Goal: Information Seeking & Learning: Find specific fact

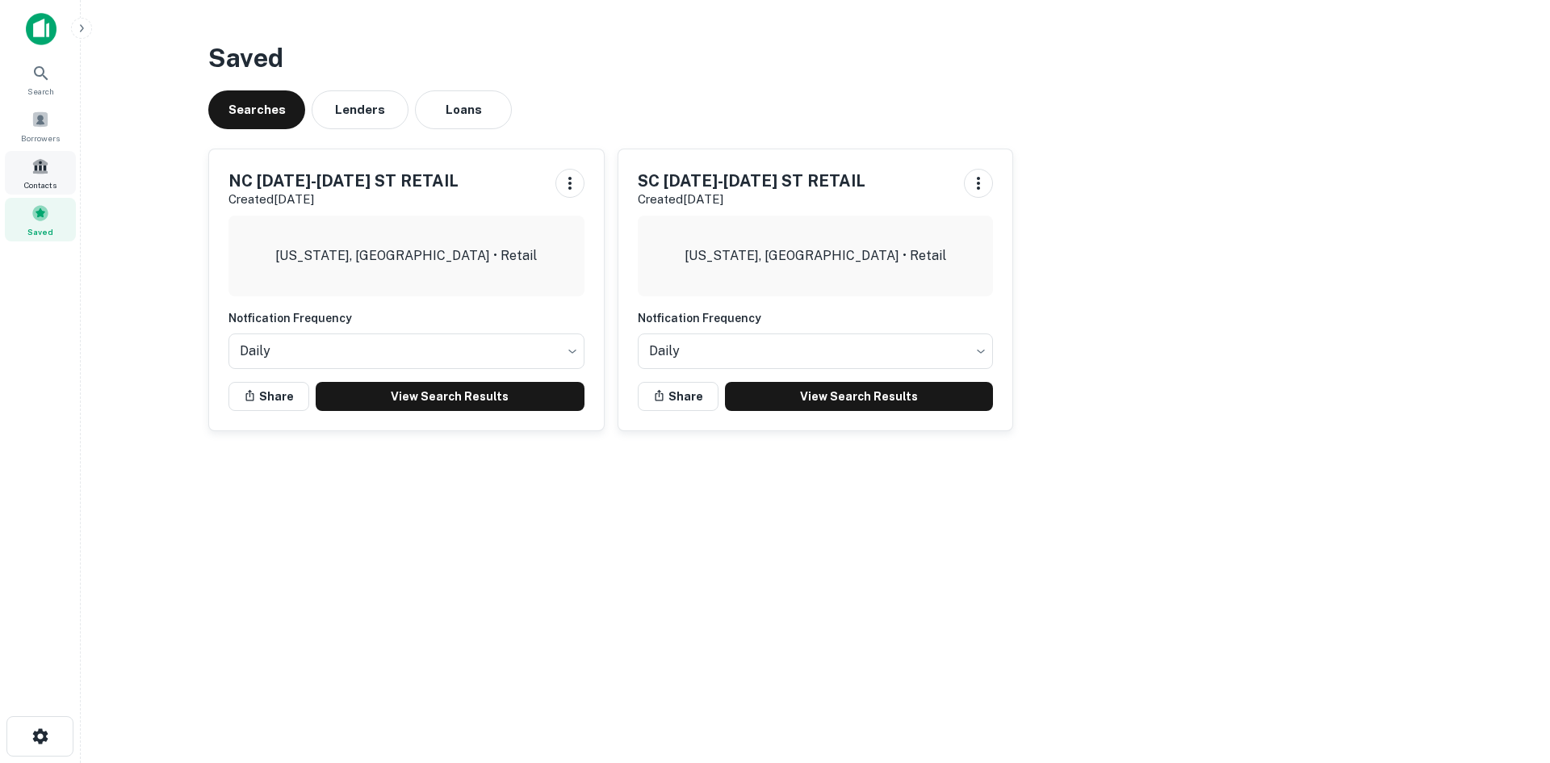
click at [56, 168] on div "Contacts" at bounding box center [40, 173] width 71 height 44
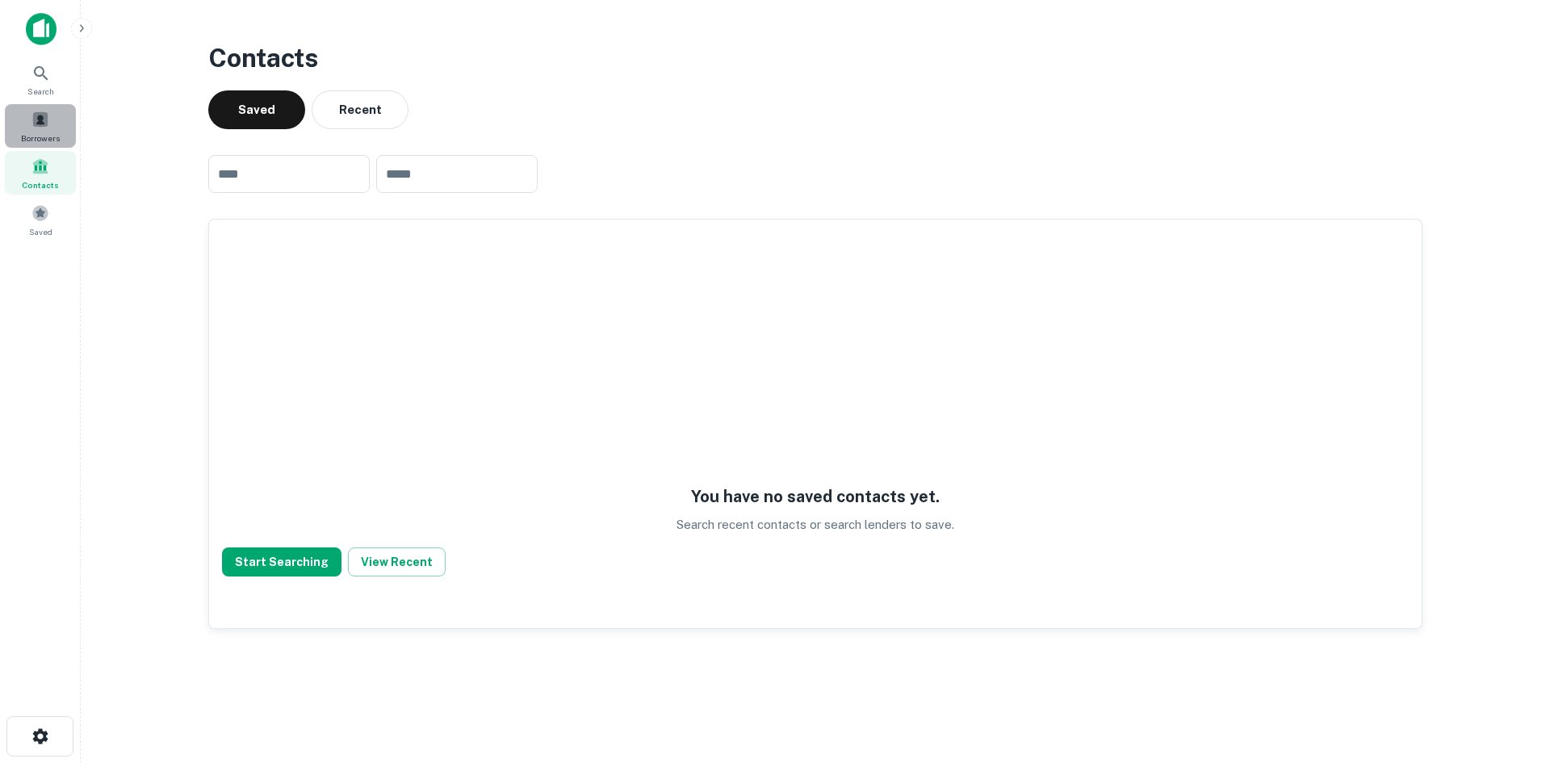
click at [51, 117] on div "Borrowers" at bounding box center [40, 126] width 71 height 44
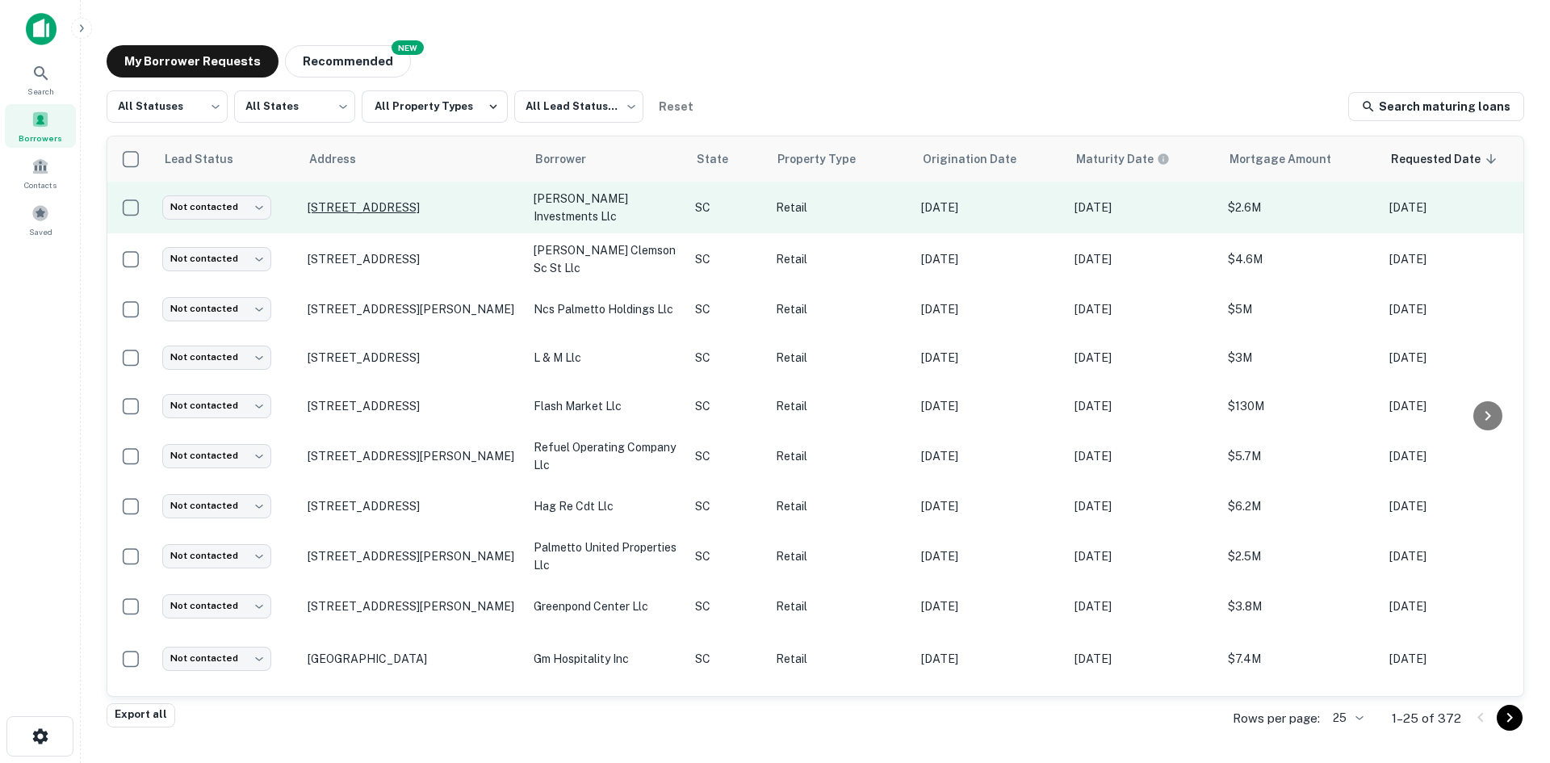
click at [364, 208] on p "4752 Alpine Rd Columbia, SC29223" at bounding box center [413, 207] width 210 height 15
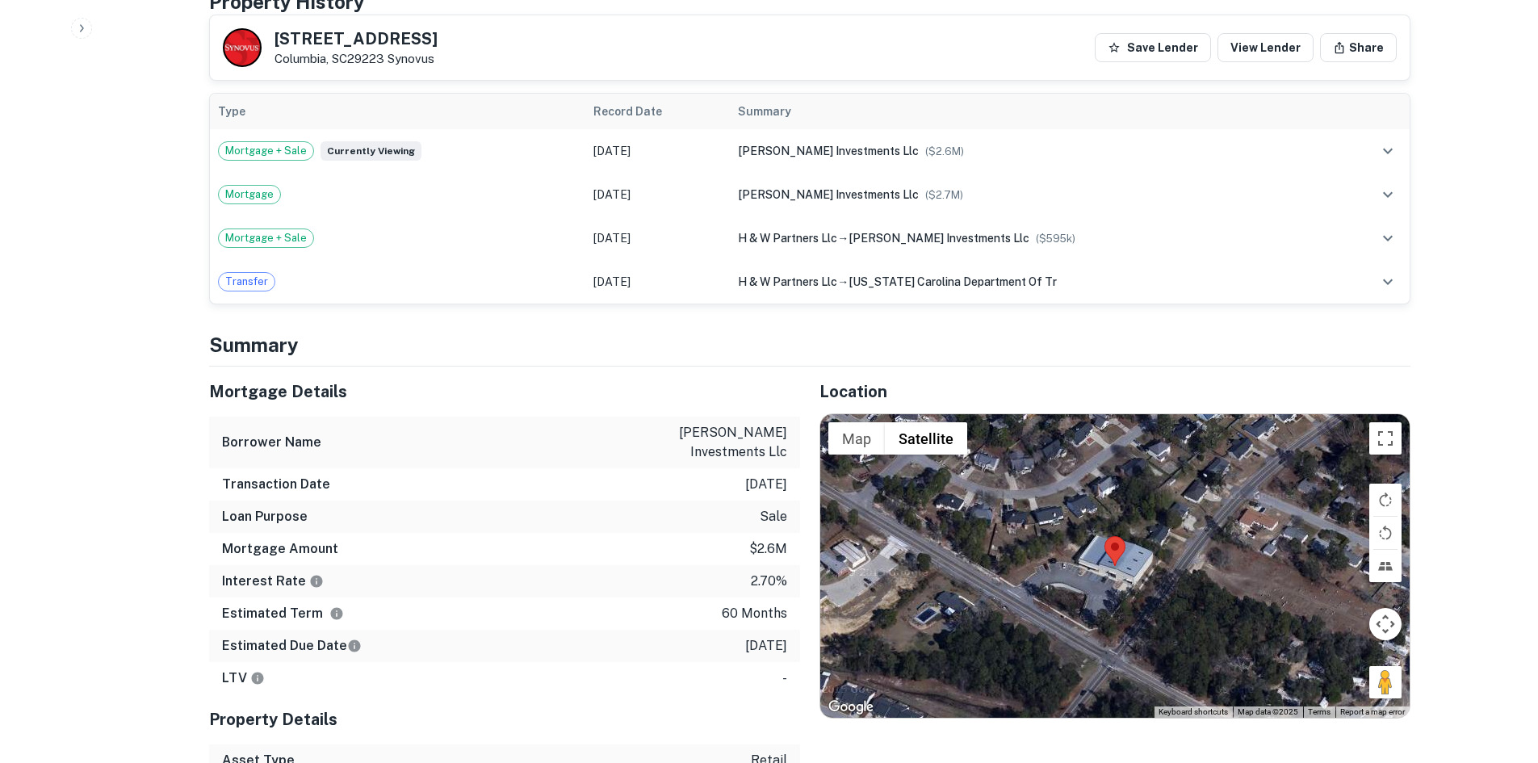
scroll to position [888, 0]
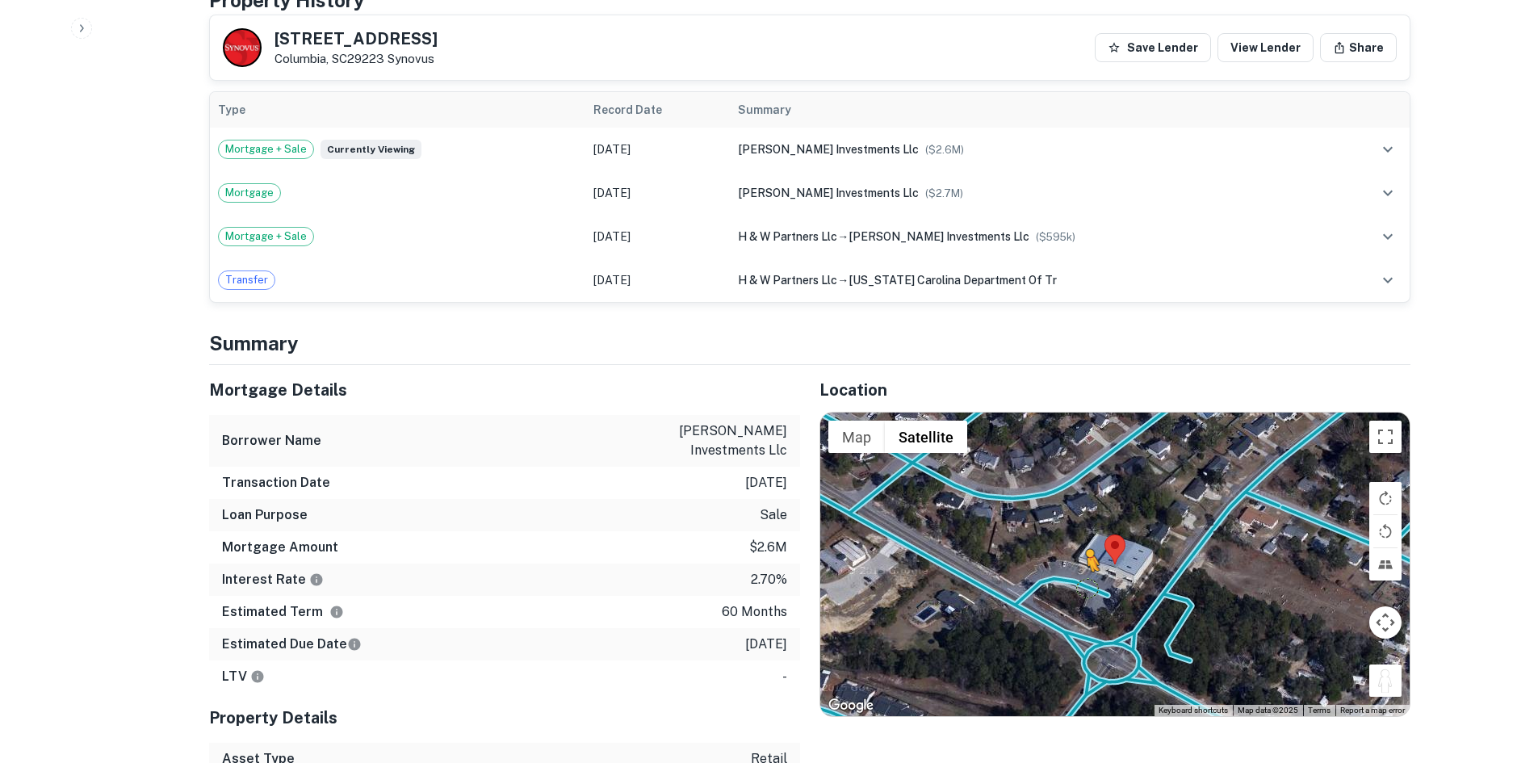
drag, startPoint x: 1383, startPoint y: 673, endPoint x: 1079, endPoint y: 584, distance: 317.0
click at [1079, 585] on div "To activate drag with keyboard, press Alt + Enter. Once in keyboard drag state,…" at bounding box center [1114, 563] width 589 height 303
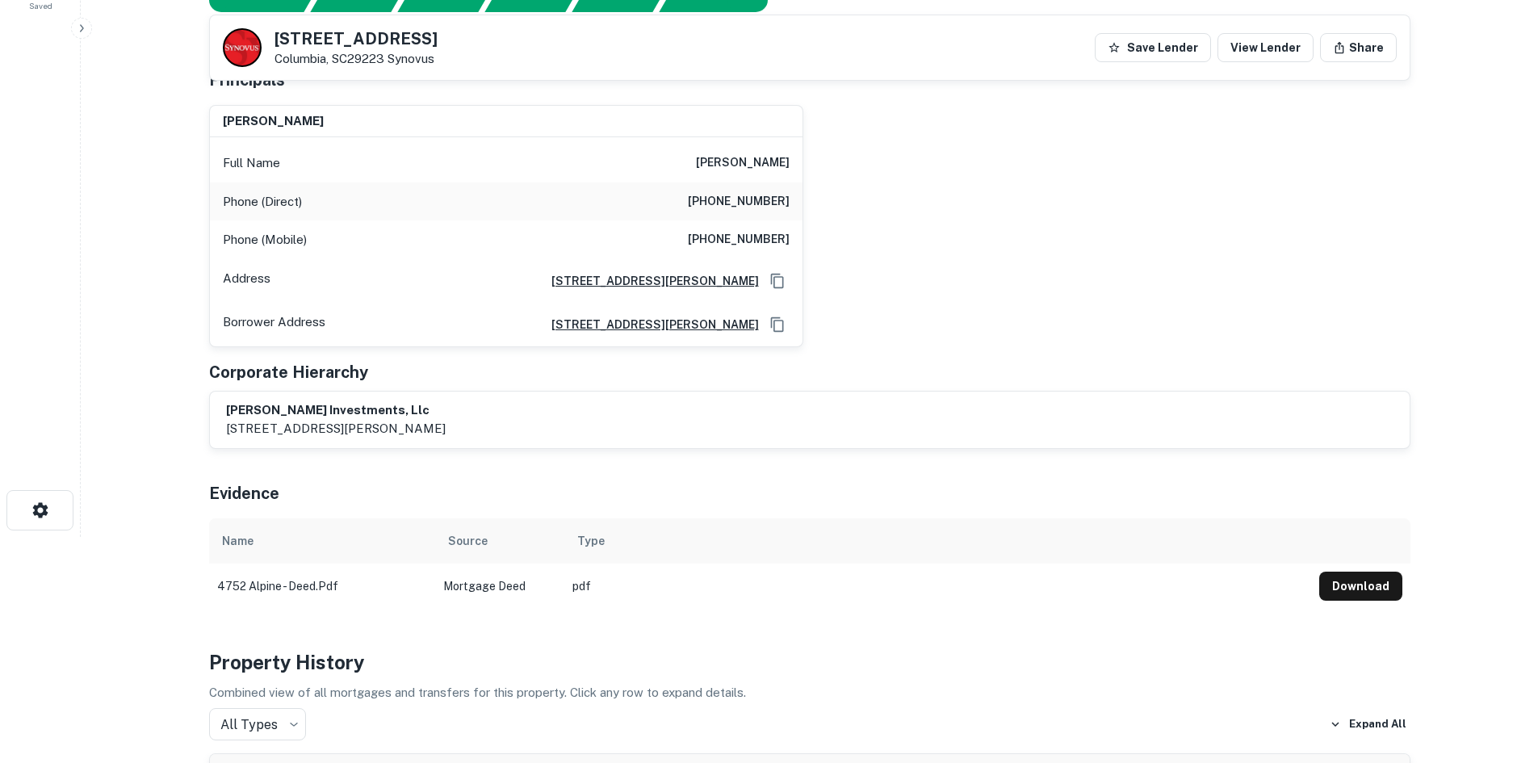
scroll to position [0, 0]
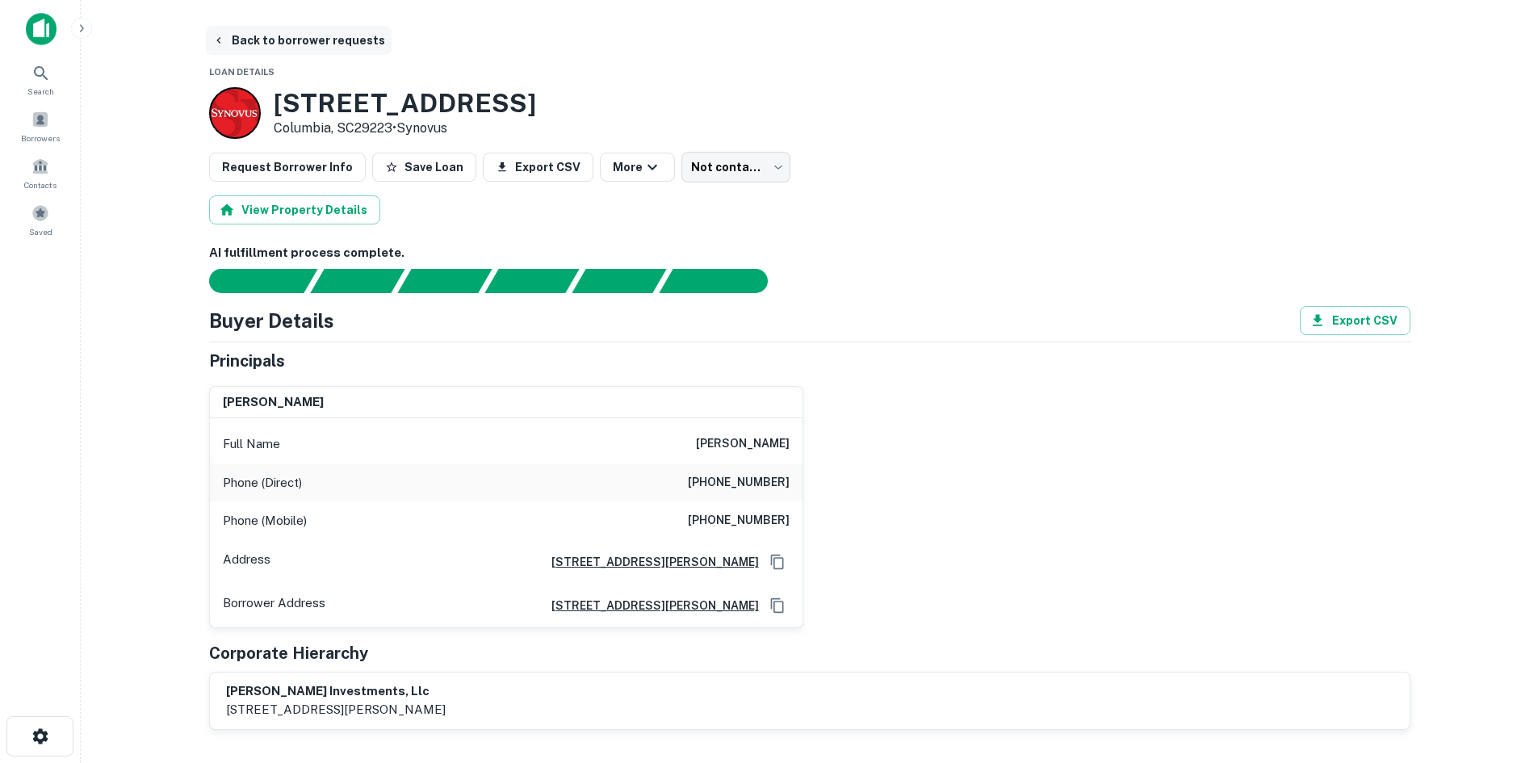
click at [291, 34] on button "Back to borrower requests" at bounding box center [299, 40] width 186 height 29
click at [309, 49] on button "Back to borrower requests" at bounding box center [299, 40] width 186 height 29
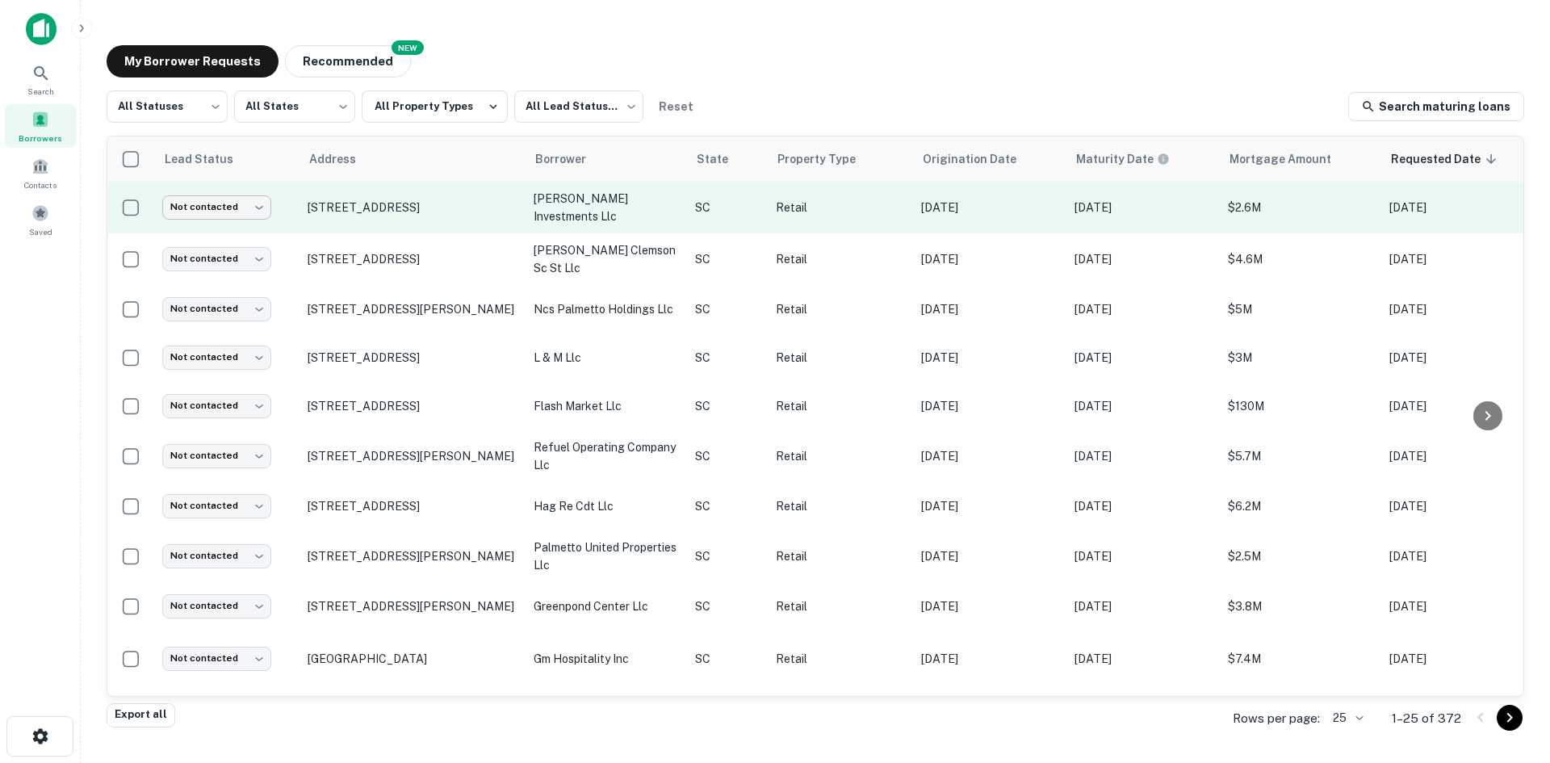
click at [248, 206] on body "Search Borrowers Contacts Saved My Borrower Requests NEW Recommended All Status…" at bounding box center [775, 381] width 1550 height 763
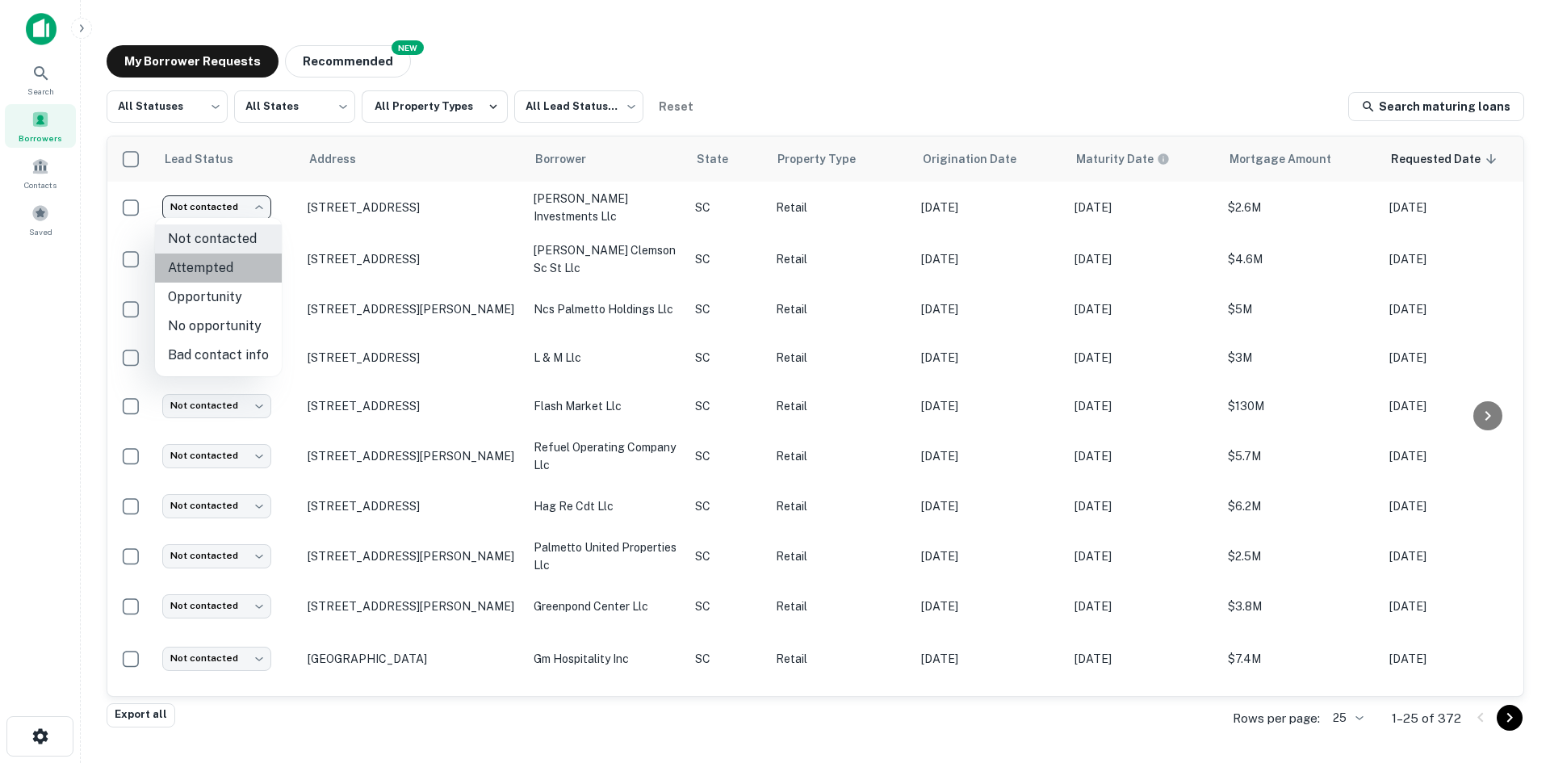
click at [247, 265] on li "Attempted" at bounding box center [218, 267] width 127 height 29
type input "*********"
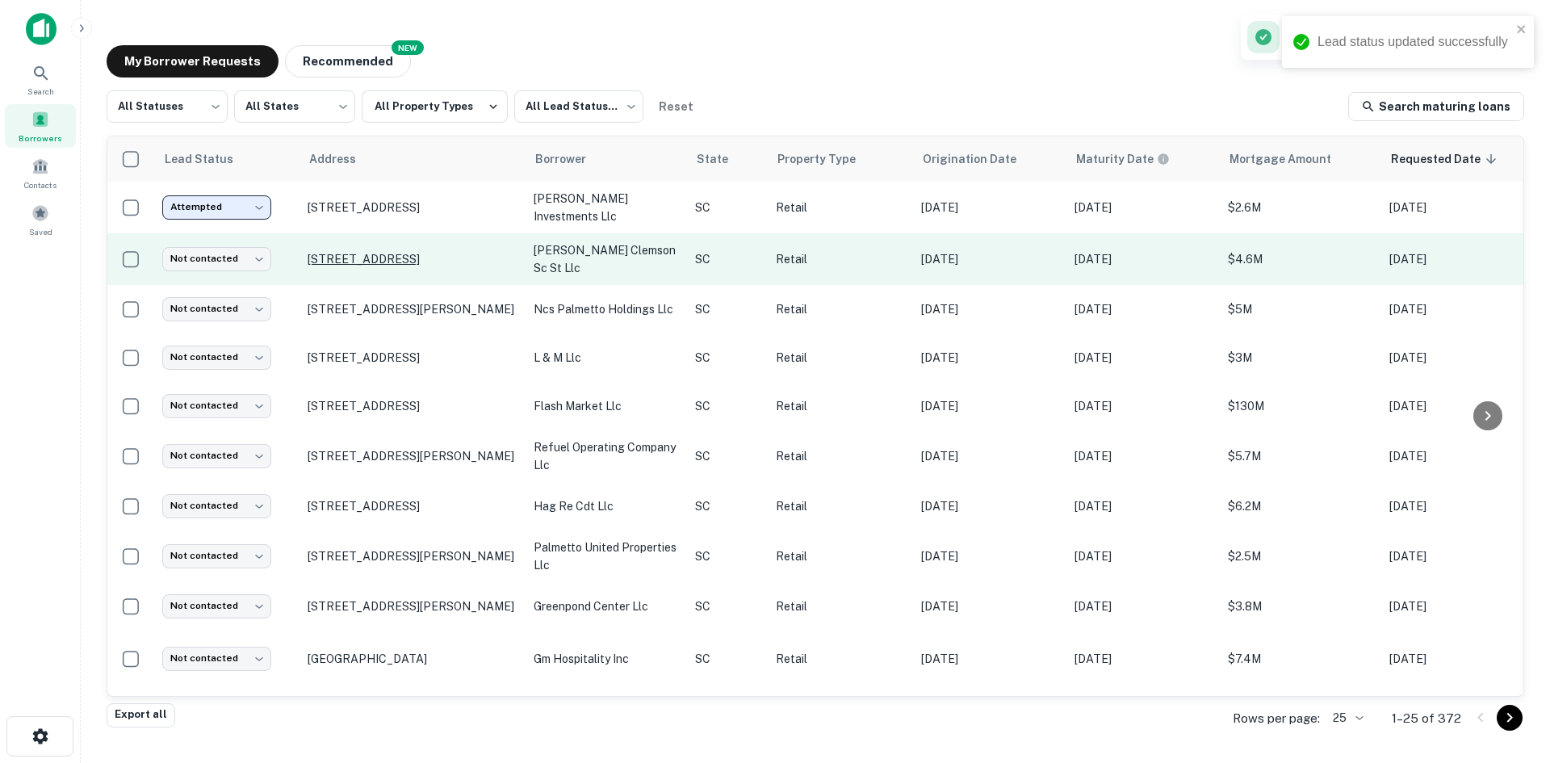
click at [323, 252] on p "[STREET_ADDRESS]" at bounding box center [413, 259] width 210 height 15
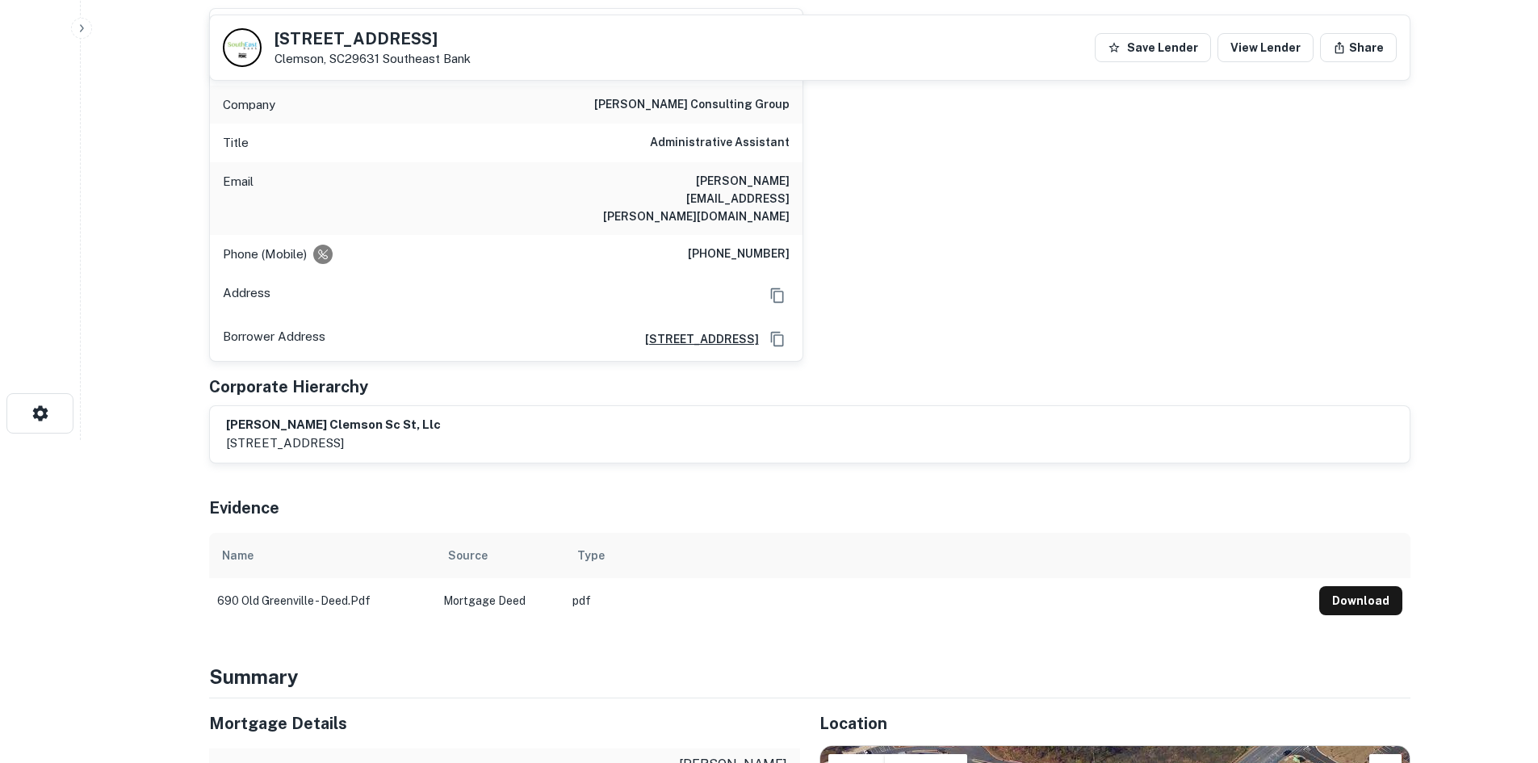
scroll to position [646, 0]
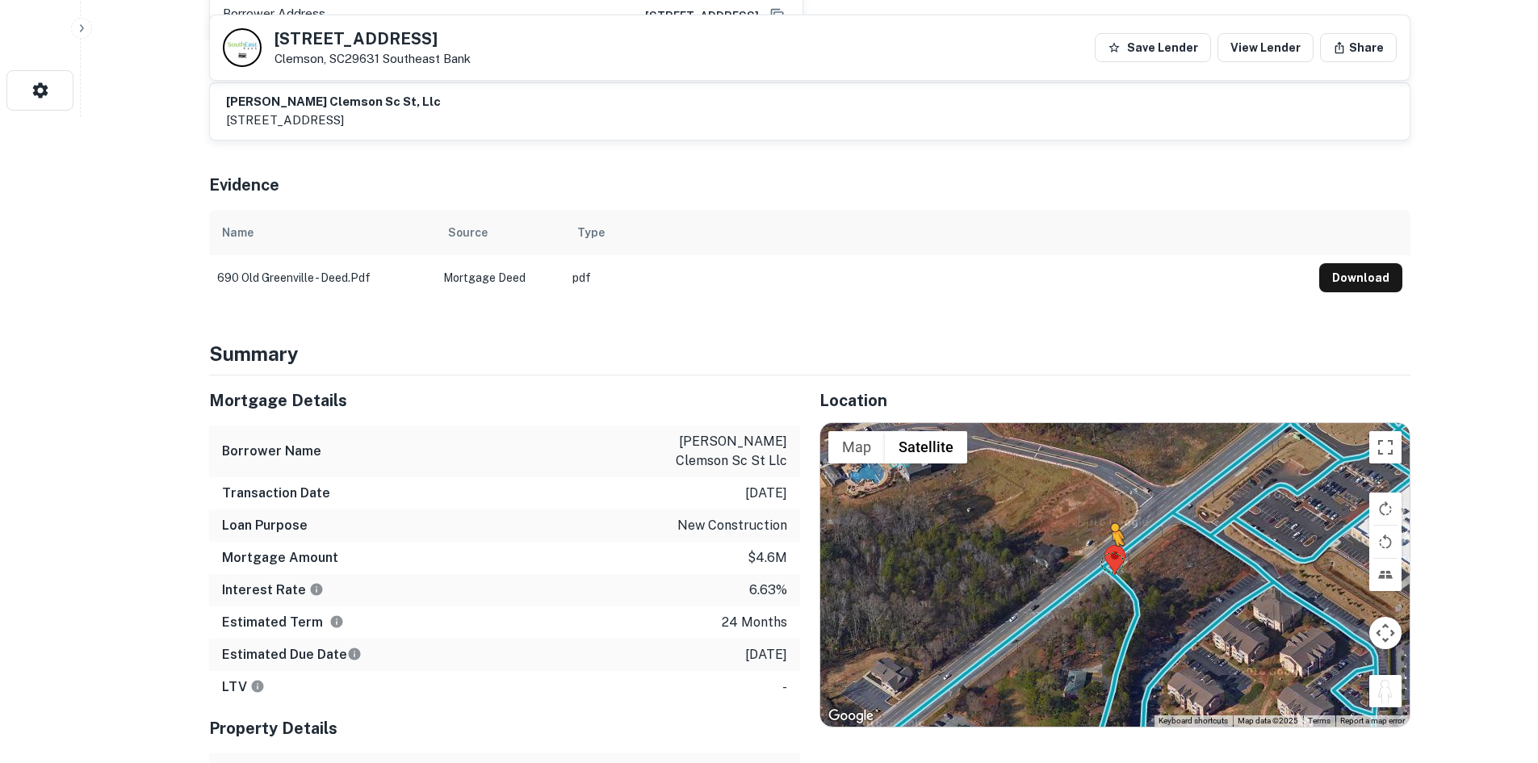
drag, startPoint x: 1370, startPoint y: 647, endPoint x: 1098, endPoint y: 512, distance: 304.6
click at [1098, 512] on div "To activate drag with keyboard, press Alt + Enter. Once in keyboard drag state,…" at bounding box center [1114, 574] width 589 height 303
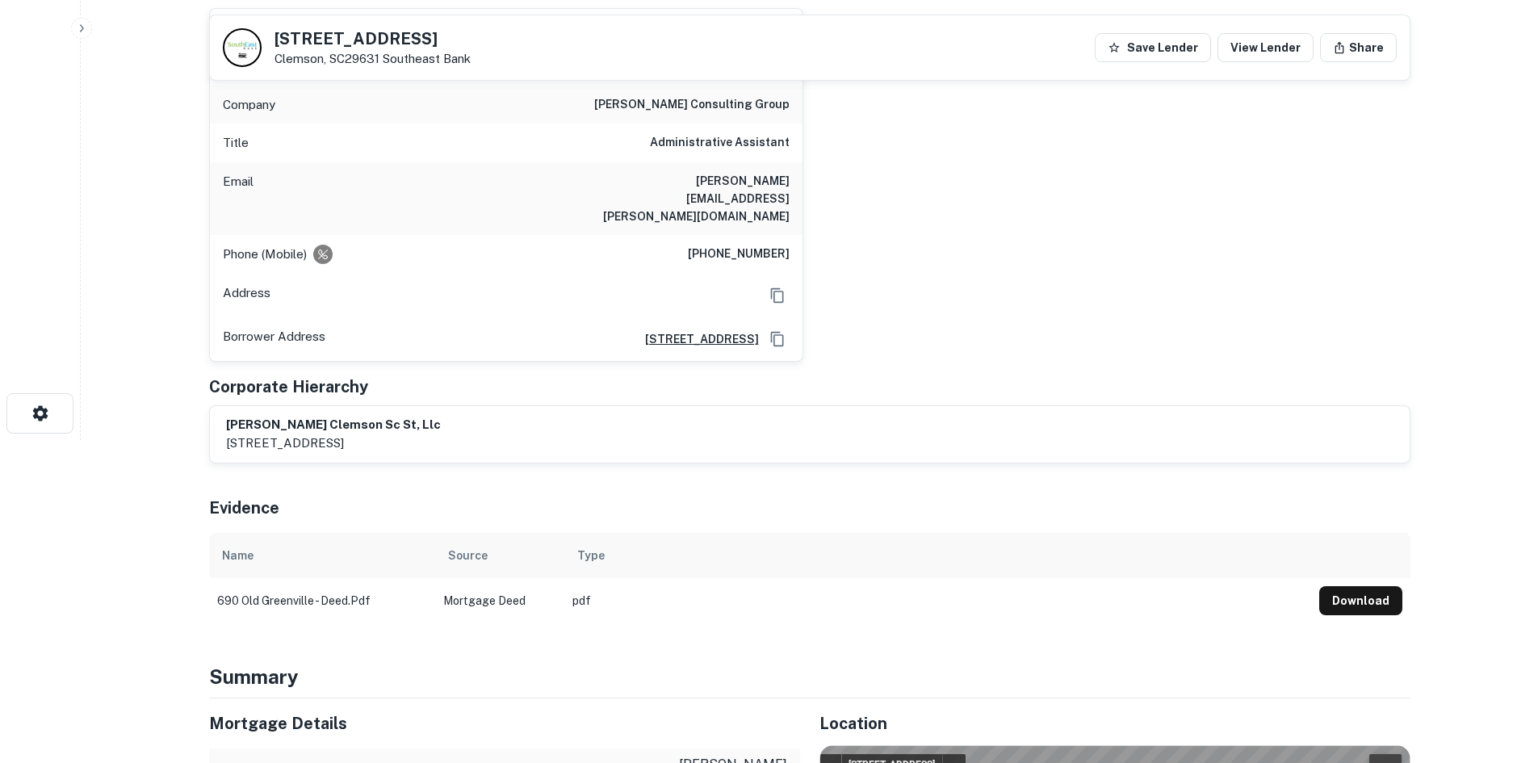
scroll to position [81, 0]
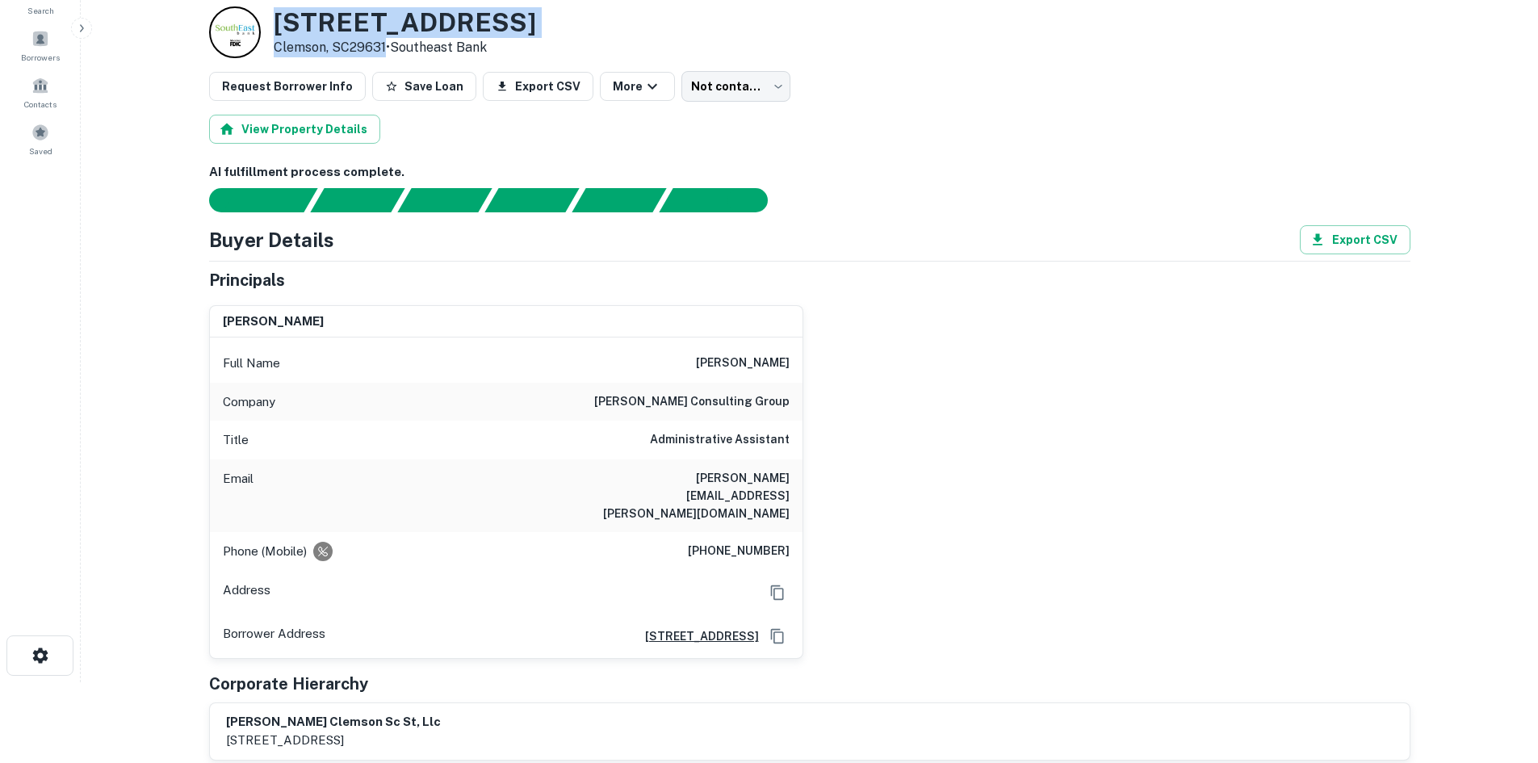
drag, startPoint x: 270, startPoint y: 22, endPoint x: 385, endPoint y: 51, distance: 119.0
click at [385, 51] on div "690 Old Greenville Hwy Clemson, SC29631 • Southeast Bank" at bounding box center [372, 32] width 327 height 52
copy div "[STREET_ADDRESS]"
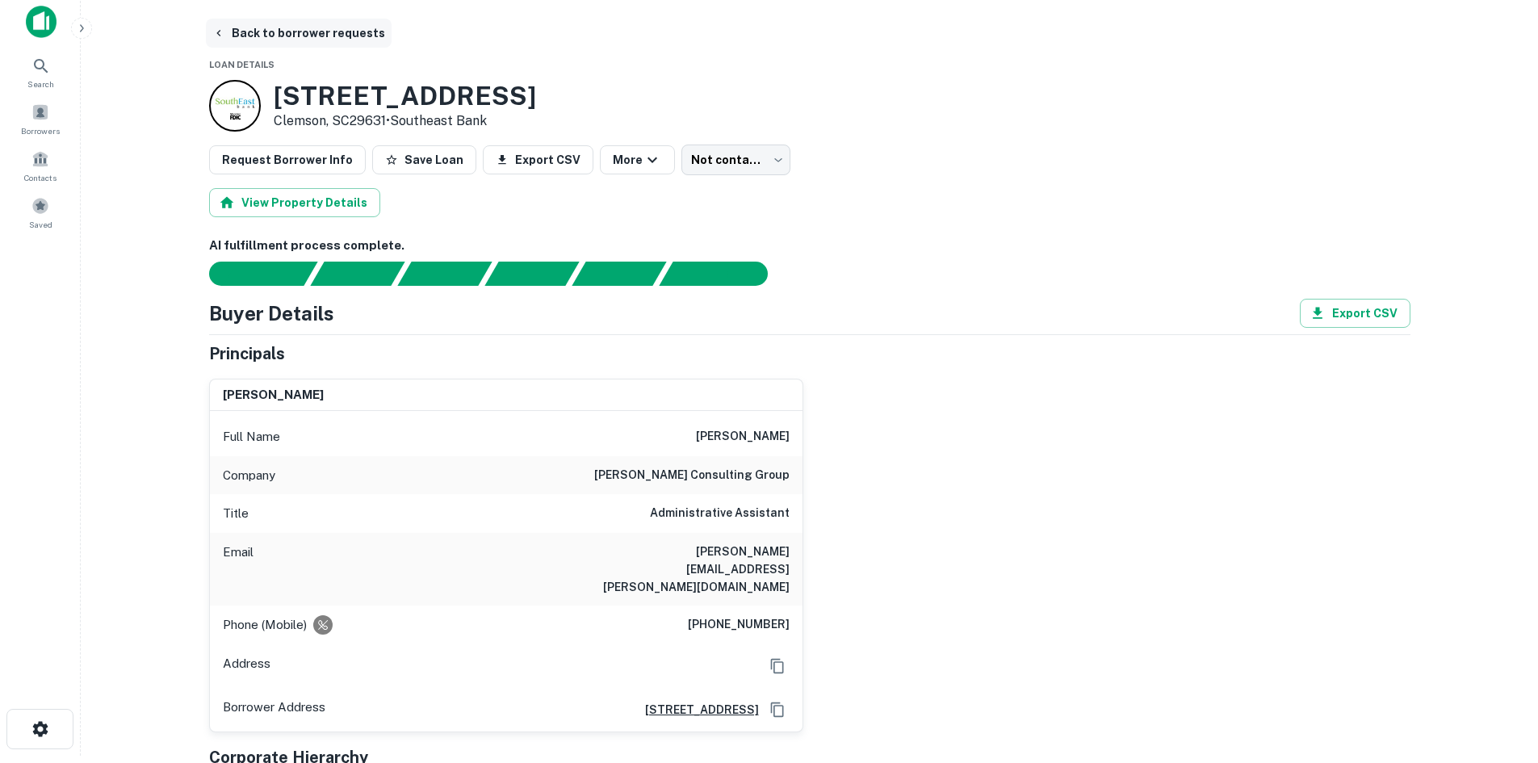
scroll to position [0, 0]
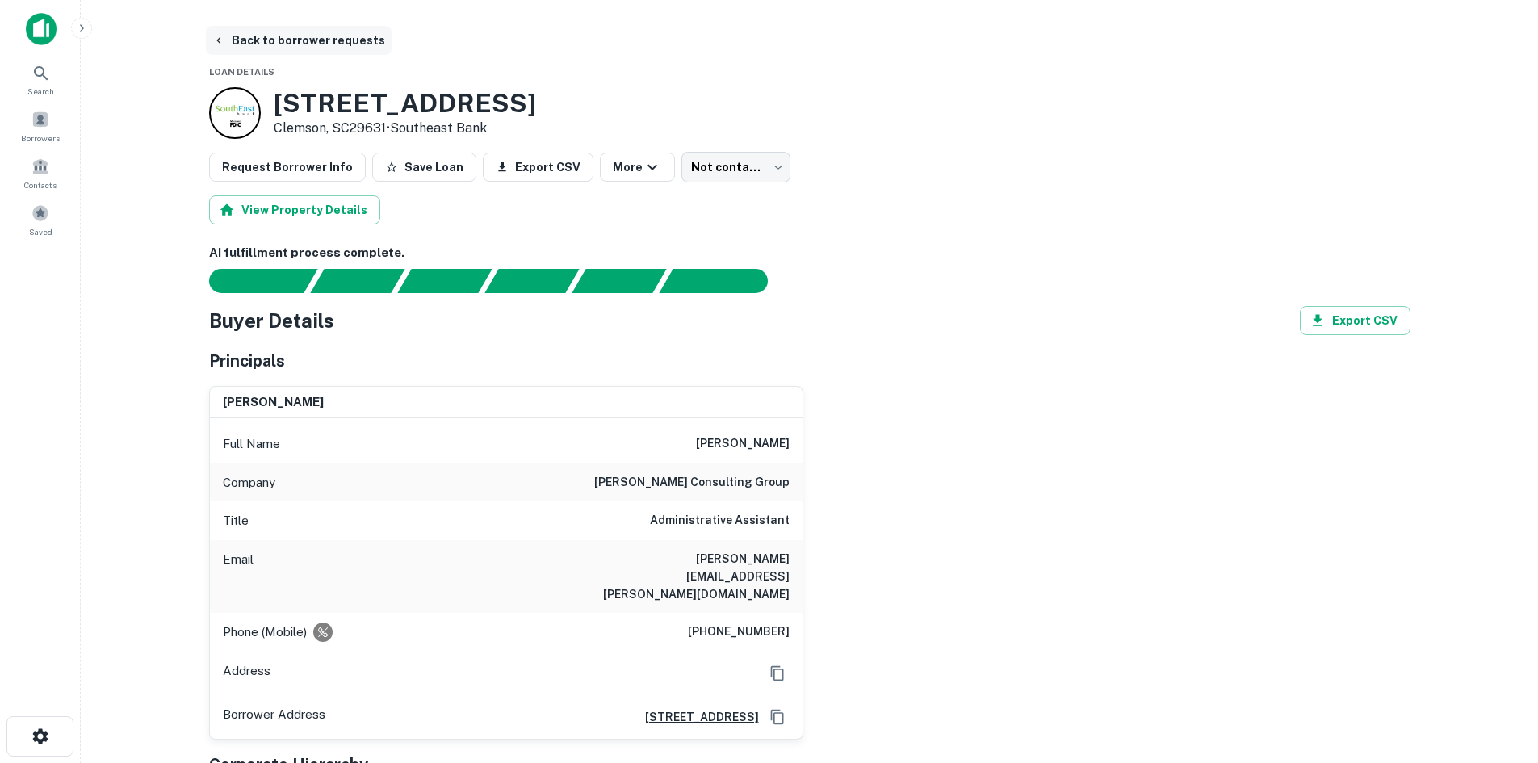
click at [262, 31] on button "Back to borrower requests" at bounding box center [299, 40] width 186 height 29
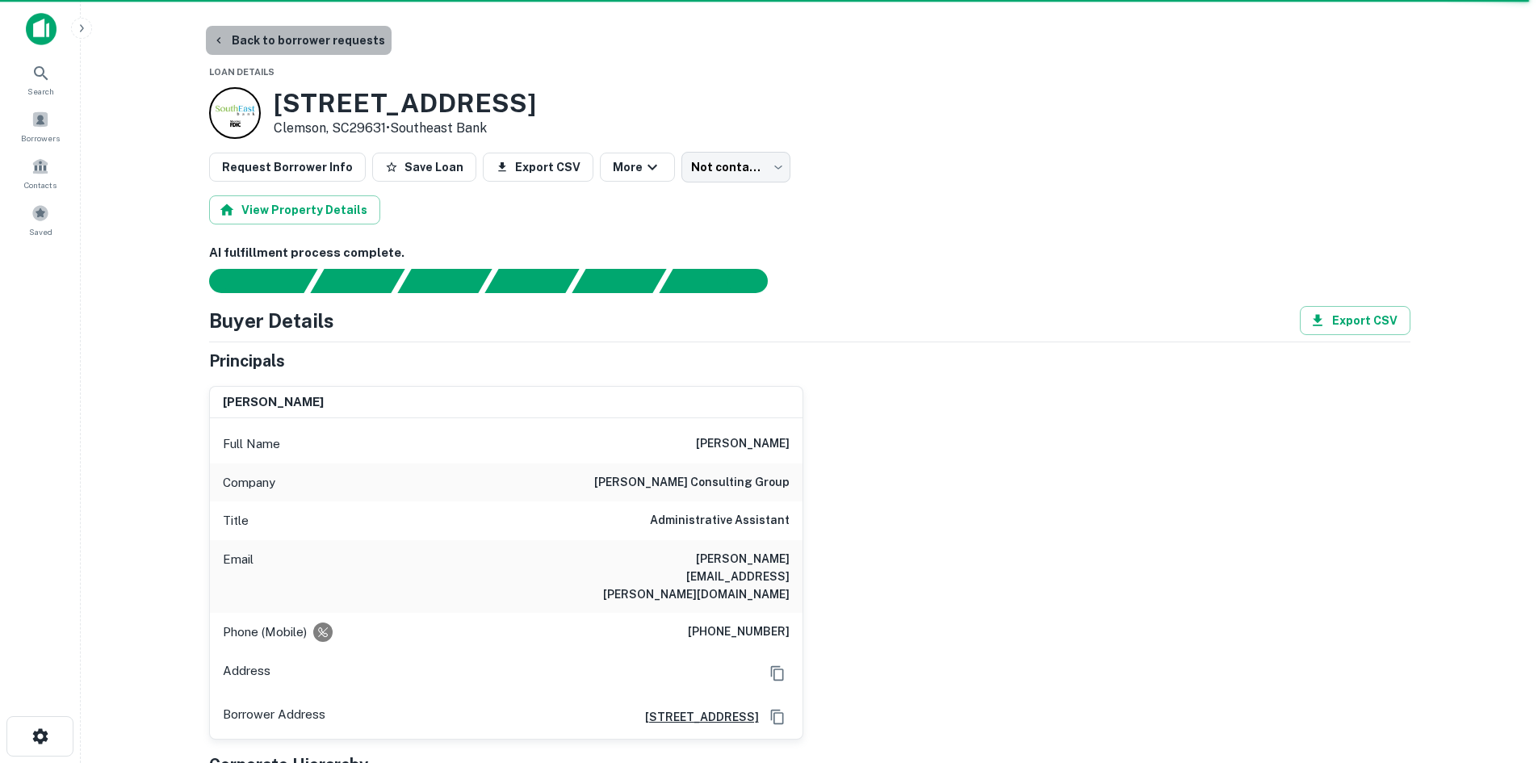
click at [325, 27] on button "Back to borrower requests" at bounding box center [299, 40] width 186 height 29
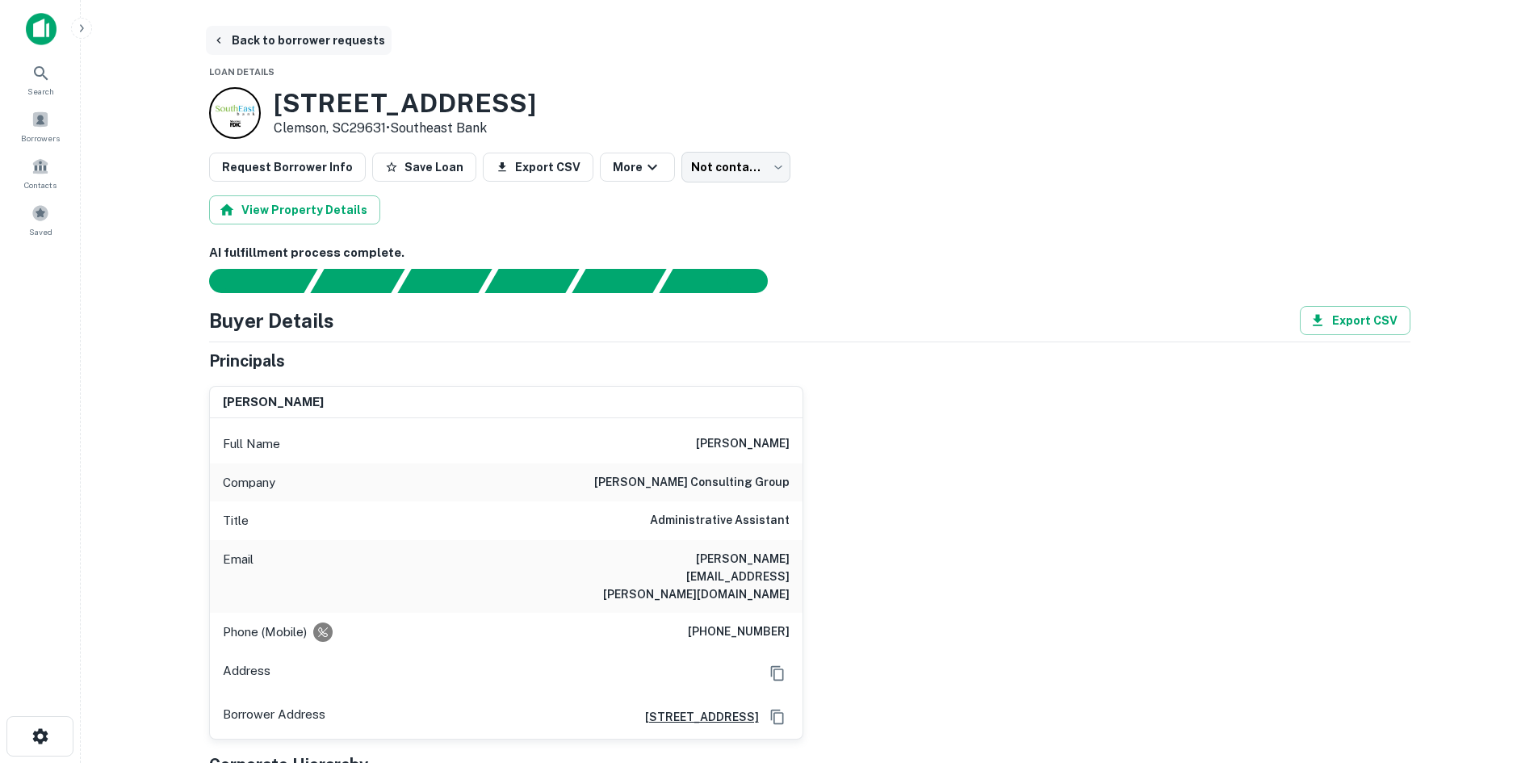
click at [250, 37] on button "Back to borrower requests" at bounding box center [299, 40] width 186 height 29
click at [305, 46] on button "Back to borrower requests" at bounding box center [299, 40] width 186 height 29
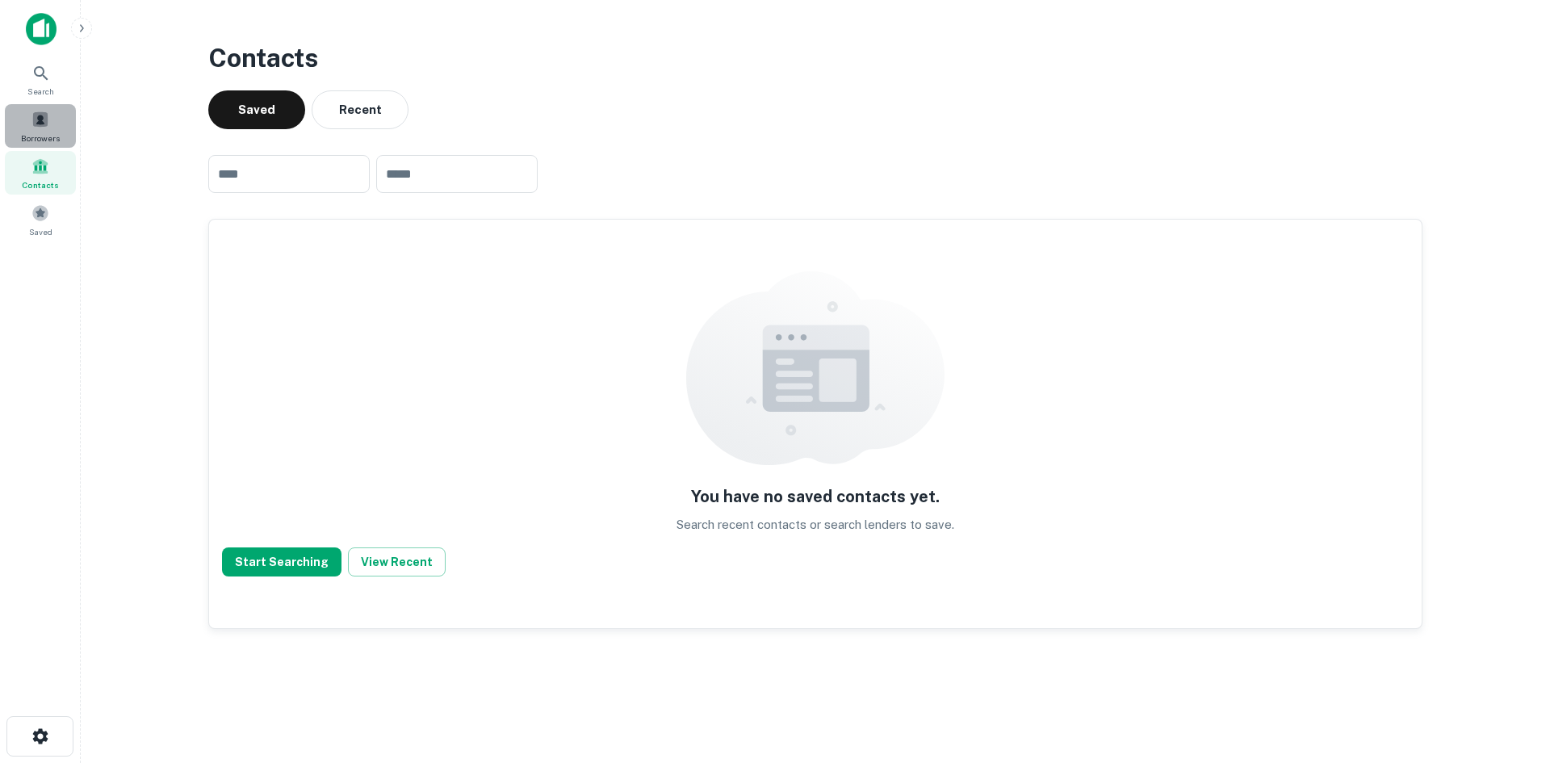
click at [69, 143] on div "Borrowers" at bounding box center [40, 126] width 71 height 44
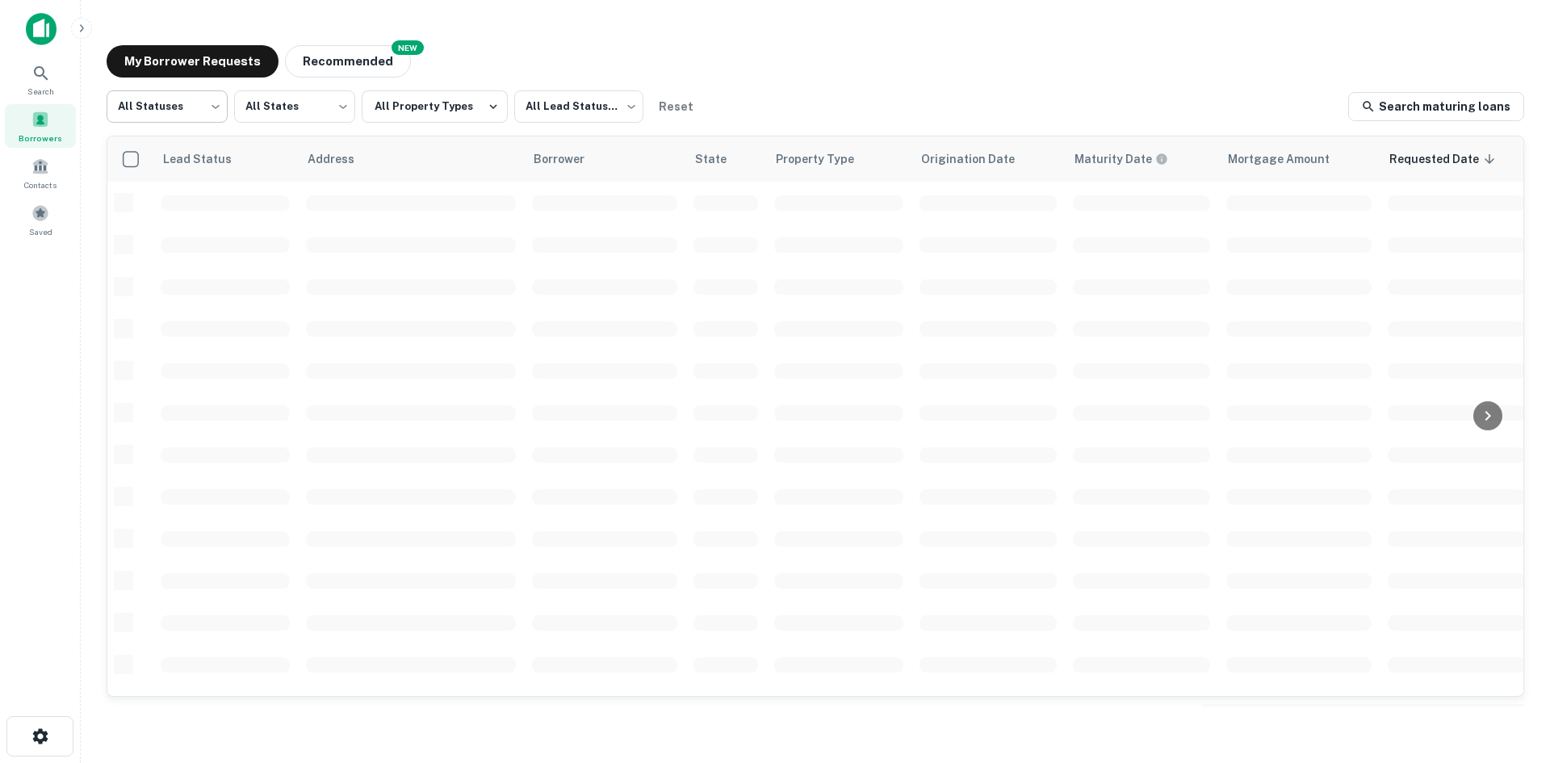
click at [193, 121] on body "Search Borrowers Contacts Saved My Borrower Requests NEW Recommended All Status…" at bounding box center [775, 381] width 1550 height 763
click at [178, 208] on li "Fulfilled" at bounding box center [167, 206] width 121 height 29
type input "*********"
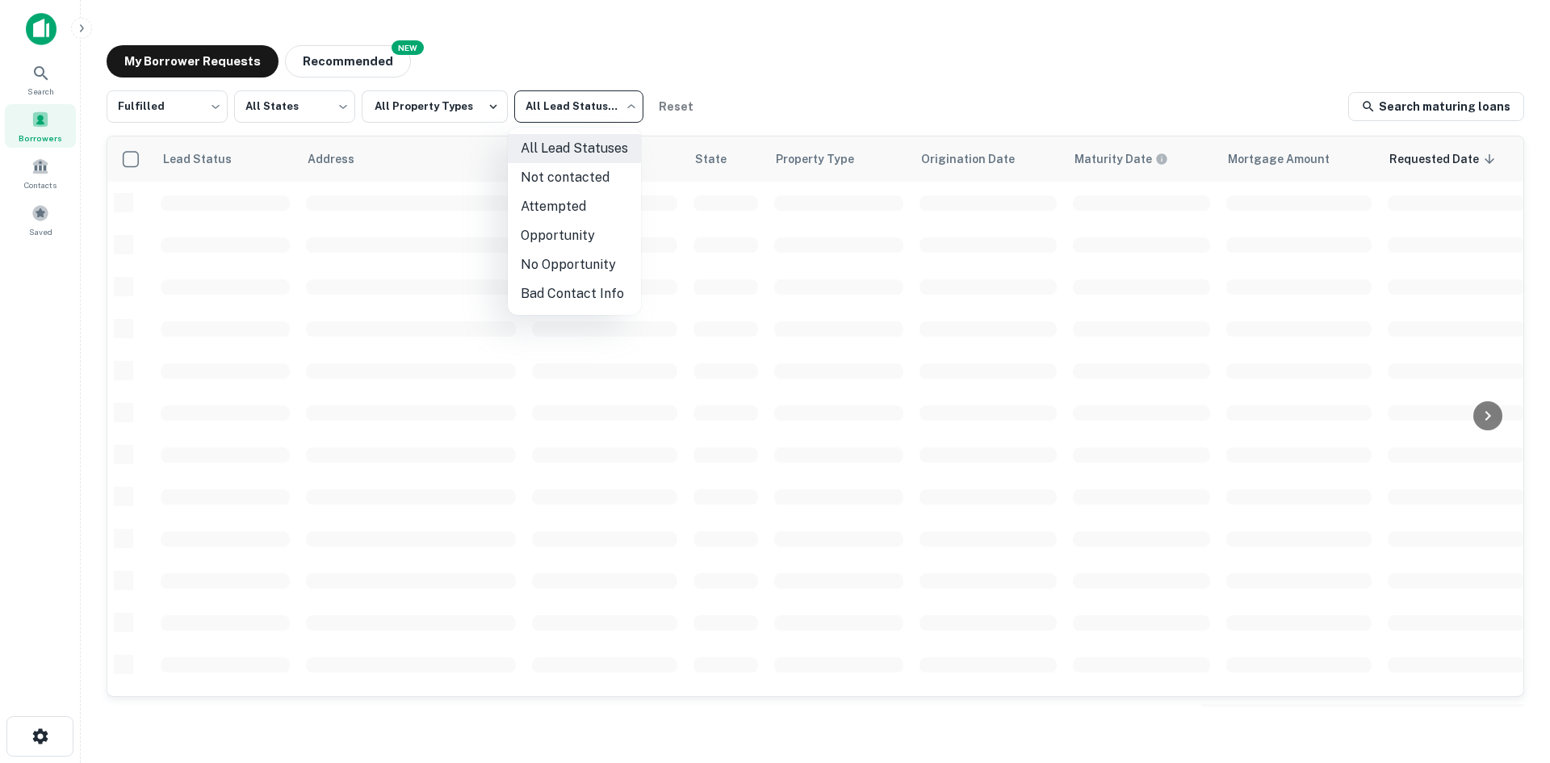
click at [612, 112] on body "Search Borrowers Contacts Saved My Borrower Requests NEW Recommended Fulfilled …" at bounding box center [775, 381] width 1550 height 763
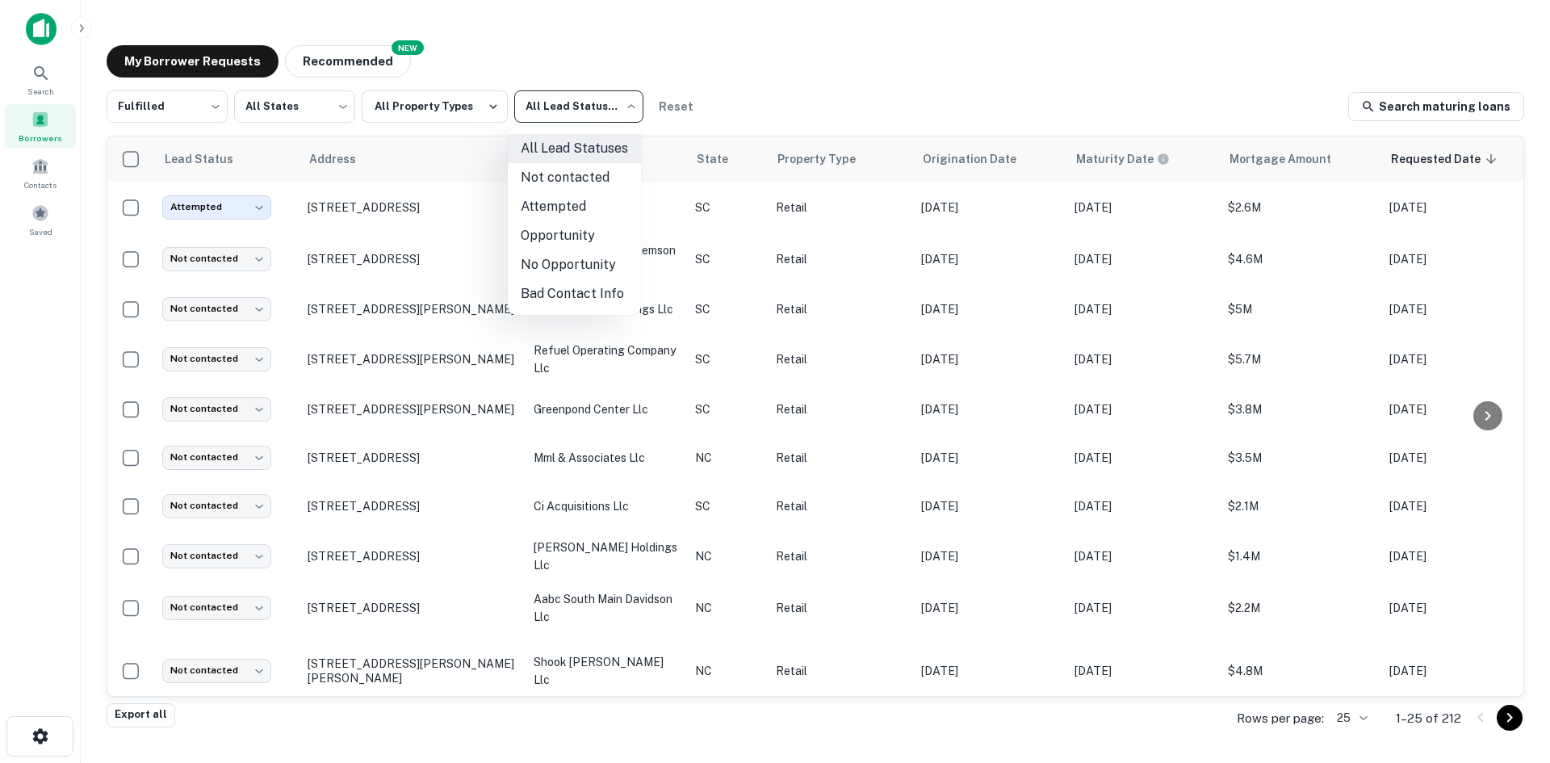
click at [574, 186] on li "Not contacted" at bounding box center [574, 177] width 133 height 29
type input "****"
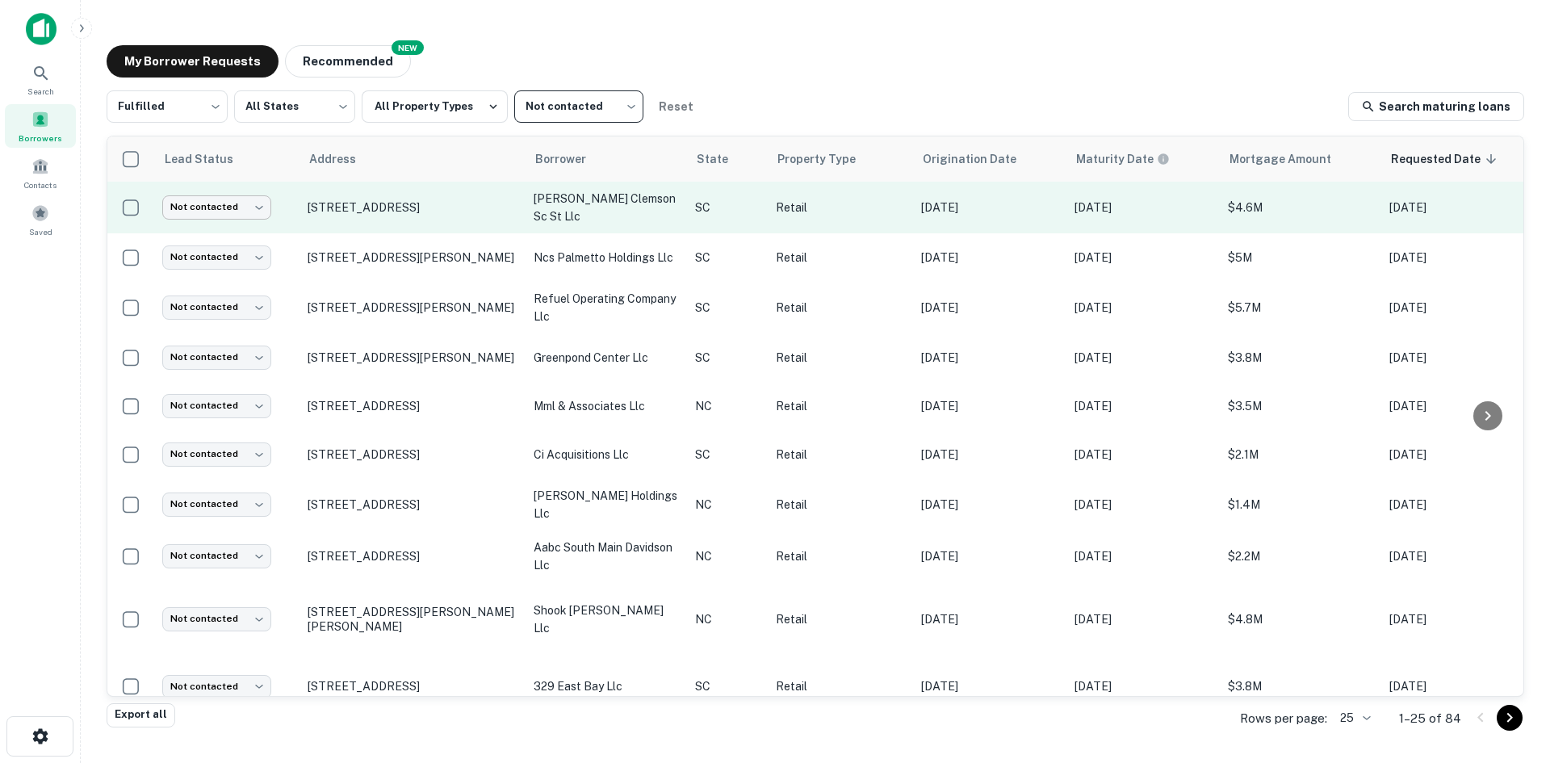
click at [257, 217] on body "Search Borrowers Contacts Saved My Borrower Requests NEW Recommended Fulfilled …" at bounding box center [775, 381] width 1550 height 763
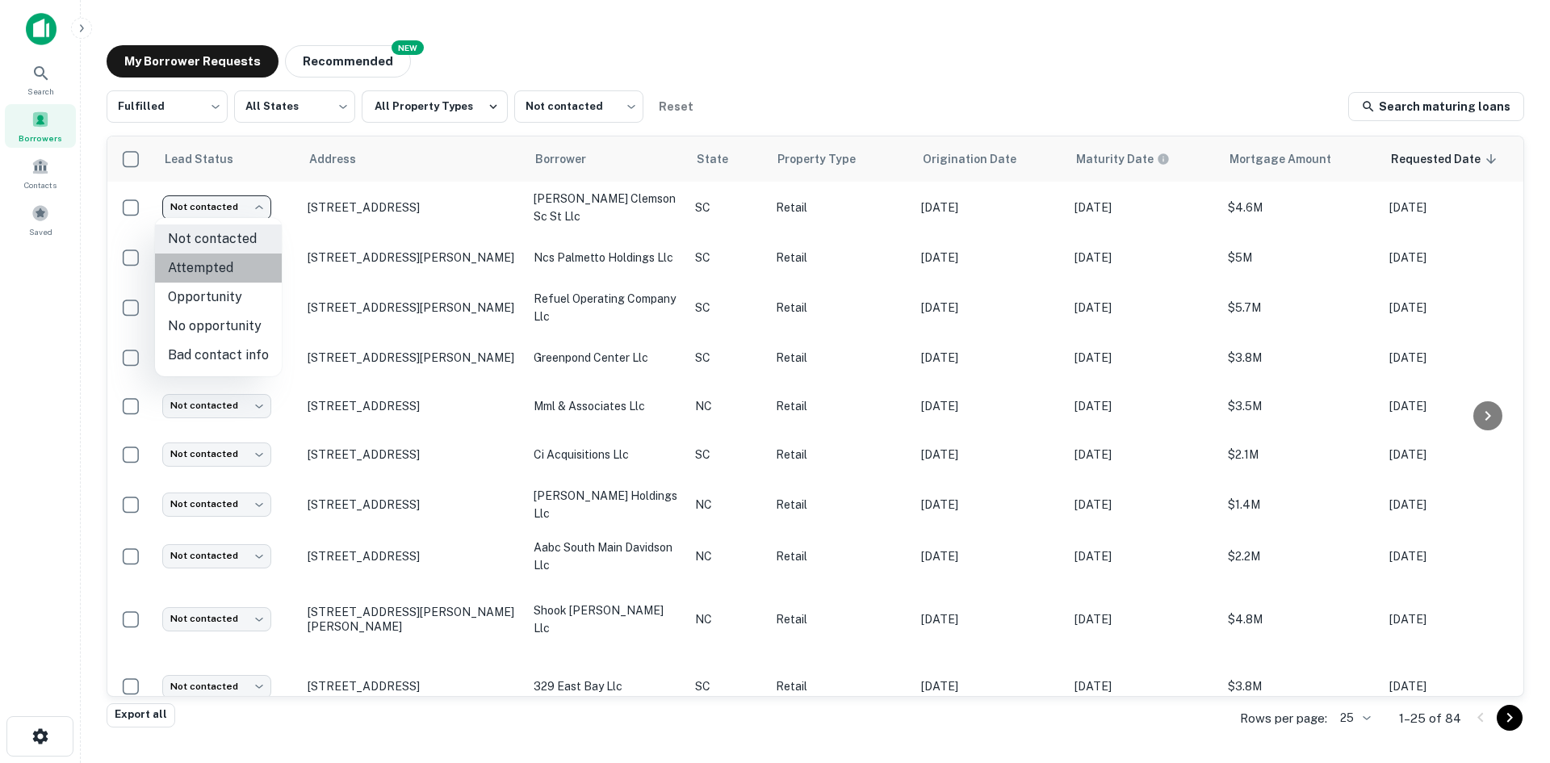
click at [253, 265] on li "Attempted" at bounding box center [218, 267] width 127 height 29
type input "*********"
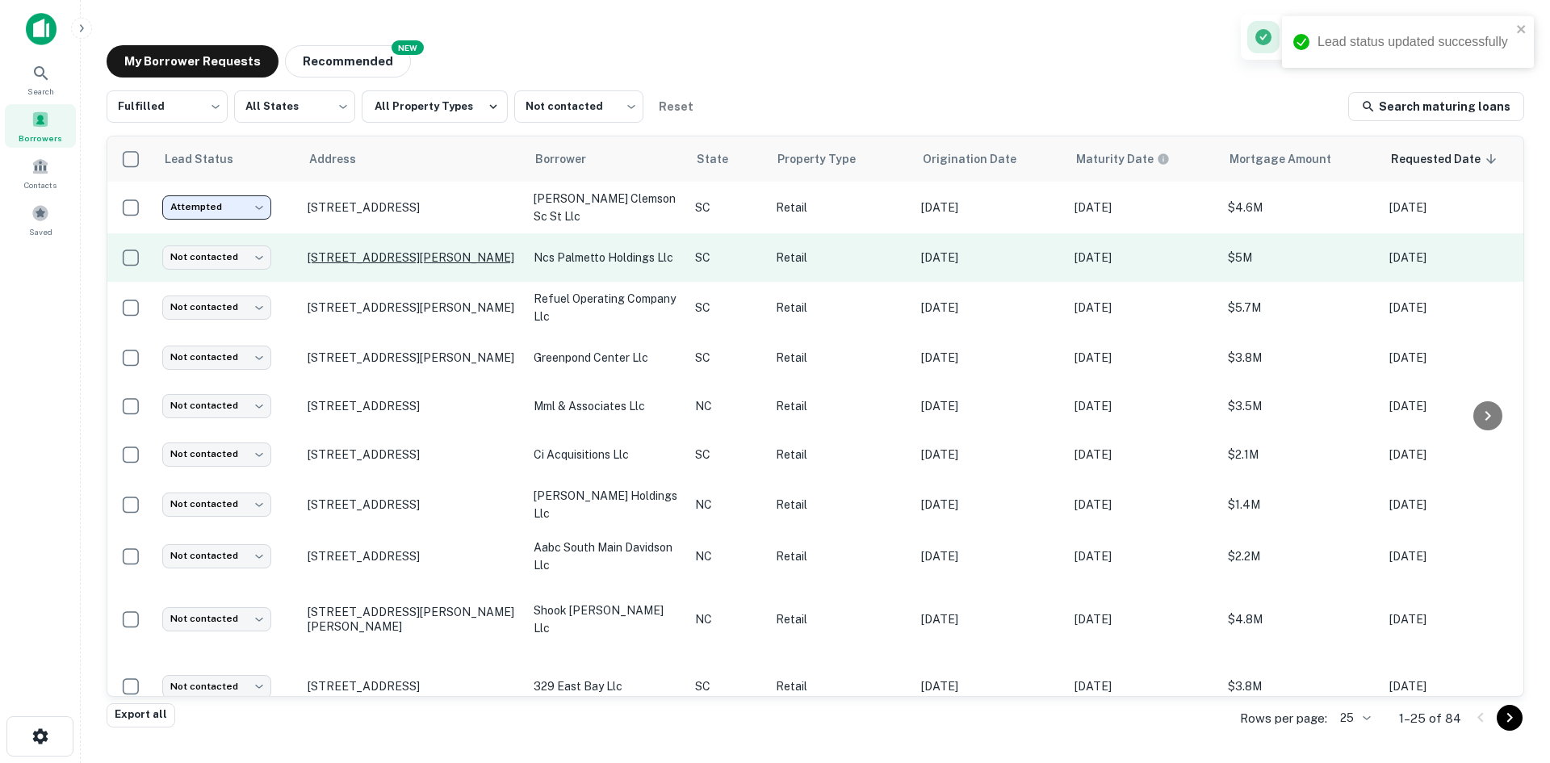
click at [354, 257] on p "[STREET_ADDRESS][PERSON_NAME]" at bounding box center [413, 257] width 210 height 15
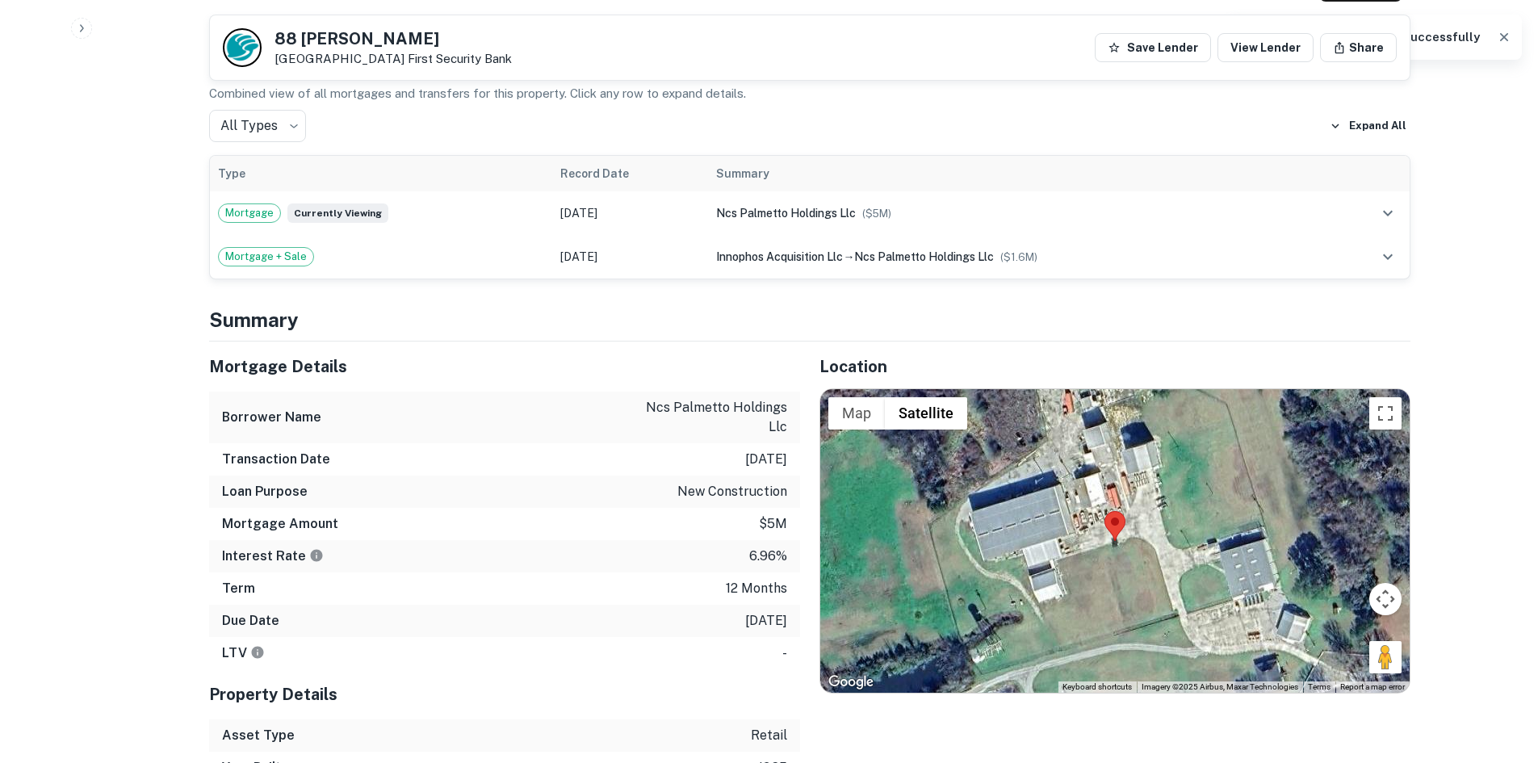
scroll to position [969, 0]
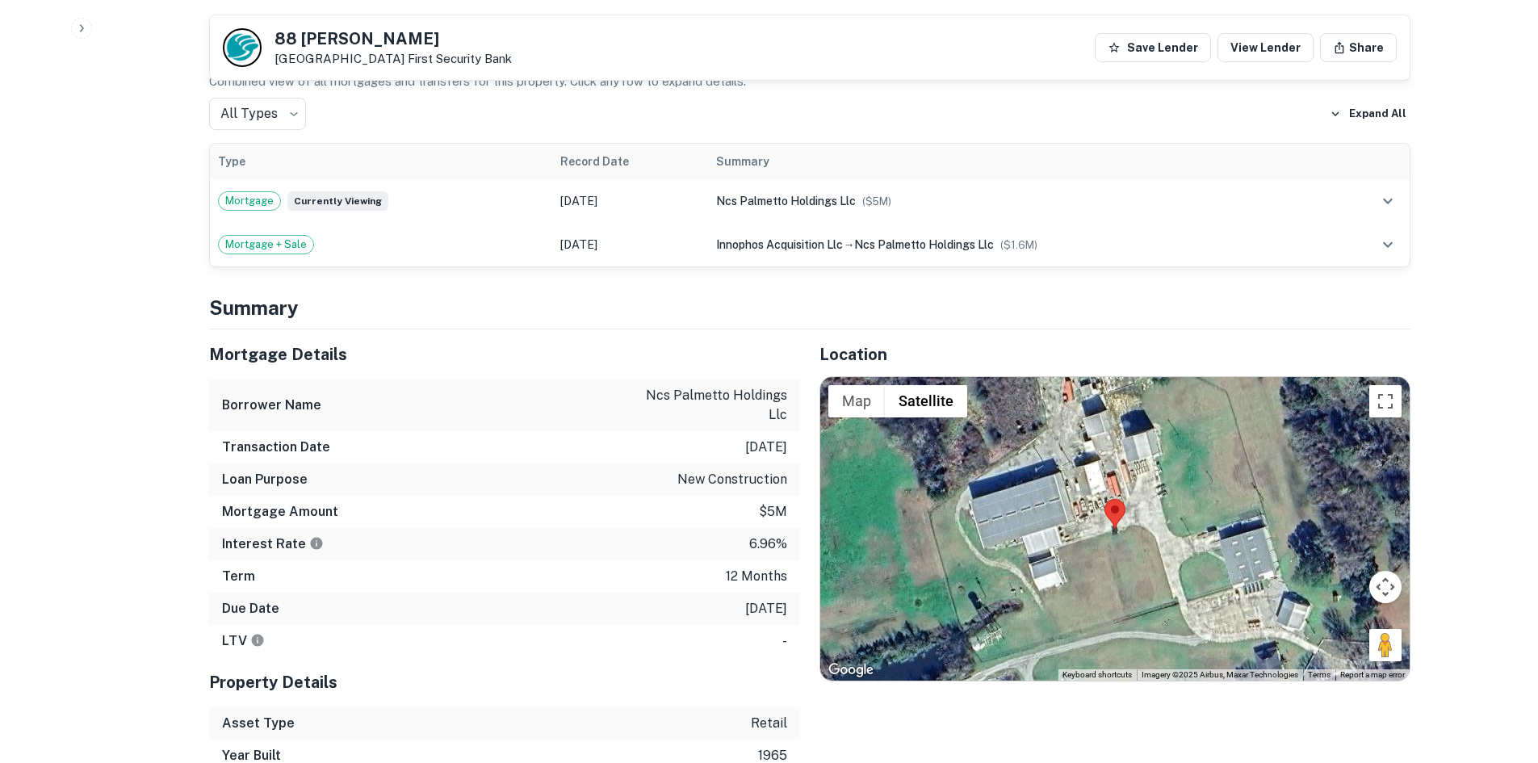
drag, startPoint x: 1376, startPoint y: 630, endPoint x: 1154, endPoint y: 512, distance: 251.7
click at [1154, 512] on div "Map Terrain Satellite Labels Keyboard shortcuts Map Data Imagery ©2025 Airbus, …" at bounding box center [1114, 528] width 589 height 303
drag, startPoint x: 1374, startPoint y: 618, endPoint x: 1174, endPoint y: 515, distance: 224.5
click at [1174, 515] on div "Map Terrain Satellite Labels Keyboard shortcuts Map Data Imagery ©2025 Airbus, …" at bounding box center [1114, 528] width 589 height 303
drag, startPoint x: 1378, startPoint y: 623, endPoint x: 1157, endPoint y: 565, distance: 227.9
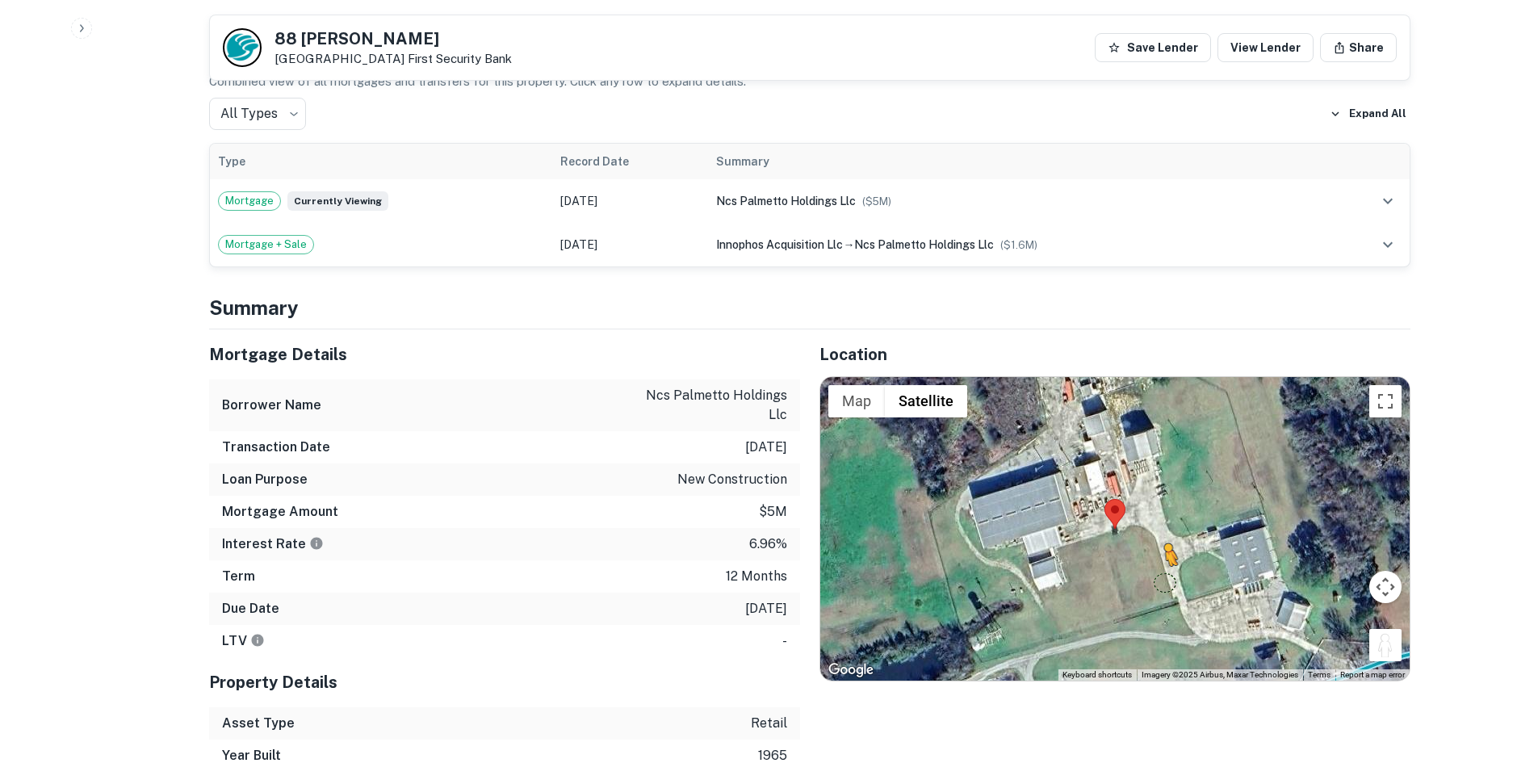
click at [1157, 565] on div "To activate drag with keyboard, press Alt + Enter. Once in keyboard drag state,…" at bounding box center [1114, 528] width 589 height 303
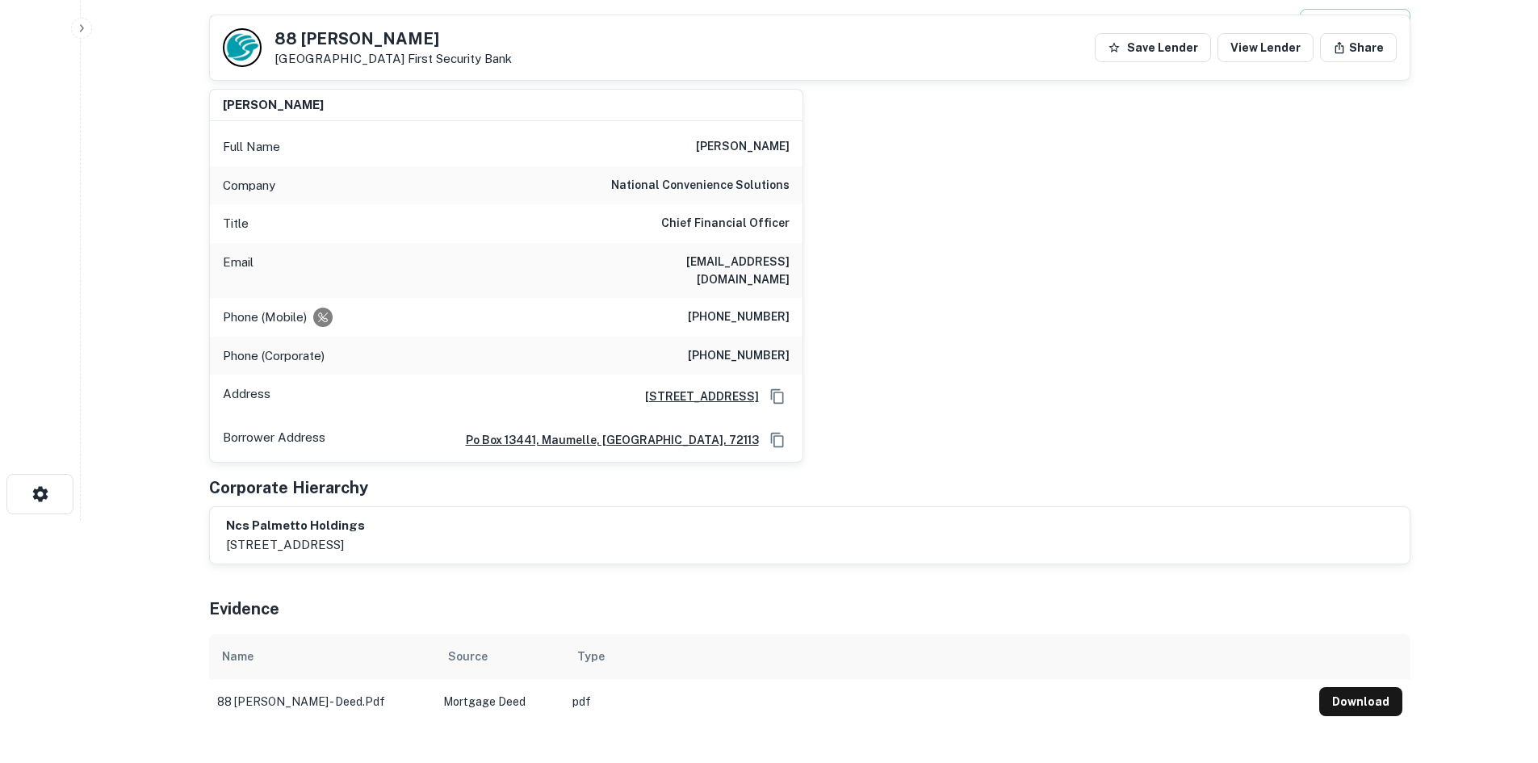
scroll to position [0, 0]
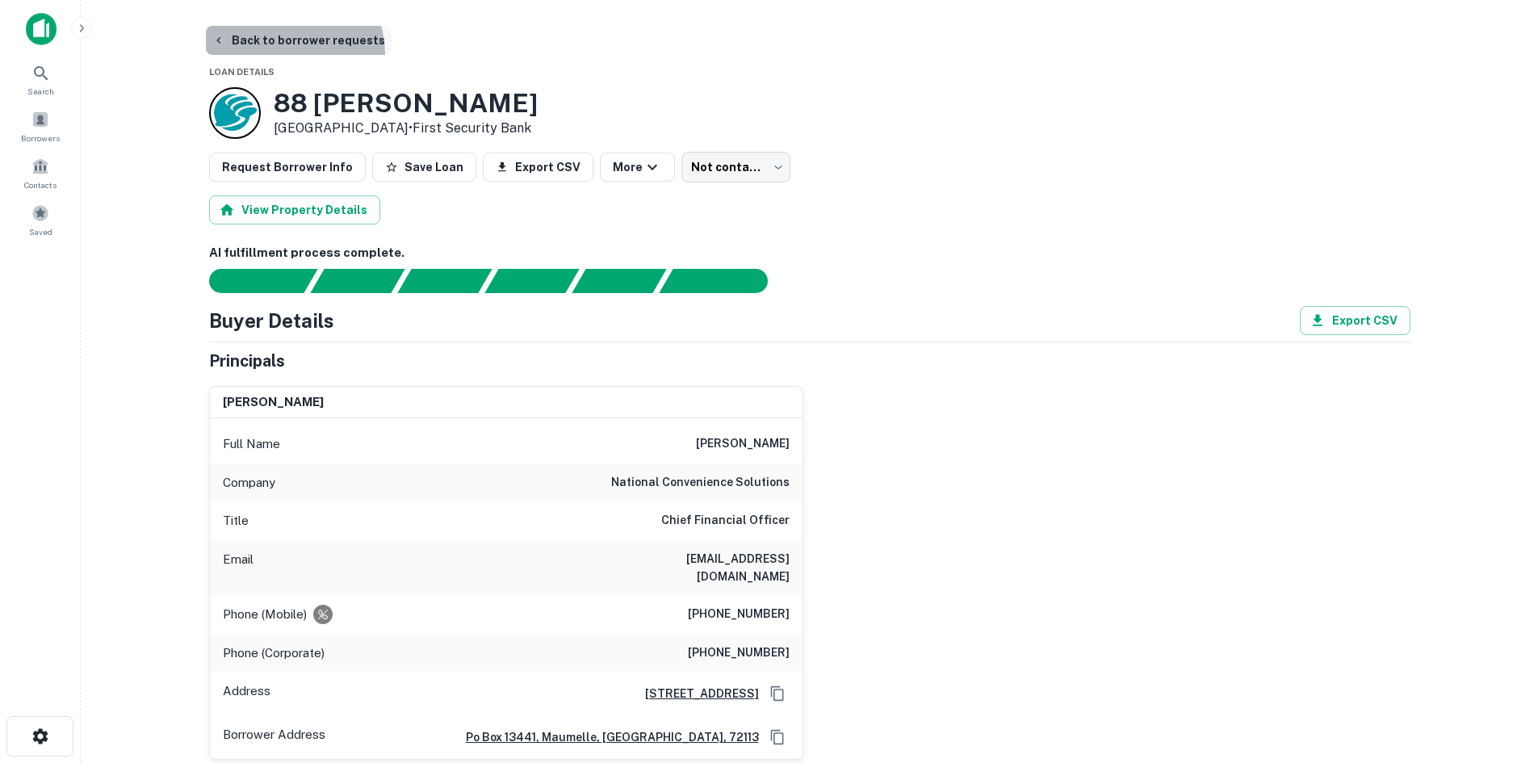
click at [288, 53] on button "Back to borrower requests" at bounding box center [299, 40] width 186 height 29
click at [292, 53] on button "Back to borrower requests" at bounding box center [299, 40] width 186 height 29
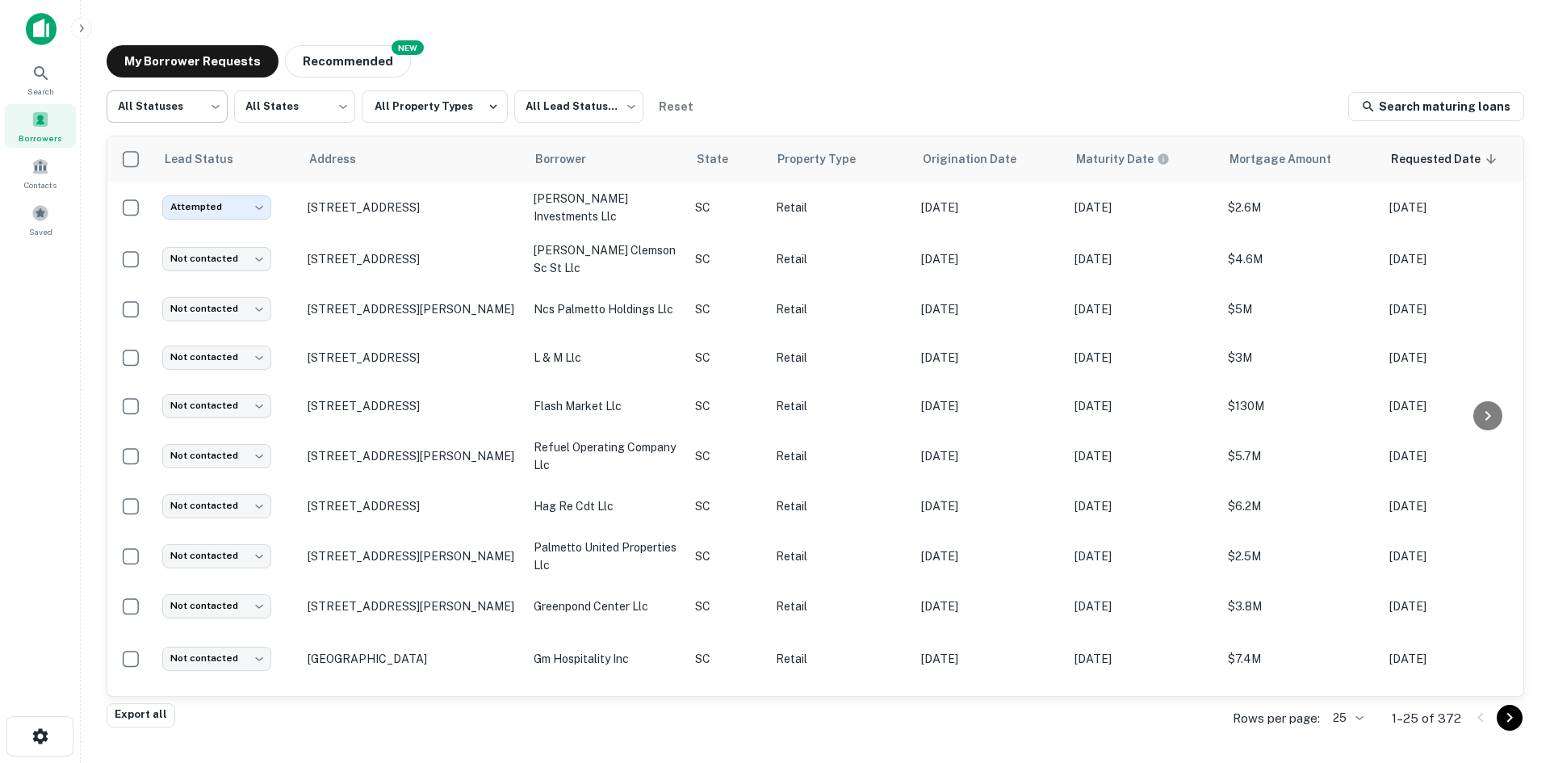
click at [182, 120] on body "Search Borrowers Contacts Saved My Borrower Requests NEW Recommended All Status…" at bounding box center [775, 381] width 1550 height 763
click at [165, 195] on li "Fulfilled" at bounding box center [167, 206] width 121 height 29
type input "*********"
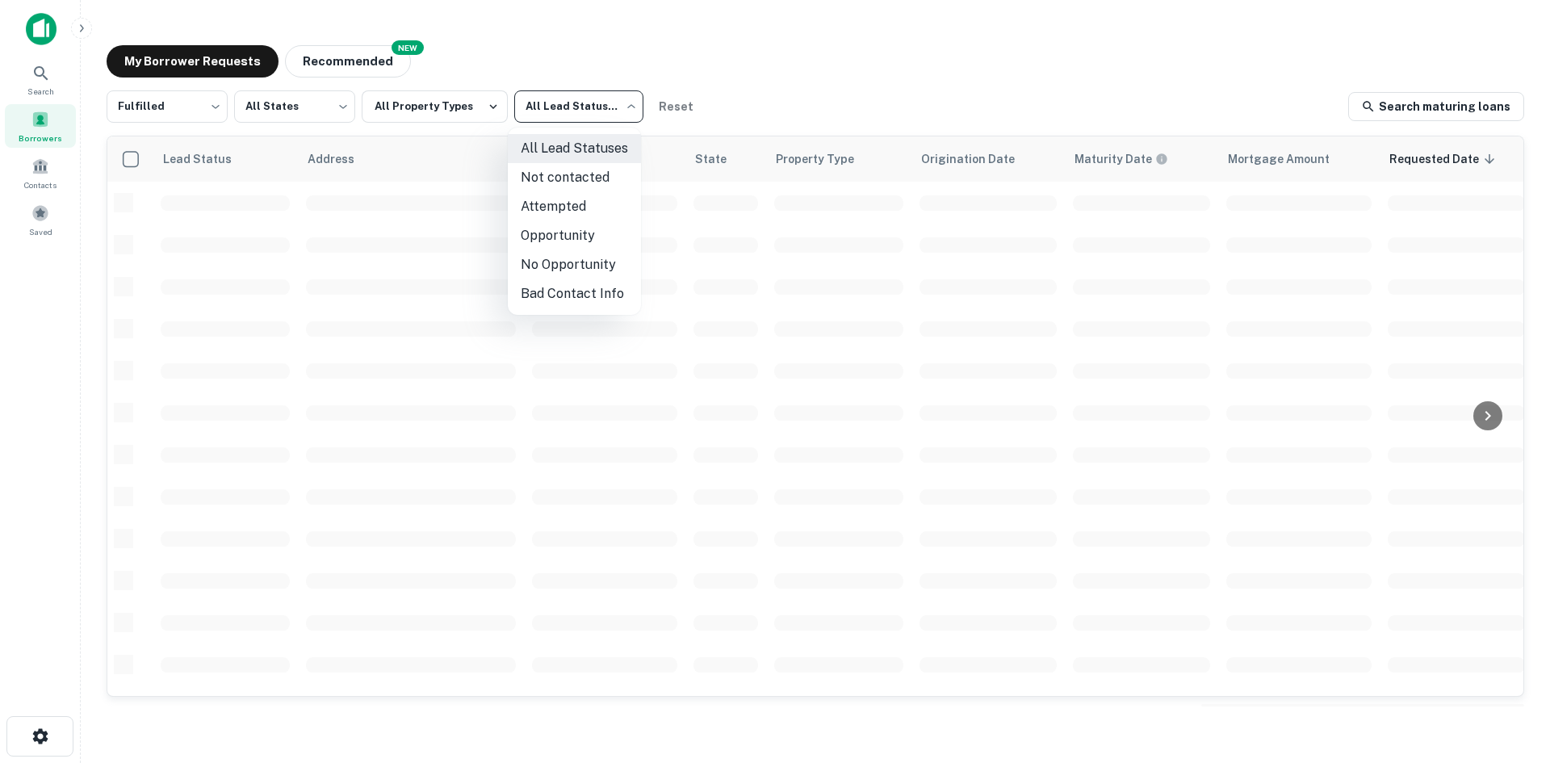
click at [542, 115] on body "Search Borrowers Contacts Saved My Borrower Requests NEW Recommended Fulfilled …" at bounding box center [775, 381] width 1550 height 763
click at [532, 173] on li "Not contacted" at bounding box center [574, 177] width 133 height 29
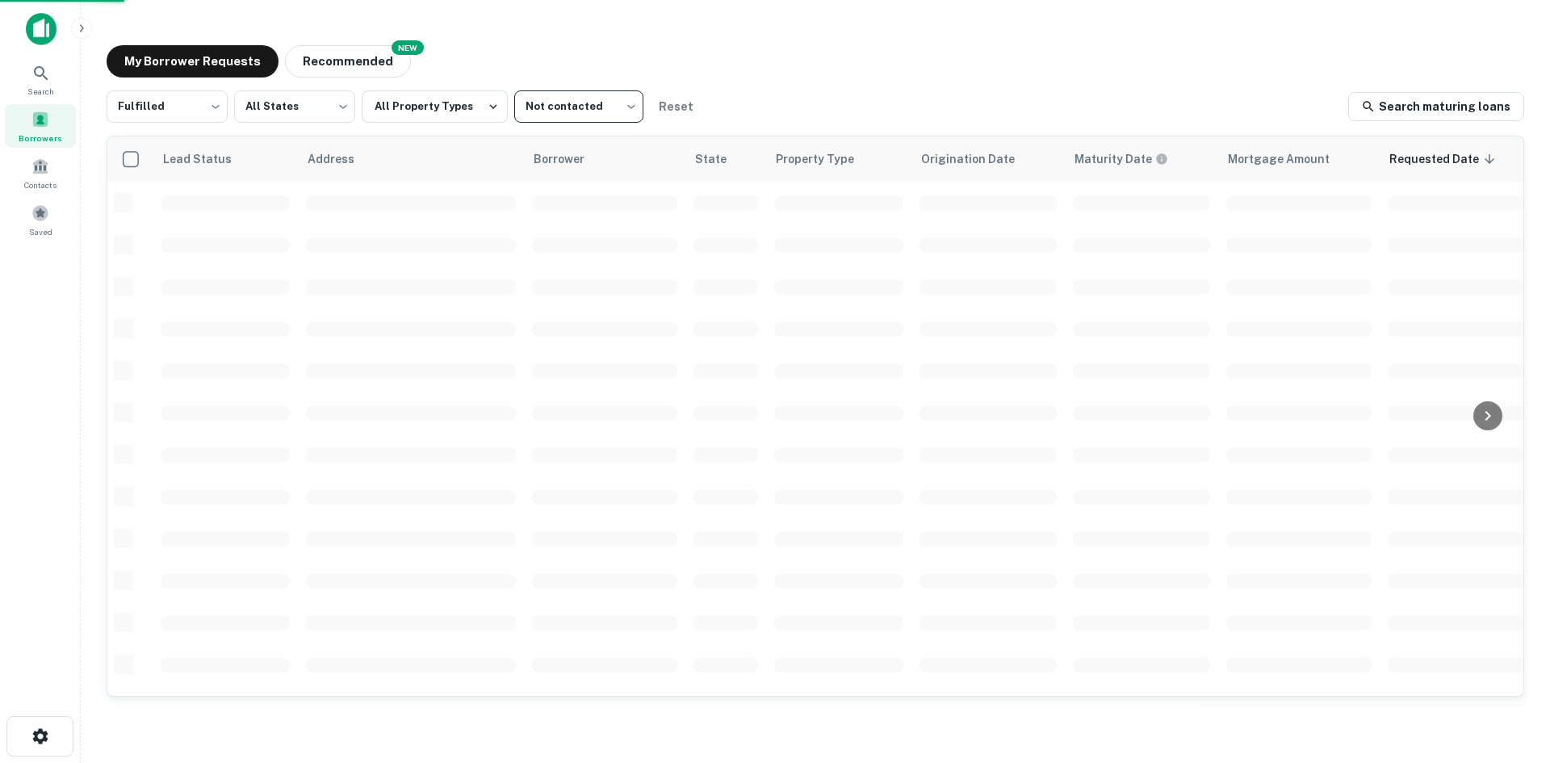
type input "****"
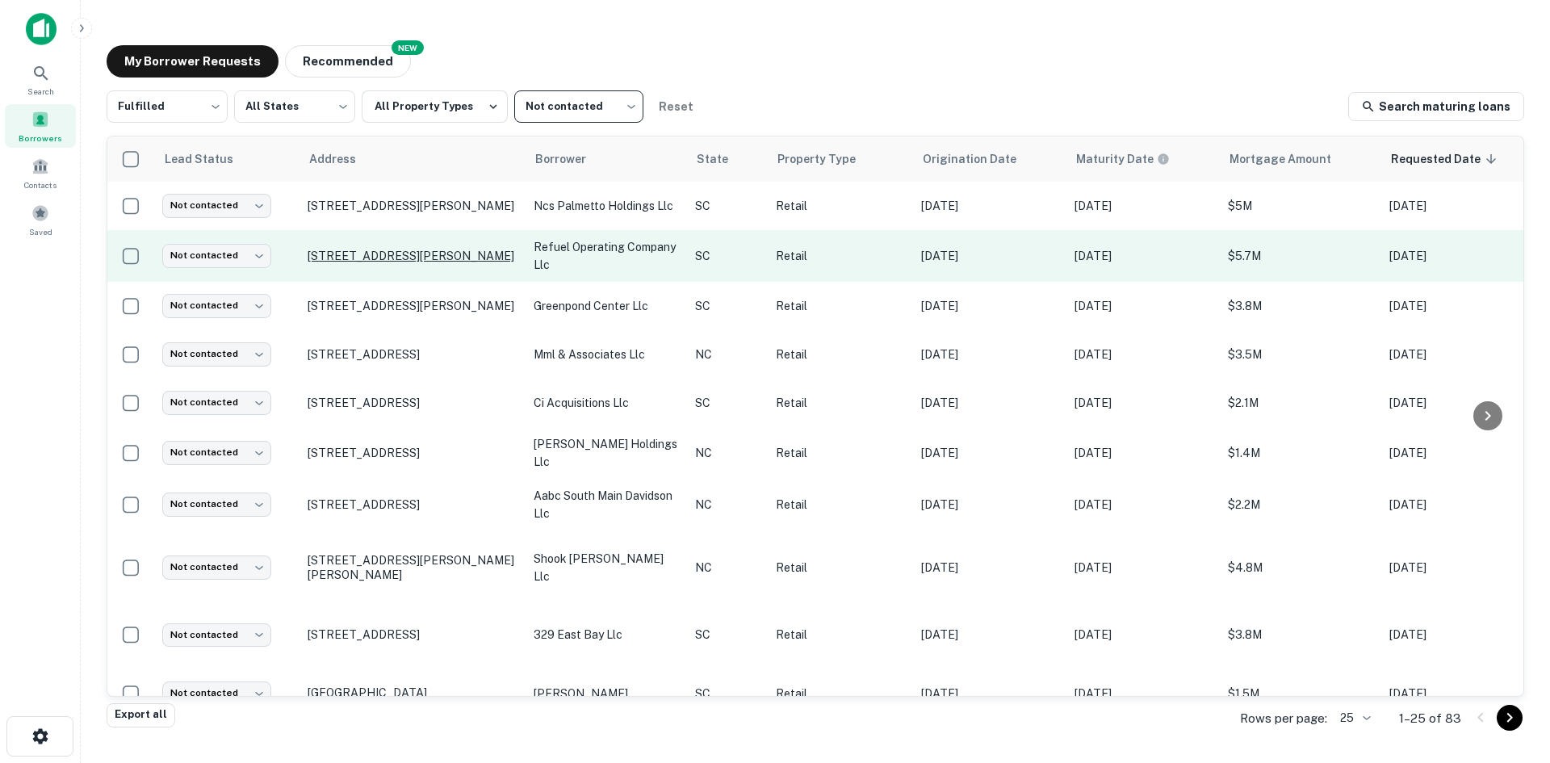
click at [344, 263] on p "[STREET_ADDRESS][PERSON_NAME]" at bounding box center [413, 256] width 210 height 15
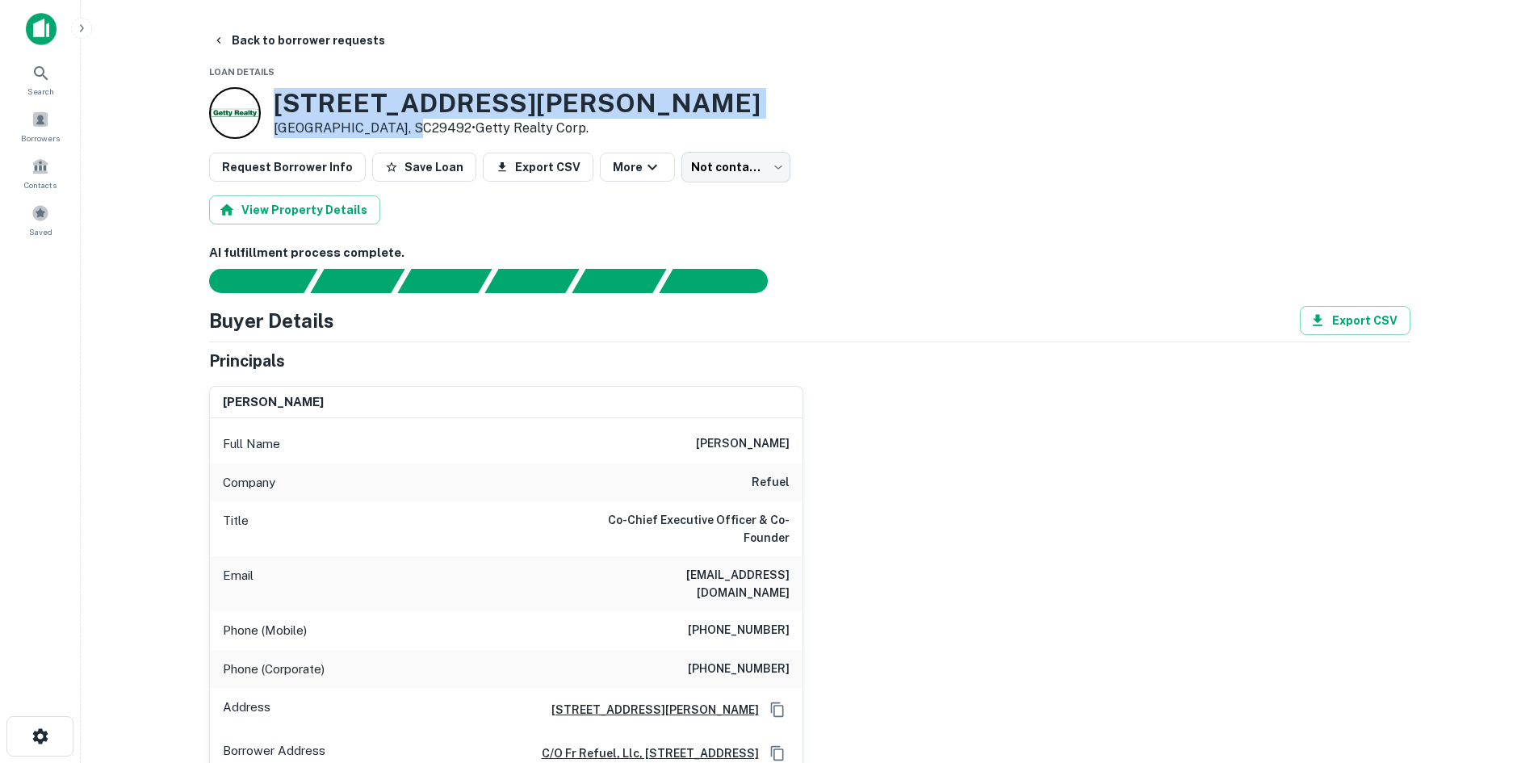
drag, startPoint x: 273, startPoint y: 88, endPoint x: 404, endPoint y: 137, distance: 139.7
click at [404, 137] on div "1701 Clements Ferry Rd Charleston, SC29492 • Getty Realty Corp." at bounding box center [517, 113] width 487 height 50
copy div "[STREET_ADDRESS][PERSON_NAME]"
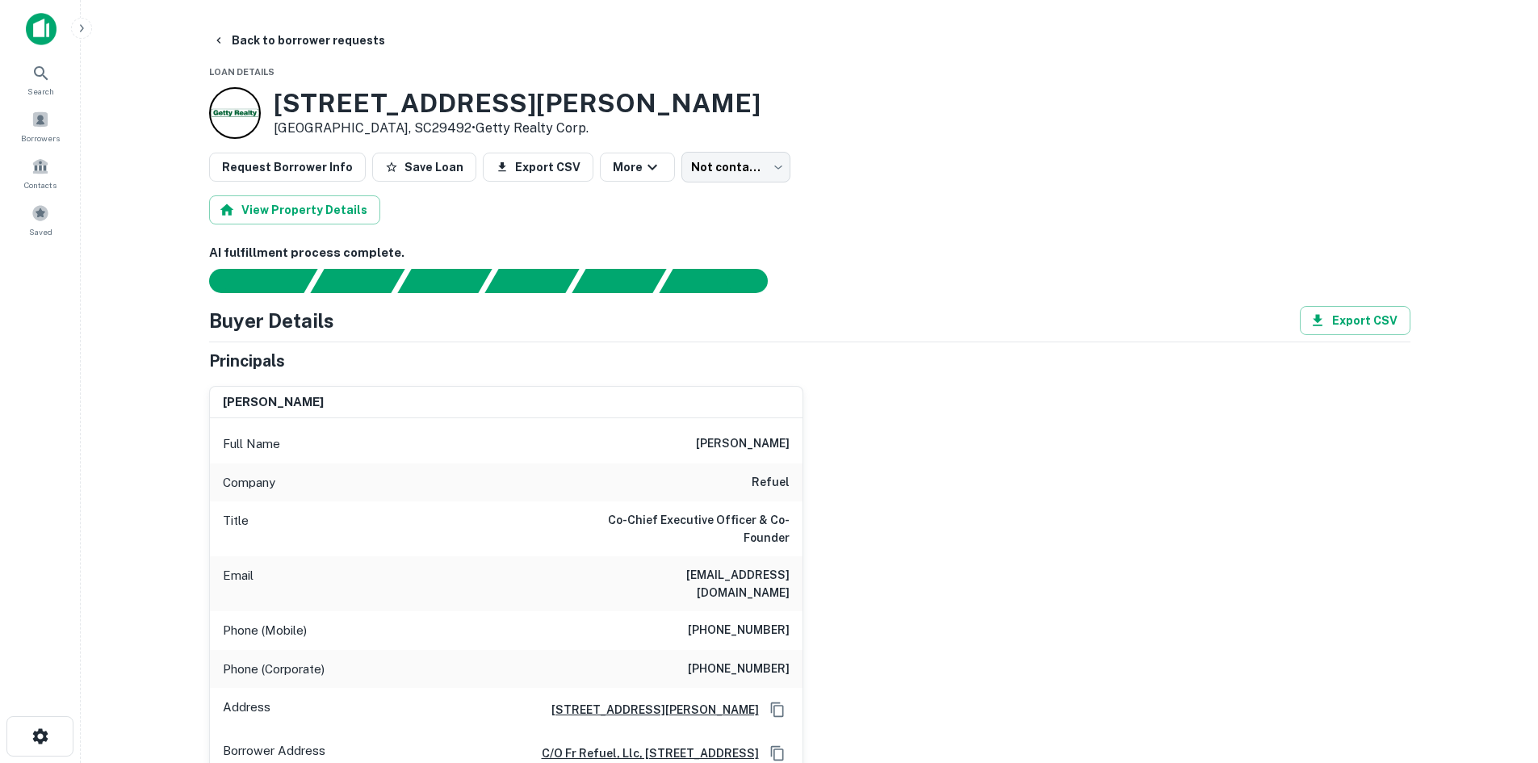
click at [335, 19] on main "Back to borrower requests Loan Details 1701 Clements Ferry Rd Charleston, SC294…" at bounding box center [809, 381] width 1457 height 763
click at [335, 34] on button "Back to borrower requests" at bounding box center [299, 40] width 186 height 29
click at [329, 39] on button "Back to borrower requests" at bounding box center [299, 40] width 186 height 29
click at [333, 48] on button "Back to borrower requests" at bounding box center [299, 40] width 186 height 29
click at [292, 40] on button "Back to borrower requests" at bounding box center [299, 40] width 186 height 29
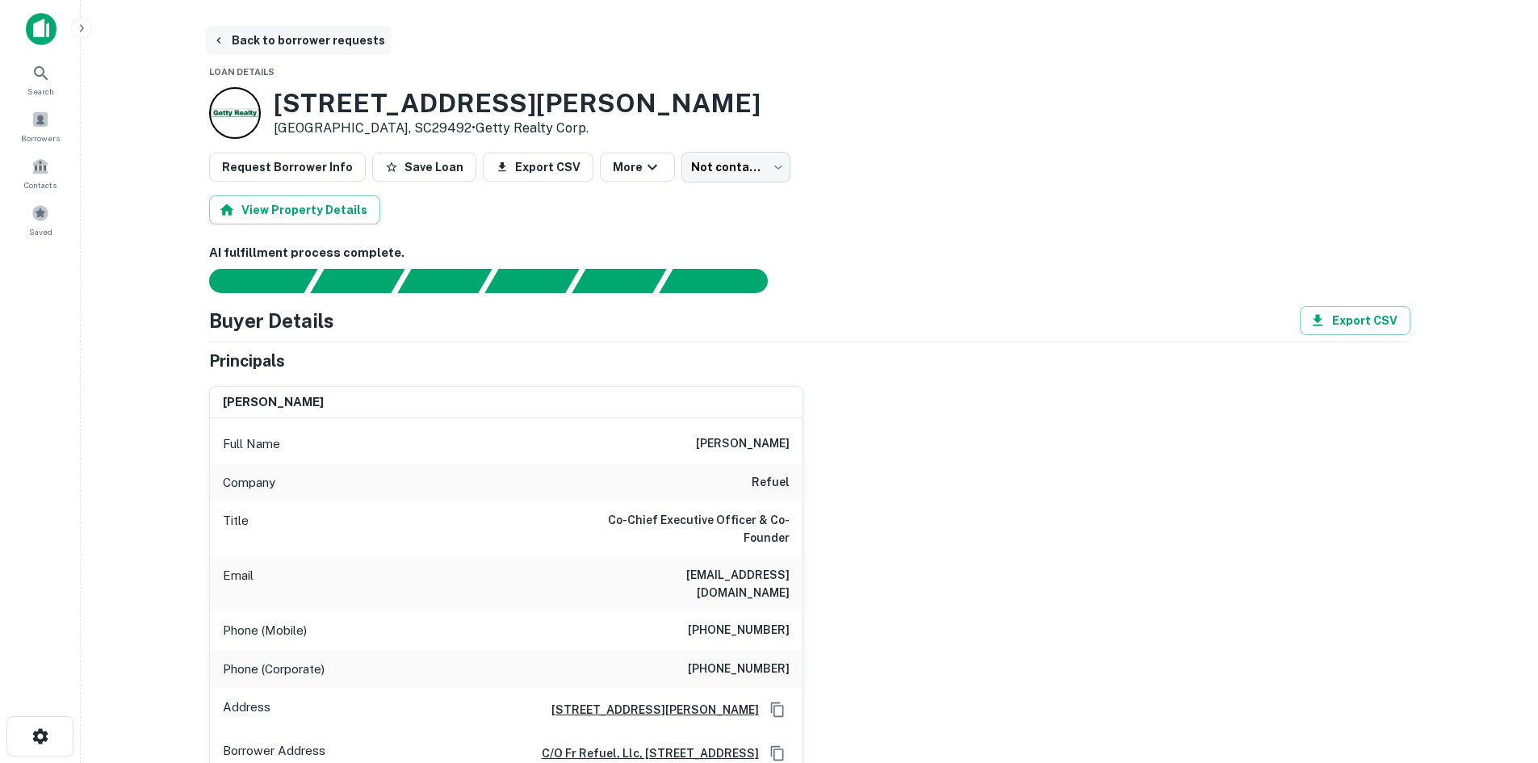
click at [306, 41] on button "Back to borrower requests" at bounding box center [299, 40] width 186 height 29
click at [53, 128] on div "Borrowers" at bounding box center [40, 126] width 71 height 44
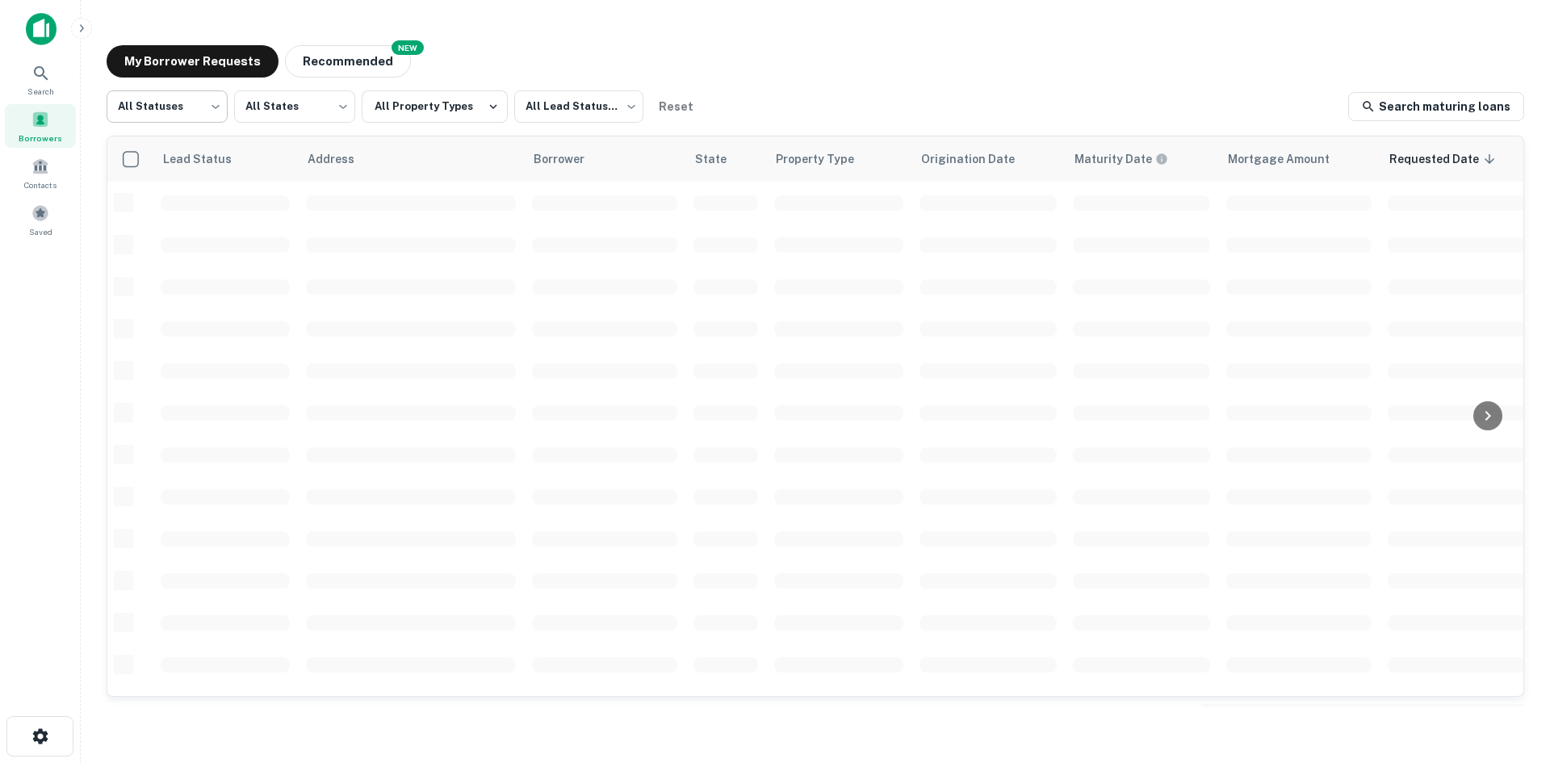
click at [195, 105] on body "Search Borrowers Contacts Saved My Borrower Requests NEW Recommended All Status…" at bounding box center [775, 381] width 1550 height 763
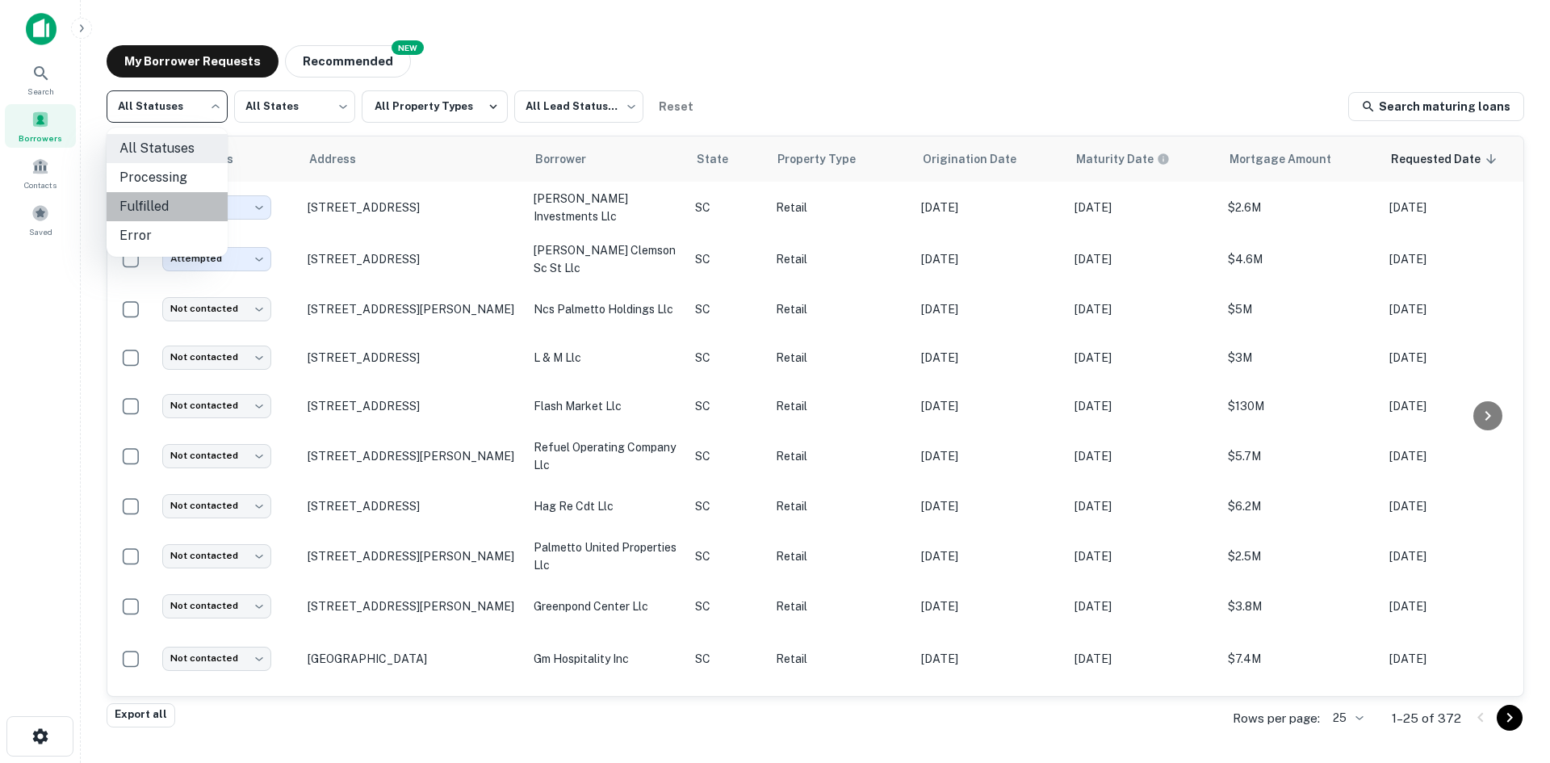
click at [180, 195] on li "Fulfilled" at bounding box center [167, 206] width 121 height 29
type input "*********"
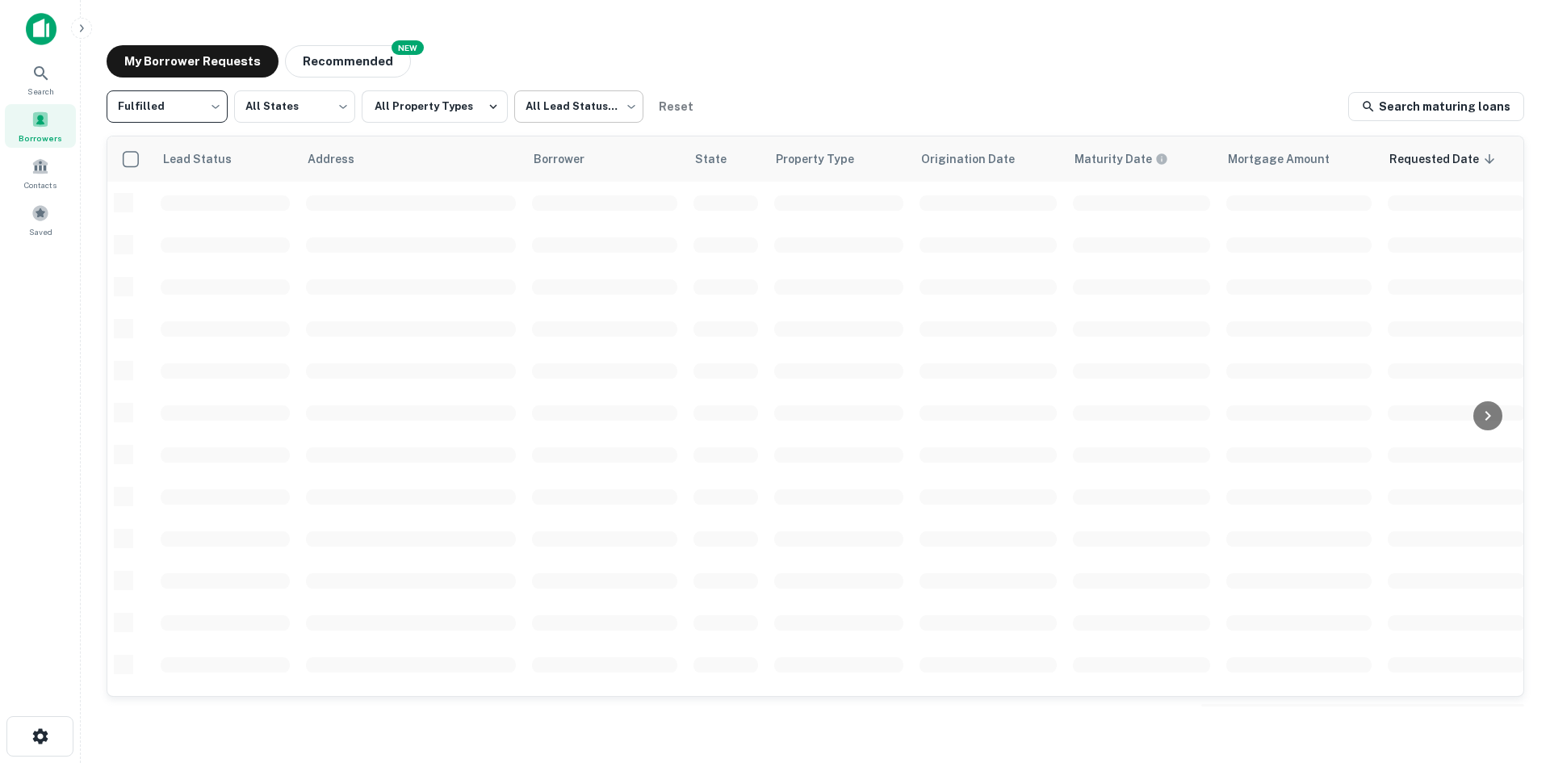
click at [543, 113] on body "Search Borrowers Contacts Saved My Borrower Requests NEW Recommended Fulfilled …" at bounding box center [775, 381] width 1550 height 763
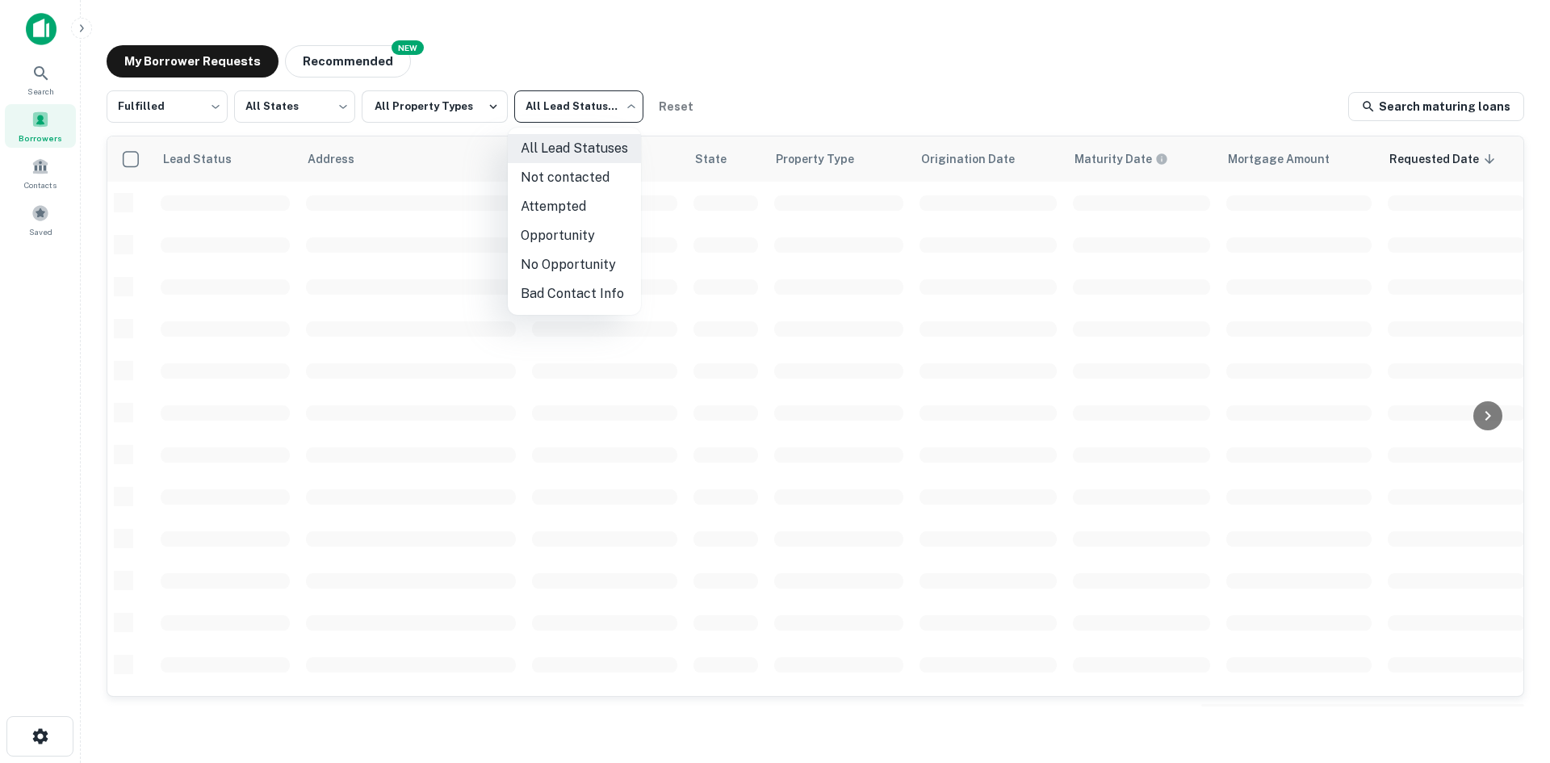
click at [551, 185] on li "Not contacted" at bounding box center [574, 177] width 133 height 29
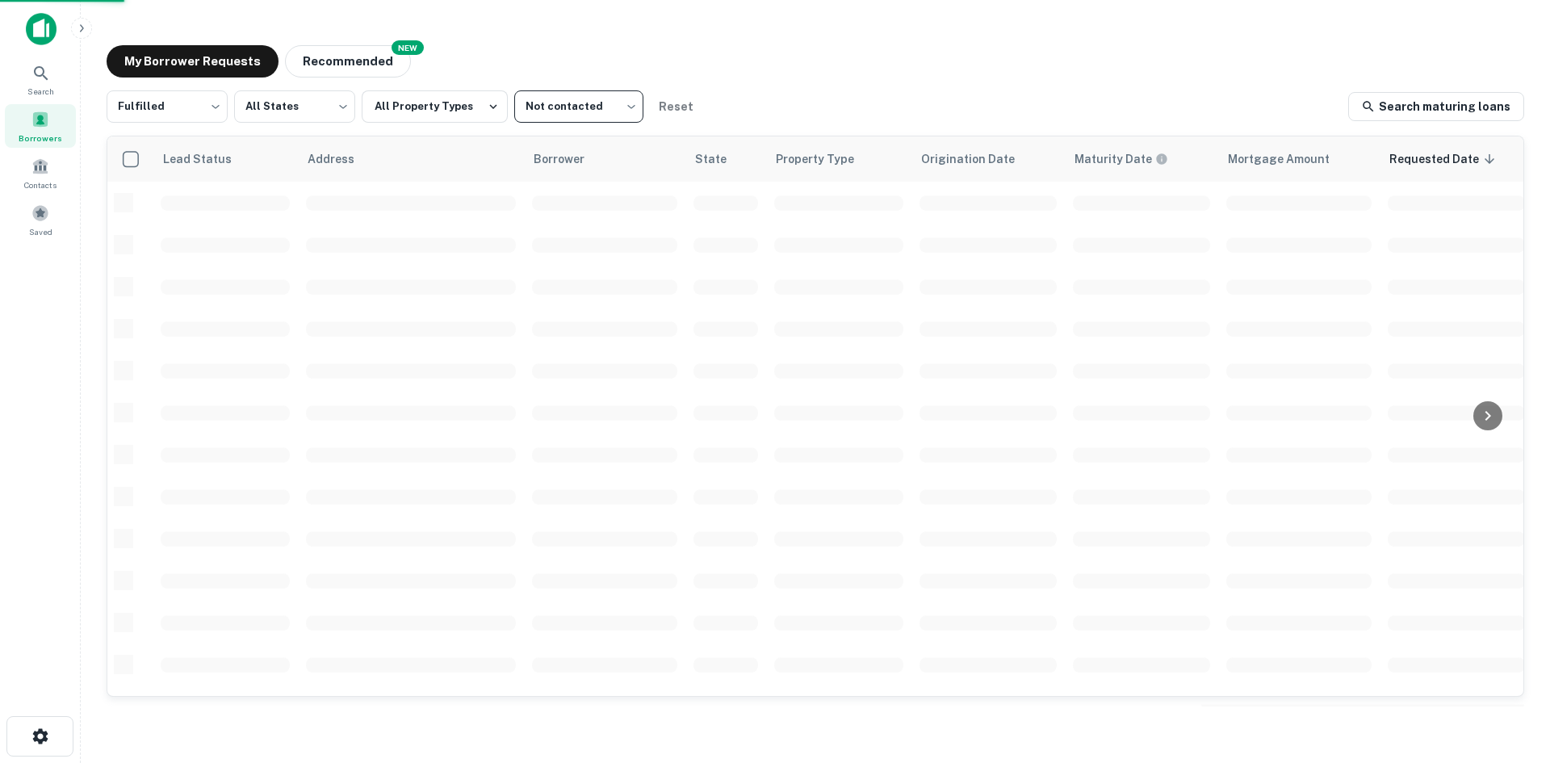
type input "****"
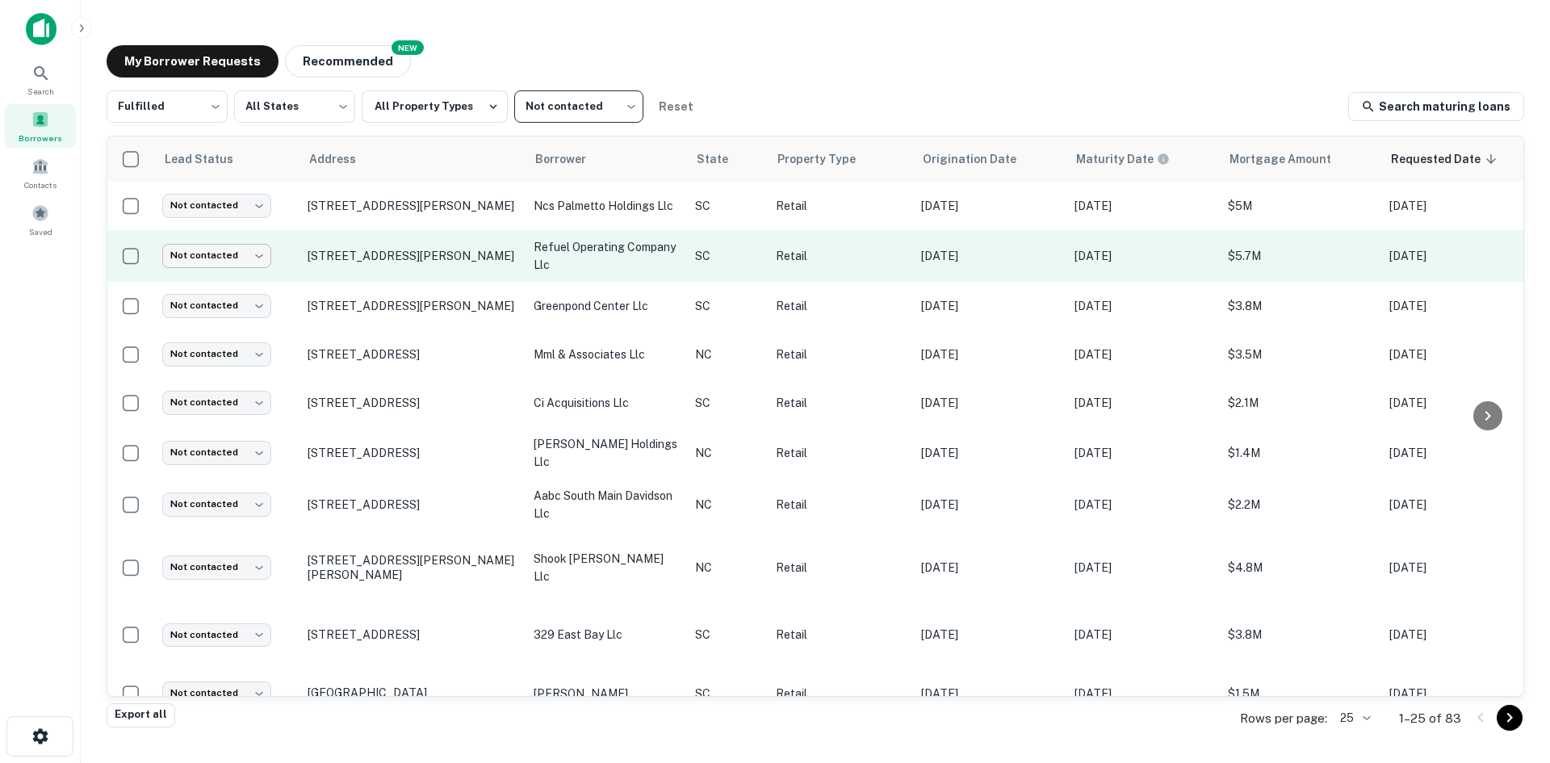
click at [232, 252] on body "Search Borrowers Contacts Saved My Borrower Requests NEW Recommended Fulfilled …" at bounding box center [775, 381] width 1550 height 763
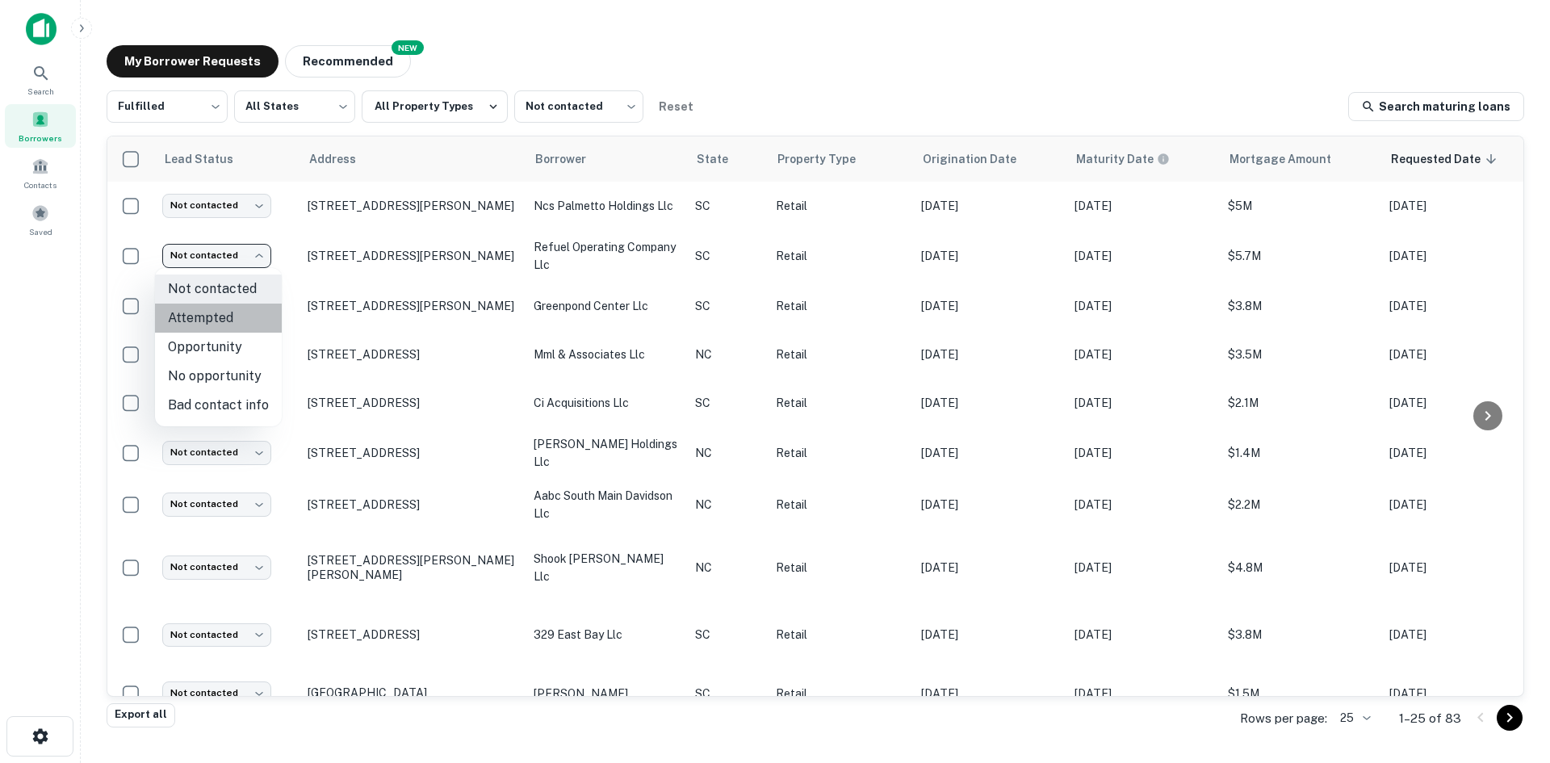
click at [233, 315] on li "Attempted" at bounding box center [218, 317] width 127 height 29
type input "*********"
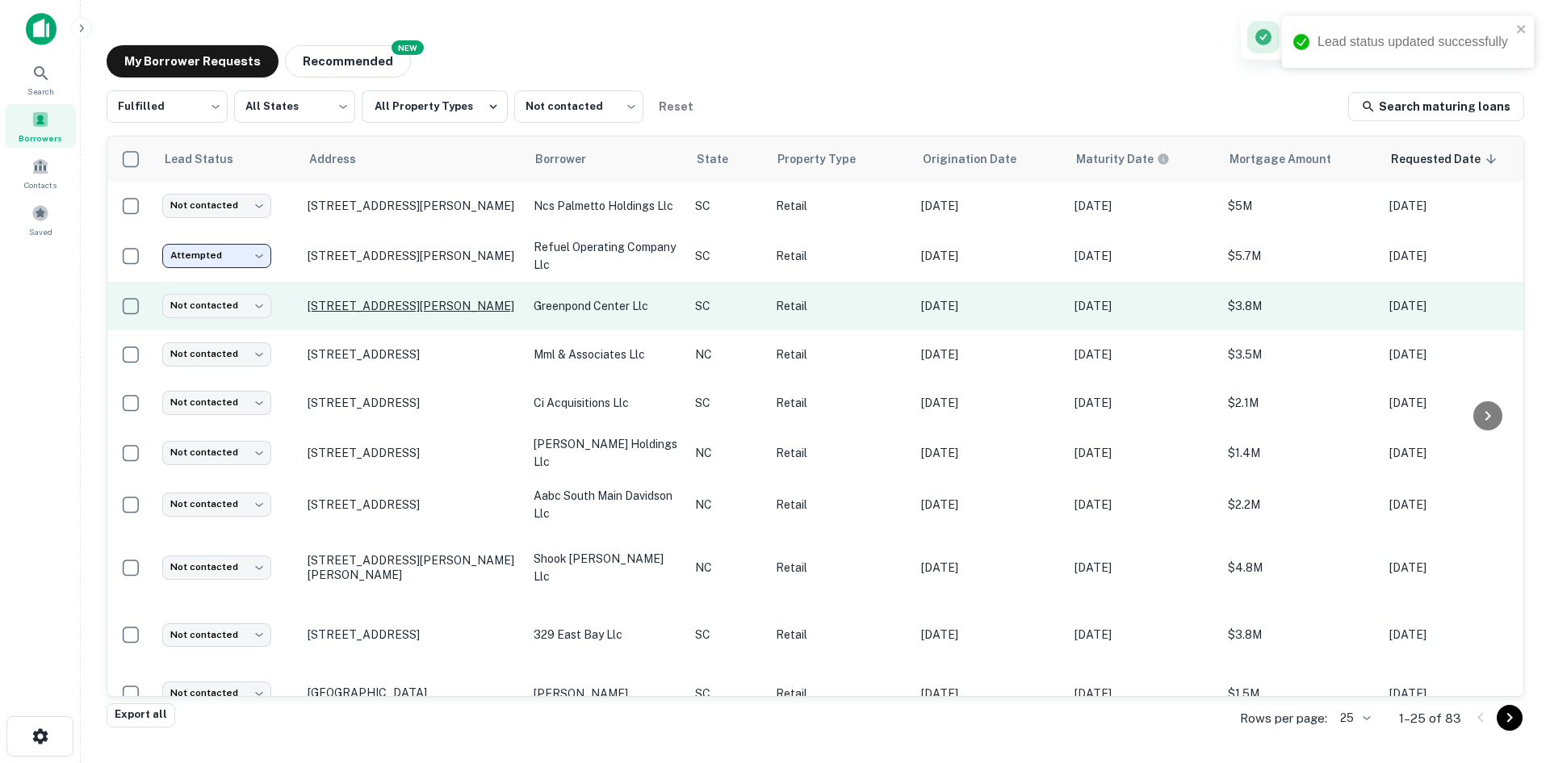
click at [334, 310] on p "[STREET_ADDRESS][PERSON_NAME]" at bounding box center [413, 306] width 210 height 15
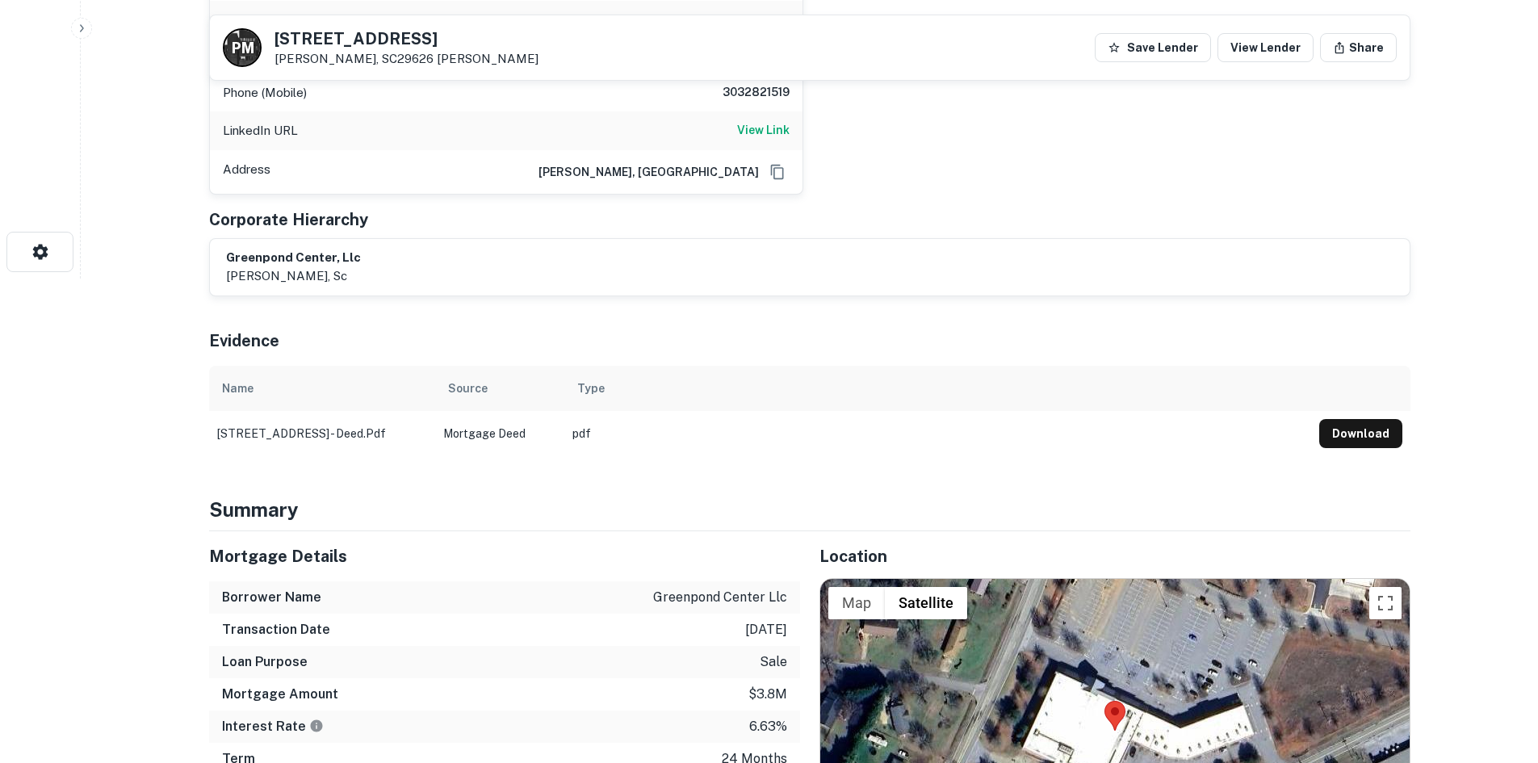
scroll to position [242, 0]
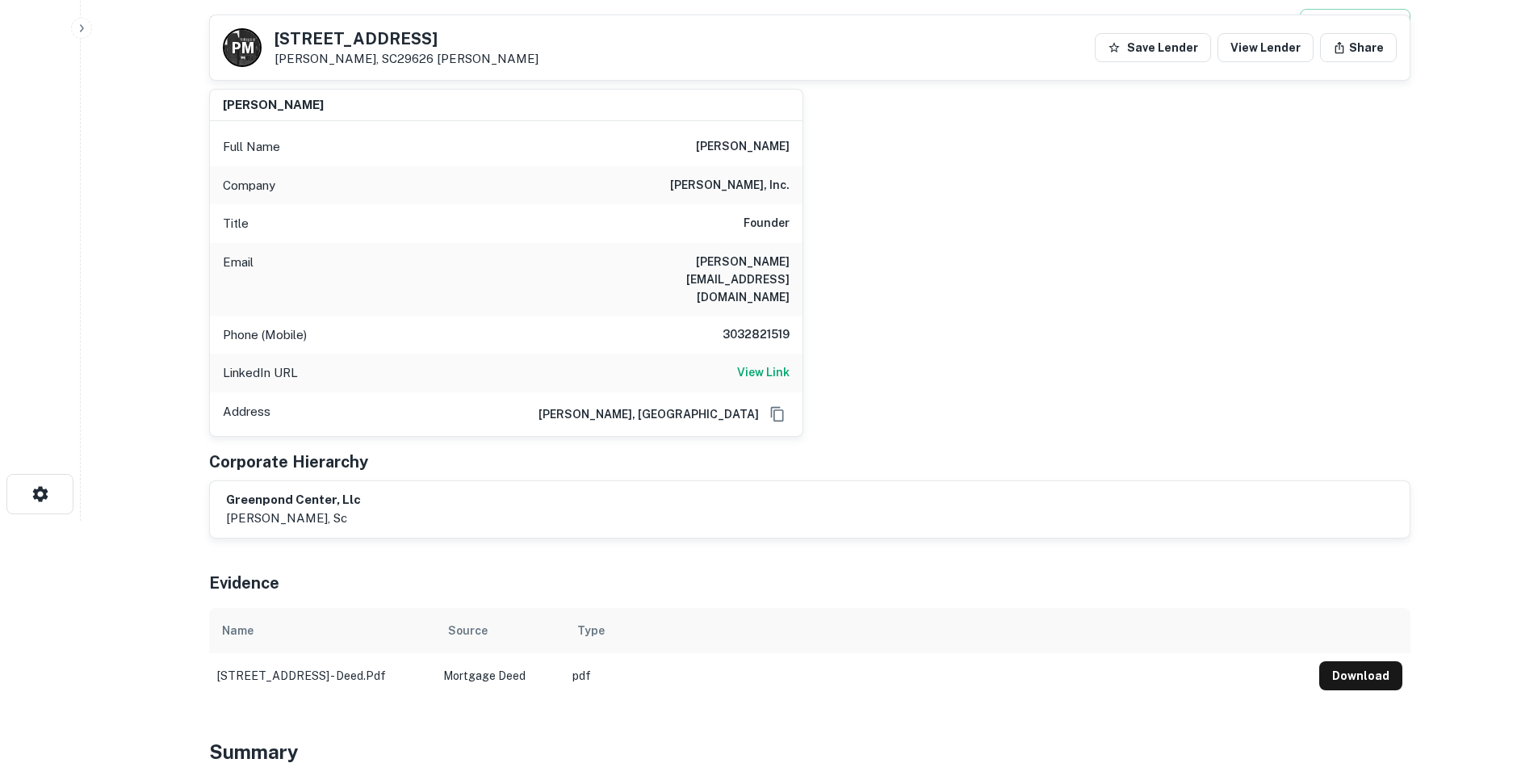
click at [769, 354] on div "LinkedIn URL View Link" at bounding box center [506, 373] width 592 height 39
click at [770, 363] on h6 "View Link" at bounding box center [763, 372] width 52 height 18
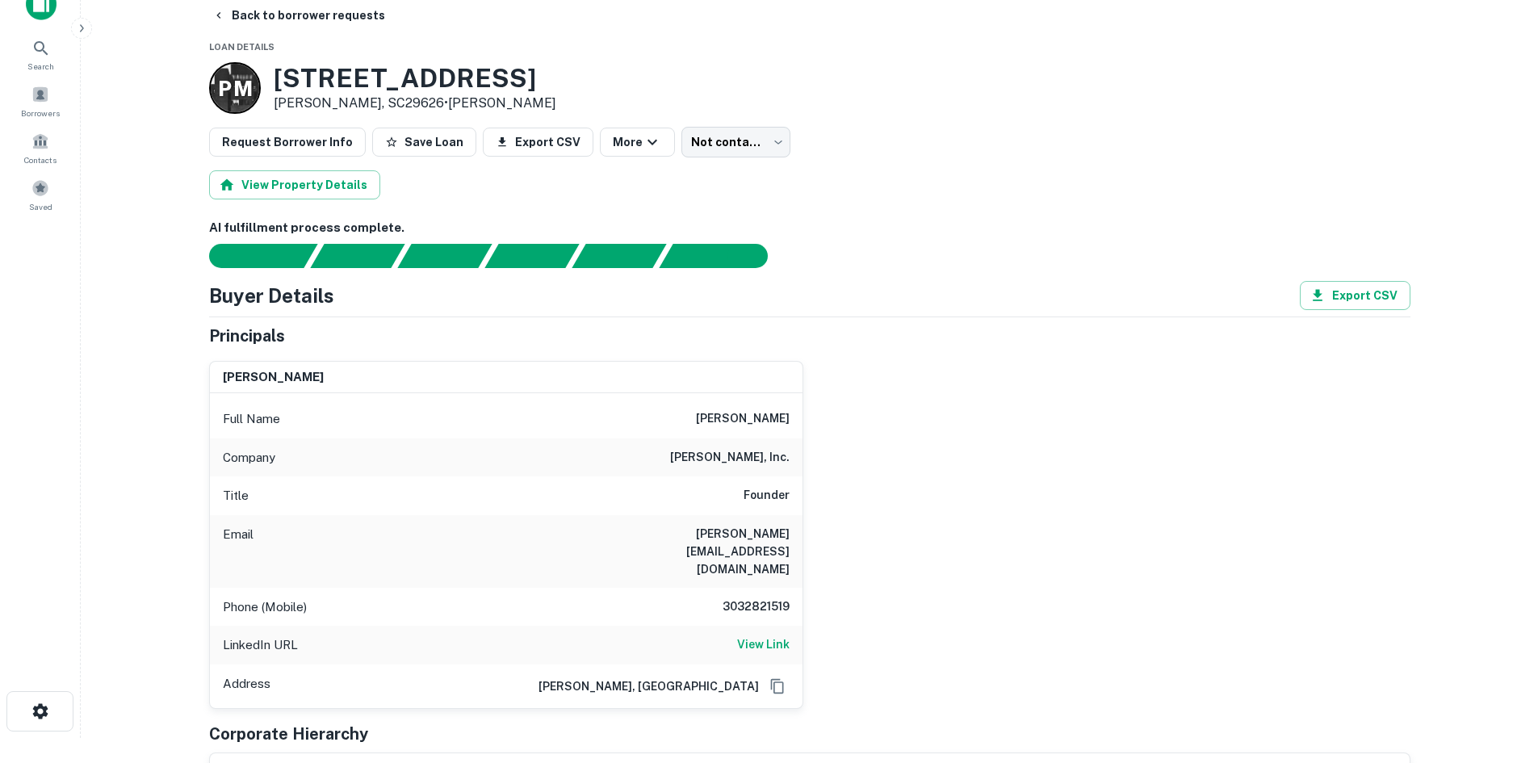
scroll to position [0, 0]
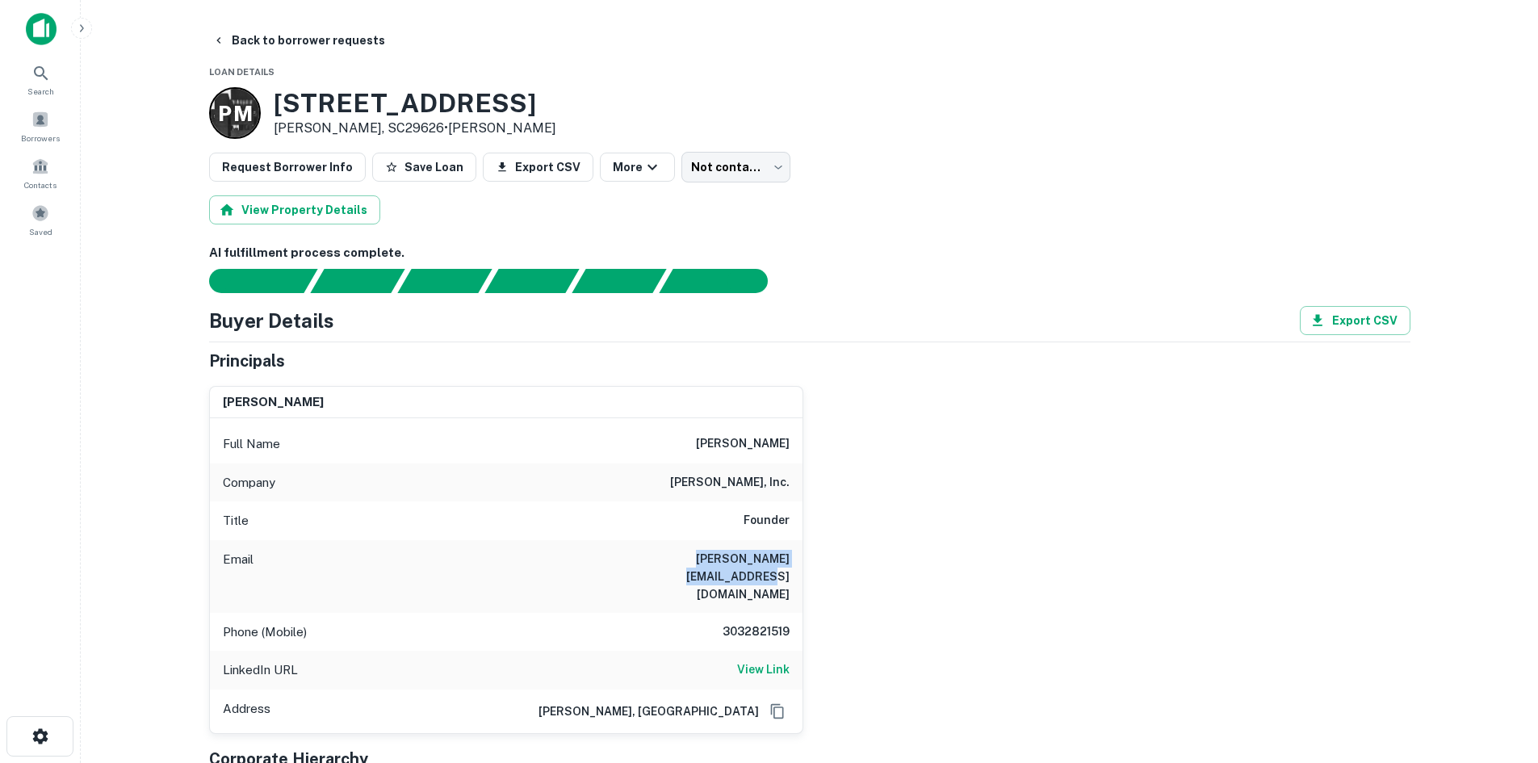
drag, startPoint x: 621, startPoint y: 557, endPoint x: 829, endPoint y: 556, distance: 207.4
click at [829, 556] on div "john wright Full Name john wright Company mccoy wright, inc. Title Founder Emai…" at bounding box center [803, 553] width 1214 height 361
copy h6 "johnwright@mccoywright.com"
click at [266, 31] on button "Back to borrower requests" at bounding box center [299, 40] width 186 height 29
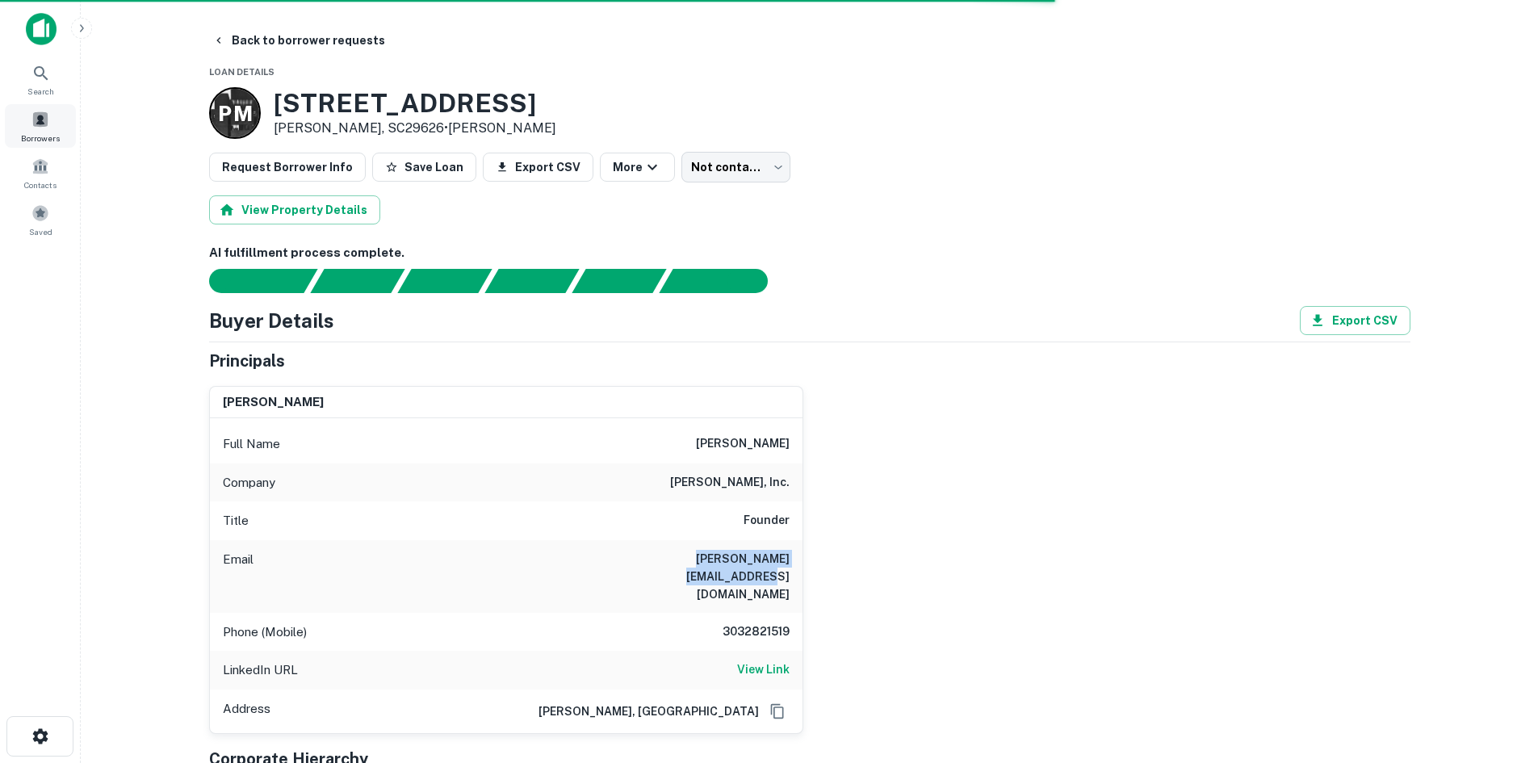
click at [42, 120] on span at bounding box center [40, 120] width 18 height 18
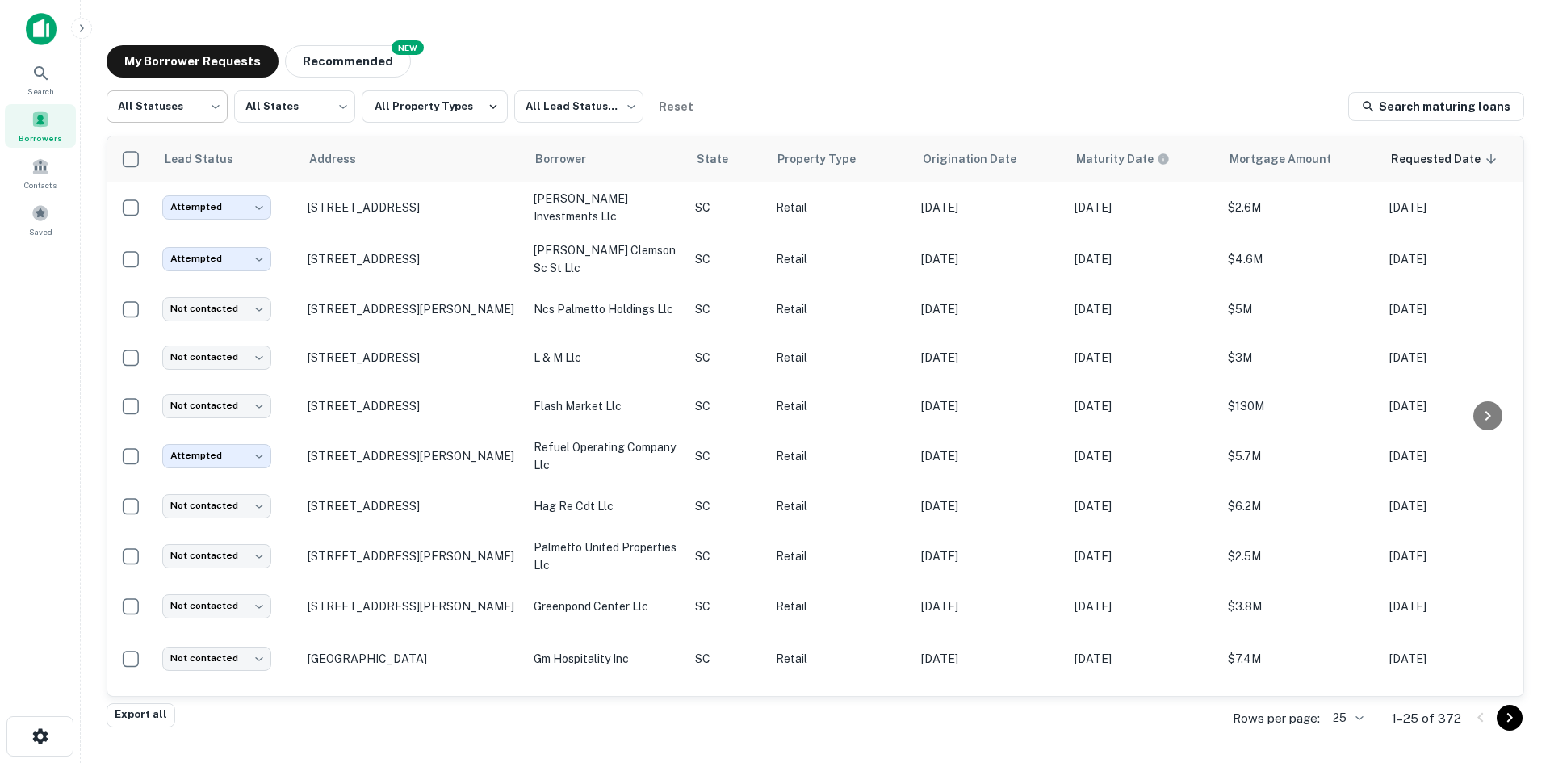
click at [202, 123] on body "Search Borrowers Contacts Saved My Borrower Requests NEW Recommended All Status…" at bounding box center [775, 381] width 1550 height 763
click at [177, 199] on li "Fulfilled" at bounding box center [167, 206] width 121 height 29
type input "*********"
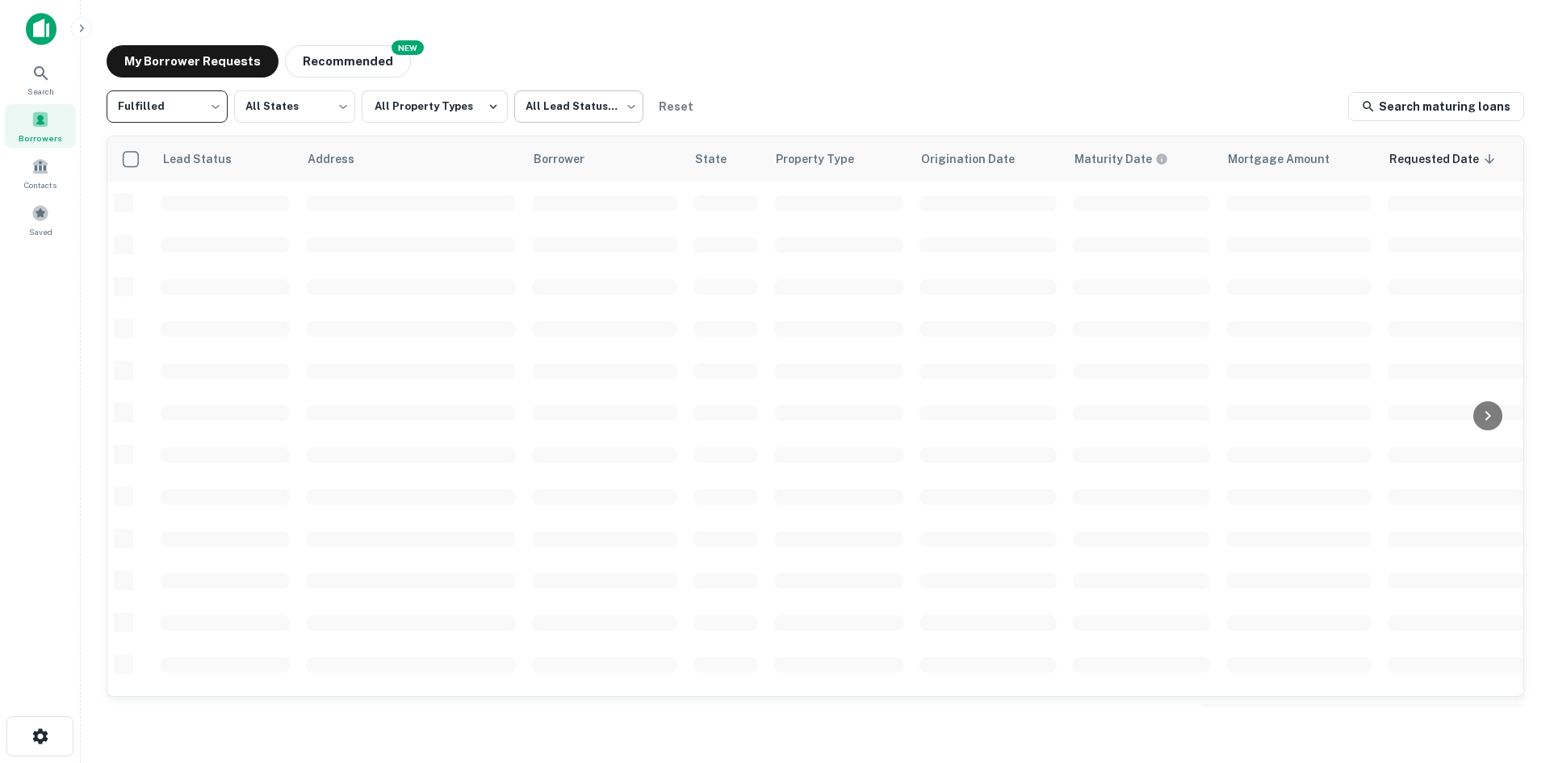
click at [542, 107] on body "Search Borrowers Contacts Saved My Borrower Requests NEW Recommended Fulfilled …" at bounding box center [775, 381] width 1550 height 763
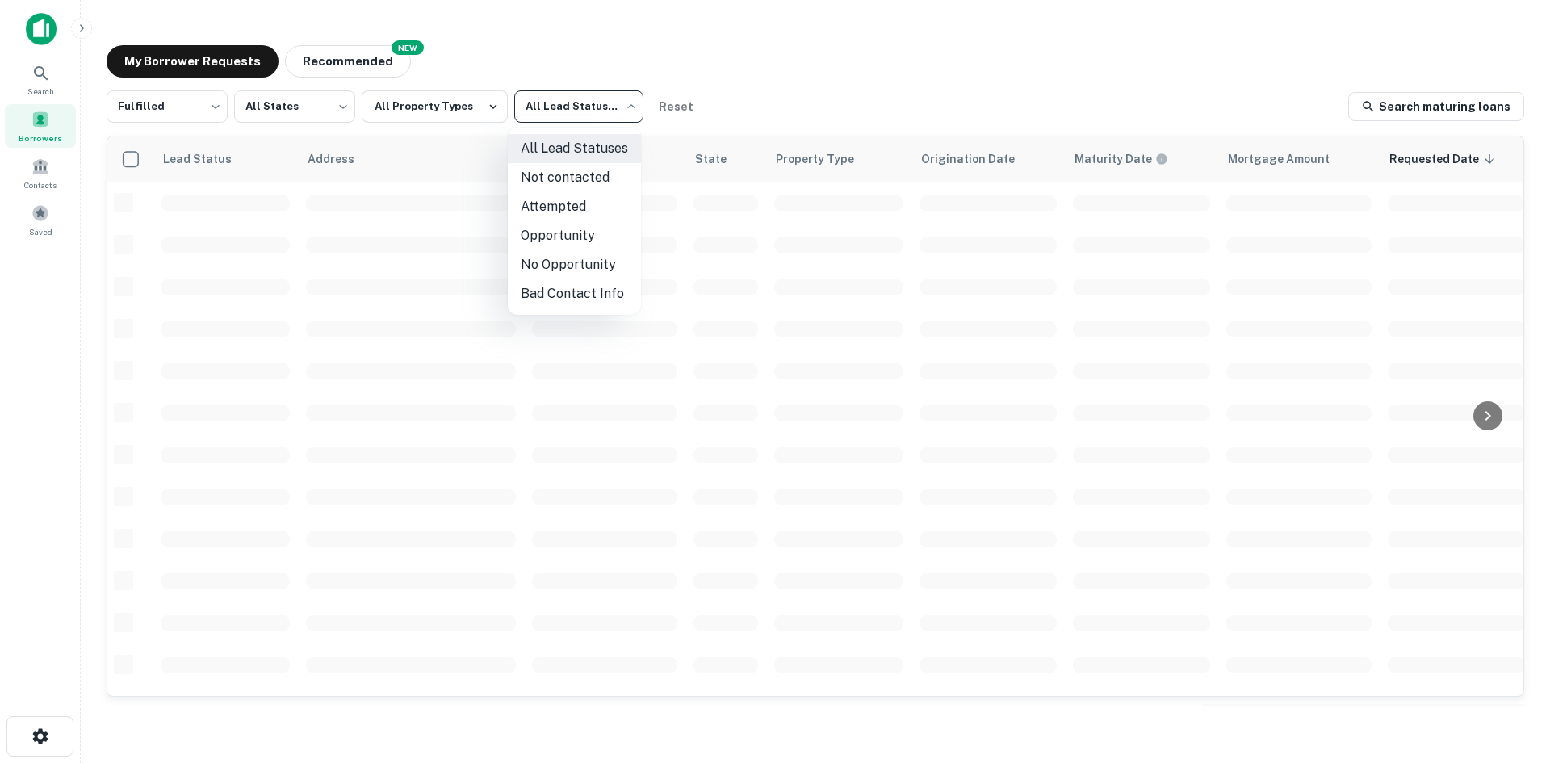
click at [546, 172] on li "Not contacted" at bounding box center [574, 177] width 133 height 29
type input "****"
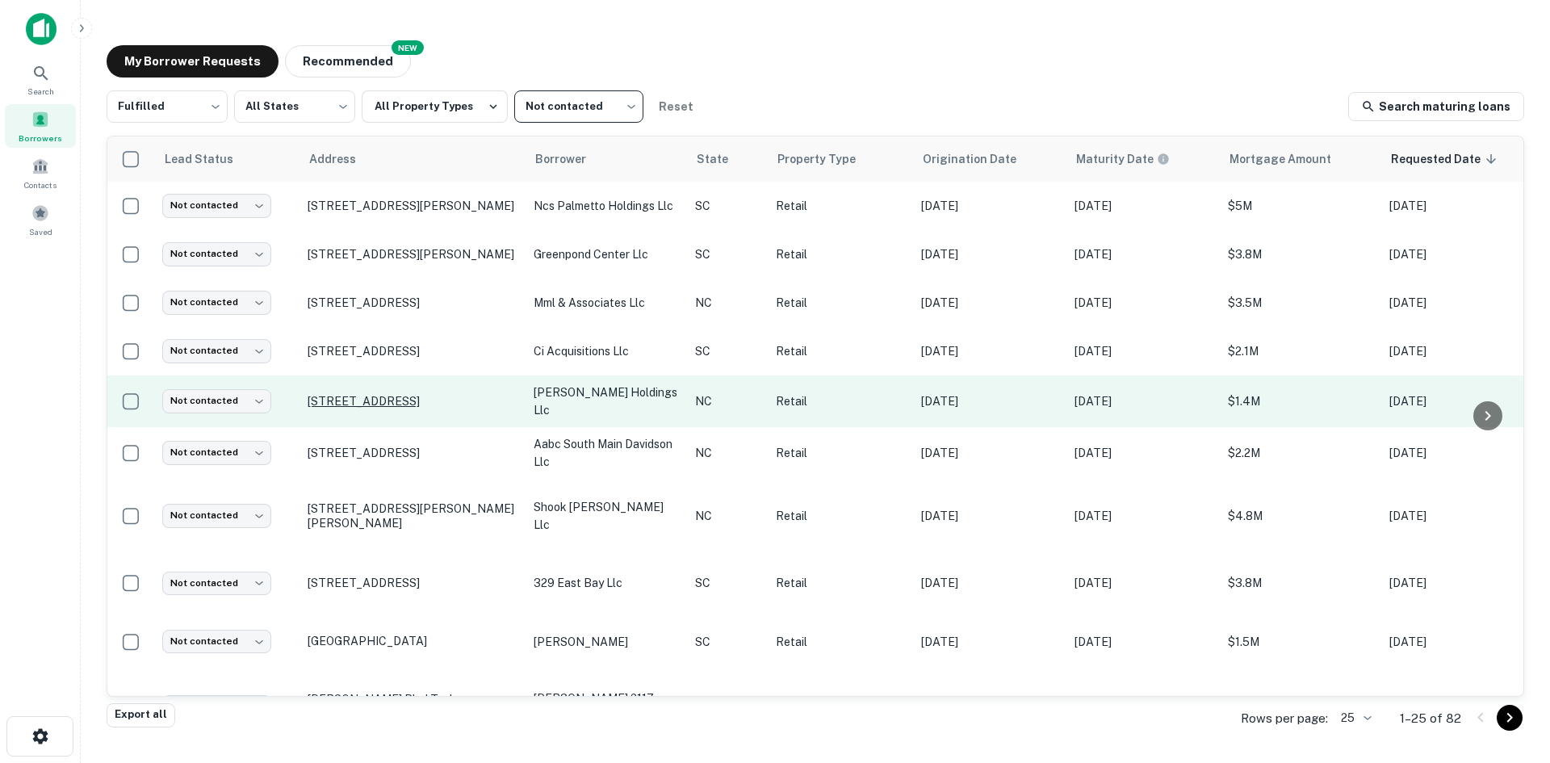
click at [322, 408] on p "[STREET_ADDRESS]" at bounding box center [413, 401] width 210 height 15
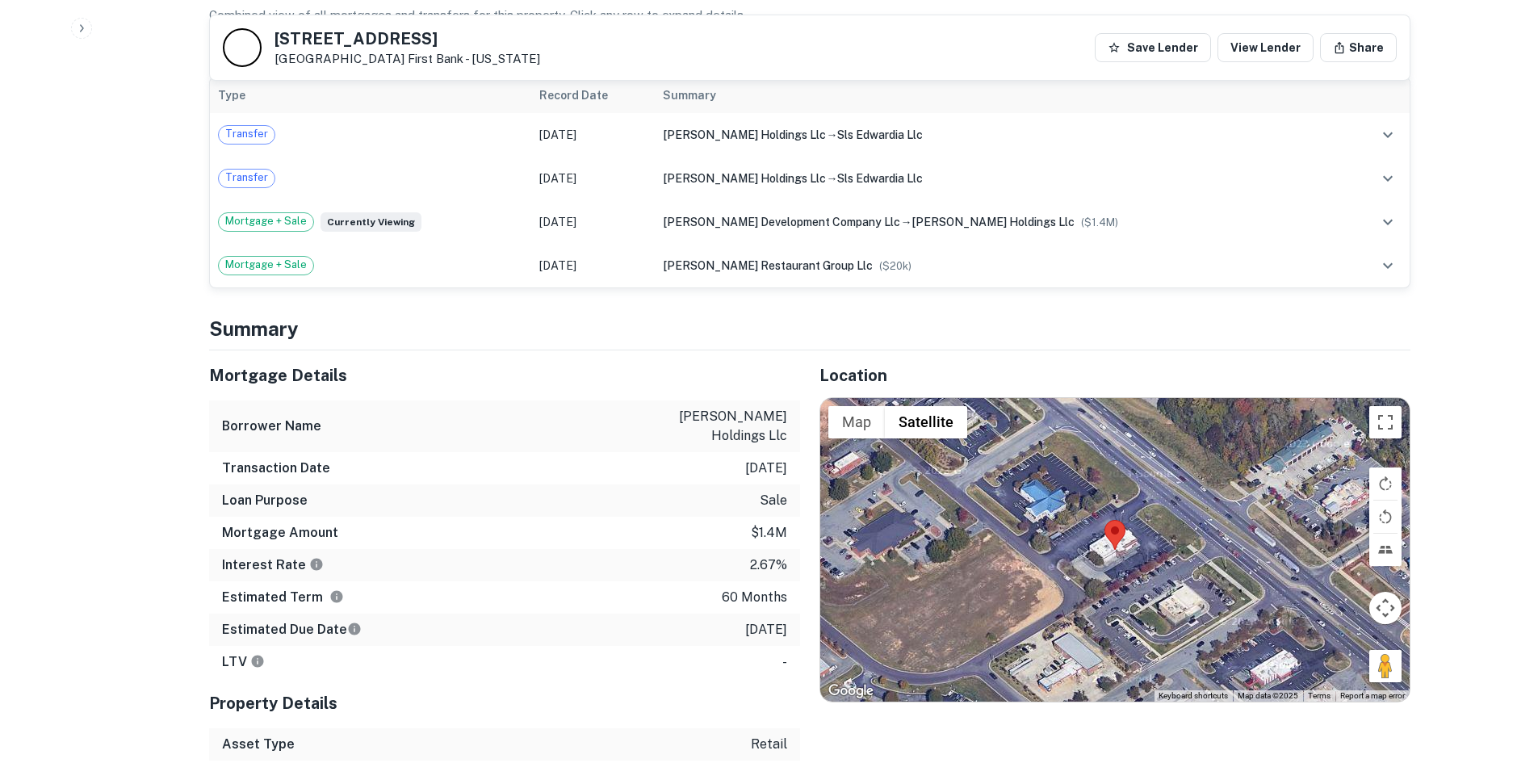
scroll to position [1291, 0]
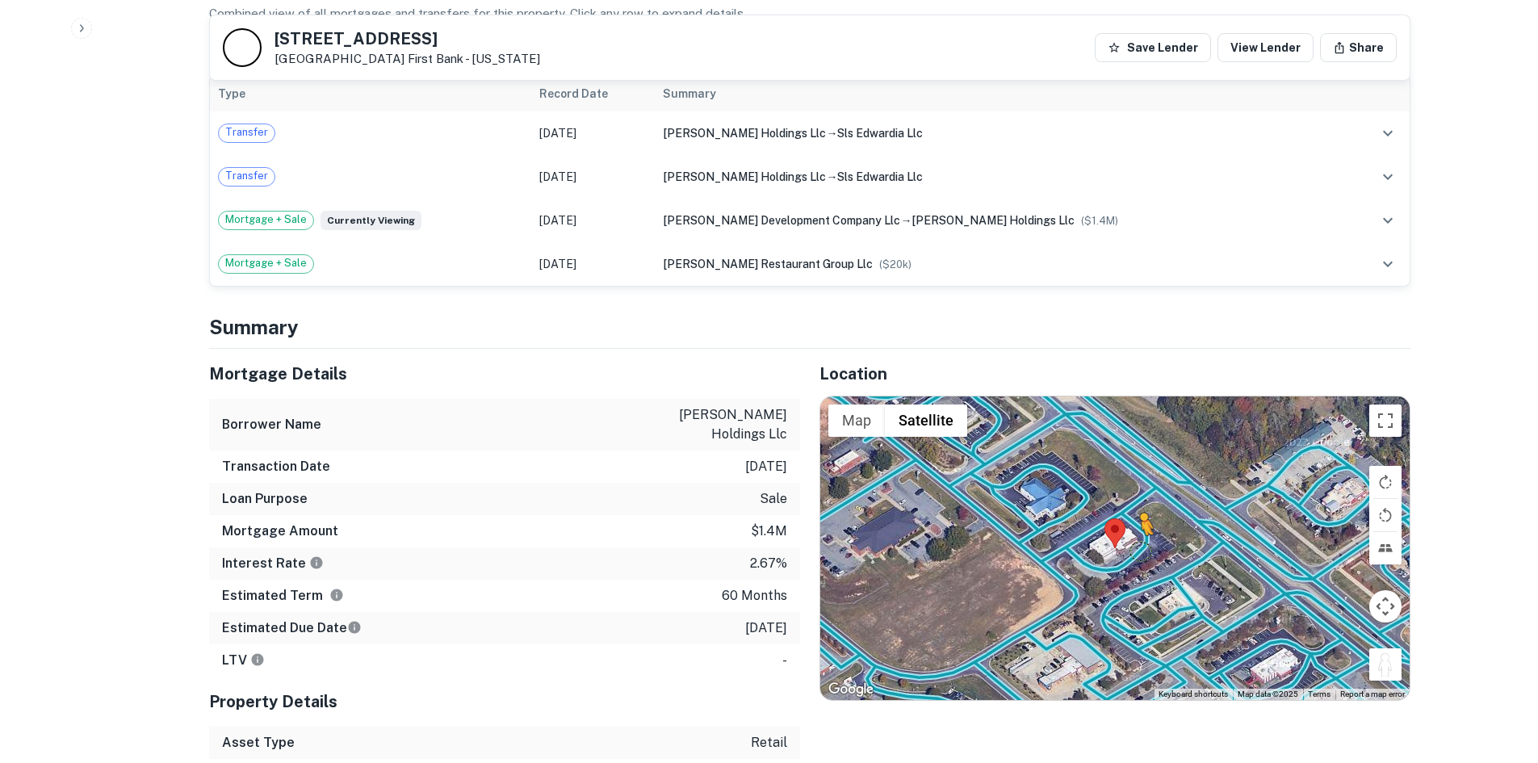
drag, startPoint x: 1368, startPoint y: 635, endPoint x: 1141, endPoint y: 534, distance: 248.2
click at [1141, 534] on div "To activate drag with keyboard, press Alt + Enter. Once in keyboard drag state,…" at bounding box center [1114, 547] width 589 height 303
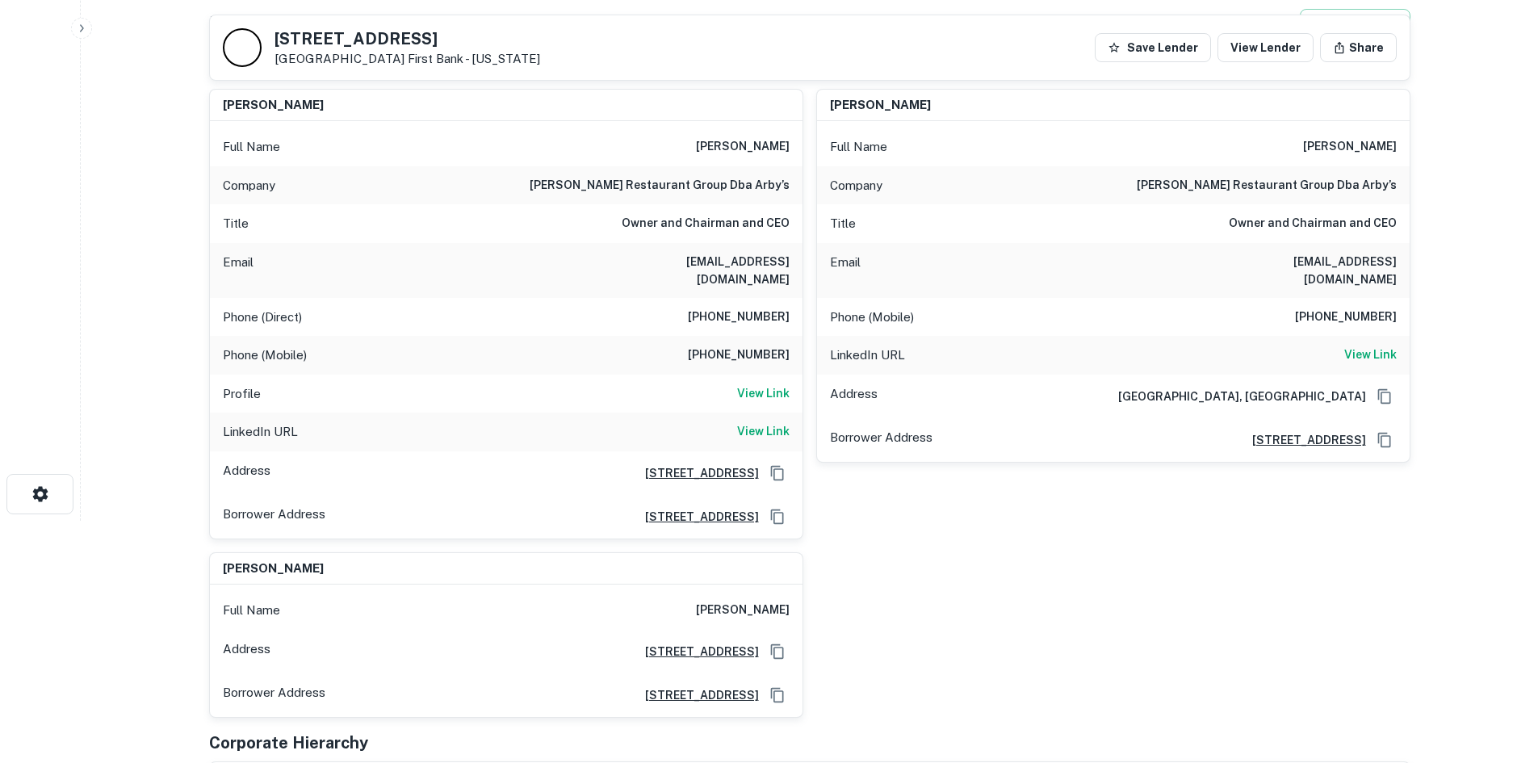
scroll to position [0, 0]
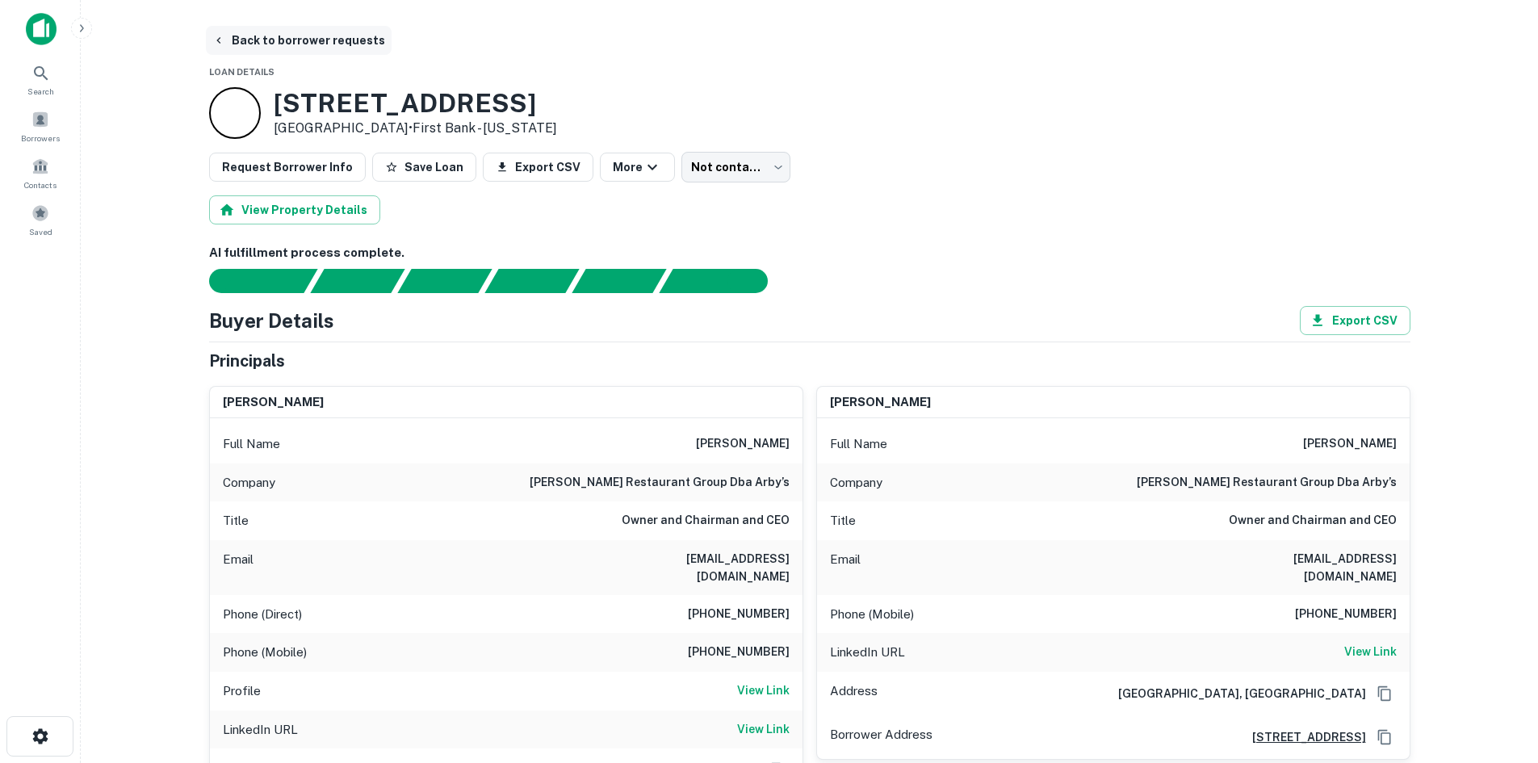
click at [268, 36] on button "Back to borrower requests" at bounding box center [299, 40] width 186 height 29
click at [56, 137] on span "Borrowers" at bounding box center [40, 138] width 39 height 13
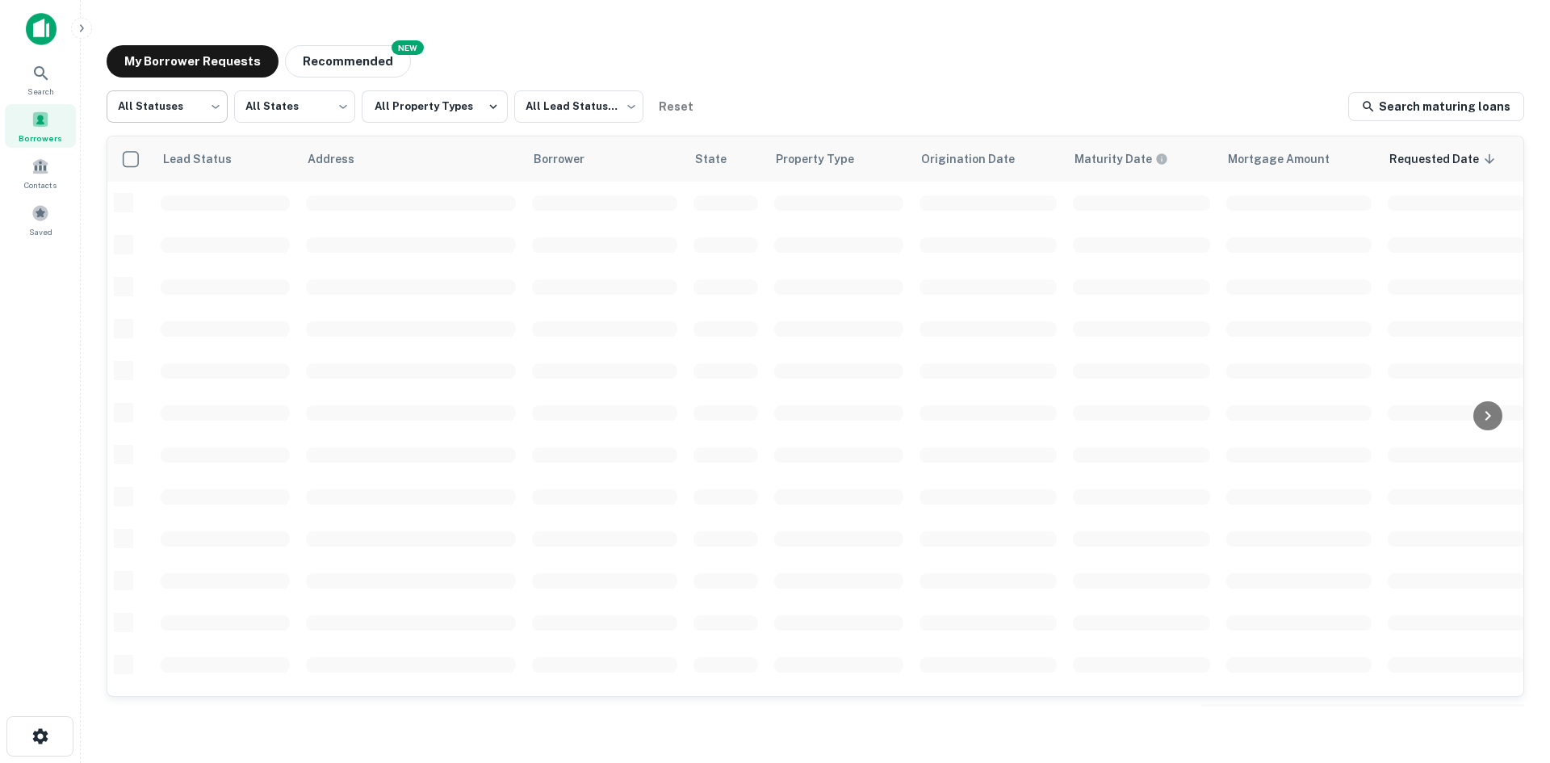
click at [220, 115] on body "Search Borrowers Contacts Saved My Borrower Requests NEW Recommended All Status…" at bounding box center [775, 381] width 1550 height 763
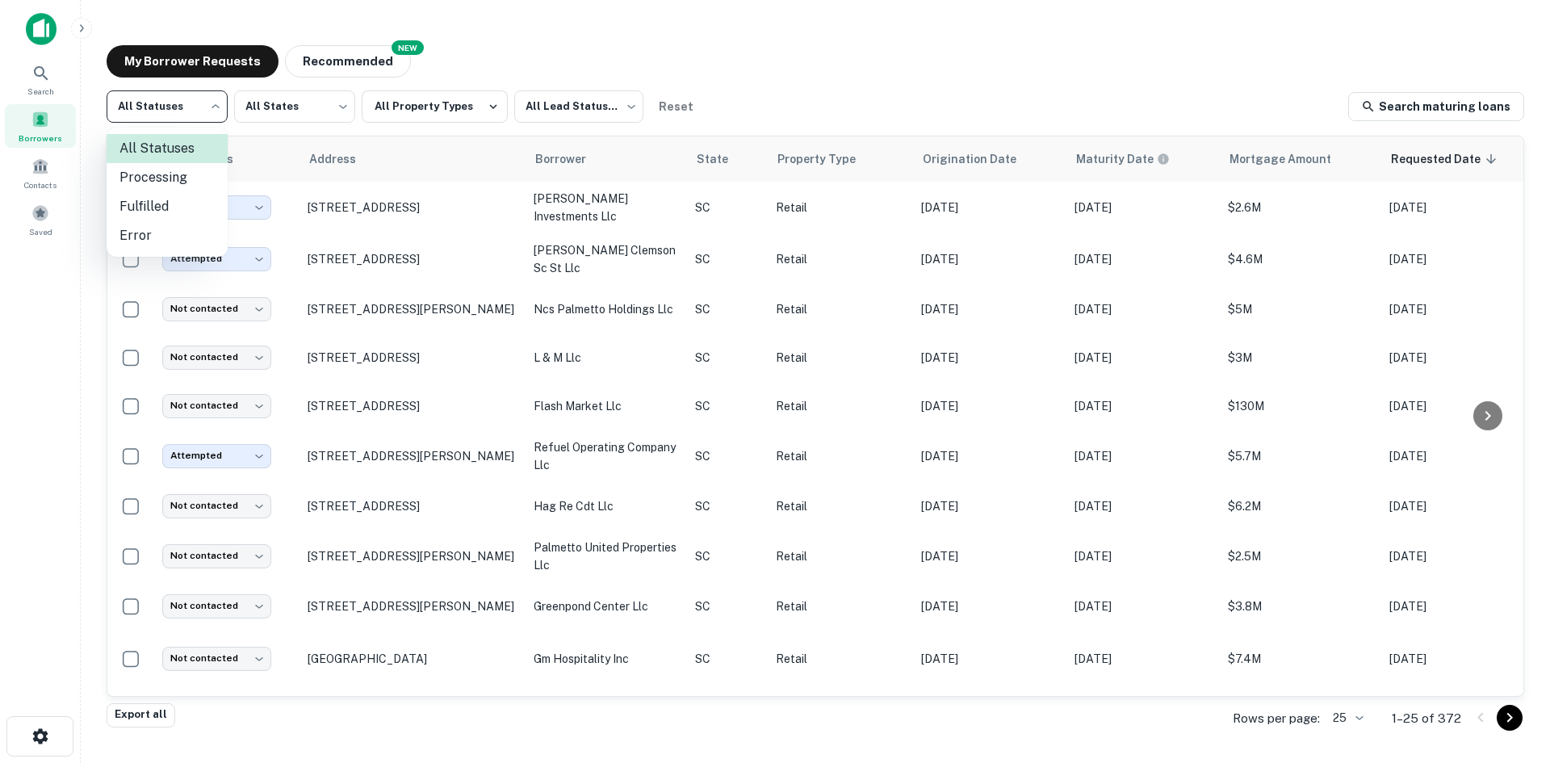
click at [171, 205] on li "Fulfilled" at bounding box center [167, 206] width 121 height 29
type input "*********"
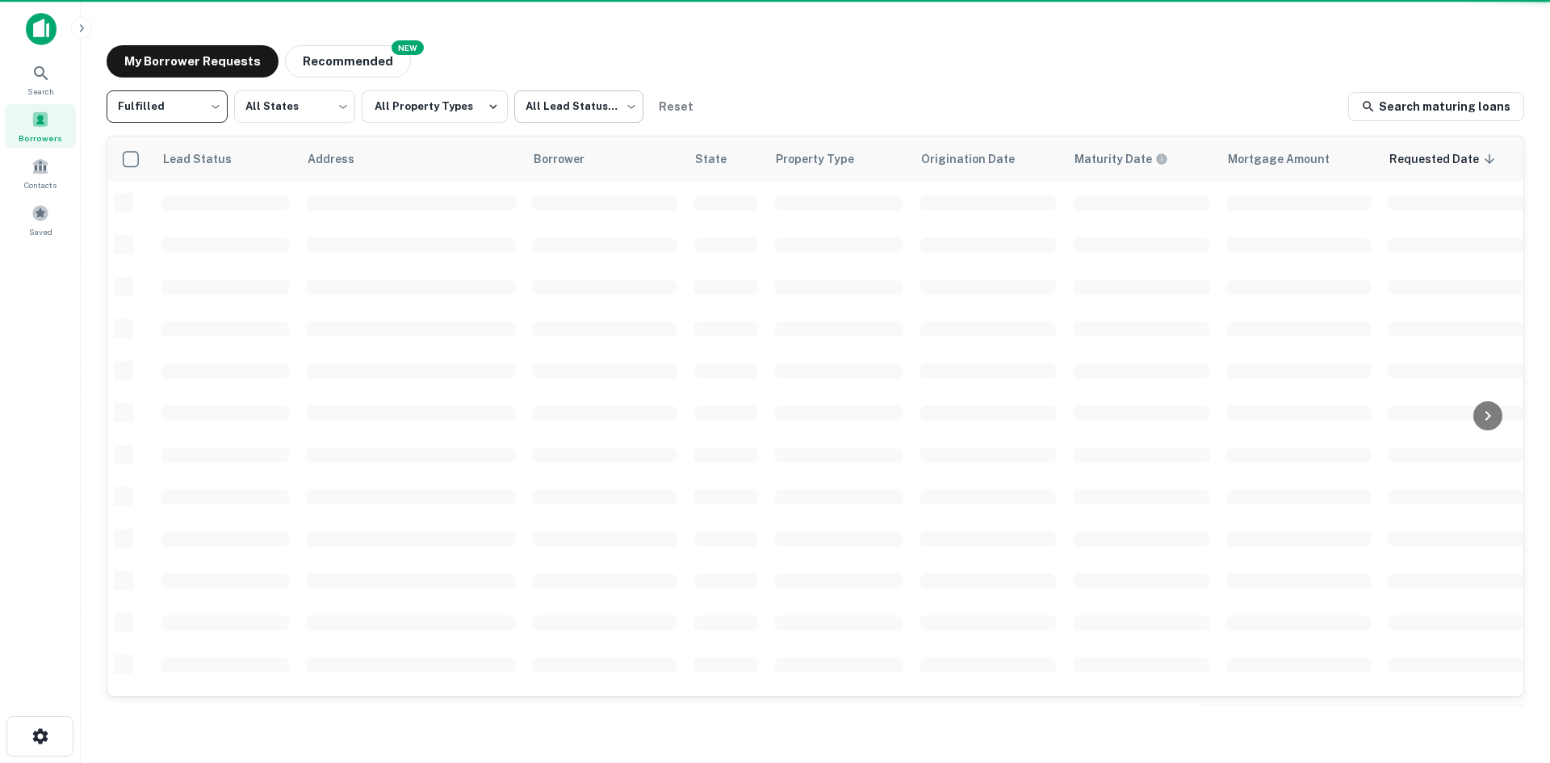
click at [577, 111] on body "Search Borrowers Contacts Saved My Borrower Requests NEW Recommended Fulfilled …" at bounding box center [775, 381] width 1550 height 763
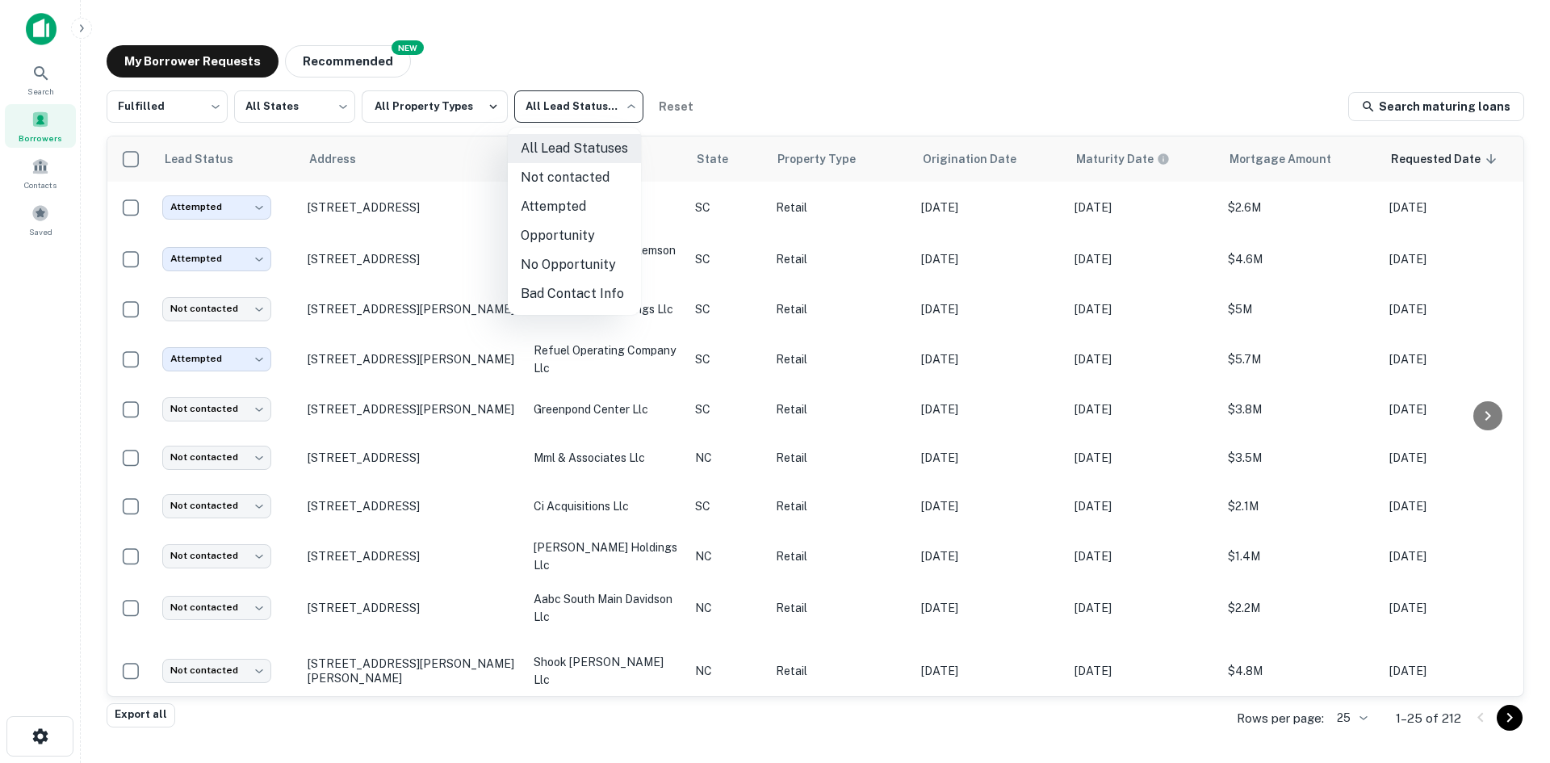
click at [569, 184] on li "Not contacted" at bounding box center [574, 177] width 133 height 29
type input "****"
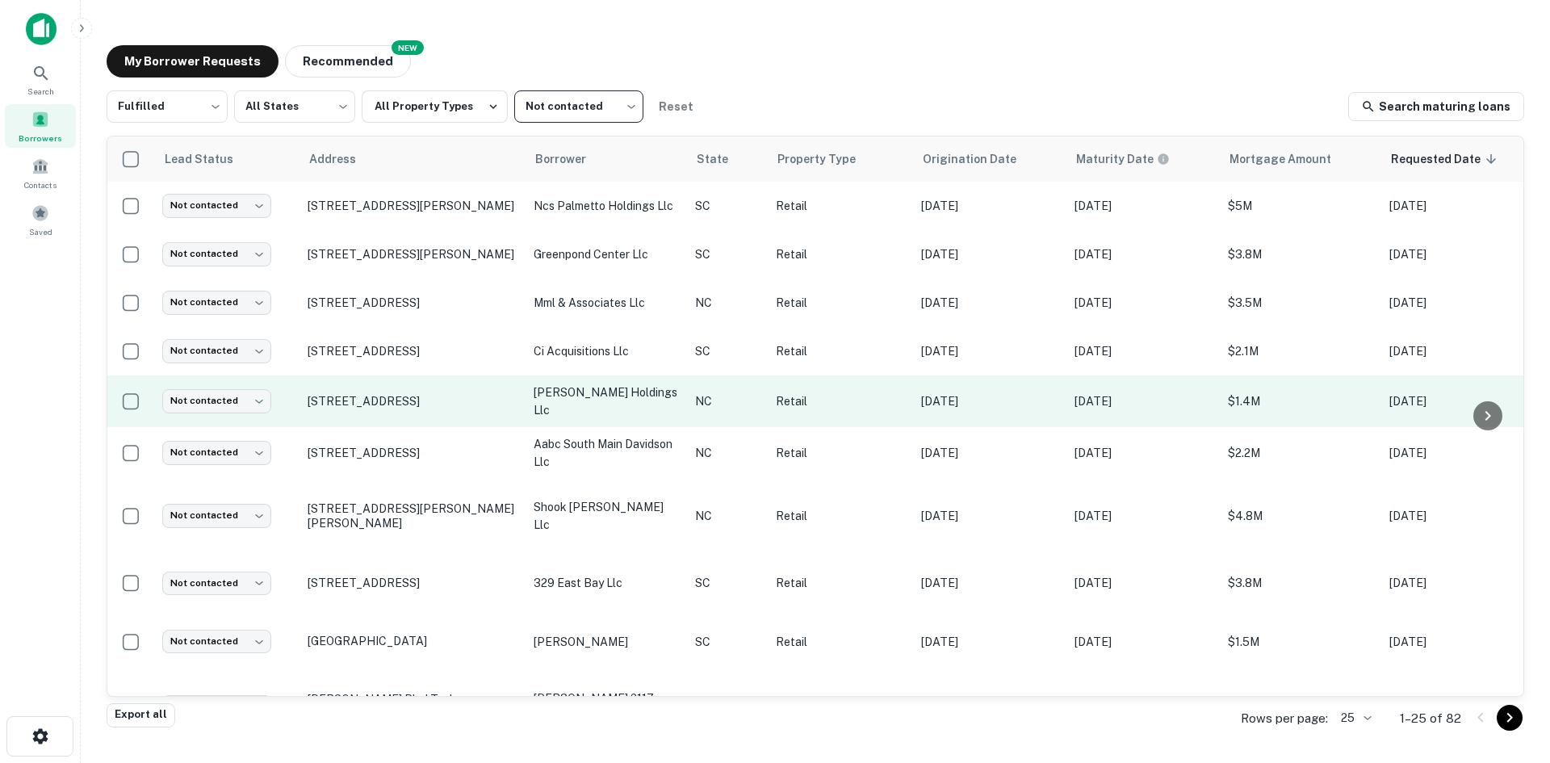
click at [261, 387] on td "Not contacted **** ​" at bounding box center [226, 401] width 145 height 52
click at [257, 407] on body "Search Borrowers Contacts Saved My Borrower Requests NEW Recommended Fulfilled …" at bounding box center [775, 381] width 1550 height 763
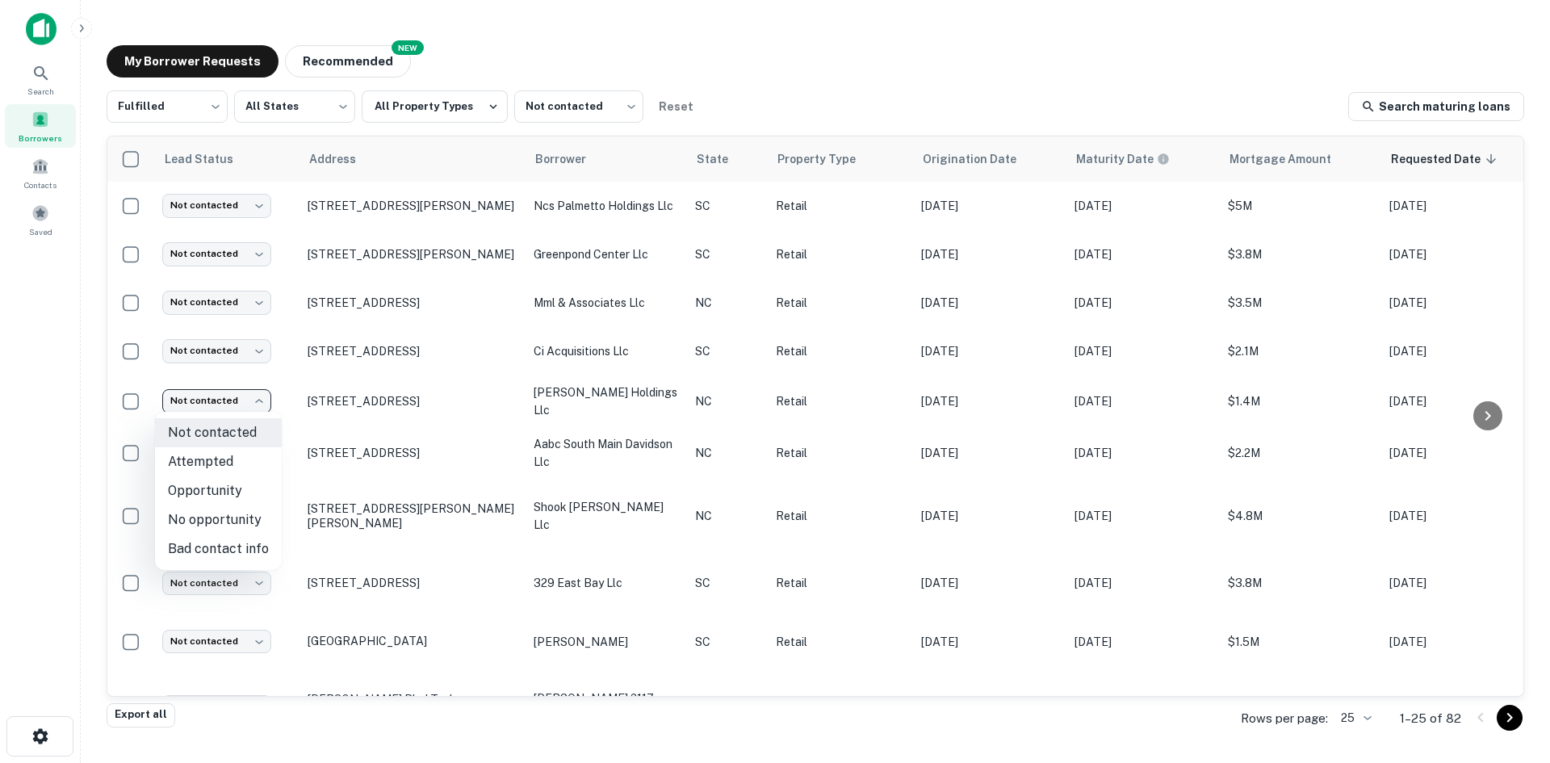
click at [252, 454] on li "Attempted" at bounding box center [218, 461] width 127 height 29
type input "*********"
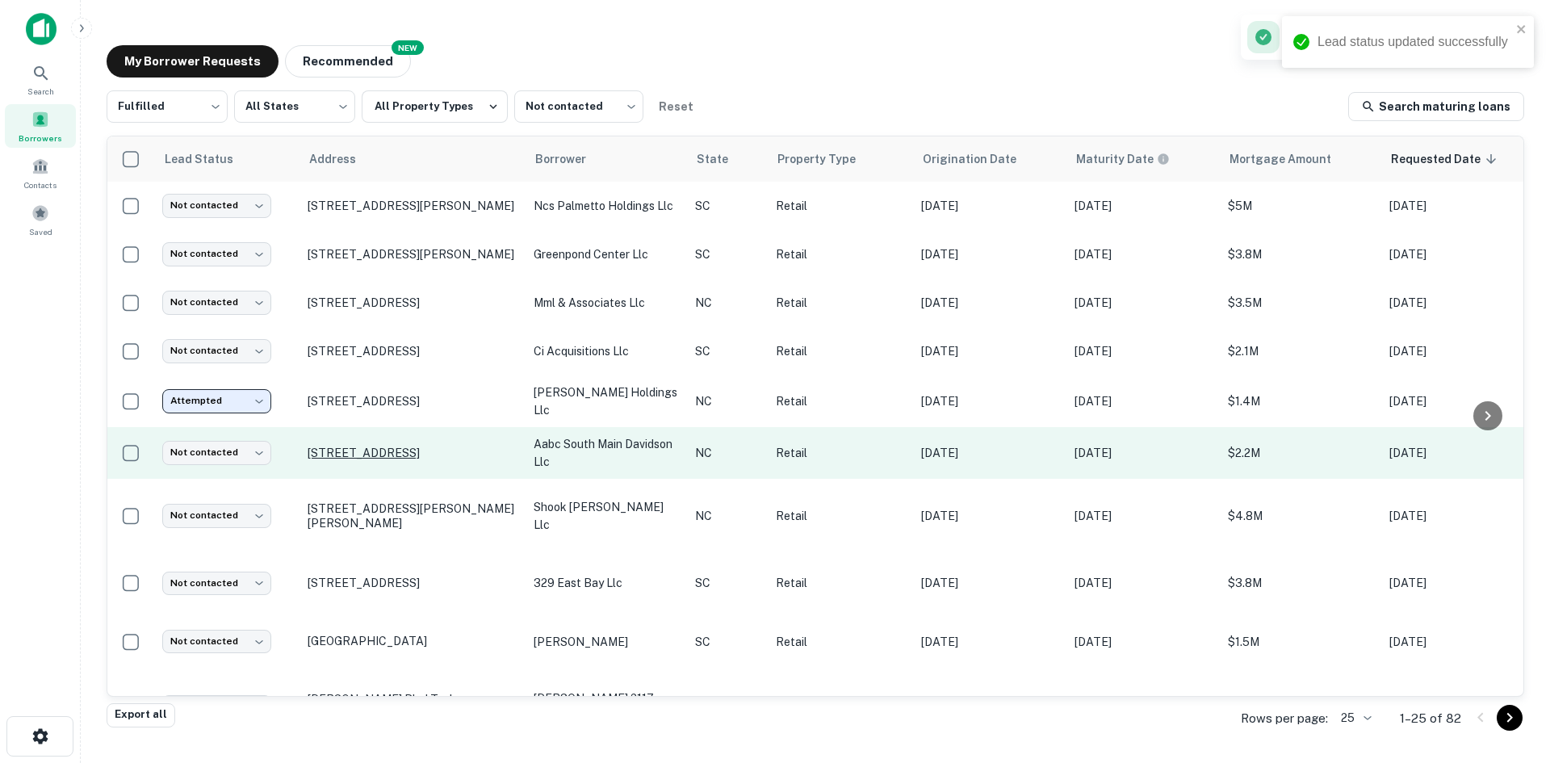
click at [379, 450] on p "402 S Main St Davidson, NC28036" at bounding box center [413, 453] width 210 height 15
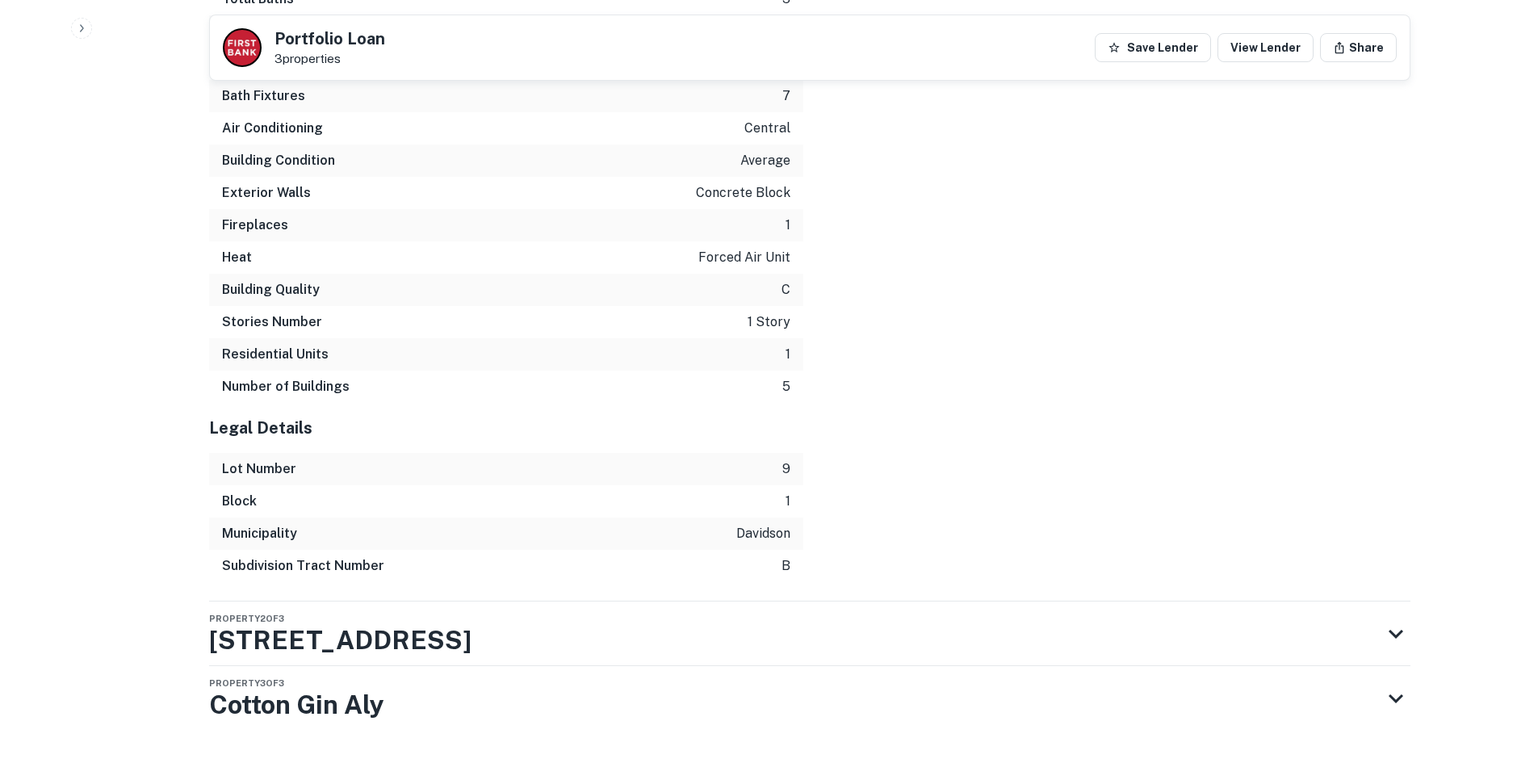
scroll to position [3069, 0]
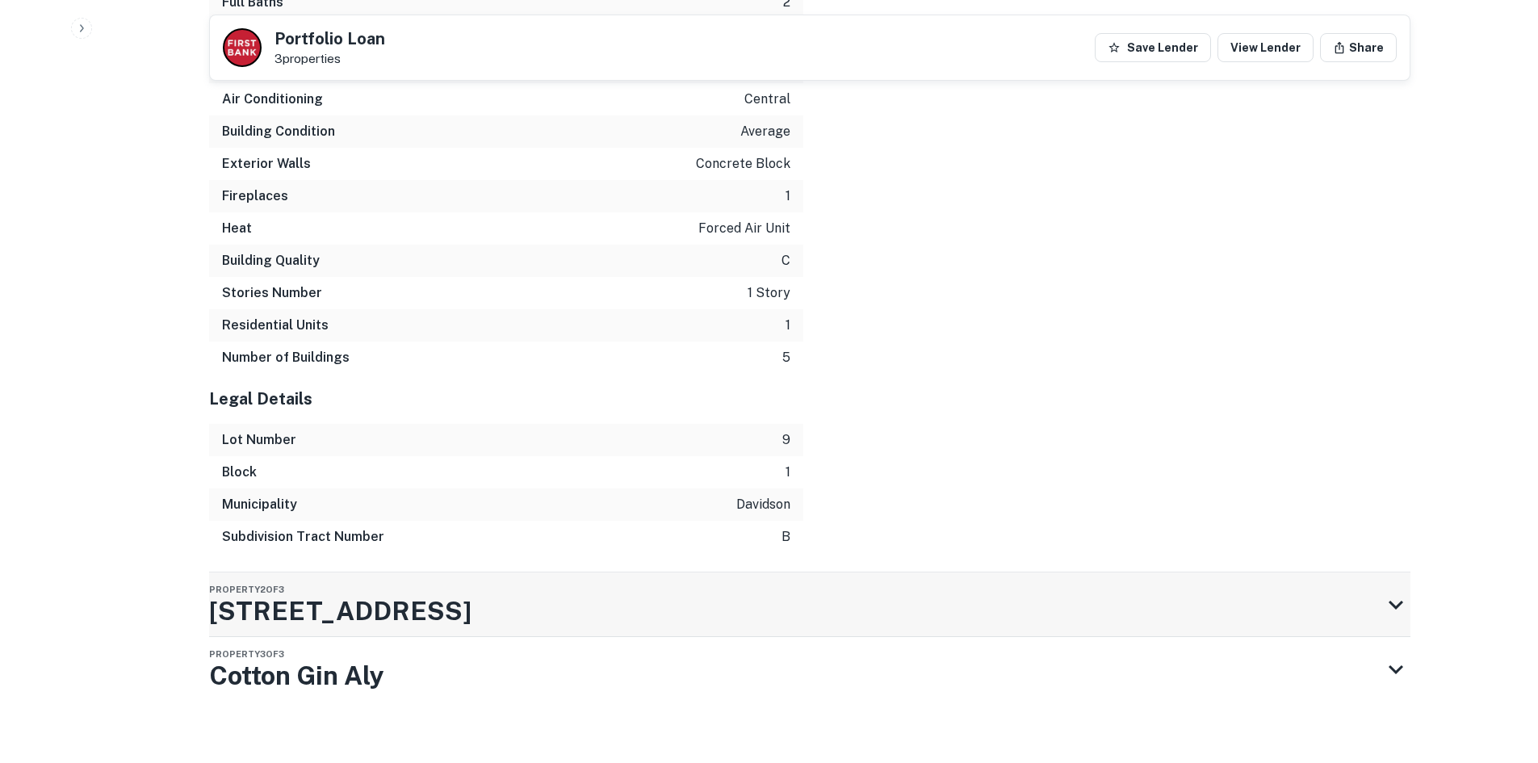
click at [605, 595] on div "Property 2 of 3 408 S Main St" at bounding box center [795, 604] width 1172 height 65
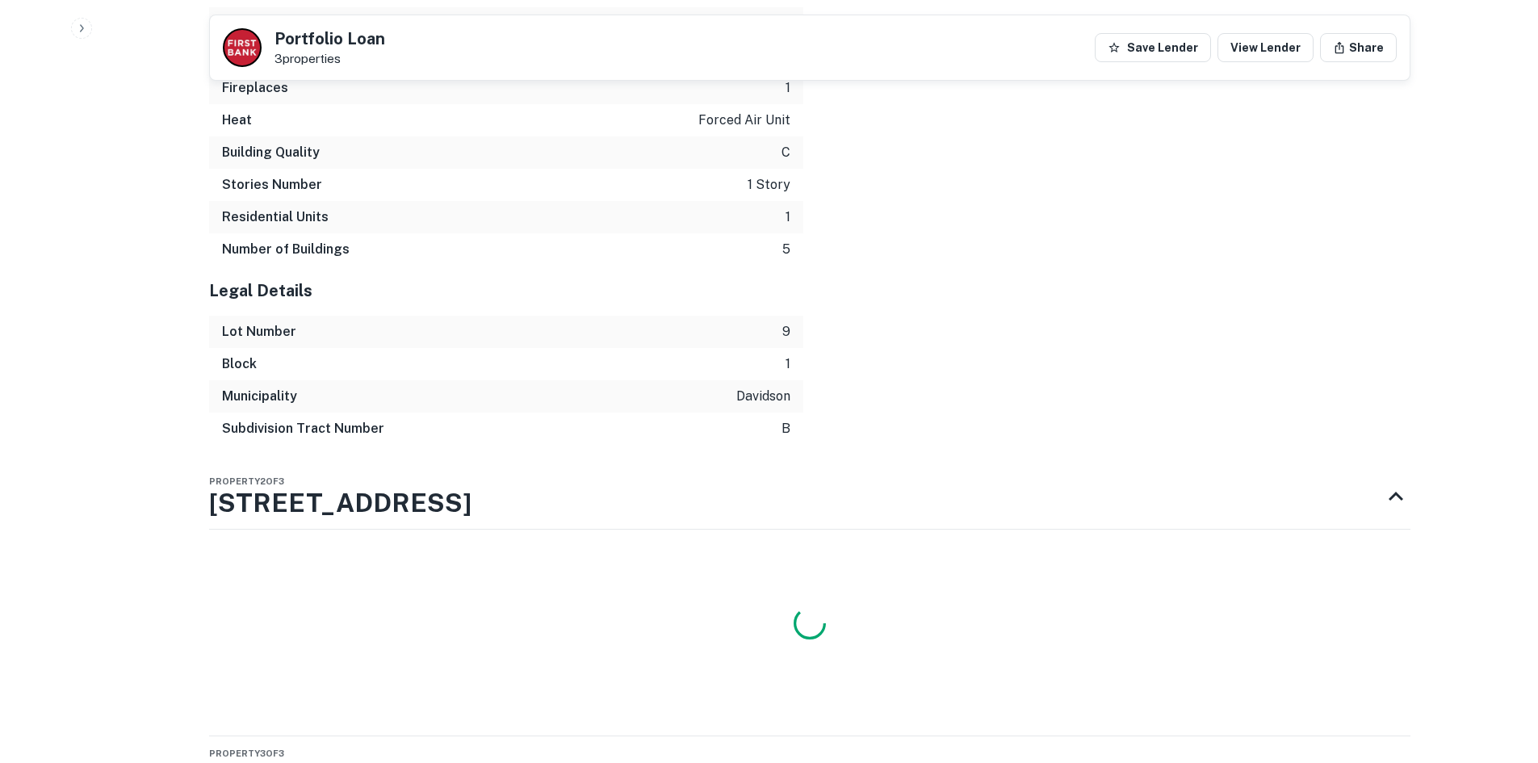
scroll to position [3277, 0]
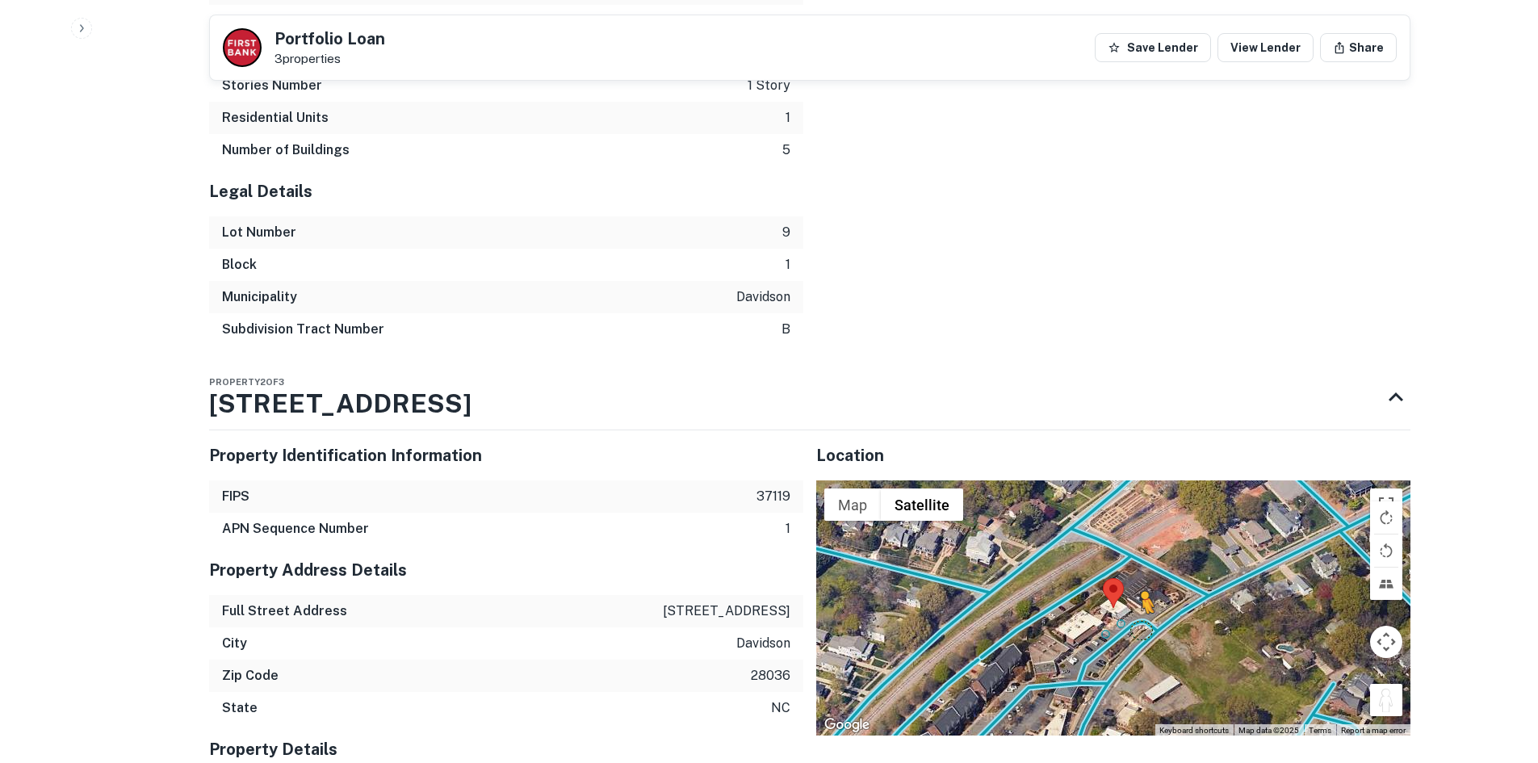
drag, startPoint x: 1376, startPoint y: 683, endPoint x: 1136, endPoint y: 606, distance: 252.4
click at [1136, 606] on div "To activate drag with keyboard, press Alt + Enter. Once in keyboard drag state,…" at bounding box center [1113, 607] width 594 height 255
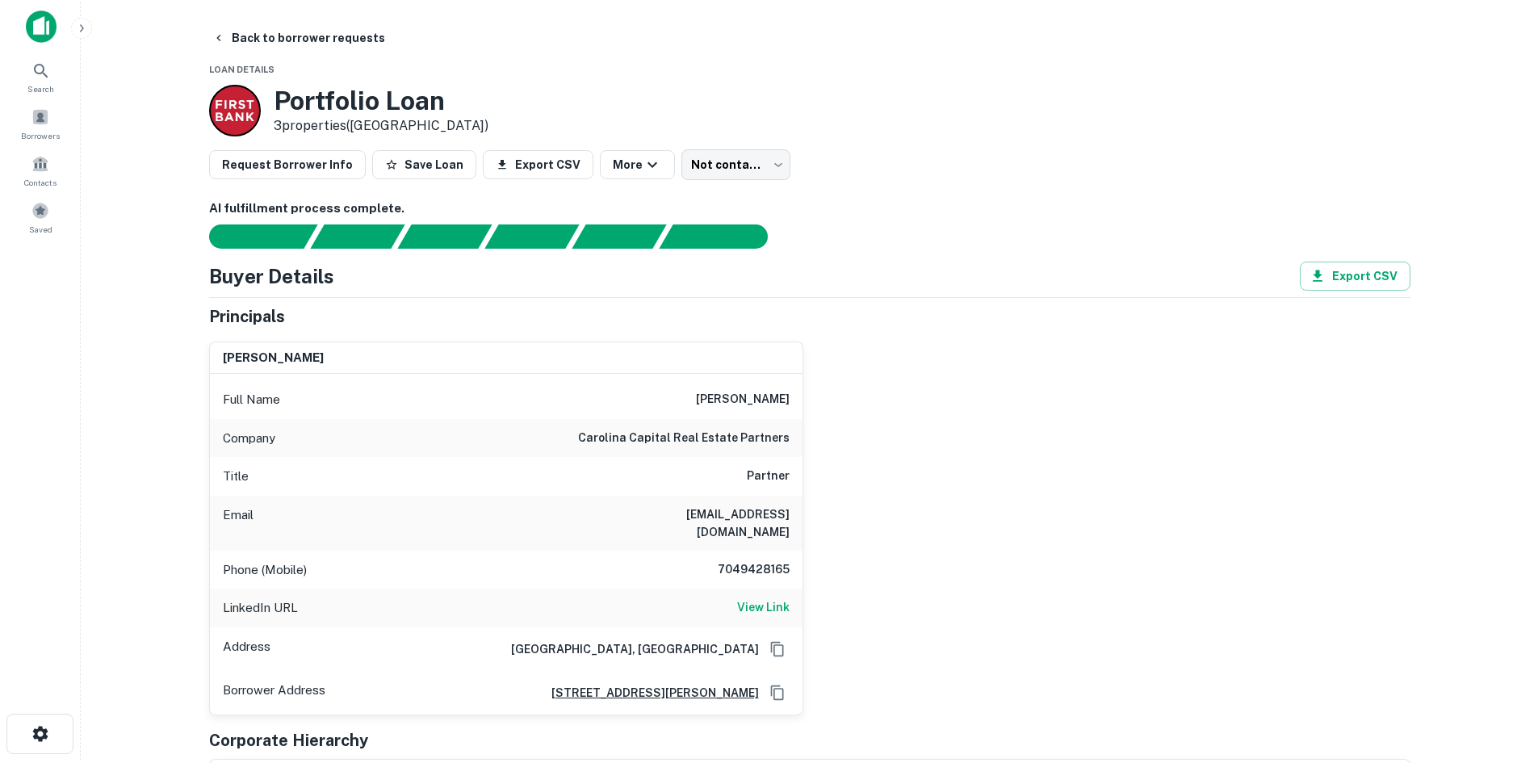
scroll to position [0, 0]
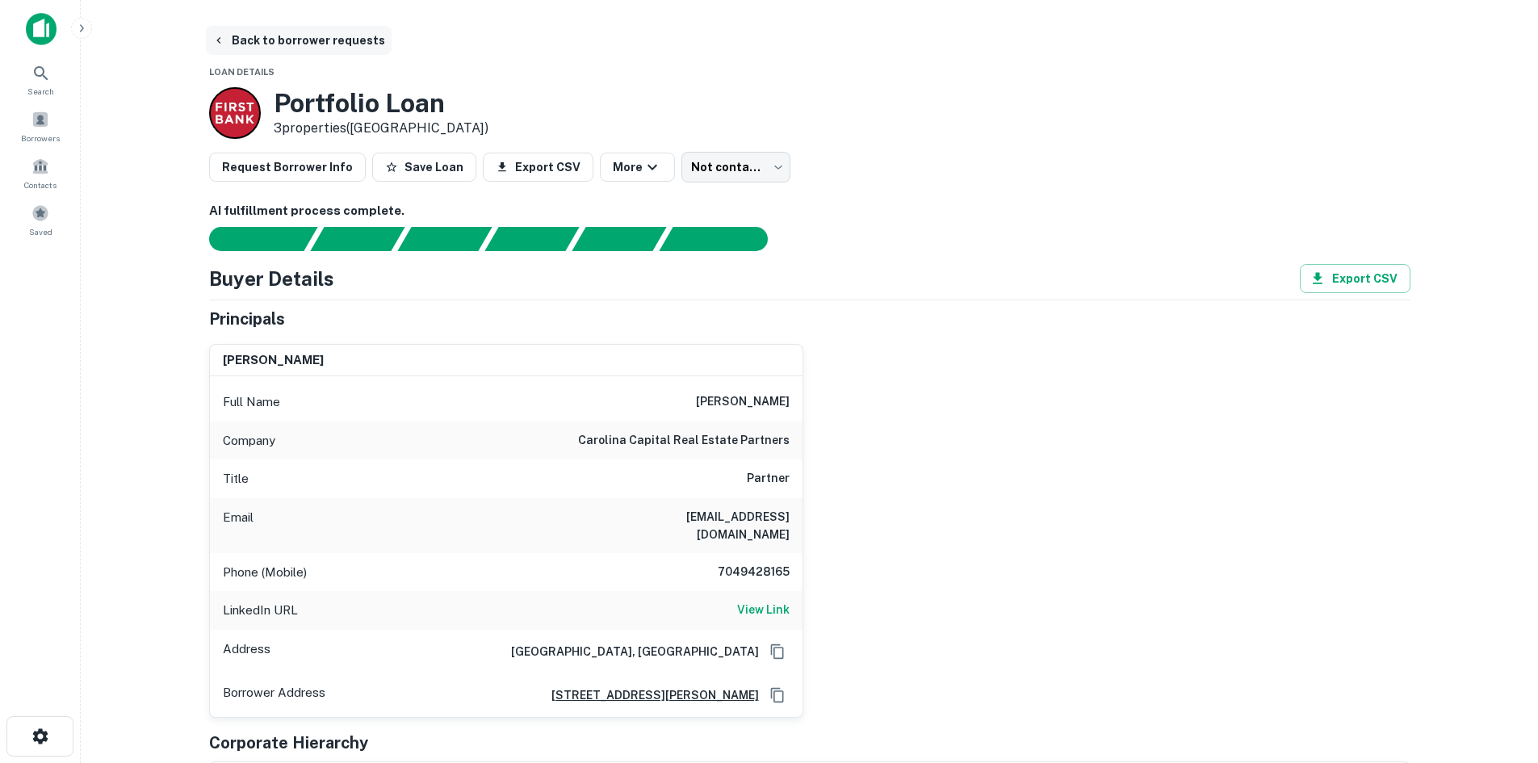
click at [277, 40] on button "Back to borrower requests" at bounding box center [299, 40] width 186 height 29
click at [272, 39] on button "Back to borrower requests" at bounding box center [299, 40] width 186 height 29
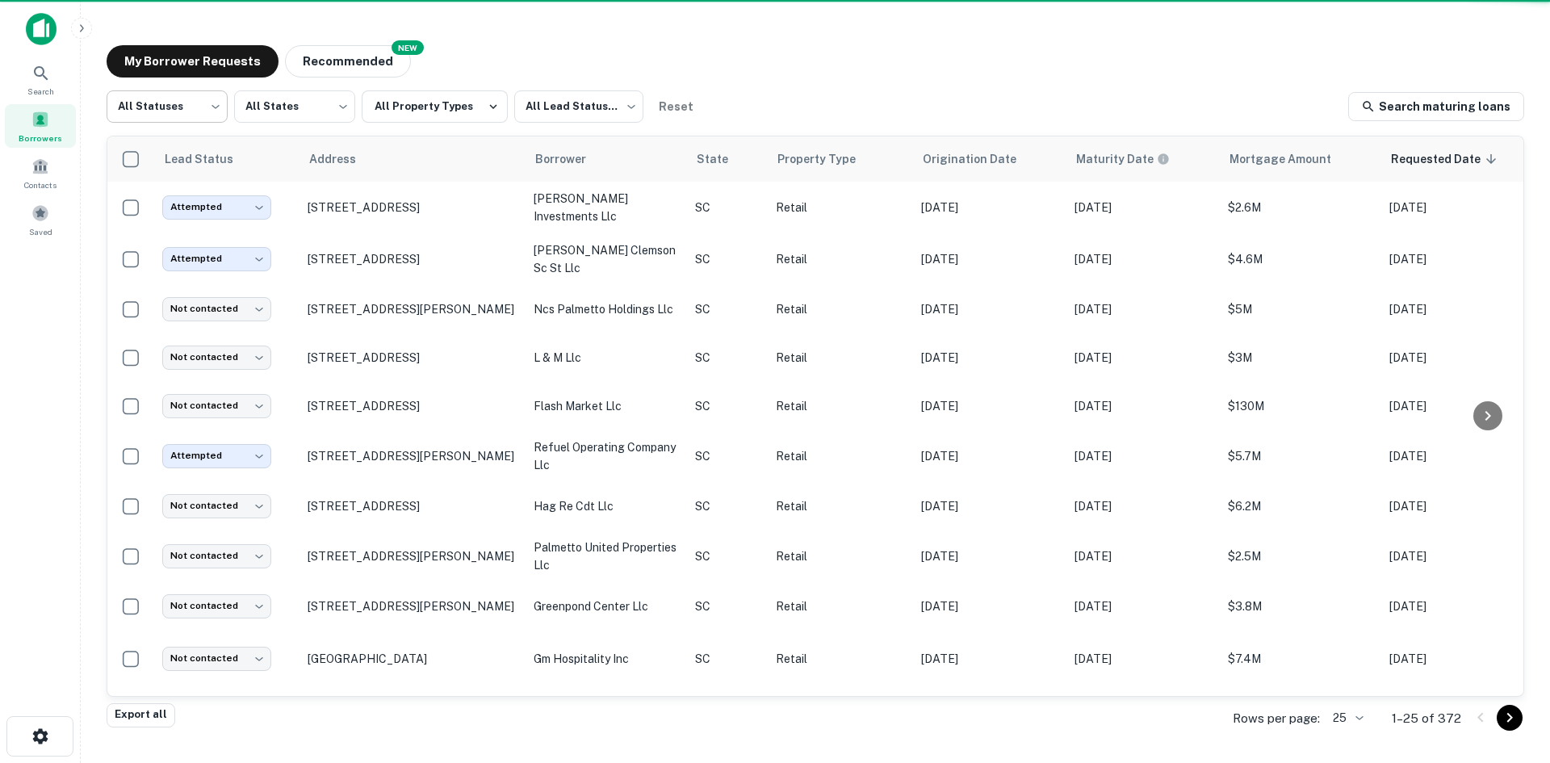
click at [193, 100] on body "Search Borrowers Contacts Saved My Borrower Requests NEW Recommended All Status…" at bounding box center [775, 381] width 1550 height 763
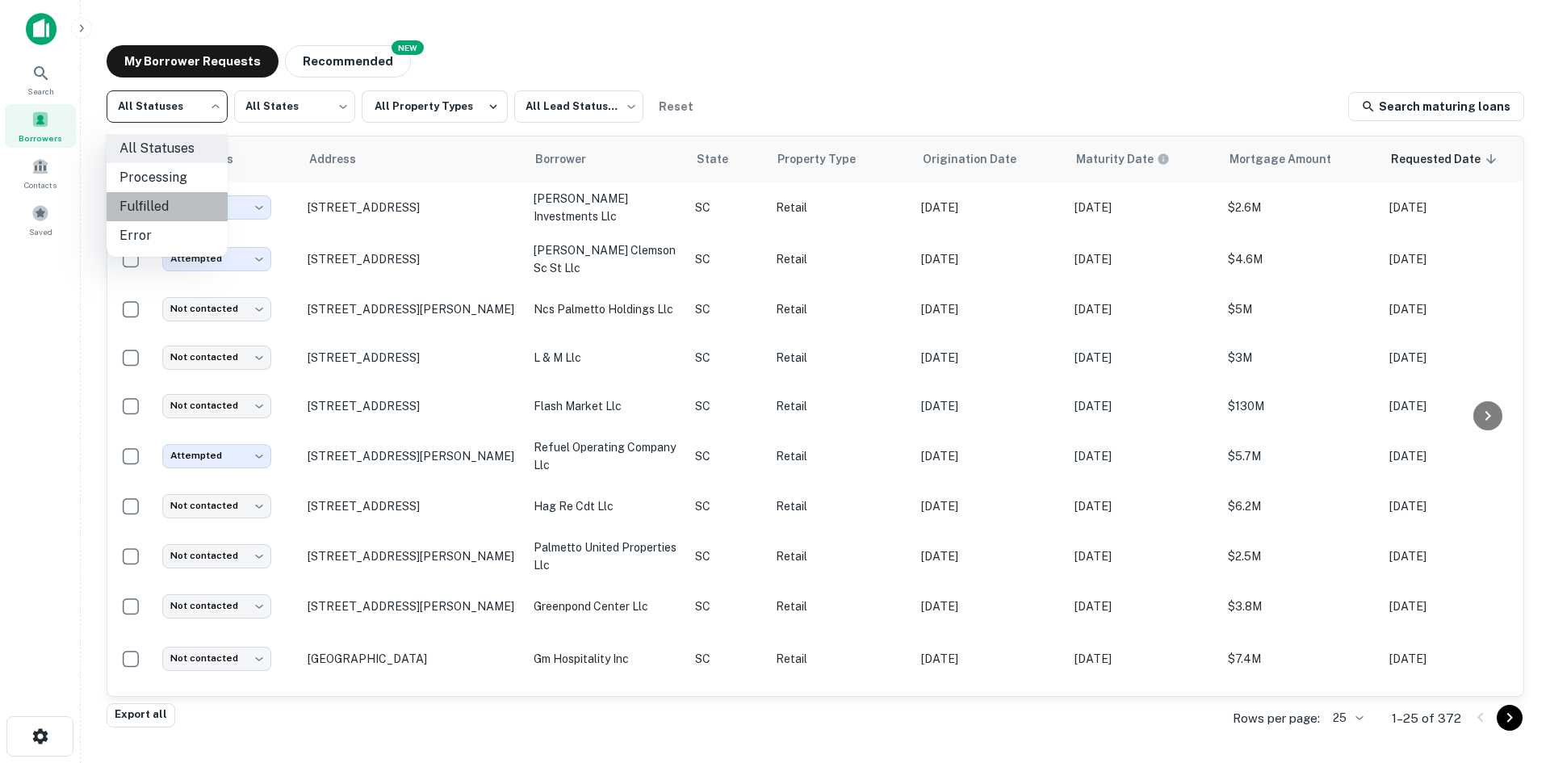
click at [168, 203] on li "Fulfilled" at bounding box center [167, 206] width 121 height 29
type input "*********"
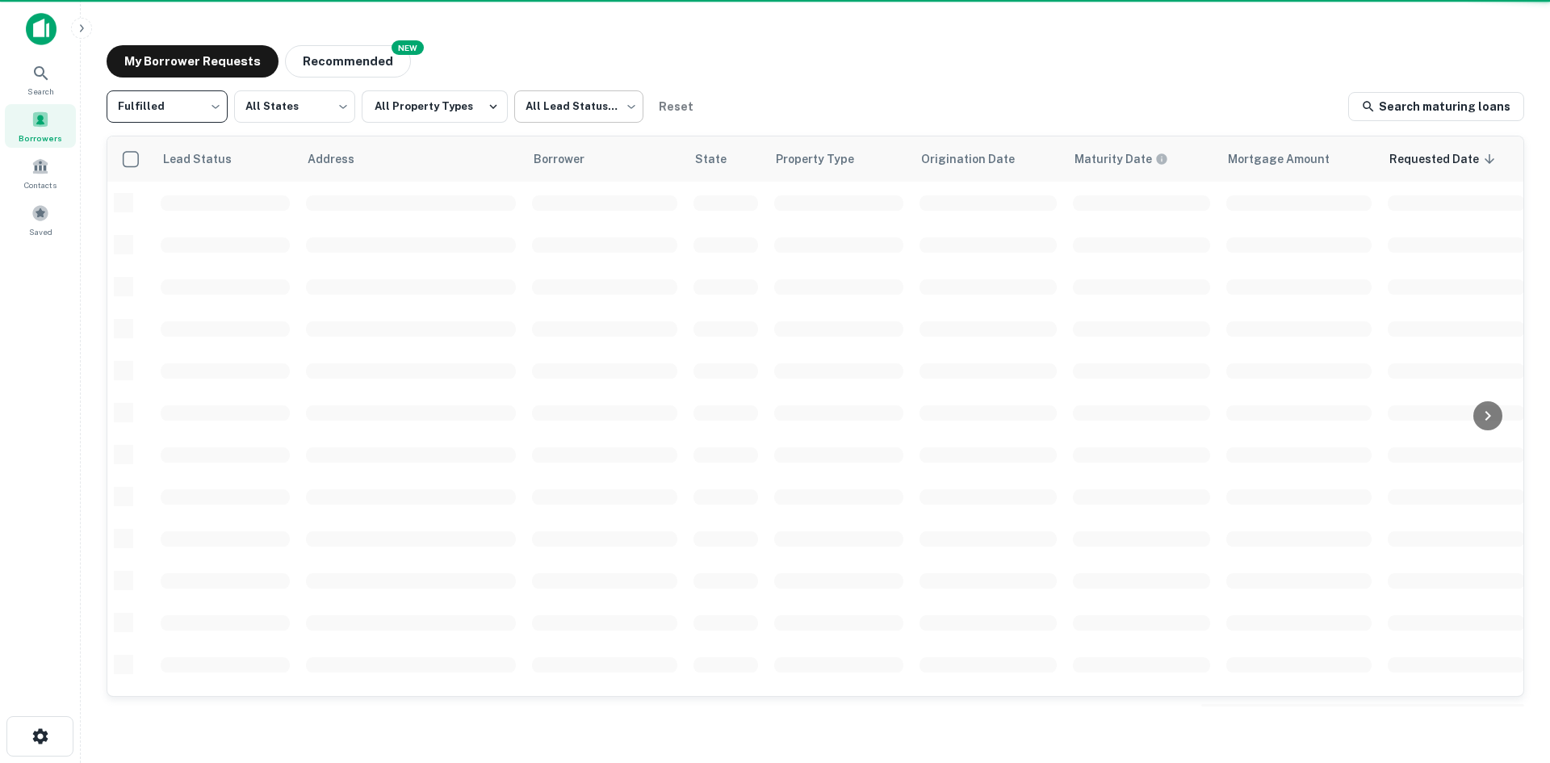
click at [550, 117] on body "Search Borrowers Contacts Saved My Borrower Requests NEW Recommended Fulfilled …" at bounding box center [775, 381] width 1550 height 763
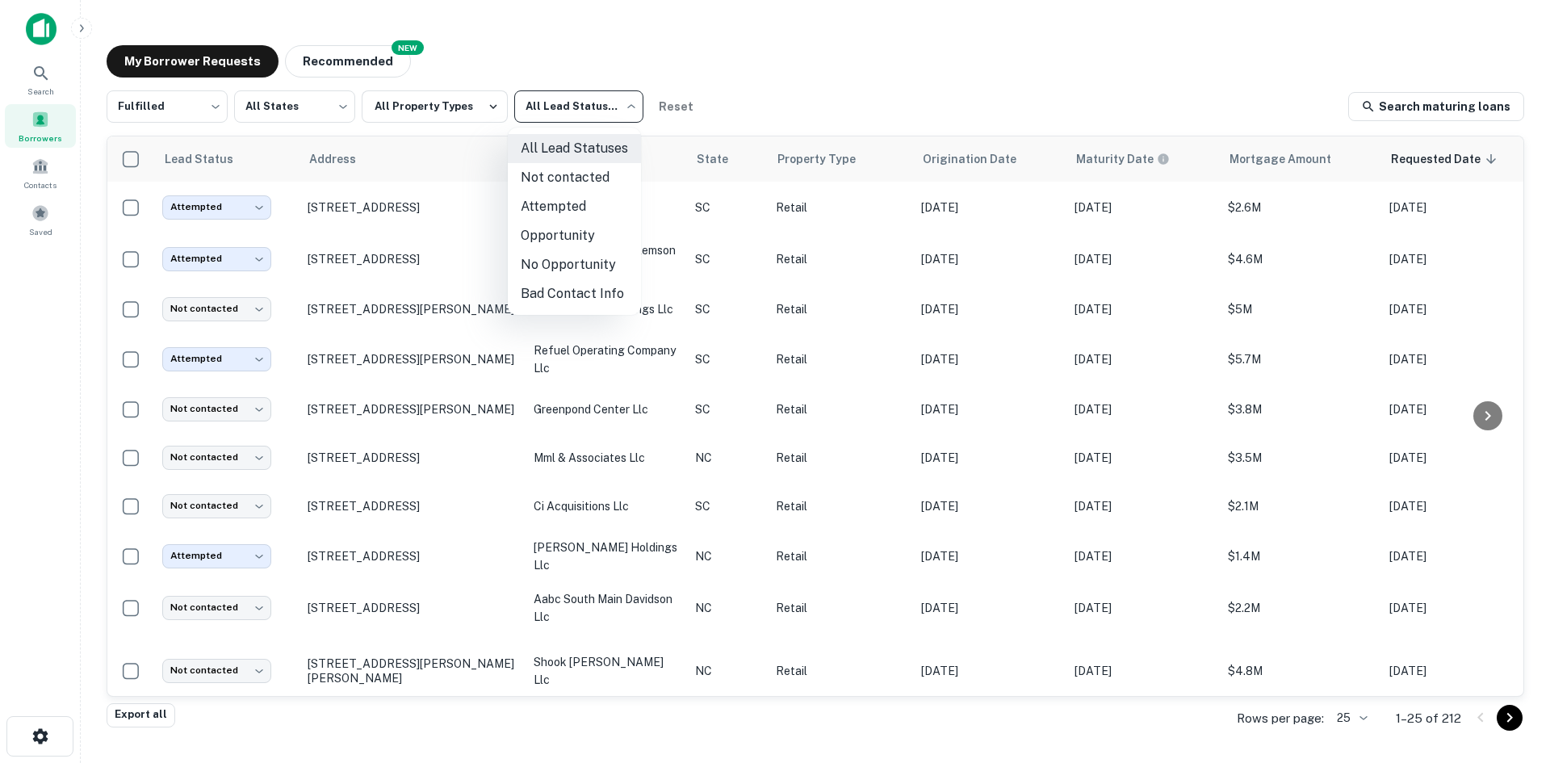
click at [546, 180] on li "Not contacted" at bounding box center [574, 177] width 133 height 29
type input "****"
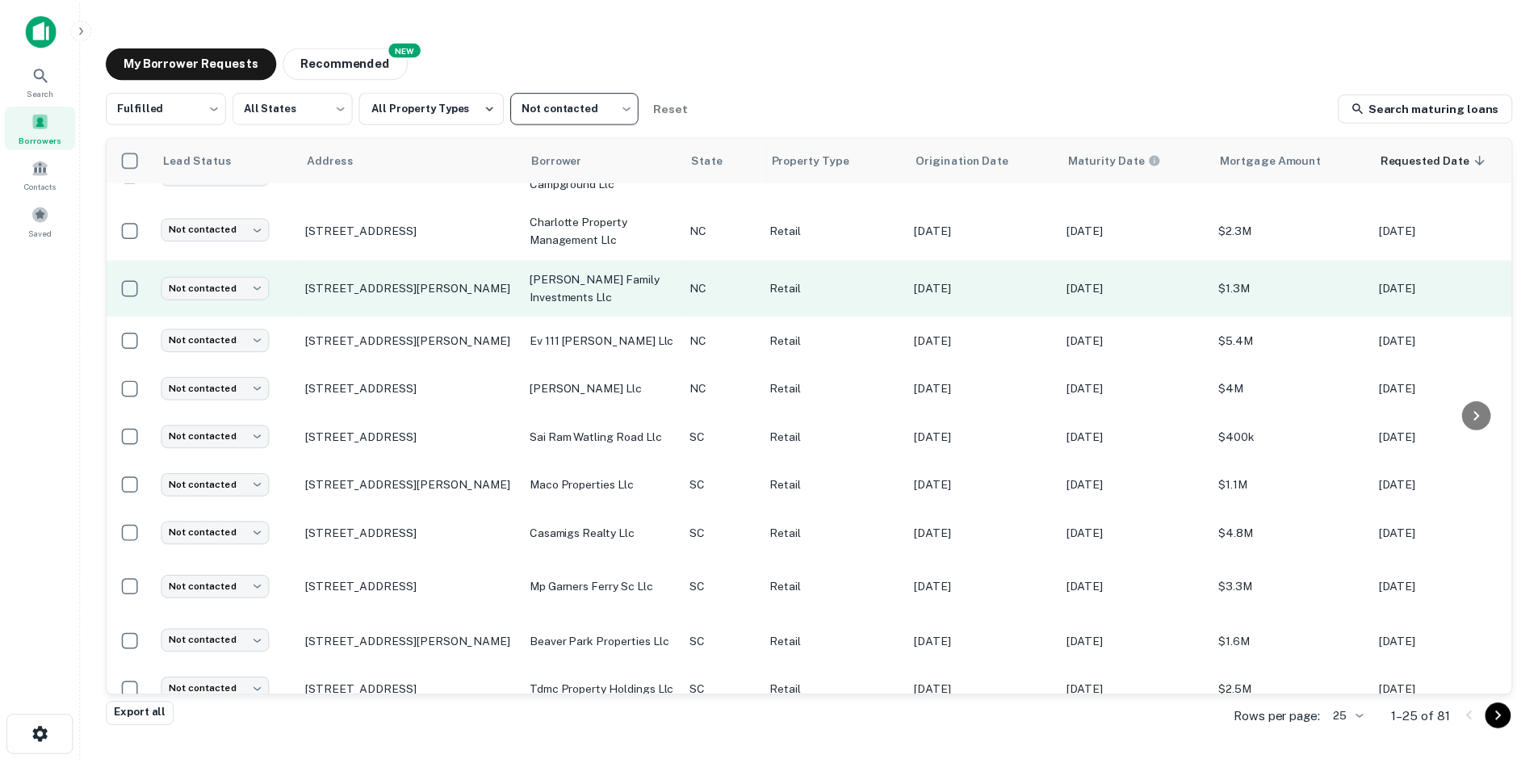
scroll to position [807, 0]
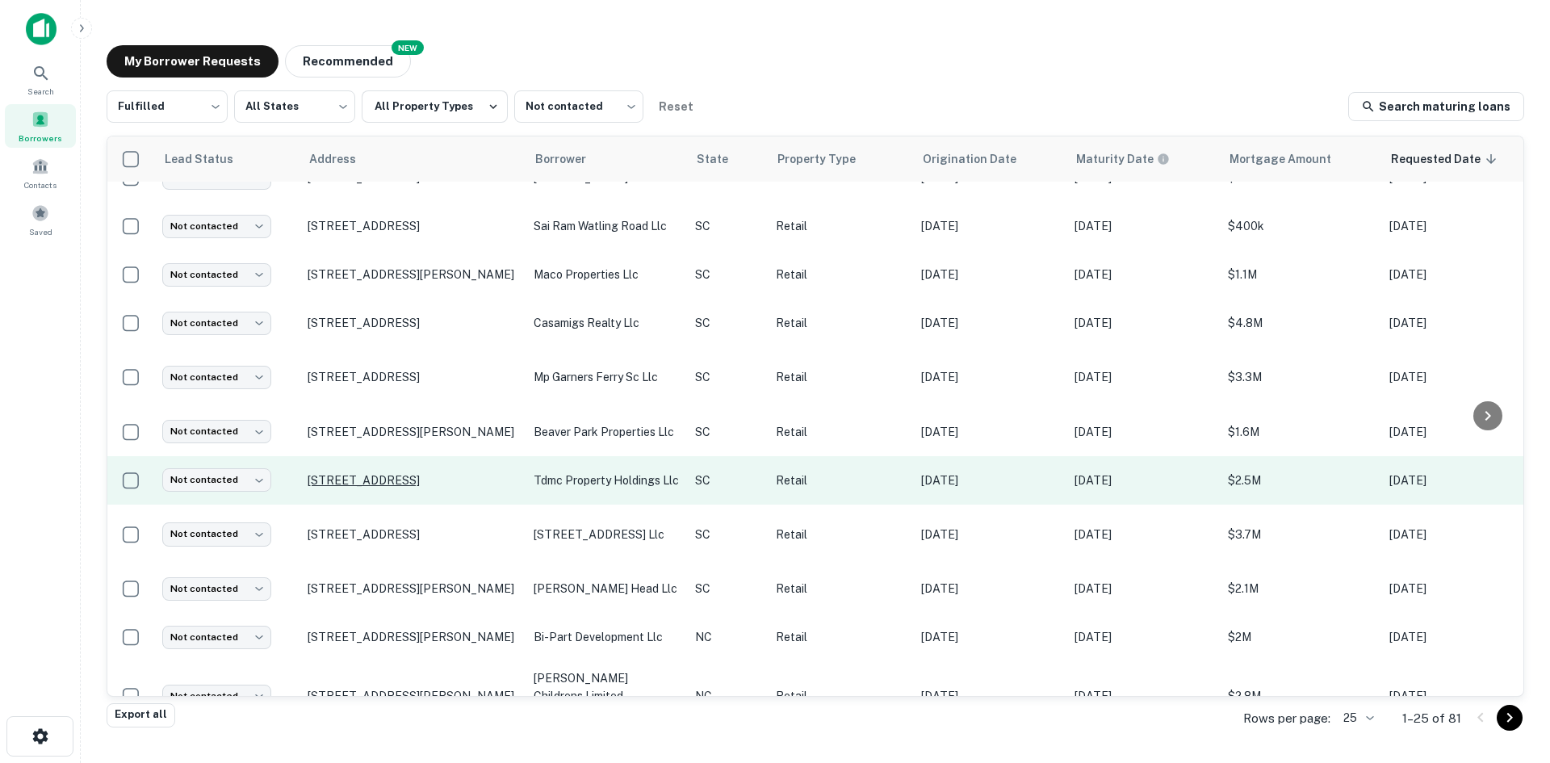
click at [395, 477] on p "[STREET_ADDRESS]" at bounding box center [413, 480] width 210 height 15
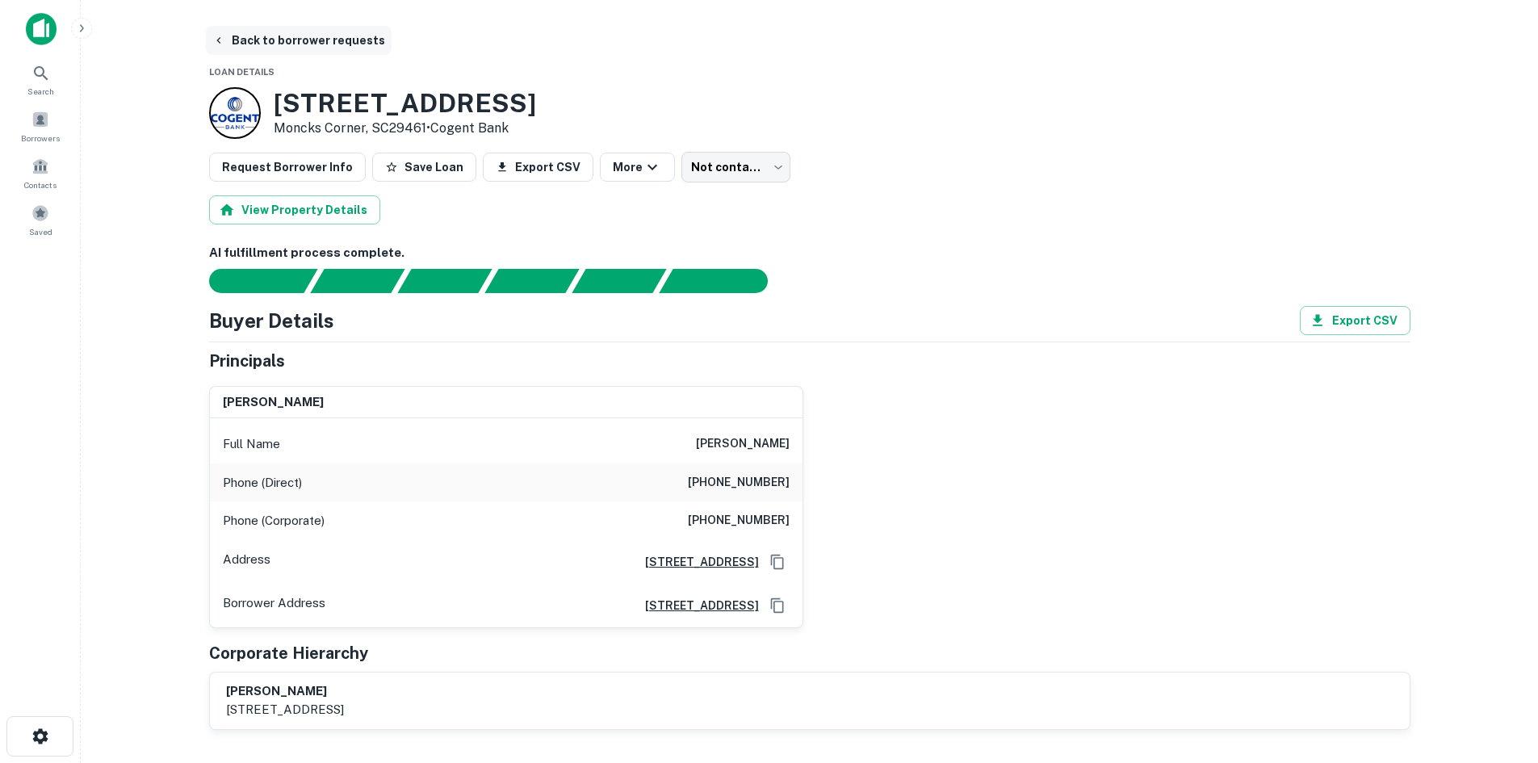
click at [302, 47] on button "Back to borrower requests" at bounding box center [299, 40] width 186 height 29
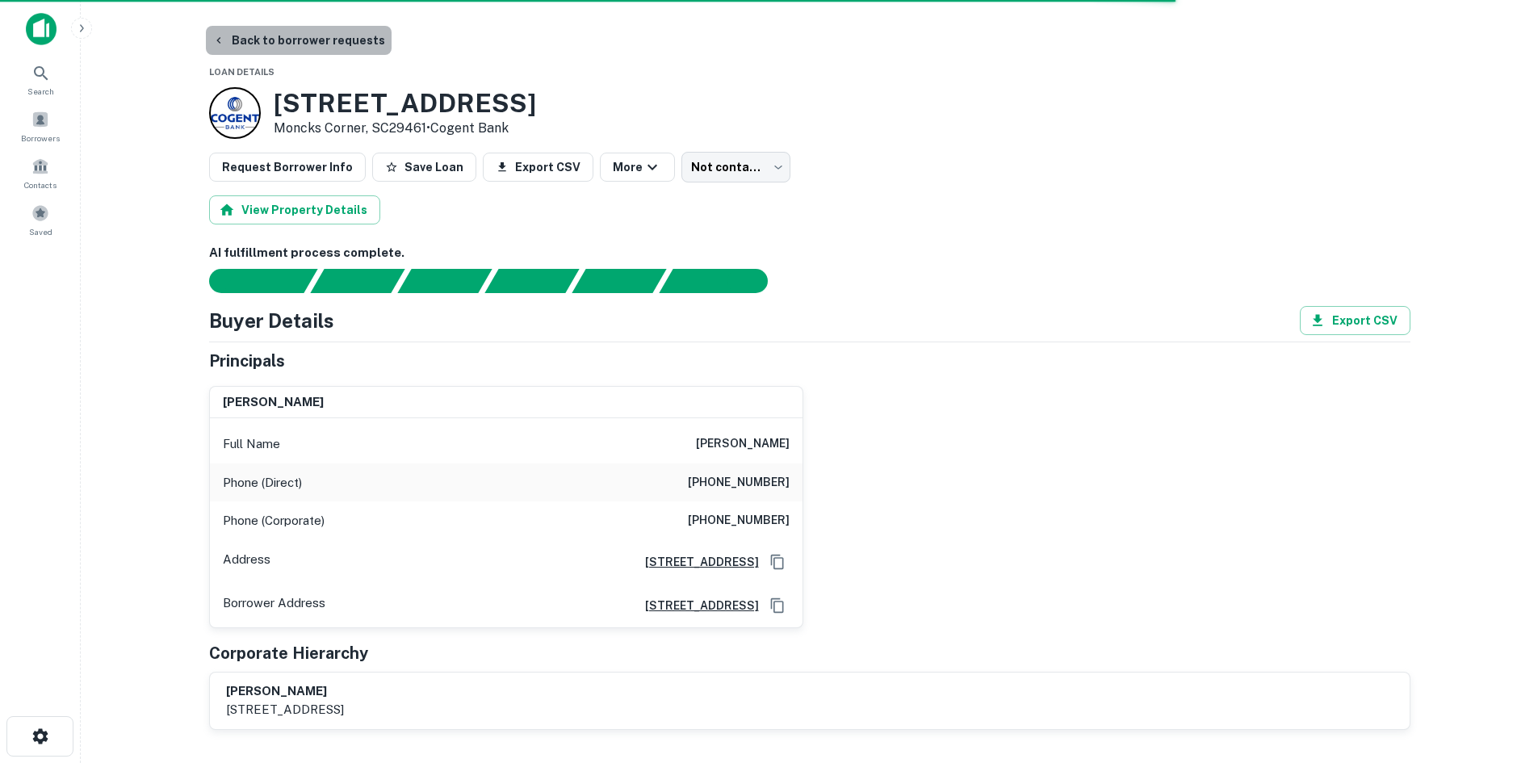
click at [316, 36] on button "Back to borrower requests" at bounding box center [299, 40] width 186 height 29
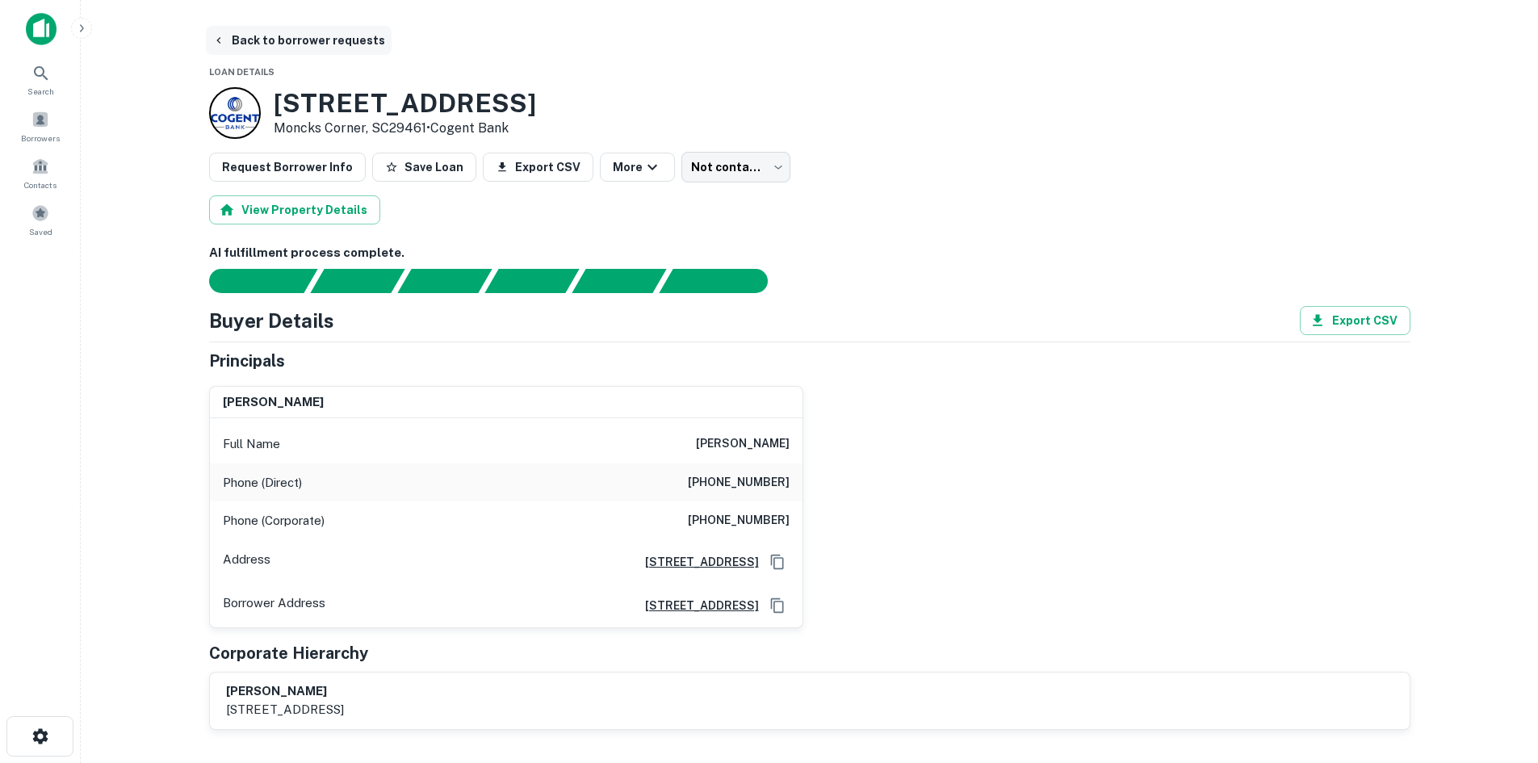
click at [276, 45] on button "Back to borrower requests" at bounding box center [299, 40] width 186 height 29
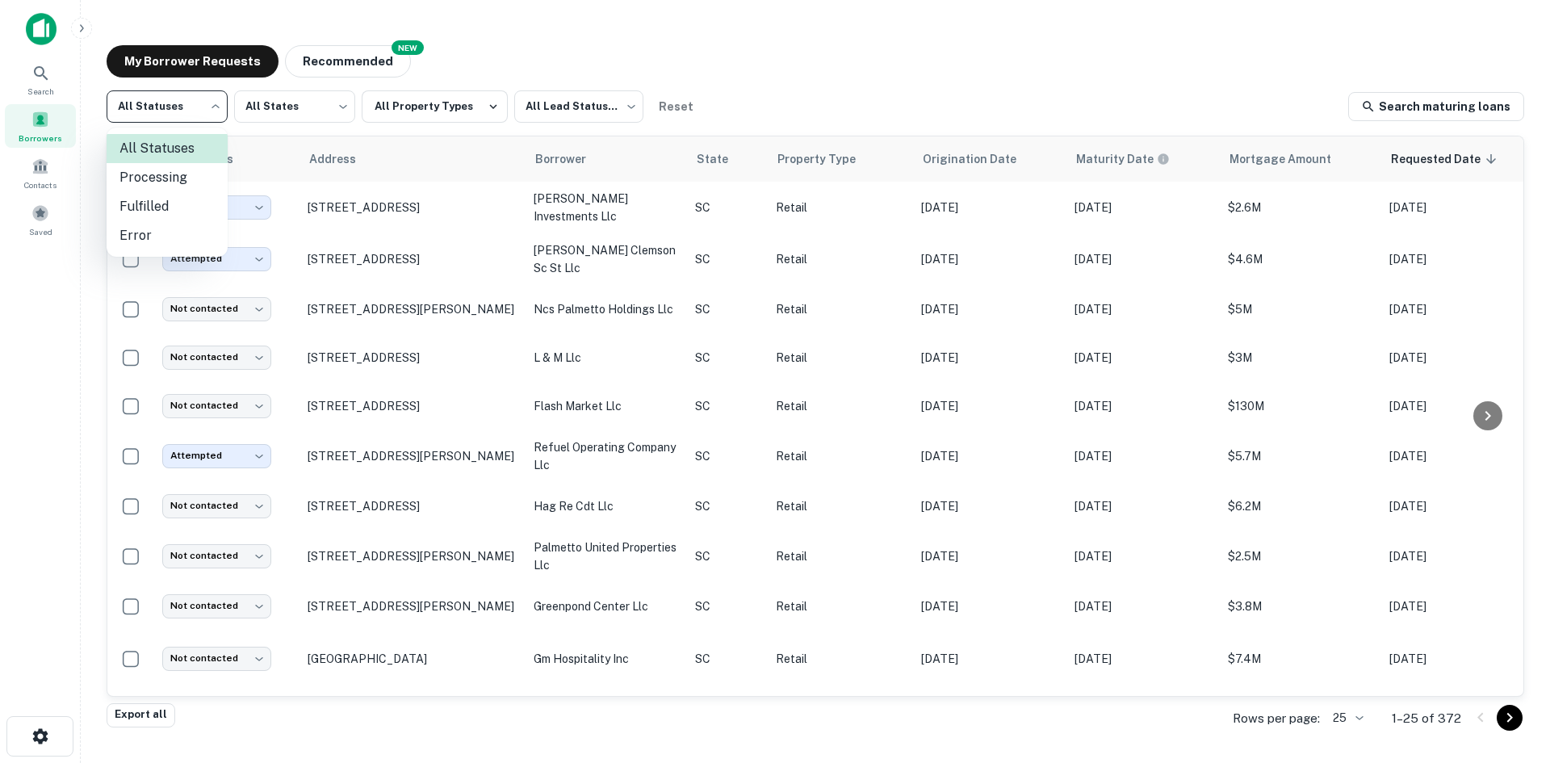
scroll to position [547, 0]
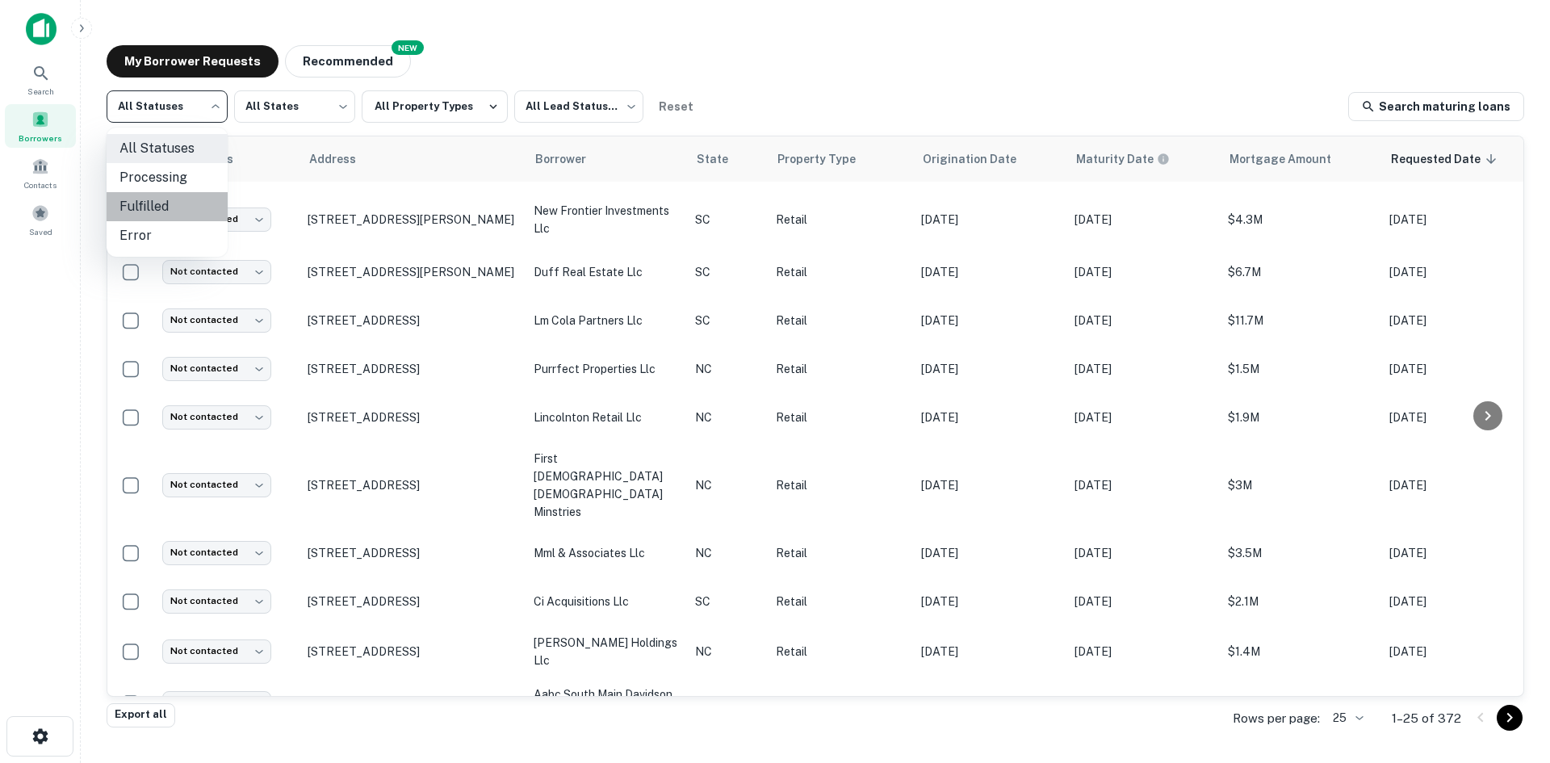
click at [174, 201] on li "Fulfilled" at bounding box center [167, 206] width 121 height 29
type input "*********"
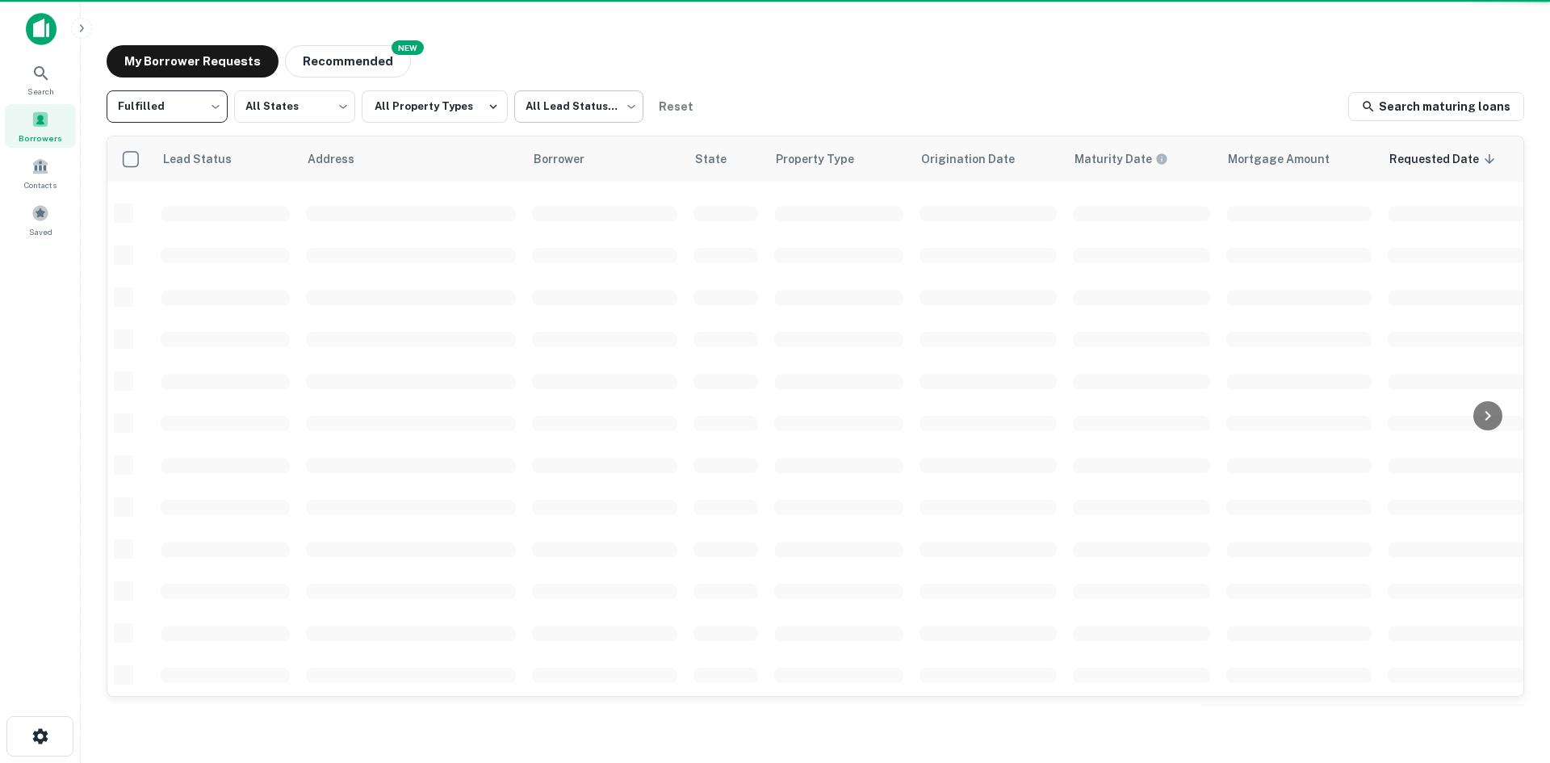
click at [539, 117] on body "Search Borrowers Contacts Saved My Borrower Requests NEW Recommended Fulfilled …" at bounding box center [775, 381] width 1550 height 763
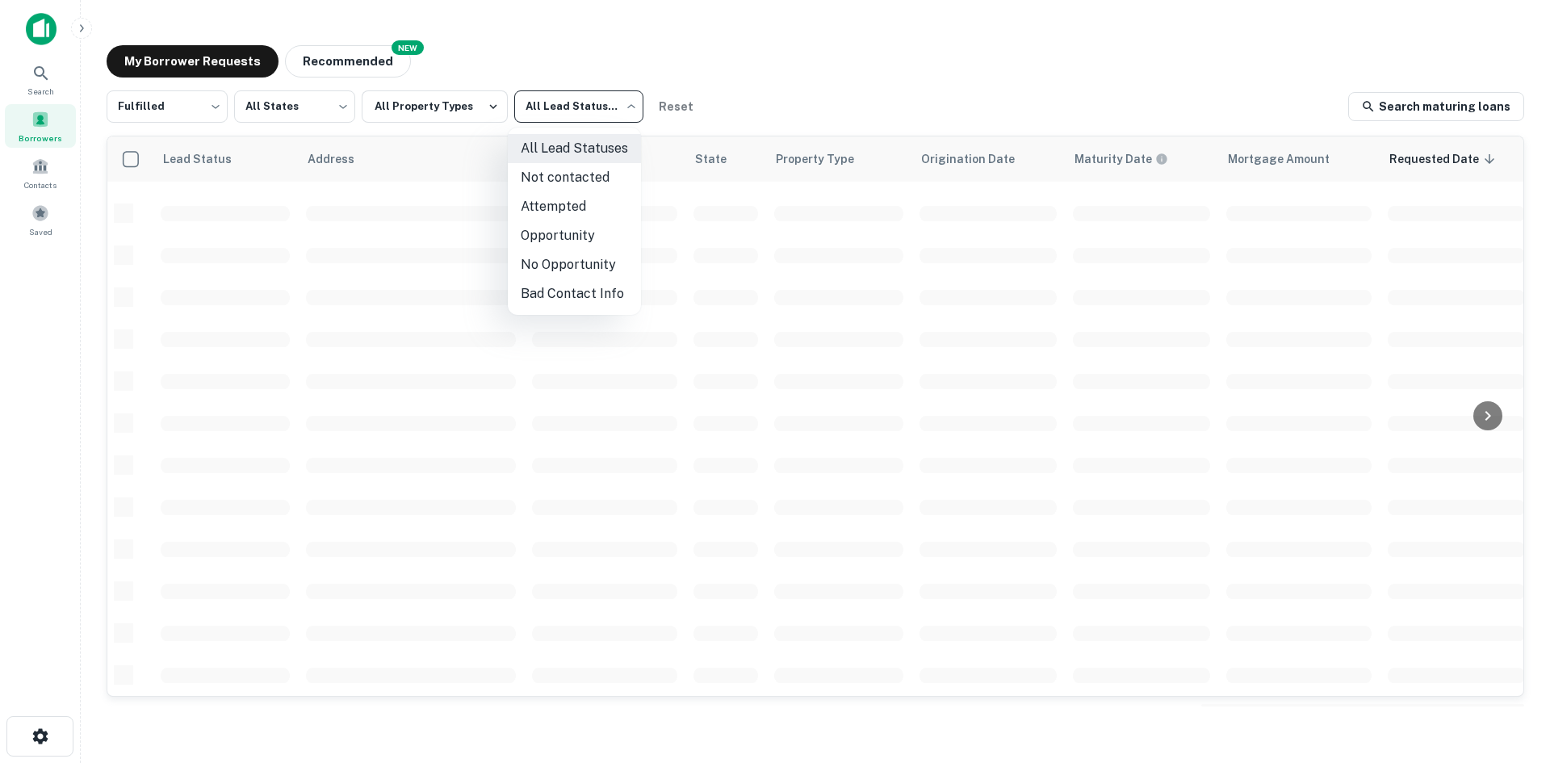
click at [564, 178] on li "Not contacted" at bounding box center [574, 177] width 133 height 29
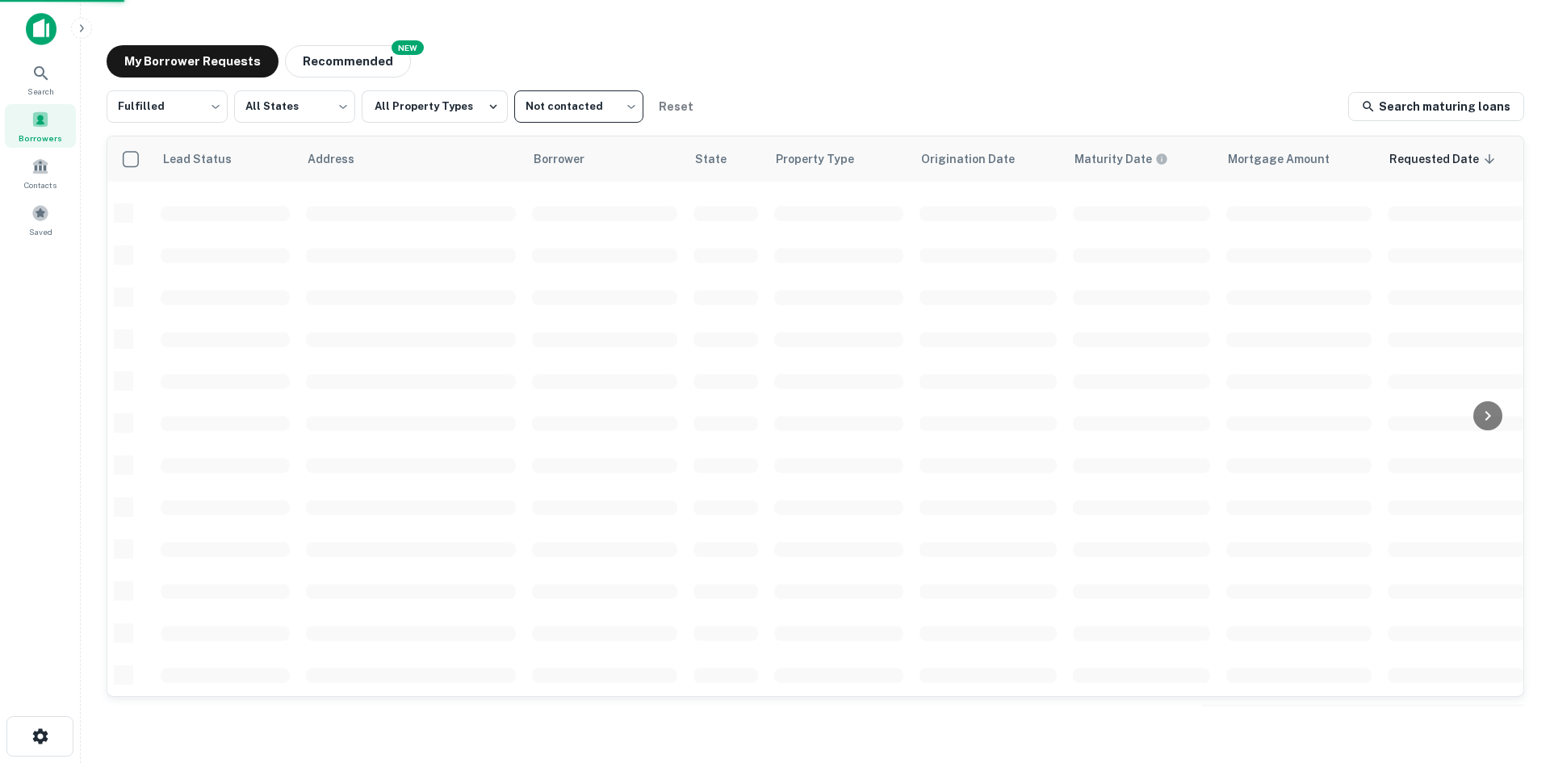
type input "****"
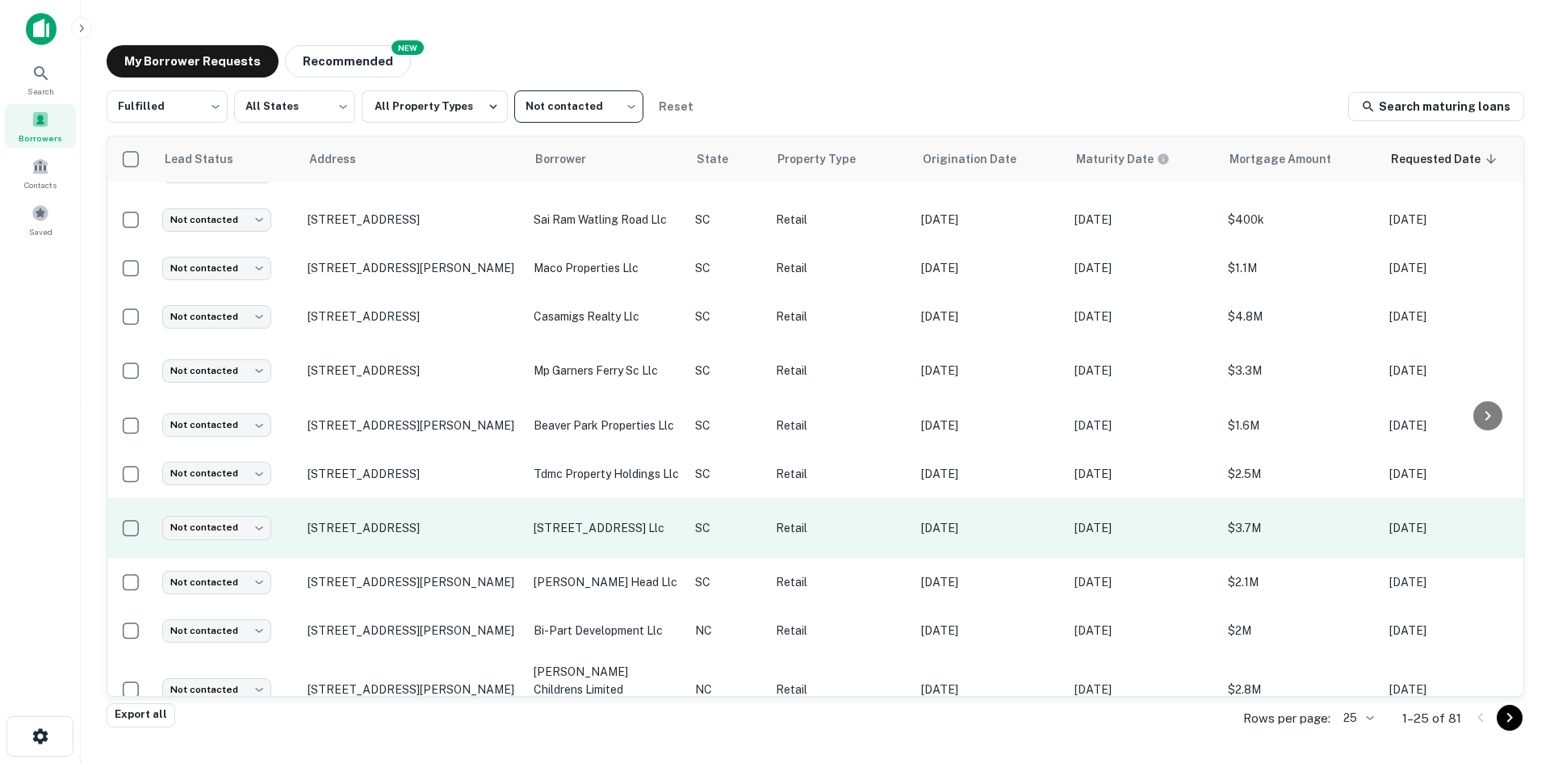
scroll to position [828, 0]
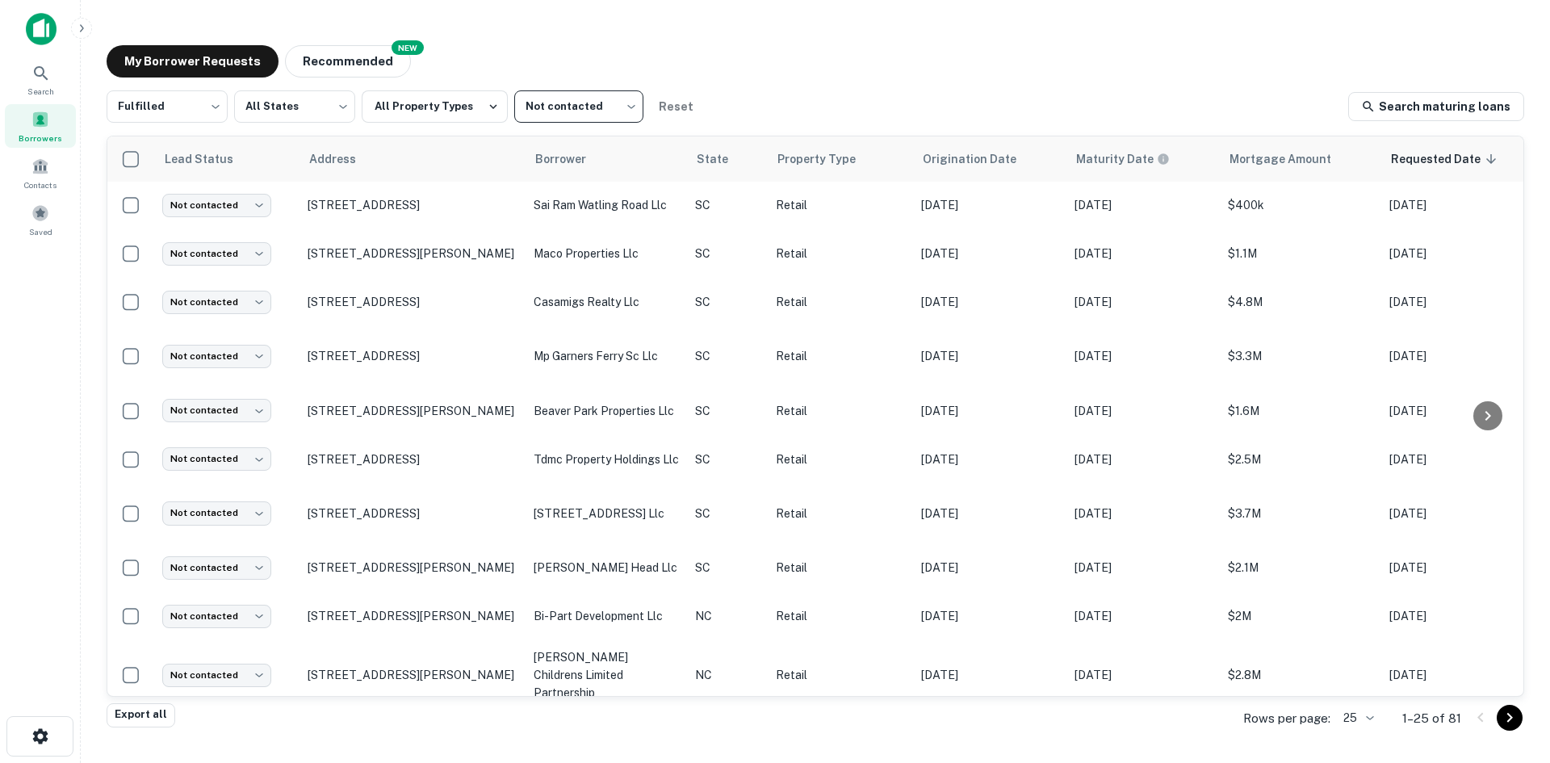
click at [1349, 713] on body "Search Borrowers Contacts Saved My Borrower Requests NEW Recommended Fulfilled …" at bounding box center [775, 381] width 1550 height 763
click at [1362, 727] on li "1000" at bounding box center [1358, 728] width 55 height 29
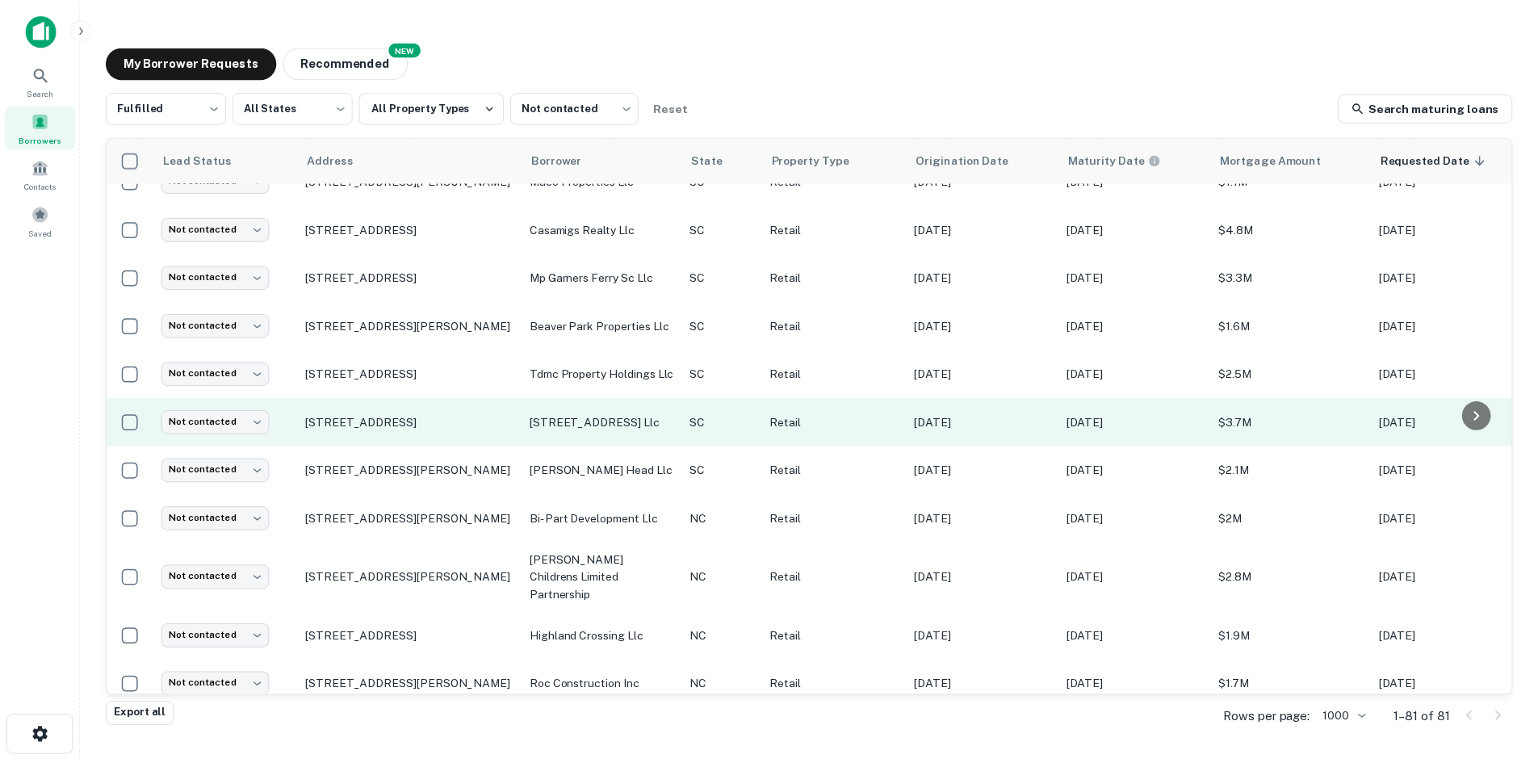
scroll to position [990, 0]
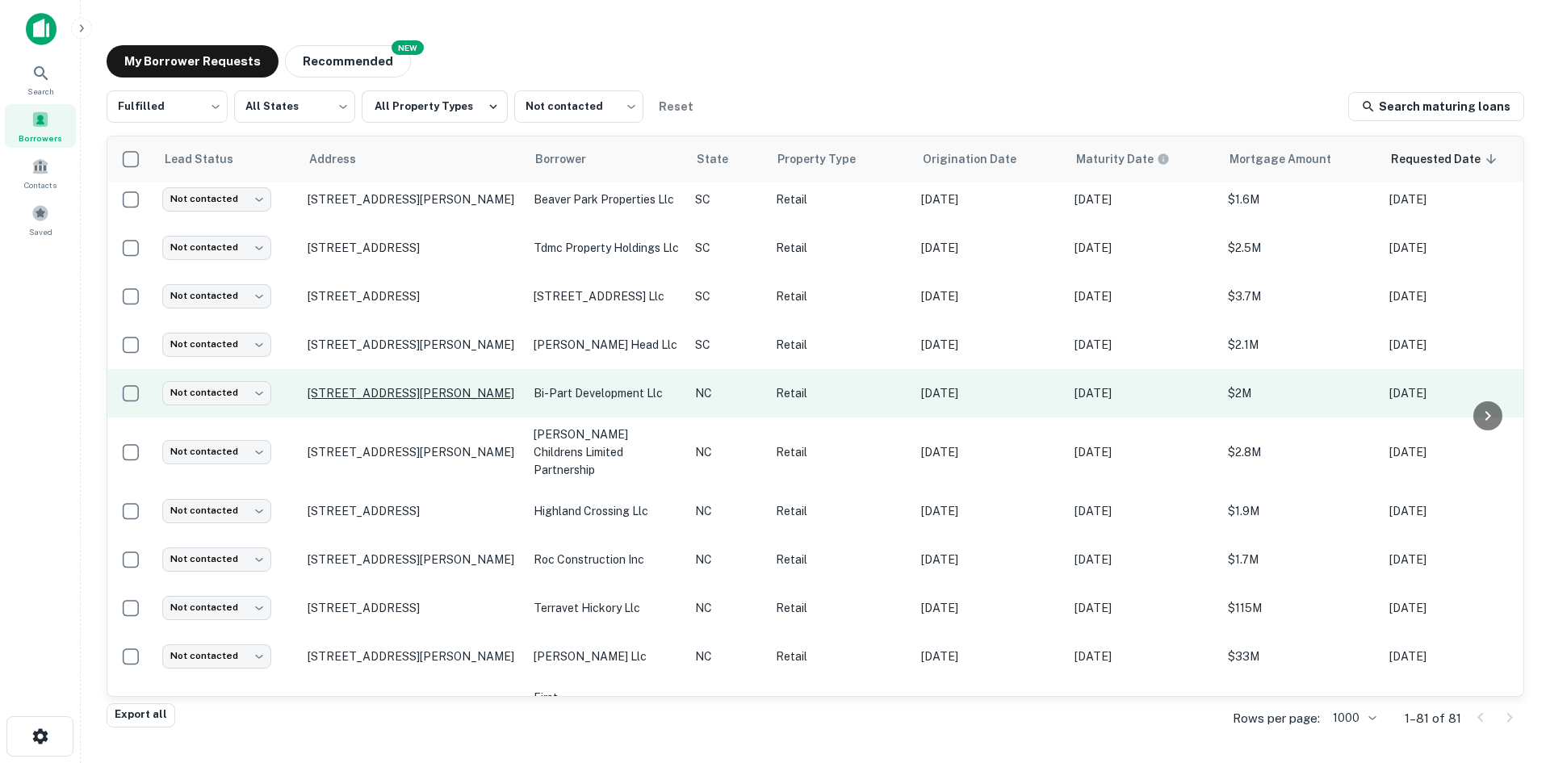
click at [375, 400] on p "[STREET_ADDRESS][PERSON_NAME]" at bounding box center [413, 393] width 210 height 15
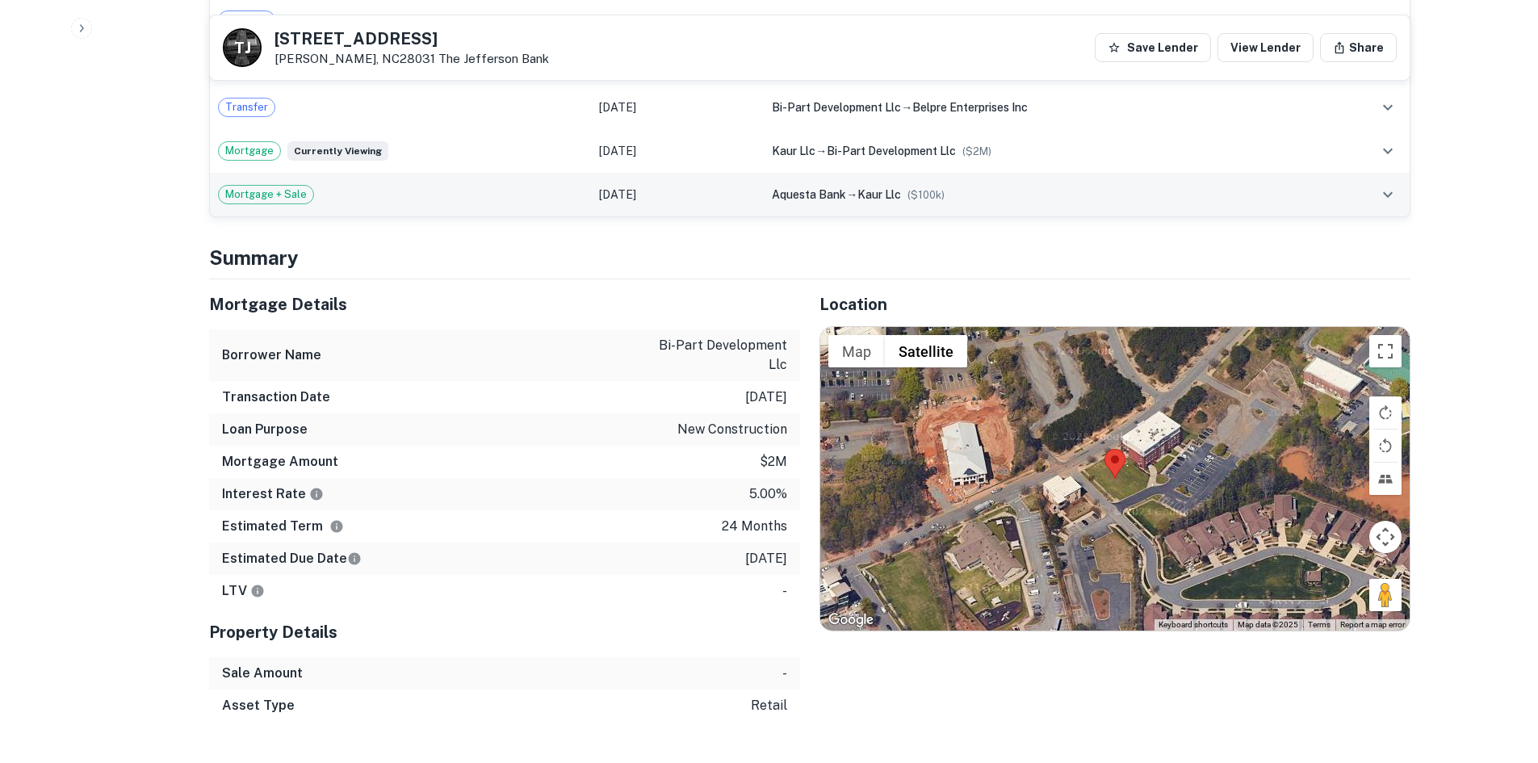
scroll to position [1211, 0]
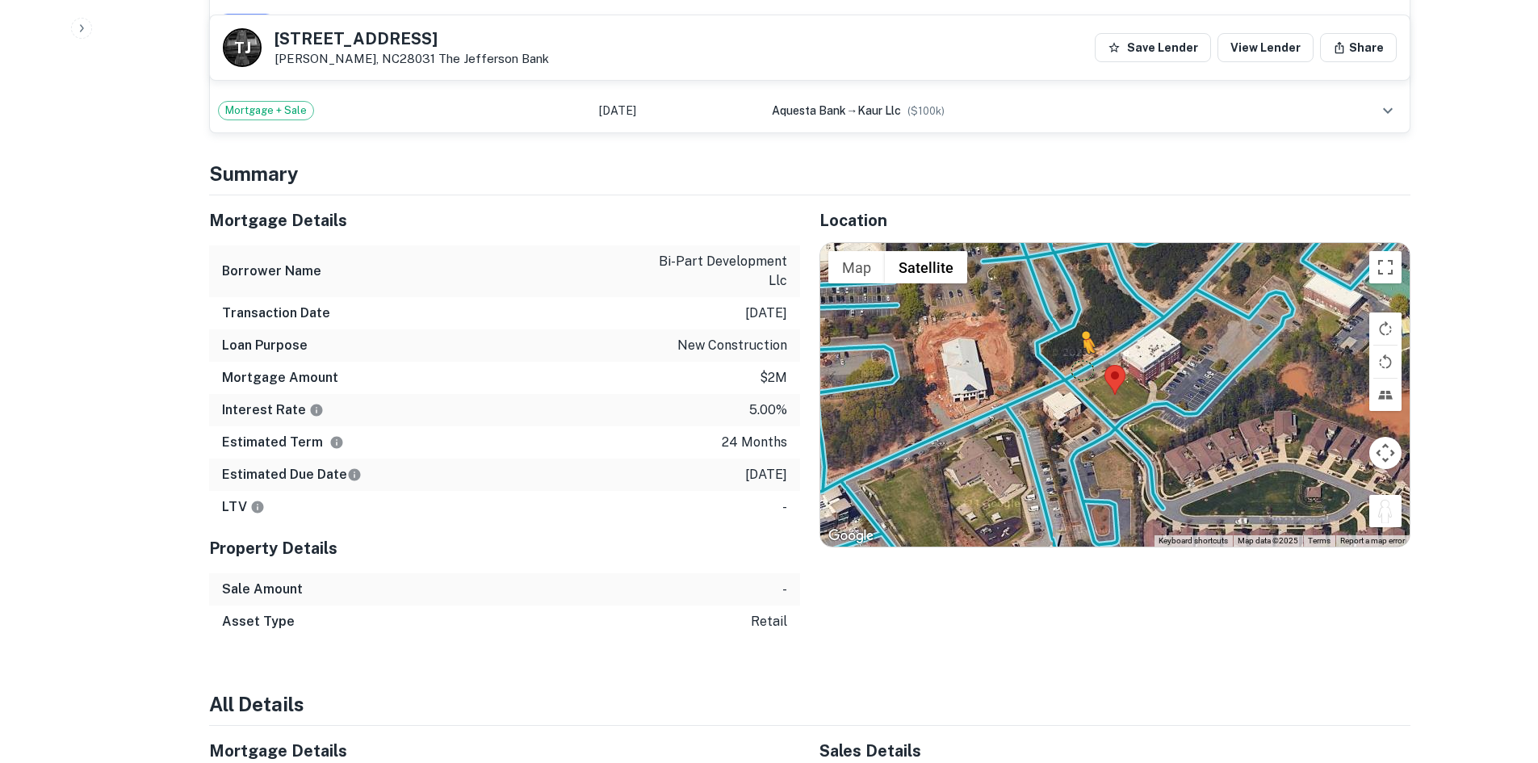
drag, startPoint x: 1388, startPoint y: 496, endPoint x: 1078, endPoint y: 334, distance: 349.4
click at [1078, 334] on div "To activate drag with keyboard, press Alt + Enter. Once in keyboard drag state,…" at bounding box center [1114, 394] width 589 height 303
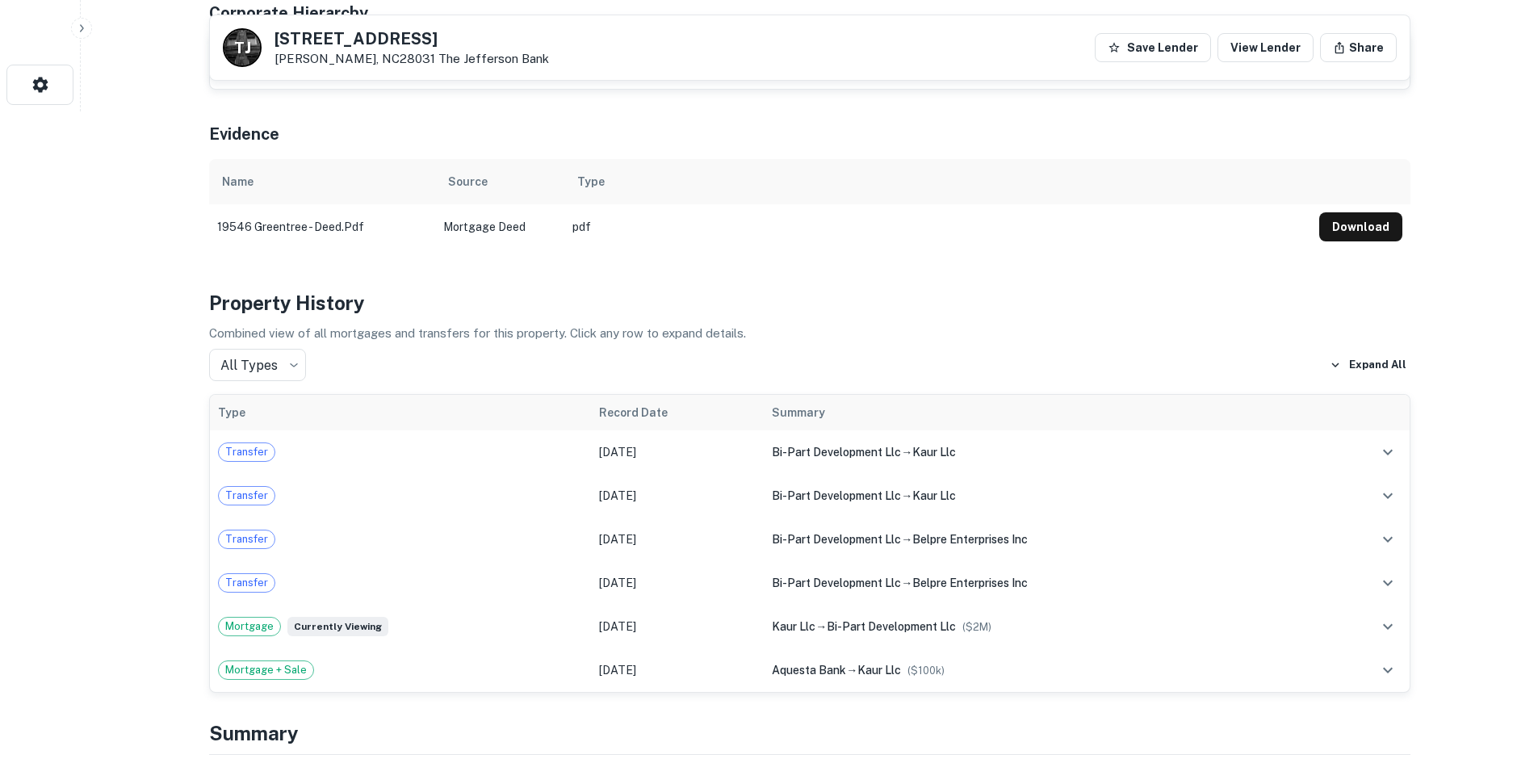
scroll to position [323, 0]
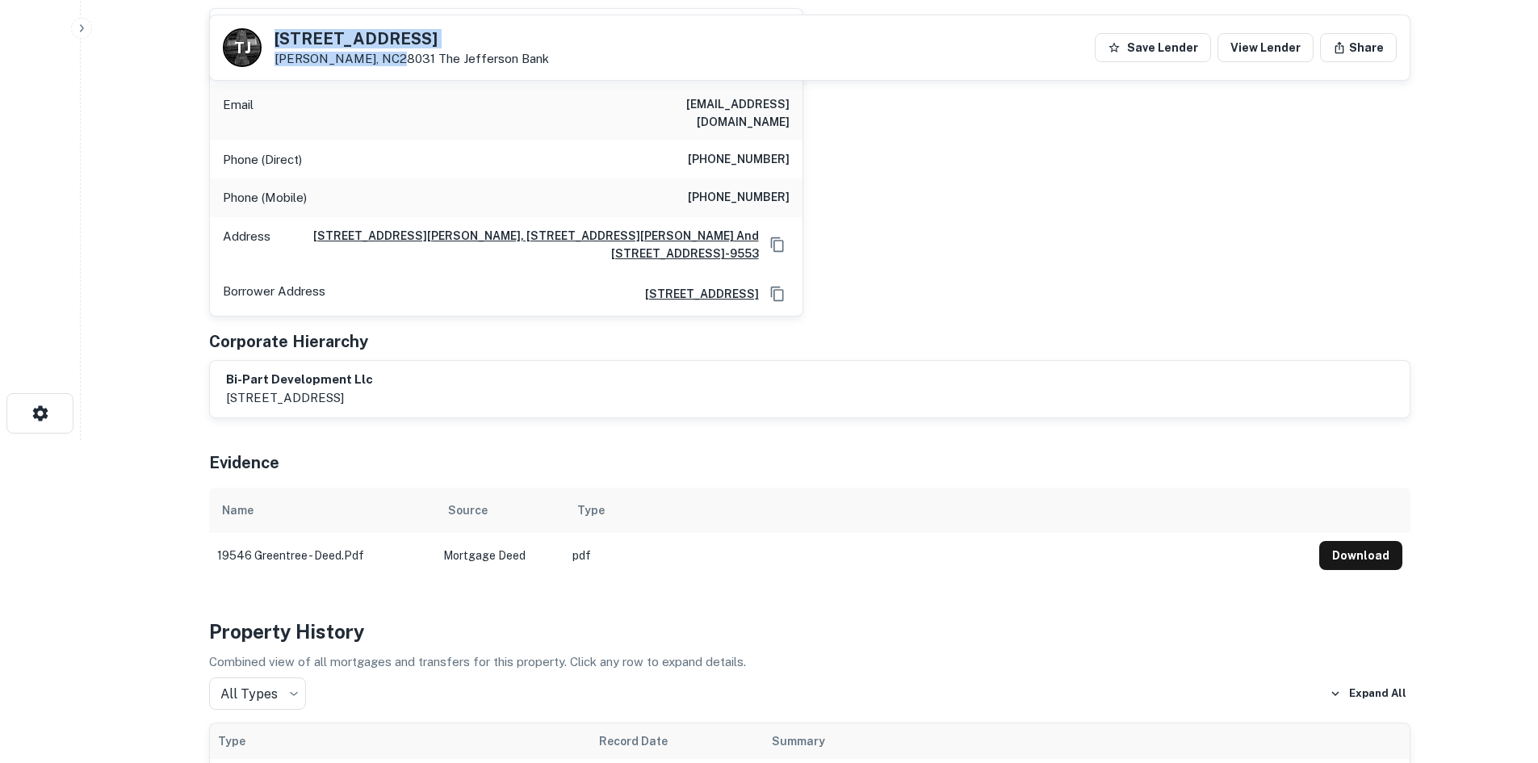
drag, startPoint x: 274, startPoint y: 36, endPoint x: 385, endPoint y: 63, distance: 113.7
click at [385, 63] on div "19546 Greentree Way Cornelius, NC28031 The Jefferson Bank" at bounding box center [411, 49] width 274 height 36
copy div "19546 Greentree Way Cornelius, NC28031"
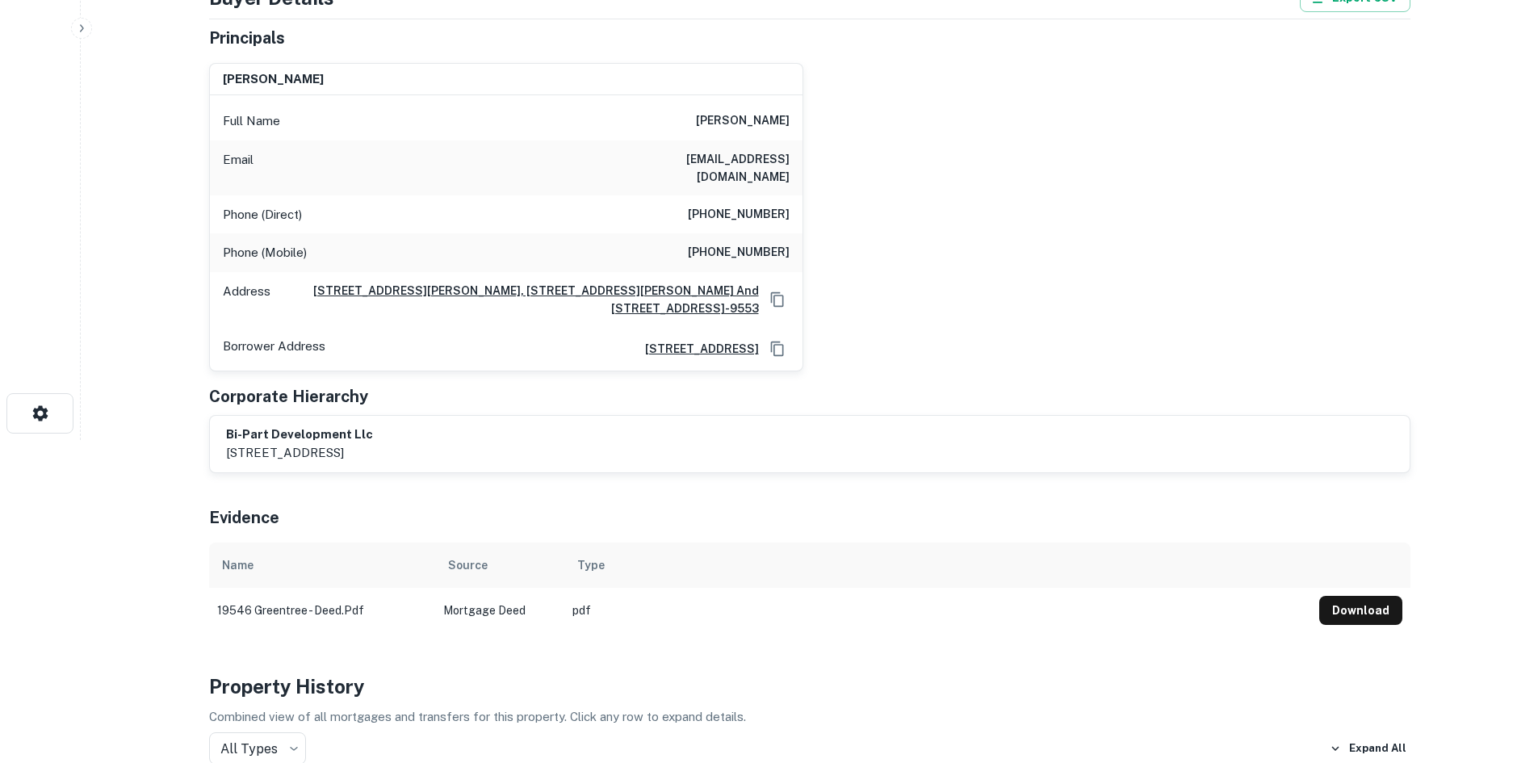
scroll to position [0, 0]
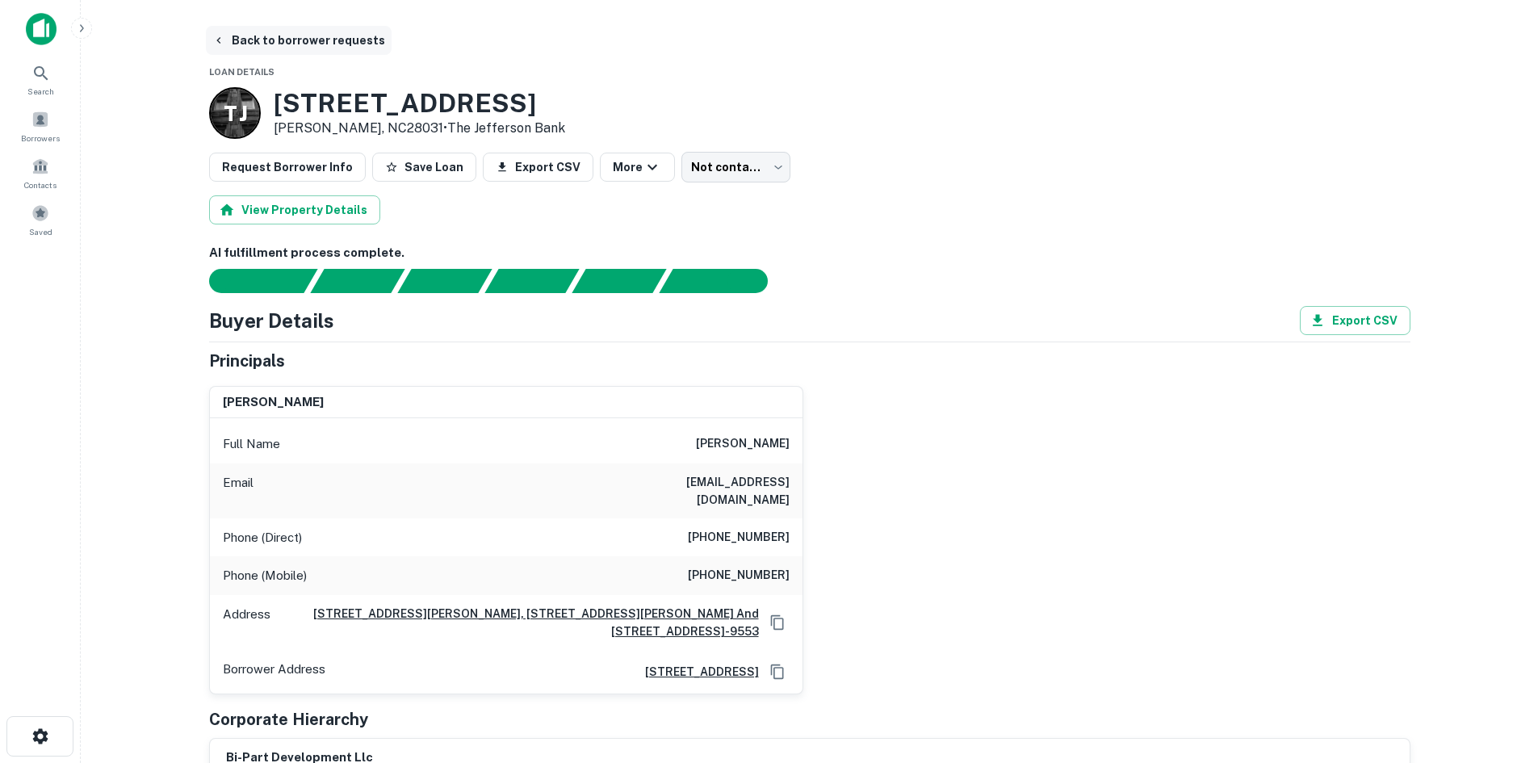
click at [262, 46] on button "Back to borrower requests" at bounding box center [299, 40] width 186 height 29
click at [56, 212] on div "Saved" at bounding box center [40, 220] width 71 height 44
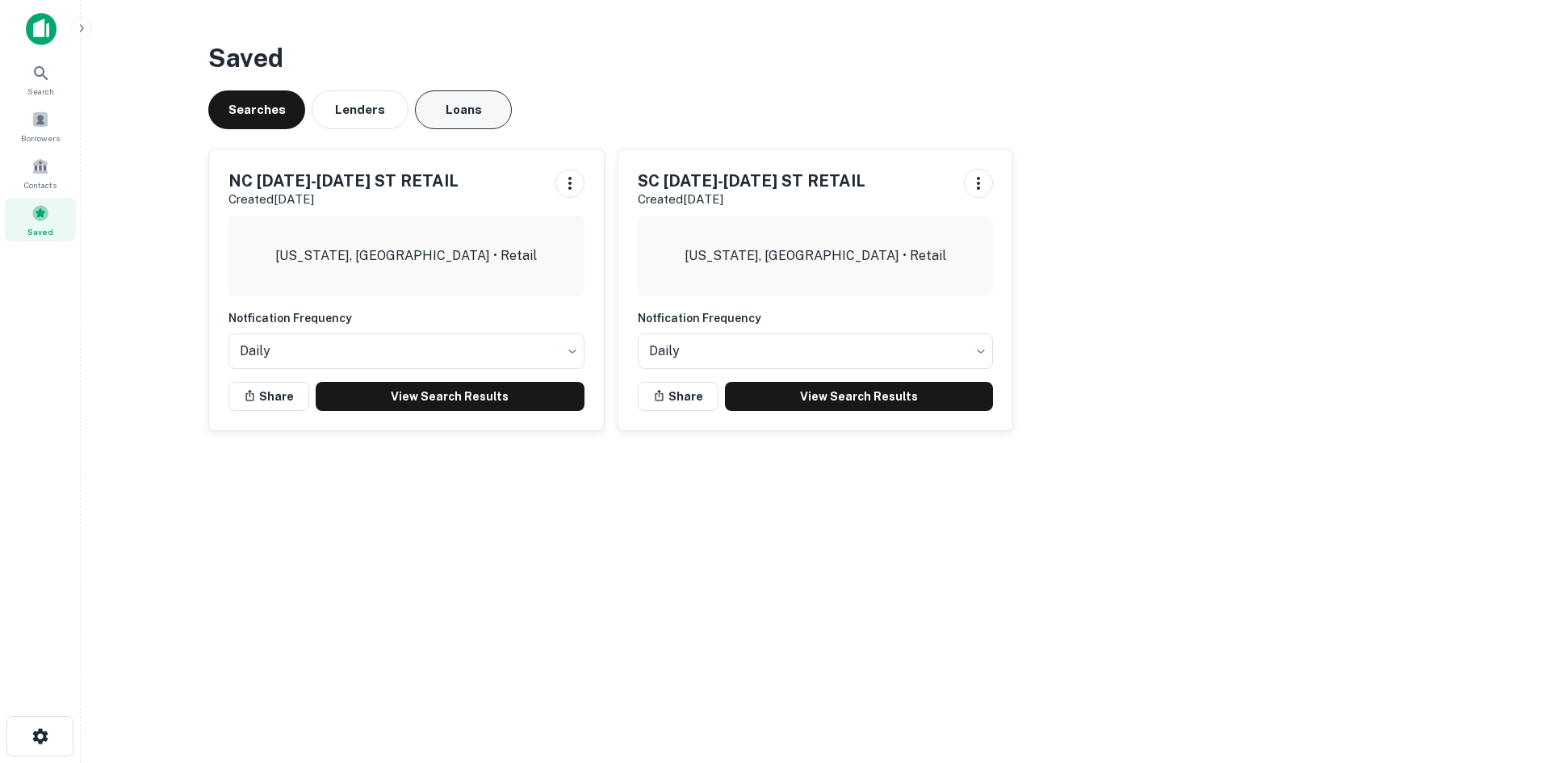
click at [429, 117] on button "Loans" at bounding box center [463, 109] width 97 height 39
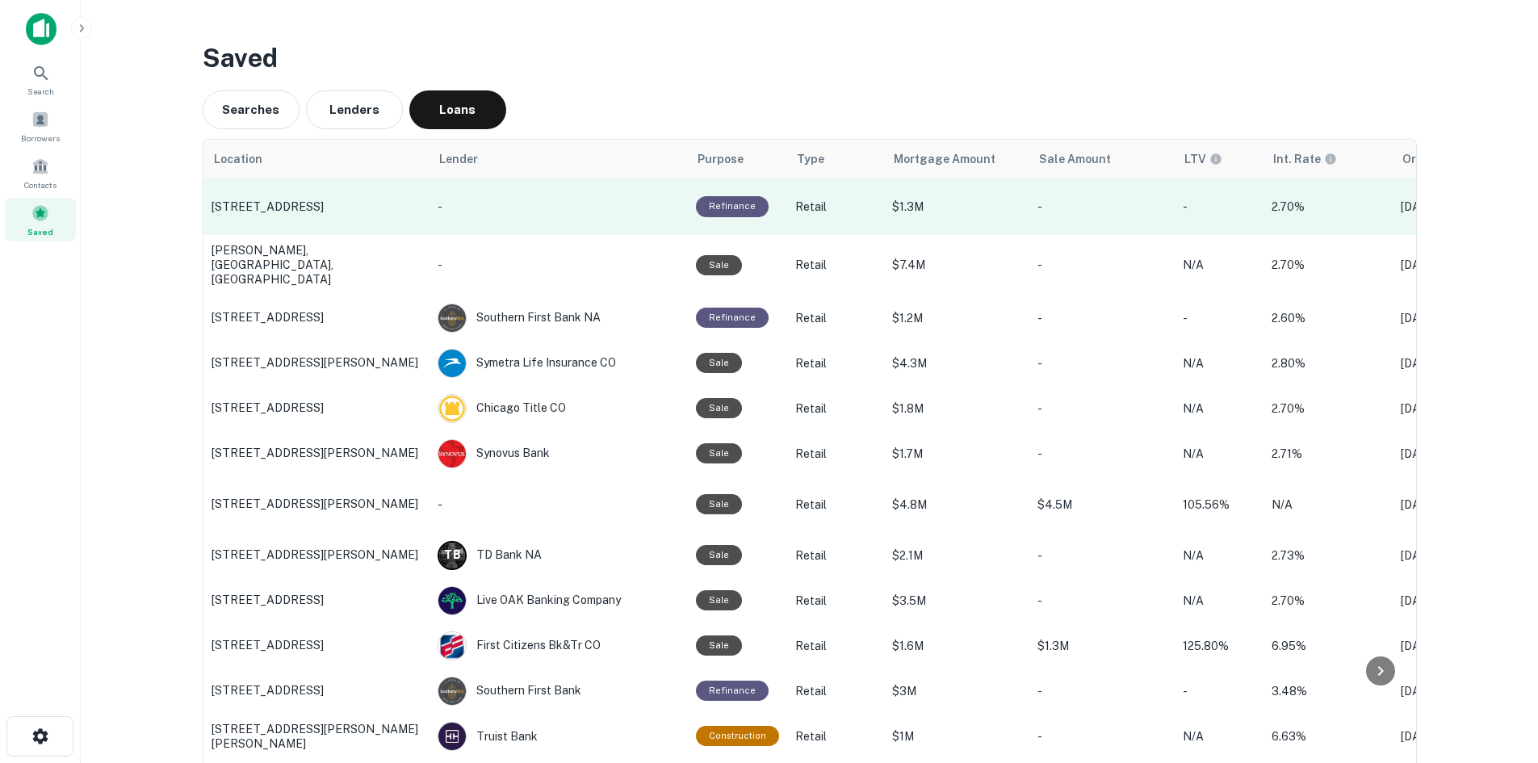
click at [274, 209] on p "144 Elams Rd, Littleton, NC" at bounding box center [316, 206] width 210 height 15
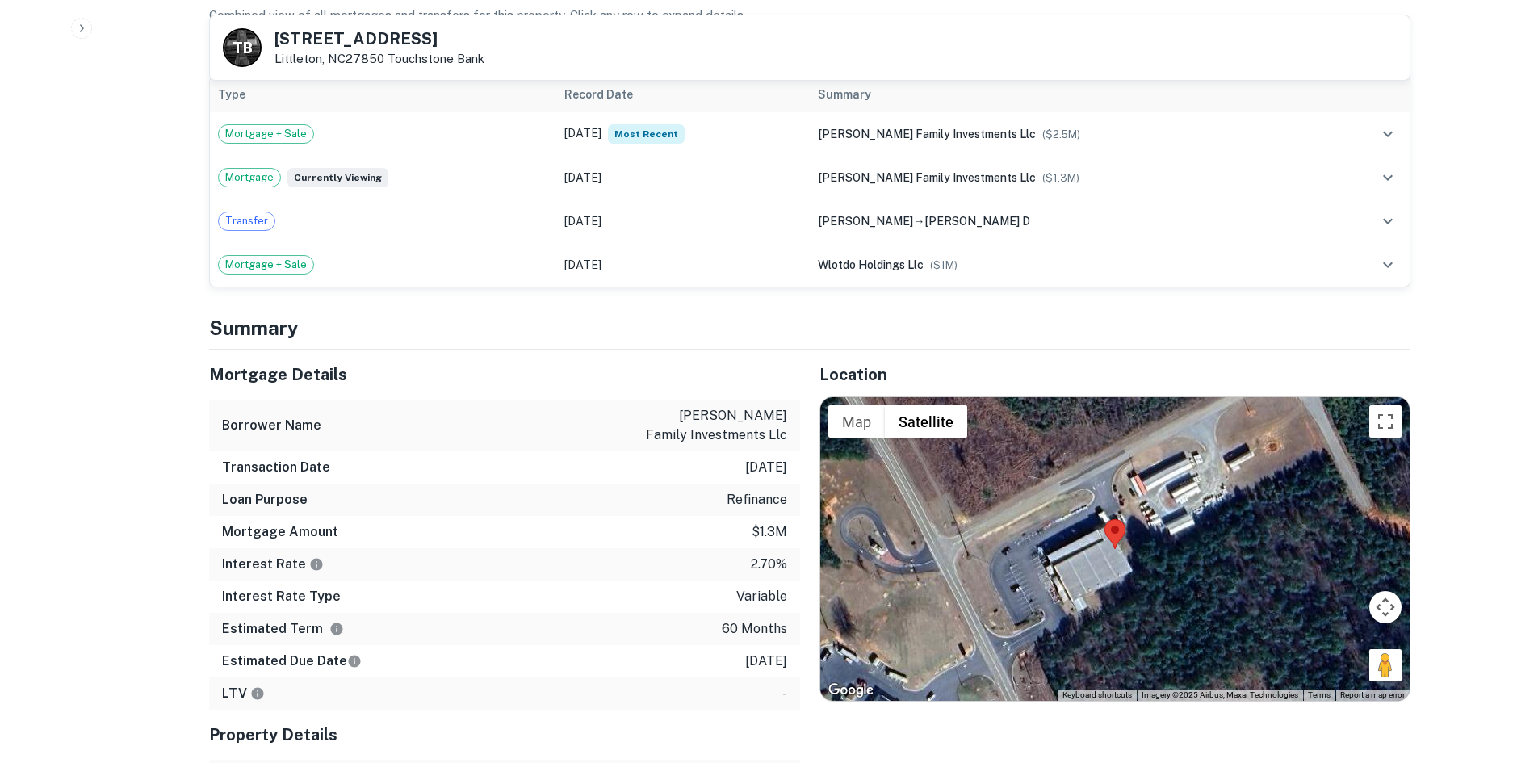
scroll to position [969, 0]
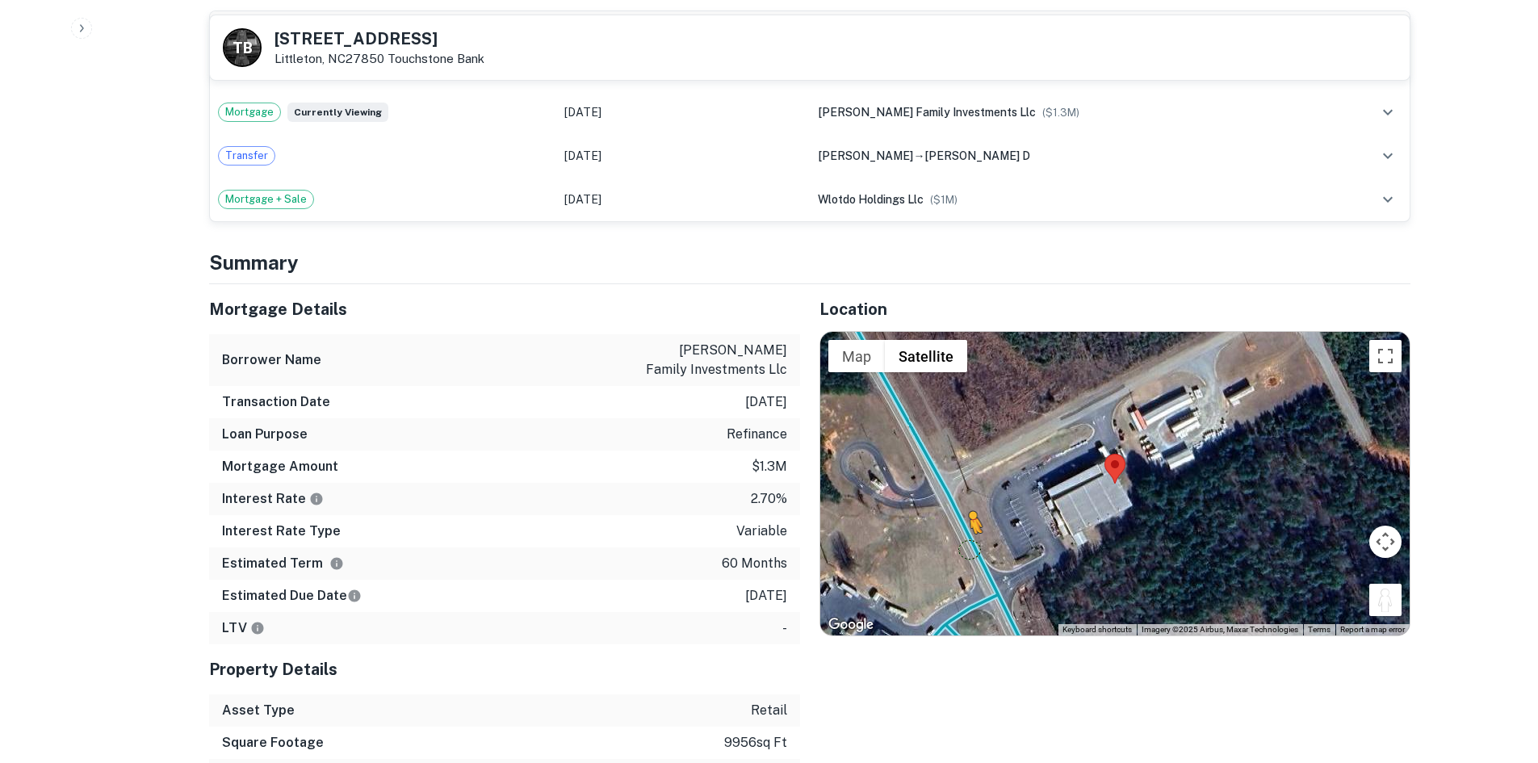
drag, startPoint x: 1372, startPoint y: 600, endPoint x: 970, endPoint y: 550, distance: 405.0
click at [970, 550] on div "To activate drag with keyboard, press Alt + Enter. Once in keyboard drag state,…" at bounding box center [1114, 483] width 589 height 303
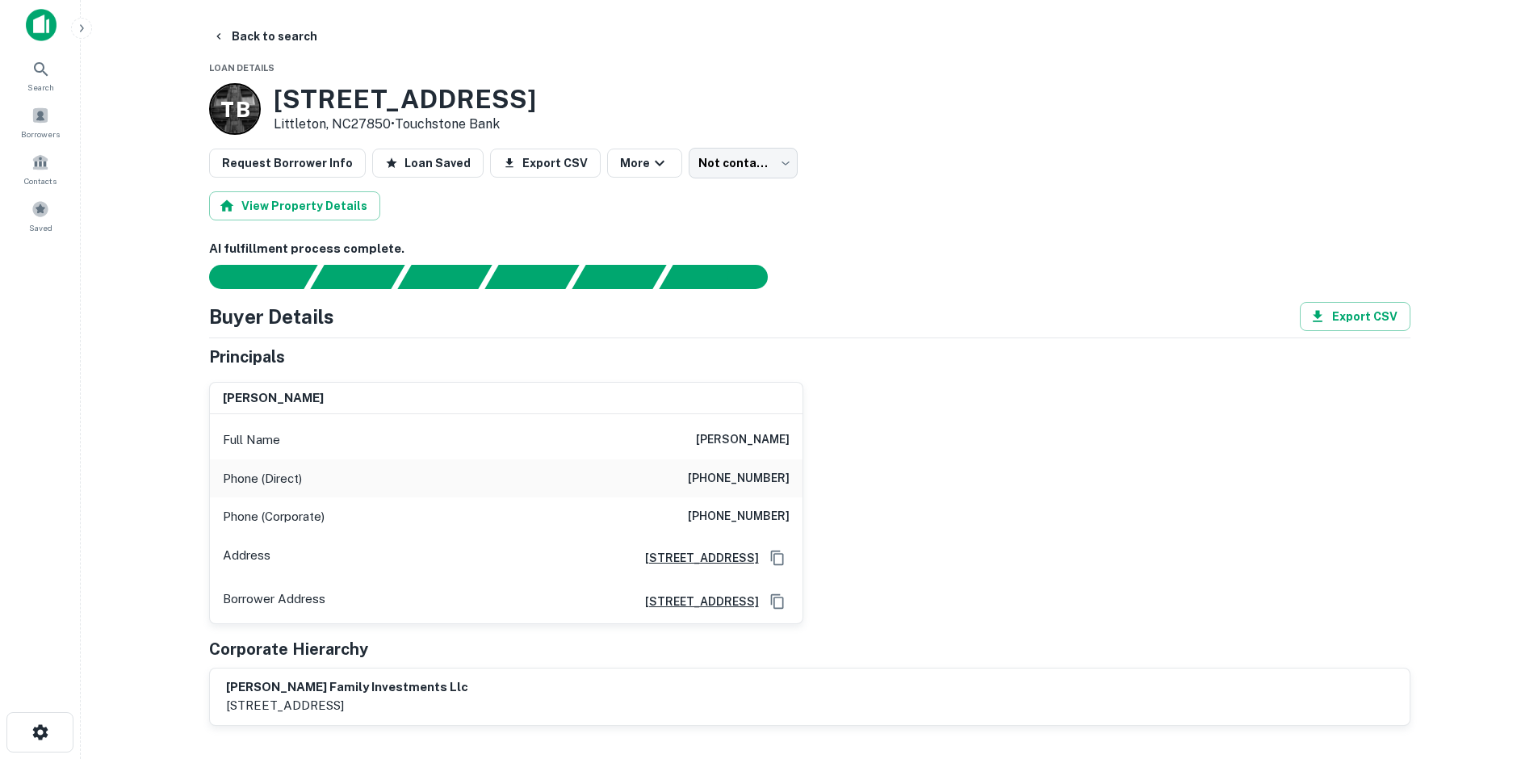
scroll to position [0, 0]
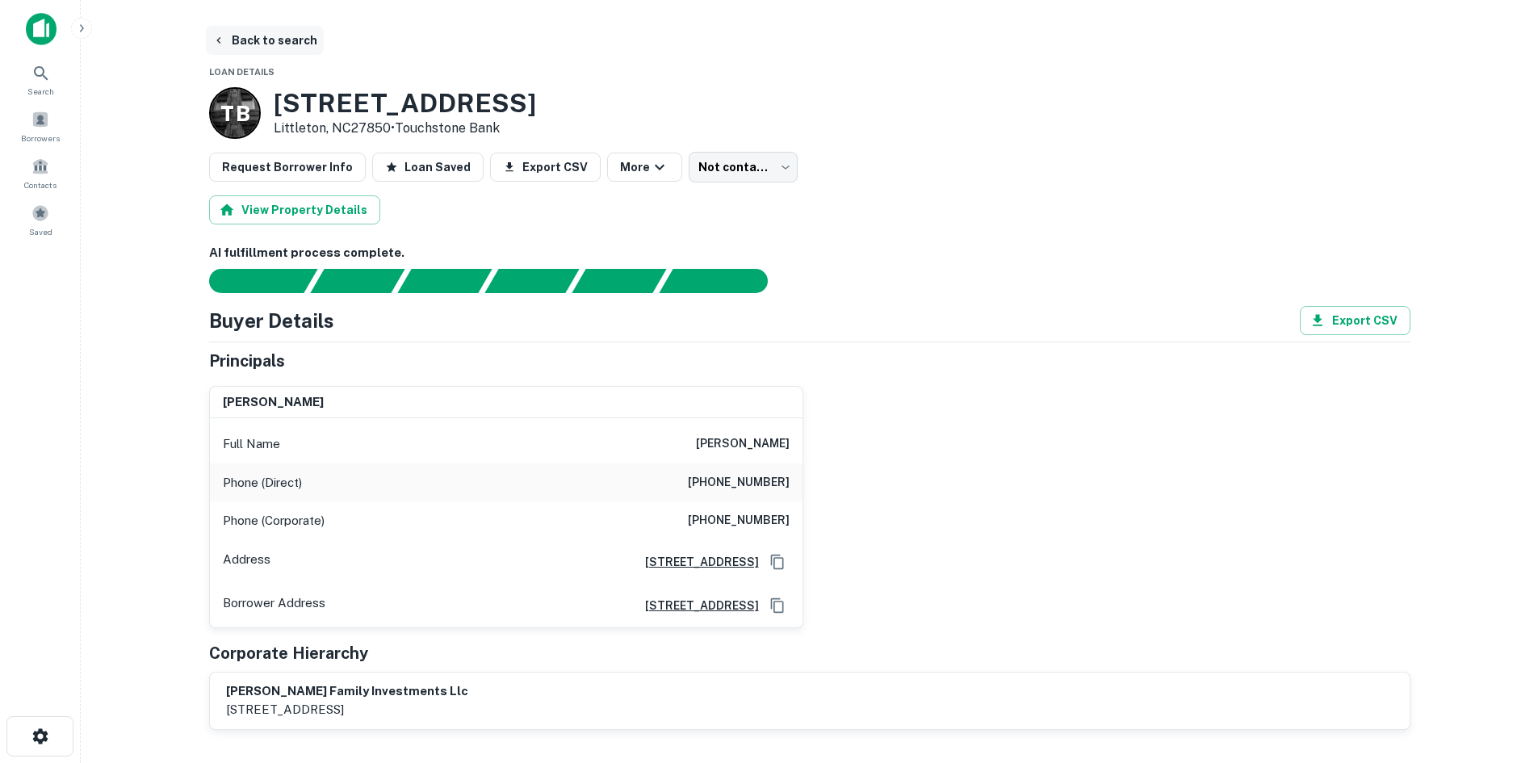
click at [288, 31] on button "Back to search" at bounding box center [265, 40] width 118 height 29
click at [25, 120] on div "Borrowers" at bounding box center [40, 126] width 71 height 44
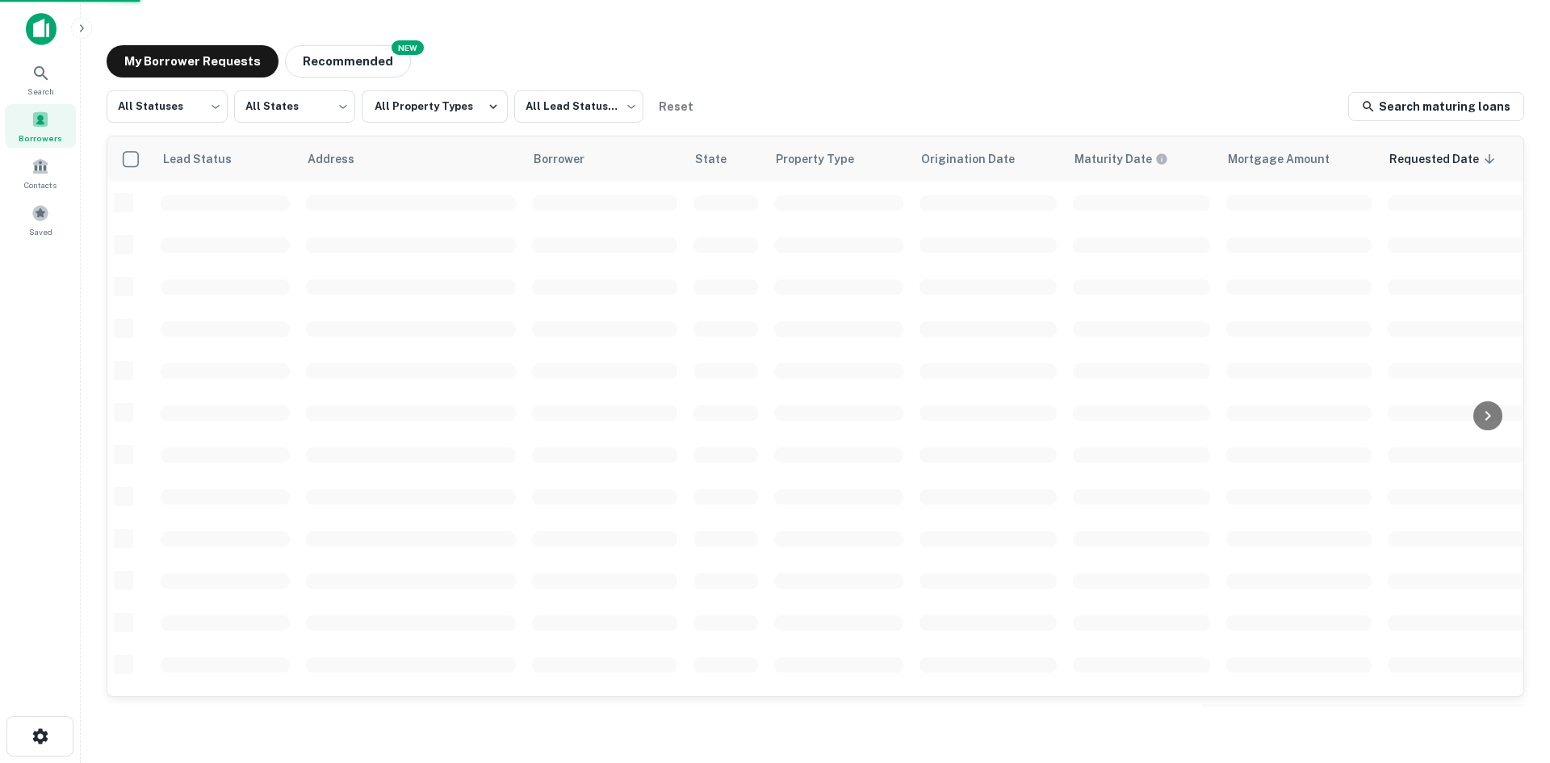
click at [199, 128] on div "All Statuses *** ​ All States *** ​ All Property Types All Lead Statuses *** ​ …" at bounding box center [815, 396] width 1417 height 613
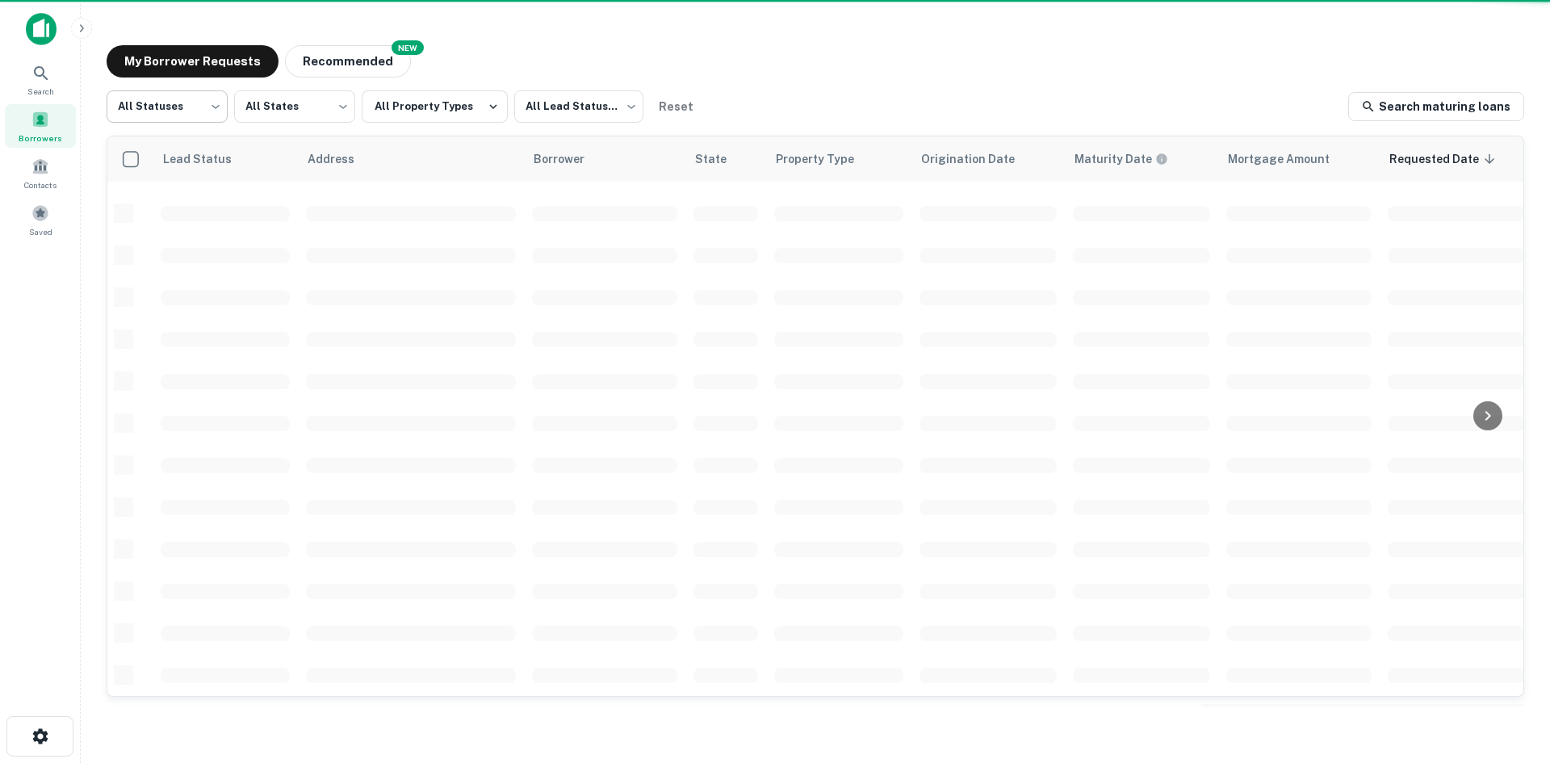
click at [199, 115] on body "Search Borrowers Contacts Saved My Borrower Requests NEW Recommended All Status…" at bounding box center [775, 381] width 1550 height 763
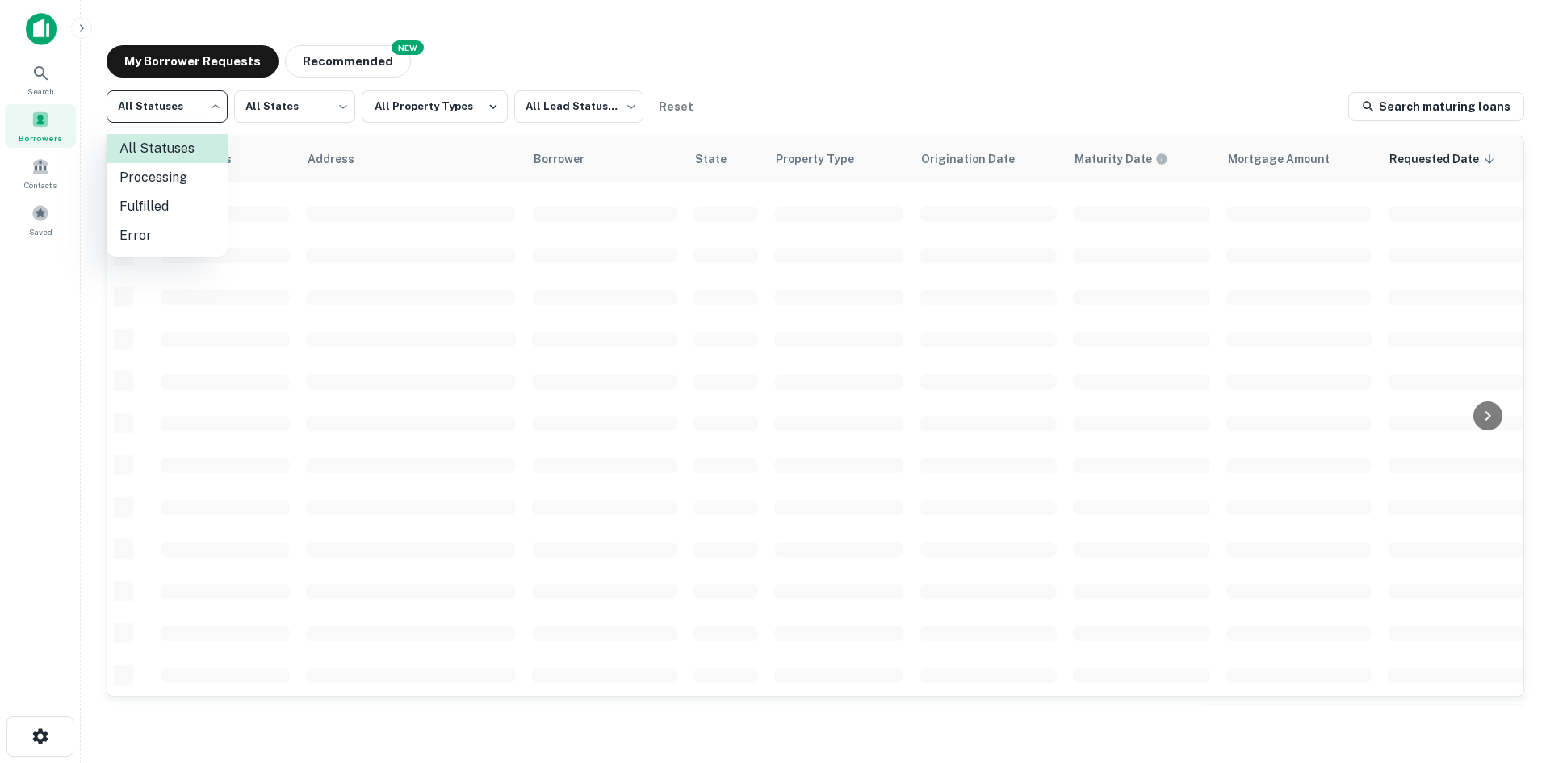
click at [177, 202] on li "Fulfilled" at bounding box center [167, 206] width 121 height 29
type input "*********"
click at [570, 115] on body "Search Borrowers Contacts Saved My Borrower Requests NEW Recommended Fulfilled …" at bounding box center [775, 381] width 1550 height 763
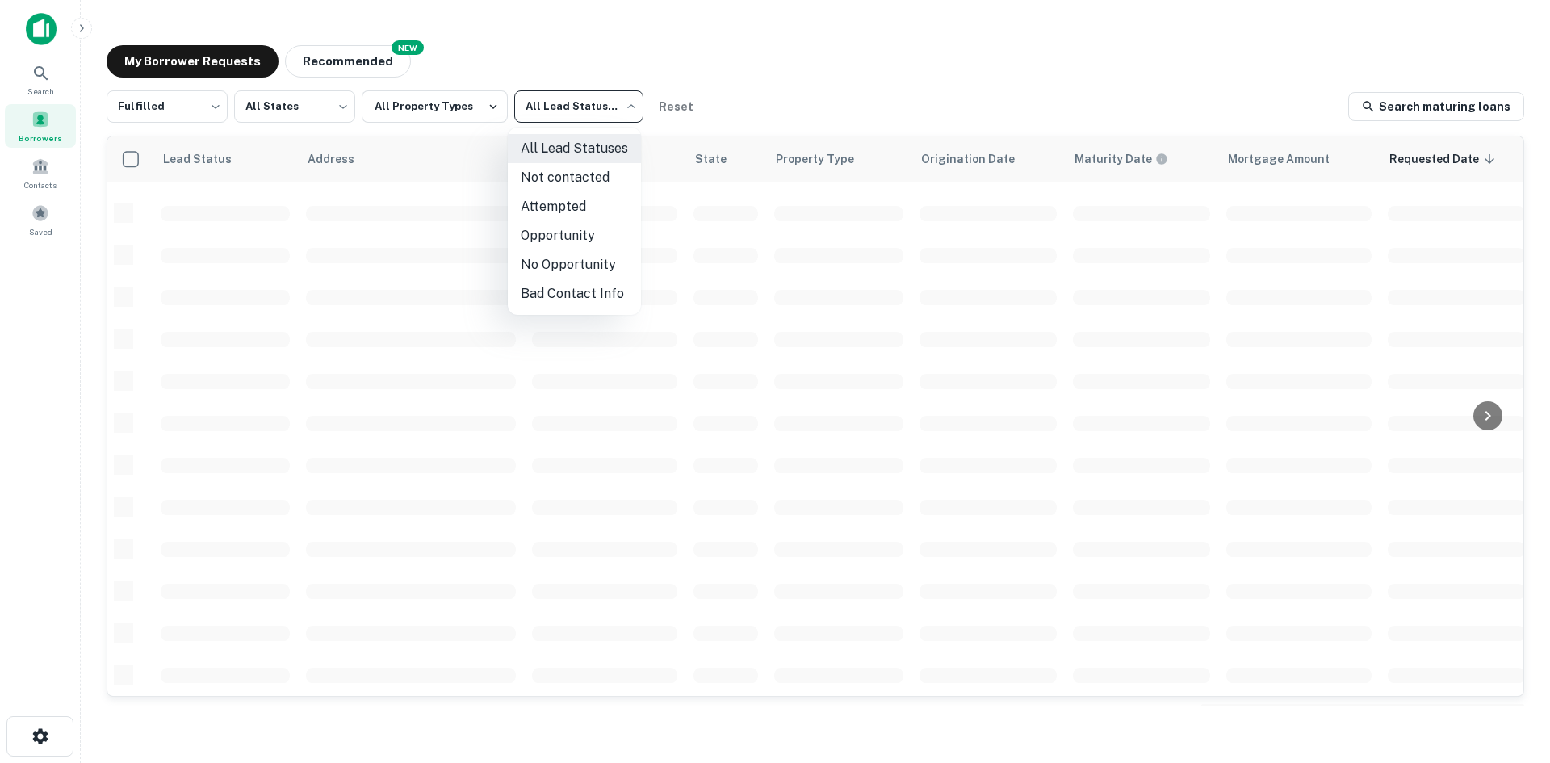
click at [556, 179] on li "Not contacted" at bounding box center [574, 177] width 133 height 29
type input "****"
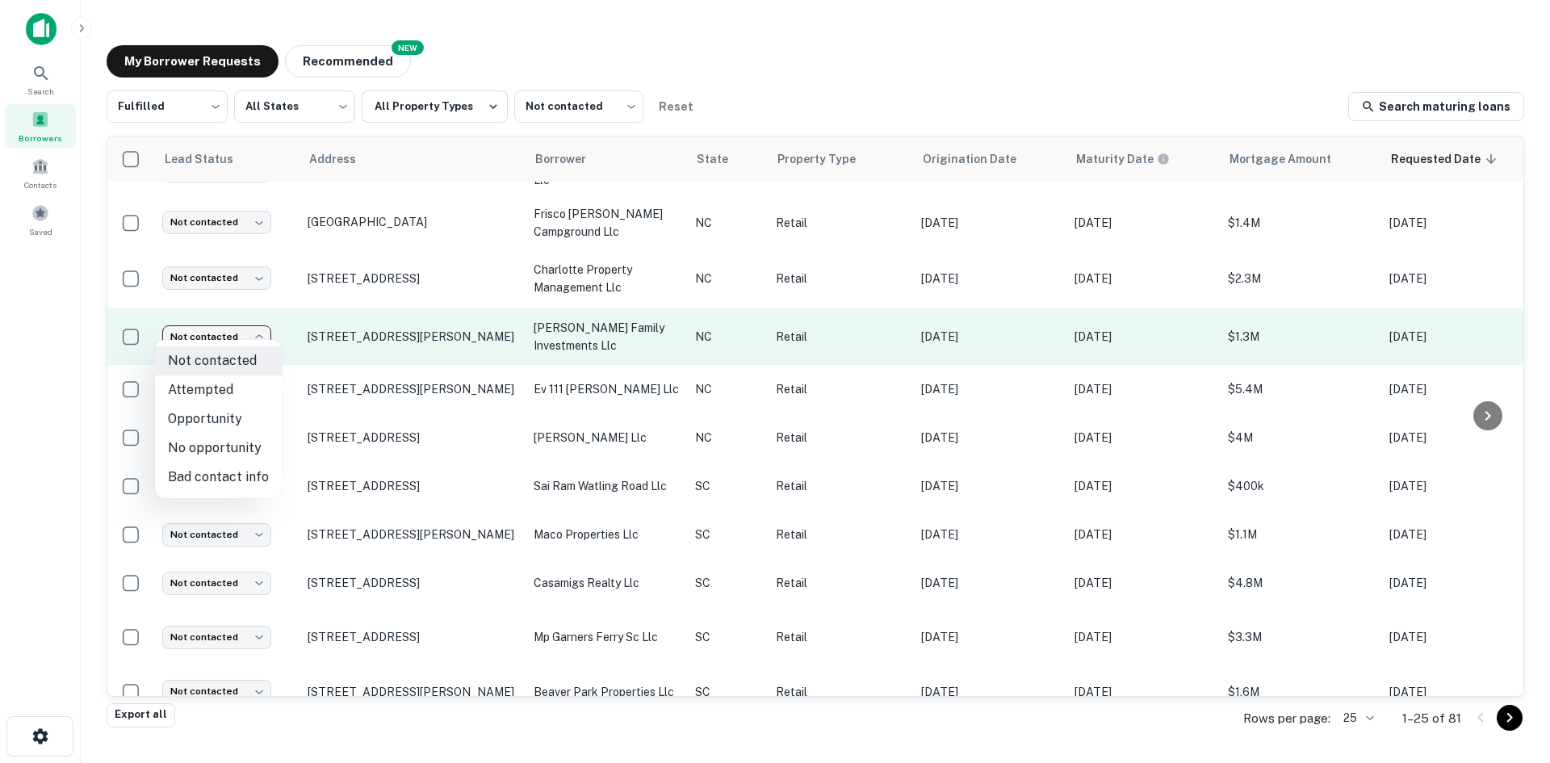
click at [267, 322] on body "Search Borrowers Contacts Saved My Borrower Requests NEW Recommended Fulfilled …" at bounding box center [775, 381] width 1550 height 763
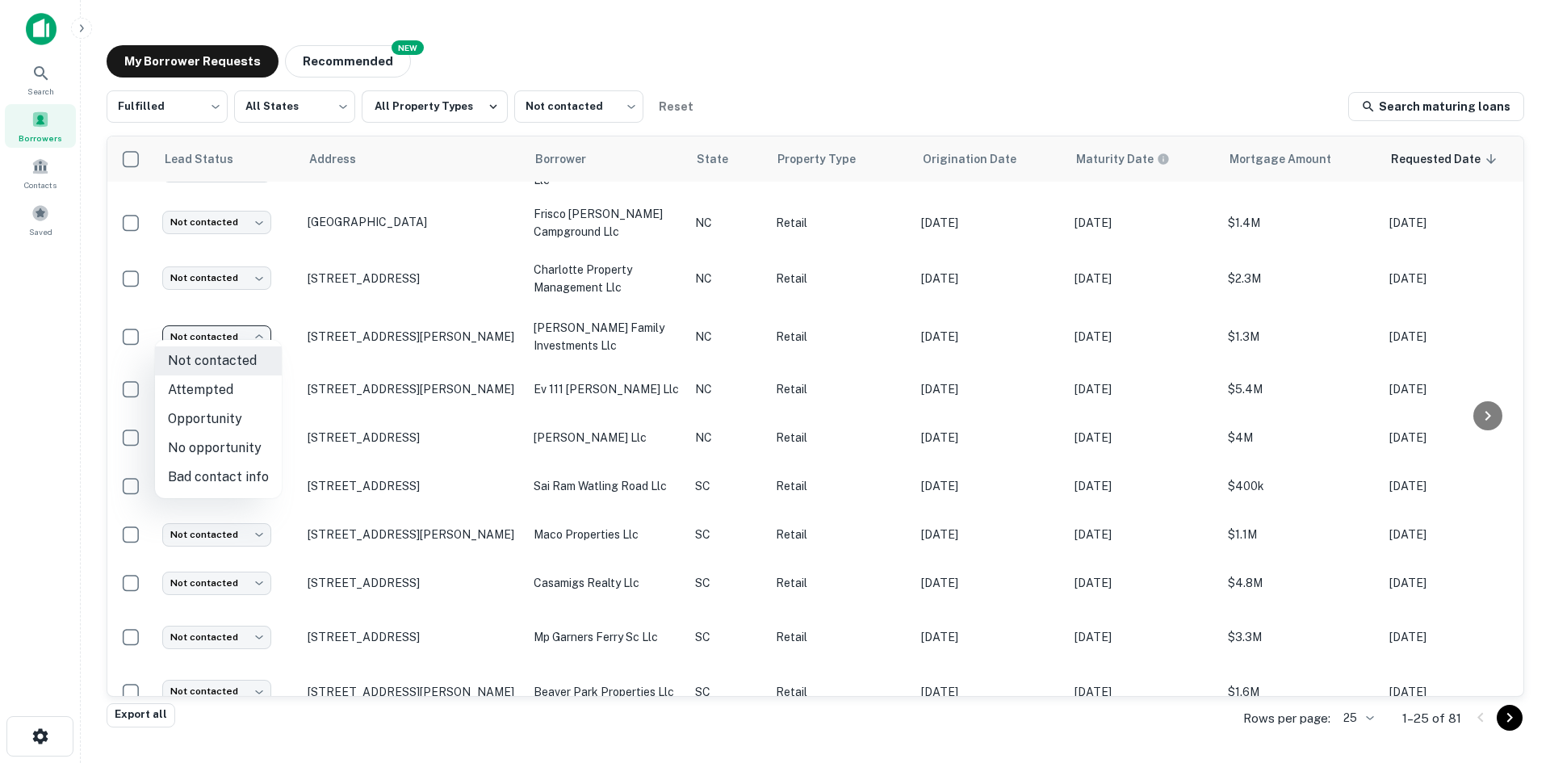
click at [239, 381] on li "Attempted" at bounding box center [218, 389] width 127 height 29
type input "*********"
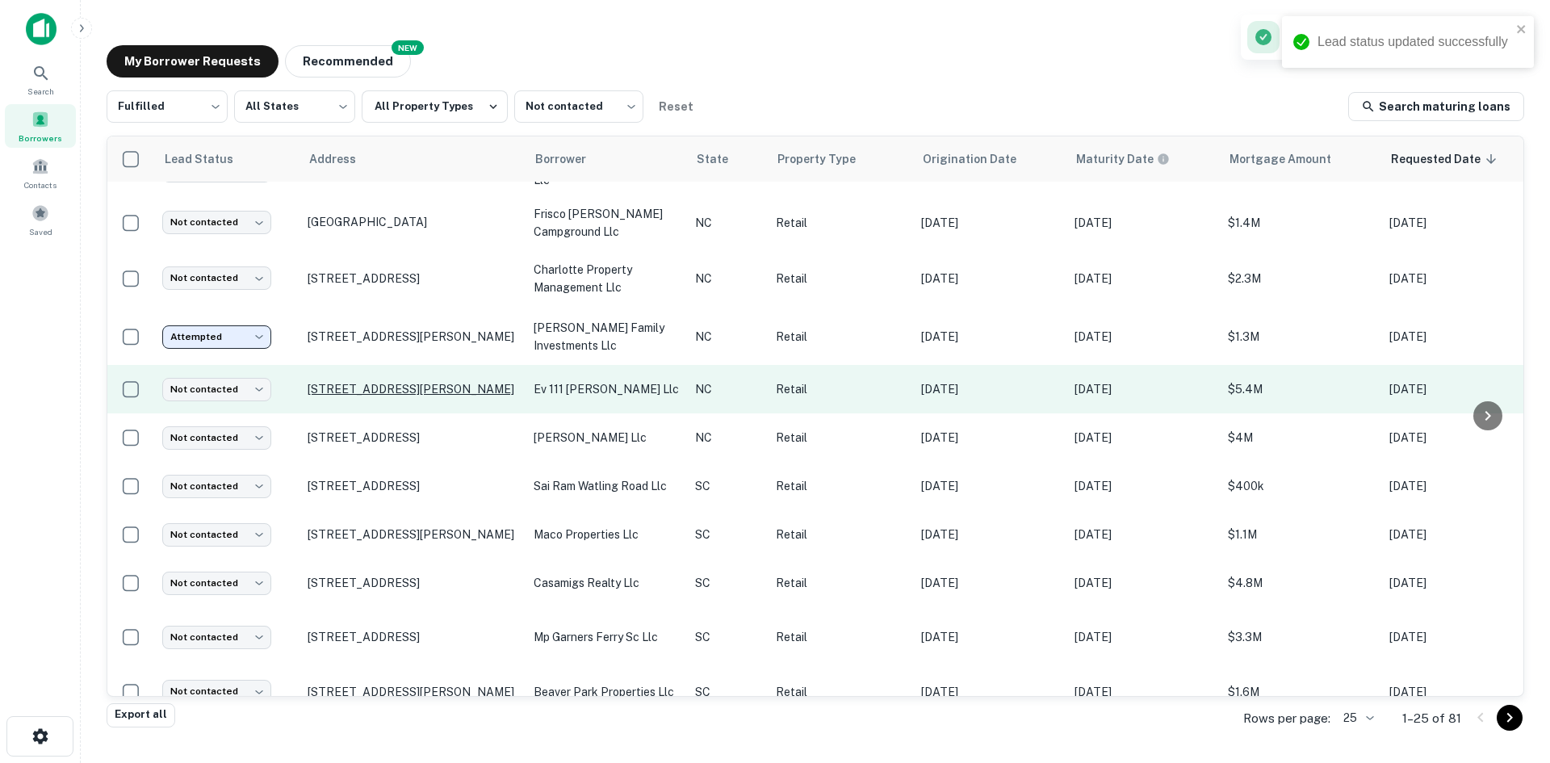
click at [393, 386] on p "[STREET_ADDRESS][PERSON_NAME]" at bounding box center [413, 389] width 210 height 15
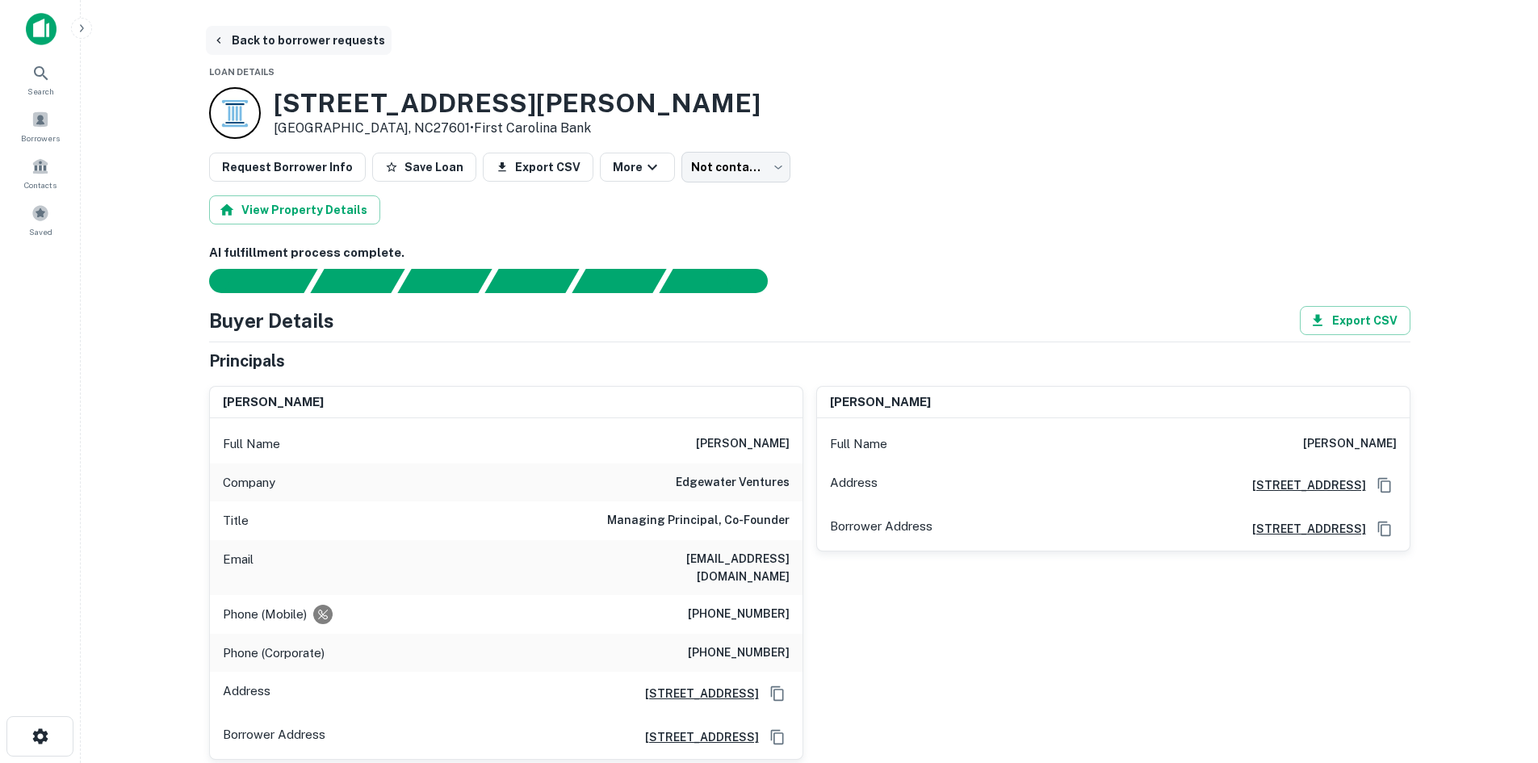
click at [320, 40] on button "Back to borrower requests" at bounding box center [299, 40] width 186 height 29
click at [50, 141] on span "Borrowers" at bounding box center [40, 138] width 39 height 13
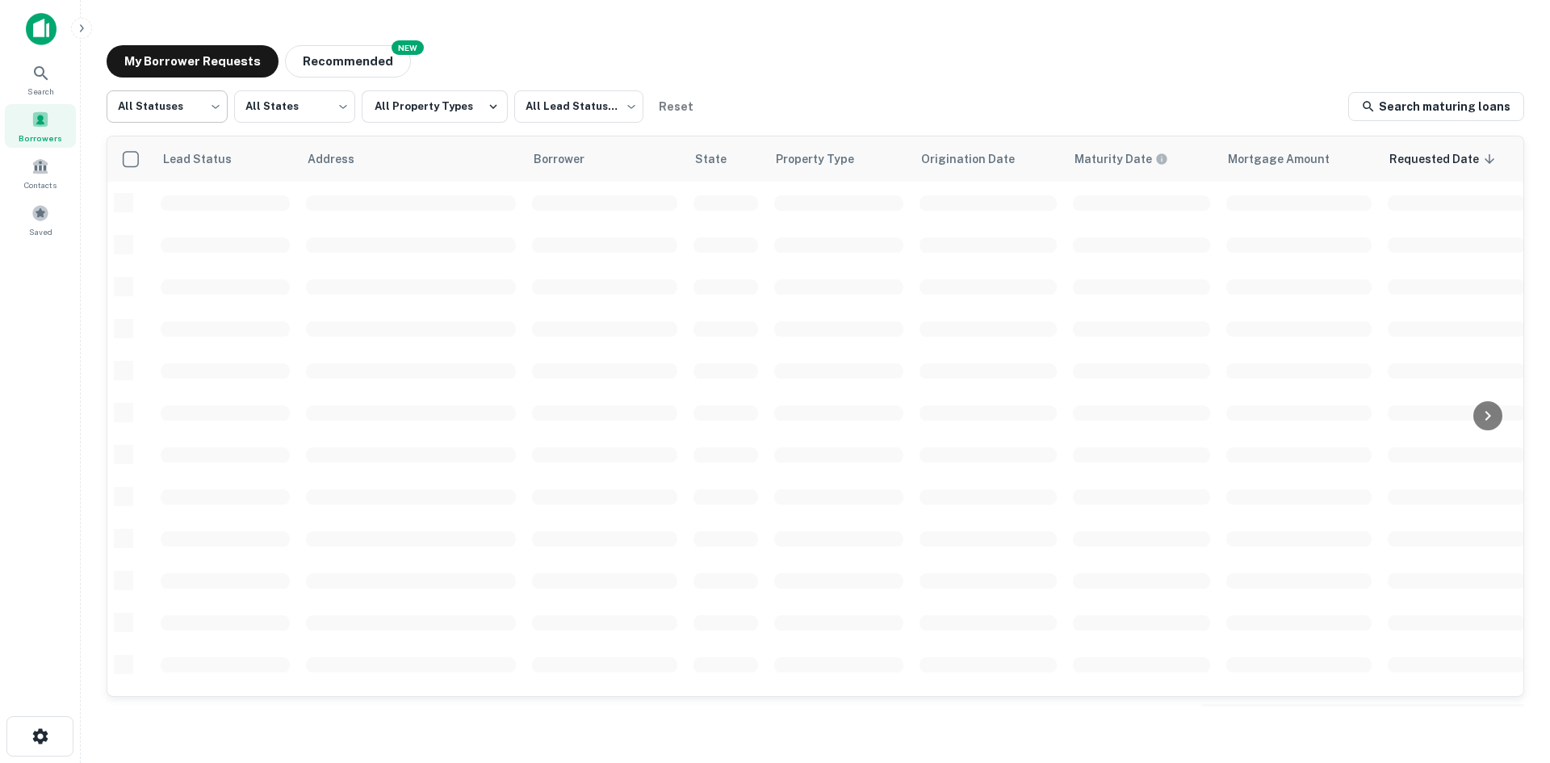
click at [203, 111] on body "Search Borrowers Contacts Saved My Borrower Requests NEW Recommended All Status…" at bounding box center [775, 381] width 1550 height 763
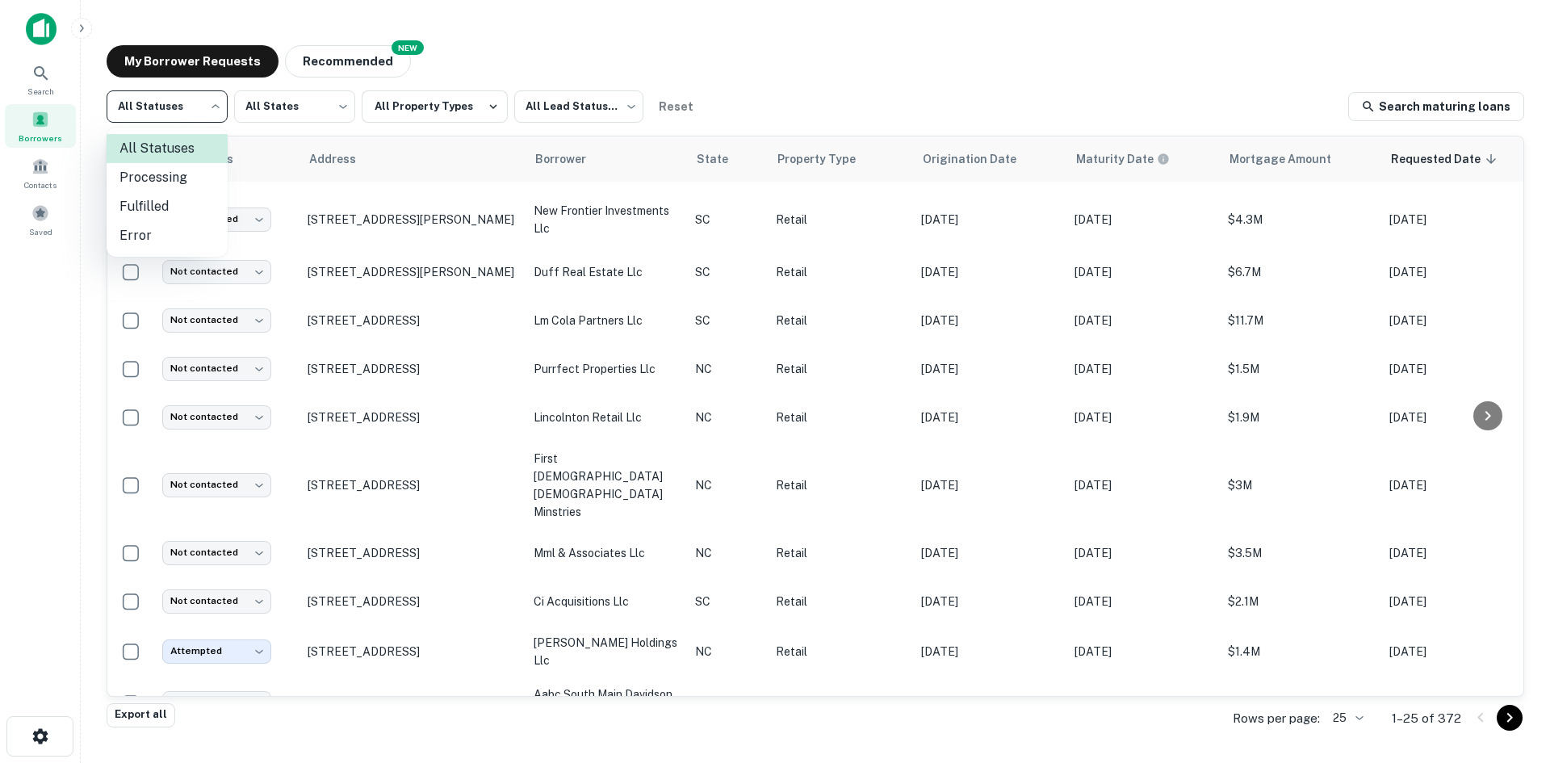
click at [178, 198] on li "Fulfilled" at bounding box center [167, 206] width 121 height 29
type input "*********"
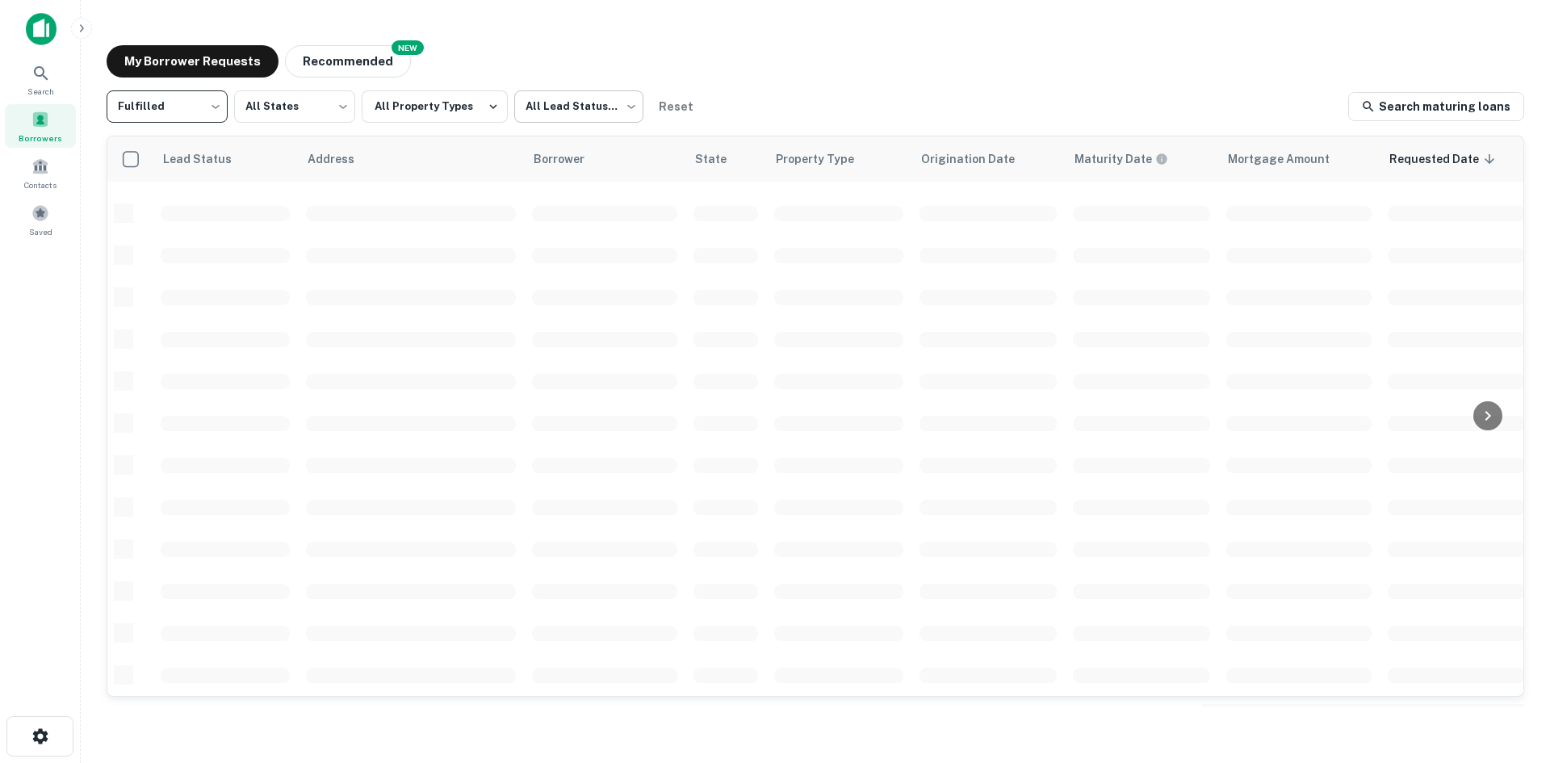
click at [598, 113] on body "Search Borrowers Contacts Saved My Borrower Requests NEW Recommended Fulfilled …" at bounding box center [775, 381] width 1550 height 763
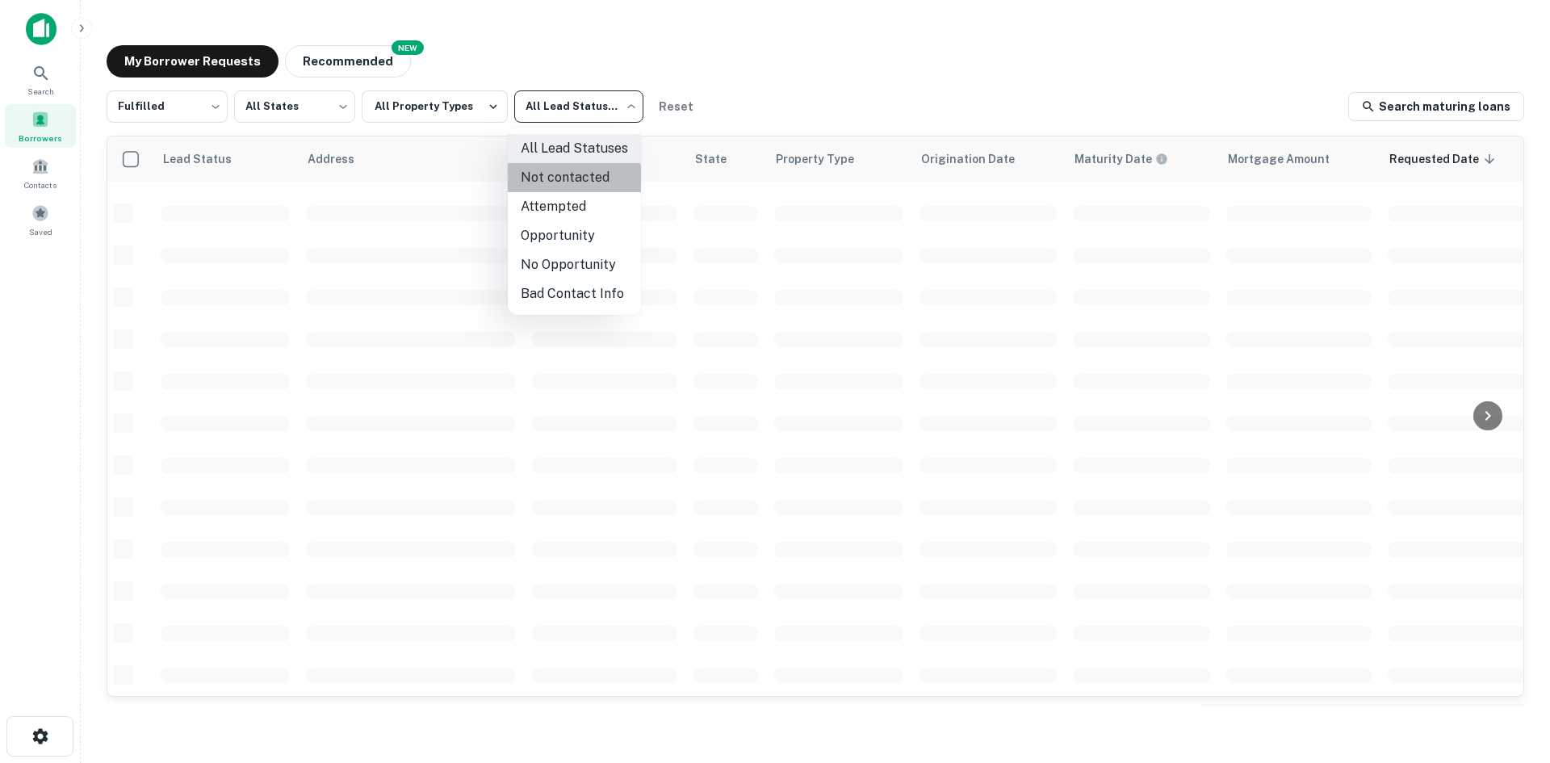
click at [571, 181] on li "Not contacted" at bounding box center [574, 177] width 133 height 29
type input "****"
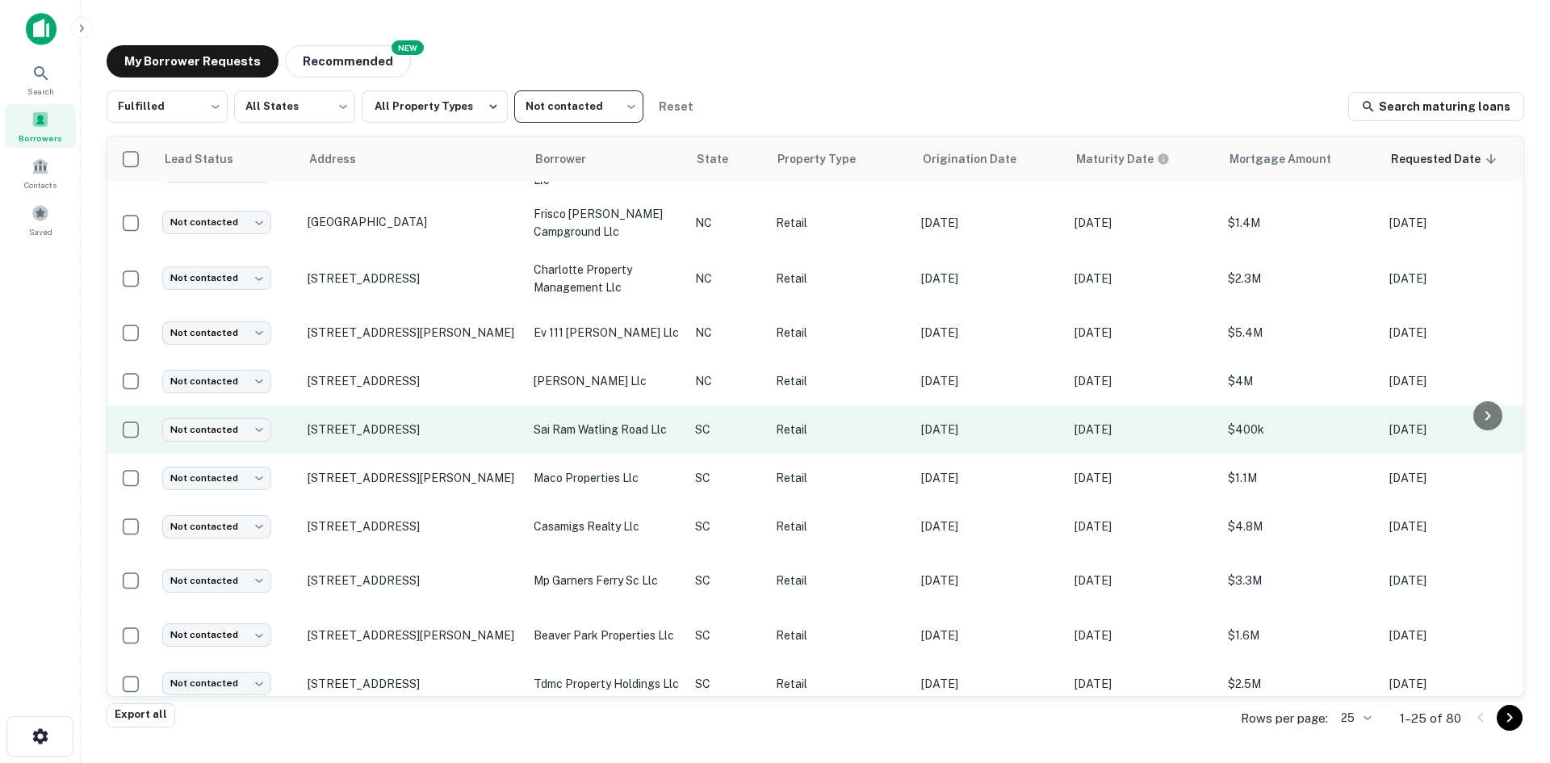
scroll to position [628, 0]
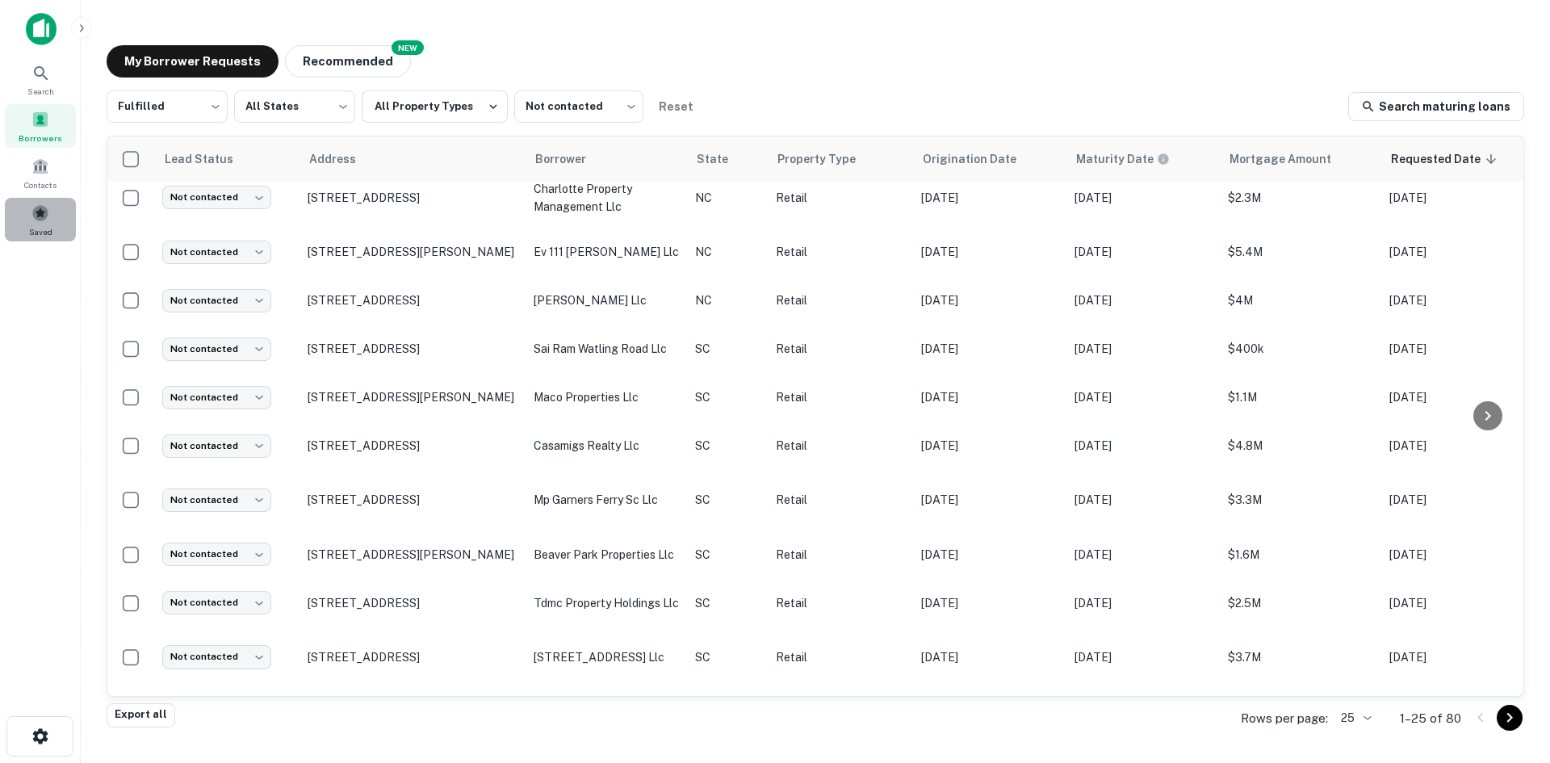
click at [54, 224] on div "Saved" at bounding box center [40, 220] width 71 height 44
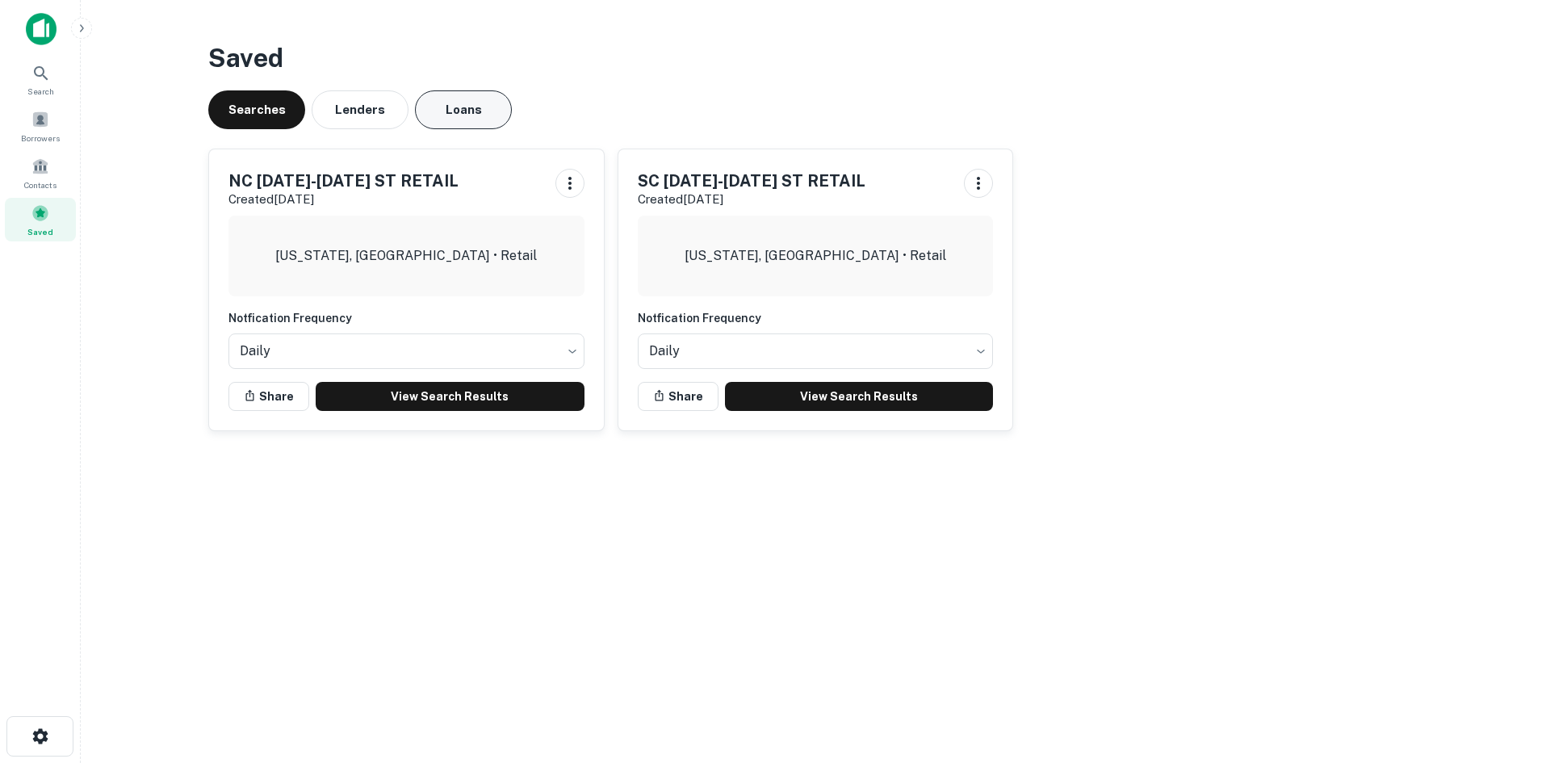
click at [446, 97] on button "Loans" at bounding box center [463, 109] width 97 height 39
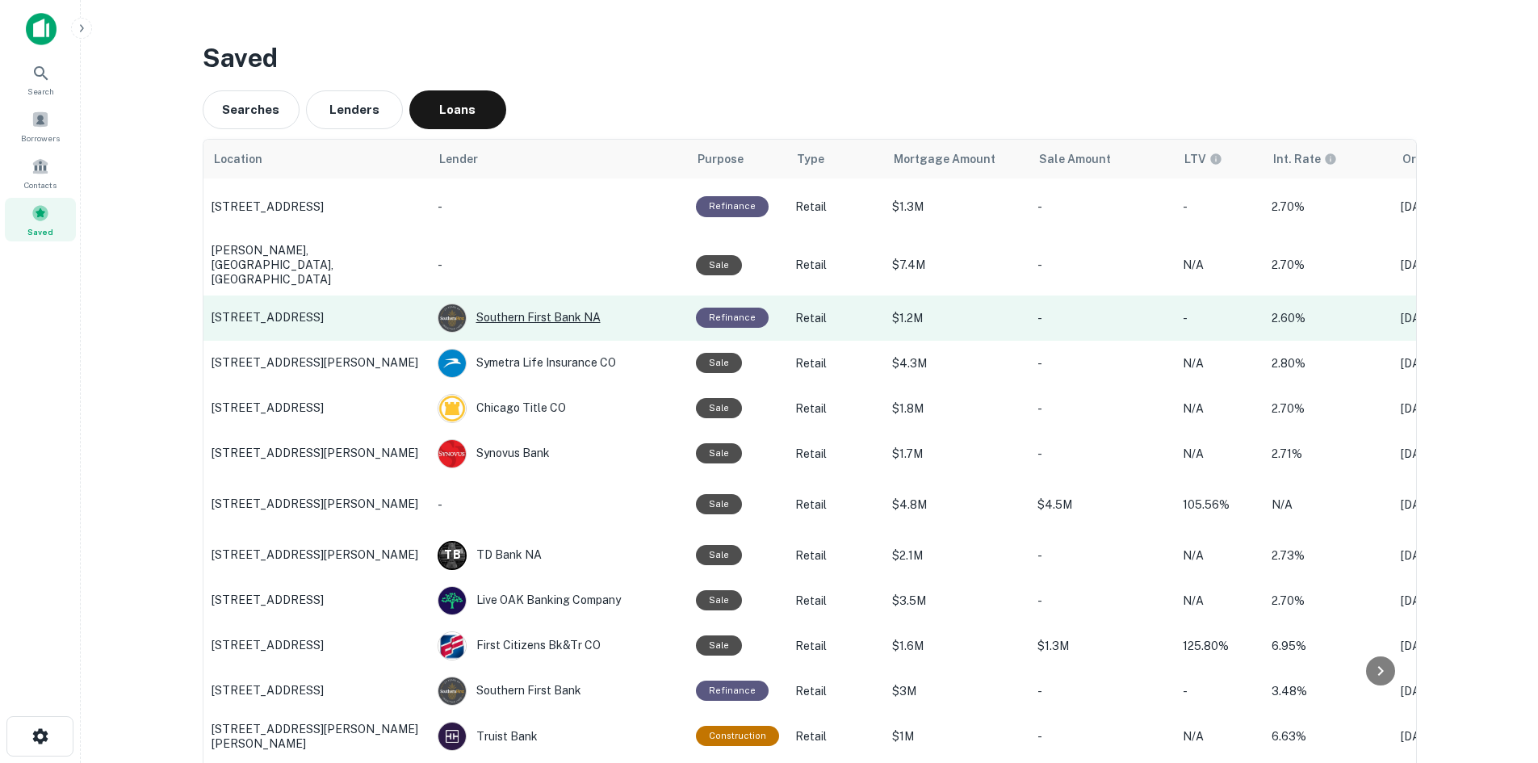
click at [504, 316] on div "Southern First Bank NA" at bounding box center [558, 317] width 242 height 29
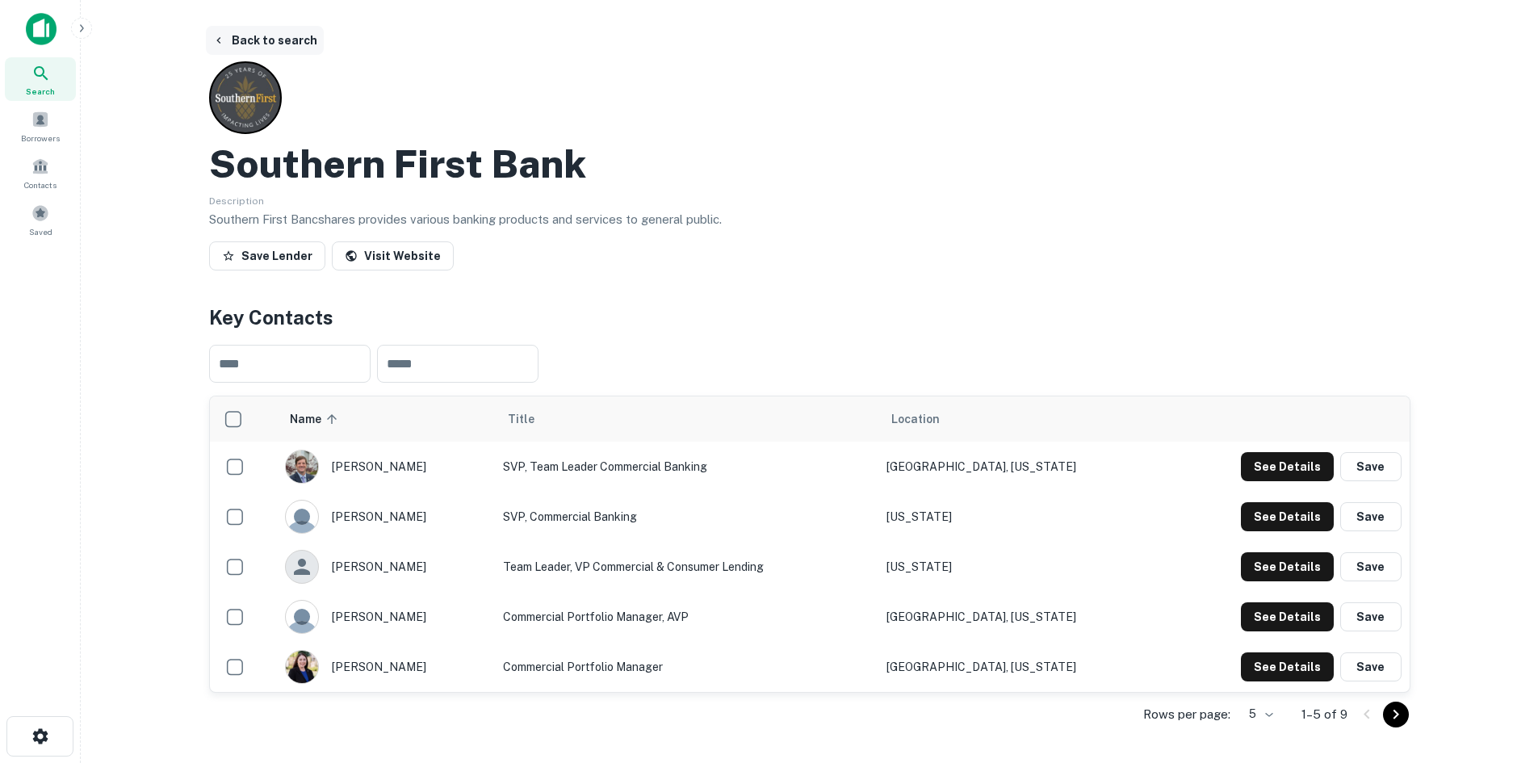
click at [223, 39] on icon "button" at bounding box center [218, 40] width 13 height 13
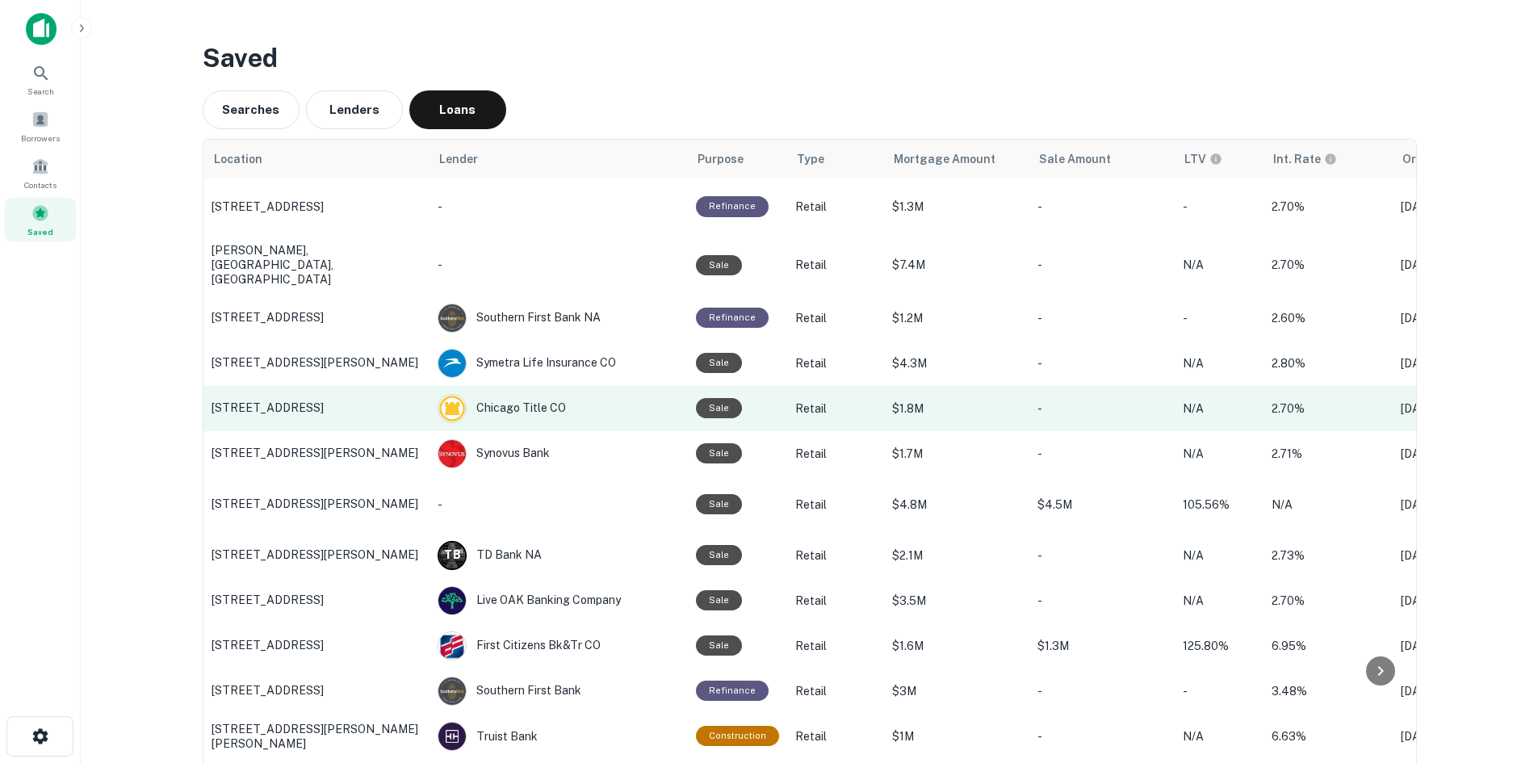
click at [316, 405] on p "[STREET_ADDRESS]" at bounding box center [316, 407] width 210 height 15
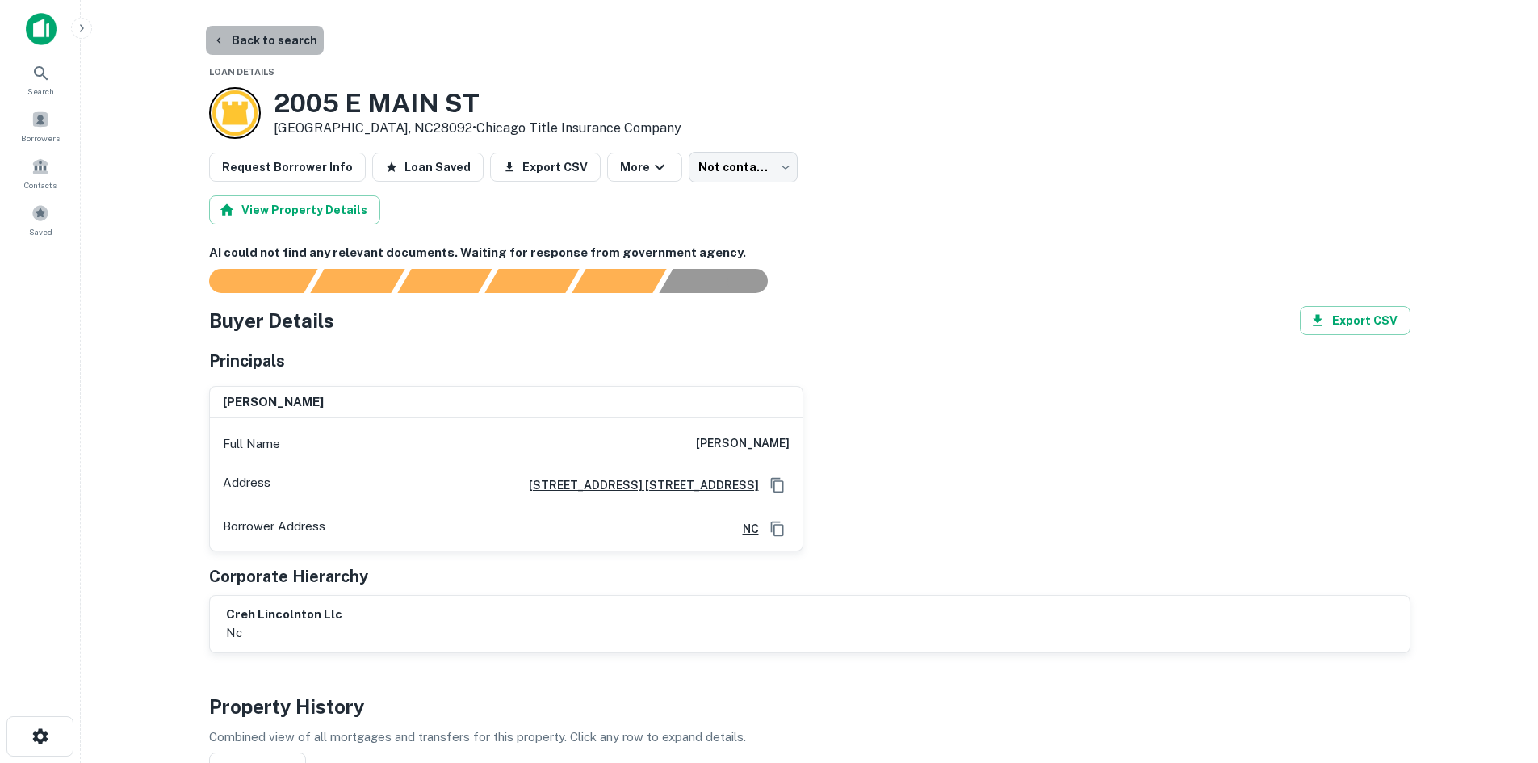
click at [294, 44] on button "Back to search" at bounding box center [265, 40] width 118 height 29
click at [47, 228] on span "Saved" at bounding box center [40, 231] width 23 height 13
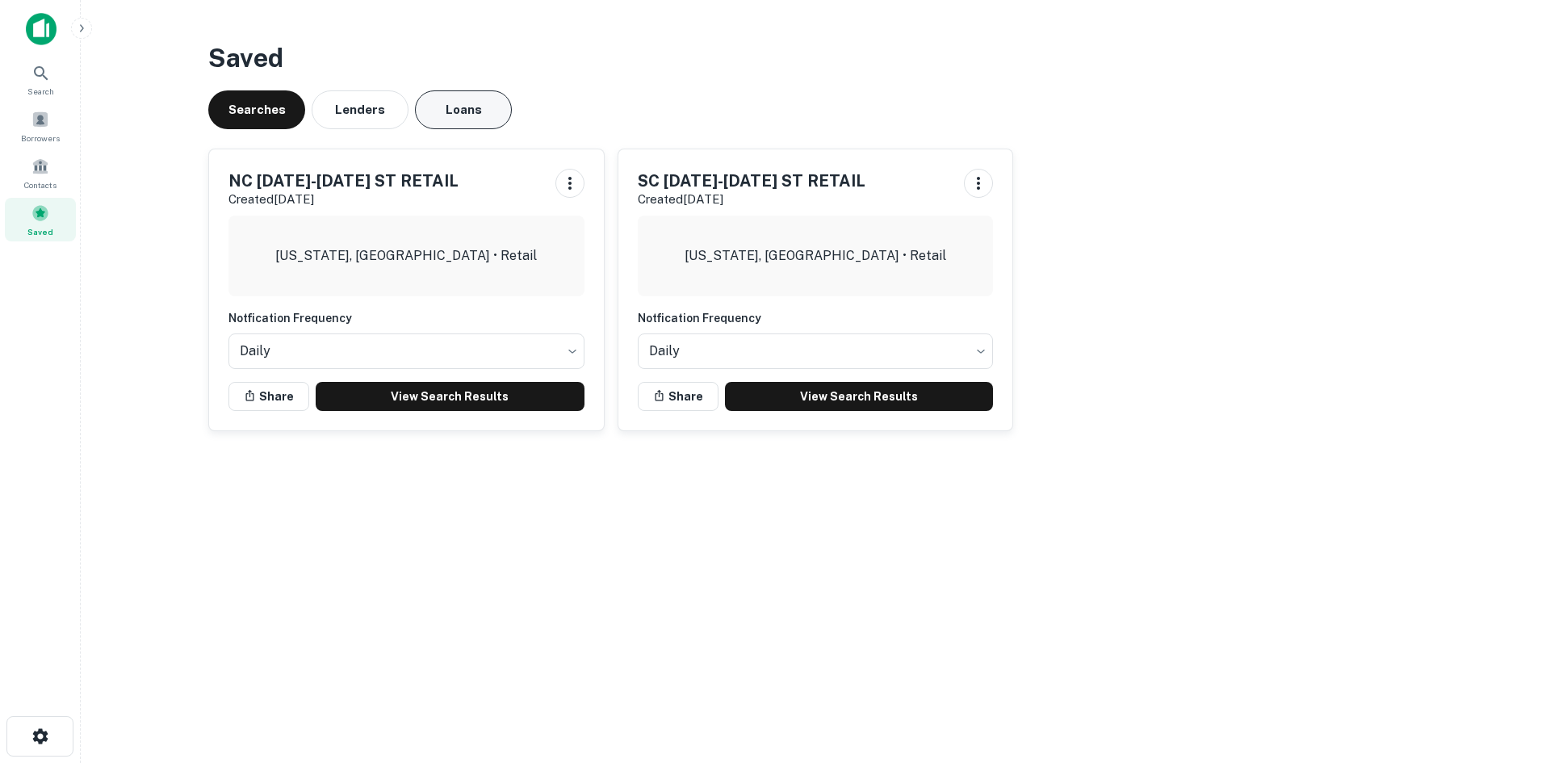
click at [447, 109] on button "Loans" at bounding box center [463, 109] width 97 height 39
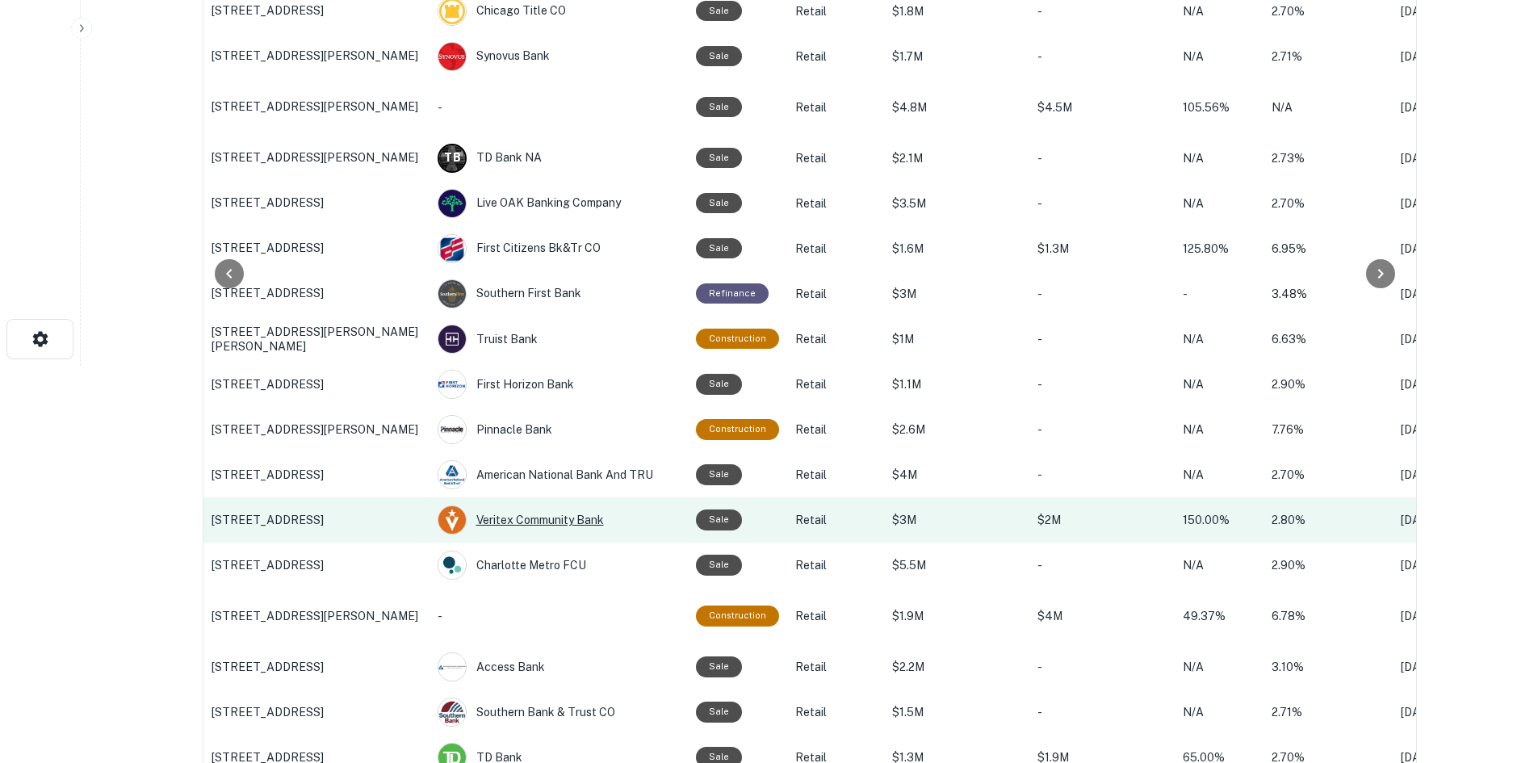
scroll to position [404, 0]
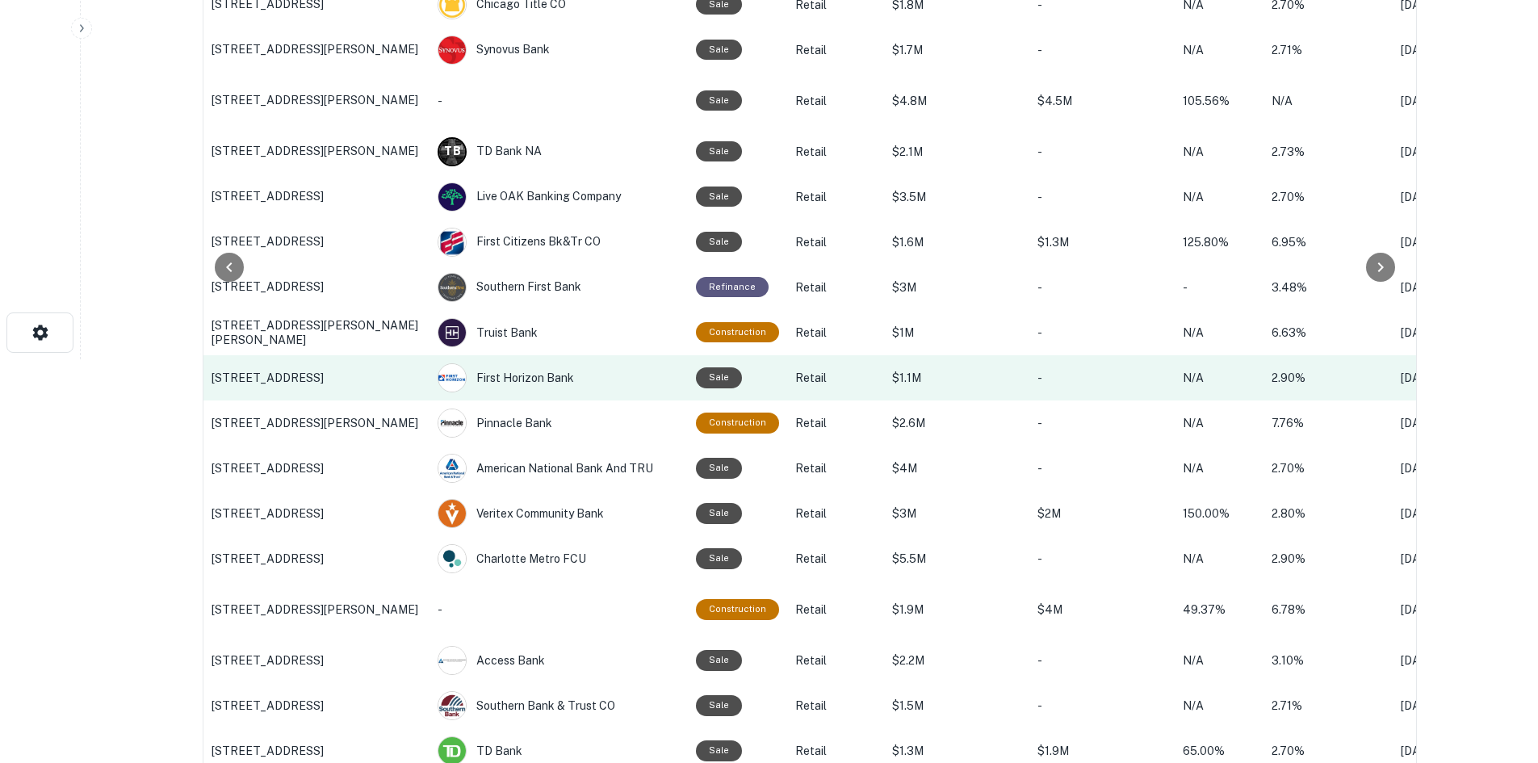
click at [355, 370] on p "[STREET_ADDRESS]" at bounding box center [316, 377] width 210 height 15
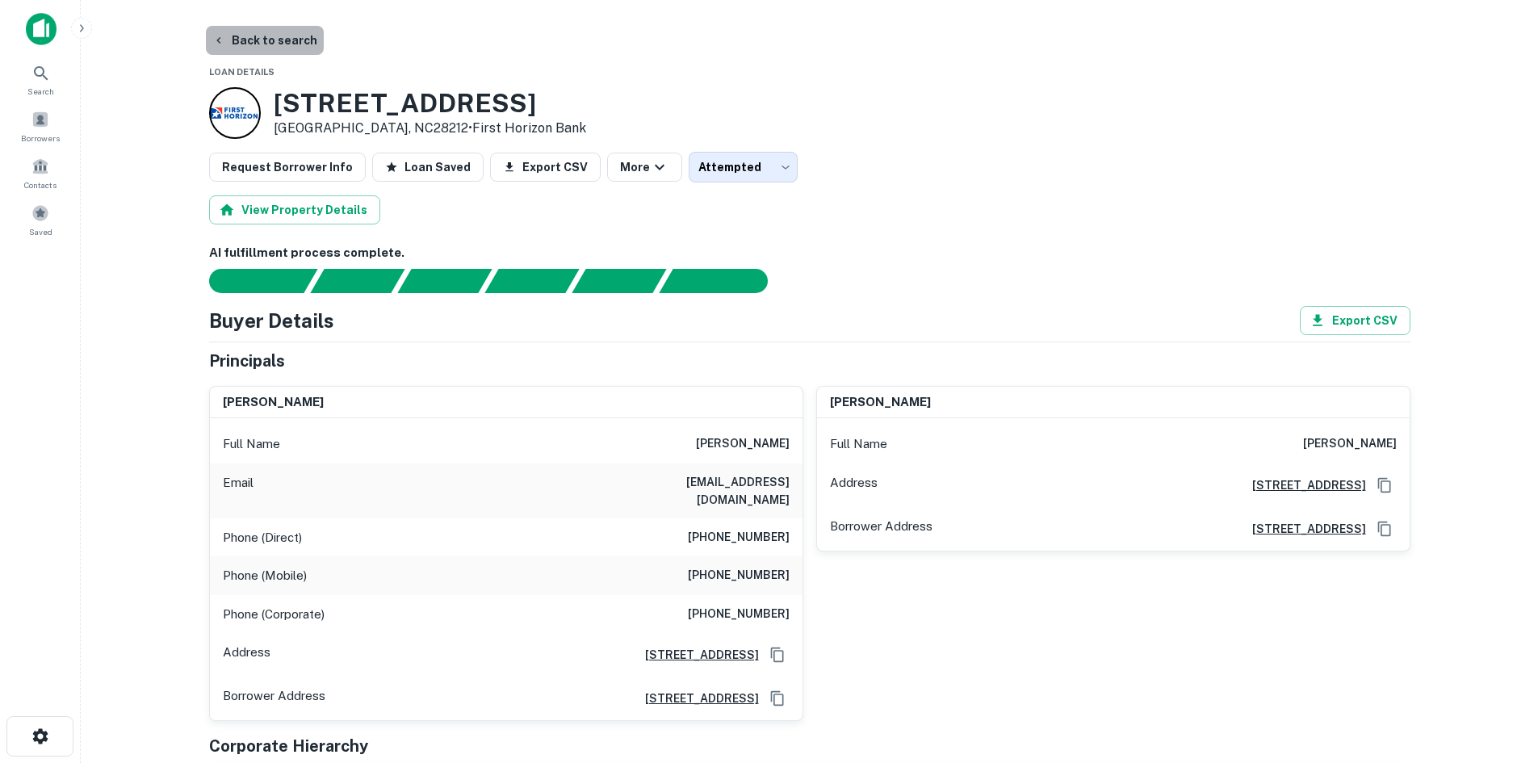
click at [280, 48] on button "Back to search" at bounding box center [265, 40] width 118 height 29
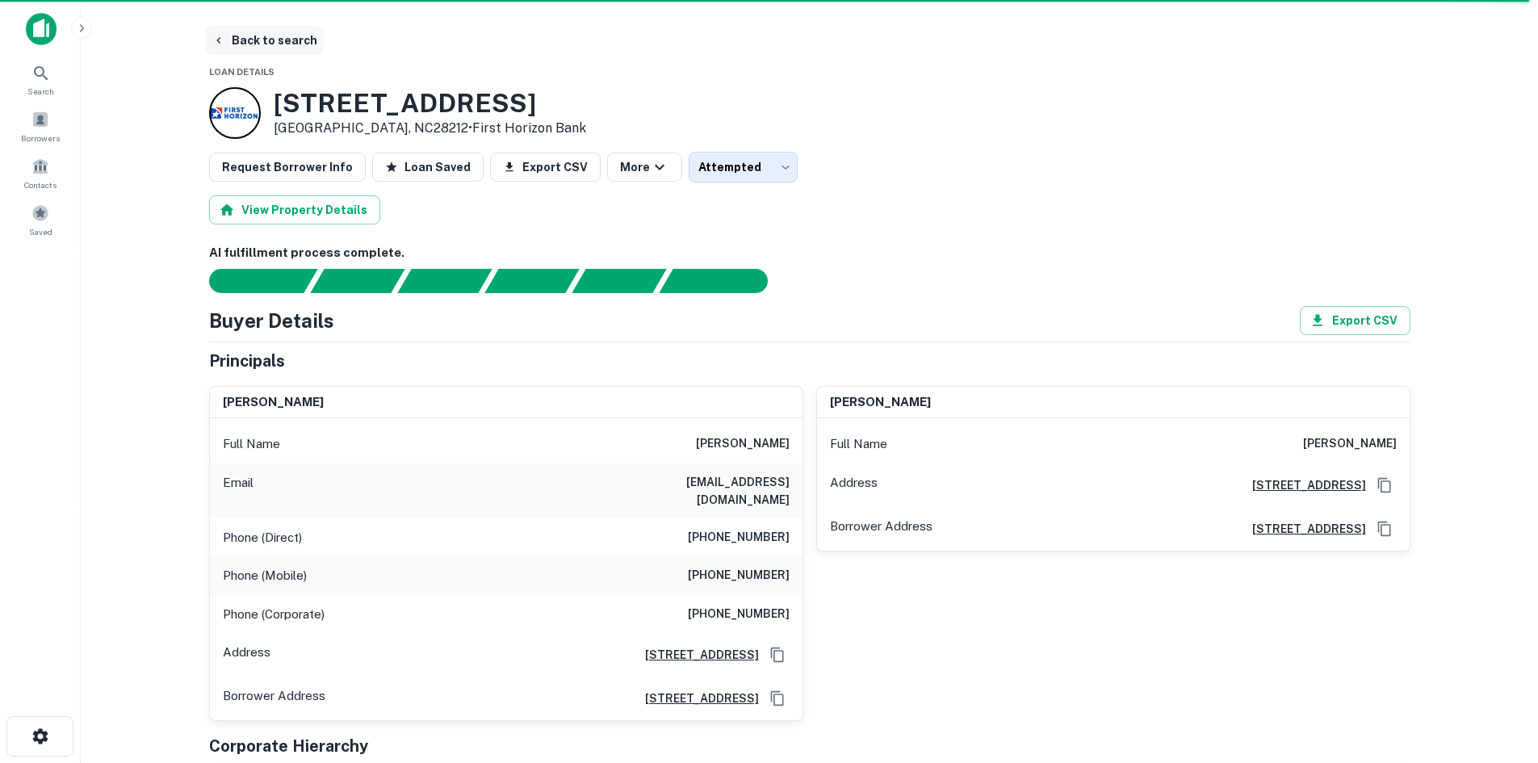
click at [275, 37] on button "Back to search" at bounding box center [265, 40] width 118 height 29
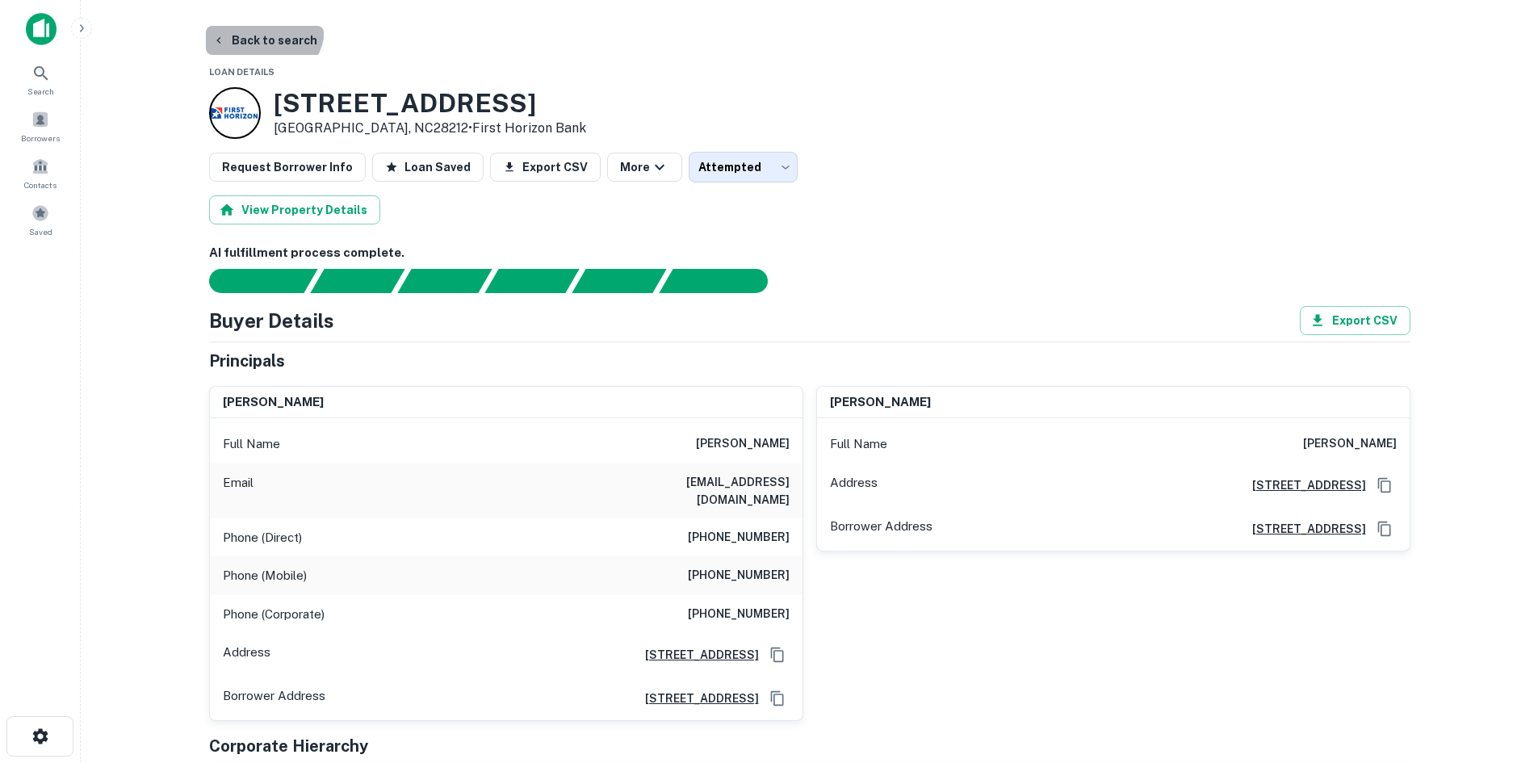
click at [261, 27] on button "Back to search" at bounding box center [265, 40] width 118 height 29
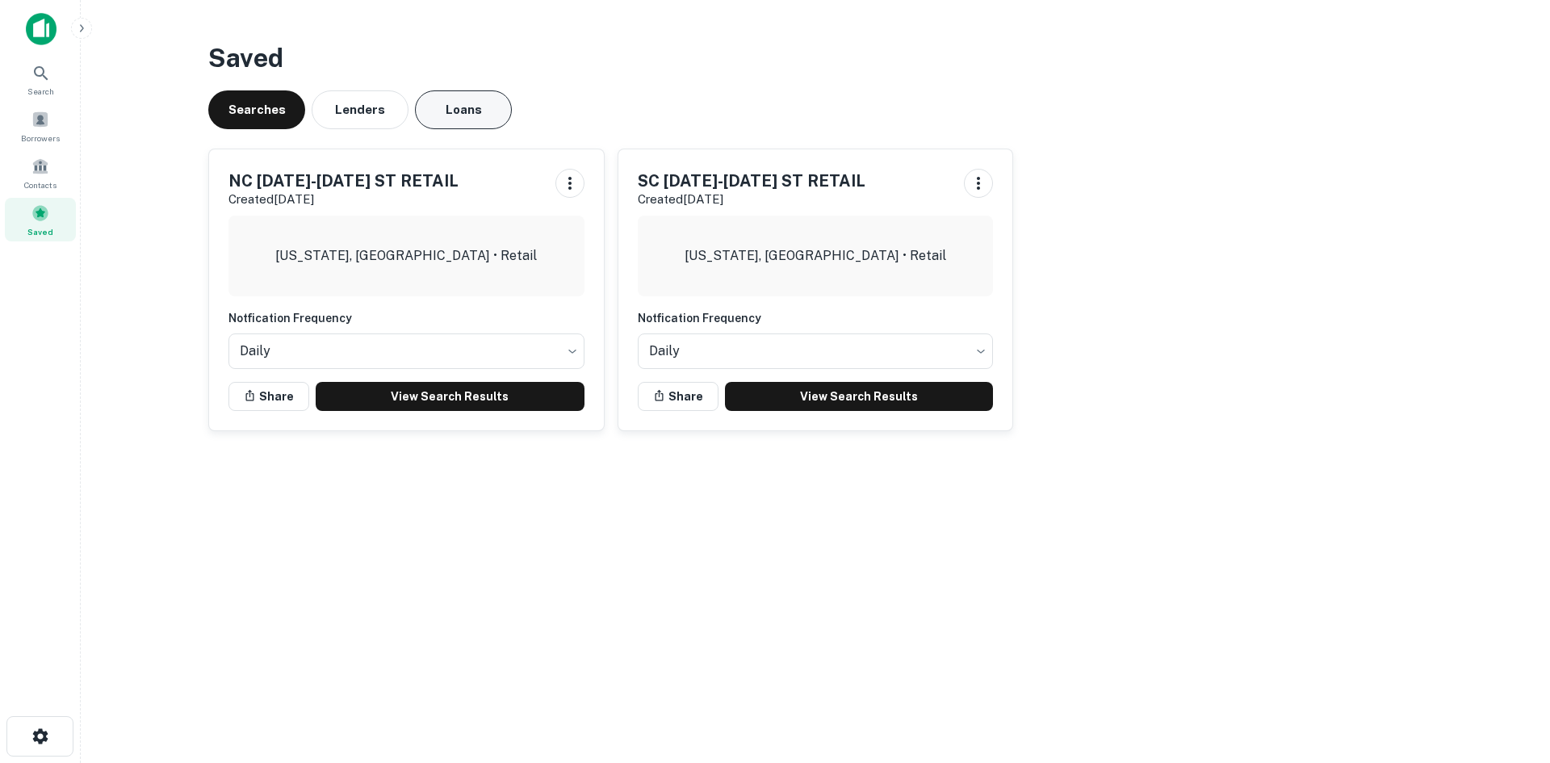
click at [443, 110] on button "Loans" at bounding box center [463, 109] width 97 height 39
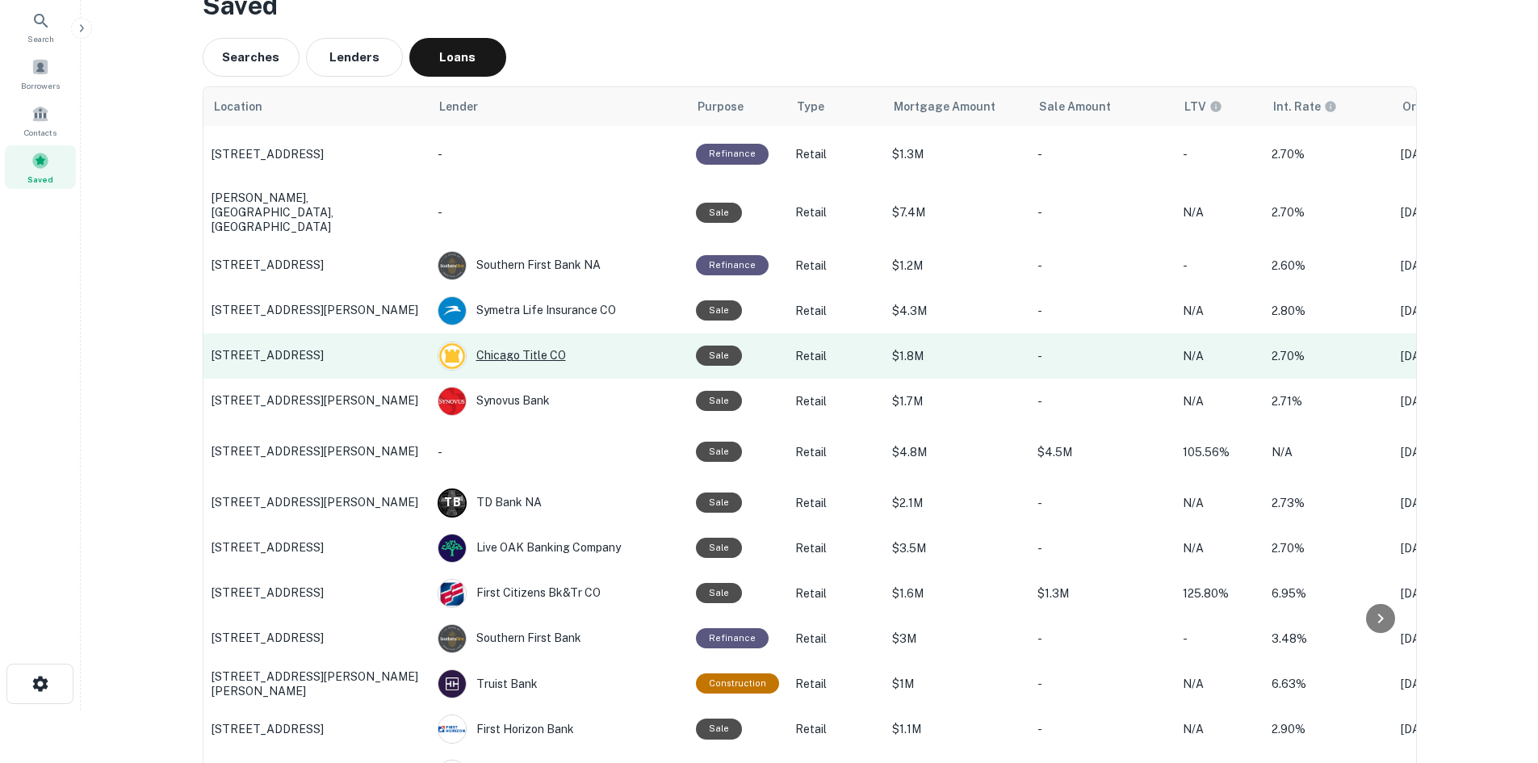
scroll to position [81, 0]
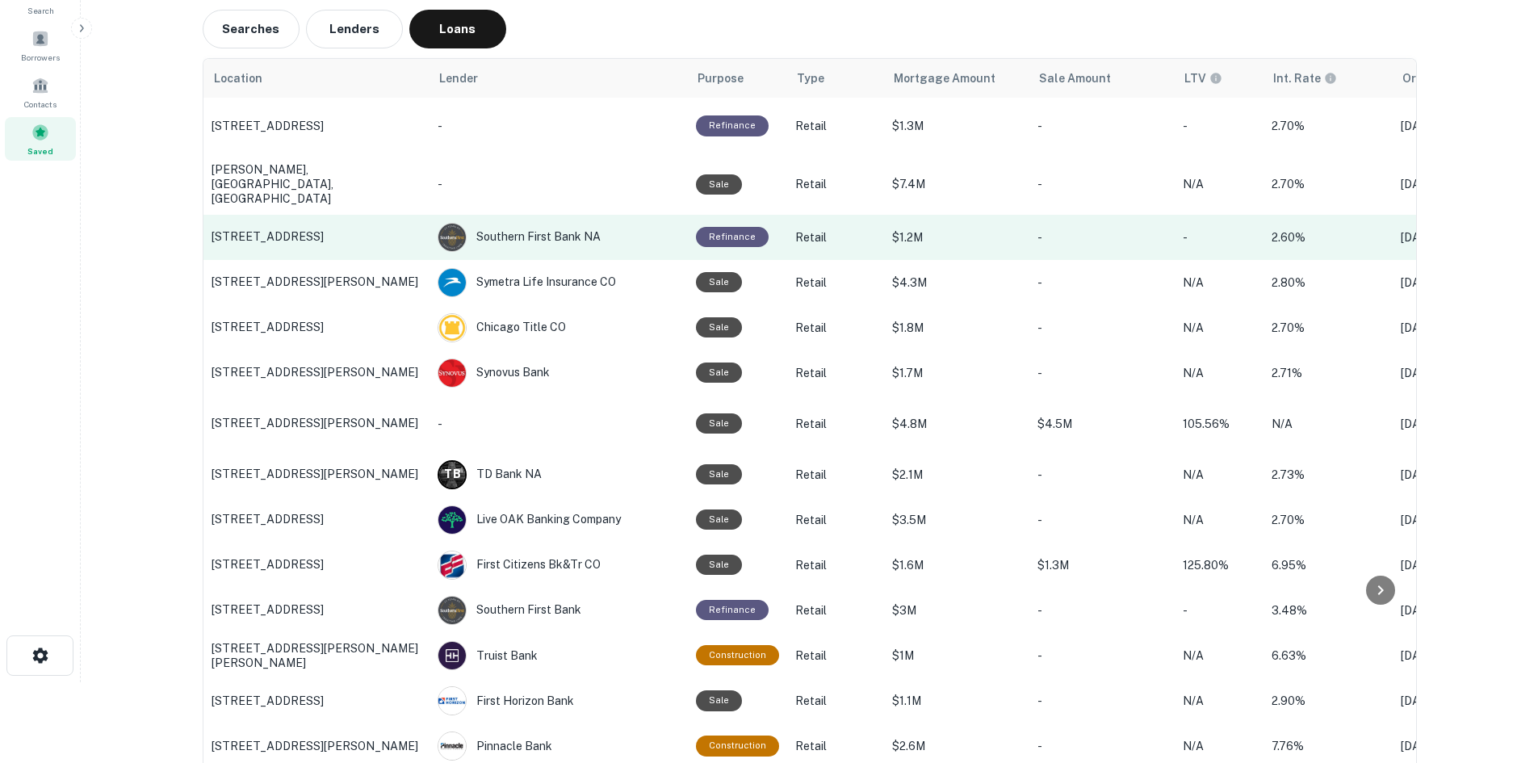
click at [339, 232] on p "[STREET_ADDRESS]" at bounding box center [316, 236] width 210 height 15
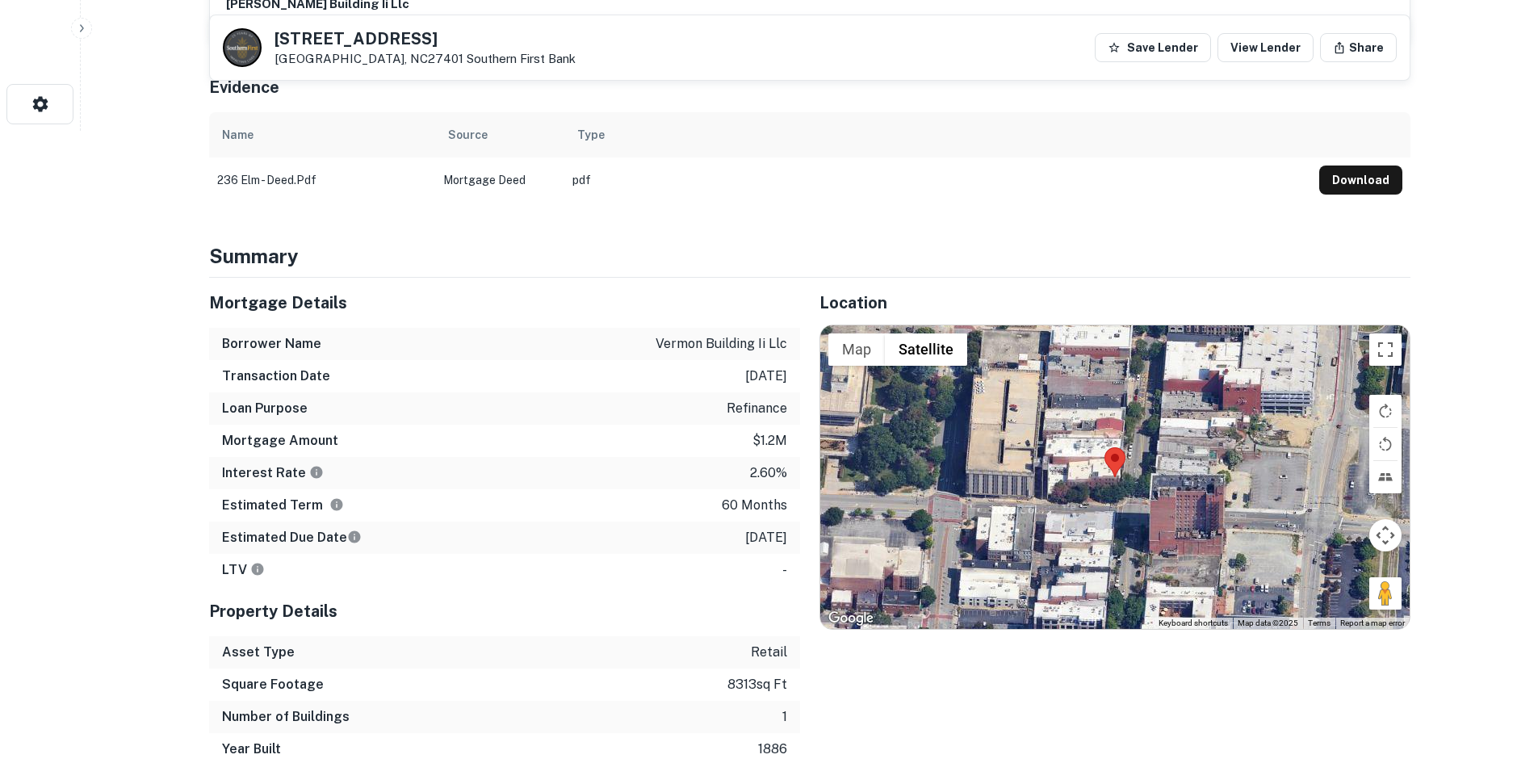
scroll to position [726, 0]
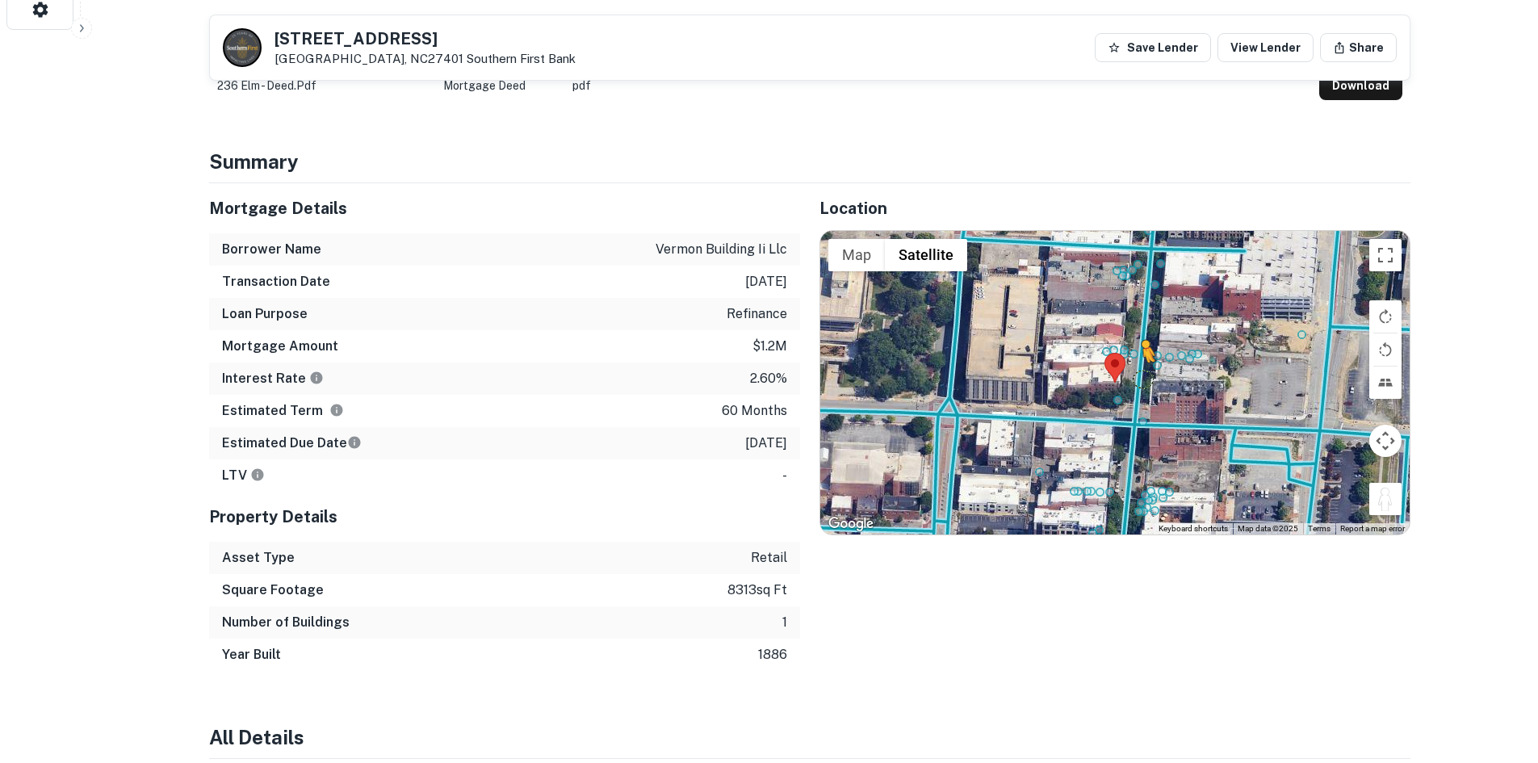
drag, startPoint x: 1398, startPoint y: 496, endPoint x: 1142, endPoint y: 375, distance: 283.1
click at [1142, 375] on div "To activate drag with keyboard, press Alt + Enter. Once in keyboard drag state,…" at bounding box center [1114, 382] width 589 height 303
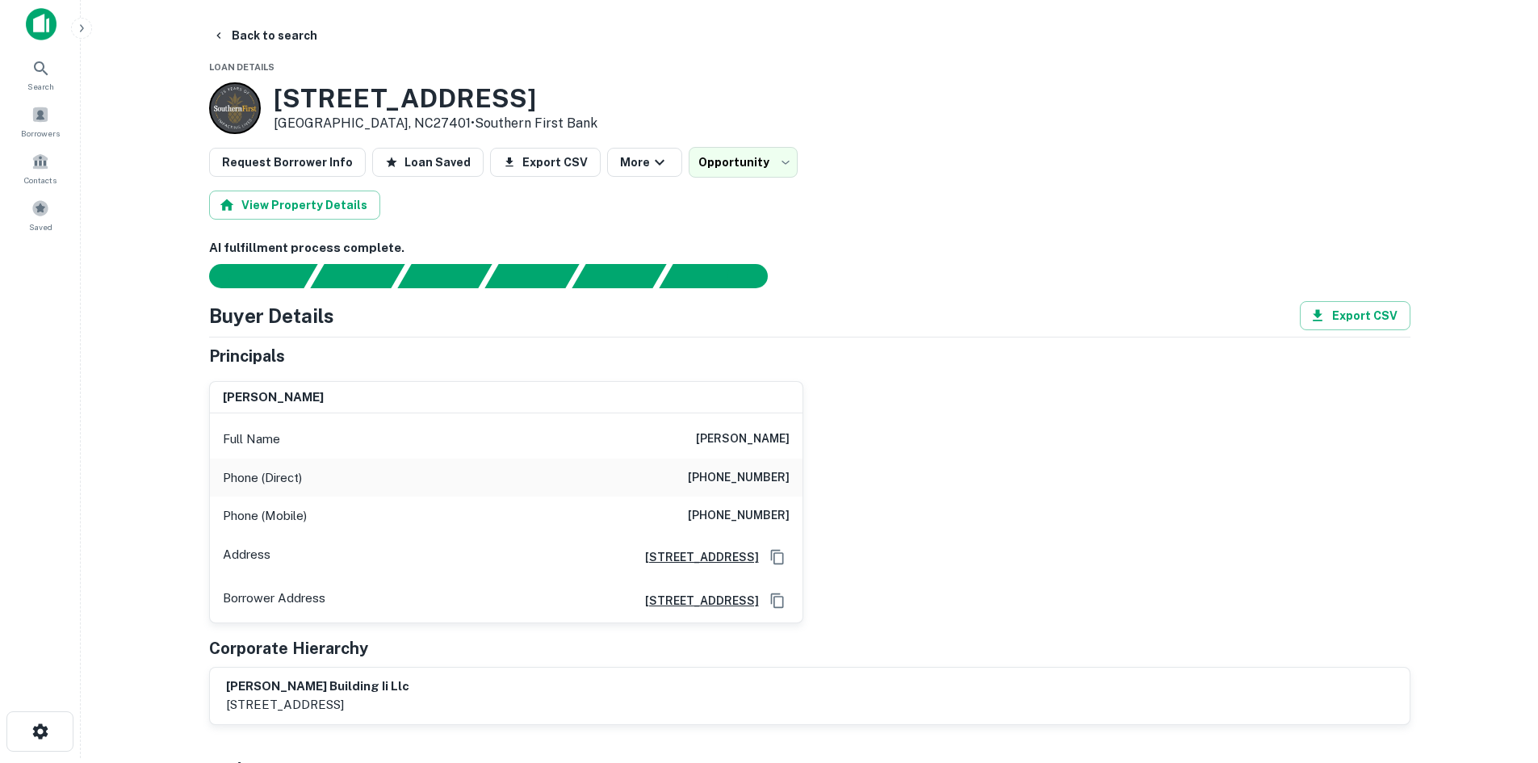
scroll to position [0, 0]
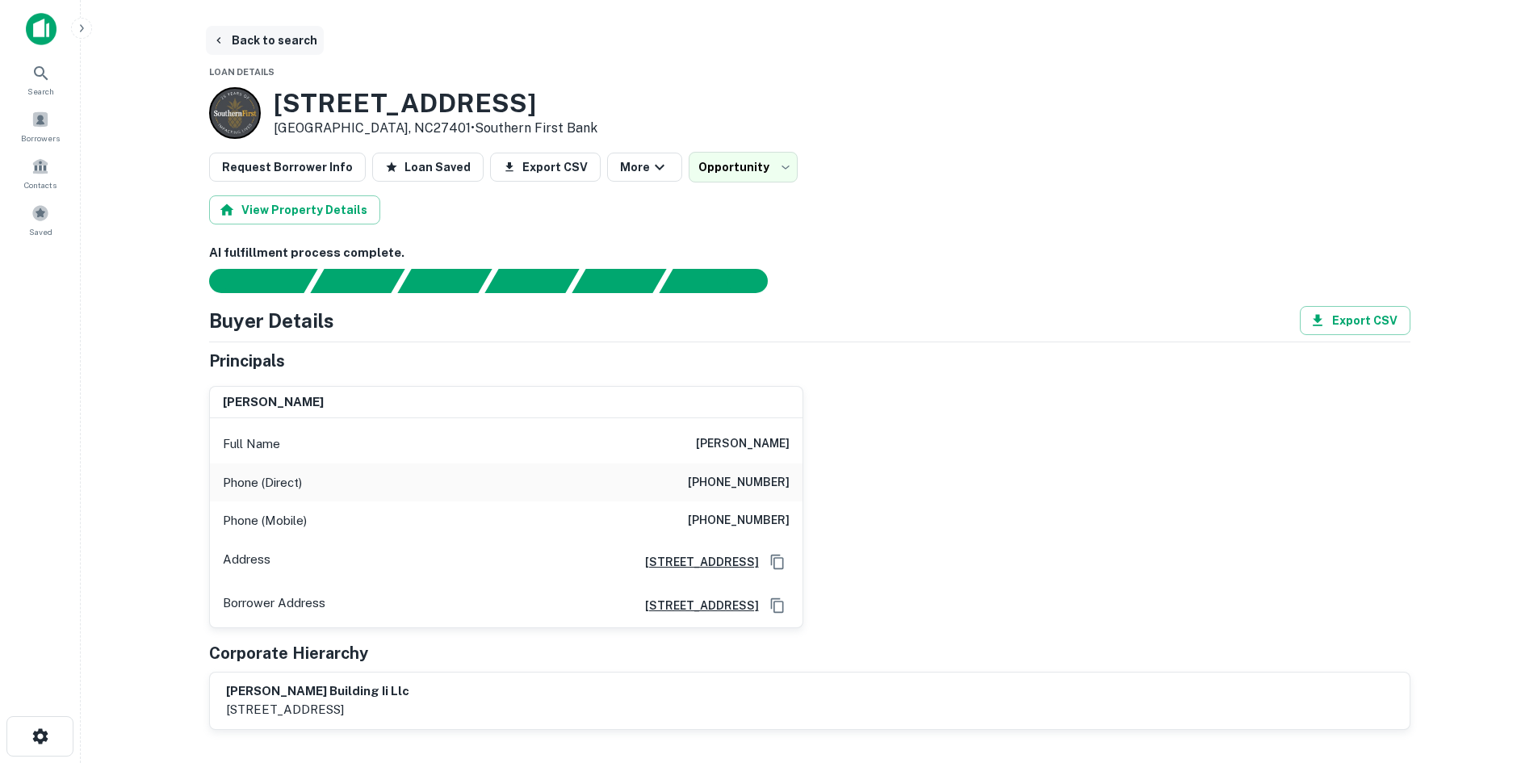
click at [262, 32] on button "Back to search" at bounding box center [265, 40] width 118 height 29
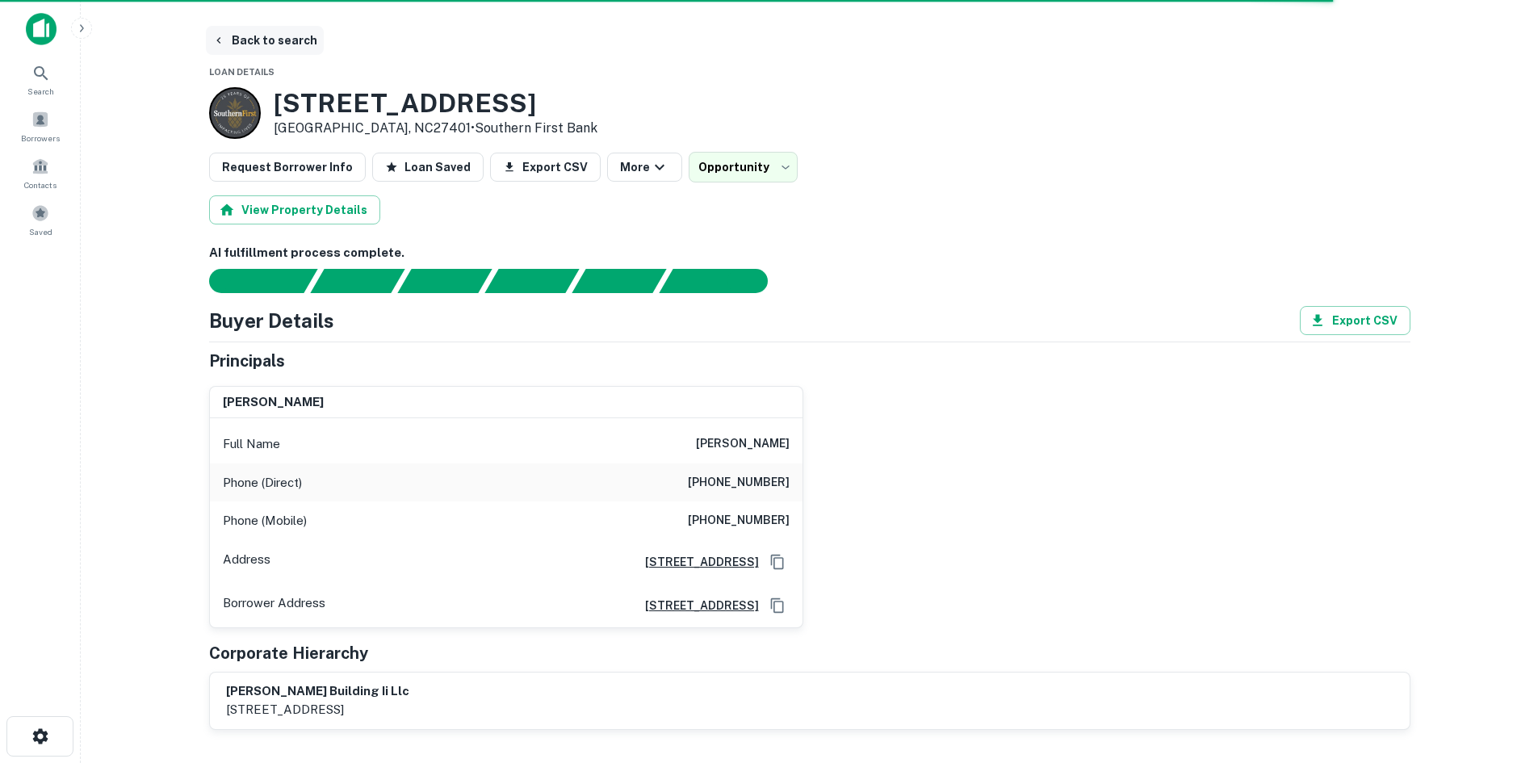
click at [256, 40] on button "Back to search" at bounding box center [265, 40] width 118 height 29
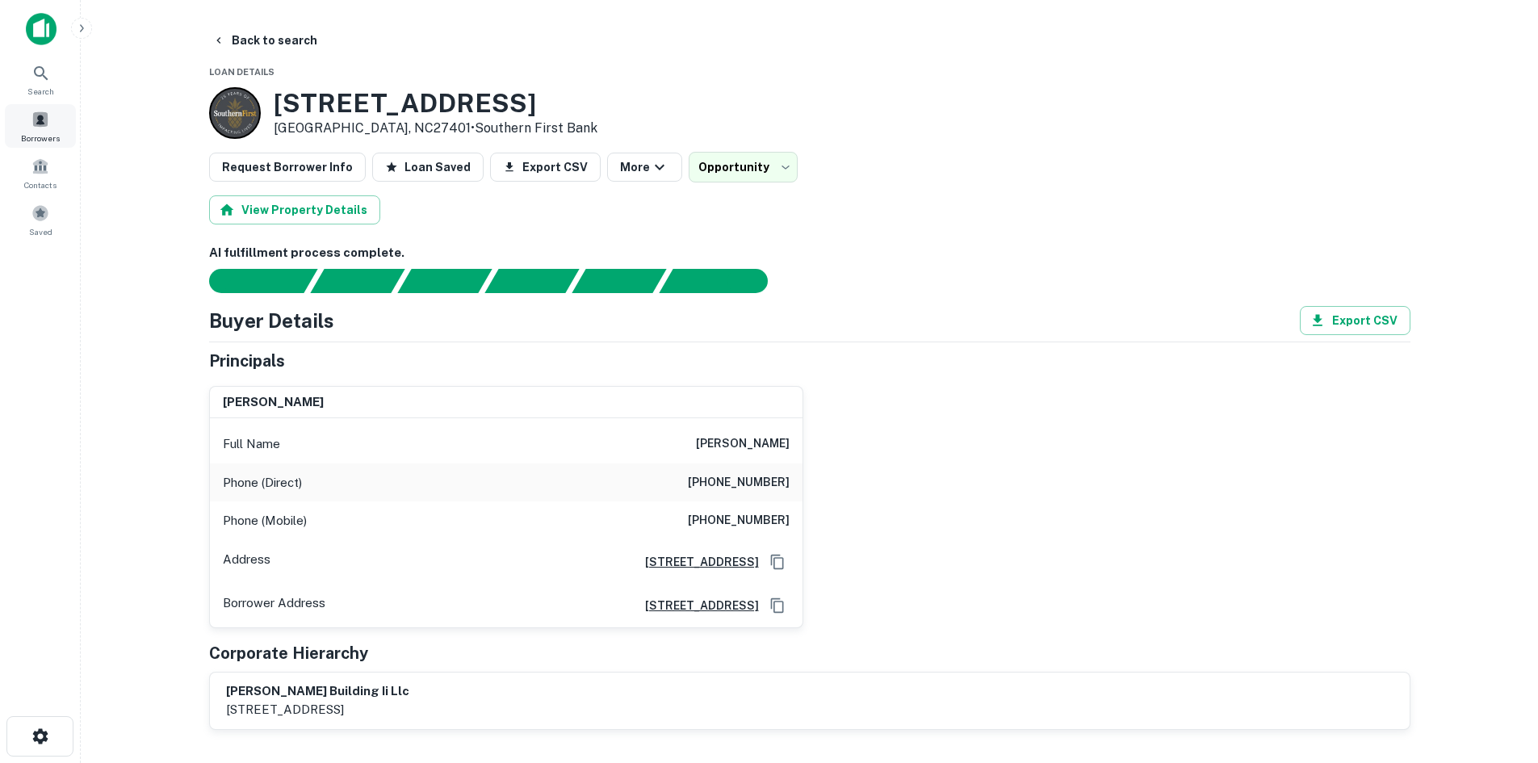
click at [44, 119] on span at bounding box center [40, 120] width 18 height 18
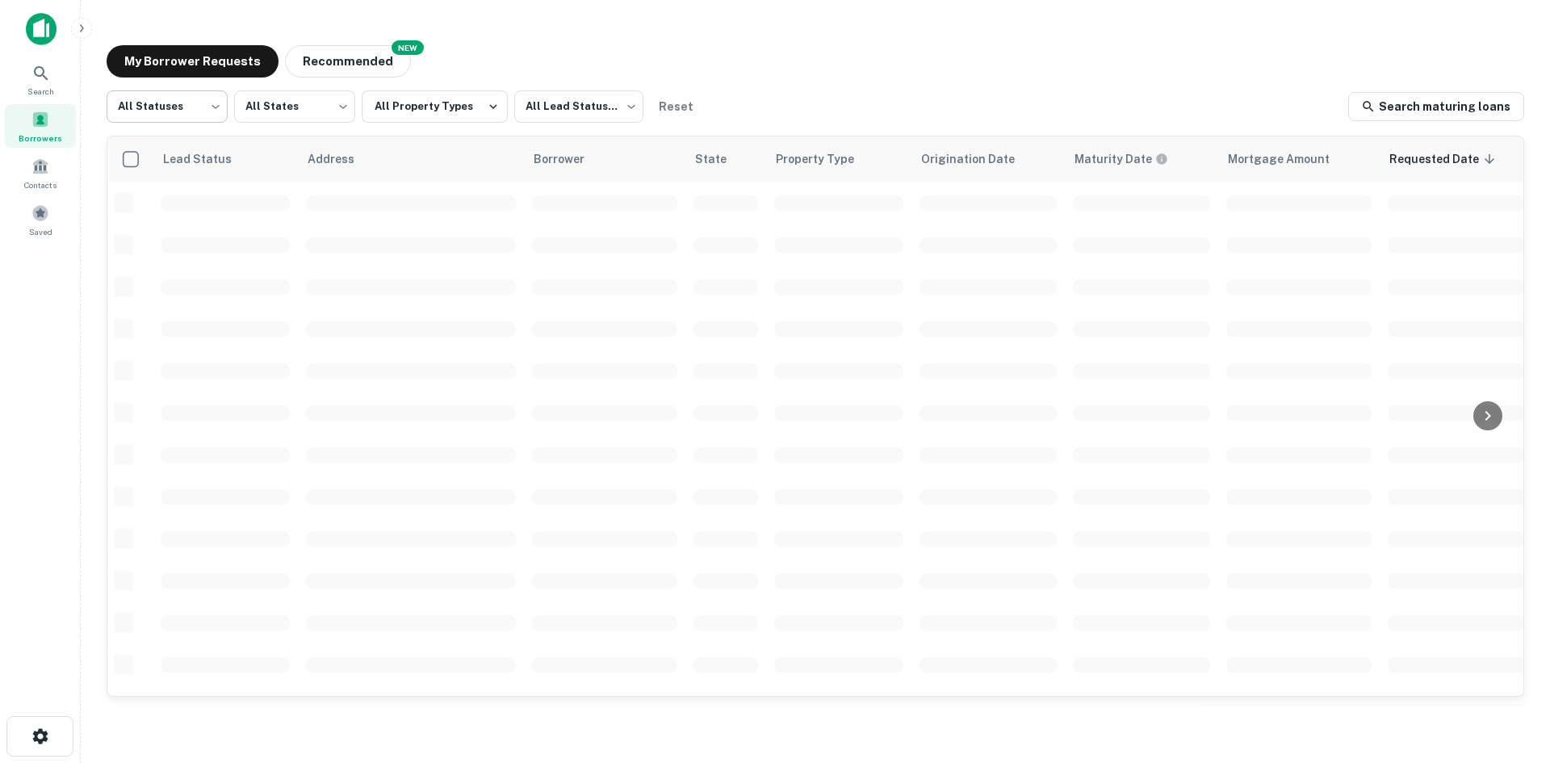
click at [181, 99] on body "Search Borrowers Contacts Saved My Borrower Requests NEW Recommended All Status…" at bounding box center [775, 381] width 1550 height 763
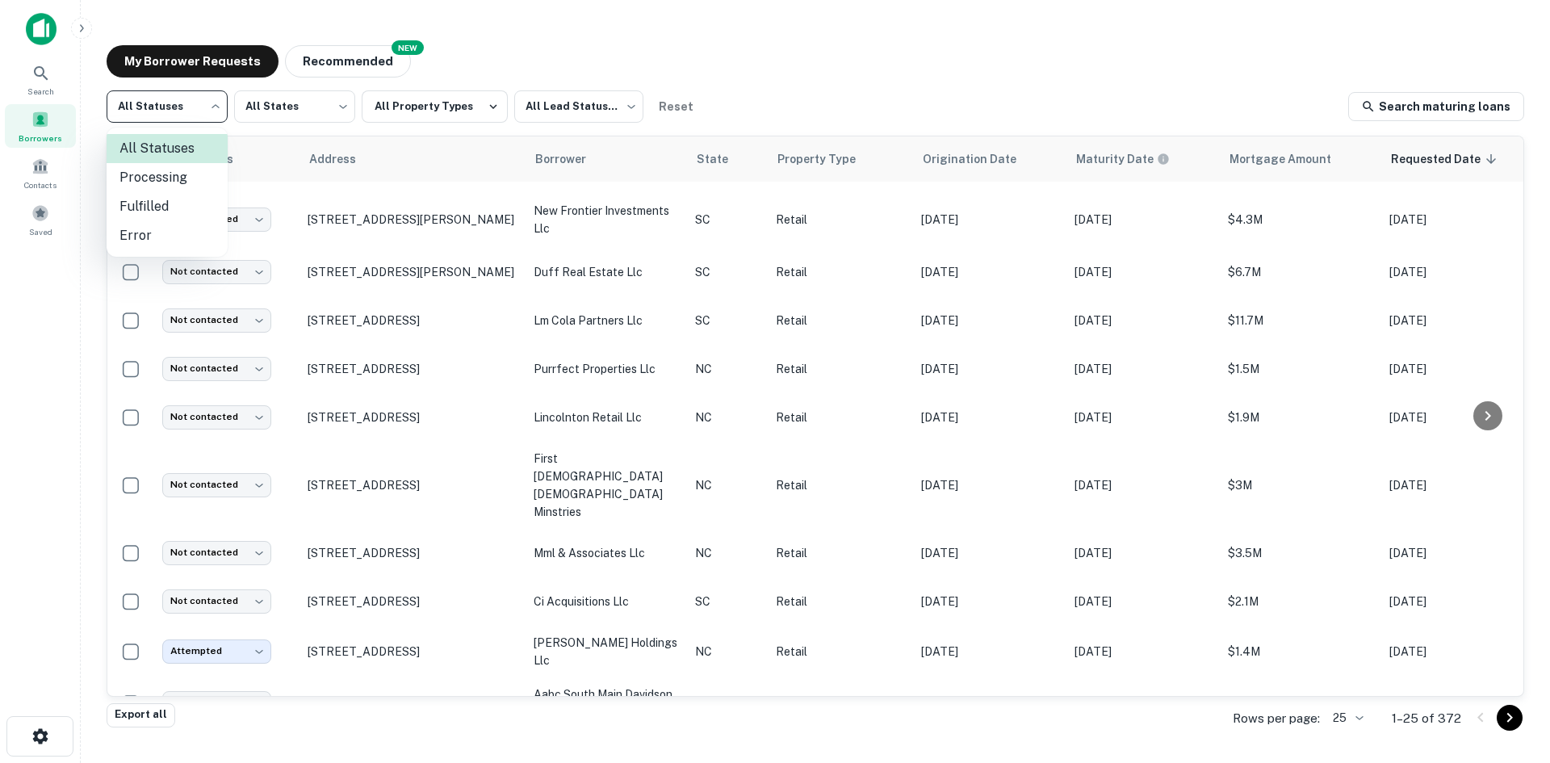
click at [157, 197] on li "Fulfilled" at bounding box center [167, 206] width 121 height 29
type input "*********"
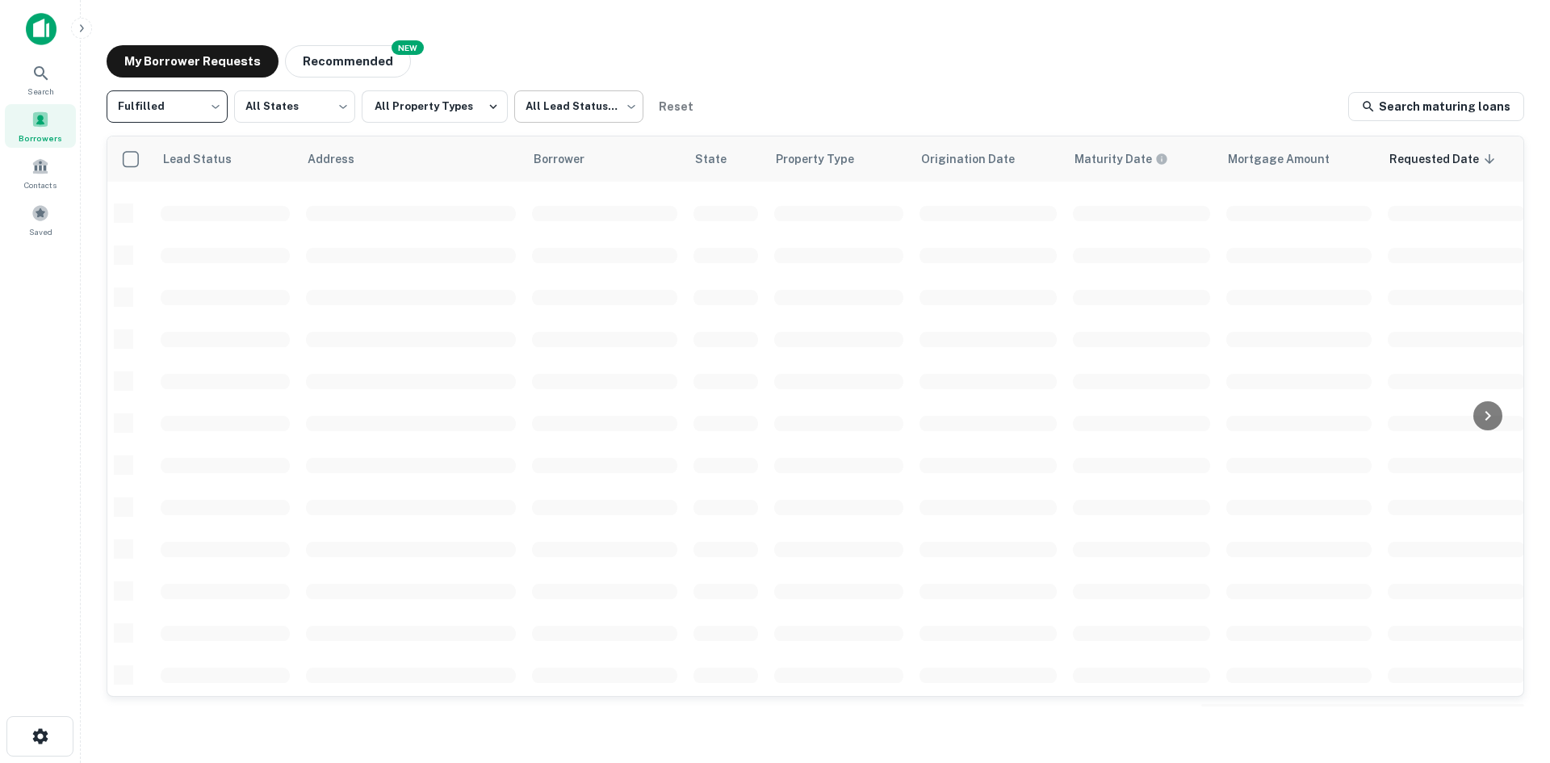
click at [569, 89] on body "Search Borrowers Contacts Saved My Borrower Requests NEW Recommended Fulfilled …" at bounding box center [775, 381] width 1550 height 763
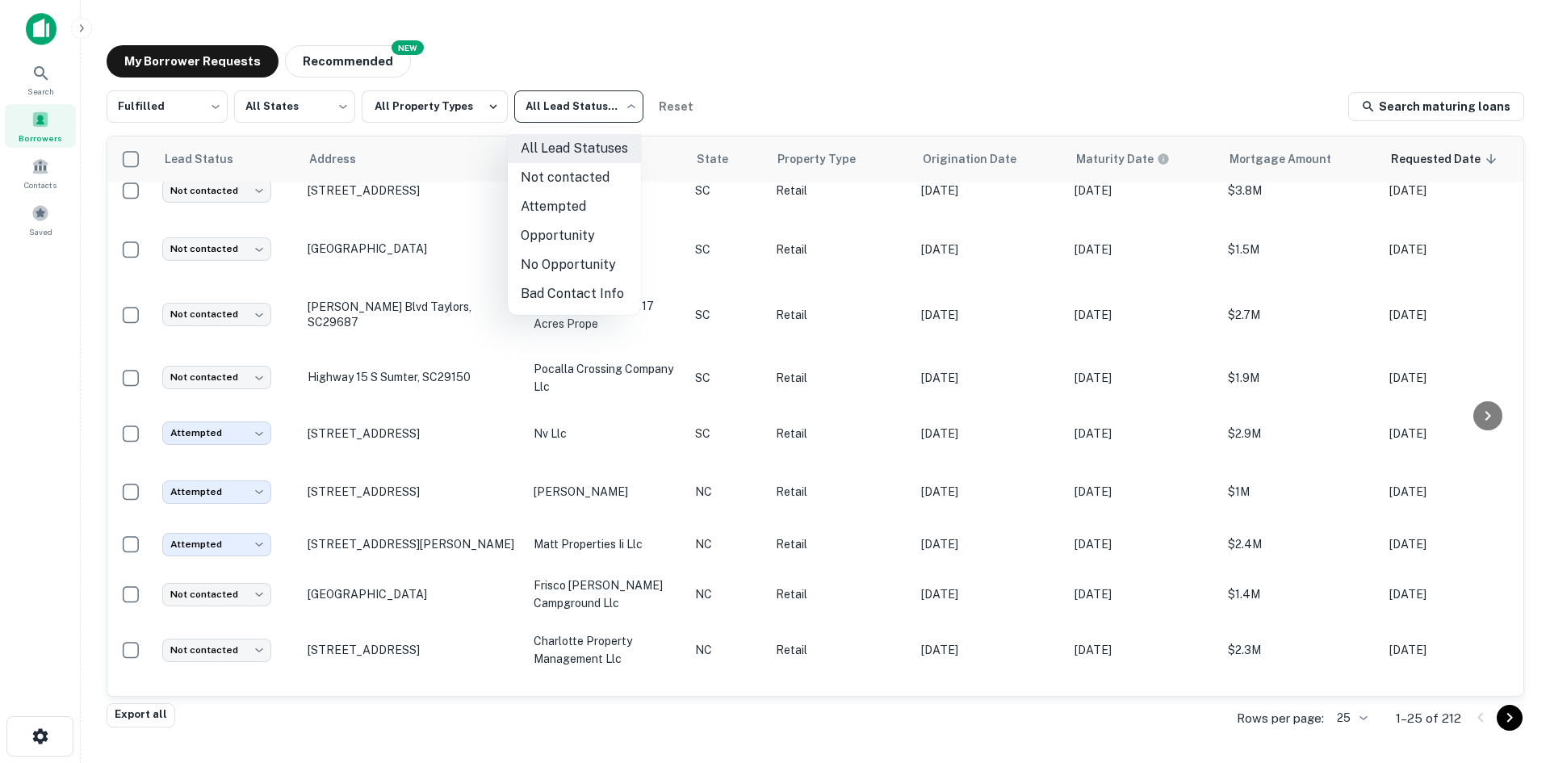
click at [553, 178] on li "Not contacted" at bounding box center [574, 177] width 133 height 29
type input "****"
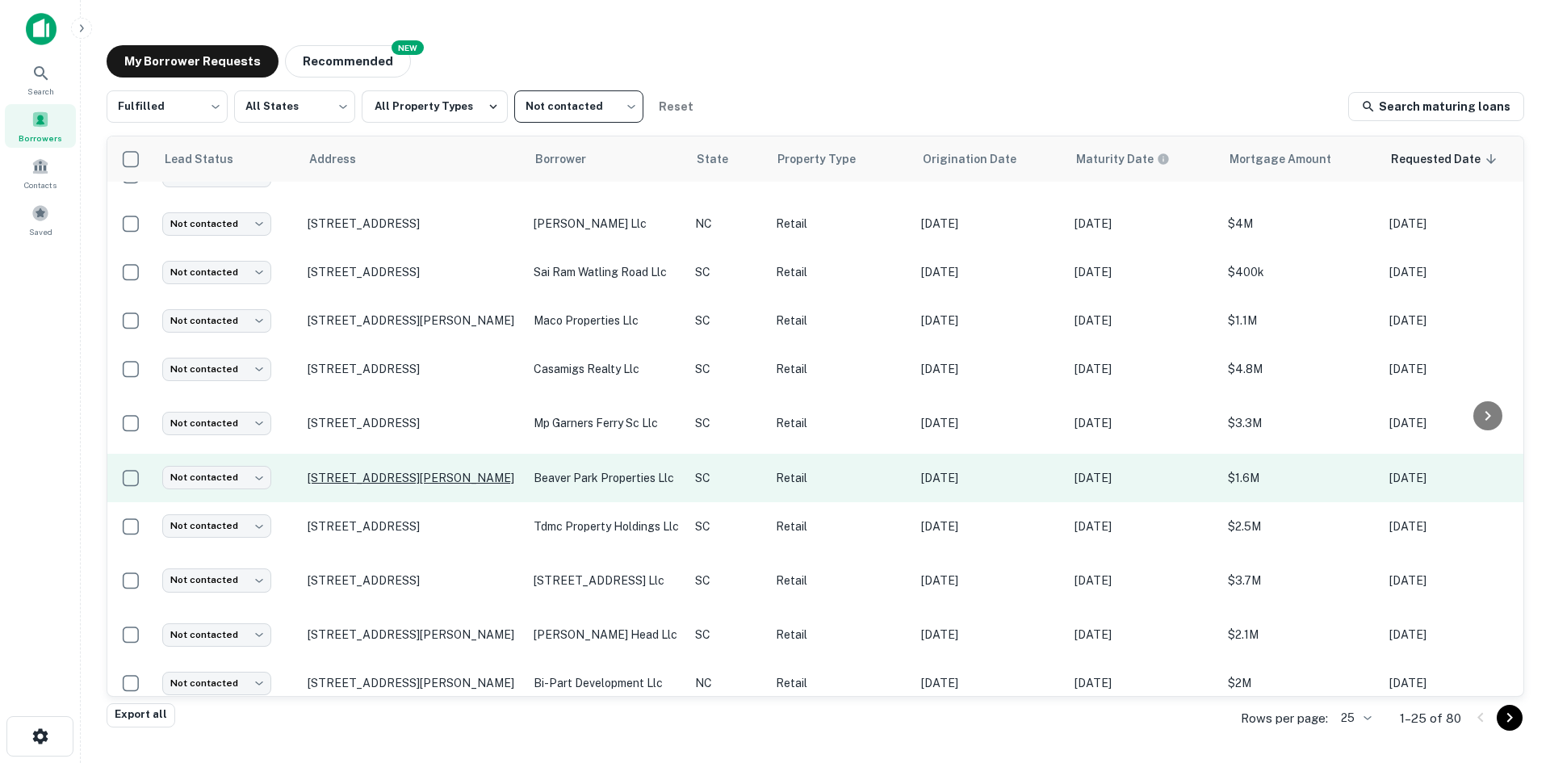
scroll to position [820, 0]
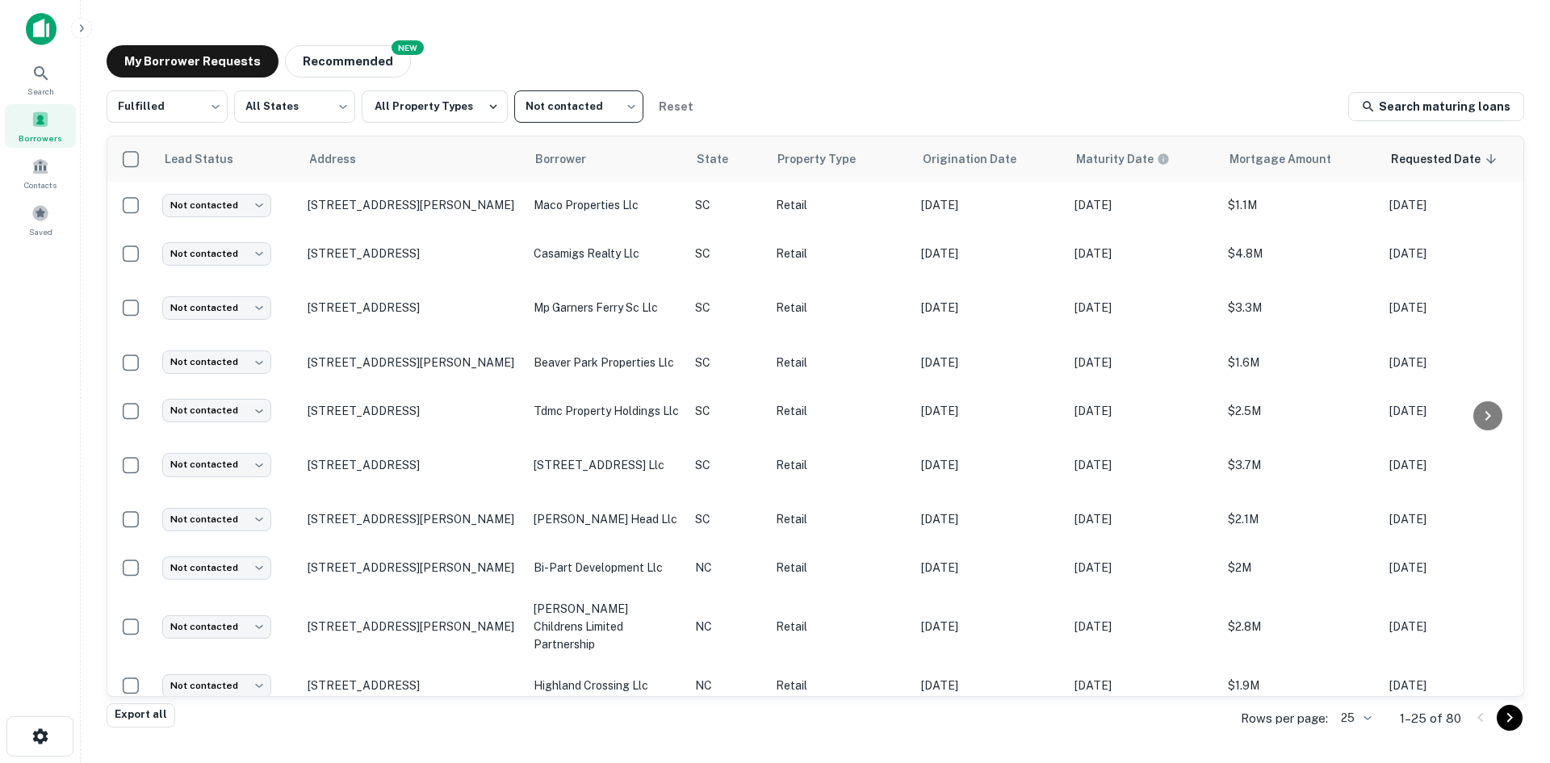
click at [1361, 719] on body "Search Borrowers Contacts Saved My Borrower Requests NEW Recommended Fulfilled …" at bounding box center [775, 381] width 1550 height 763
click at [1347, 730] on li "1000" at bounding box center [1356, 728] width 55 height 29
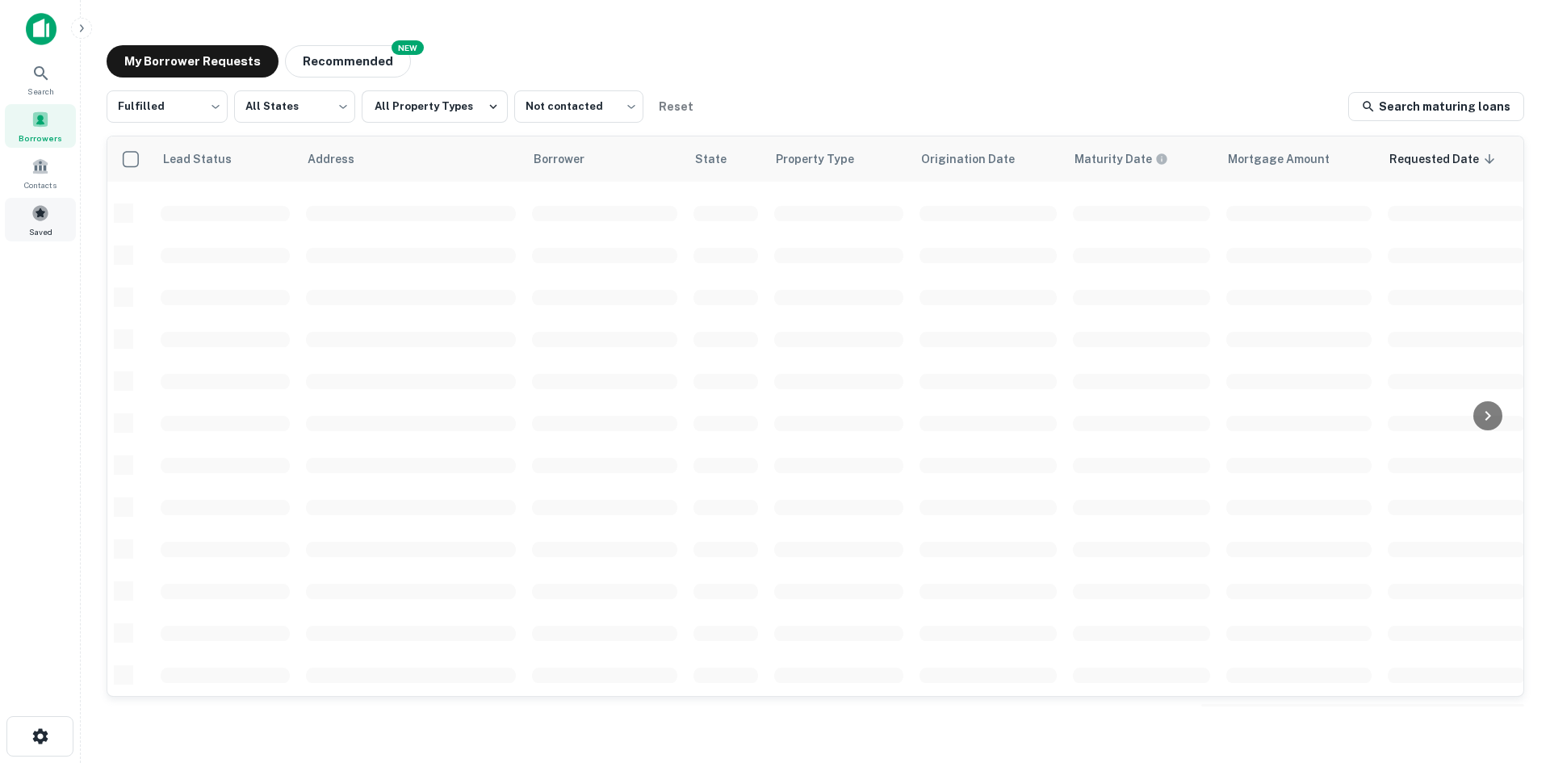
click at [53, 221] on div "Saved" at bounding box center [40, 220] width 71 height 44
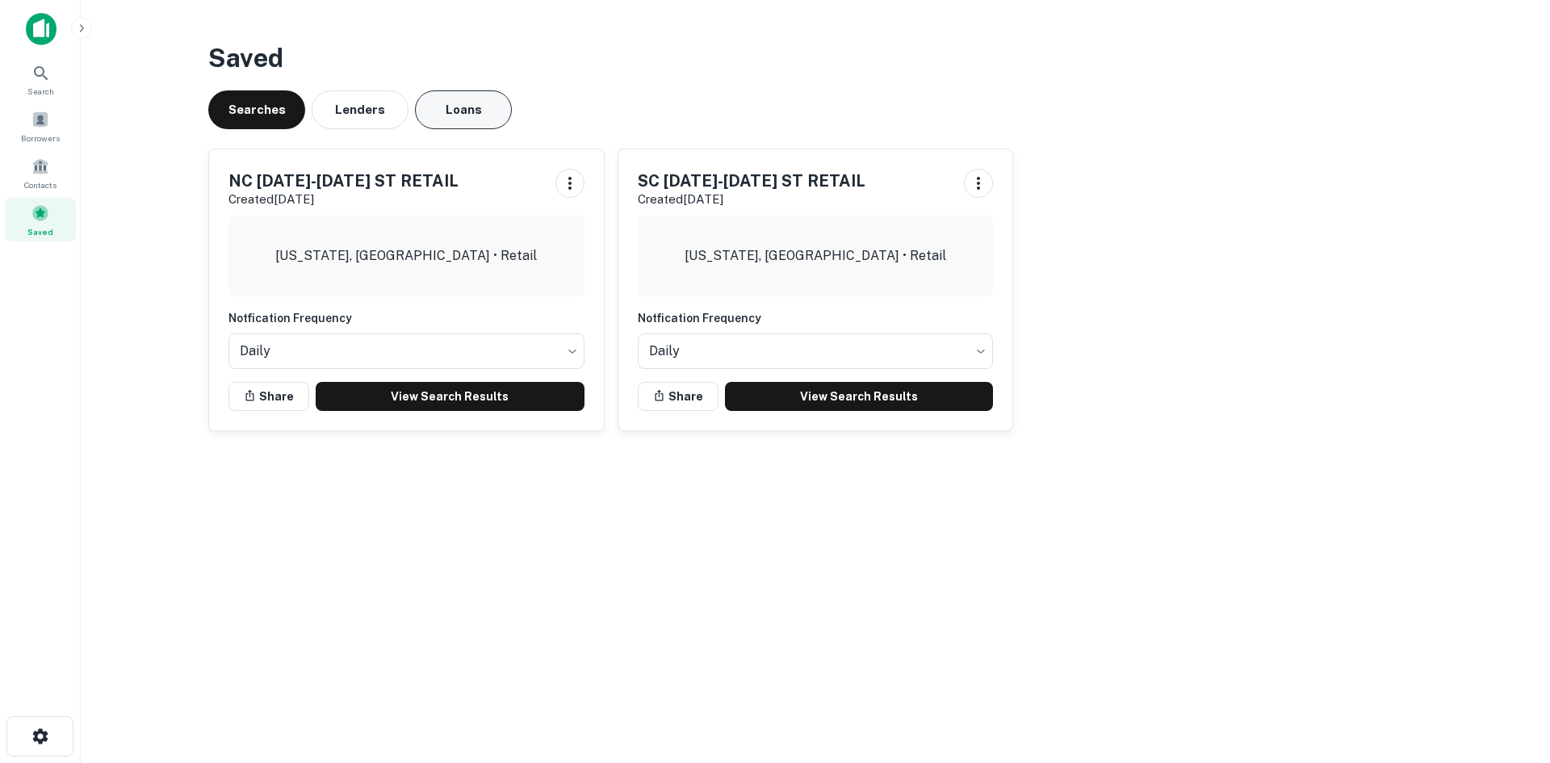
click at [457, 107] on button "Loans" at bounding box center [463, 109] width 97 height 39
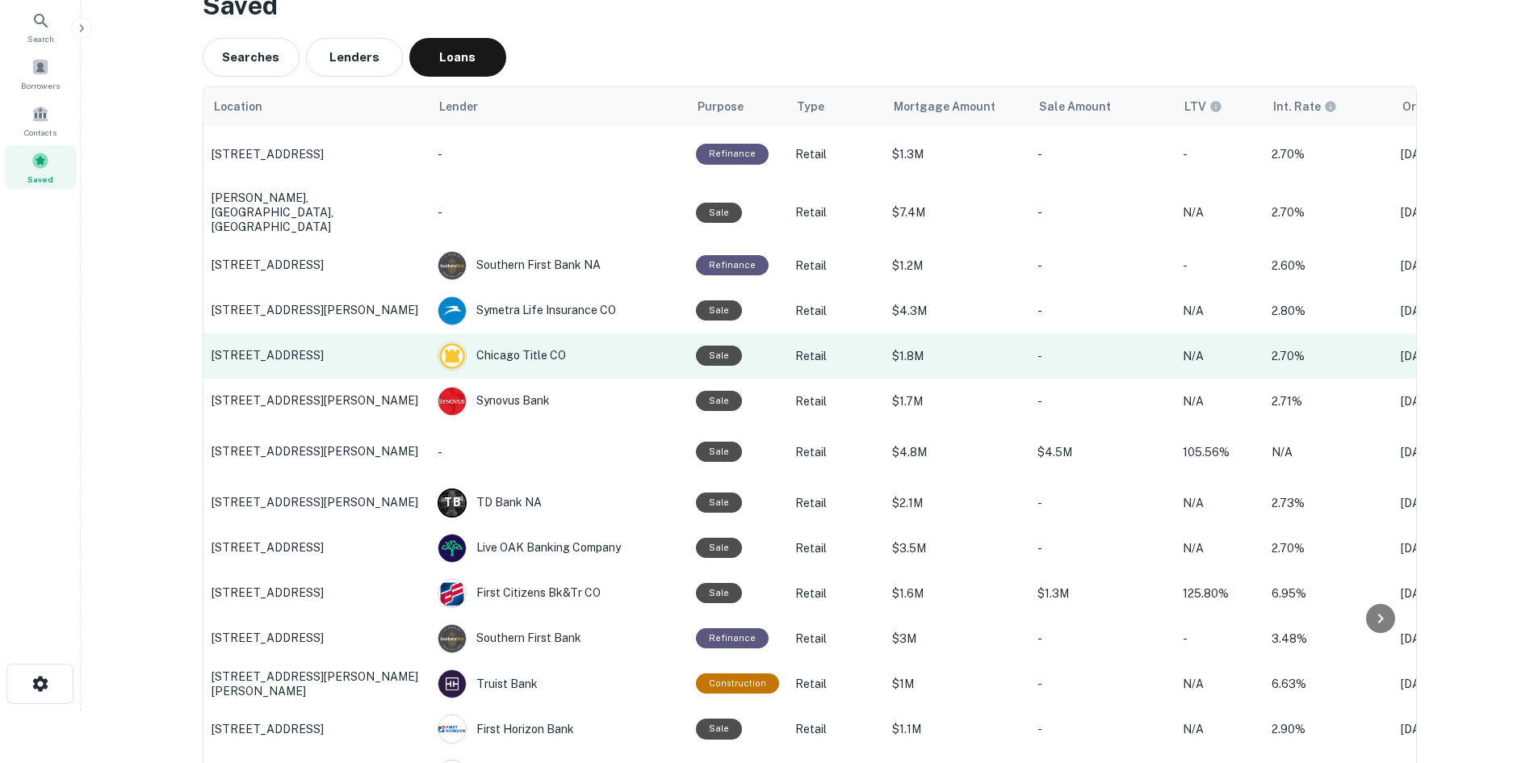
scroll to position [81, 0]
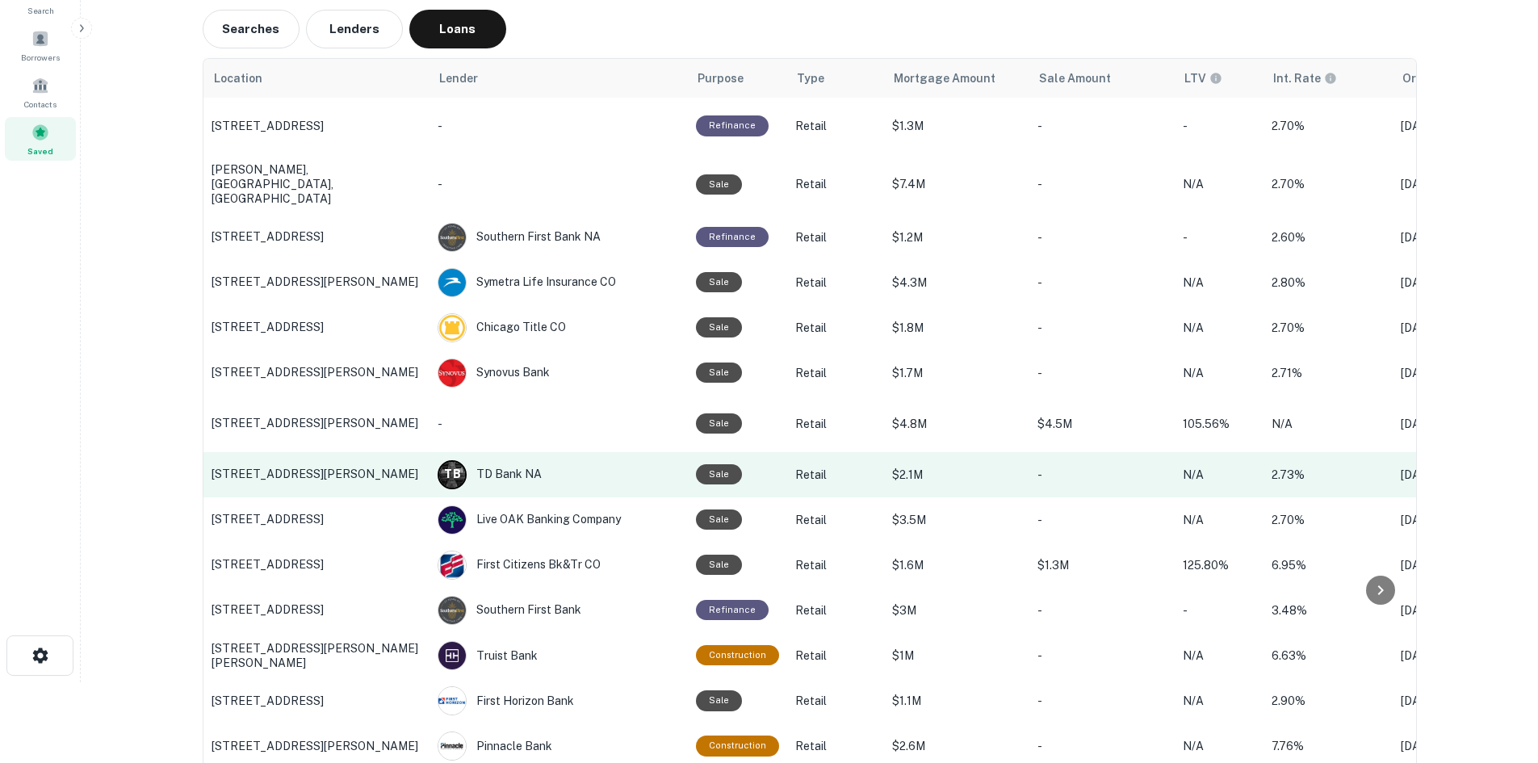
click at [311, 468] on p "4867 Calhoun Memorial Hwy, Easley, SC" at bounding box center [316, 474] width 210 height 15
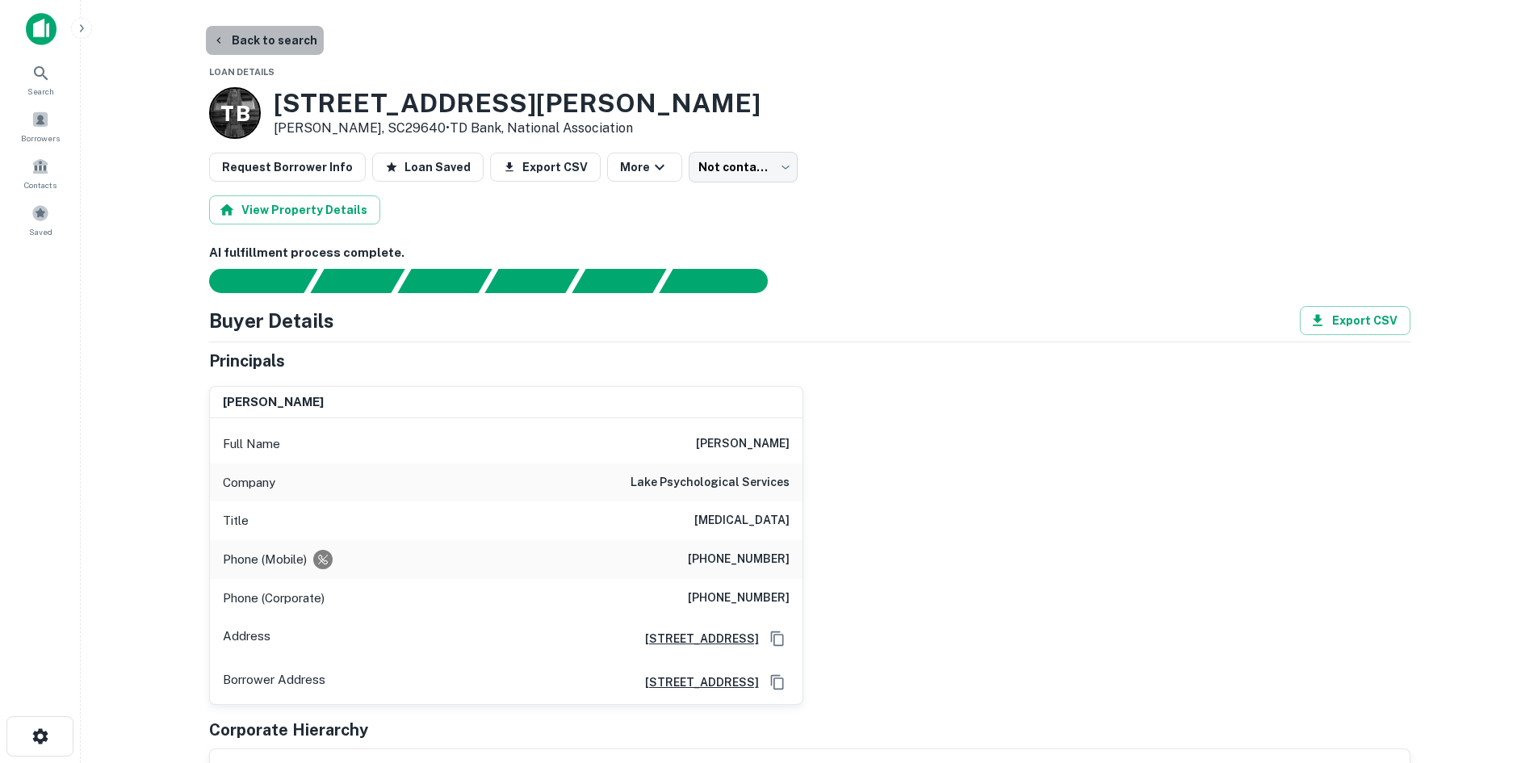
click at [266, 50] on button "Back to search" at bounding box center [265, 40] width 118 height 29
click at [253, 48] on button "Back to search" at bounding box center [265, 40] width 118 height 29
click at [52, 207] on div "Saved" at bounding box center [40, 220] width 71 height 44
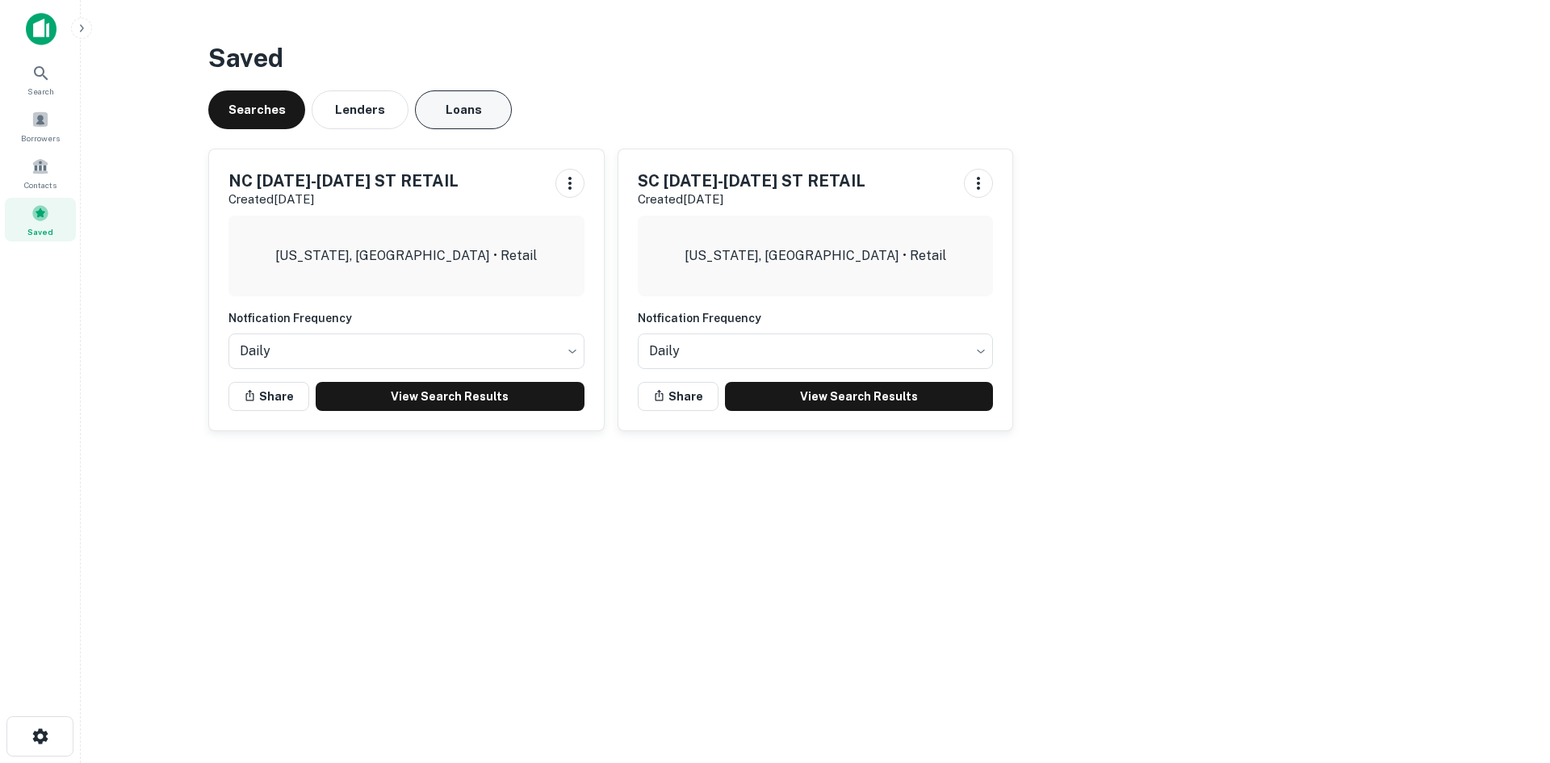
click at [465, 101] on button "Loans" at bounding box center [463, 109] width 97 height 39
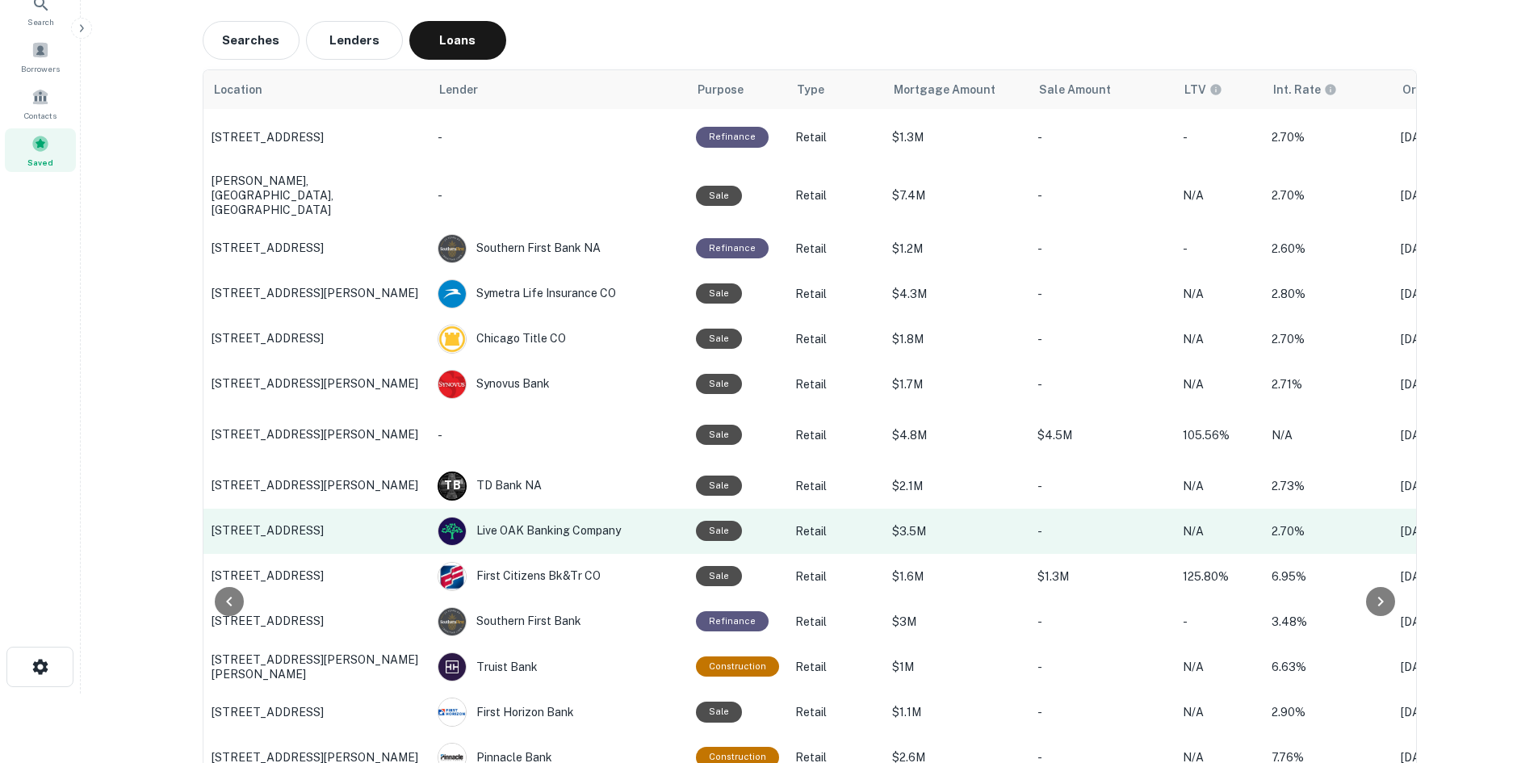
scroll to position [161, 0]
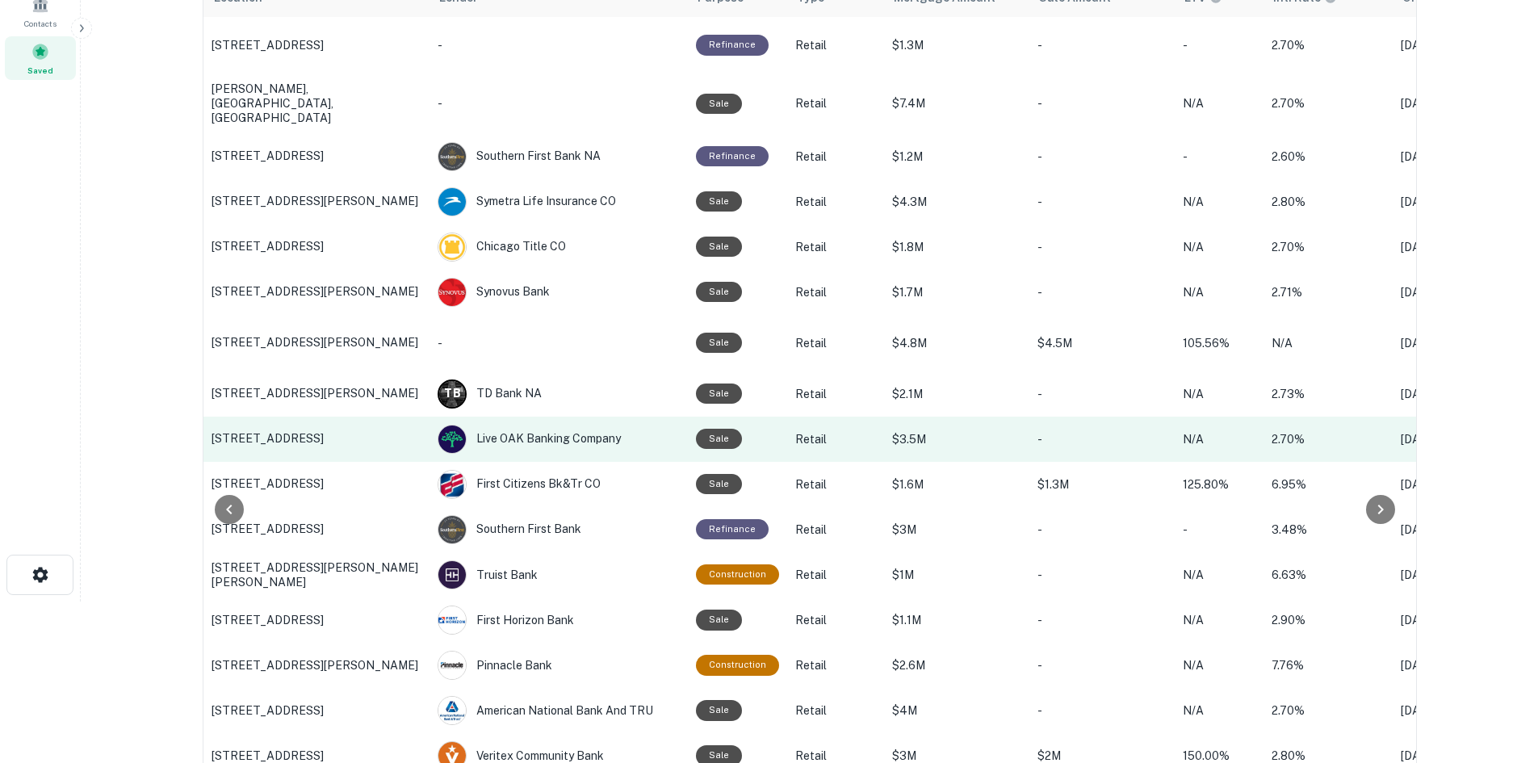
click at [315, 433] on p "146 W MOUNTAIN ST, Kings Mountain, NC" at bounding box center [316, 438] width 210 height 15
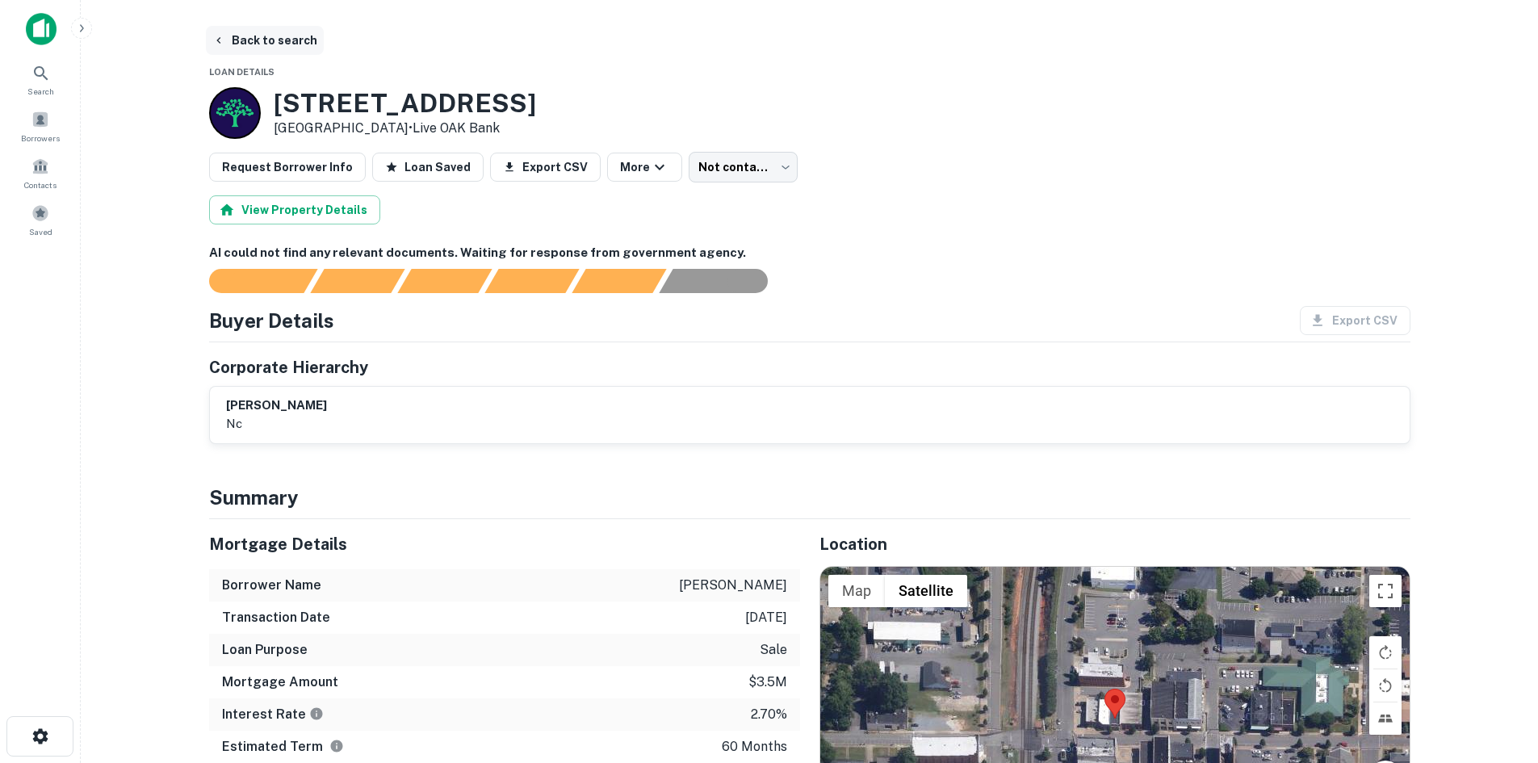
click at [273, 46] on button "Back to search" at bounding box center [265, 40] width 118 height 29
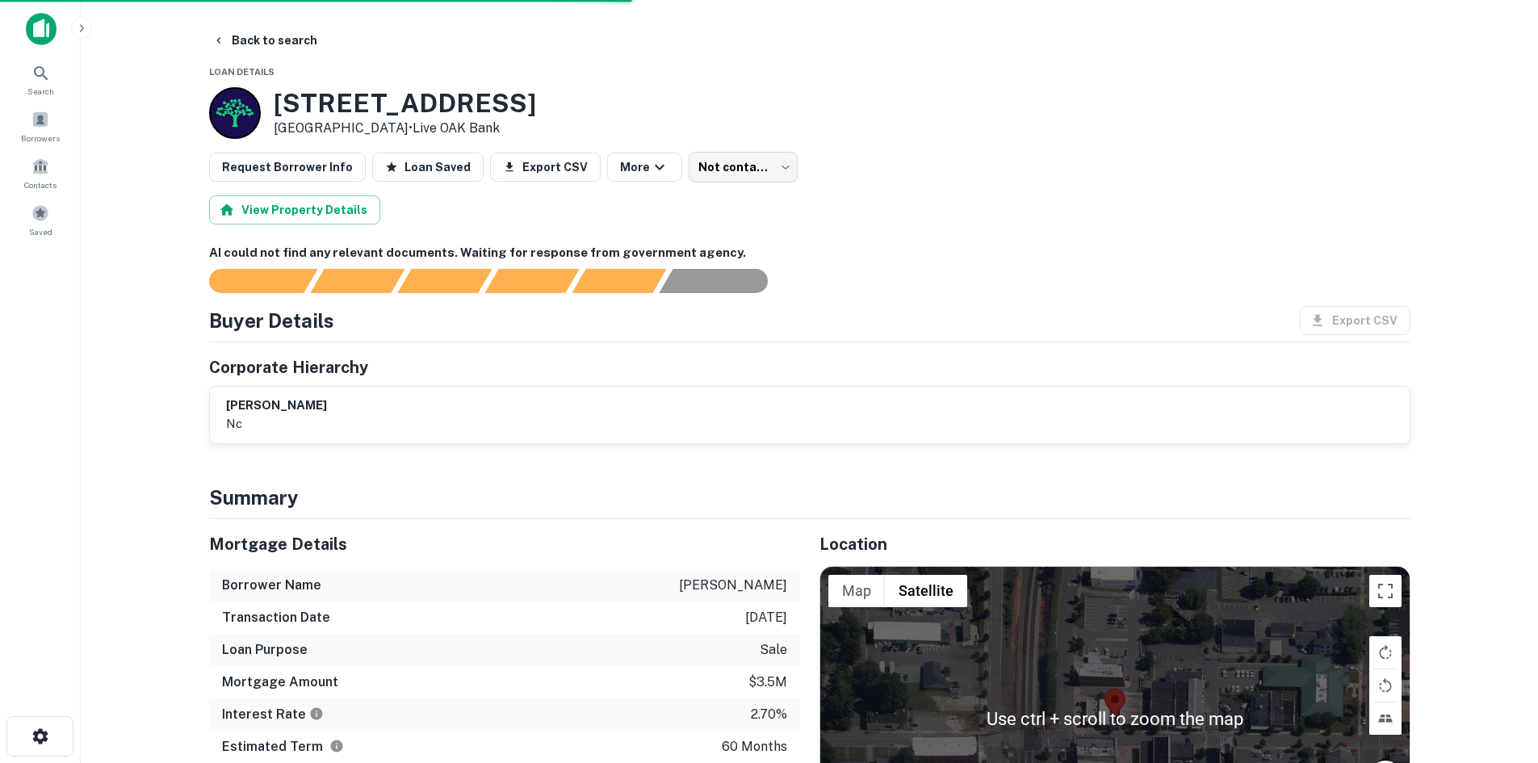
scroll to position [323, 0]
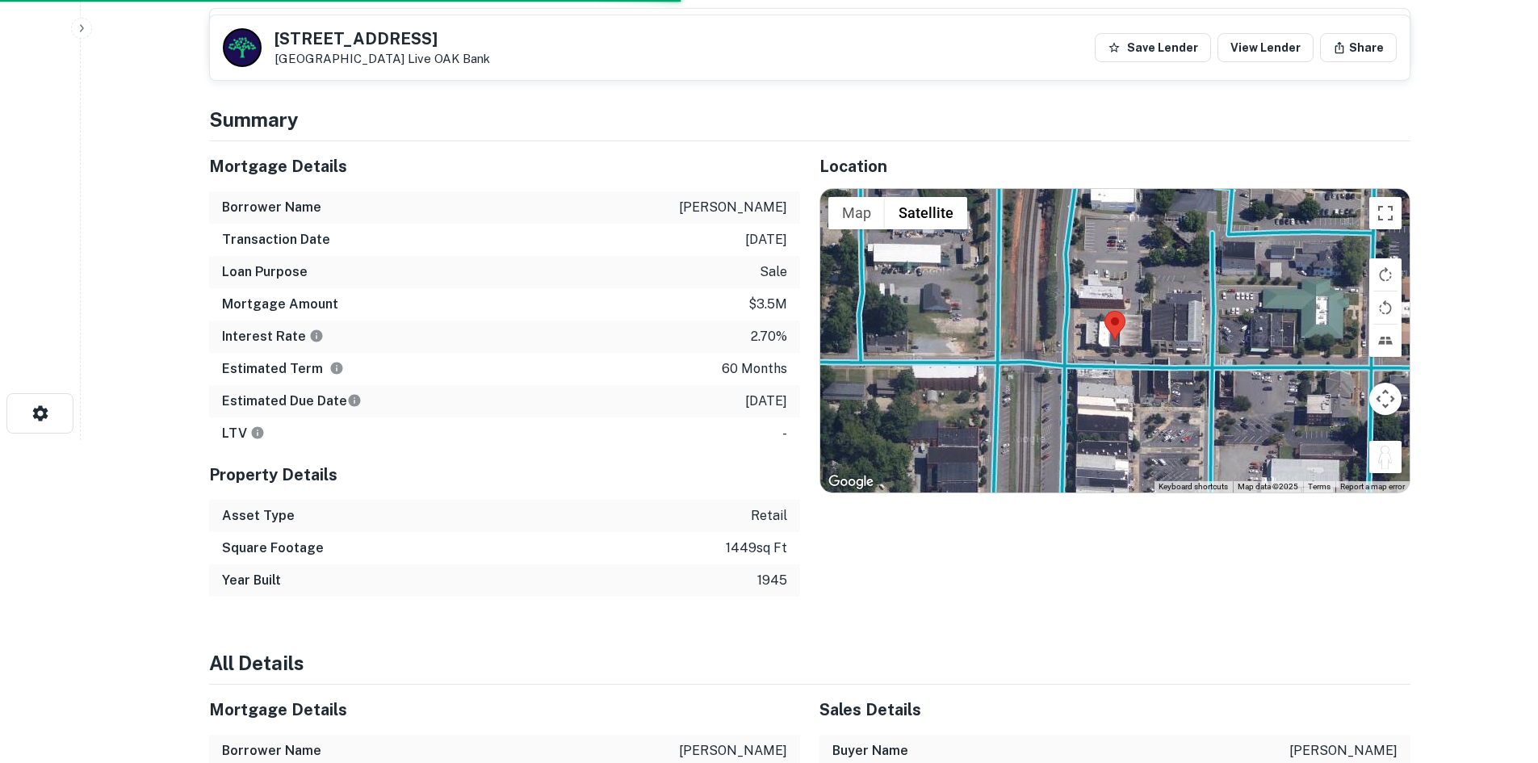
drag, startPoint x: 1387, startPoint y: 452, endPoint x: 1416, endPoint y: 593, distance: 144.4
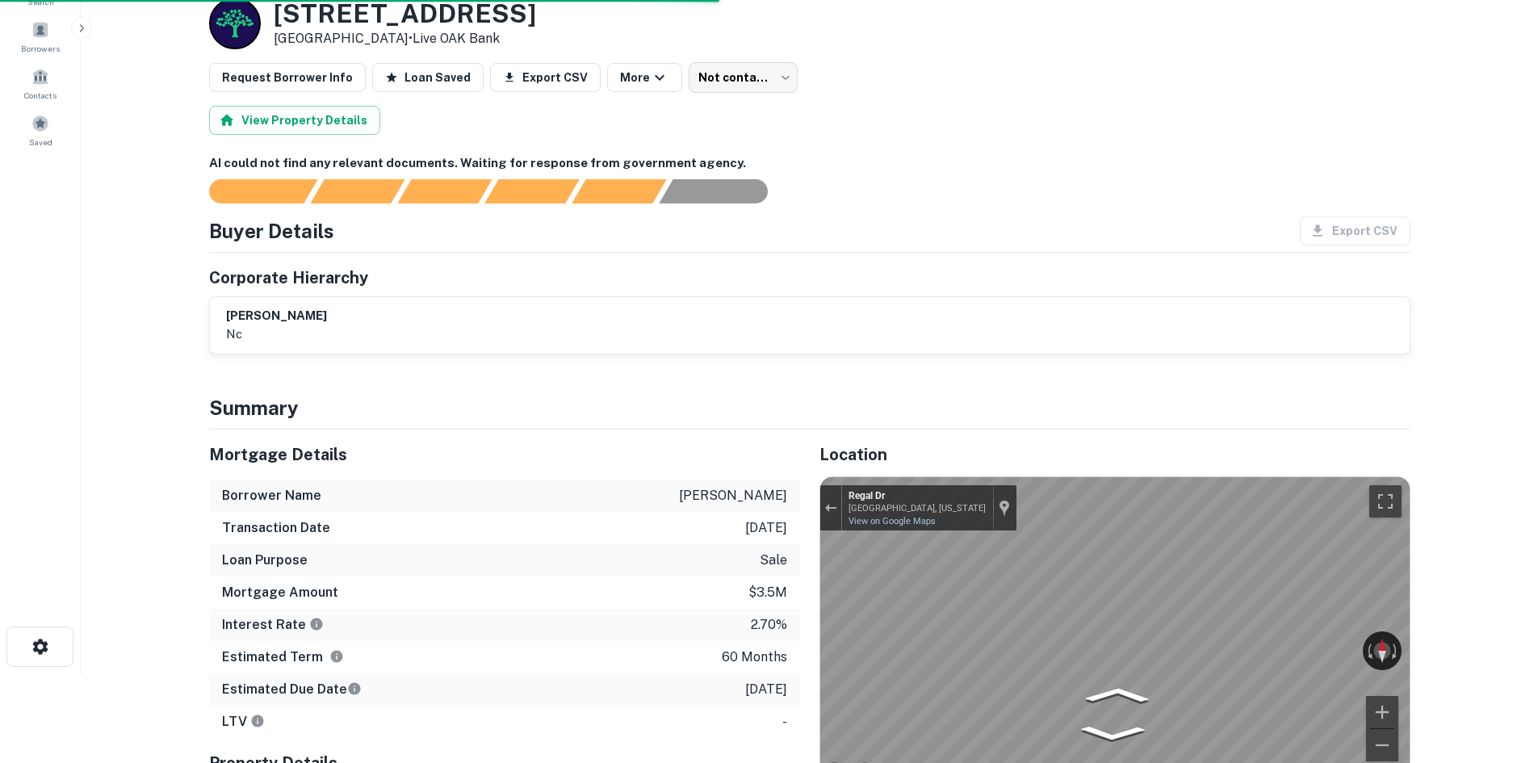
scroll to position [0, 0]
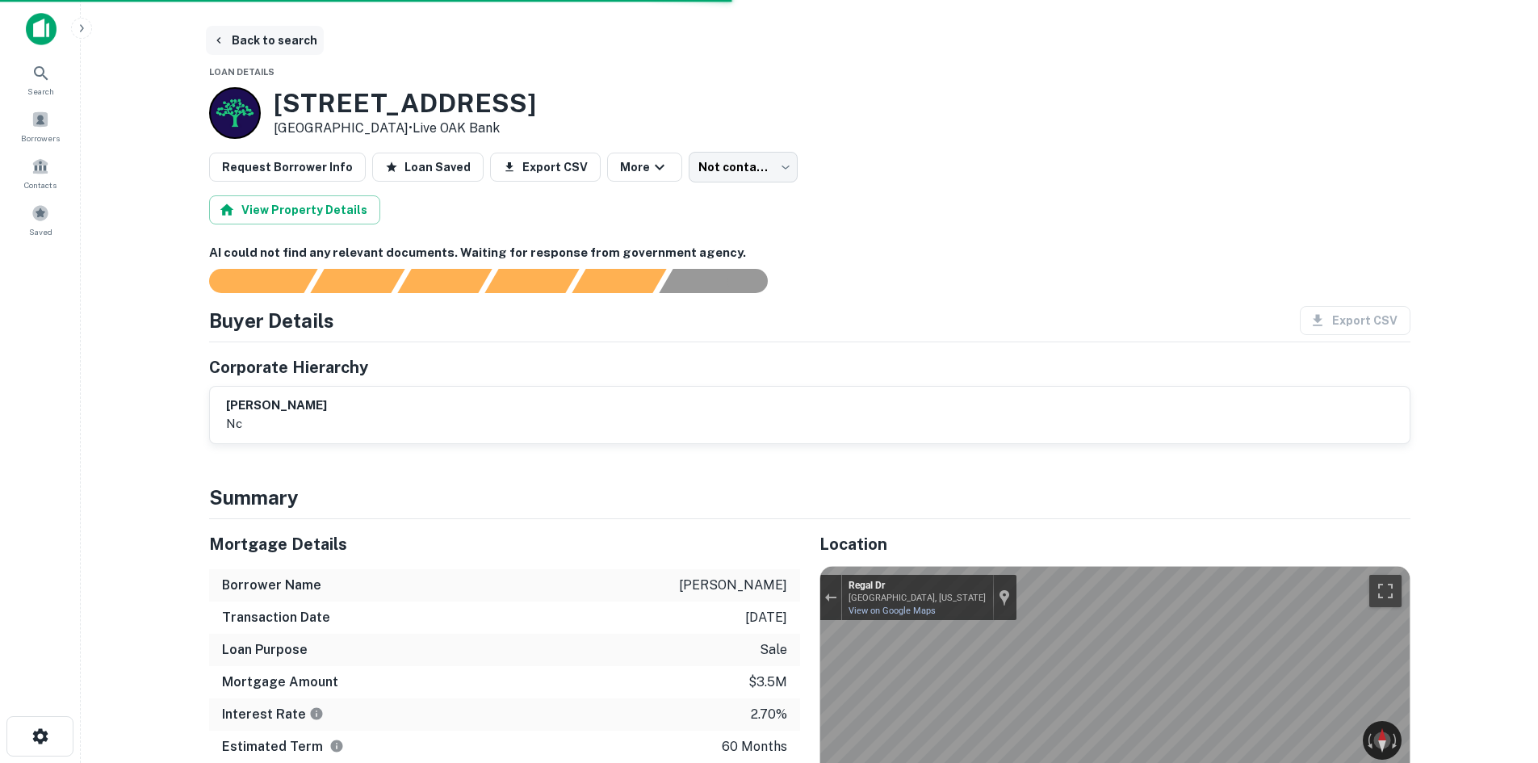
click at [261, 40] on button "Back to search" at bounding box center [265, 40] width 118 height 29
click at [277, 36] on button "Back to search" at bounding box center [265, 40] width 118 height 29
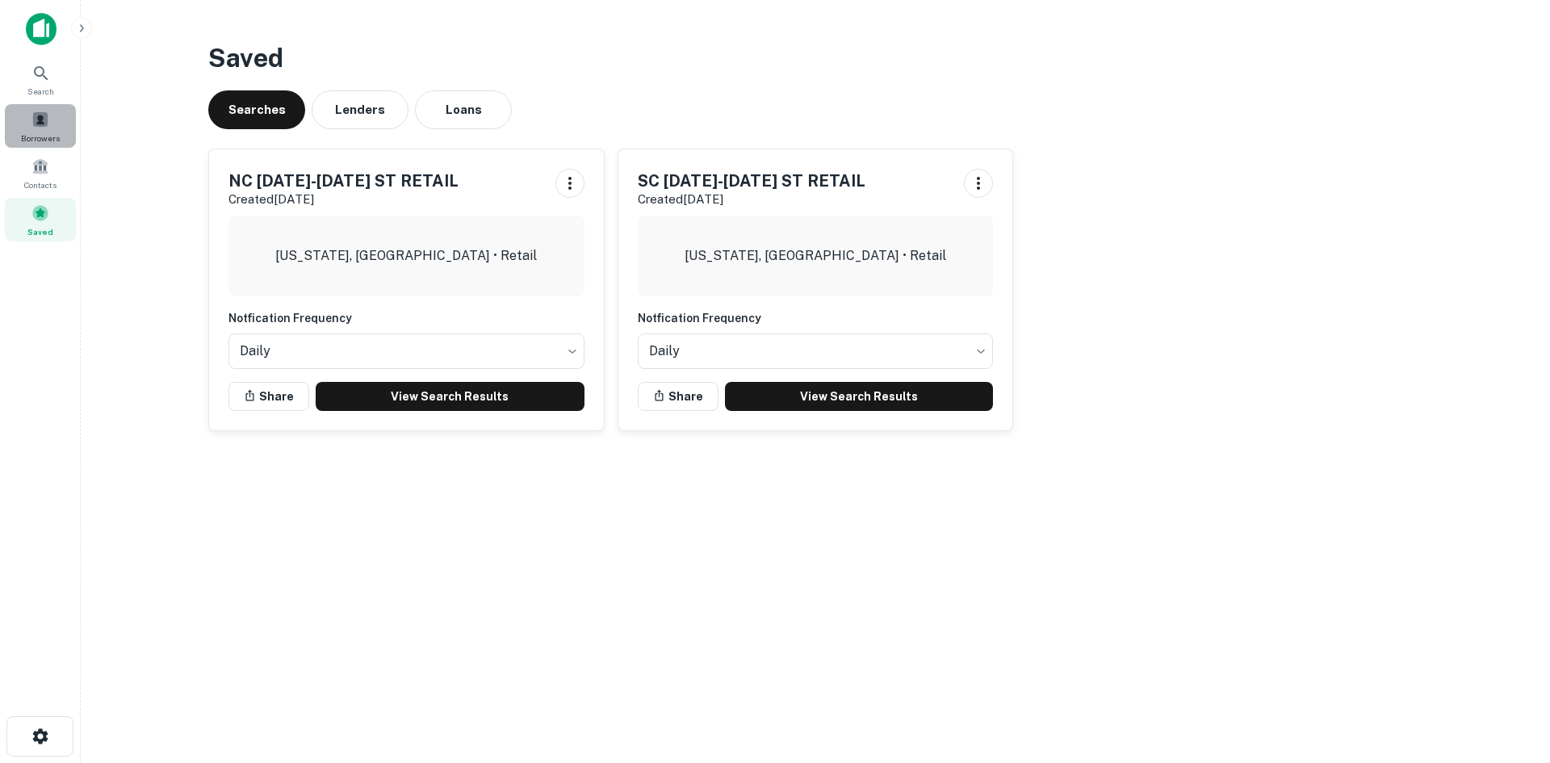
click at [52, 138] on span "Borrowers" at bounding box center [40, 138] width 39 height 13
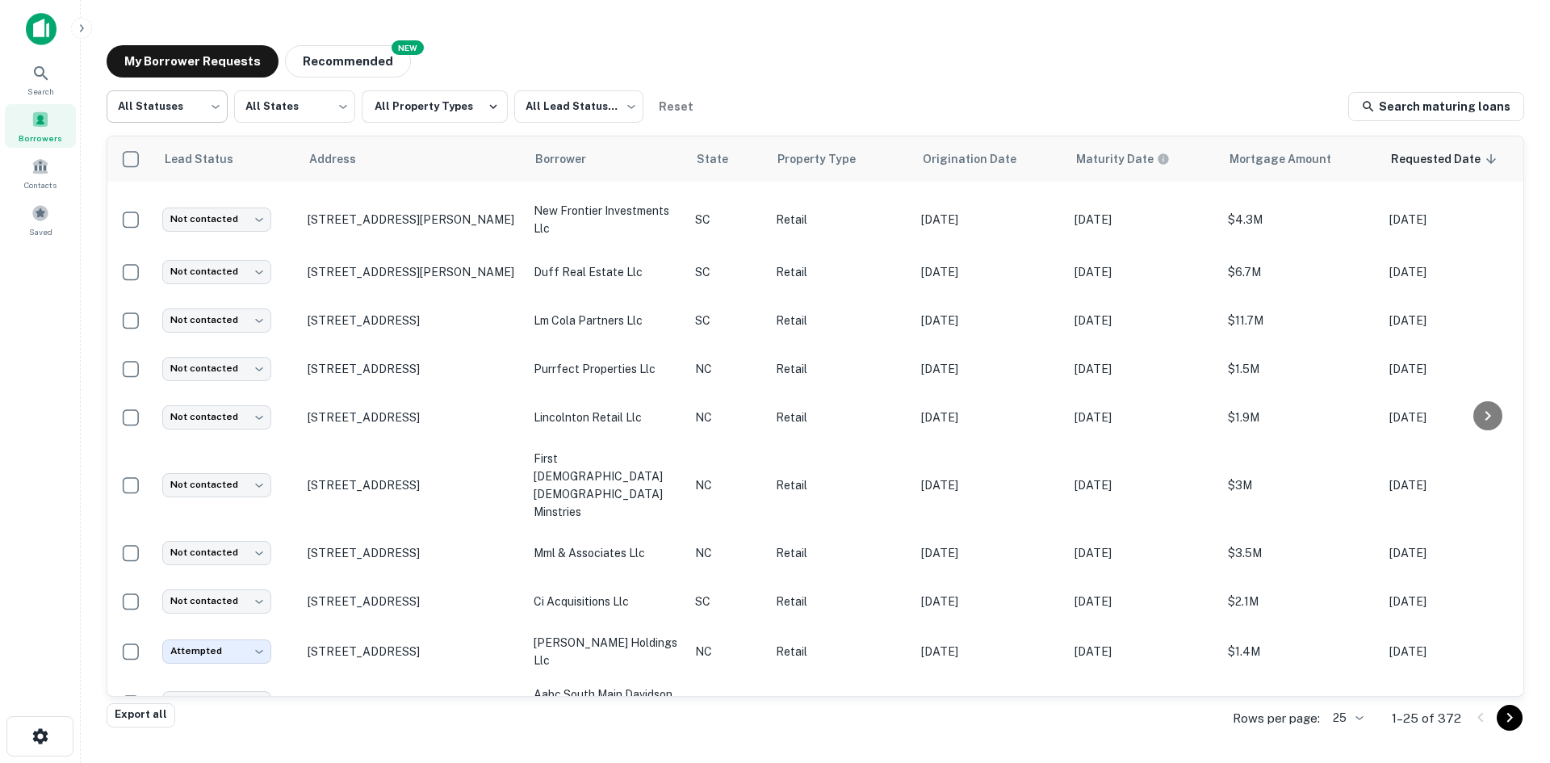
click at [172, 98] on body "Search Borrowers Contacts Saved My Borrower Requests NEW Recommended All Status…" at bounding box center [775, 381] width 1550 height 763
click at [174, 205] on li "Fulfilled" at bounding box center [167, 206] width 121 height 29
type input "*********"
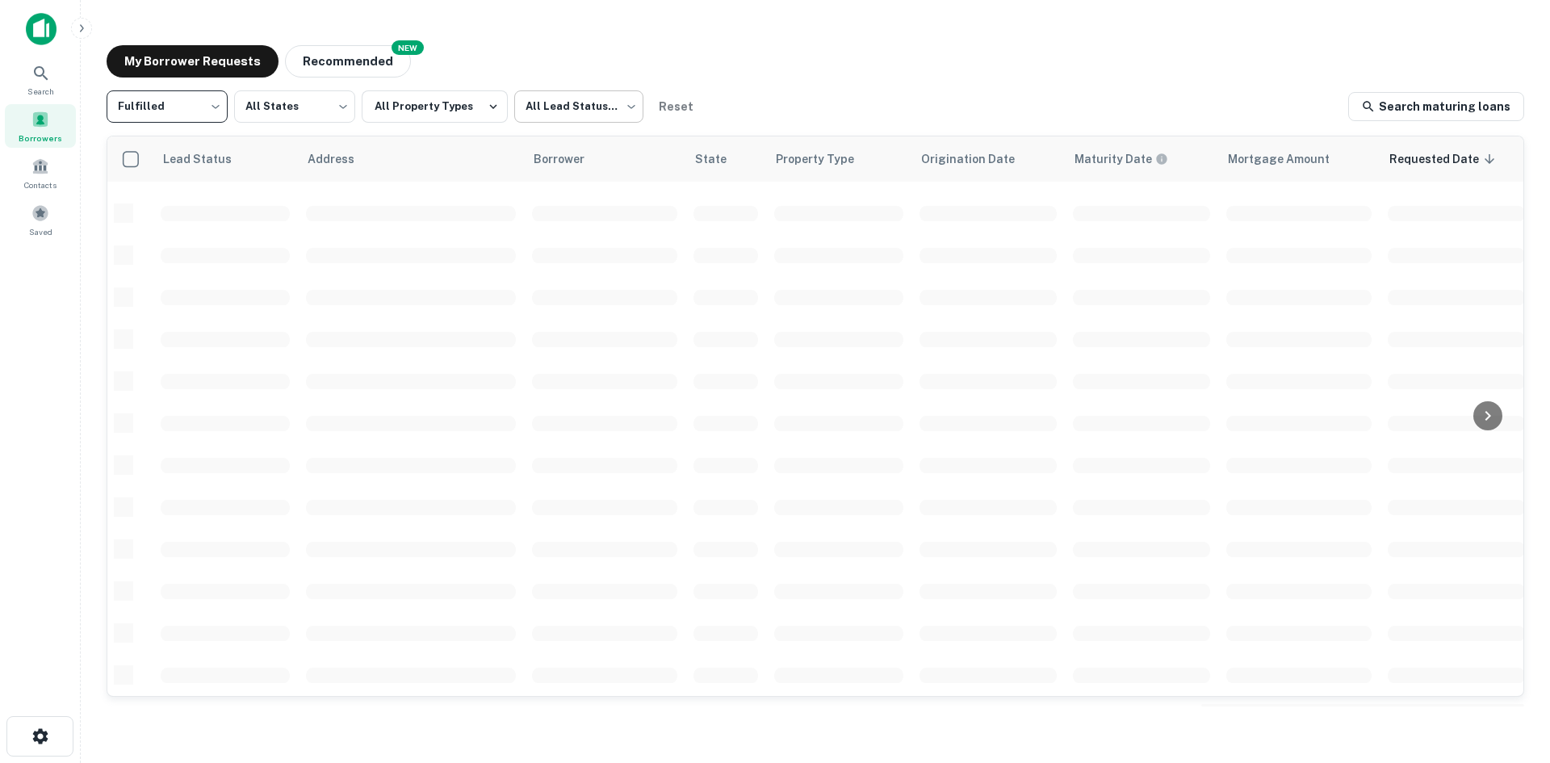
click at [576, 113] on body "Search Borrowers Contacts Saved My Borrower Requests NEW Recommended Fulfilled …" at bounding box center [775, 381] width 1550 height 763
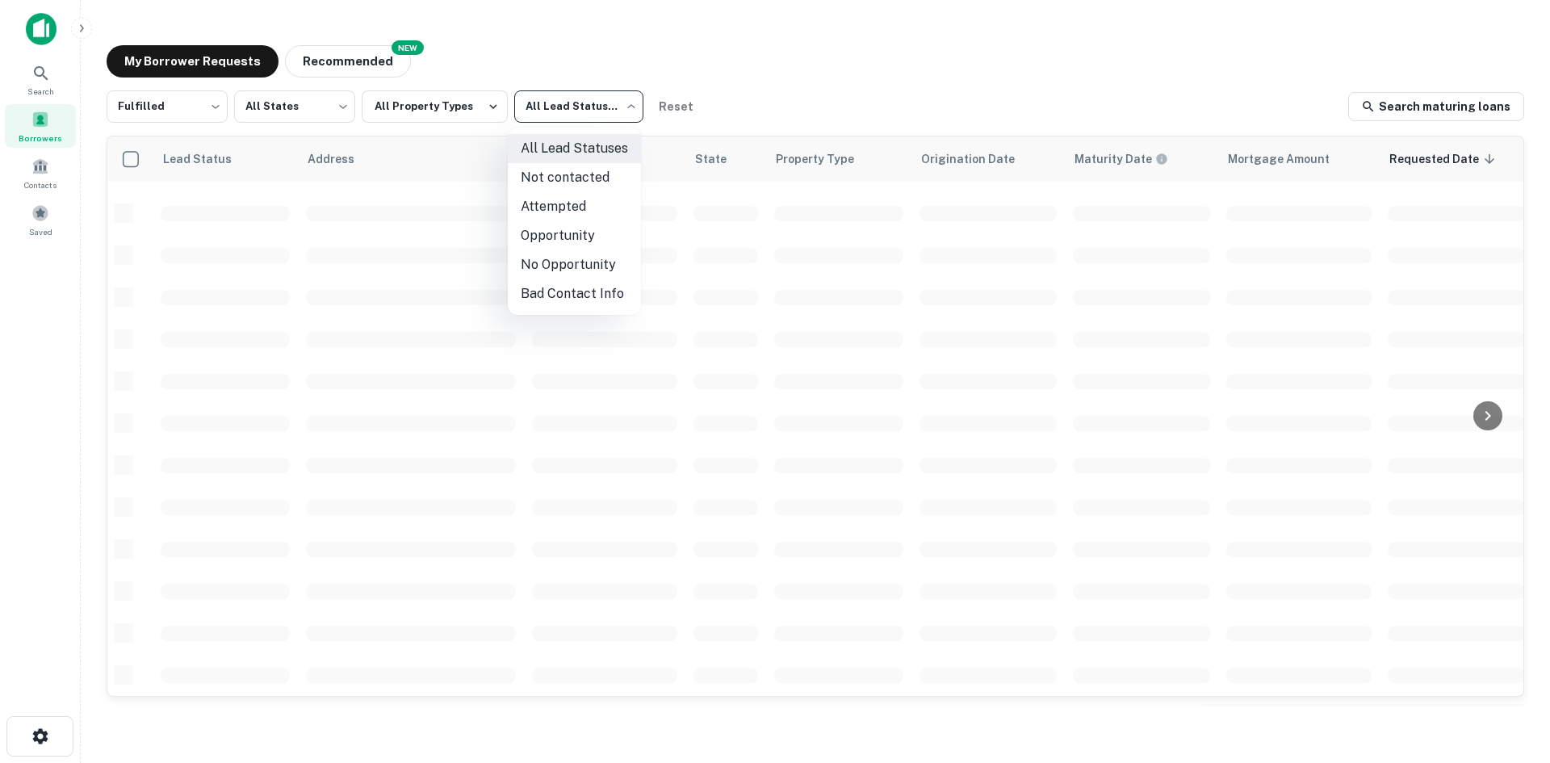
click at [560, 203] on li "Attempted" at bounding box center [574, 206] width 133 height 29
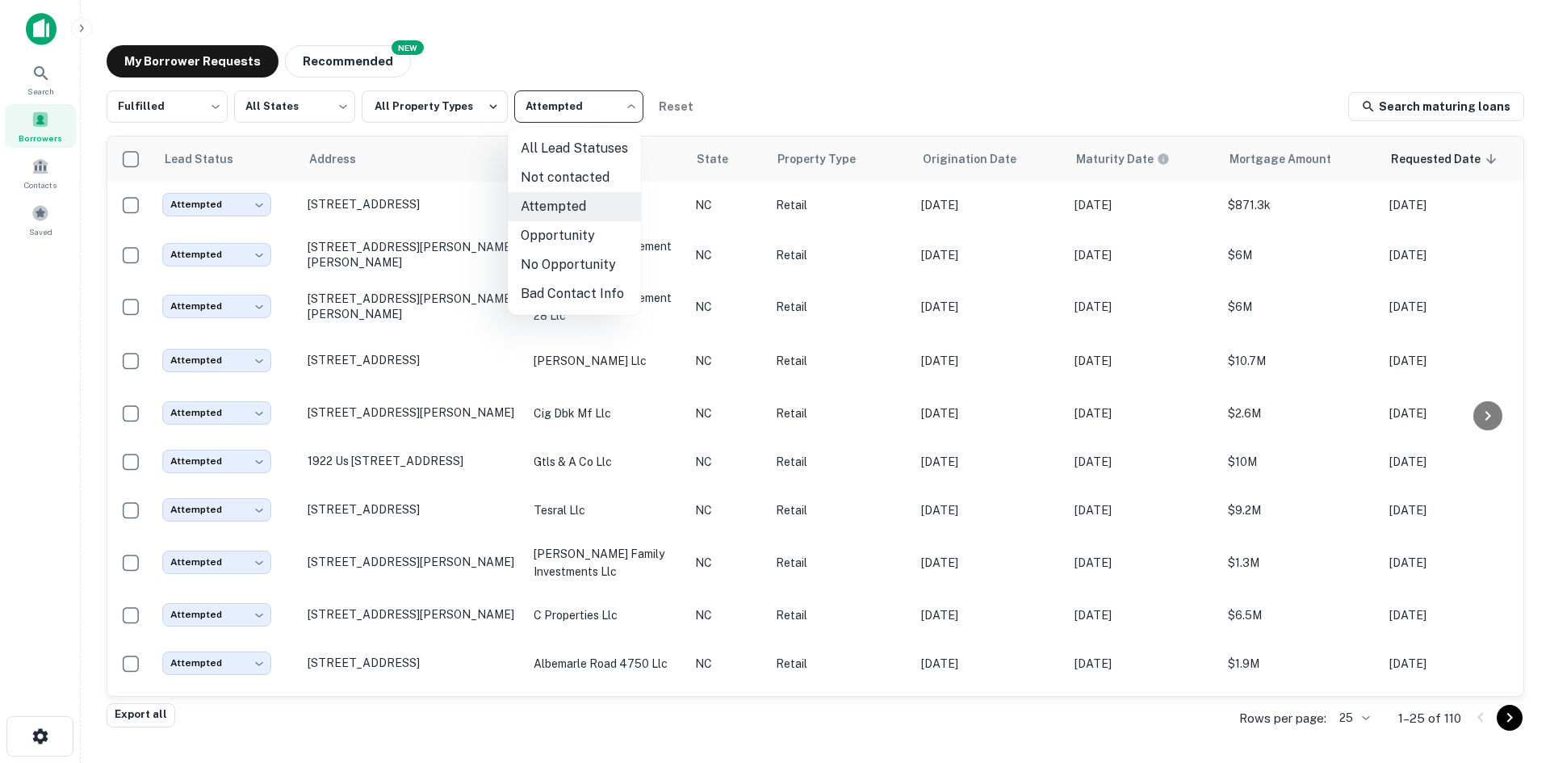
click at [544, 119] on body "Search Borrowers Contacts Saved My Borrower Requests NEW Recommended Fulfilled …" at bounding box center [775, 381] width 1550 height 763
click at [568, 173] on li "Not contacted" at bounding box center [574, 177] width 133 height 29
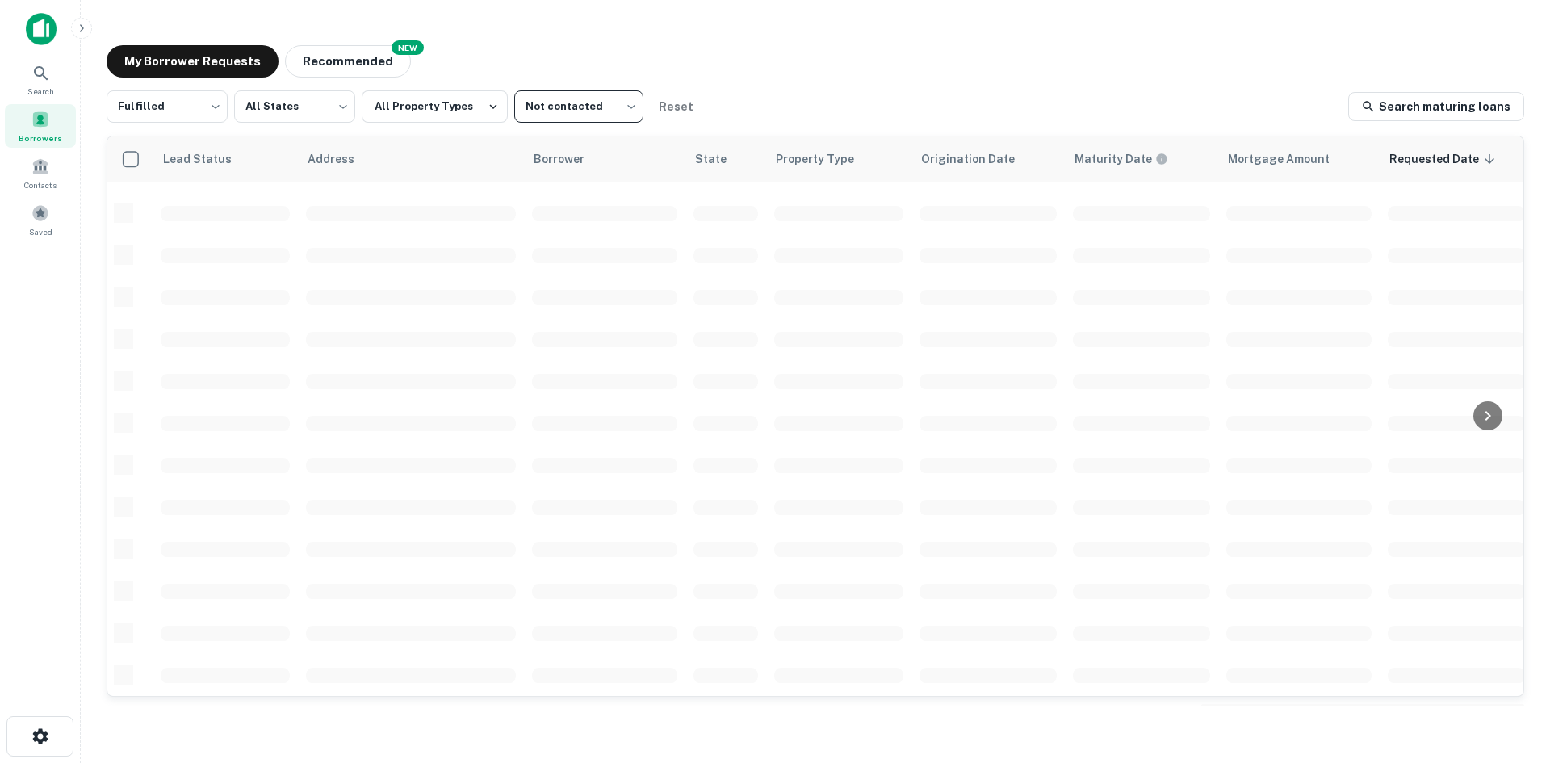
click at [525, 94] on body "Search Borrowers Contacts Saved My Borrower Requests NEW Recommended Fulfilled …" at bounding box center [775, 381] width 1550 height 763
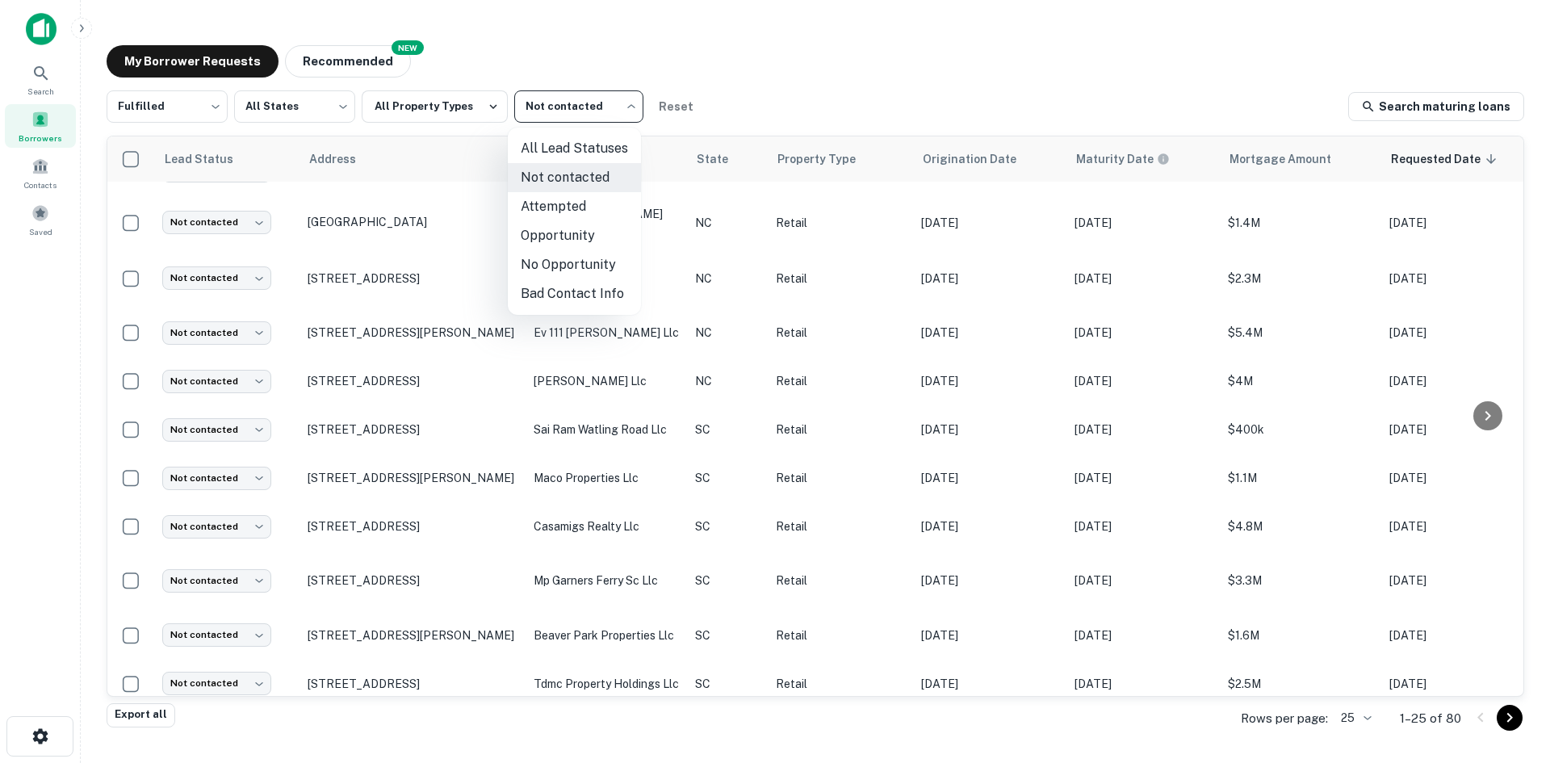
click at [567, 195] on li "Attempted" at bounding box center [574, 206] width 133 height 29
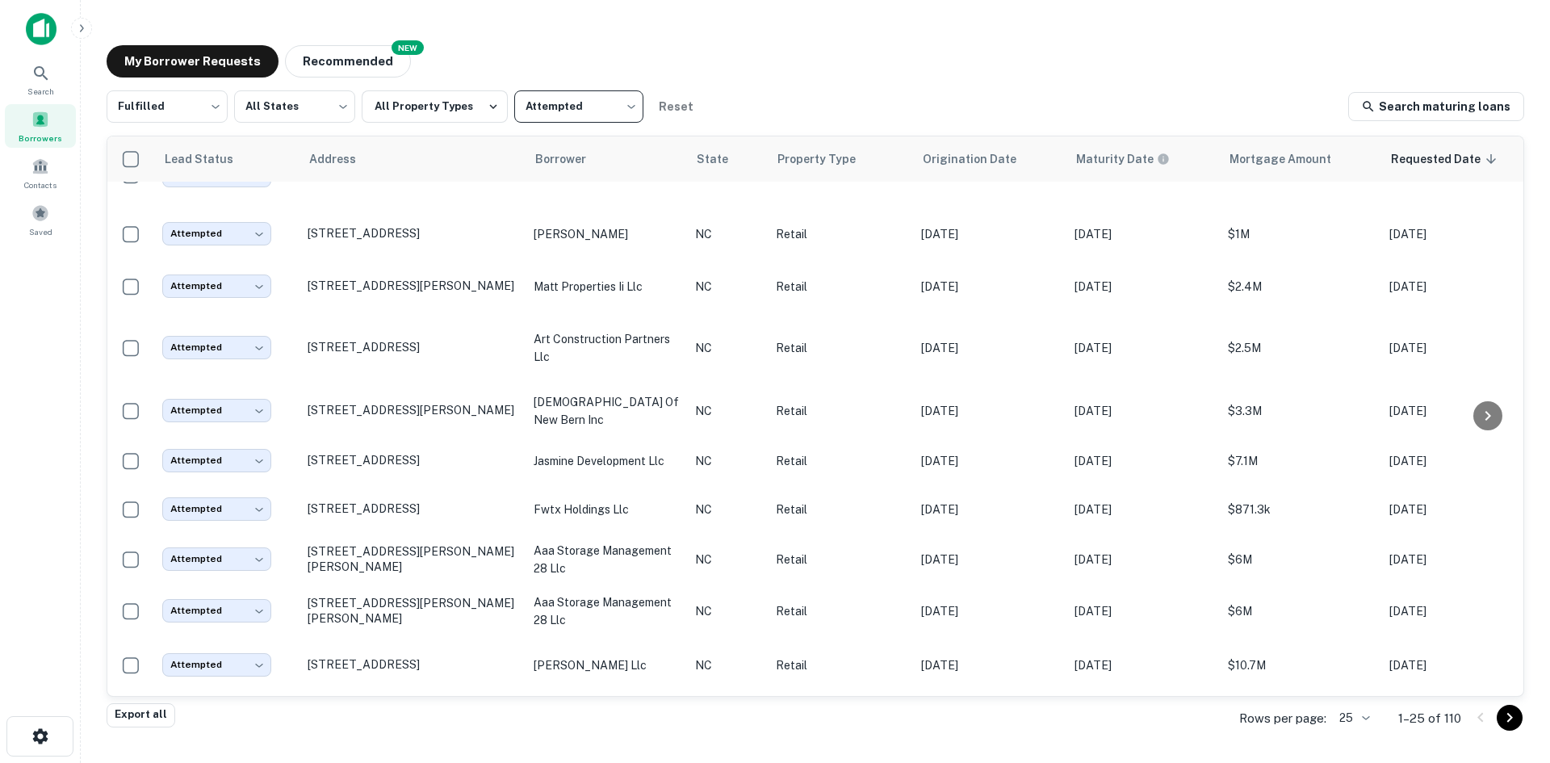
scroll to position [233, 0]
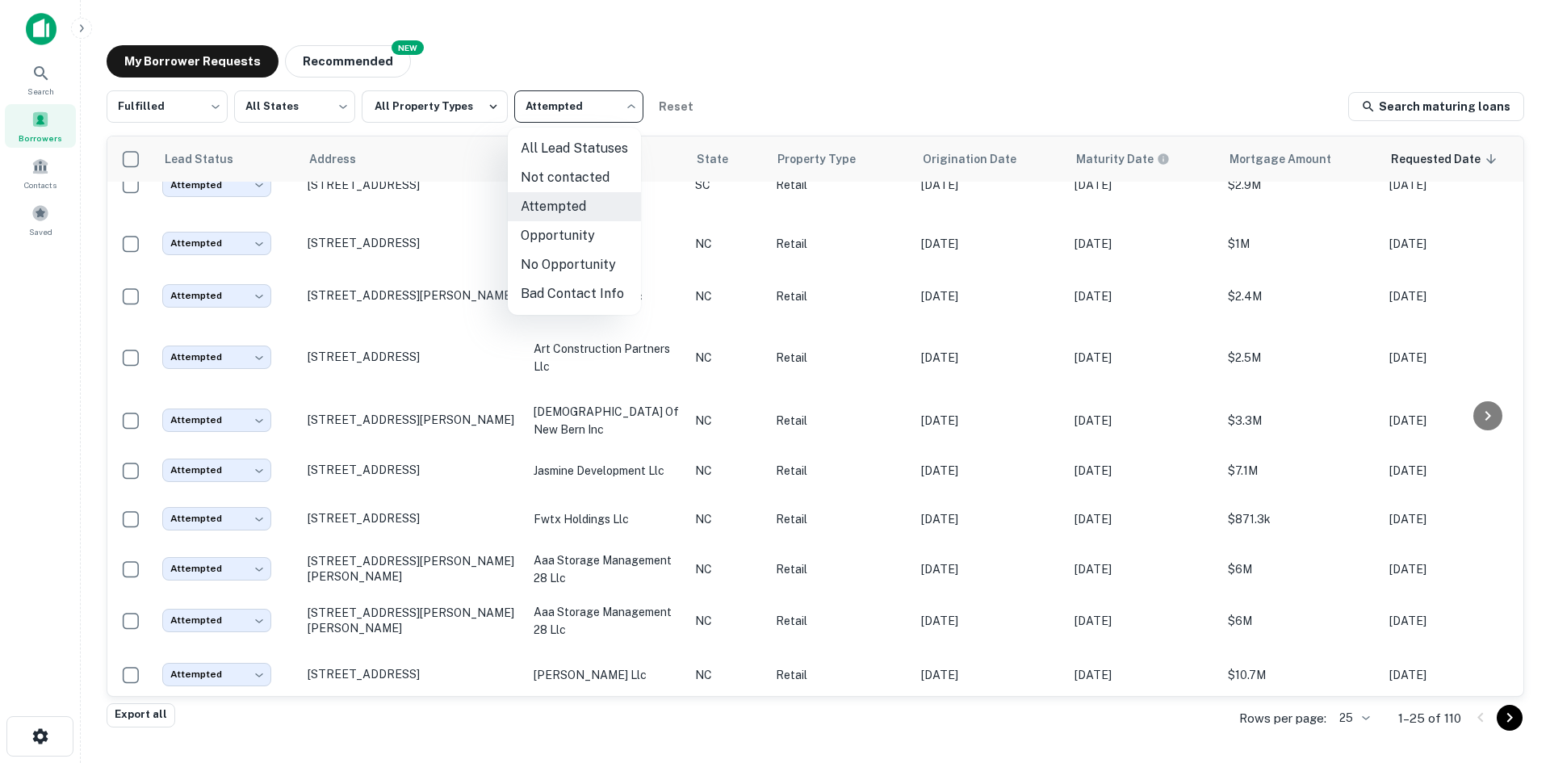
click at [536, 102] on body "Search Borrowers Contacts Saved My Borrower Requests NEW Recommended Fulfilled …" at bounding box center [775, 381] width 1550 height 763
click at [563, 179] on li "Not contacted" at bounding box center [574, 177] width 133 height 29
type input "****"
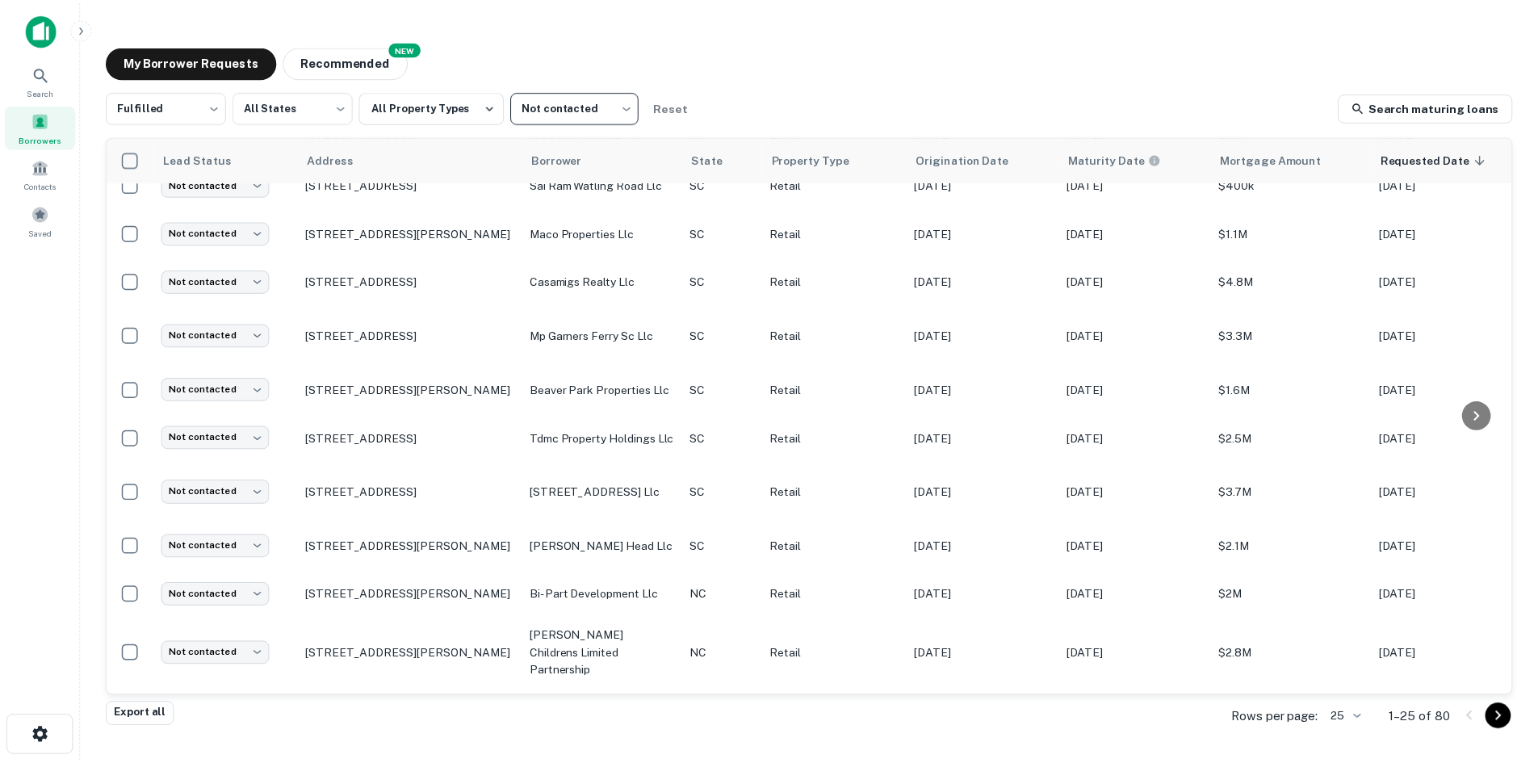
scroll to position [820, 0]
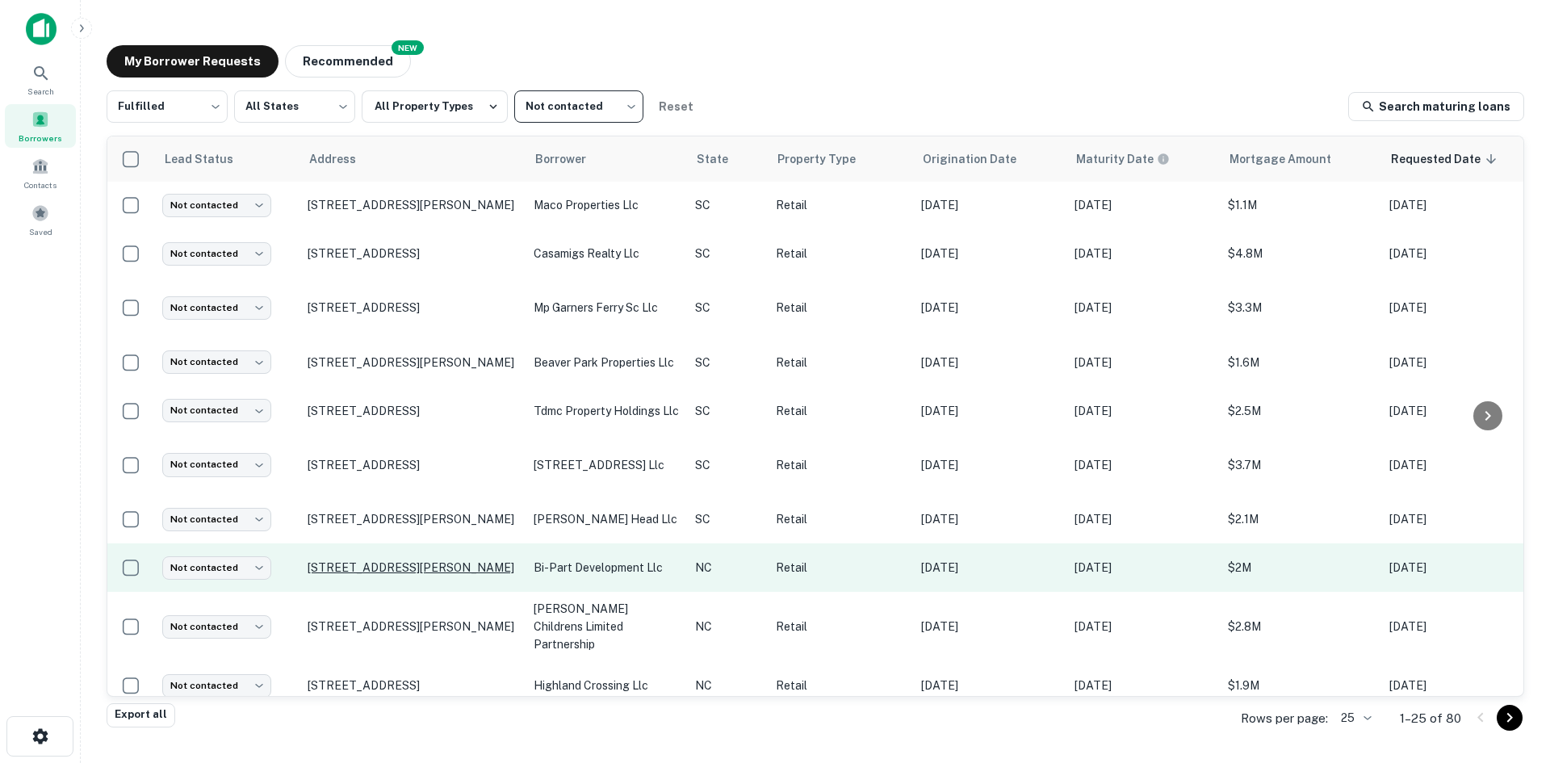
click at [332, 560] on p "19546 Greentree Way Cornelius, NC28031" at bounding box center [413, 567] width 210 height 15
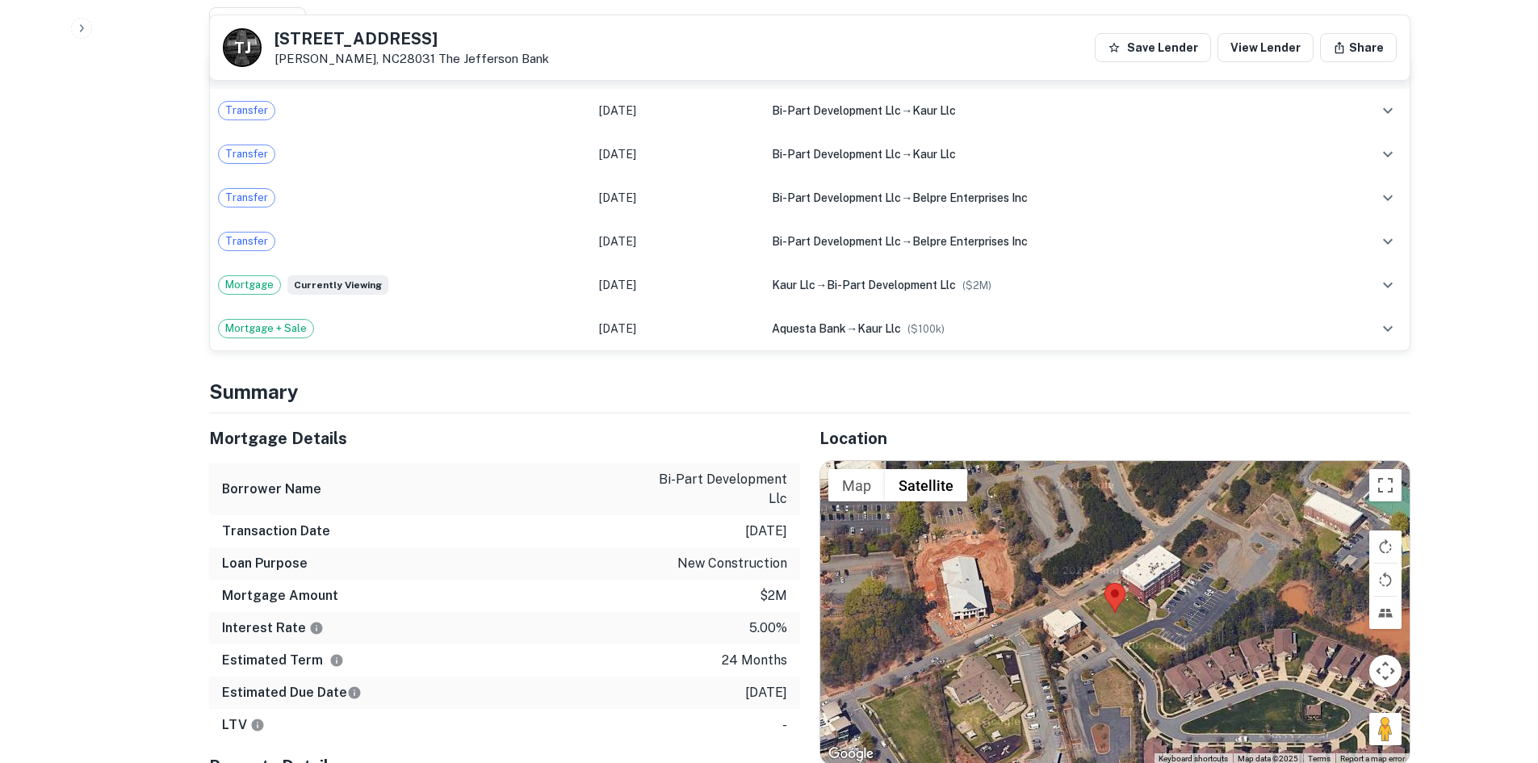
scroll to position [969, 0]
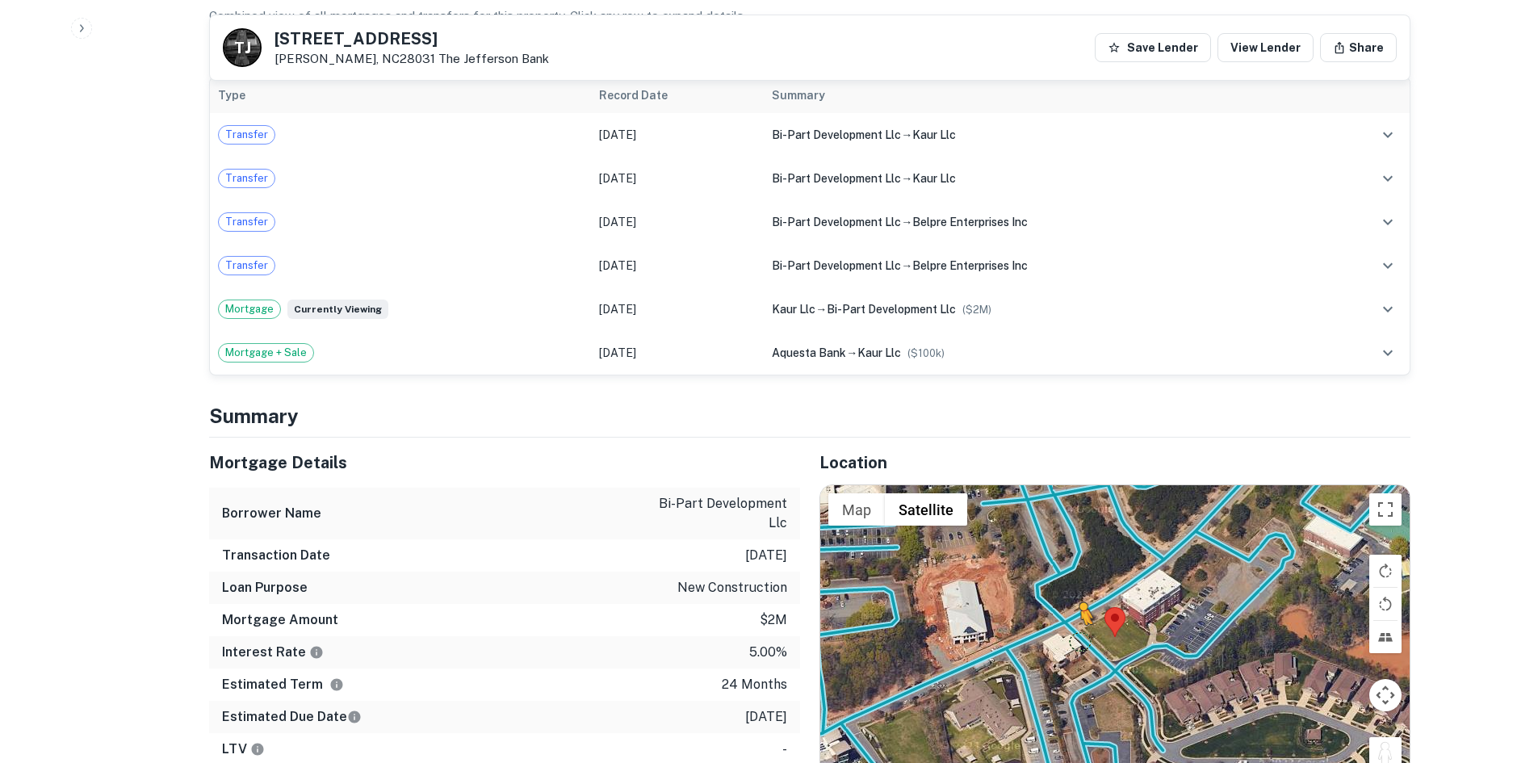
drag, startPoint x: 1380, startPoint y: 731, endPoint x: 1076, endPoint y: 620, distance: 324.0
click at [1076, 620] on div "To activate drag with keyboard, press Alt + Enter. Once in keyboard drag state,…" at bounding box center [1114, 636] width 589 height 303
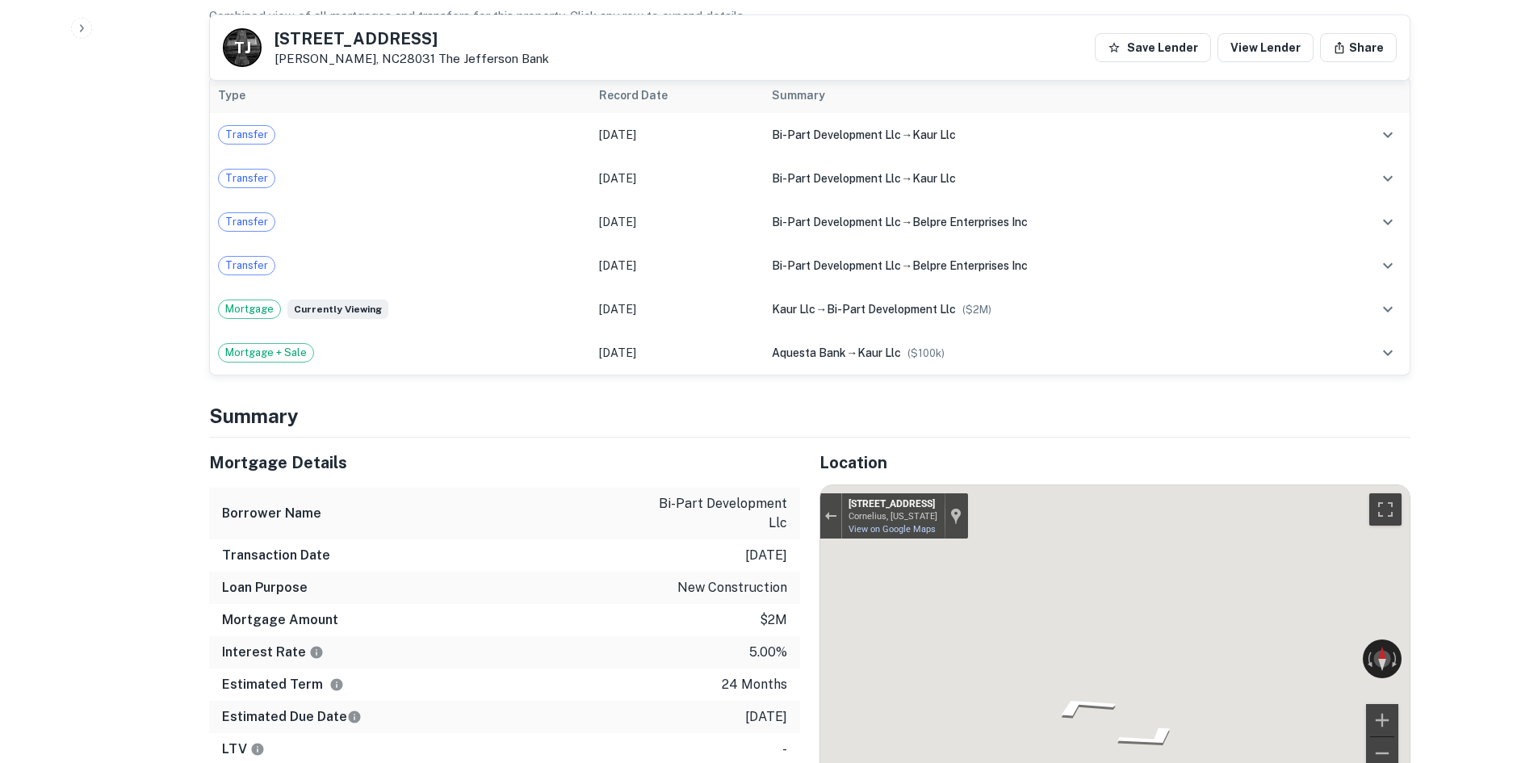
scroll to position [978, 0]
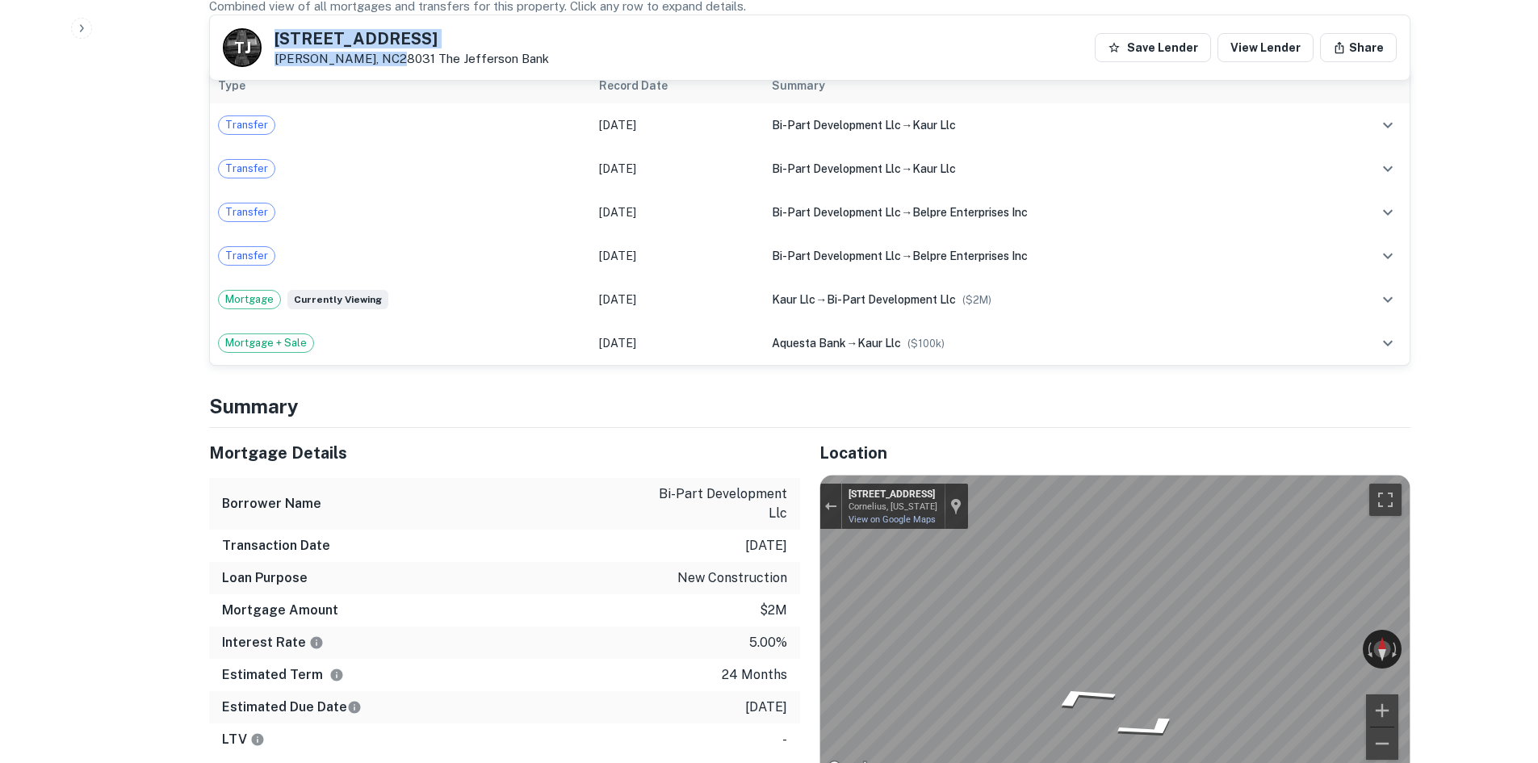
drag, startPoint x: 273, startPoint y: 33, endPoint x: 383, endPoint y: 70, distance: 116.6
click at [383, 70] on div "T J 19546 Greentree Way Cornelius, NC28031 The Jefferson Bank Save Lender View …" at bounding box center [809, 47] width 1199 height 65
copy div "19546 Greentree Way Cornelius, NC28031"
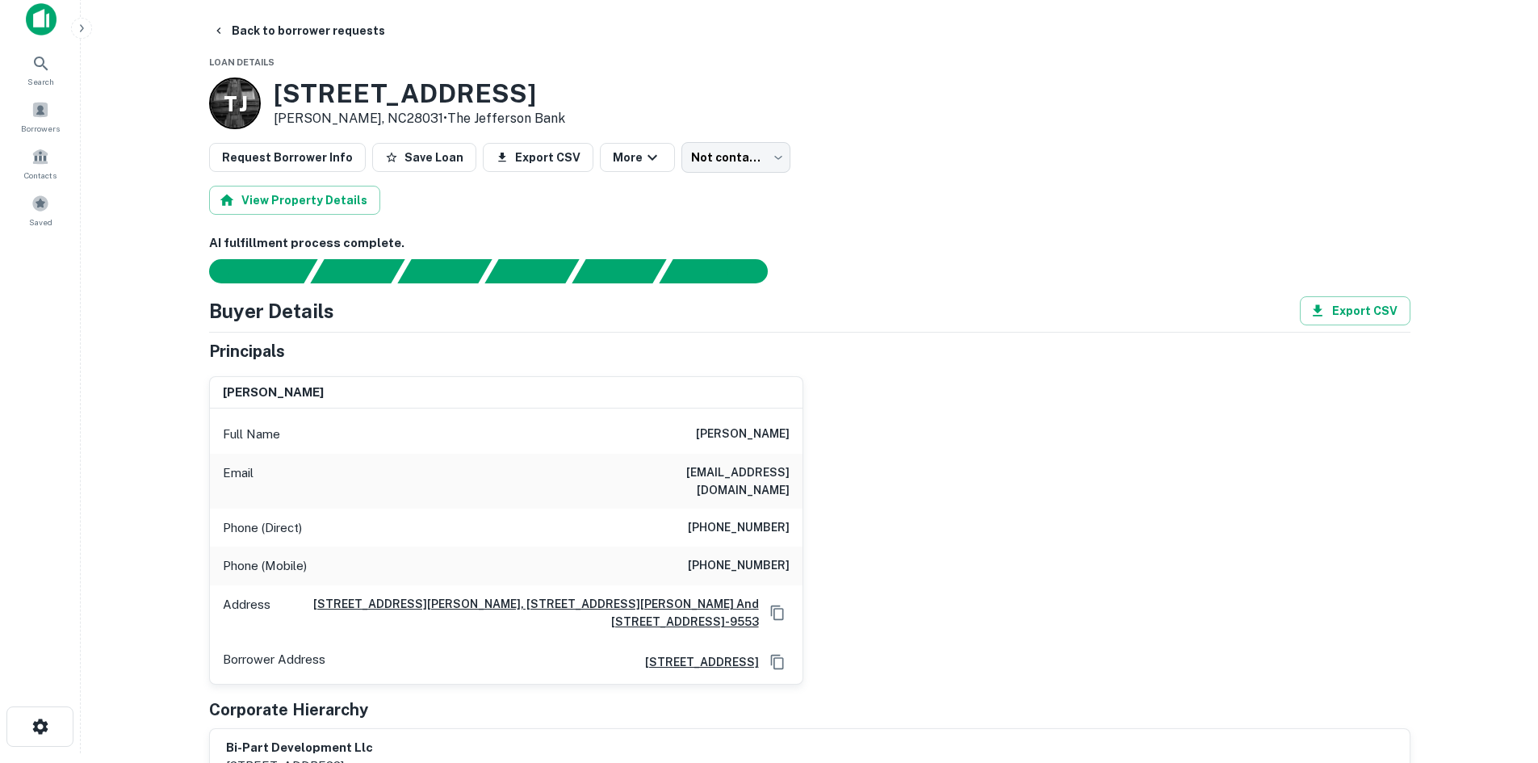
scroll to position [0, 0]
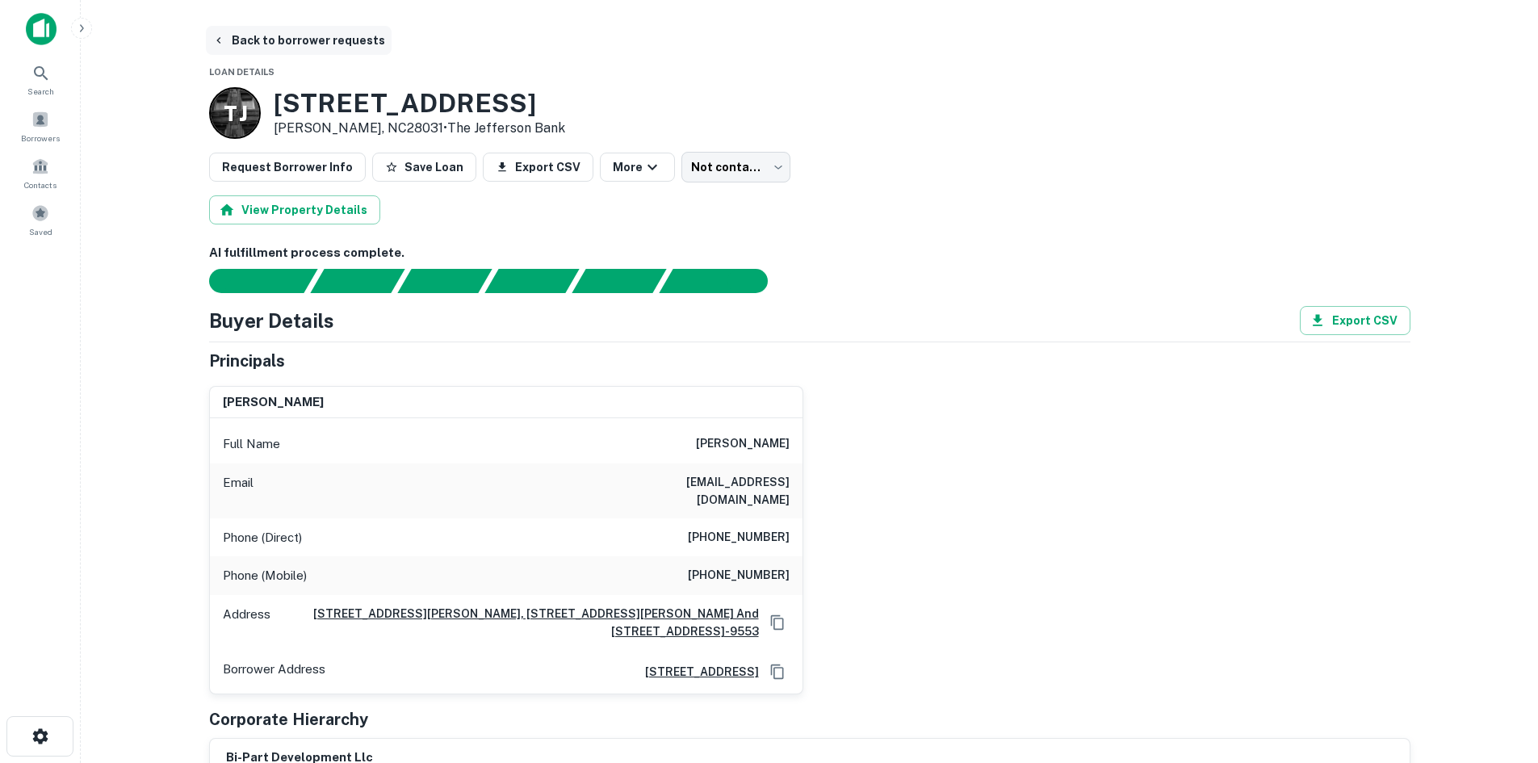
click at [260, 40] on button "Back to borrower requests" at bounding box center [299, 40] width 186 height 29
click at [42, 213] on span at bounding box center [40, 213] width 18 height 18
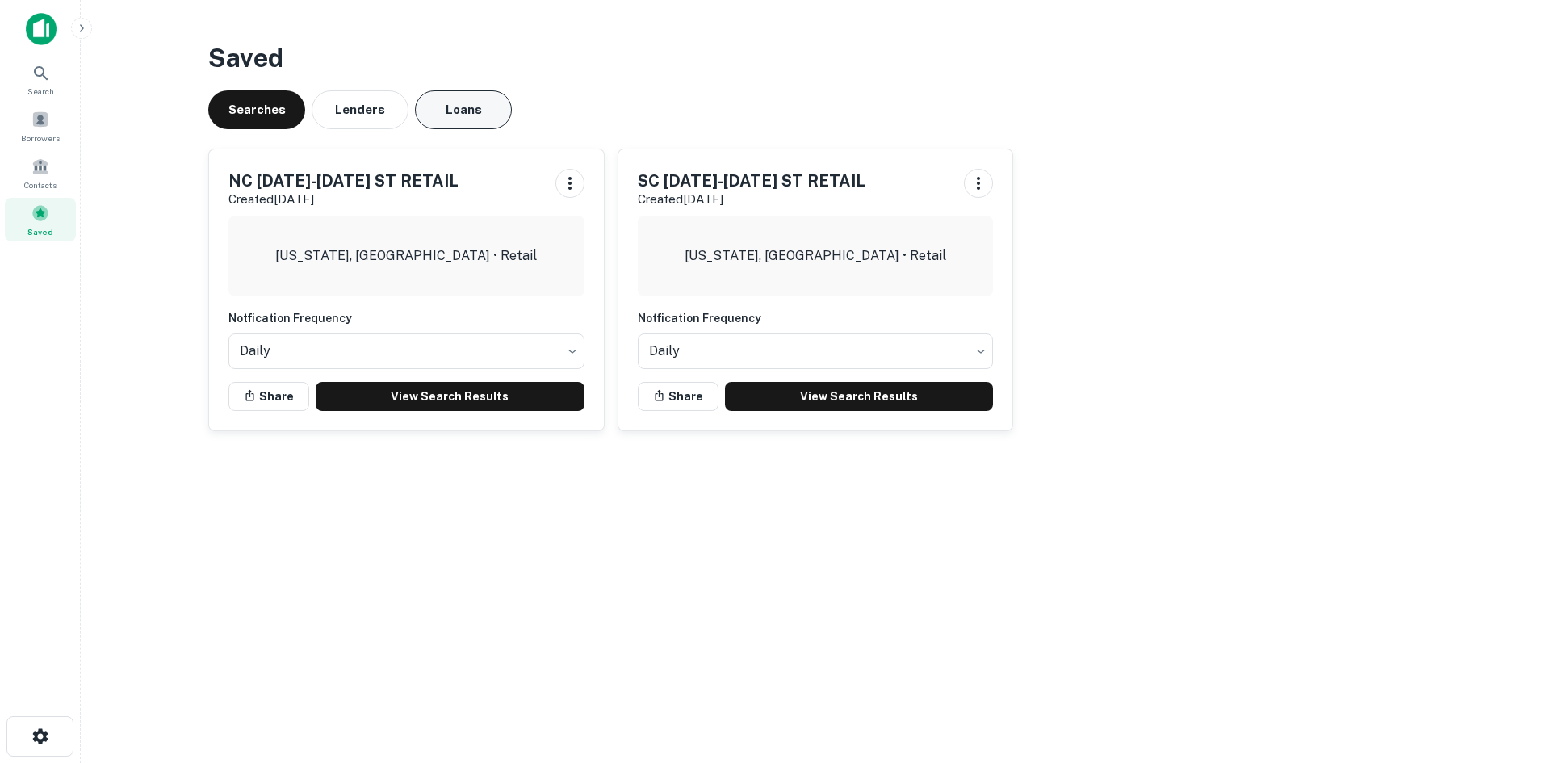
click at [441, 109] on button "Loans" at bounding box center [463, 109] width 97 height 39
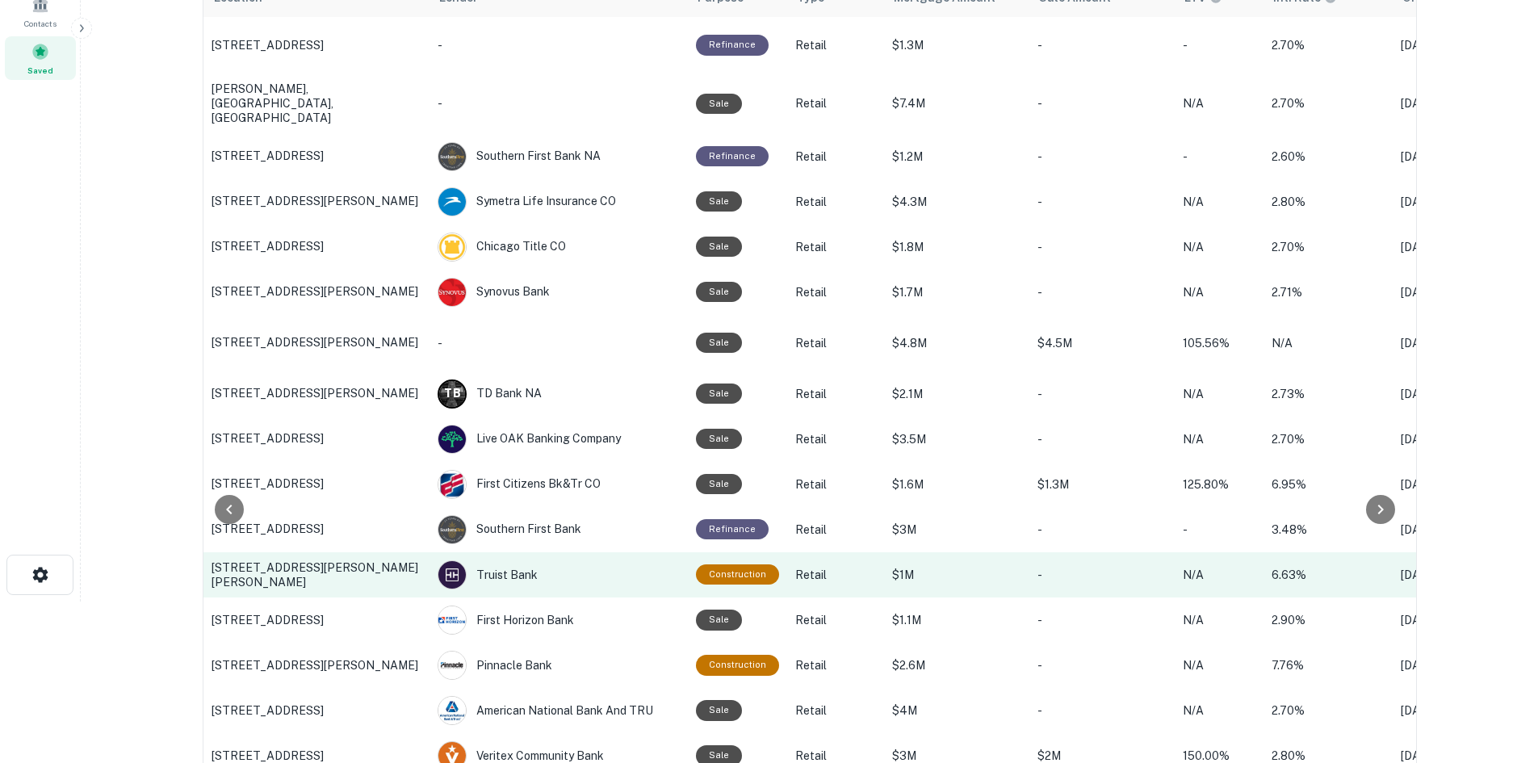
scroll to position [242, 0]
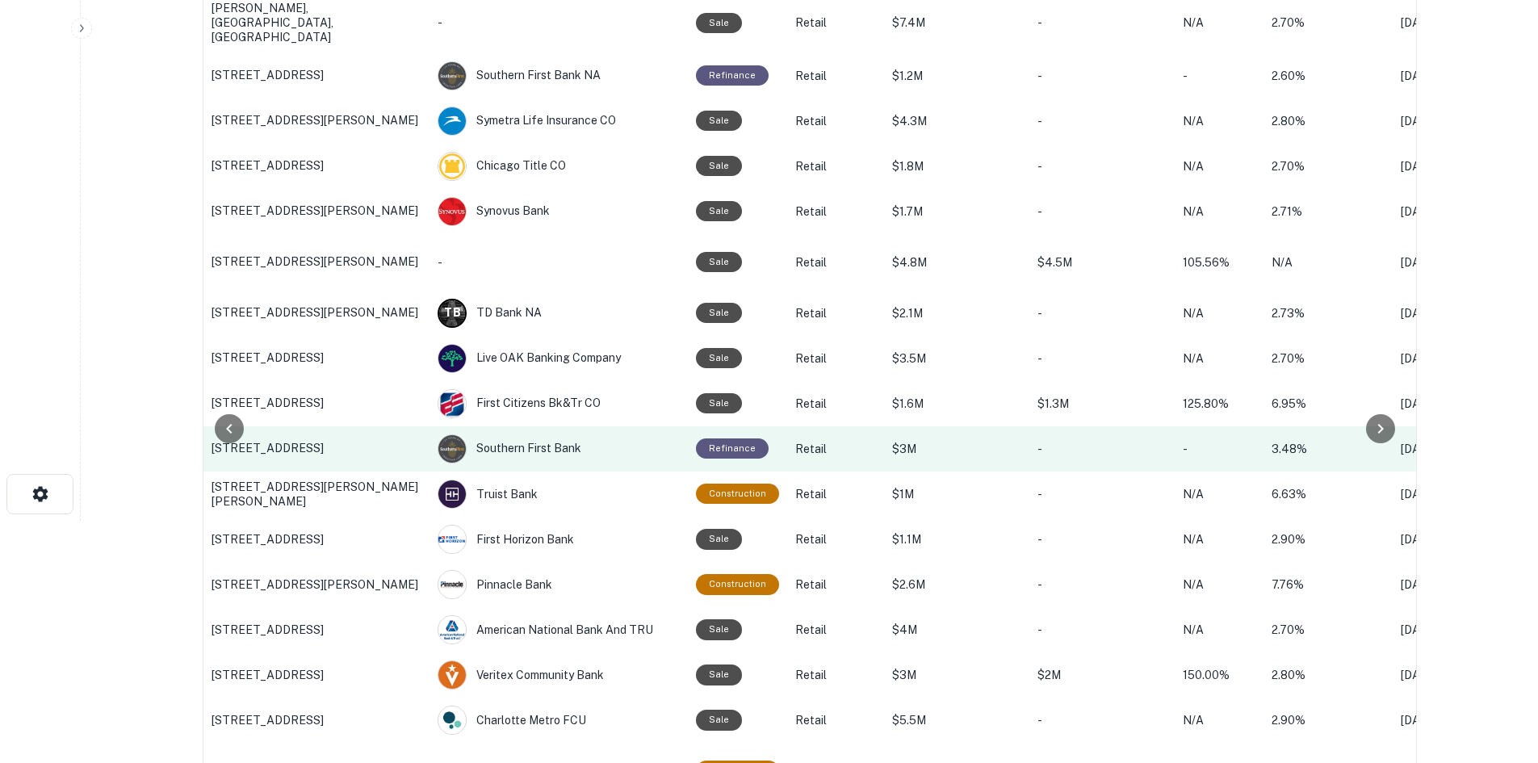
click at [313, 447] on p "2709 Church St, Conway, SC" at bounding box center [316, 448] width 210 height 15
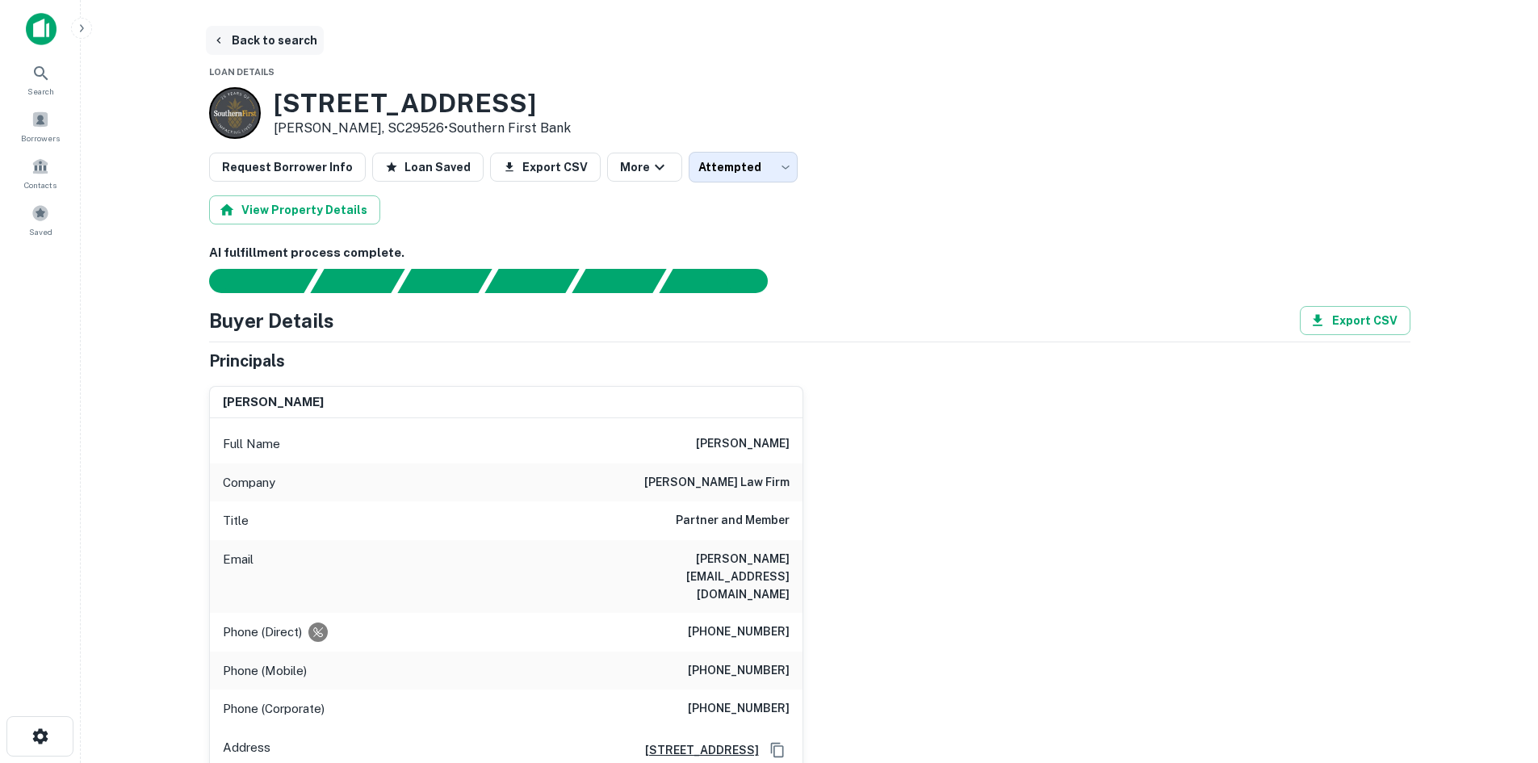
click at [229, 42] on button "Back to search" at bounding box center [265, 40] width 118 height 29
click at [44, 206] on span at bounding box center [40, 213] width 18 height 18
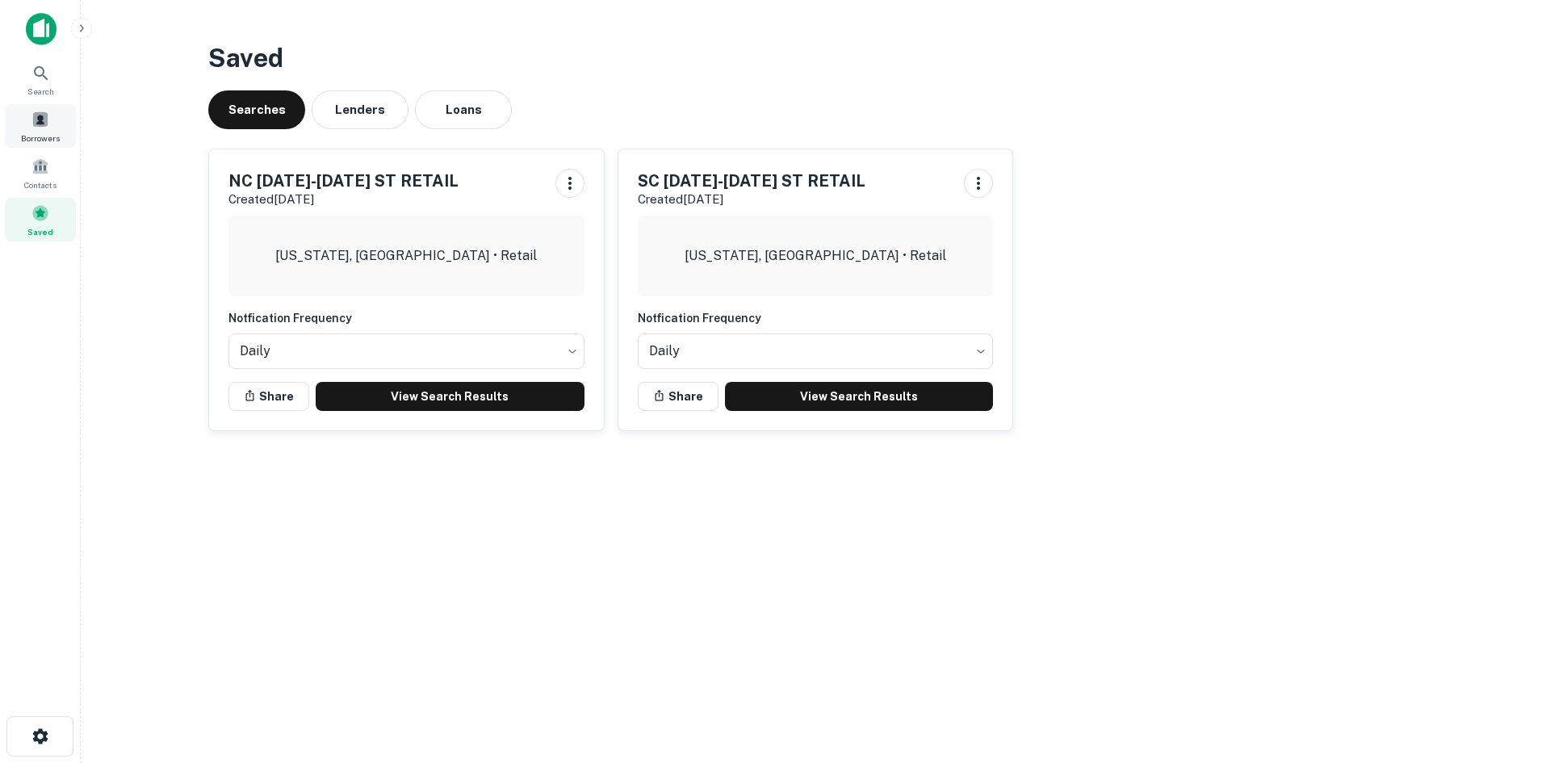
click at [52, 140] on span "Borrowers" at bounding box center [40, 138] width 39 height 13
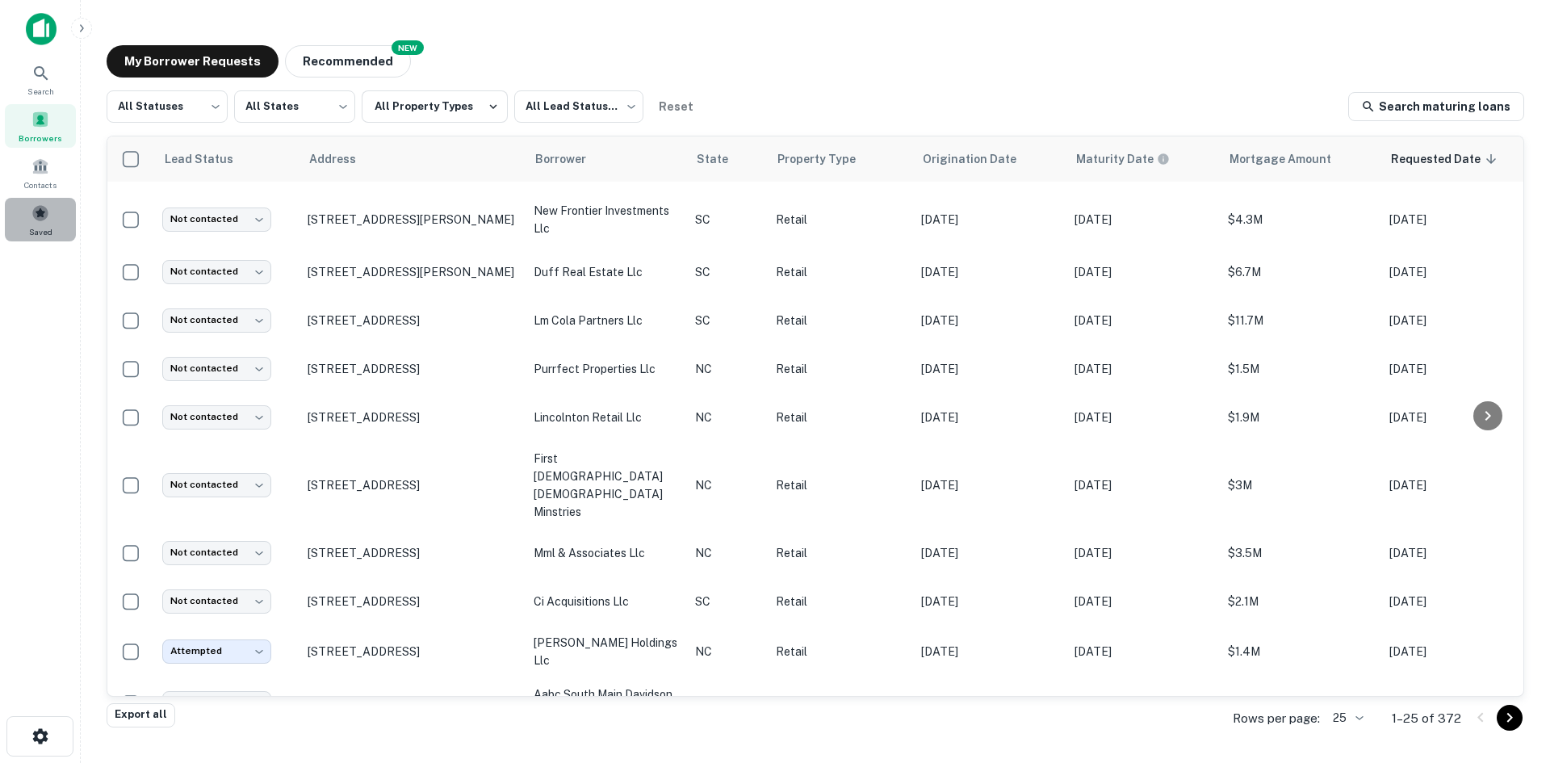
click at [56, 211] on div "Saved" at bounding box center [40, 220] width 71 height 44
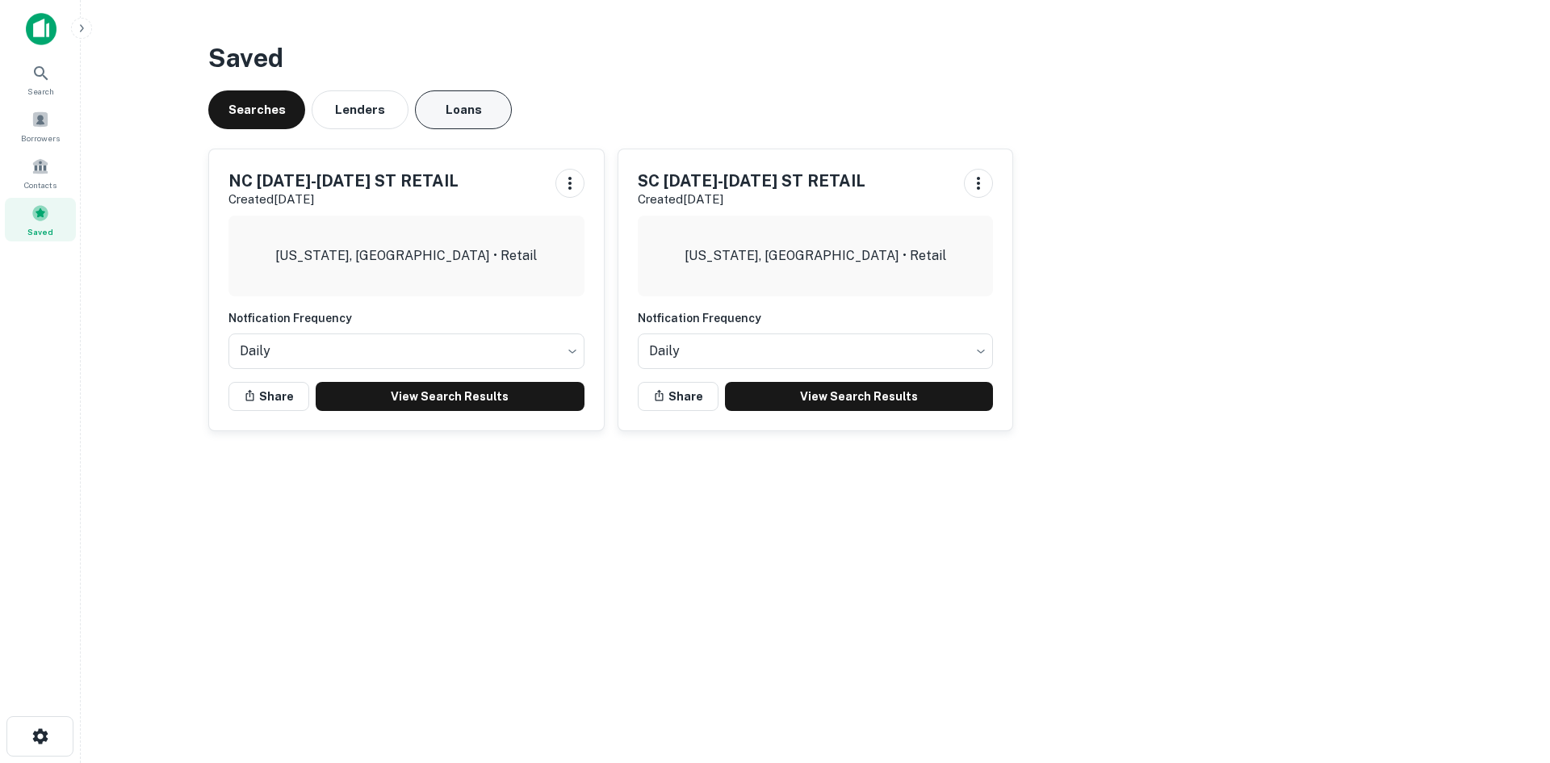
click at [474, 119] on button "Loans" at bounding box center [463, 109] width 97 height 39
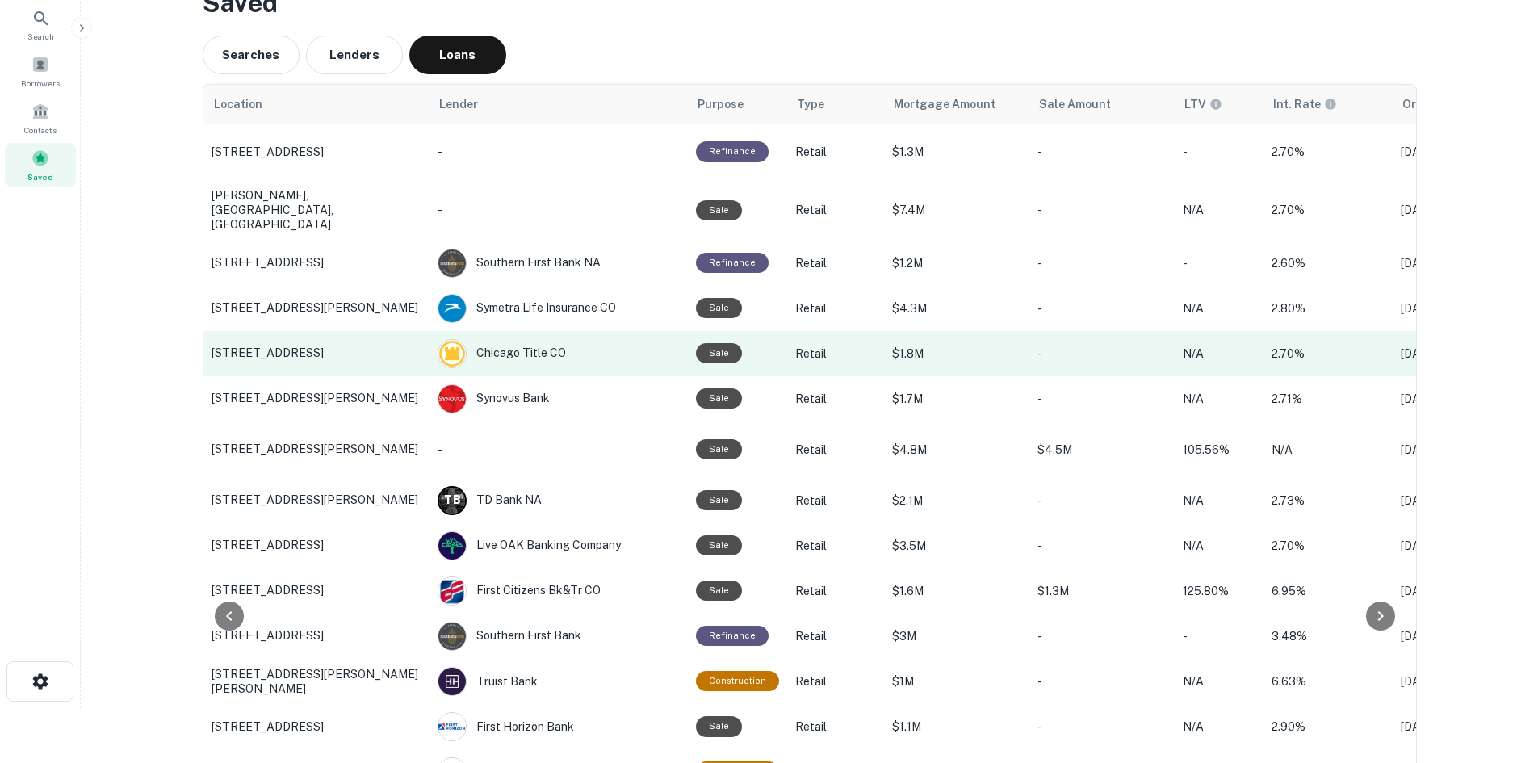
scroll to position [242, 0]
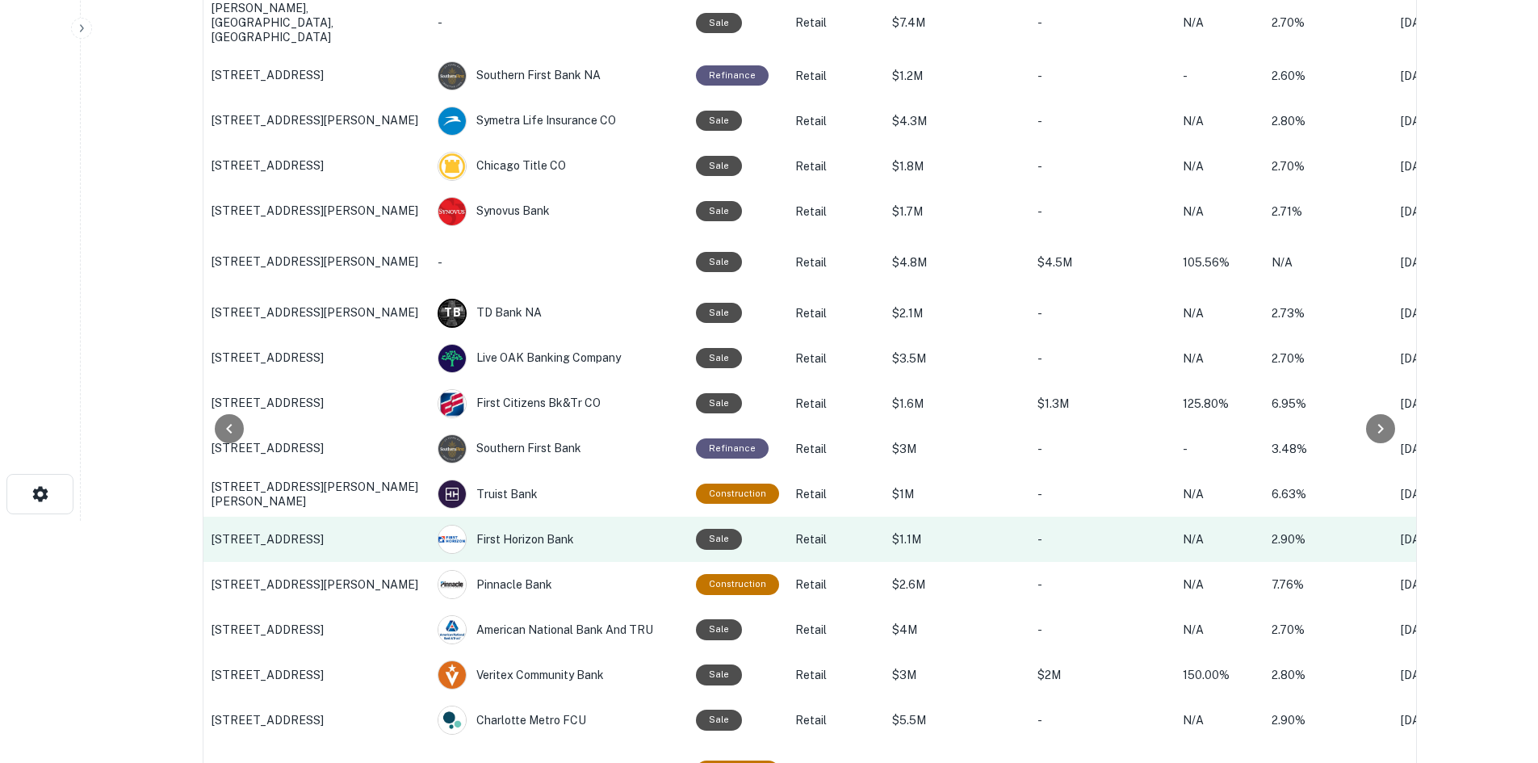
click at [316, 532] on p "[STREET_ADDRESS]" at bounding box center [316, 539] width 210 height 15
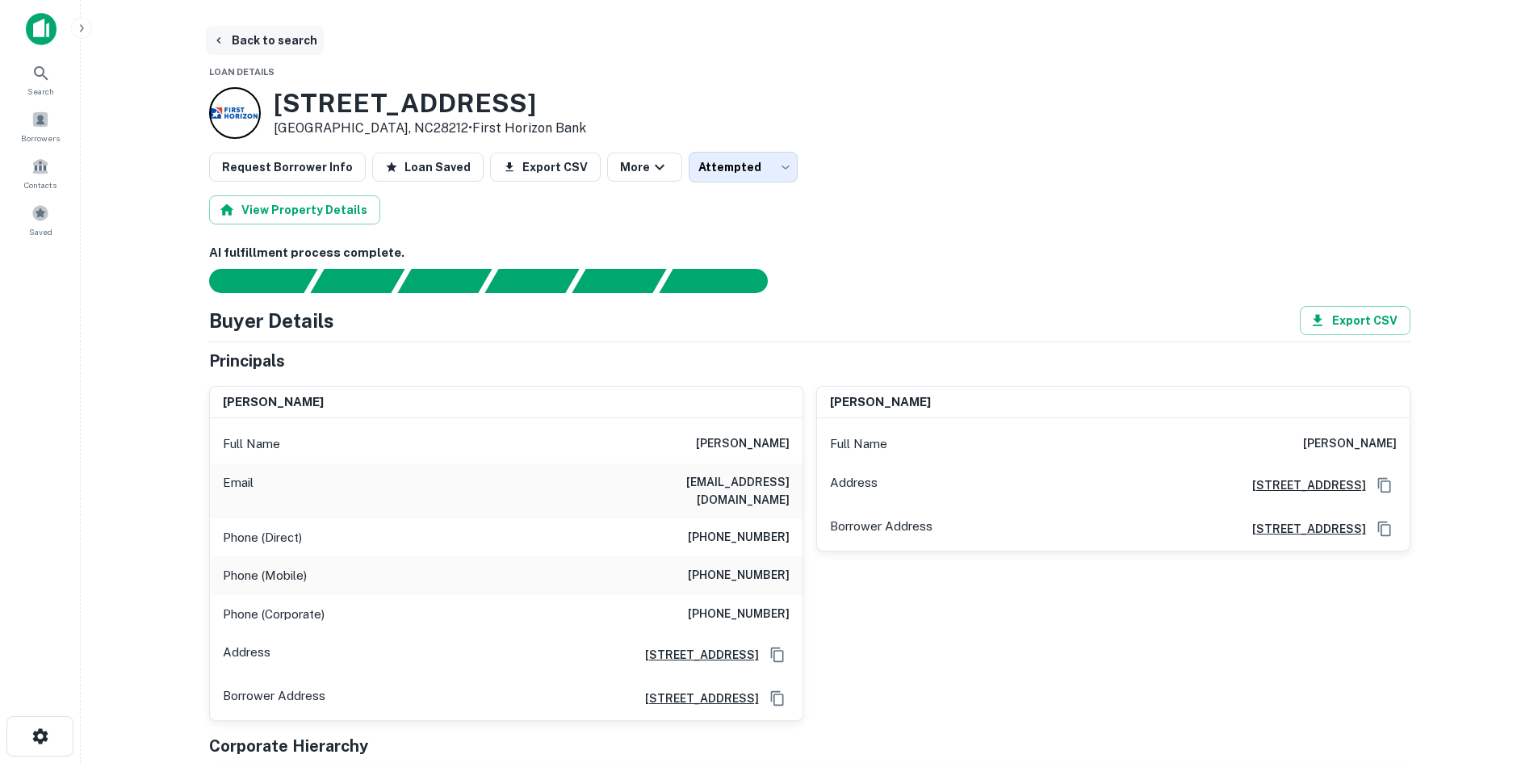
click at [267, 41] on button "Back to search" at bounding box center [265, 40] width 118 height 29
click at [37, 219] on span at bounding box center [40, 213] width 18 height 18
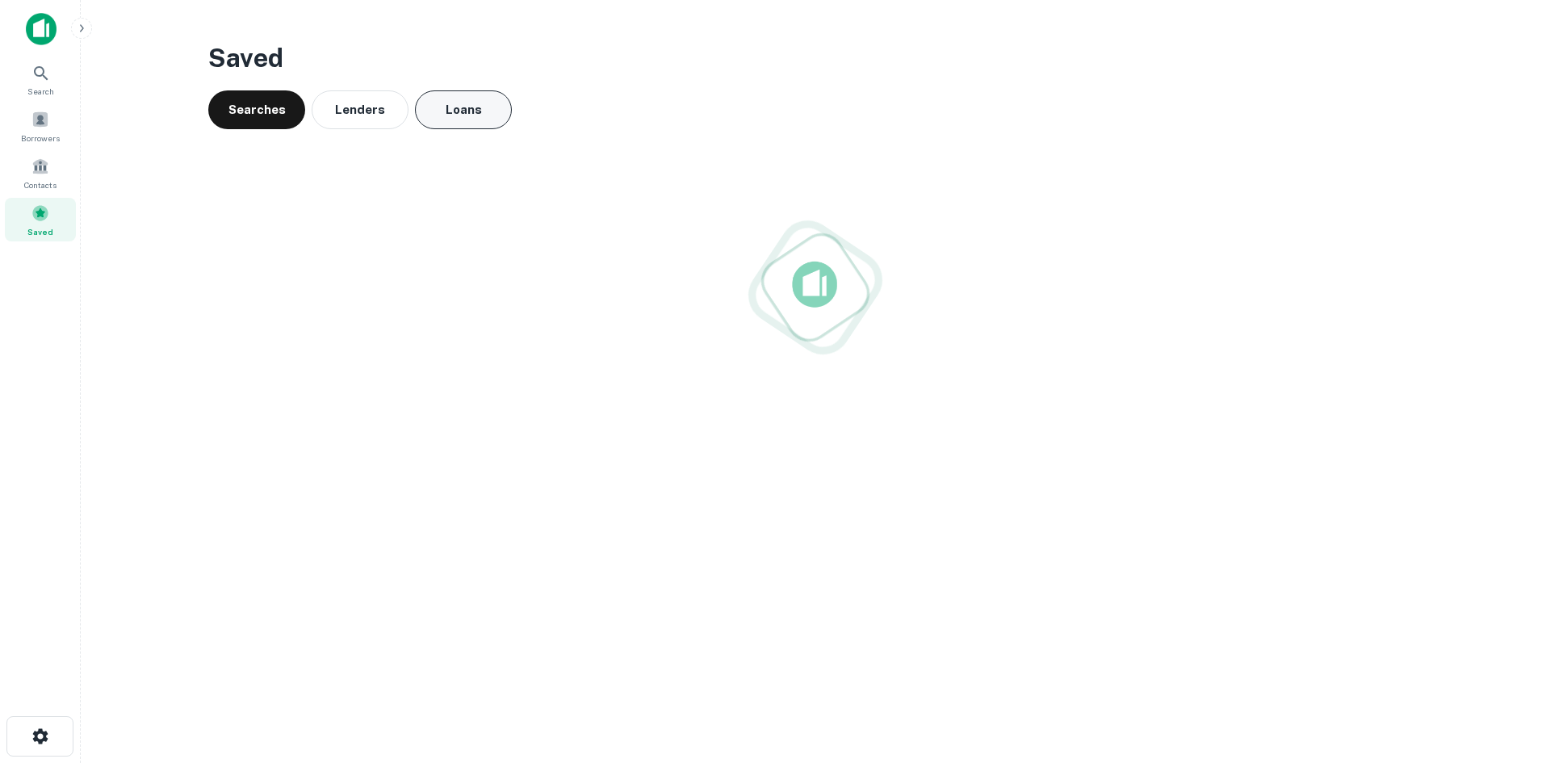
click at [444, 111] on button "Loans" at bounding box center [463, 109] width 97 height 39
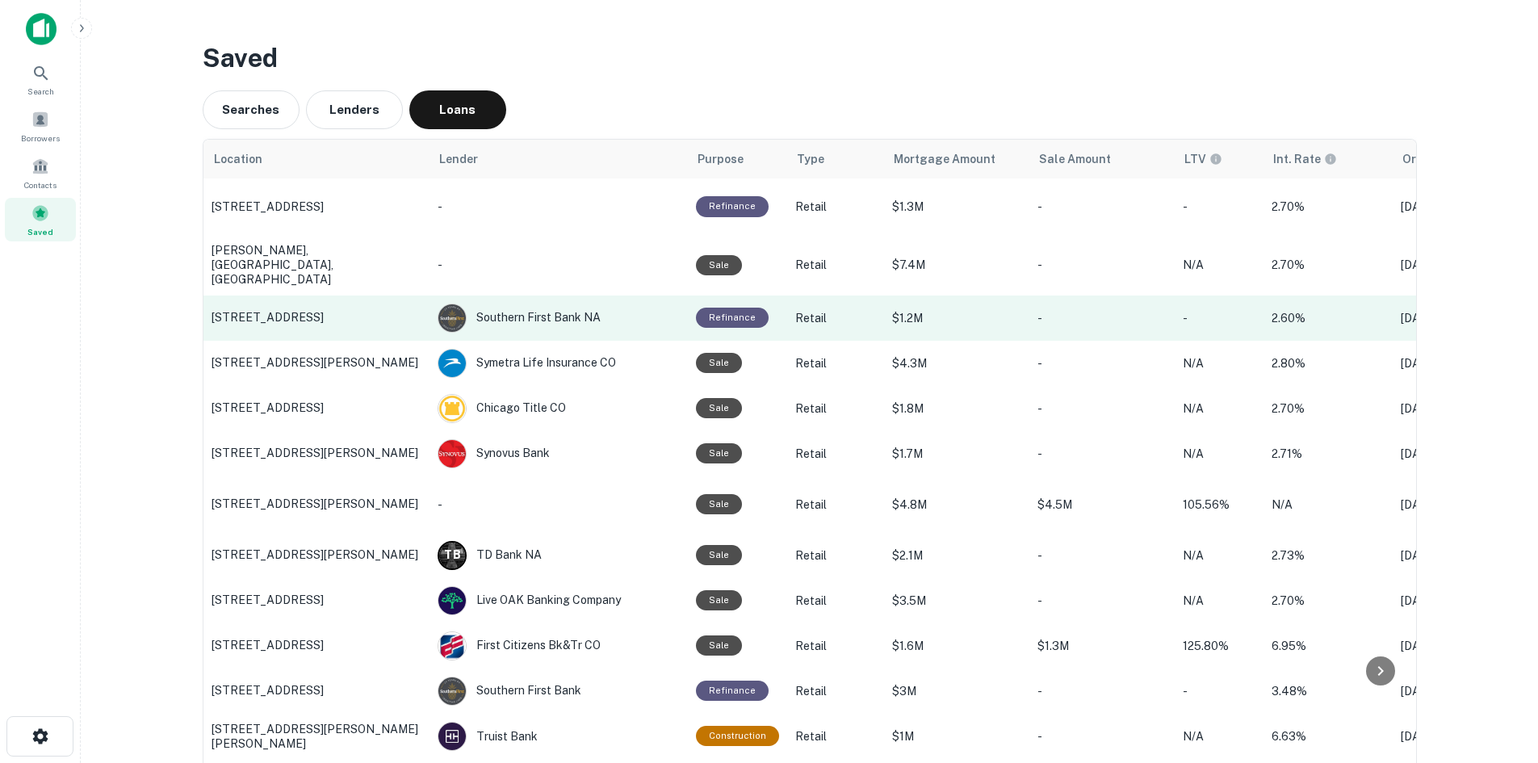
drag, startPoint x: 305, startPoint y: 327, endPoint x: 301, endPoint y: 317, distance: 10.5
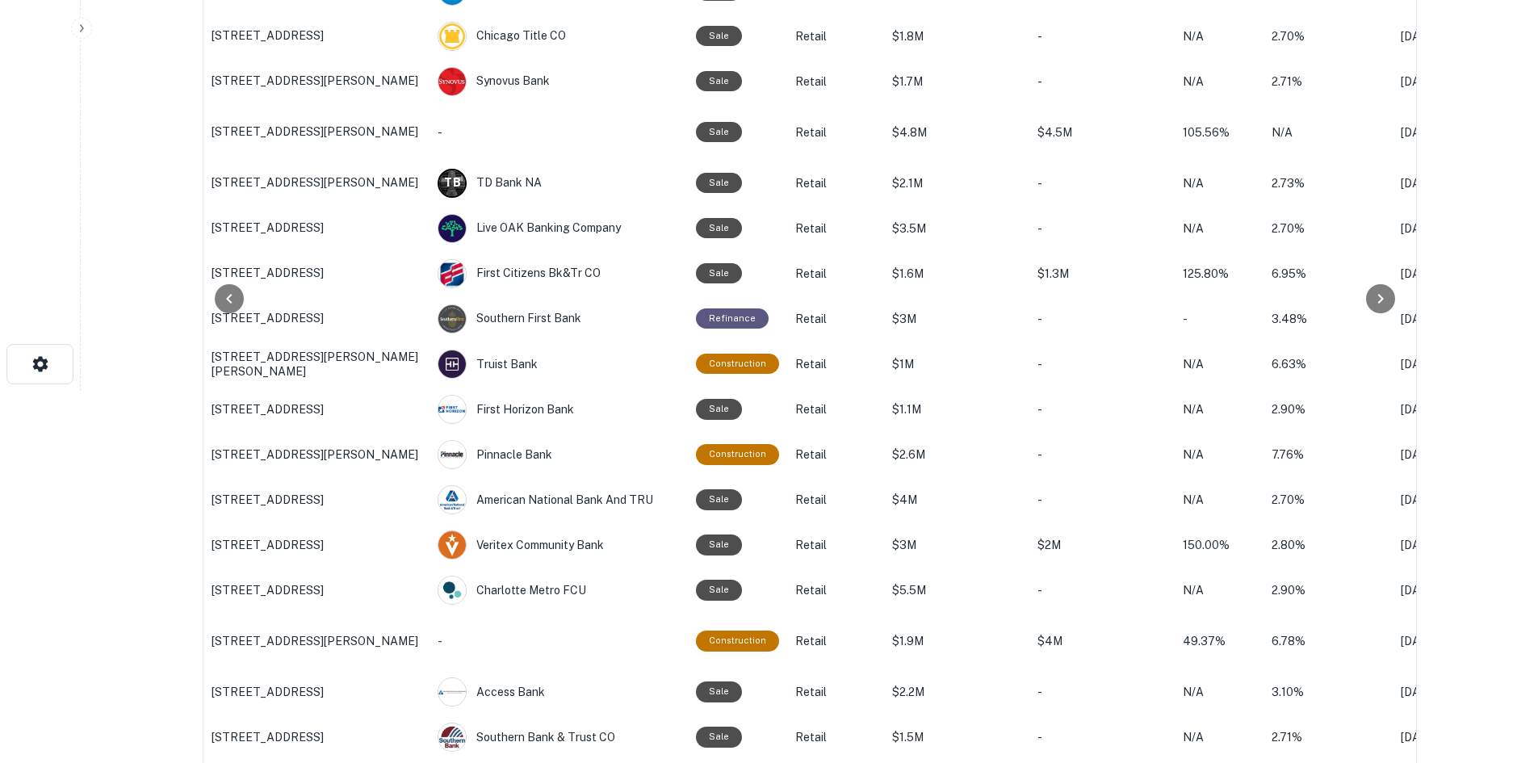
scroll to position [481, 0]
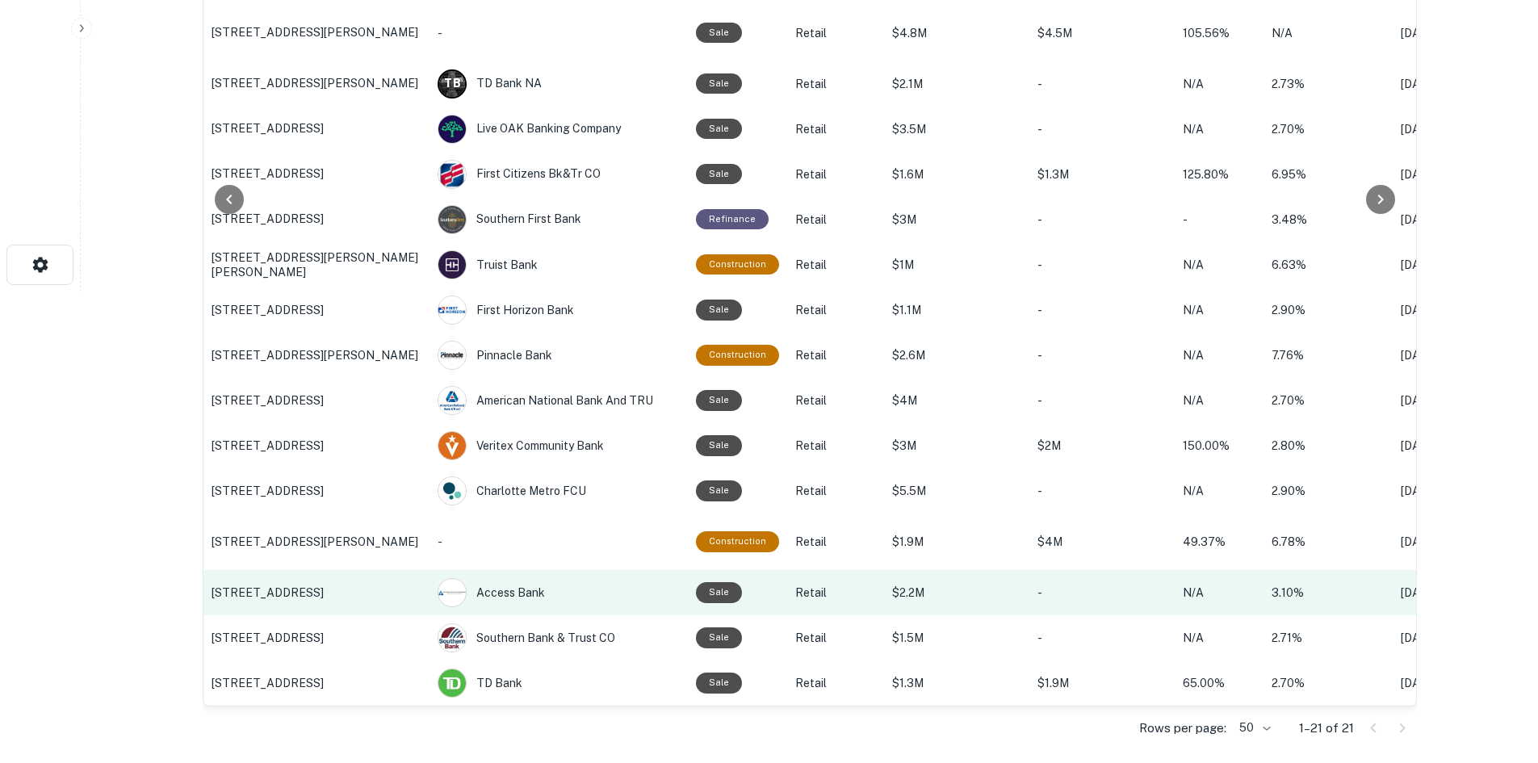
click at [337, 585] on p "4824 Old York Rd, Rock Hill, SC" at bounding box center [316, 592] width 210 height 15
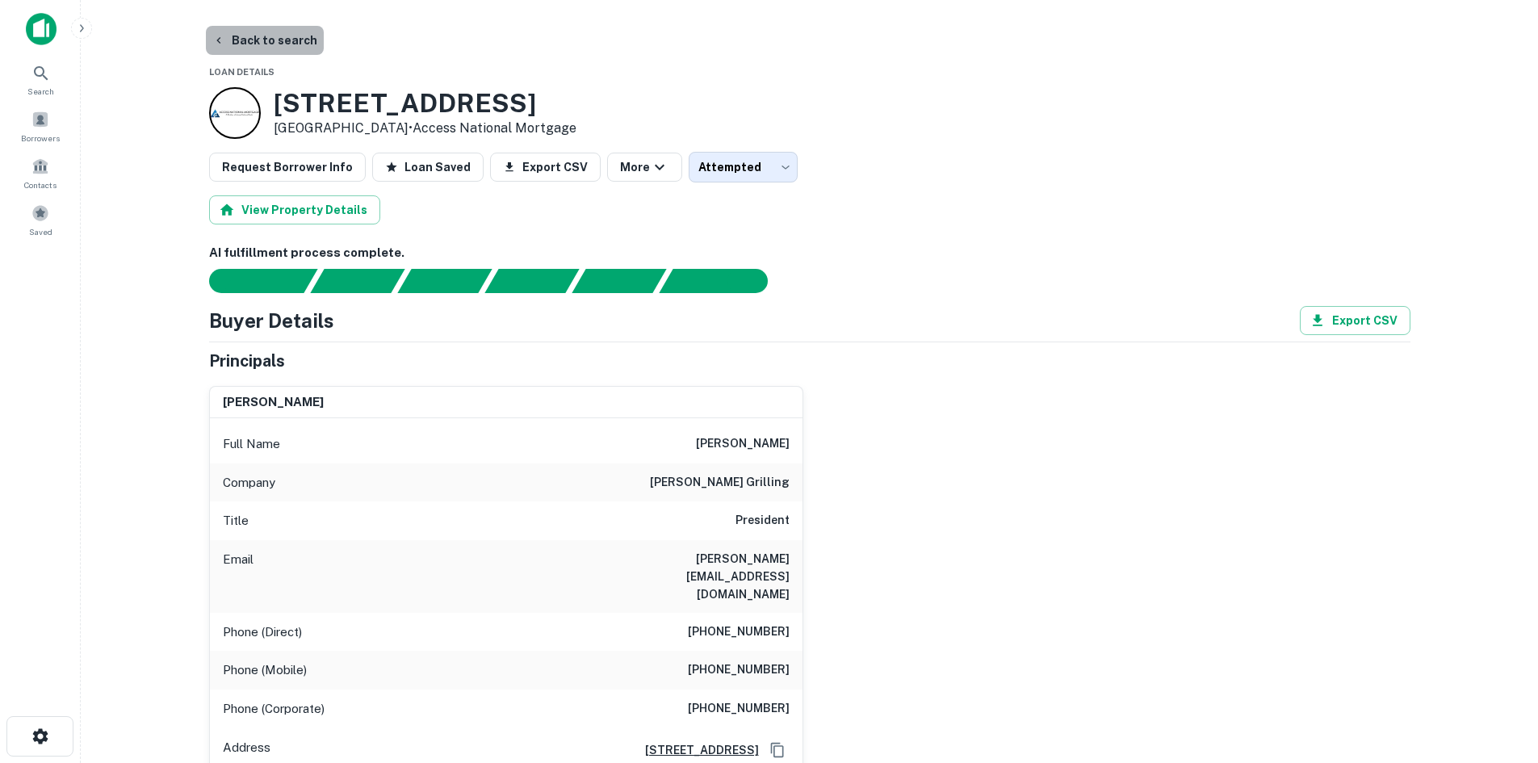
click at [304, 50] on button "Back to search" at bounding box center [265, 40] width 118 height 29
click at [270, 47] on button "Back to search" at bounding box center [265, 40] width 118 height 29
click at [49, 210] on div "Saved" at bounding box center [40, 220] width 71 height 44
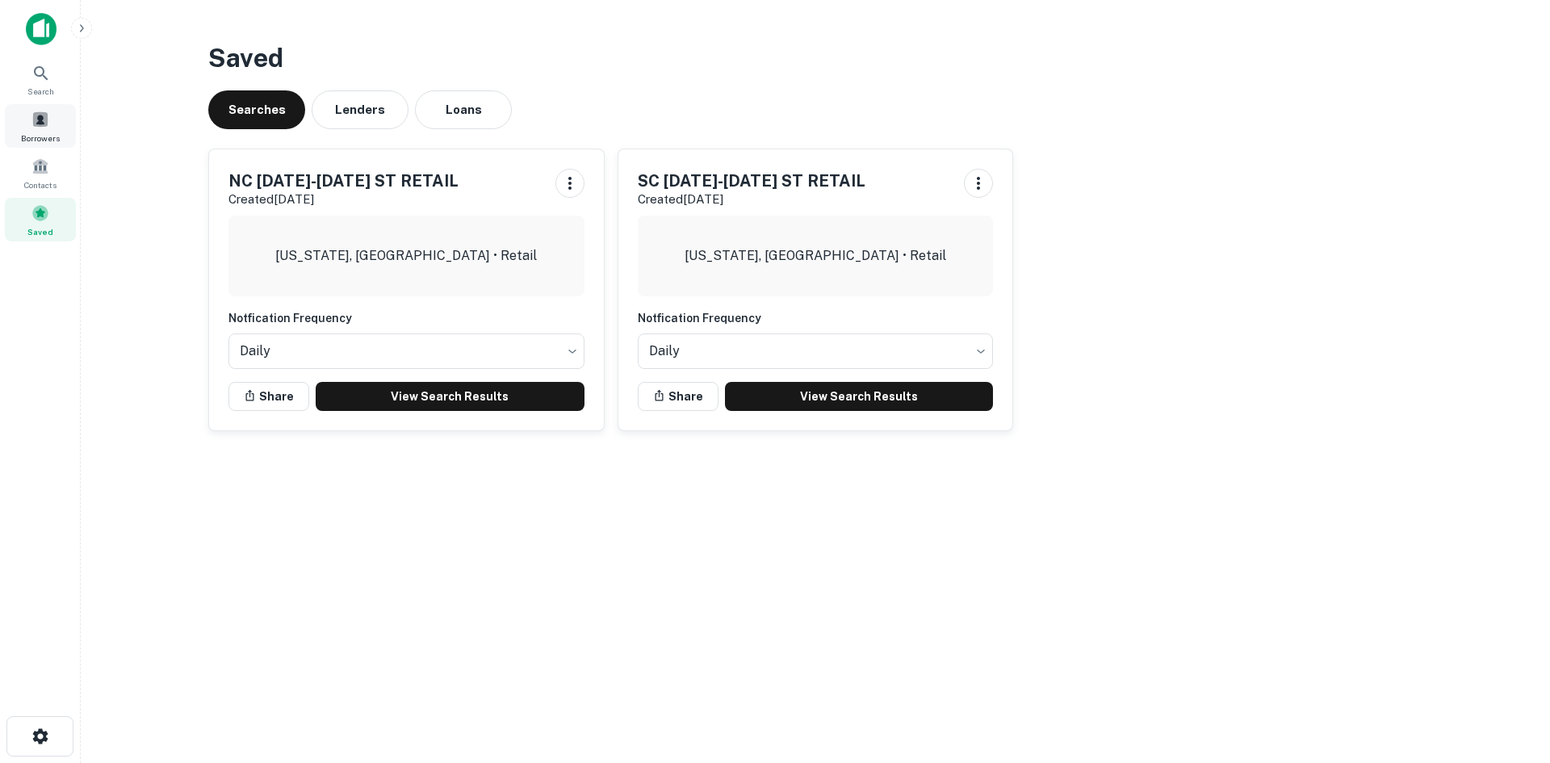
click at [48, 130] on div "Borrowers" at bounding box center [40, 126] width 71 height 44
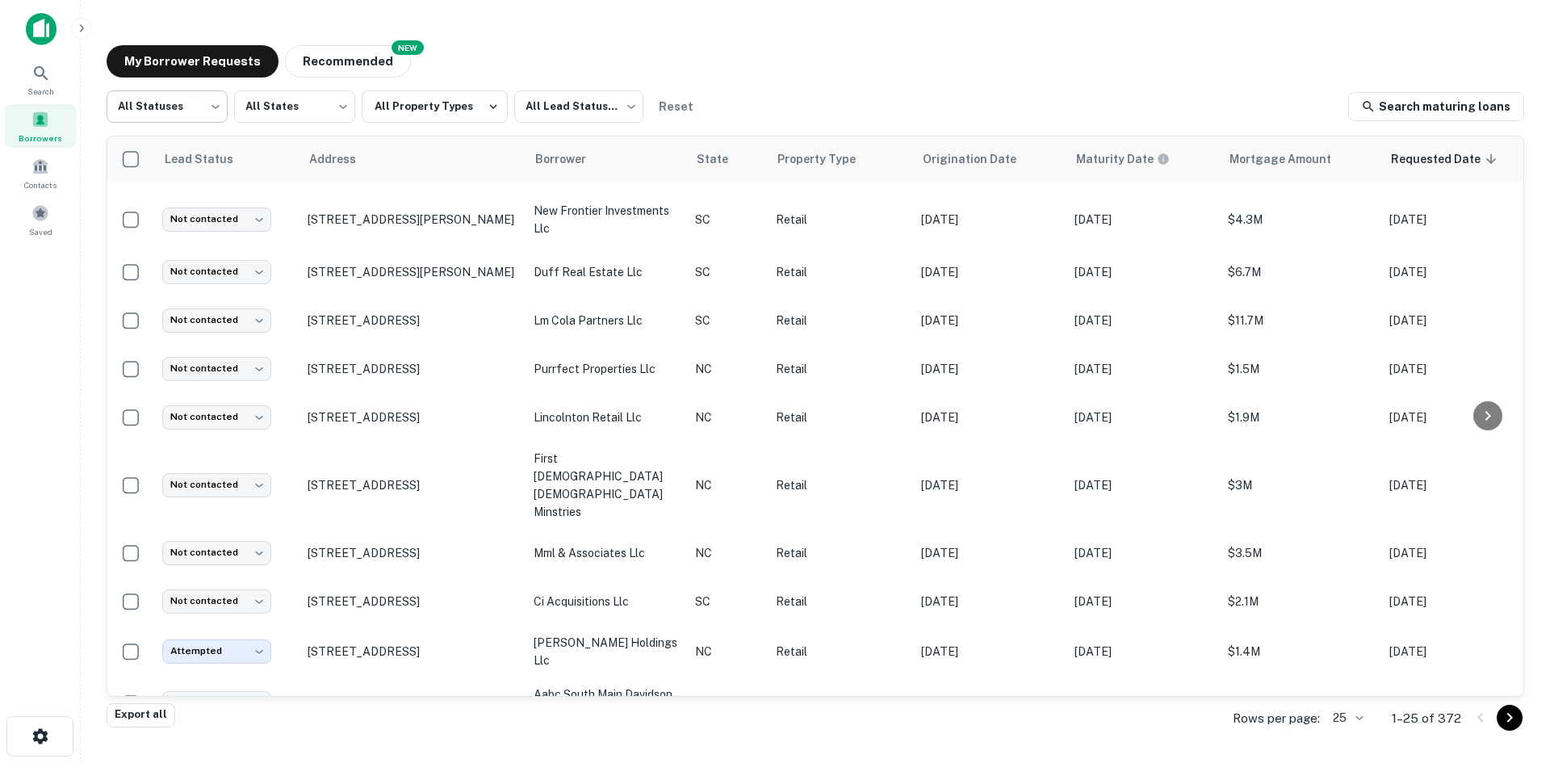
click at [189, 123] on body "Search Borrowers Contacts Saved My Borrower Requests NEW Recommended All Status…" at bounding box center [775, 381] width 1550 height 763
click at [169, 208] on li "Fulfilled" at bounding box center [167, 206] width 121 height 29
type input "*********"
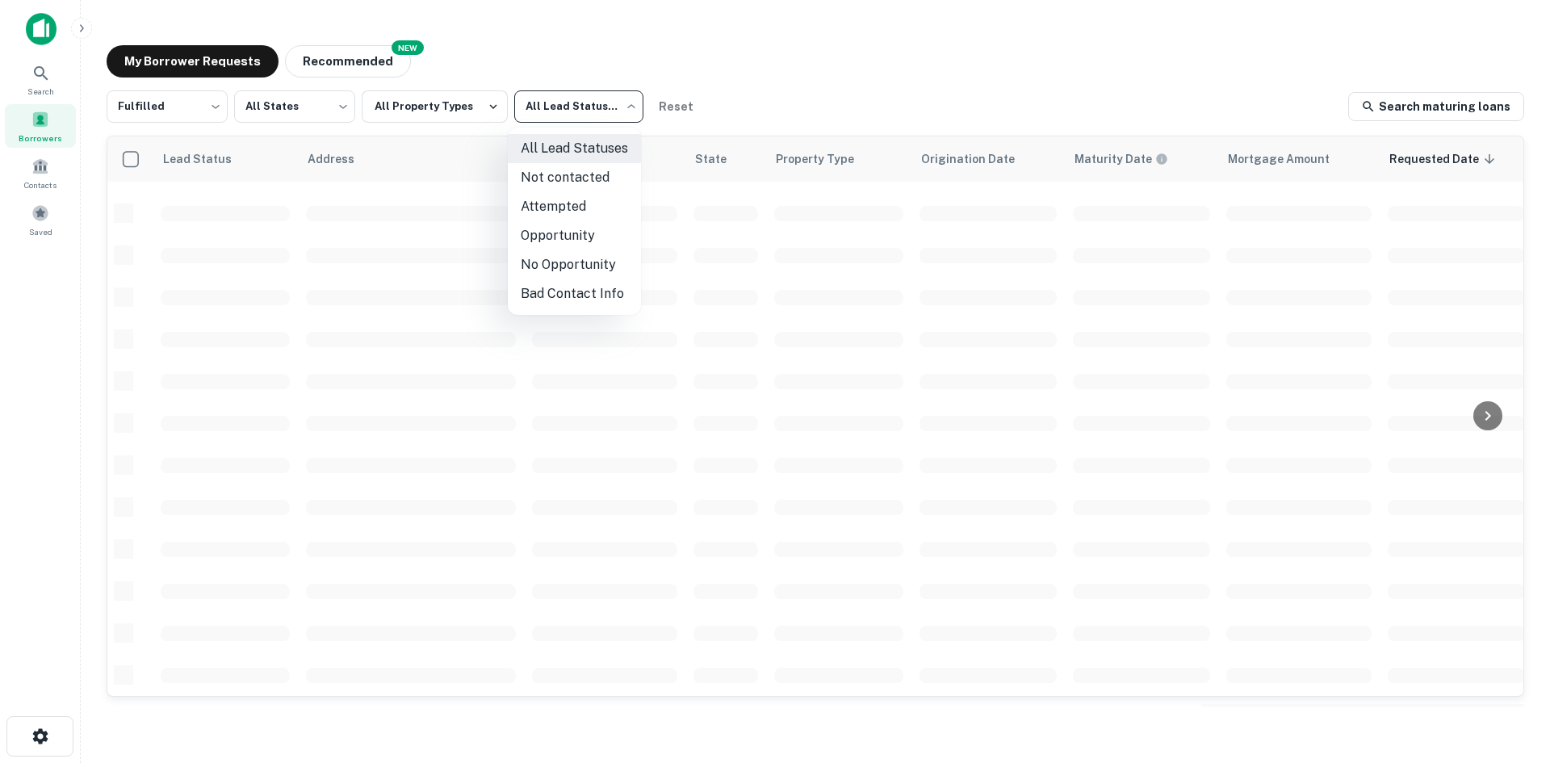
click at [592, 119] on body "Search Borrowers Contacts Saved My Borrower Requests NEW Recommended Fulfilled …" at bounding box center [775, 381] width 1550 height 763
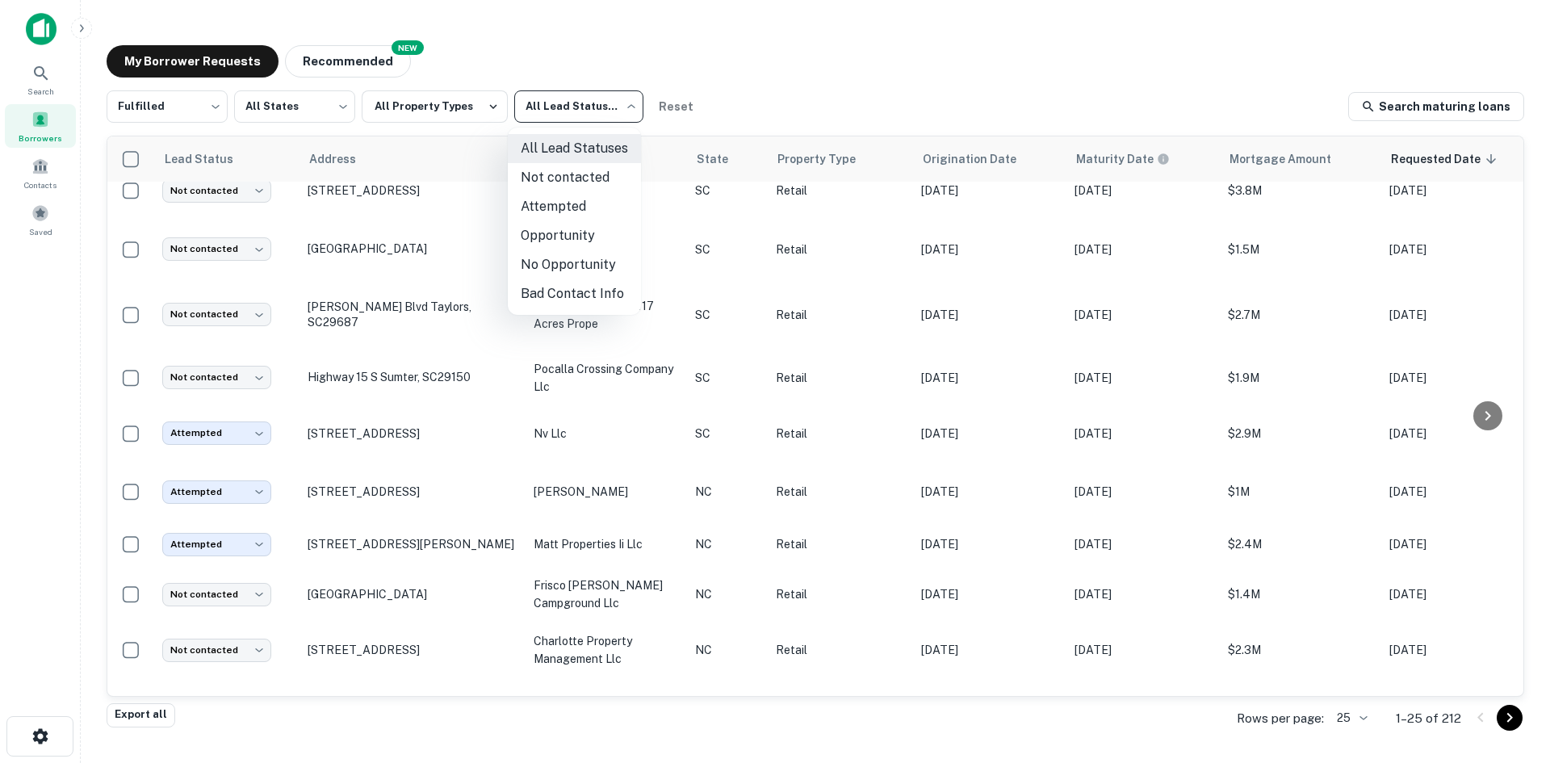
click at [542, 227] on li "Opportunity" at bounding box center [574, 235] width 133 height 29
type input "**********"
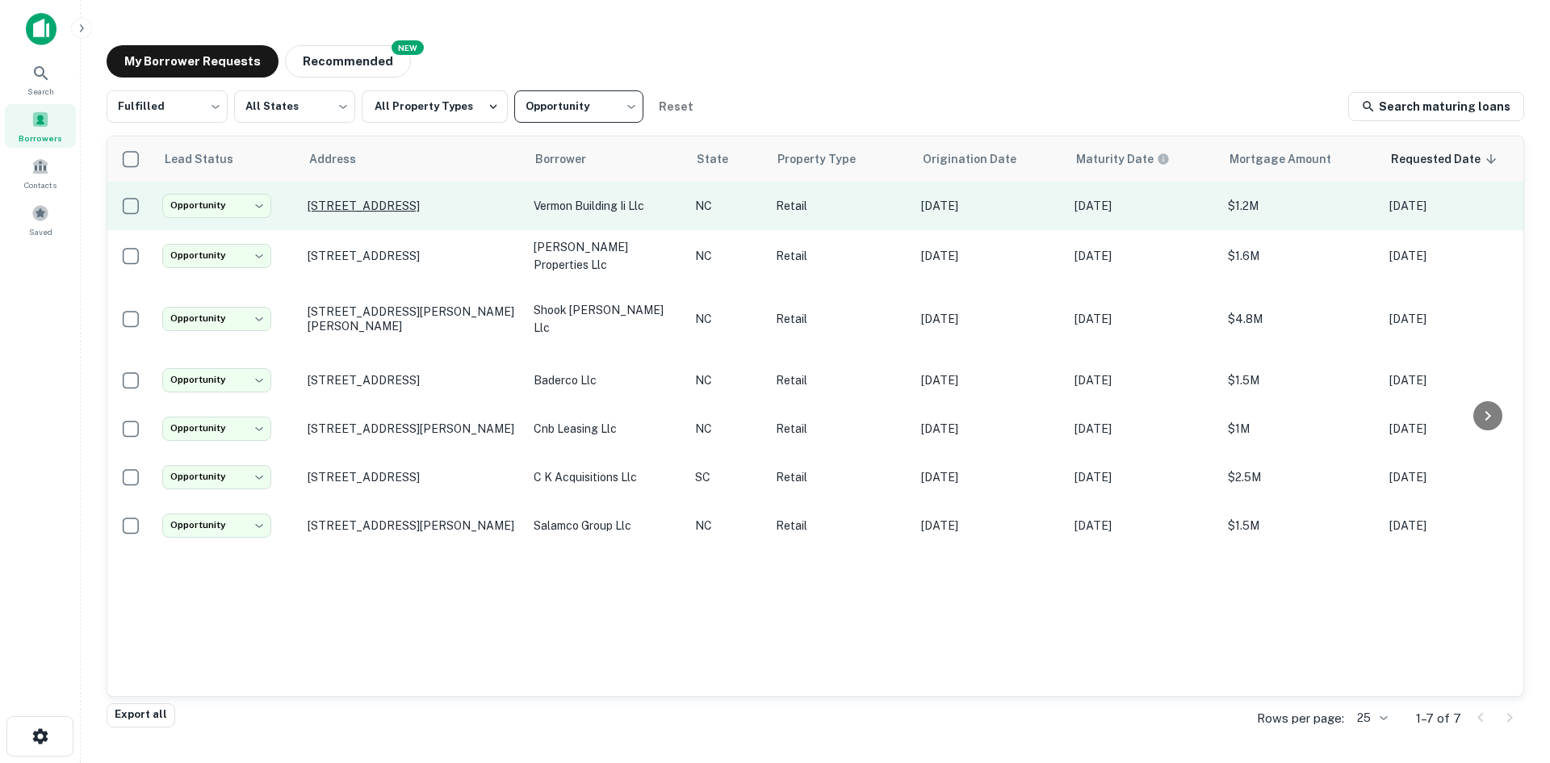
click at [363, 207] on p "236 S Elm St Greensboro, NC27401" at bounding box center [413, 206] width 210 height 15
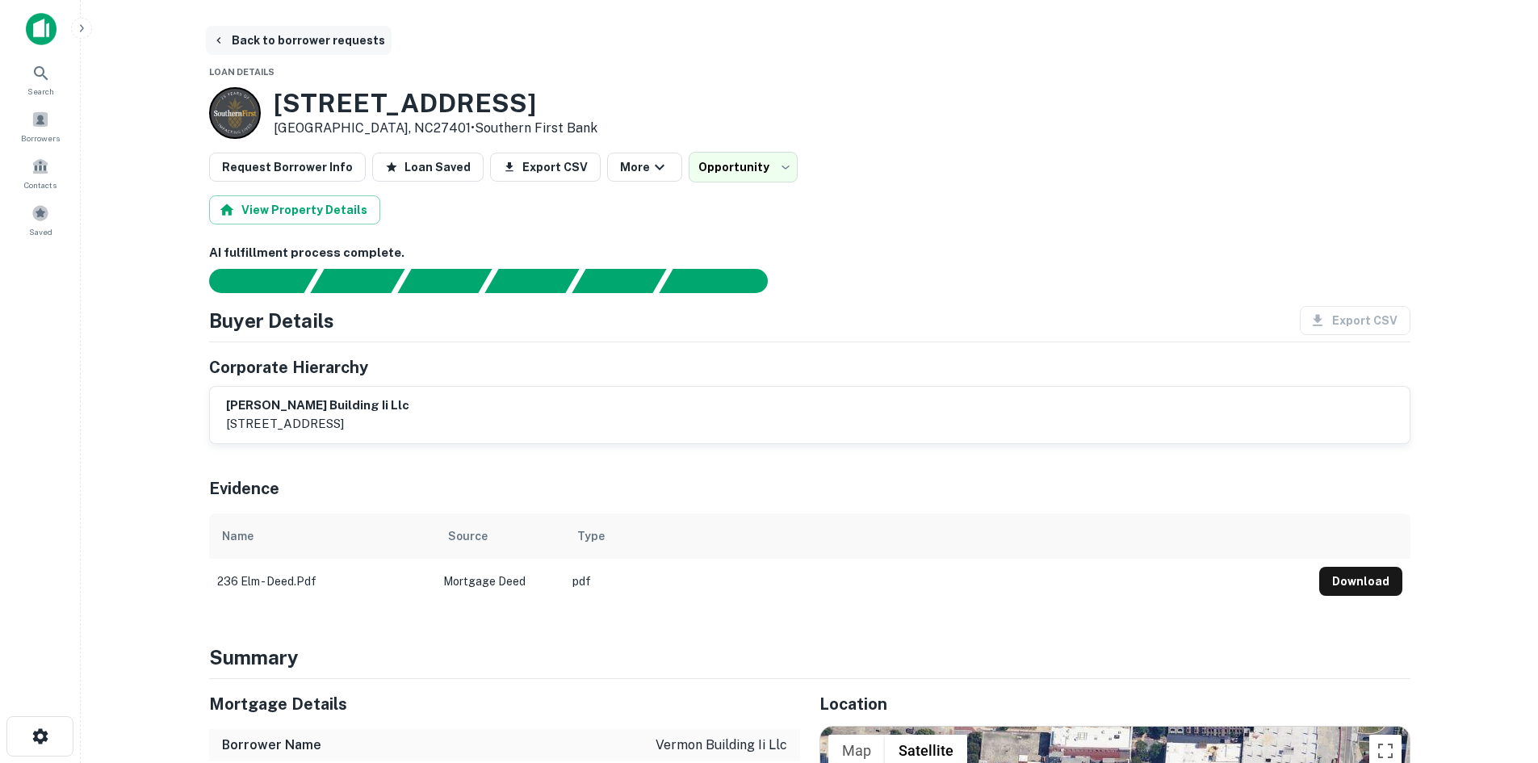
click at [314, 36] on button "Back to borrower requests" at bounding box center [299, 40] width 186 height 29
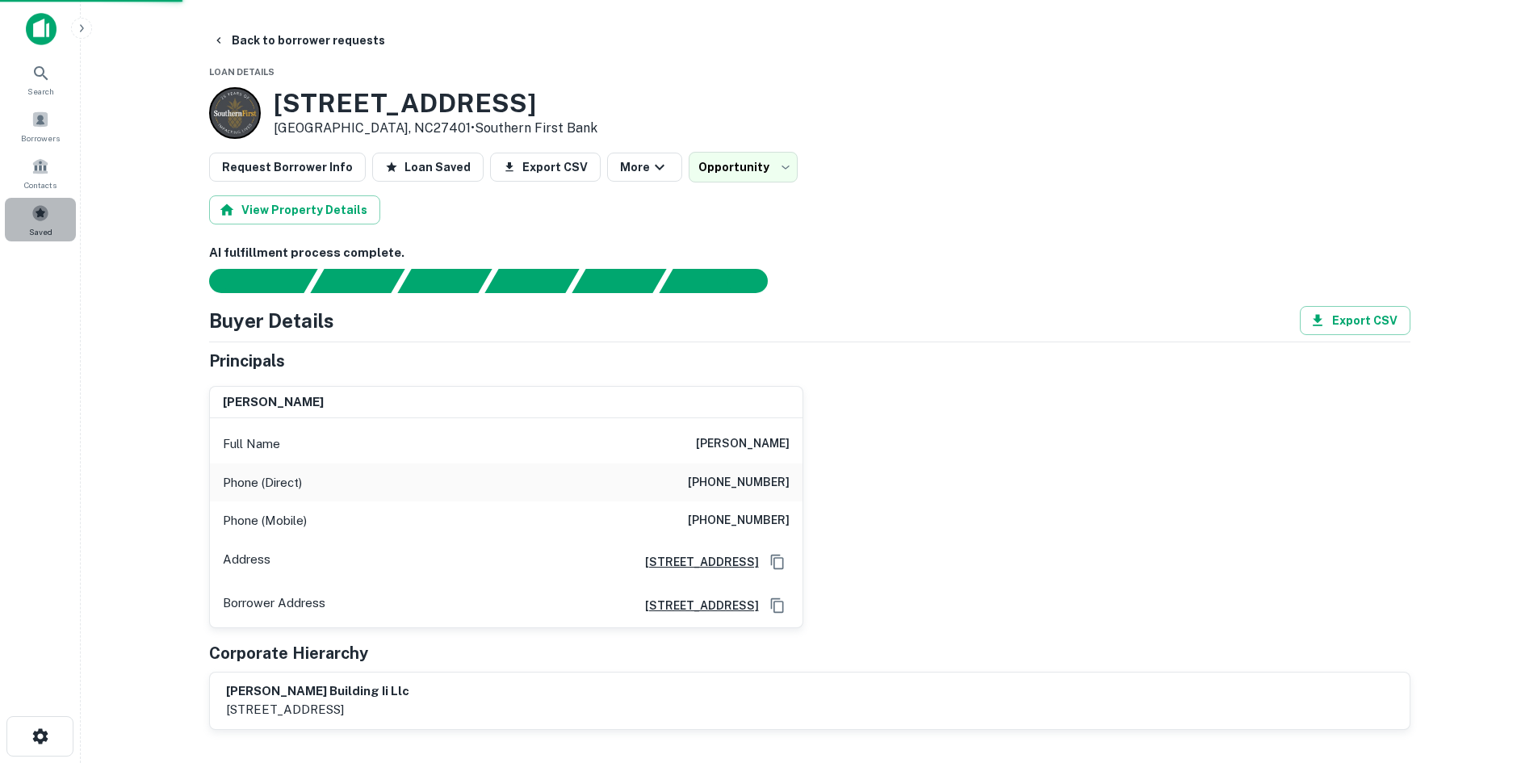
click at [41, 203] on div "Saved" at bounding box center [40, 220] width 71 height 44
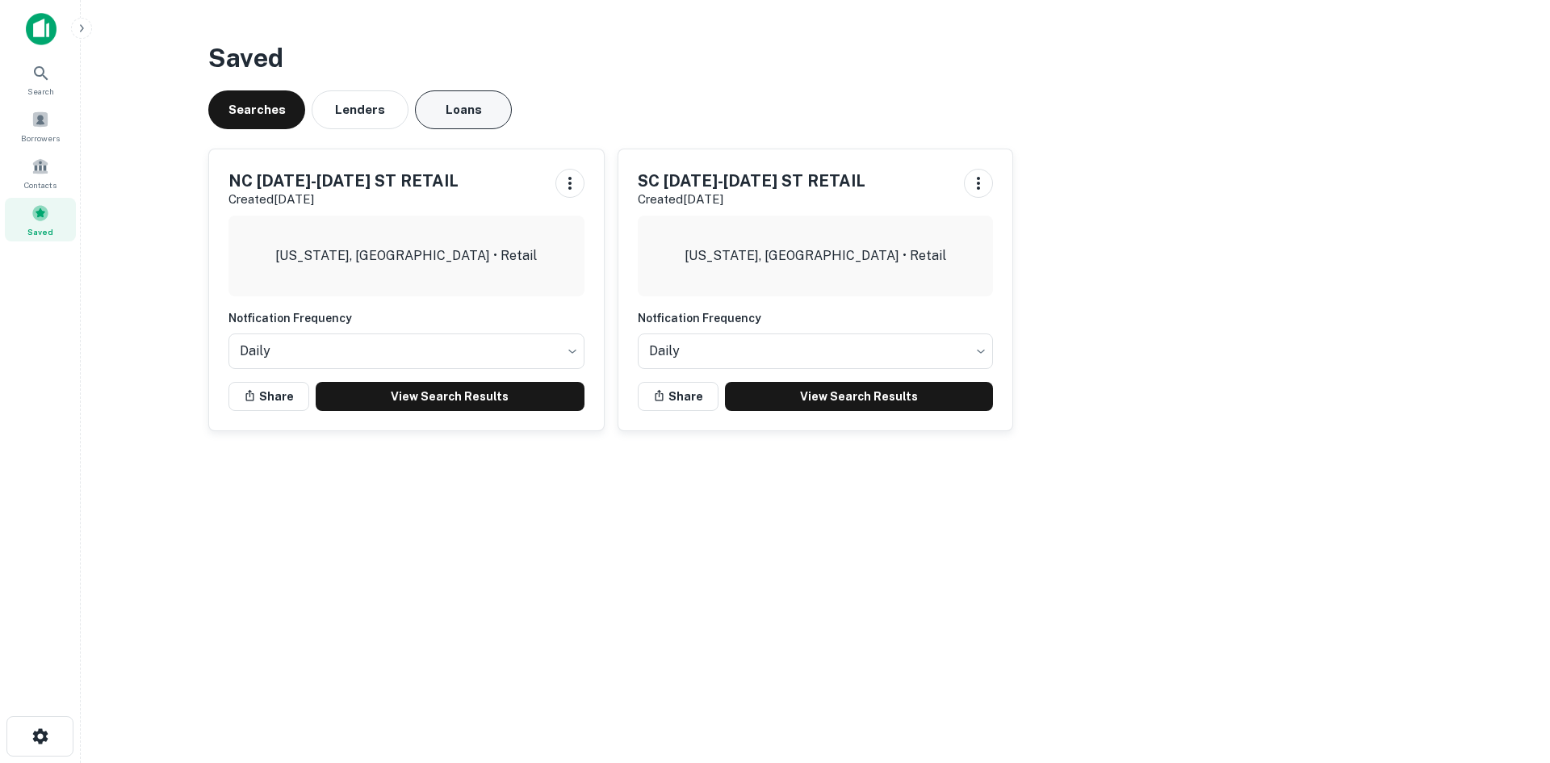
click at [454, 111] on button "Loans" at bounding box center [463, 109] width 97 height 39
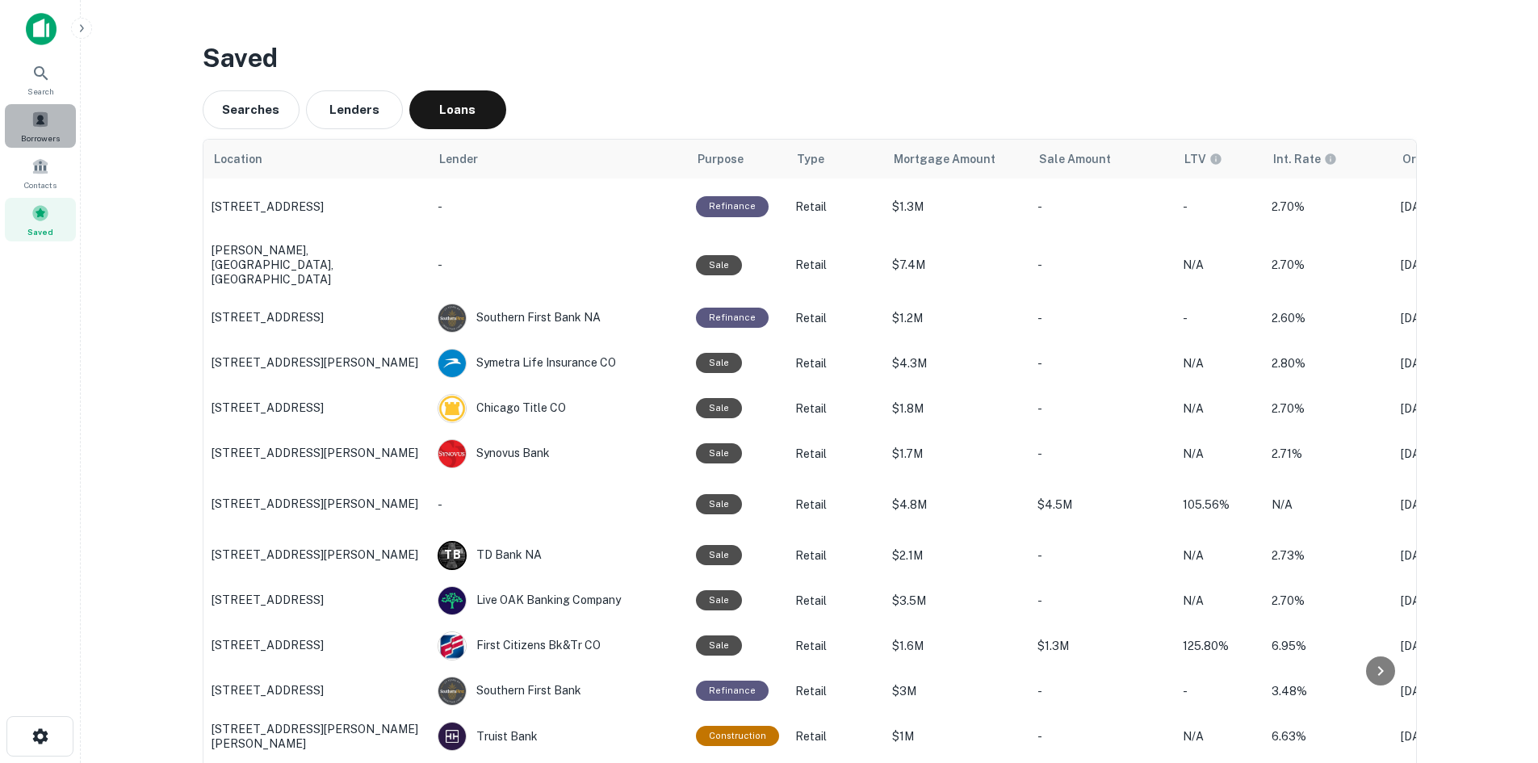
click at [61, 140] on div "Borrowers" at bounding box center [40, 126] width 71 height 44
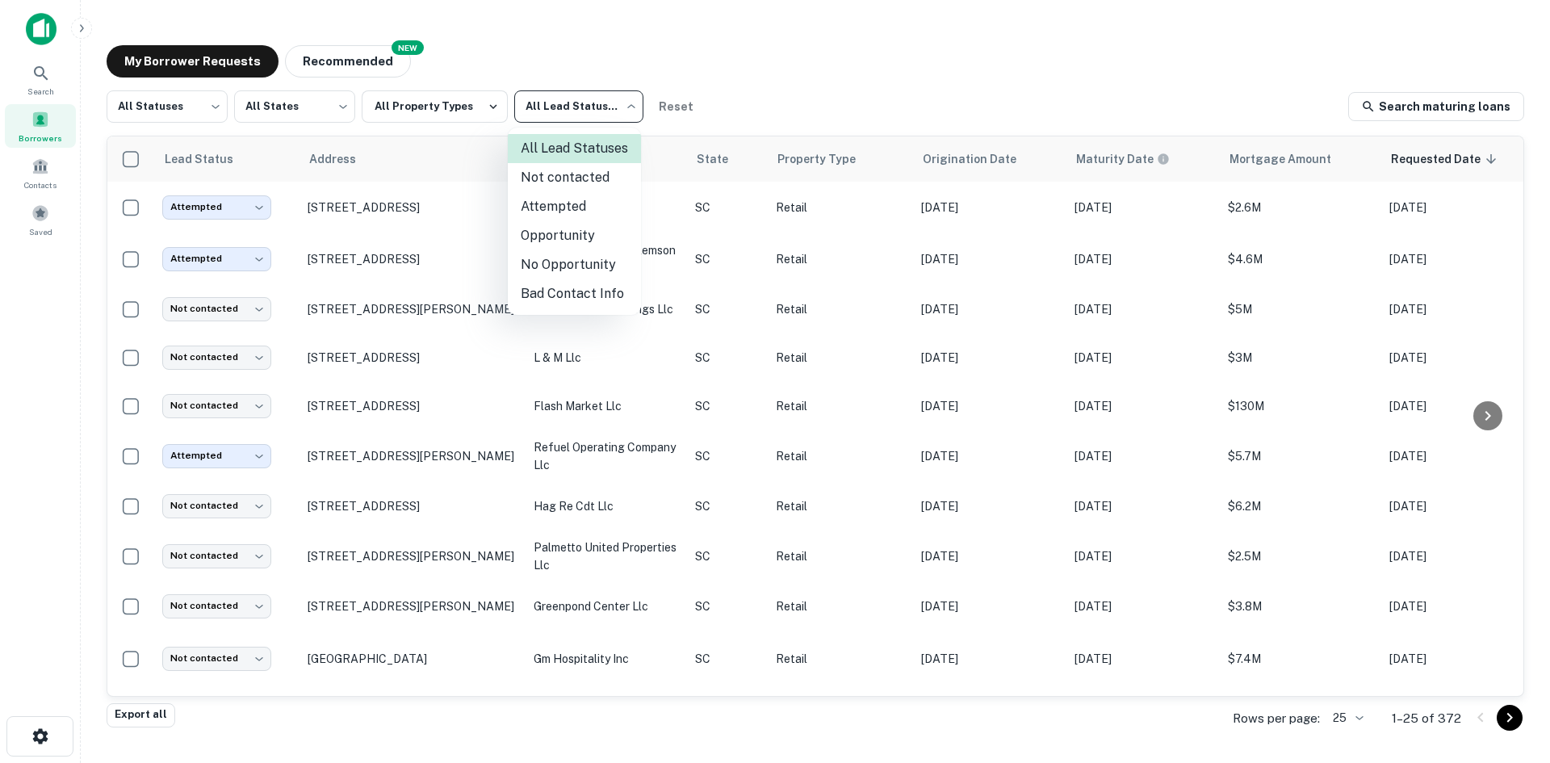
click at [198, 120] on div at bounding box center [775, 381] width 1550 height 763
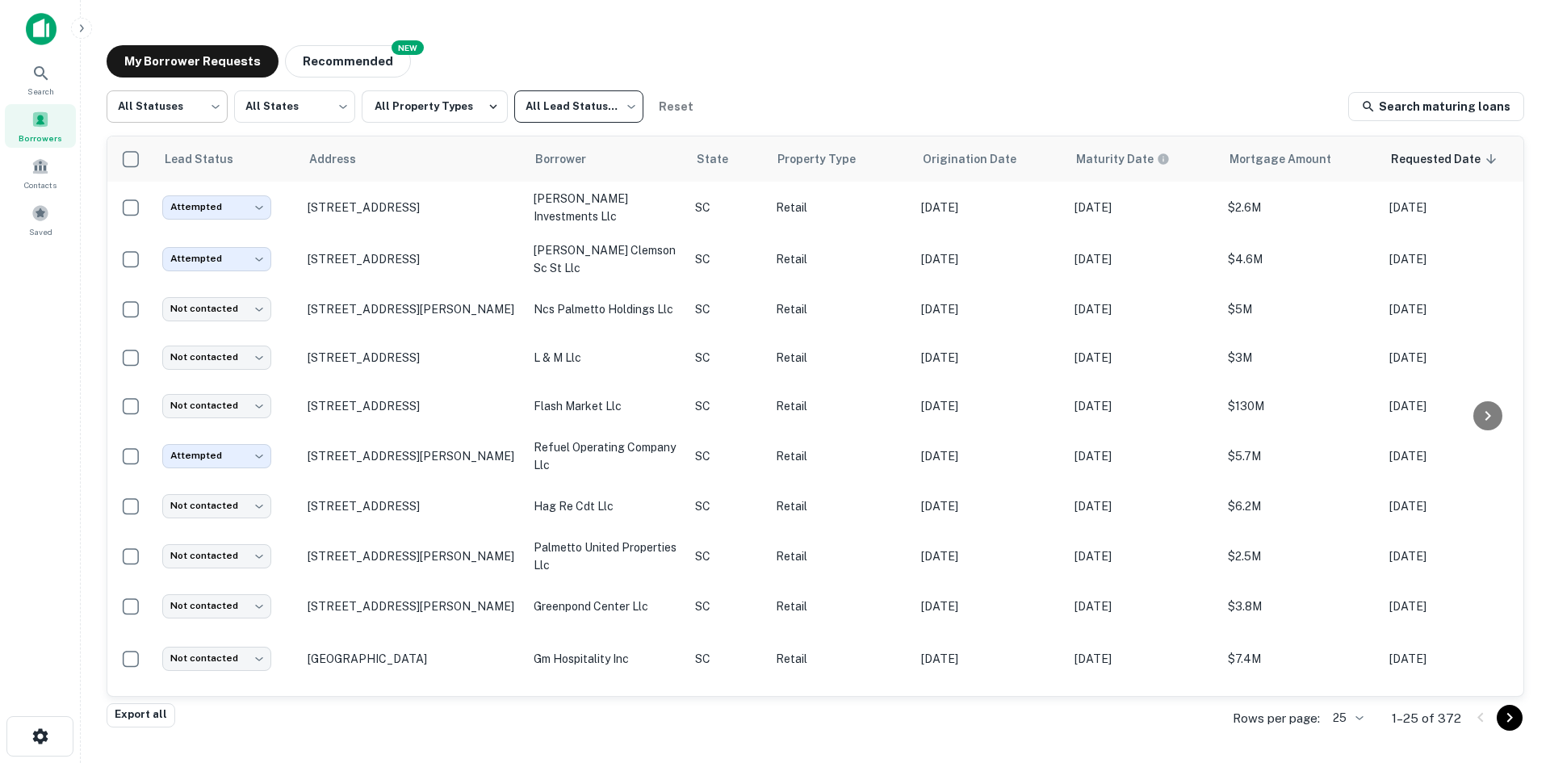
click at [199, 112] on body "Search Borrowers Contacts Saved My Borrower Requests NEW Recommended All Status…" at bounding box center [775, 381] width 1550 height 763
drag, startPoint x: 176, startPoint y: 198, endPoint x: 195, endPoint y: 185, distance: 22.6
click at [176, 198] on li "Fulfilled" at bounding box center [167, 206] width 121 height 29
type input "*********"
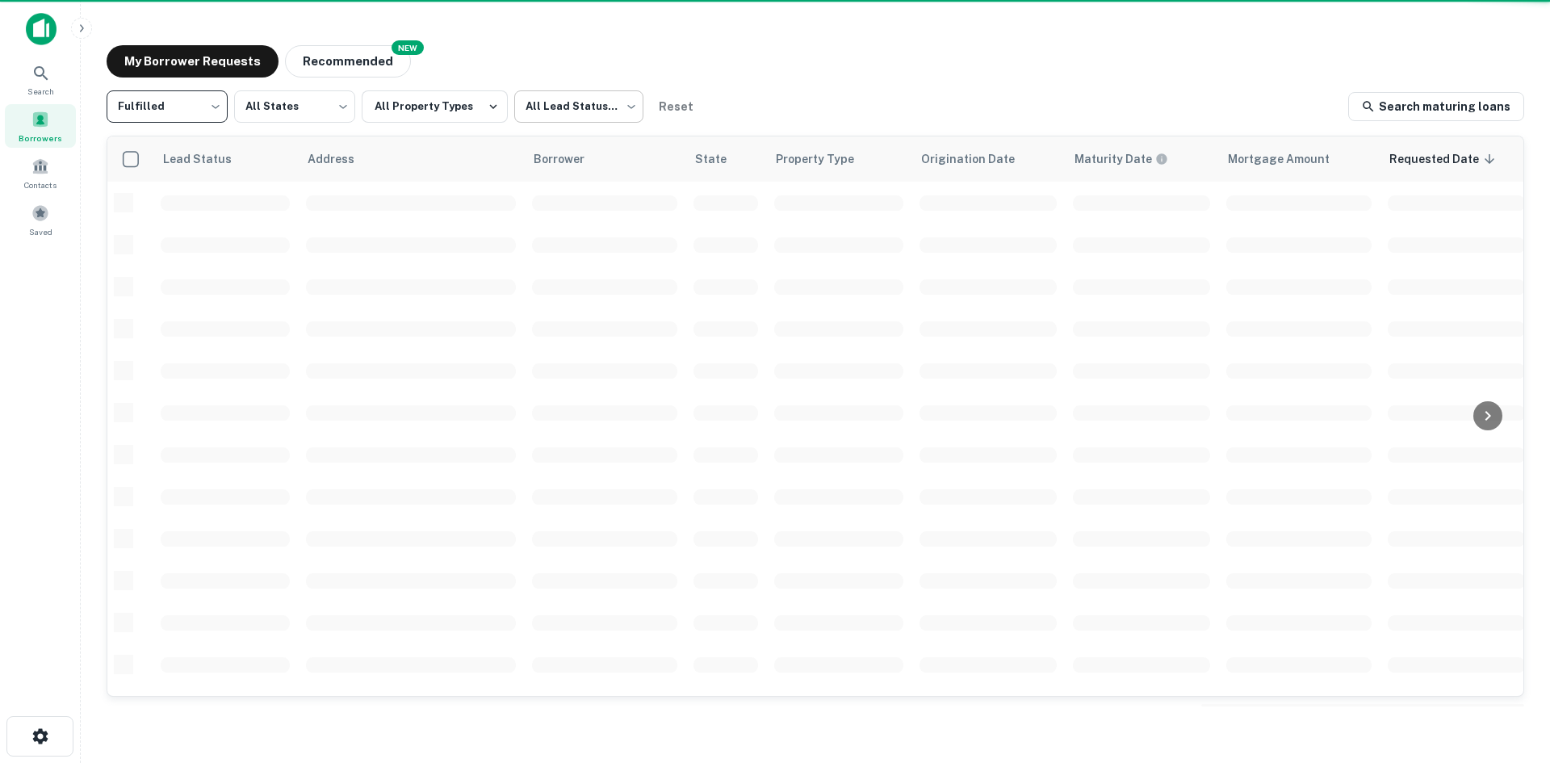
click at [552, 117] on body "Search Borrowers Contacts Saved My Borrower Requests NEW Recommended Fulfilled …" at bounding box center [775, 381] width 1550 height 763
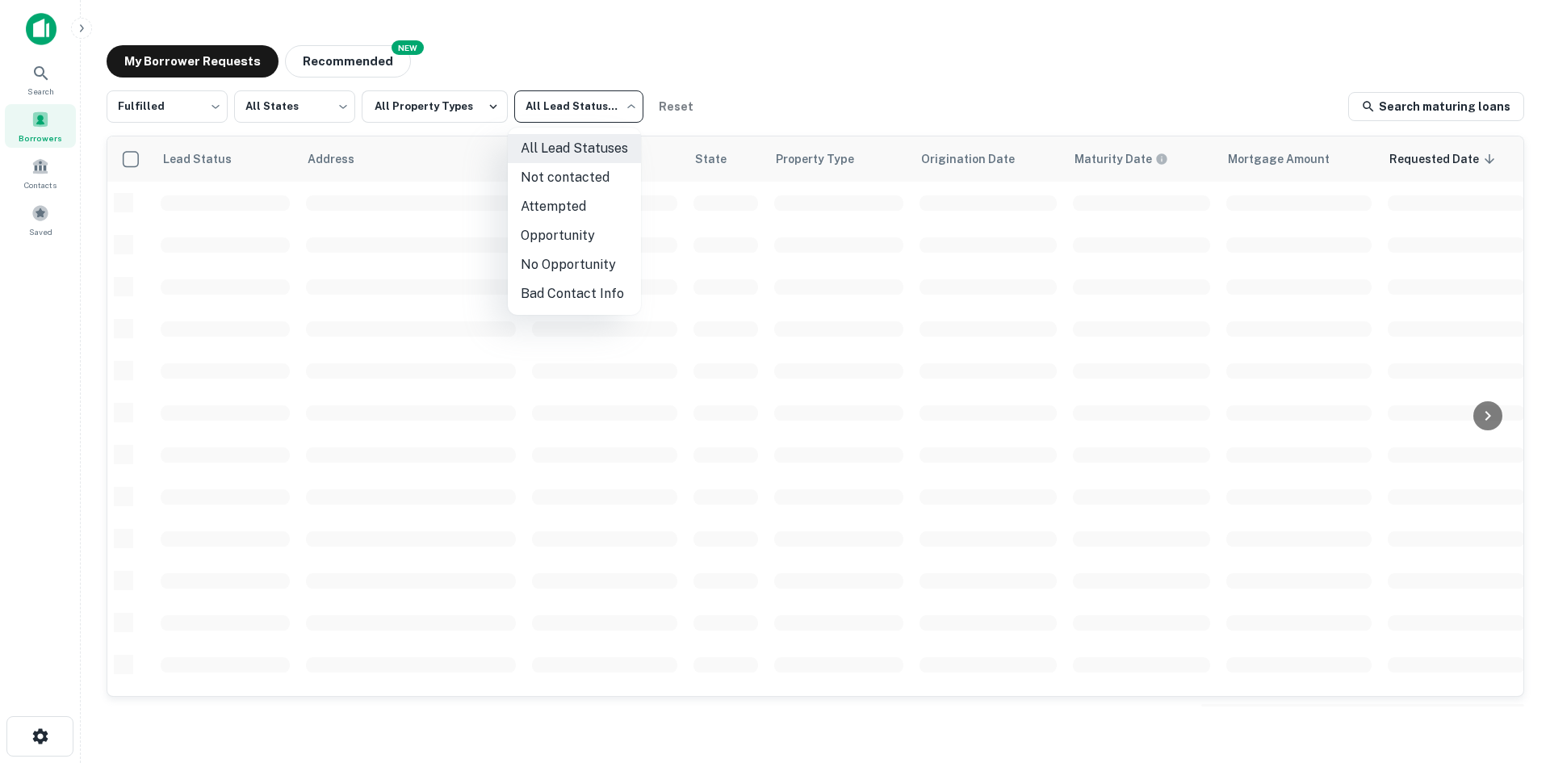
click at [552, 230] on li "Opportunity" at bounding box center [574, 235] width 133 height 29
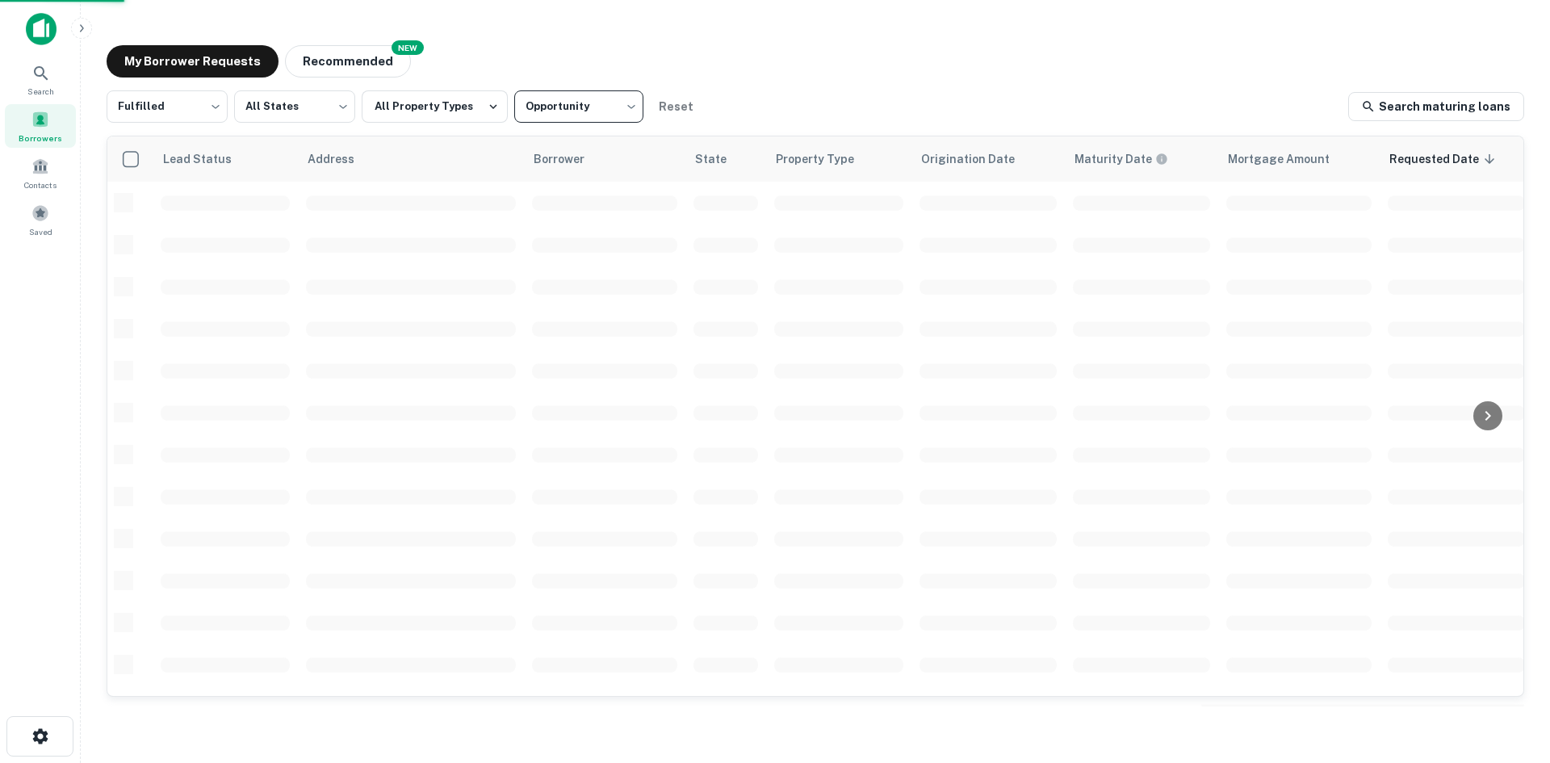
type input "**********"
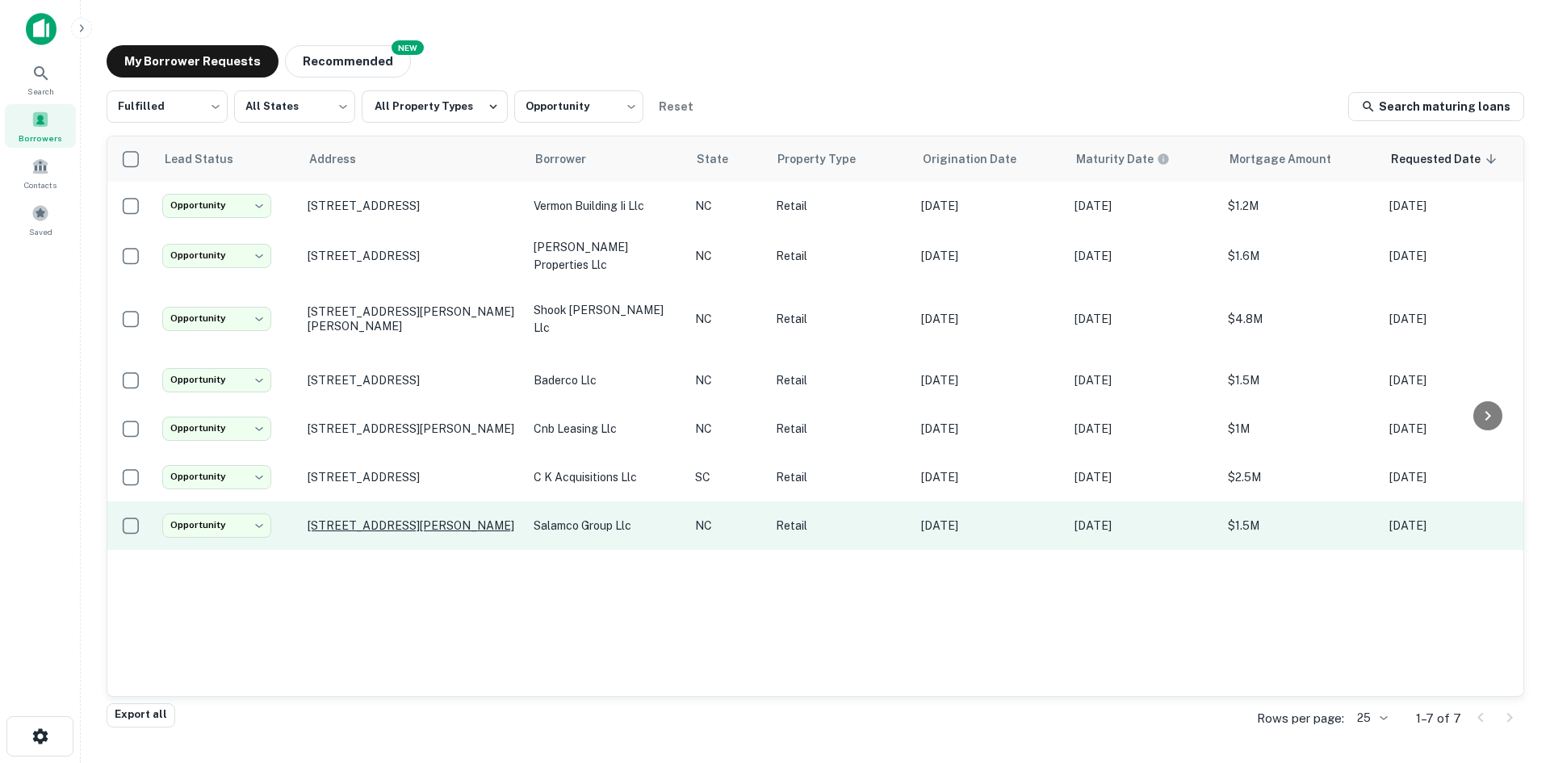
click at [371, 518] on p "1493 New Walkertown Rd Winston Salem, NC27101" at bounding box center [413, 525] width 210 height 15
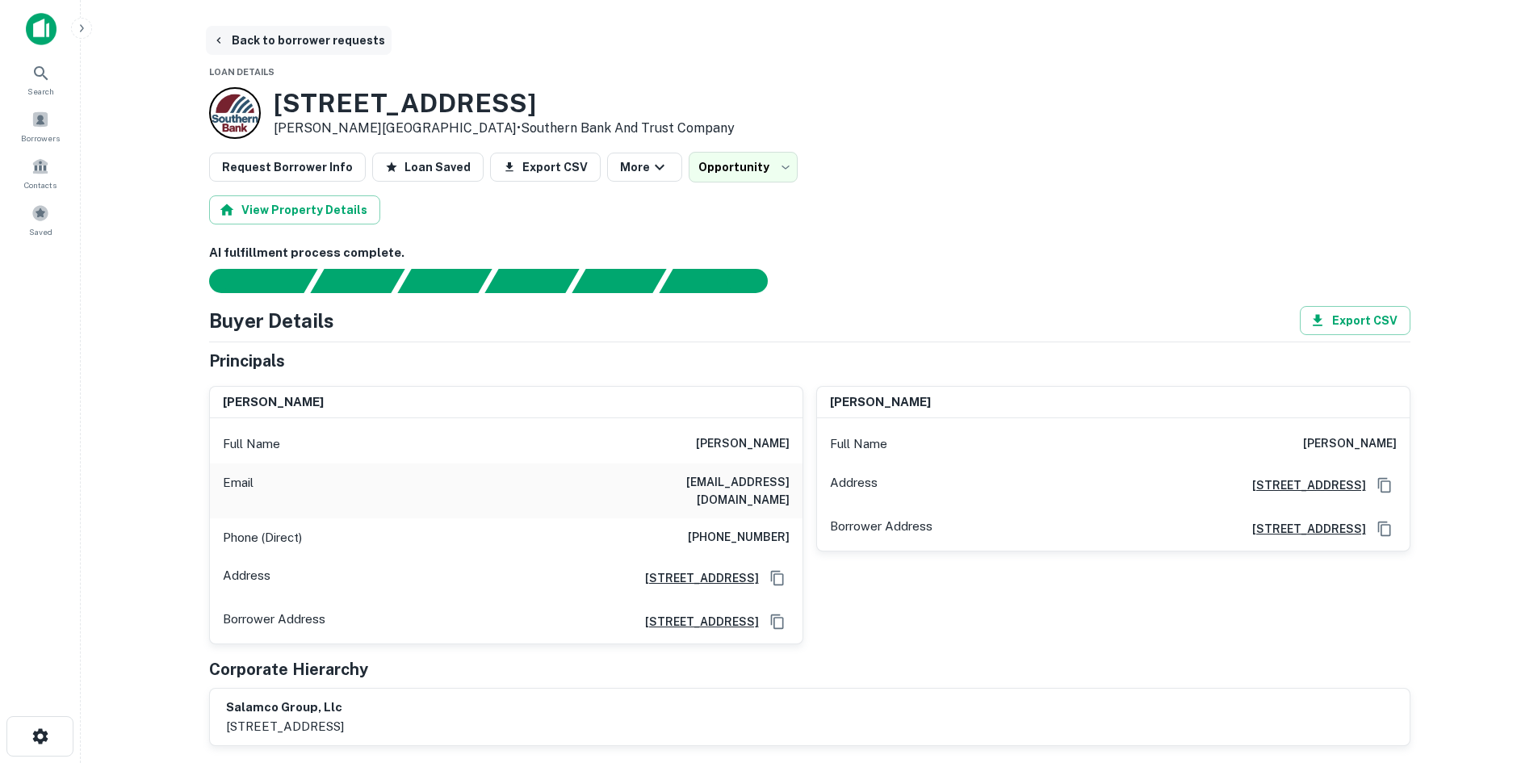
click at [274, 52] on button "Back to borrower requests" at bounding box center [299, 40] width 186 height 29
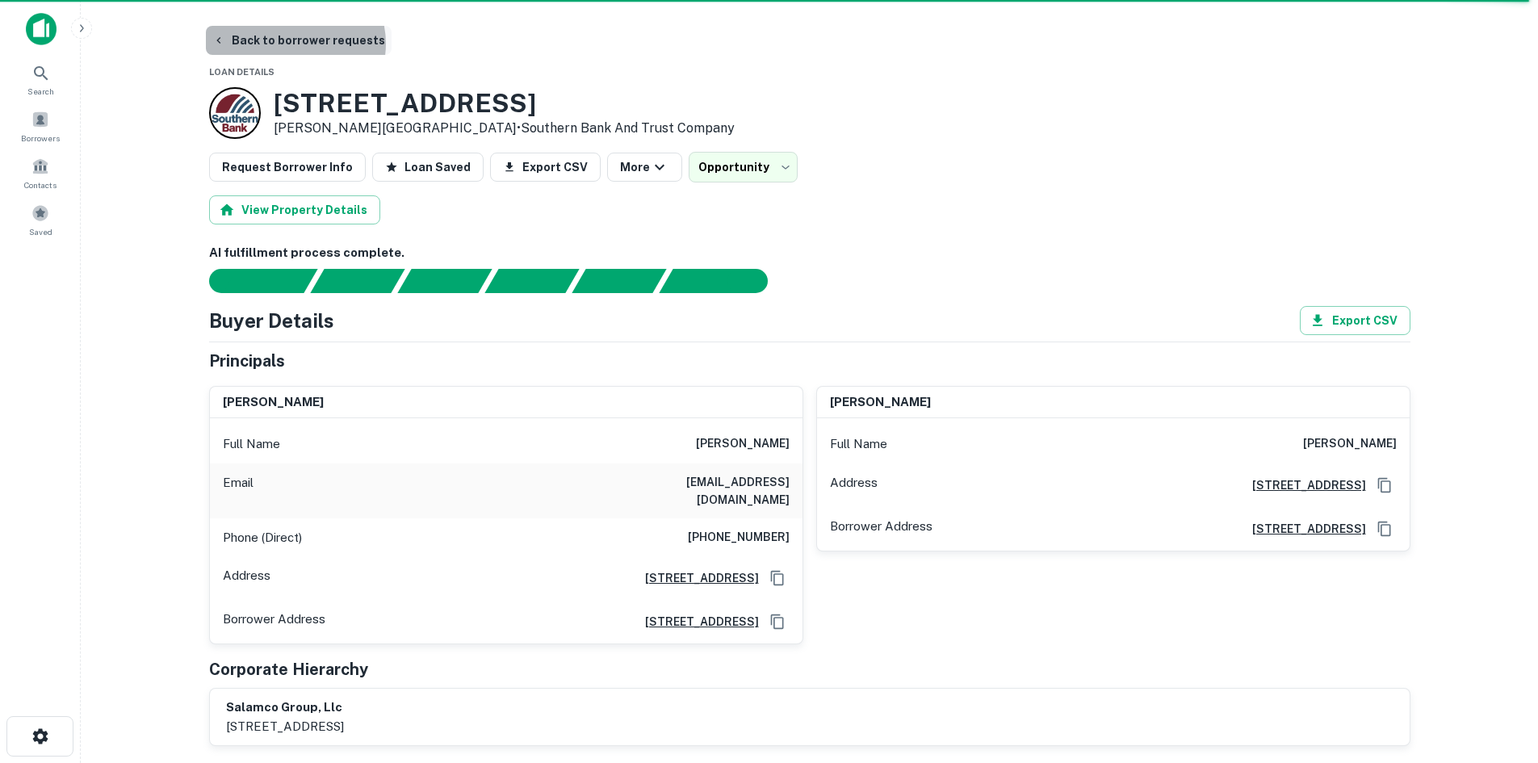
click at [294, 44] on button "Back to borrower requests" at bounding box center [299, 40] width 186 height 29
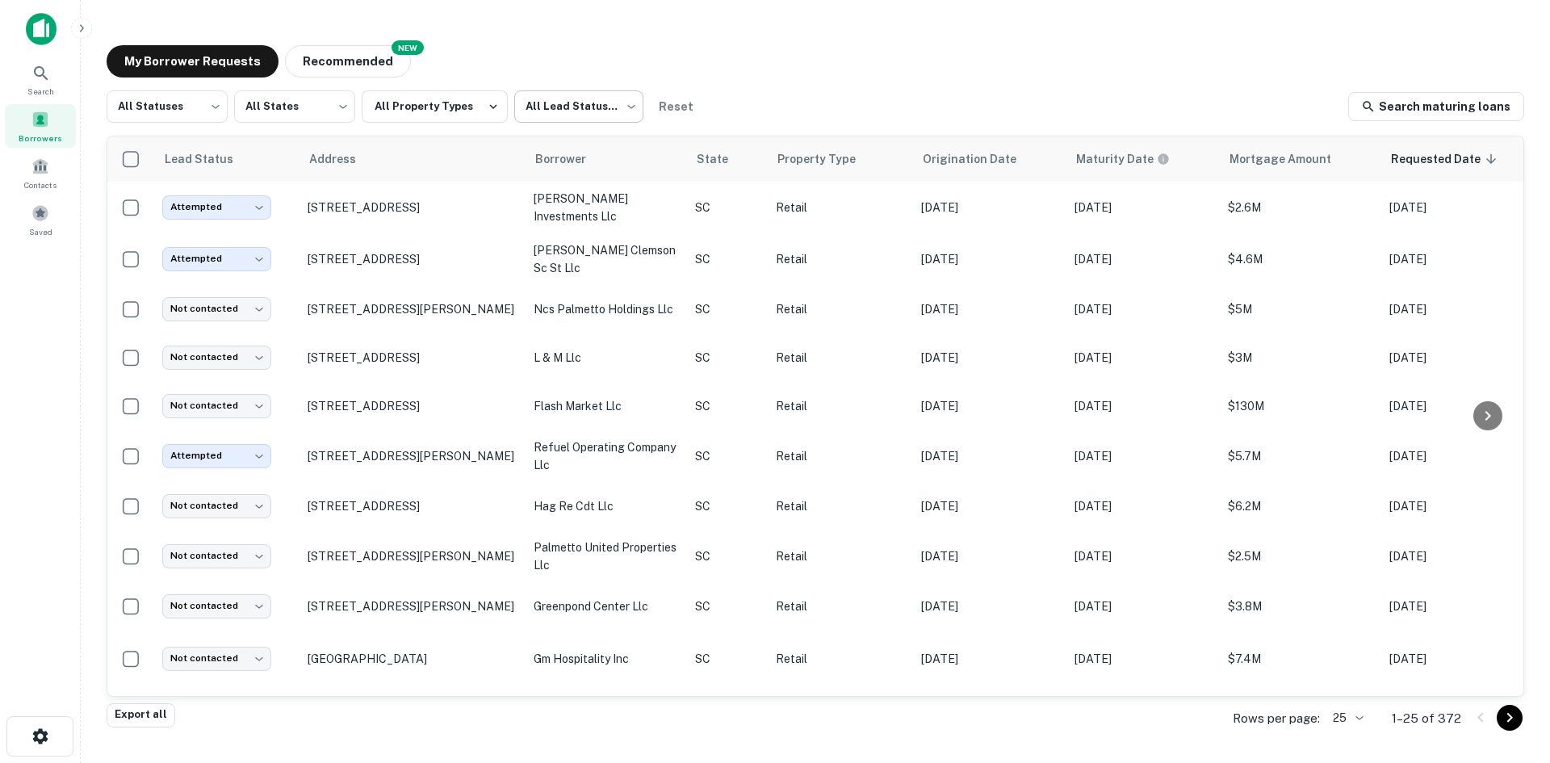
click at [515, 115] on body "Search Borrowers Contacts Saved My Borrower Requests NEW Recommended All Status…" at bounding box center [775, 381] width 1550 height 763
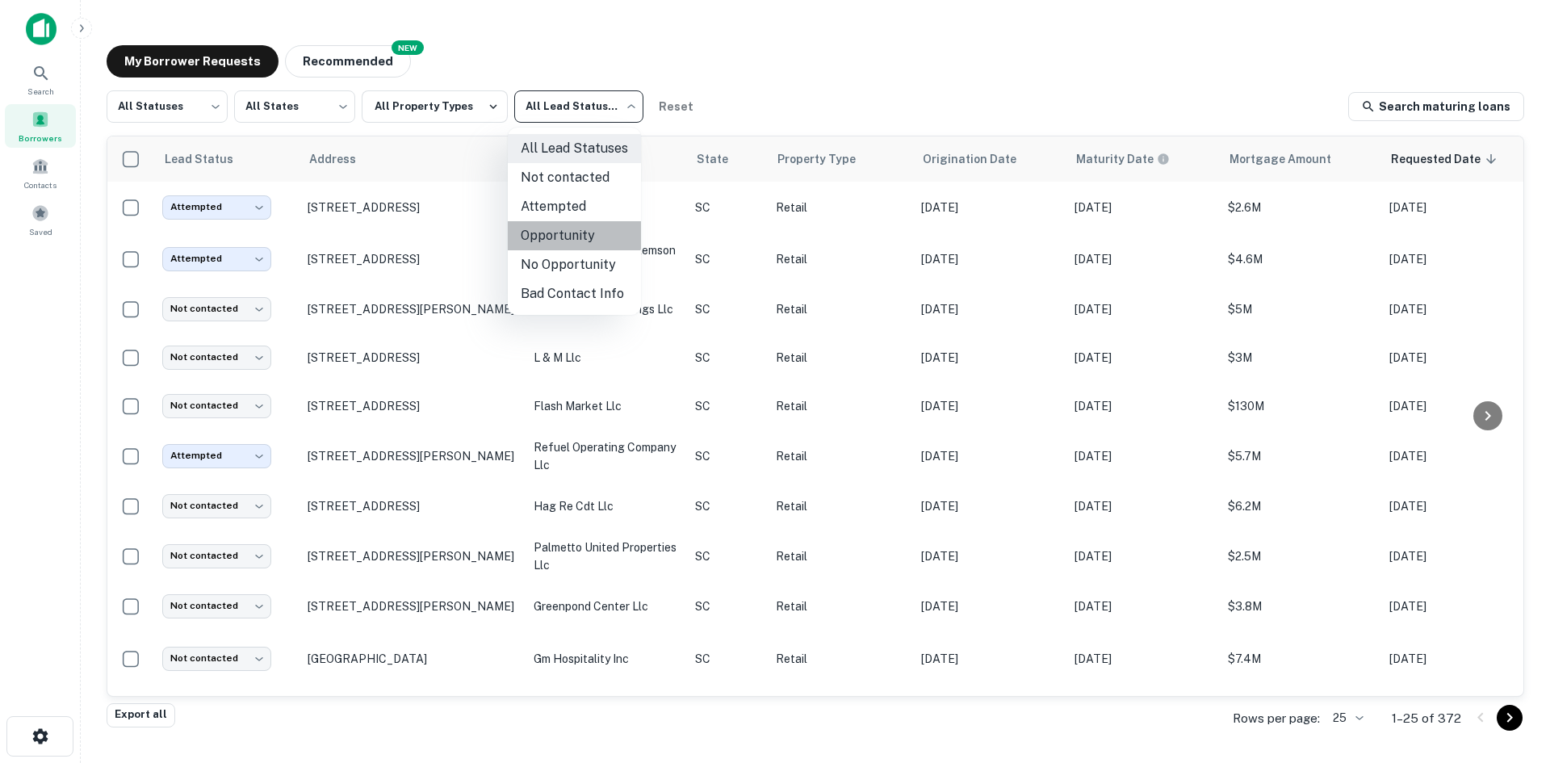
click at [563, 226] on li "Opportunity" at bounding box center [574, 235] width 133 height 29
type input "**********"
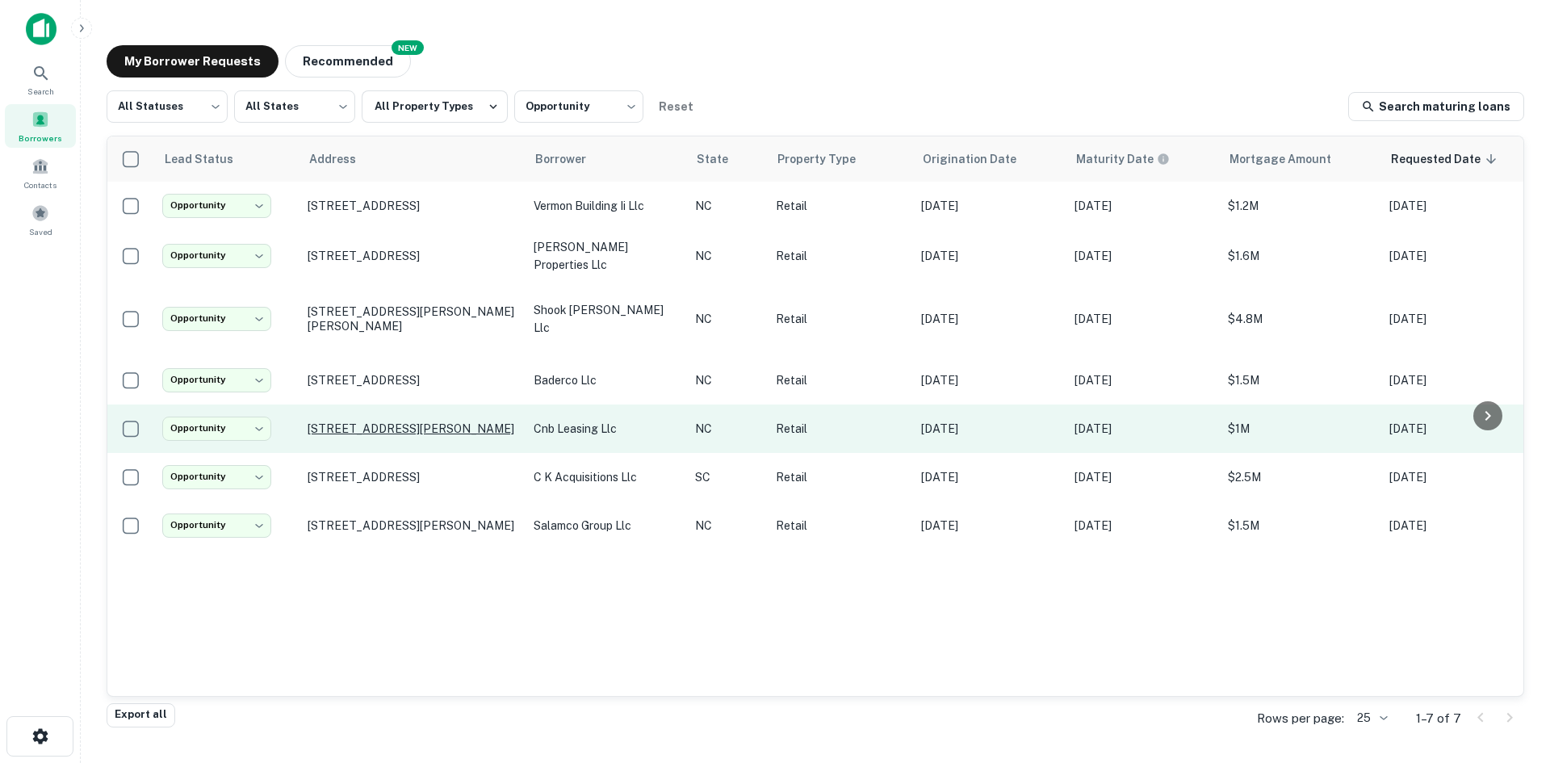
click at [367, 431] on p "2203 Roxie St Ne Kannapolis, NC28083" at bounding box center [413, 428] width 210 height 15
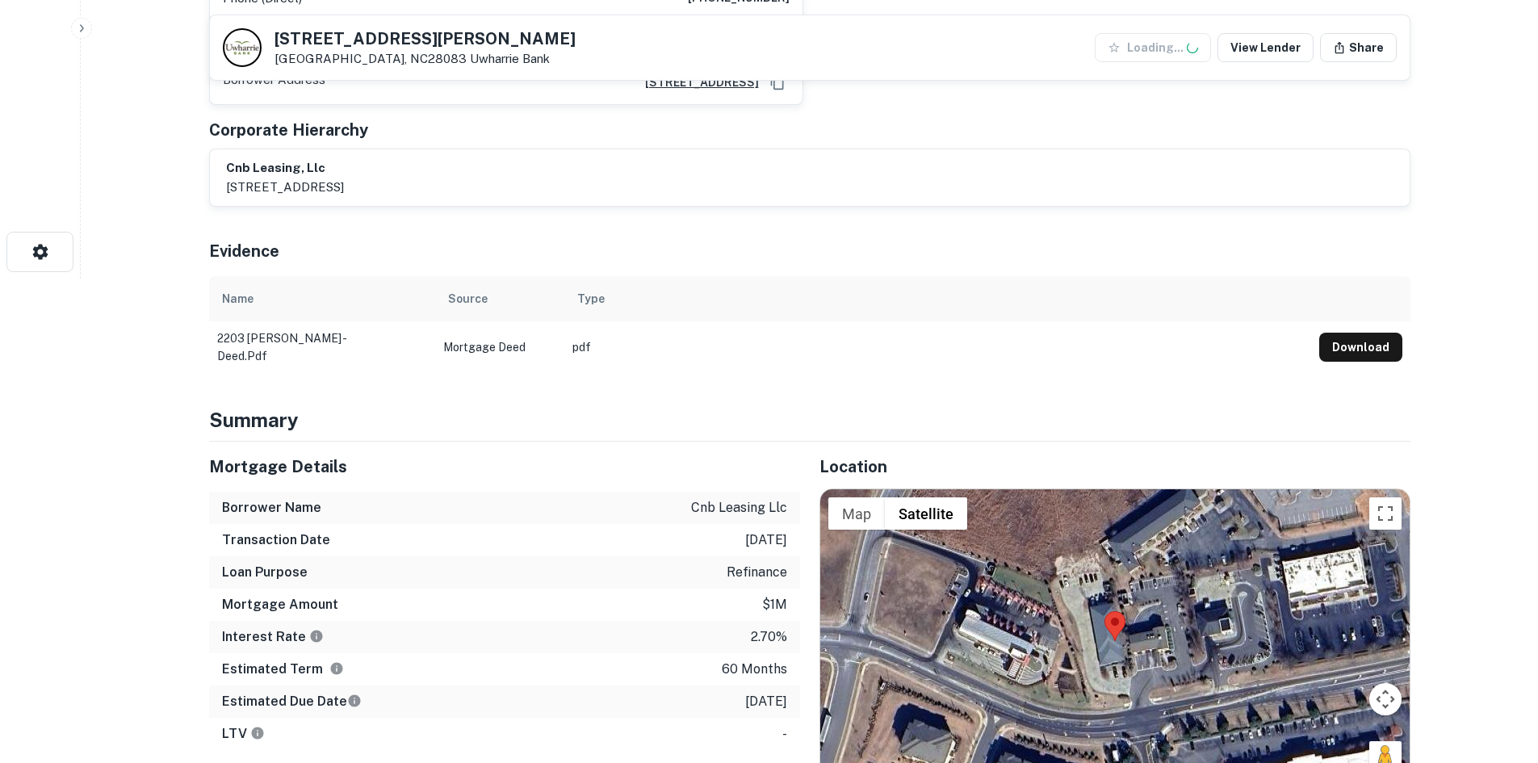
scroll to position [646, 0]
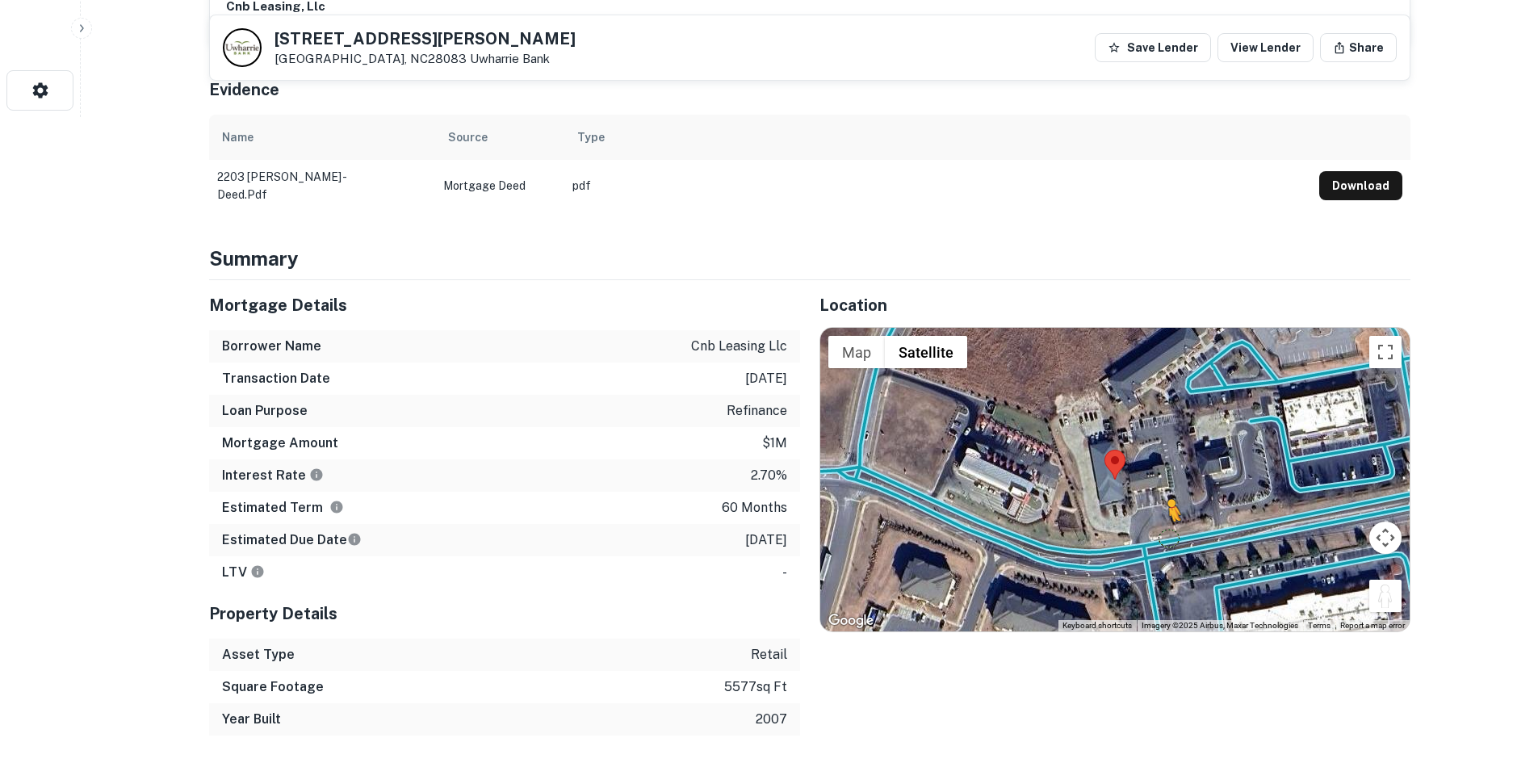
drag, startPoint x: 1399, startPoint y: 583, endPoint x: 1146, endPoint y: 534, distance: 257.2
click at [1146, 534] on div "To activate drag with keyboard, press Alt + Enter. Once in keyboard drag state,…" at bounding box center [1114, 479] width 589 height 303
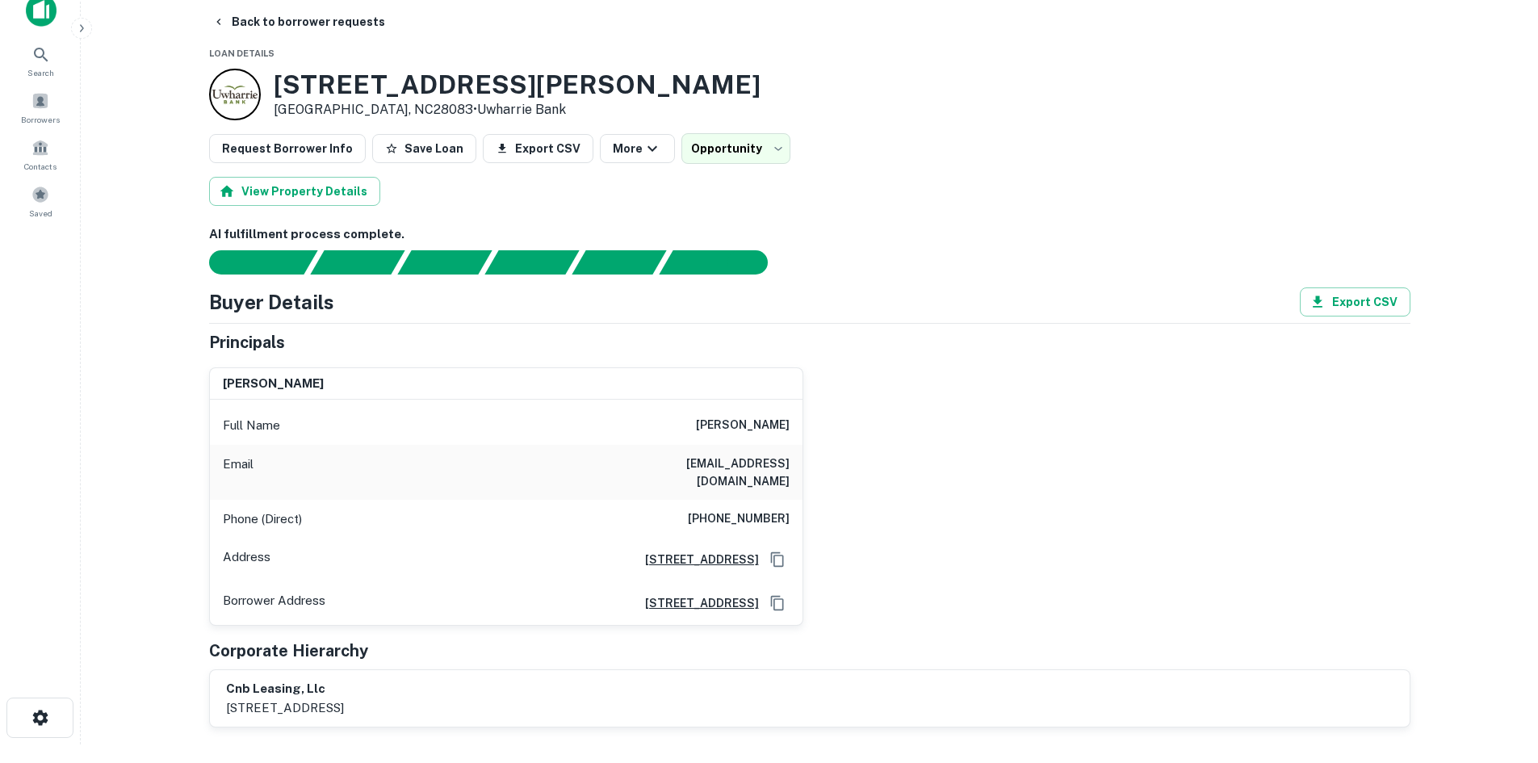
scroll to position [0, 0]
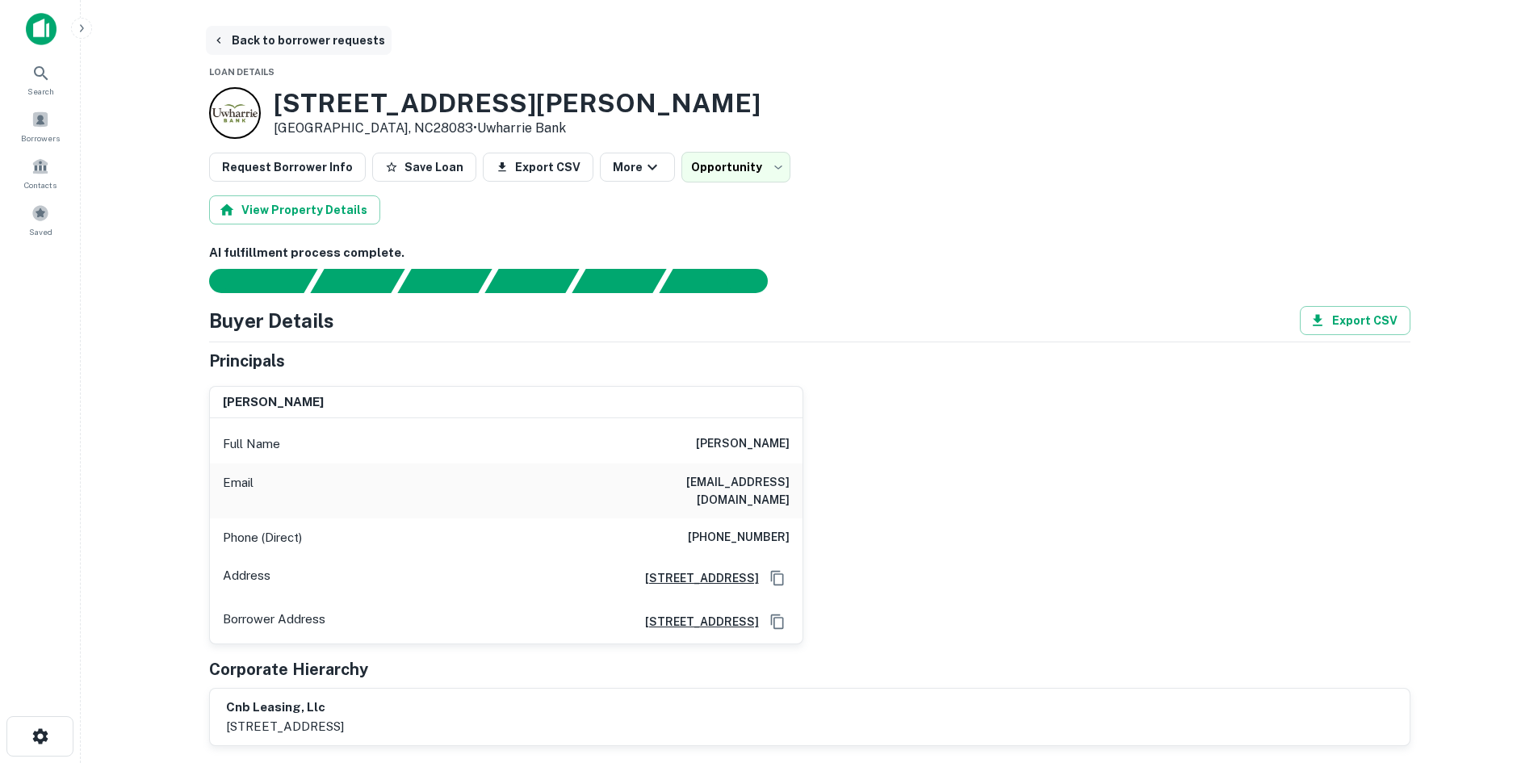
click at [227, 36] on button "Back to borrower requests" at bounding box center [299, 40] width 186 height 29
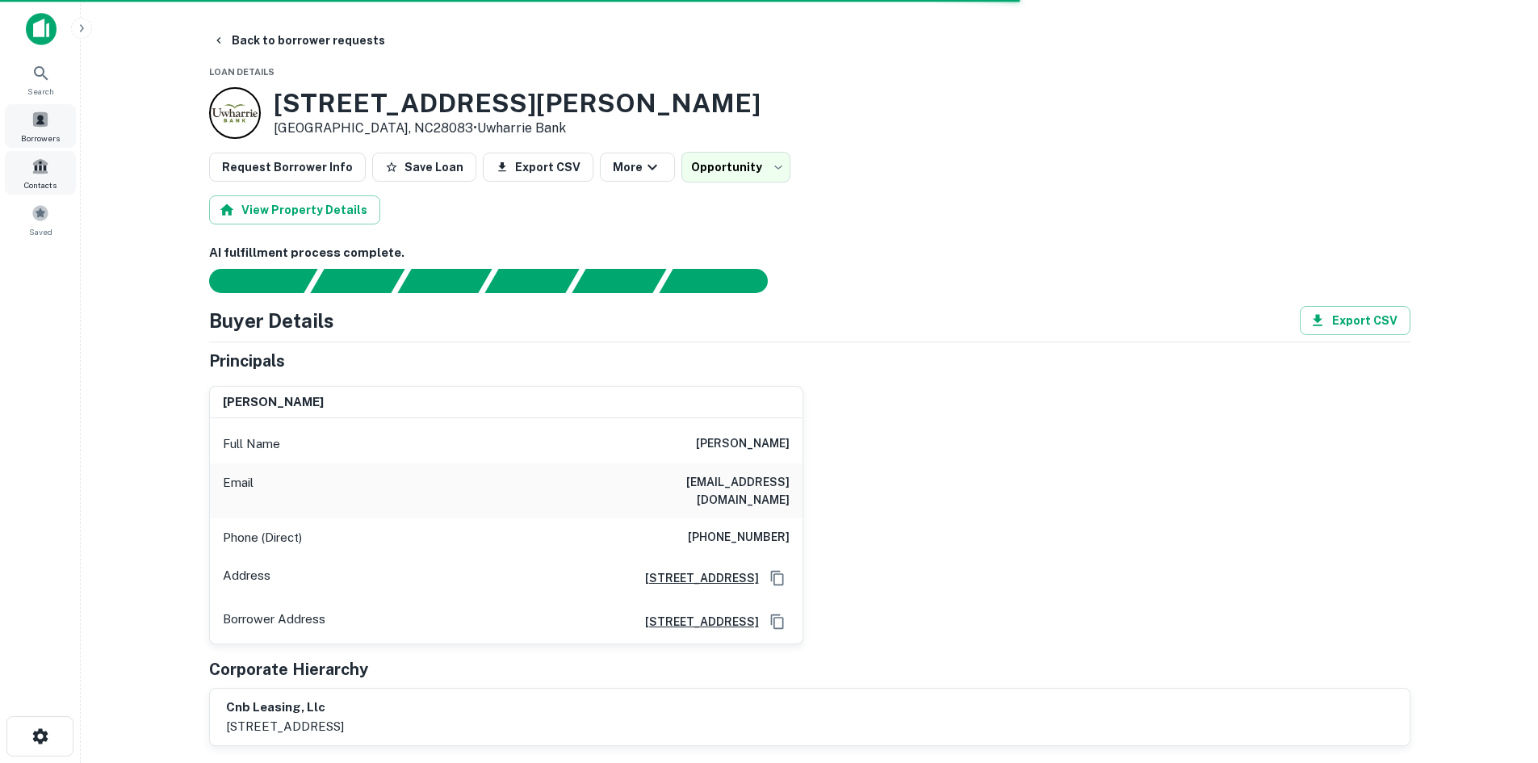
click at [34, 129] on div "Borrowers" at bounding box center [40, 126] width 71 height 44
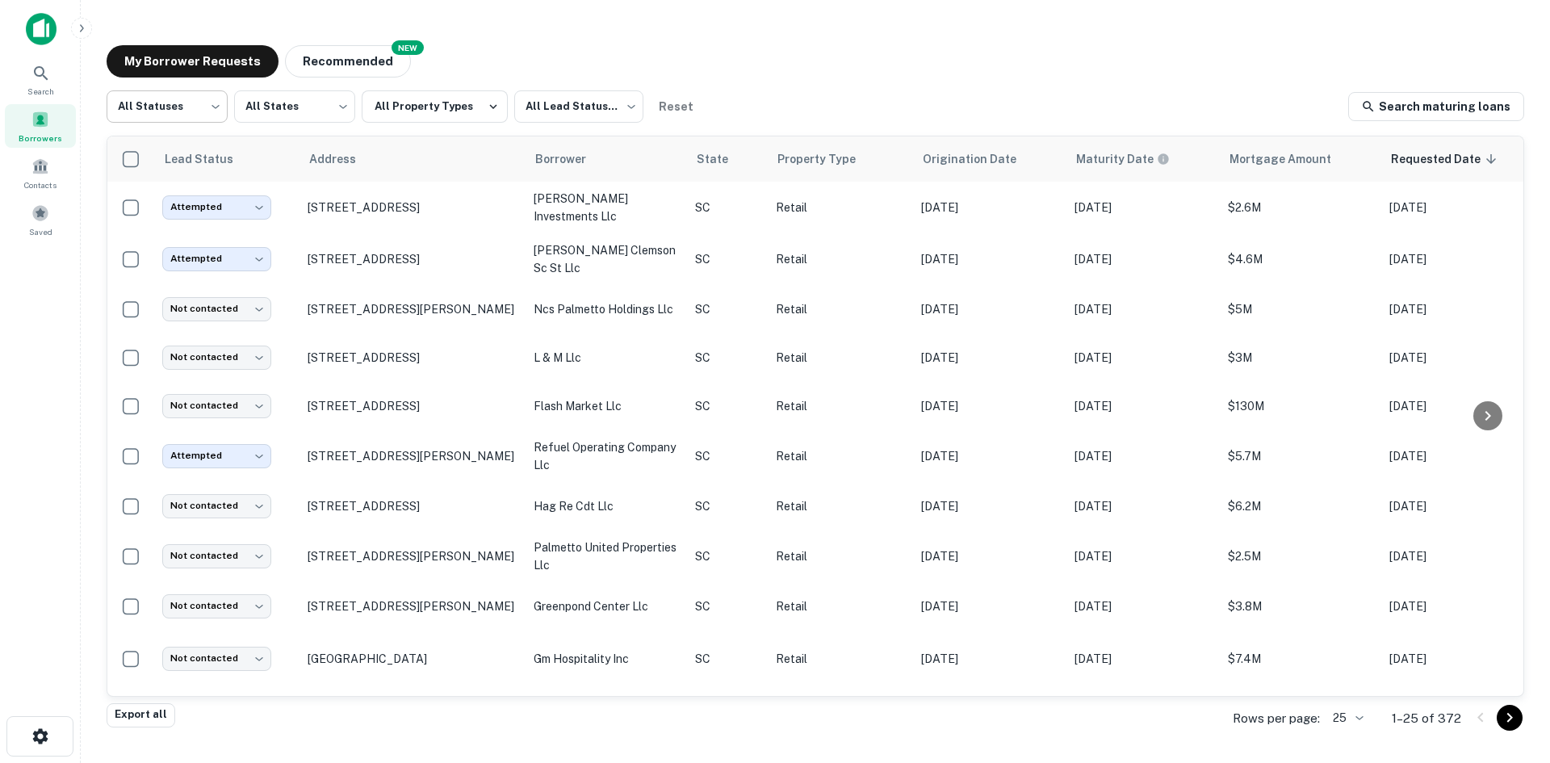
click at [191, 122] on body "Search Borrowers Contacts Saved My Borrower Requests NEW Recommended All Status…" at bounding box center [775, 381] width 1550 height 763
click at [520, 102] on div at bounding box center [775, 381] width 1550 height 763
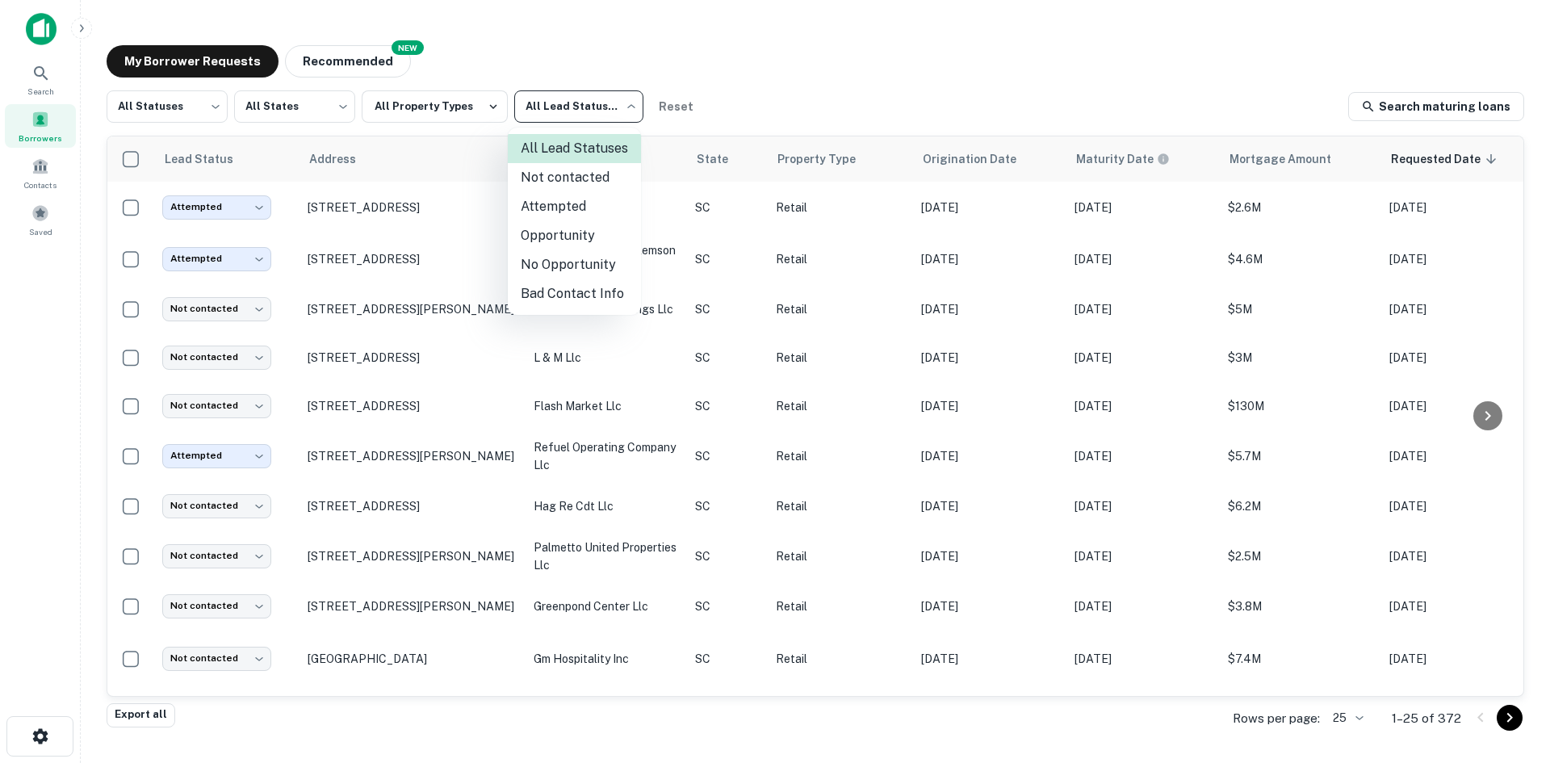
click at [520, 102] on body "Search Borrowers Contacts Saved My Borrower Requests NEW Recommended All Status…" at bounding box center [775, 381] width 1550 height 763
click at [557, 186] on li "Not contacted" at bounding box center [574, 177] width 133 height 29
type input "****"
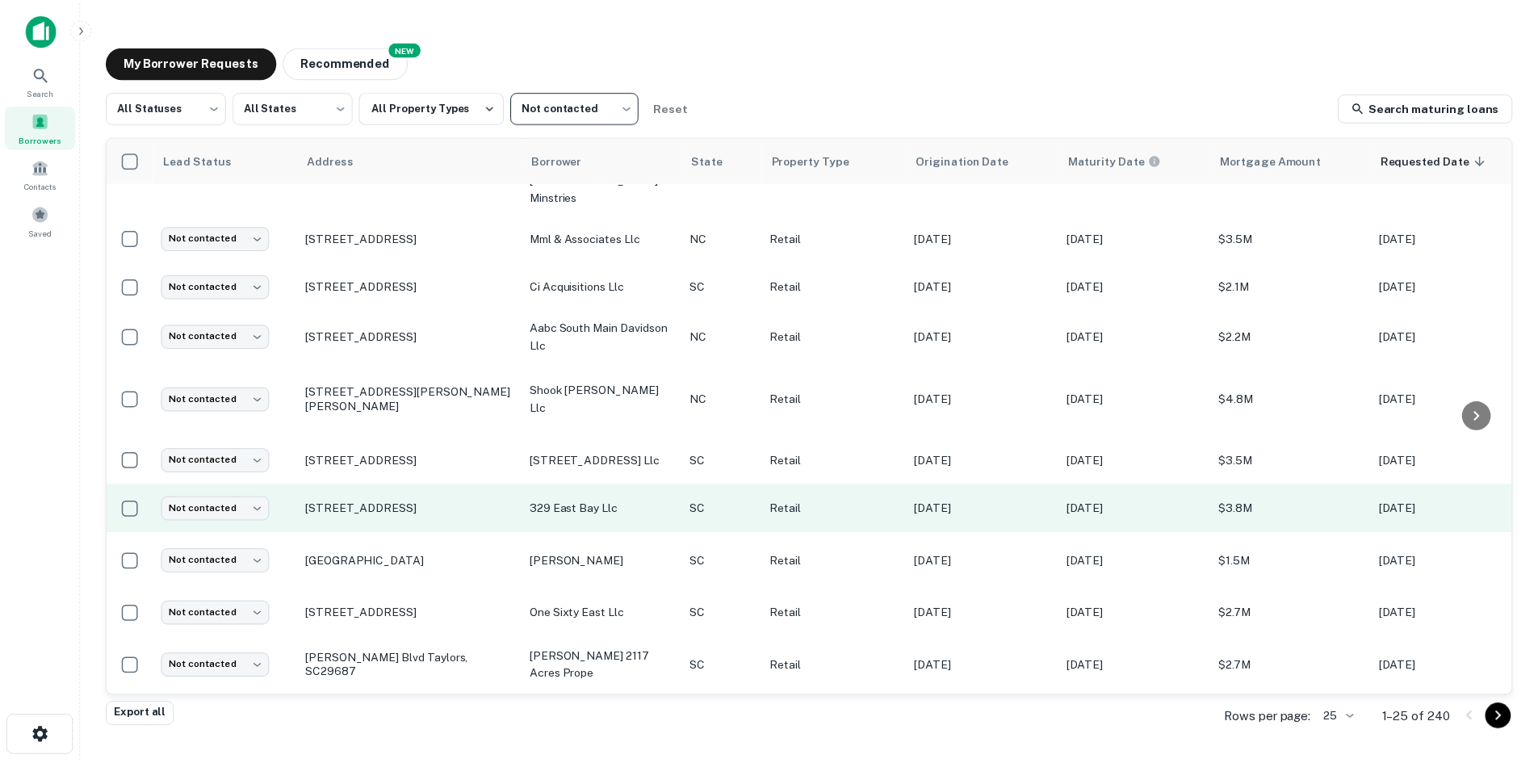
scroll to position [842, 0]
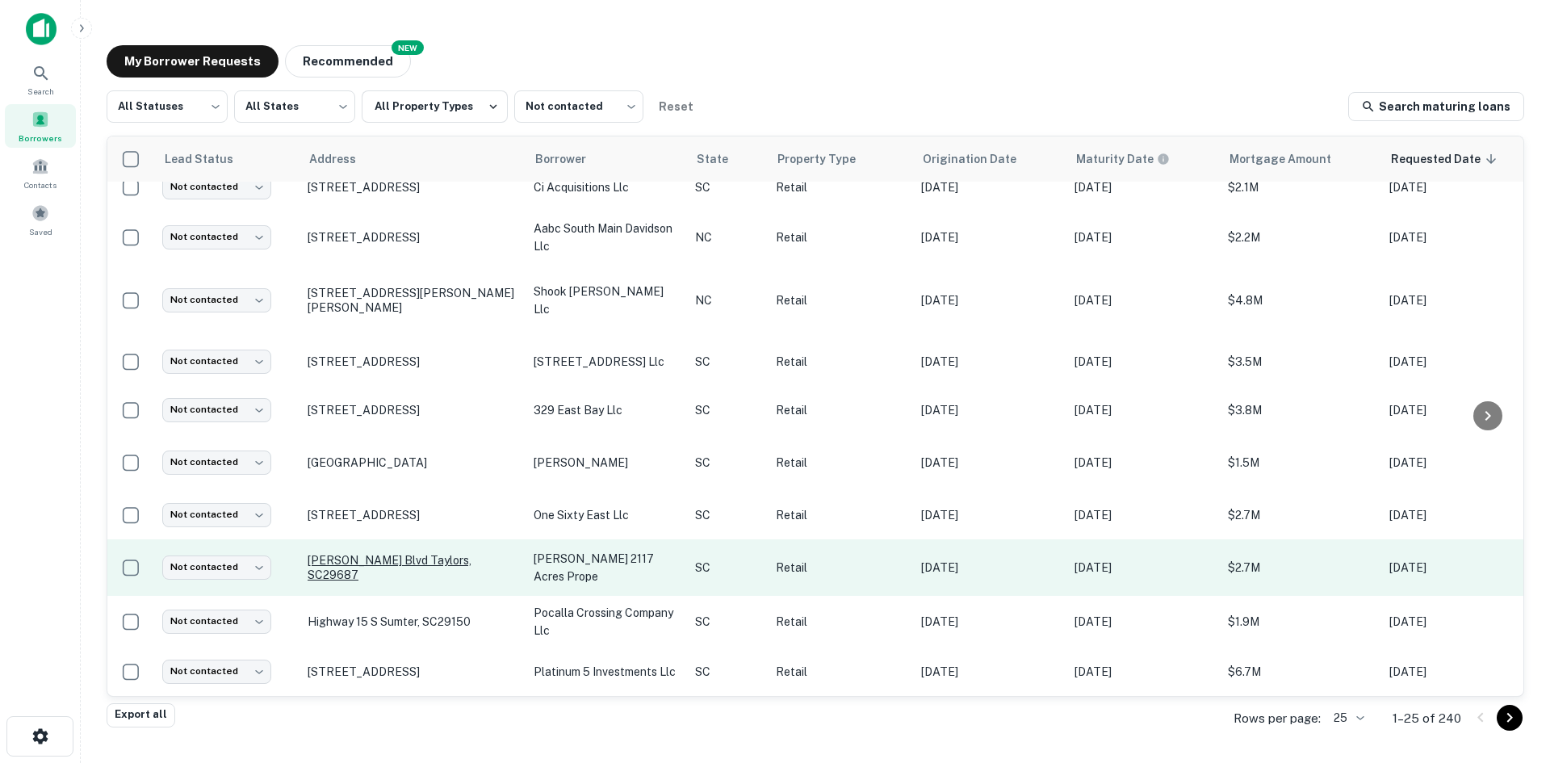
click at [383, 553] on p "[PERSON_NAME] Blvd Taylors, SC29687" at bounding box center [413, 567] width 210 height 29
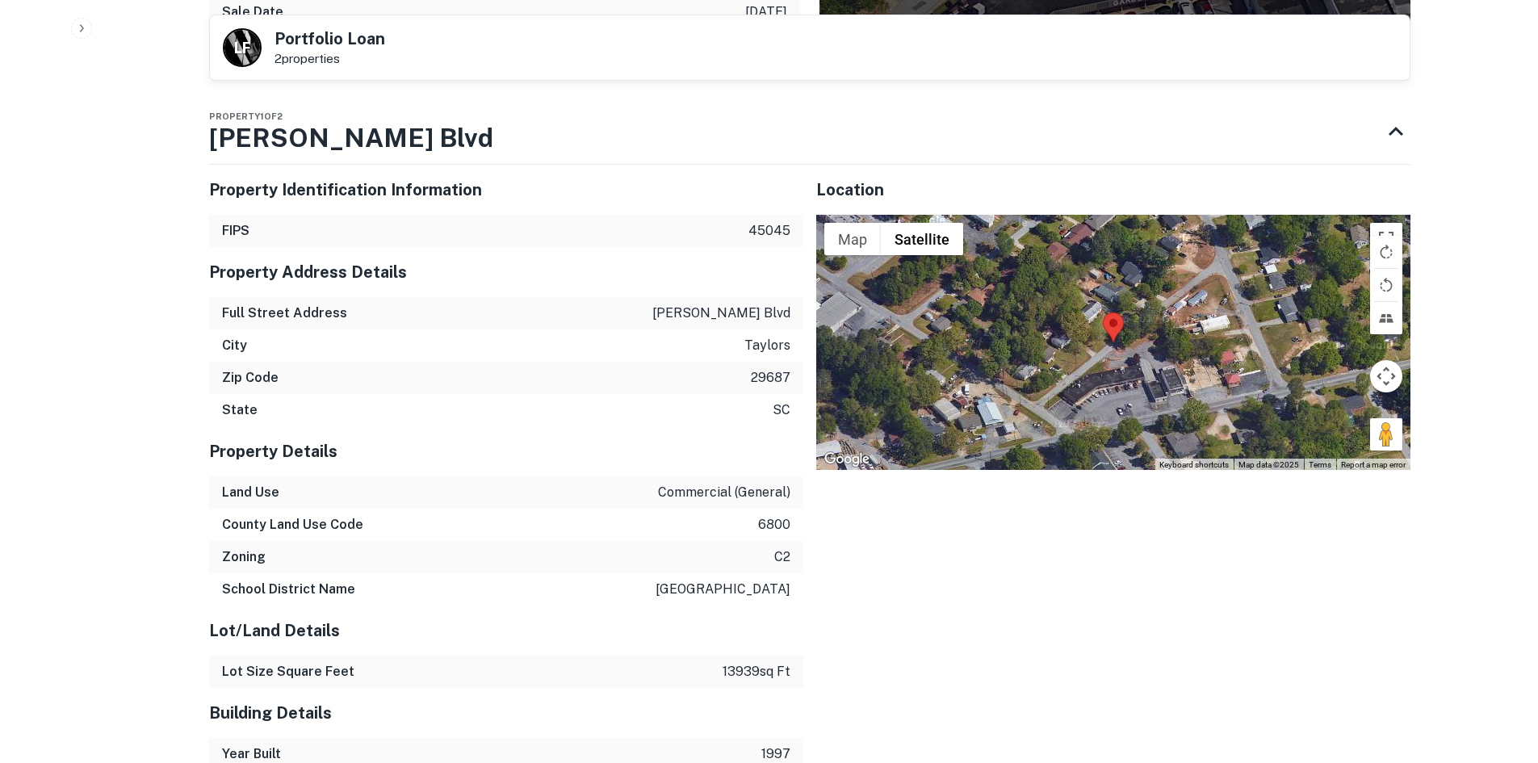
scroll to position [1937, 0]
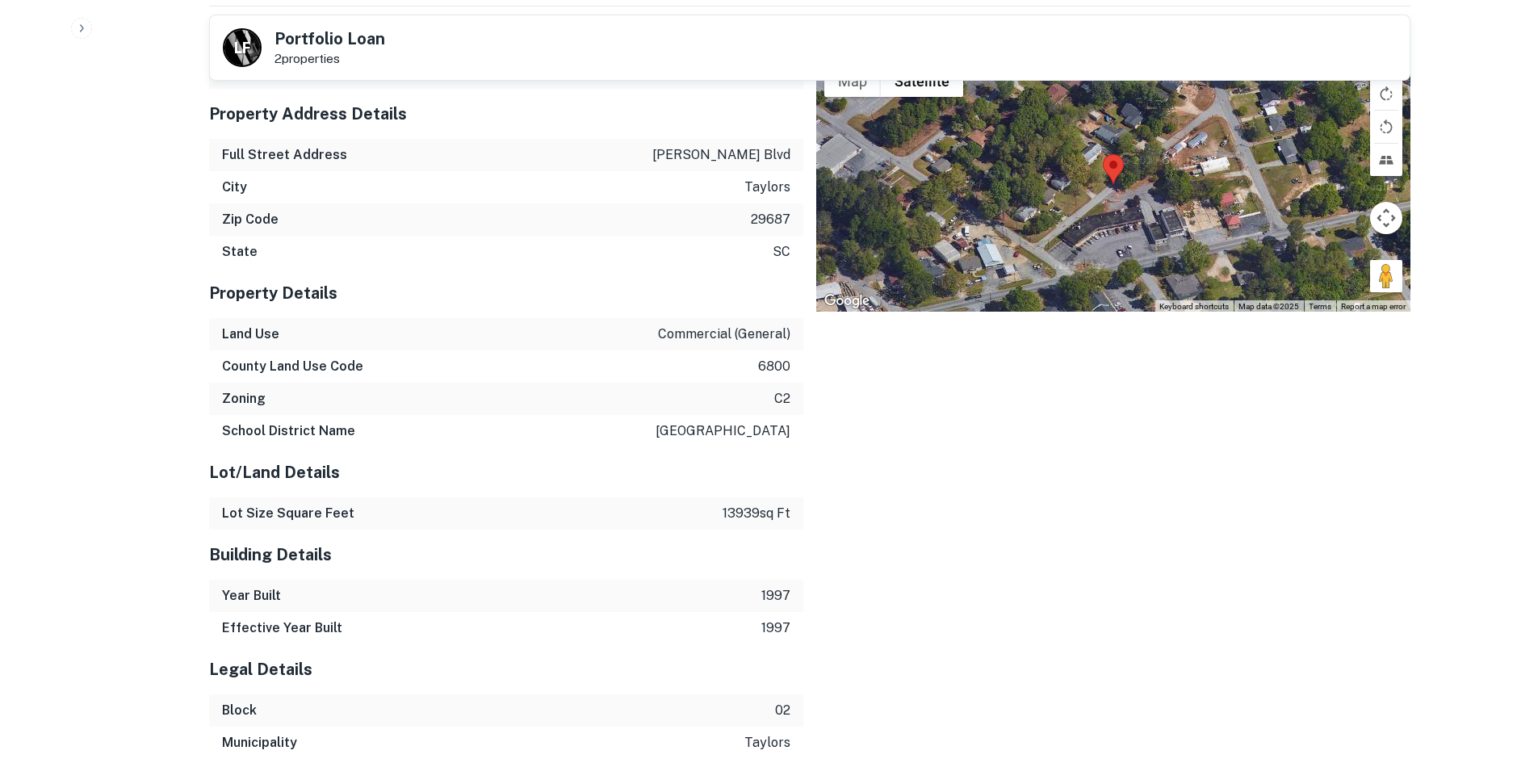
drag, startPoint x: 1372, startPoint y: 271, endPoint x: 1170, endPoint y: 215, distance: 209.3
click at [1170, 215] on div "Map Terrain Satellite Labels Keyboard shortcuts Map Data Map data ©2025 Map dat…" at bounding box center [1113, 183] width 594 height 255
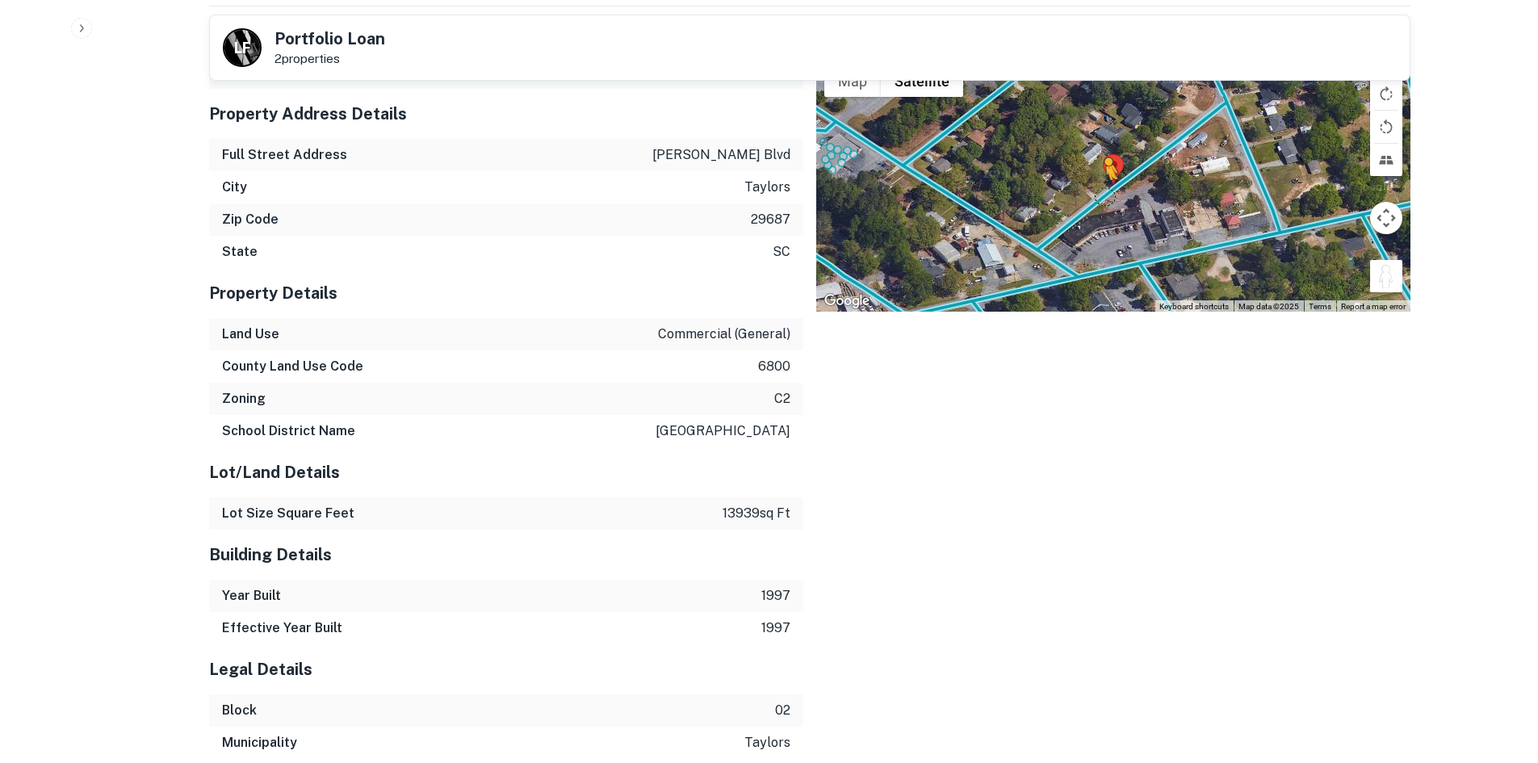
drag, startPoint x: 1384, startPoint y: 270, endPoint x: 1100, endPoint y: 191, distance: 294.9
click at [1100, 191] on div "To activate drag with keyboard, press Alt + Enter. Once in keyboard drag state,…" at bounding box center [1113, 183] width 594 height 255
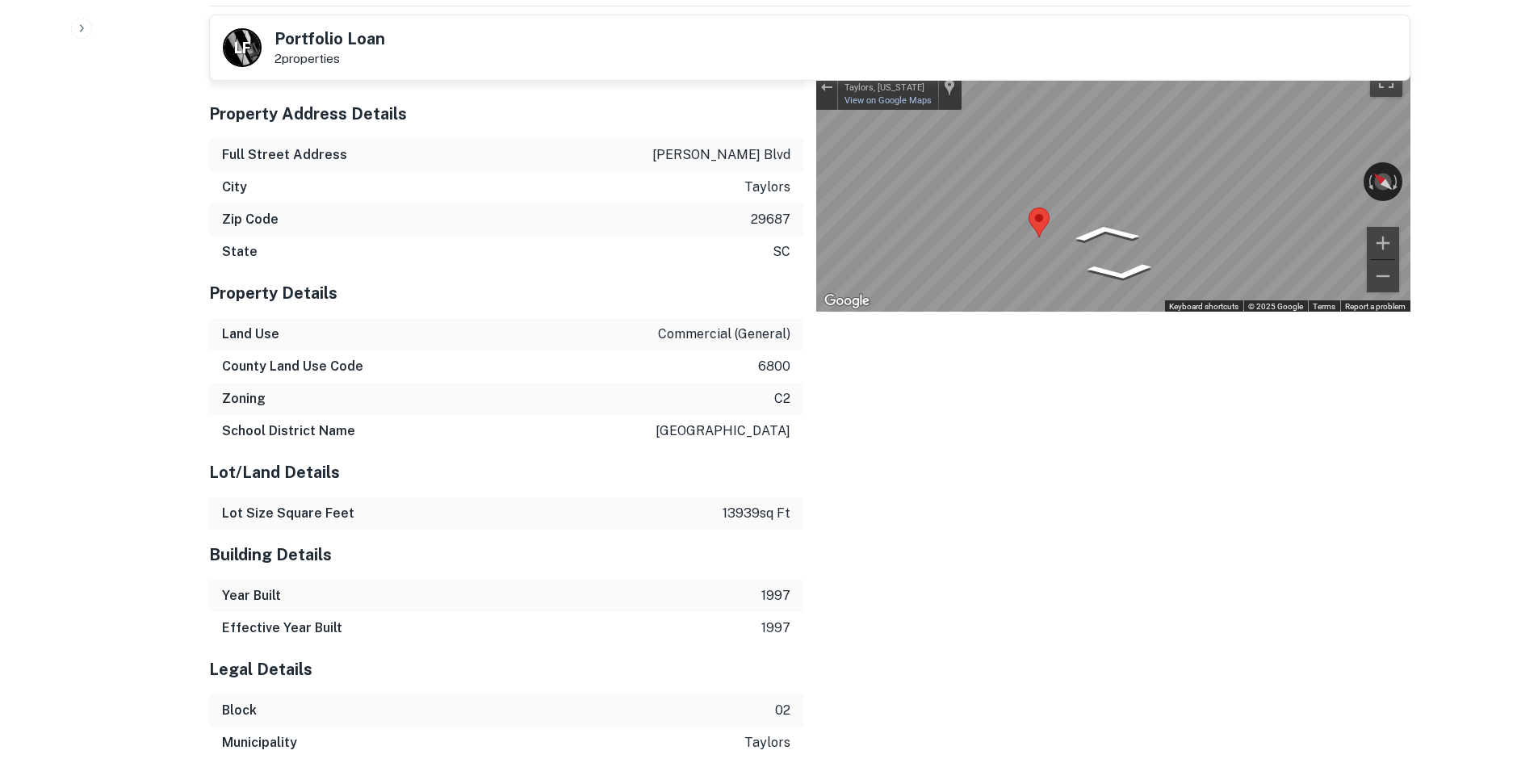
click at [723, 197] on div "Property Identification Information FIPS 45045 Property Address Details Full St…" at bounding box center [803, 376] width 1214 height 765
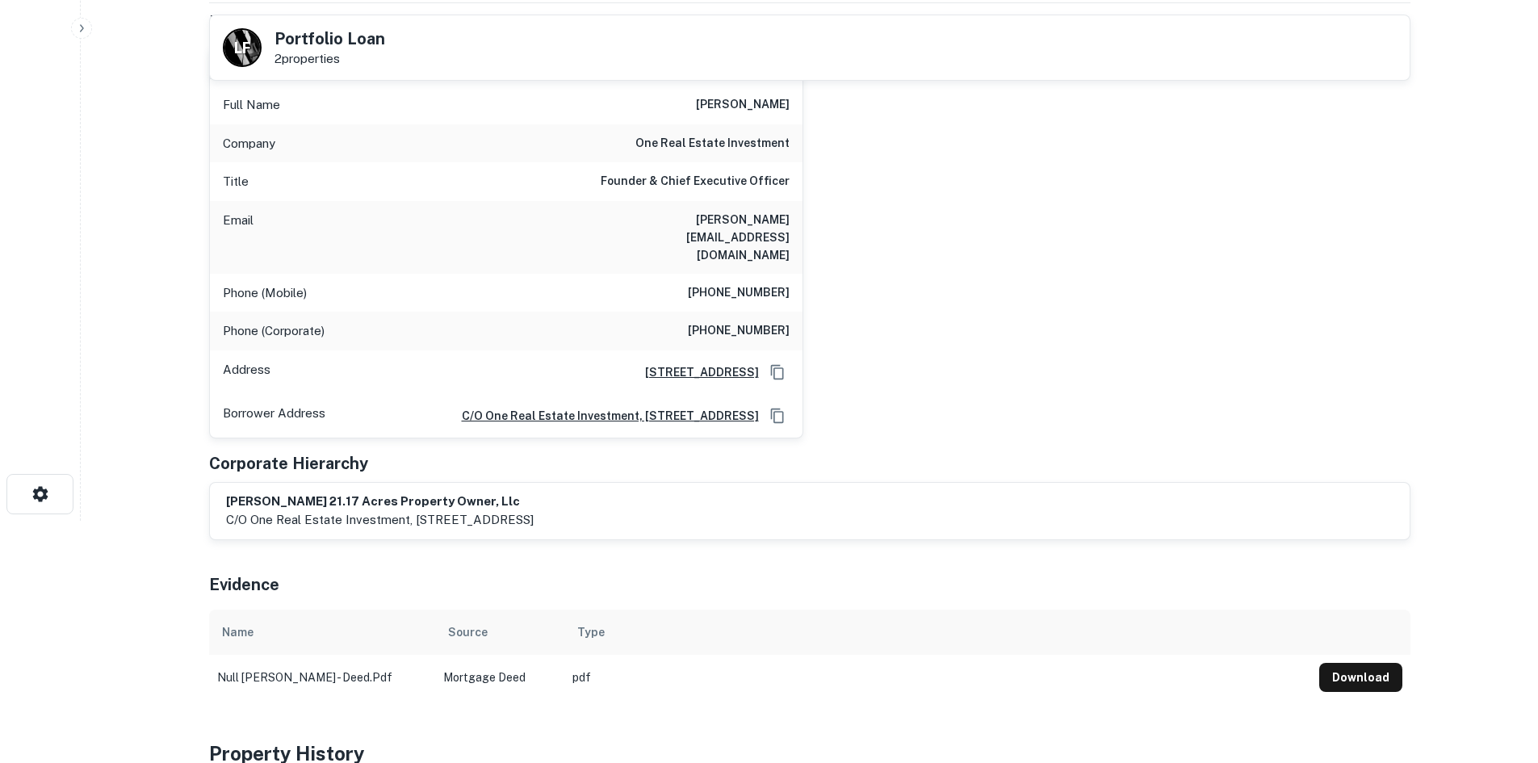
scroll to position [0, 0]
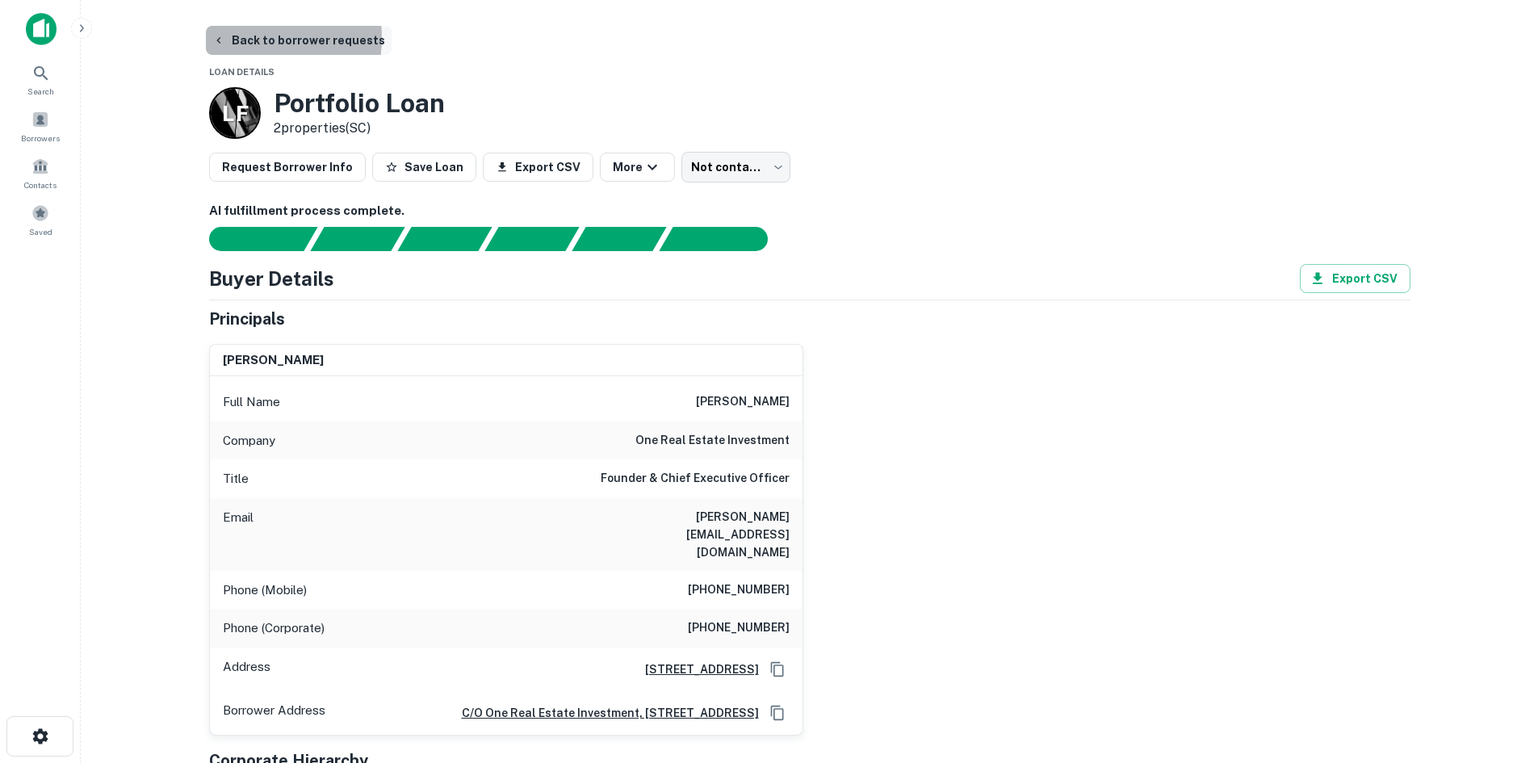
click at [245, 38] on button "Back to borrower requests" at bounding box center [299, 40] width 186 height 29
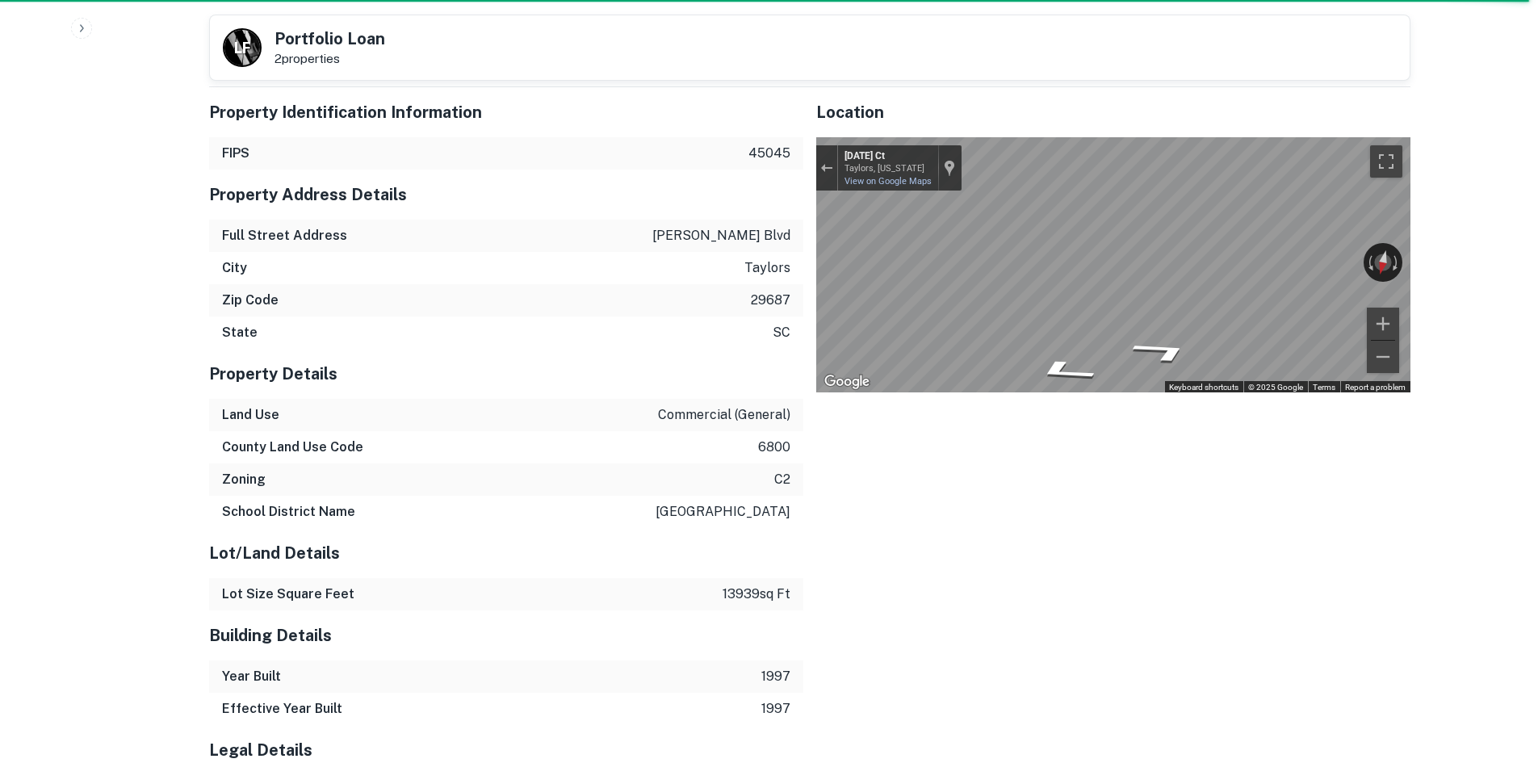
scroll to position [2111, 0]
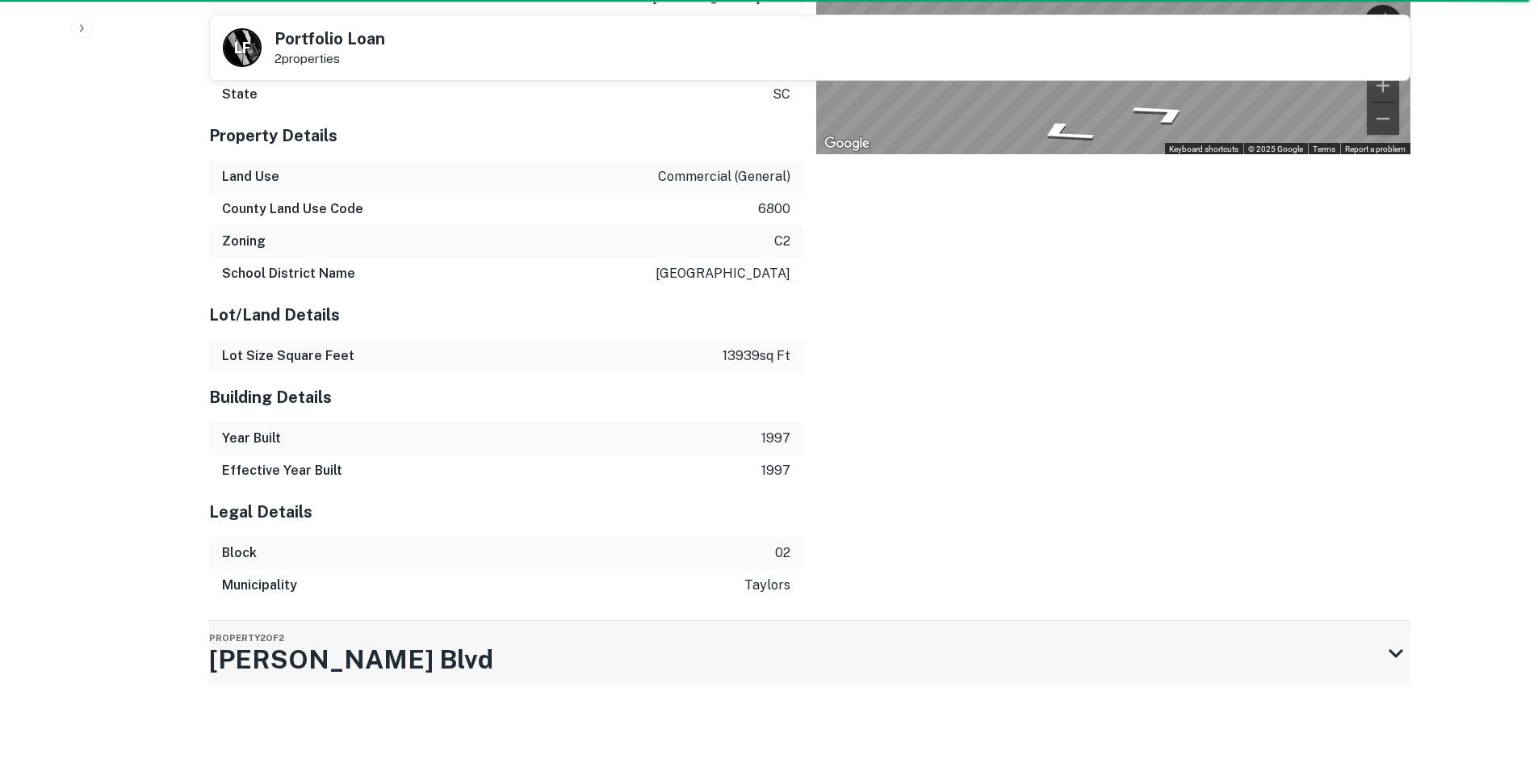
click at [429, 666] on h3 "Wade Hampton Blvd" at bounding box center [351, 659] width 284 height 39
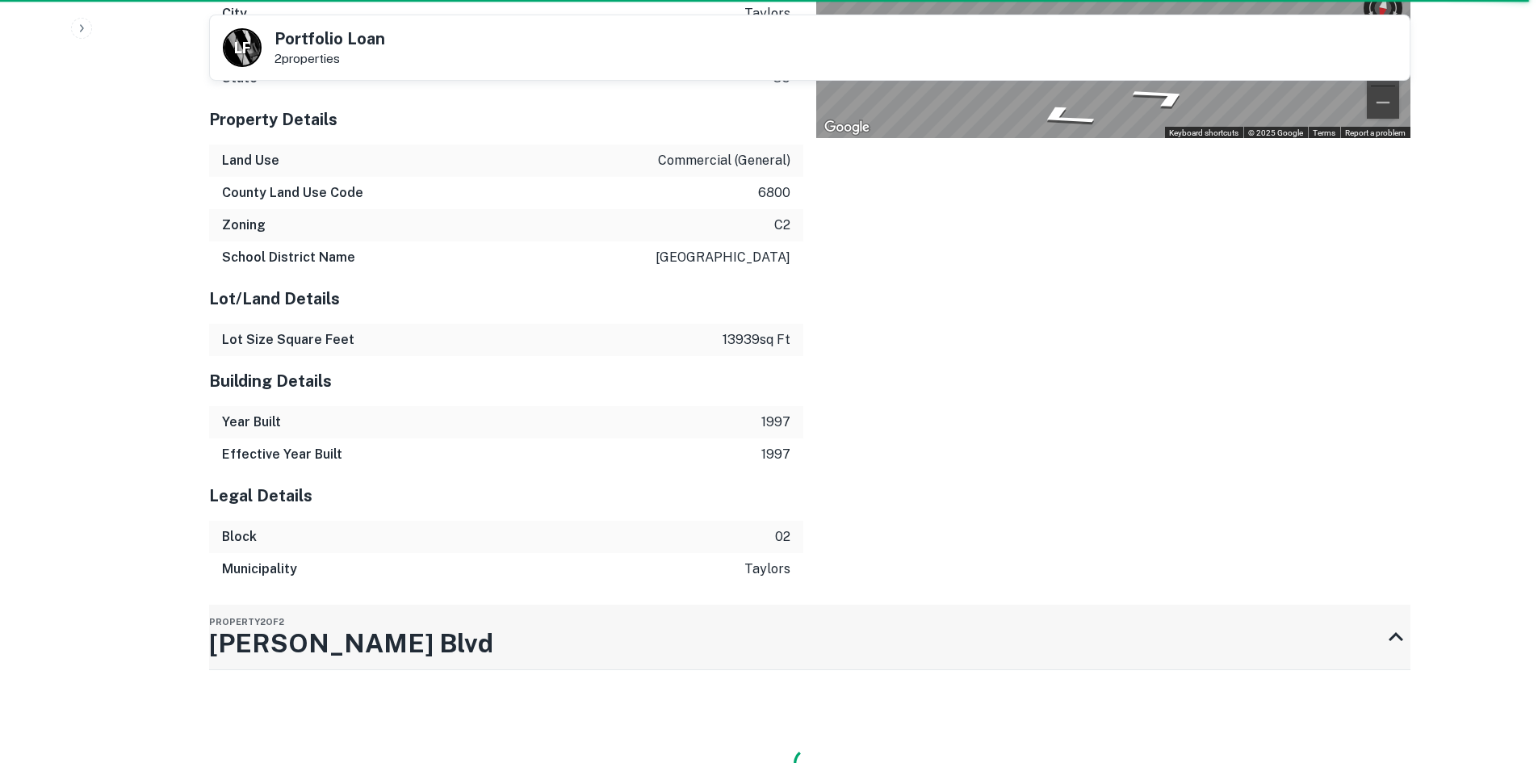
click at [449, 659] on h3 "Wade Hampton Blvd" at bounding box center [351, 643] width 284 height 39
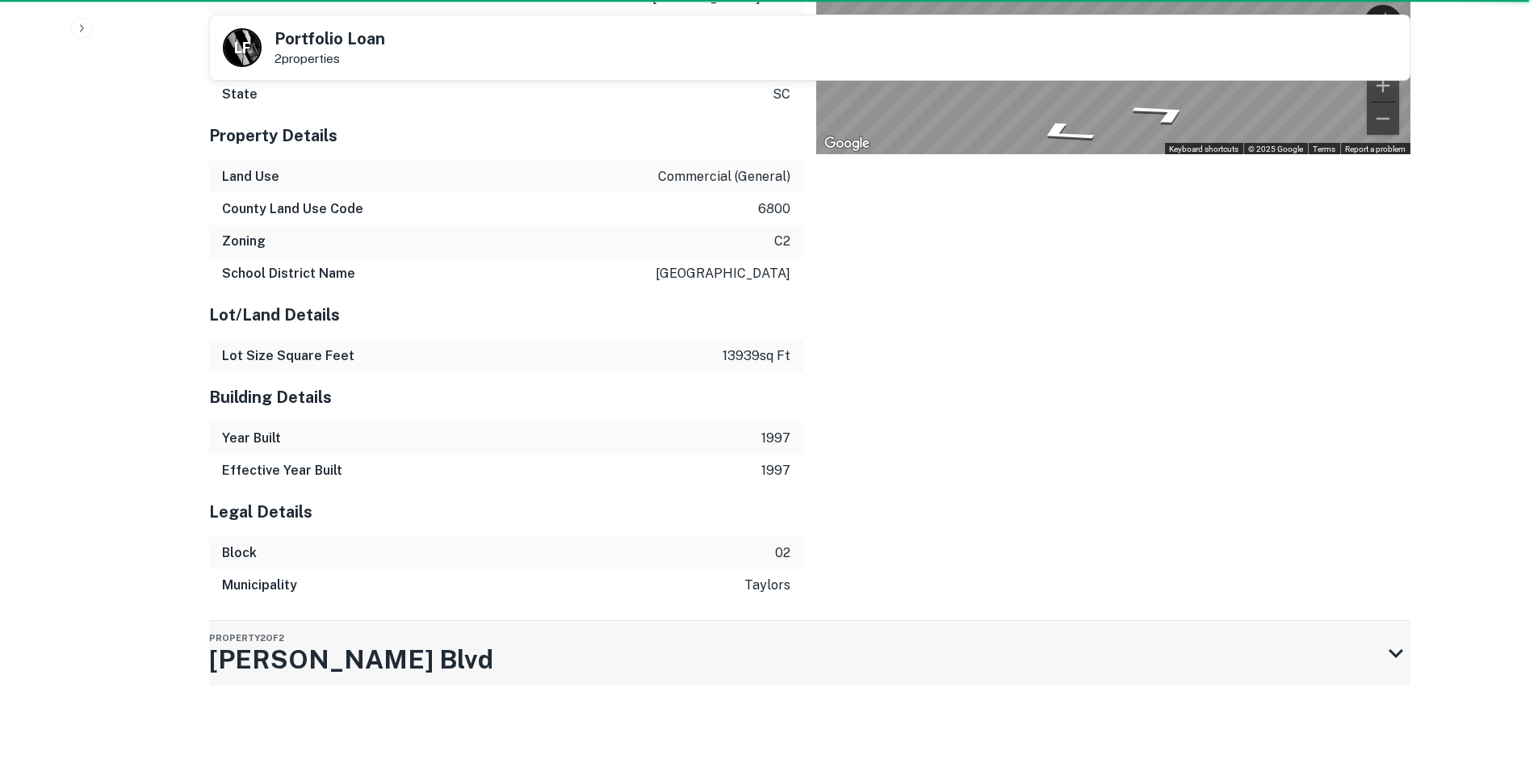
click at [468, 659] on div "Property 2 of 2 Wade Hampton Blvd" at bounding box center [795, 653] width 1172 height 65
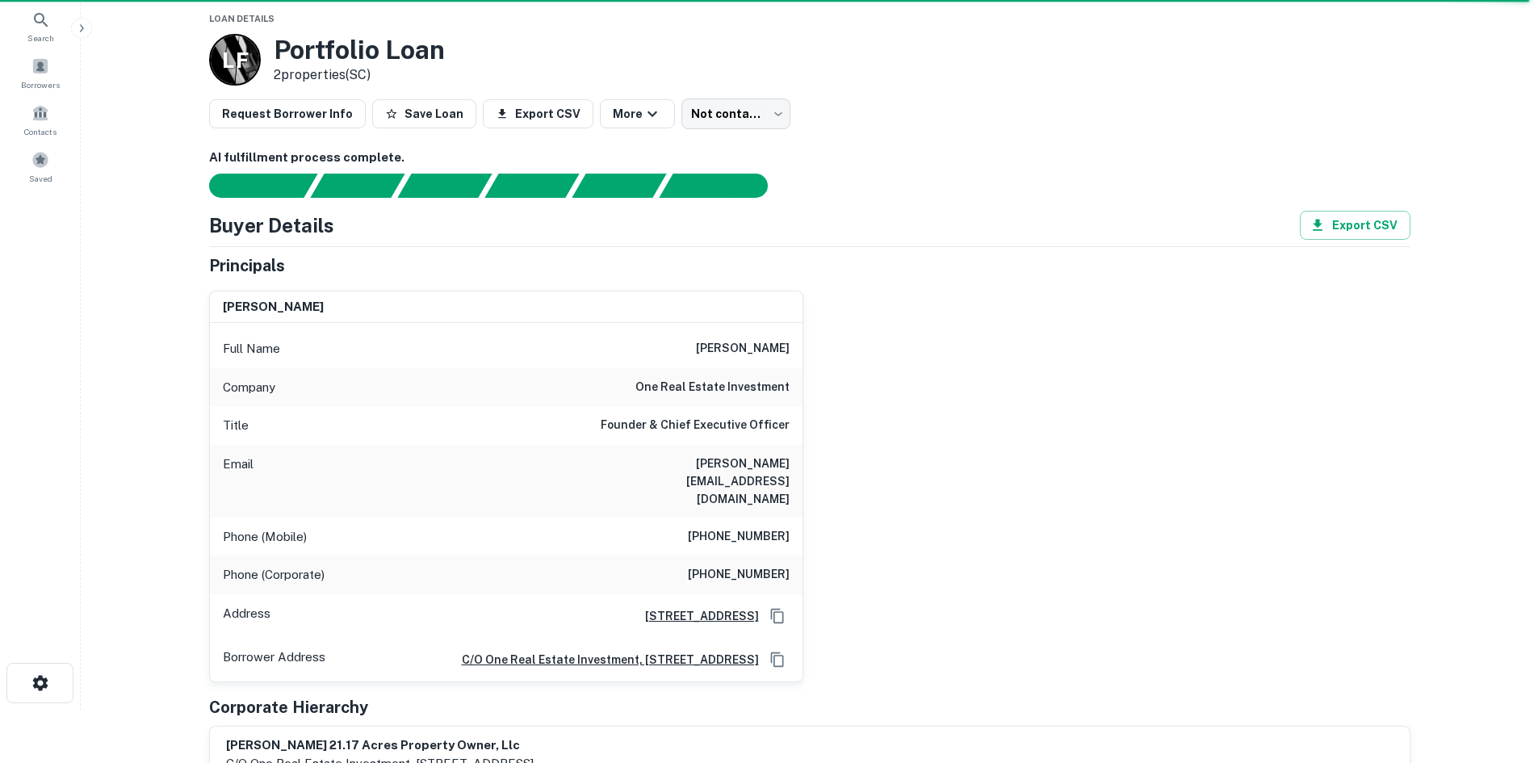
scroll to position [0, 0]
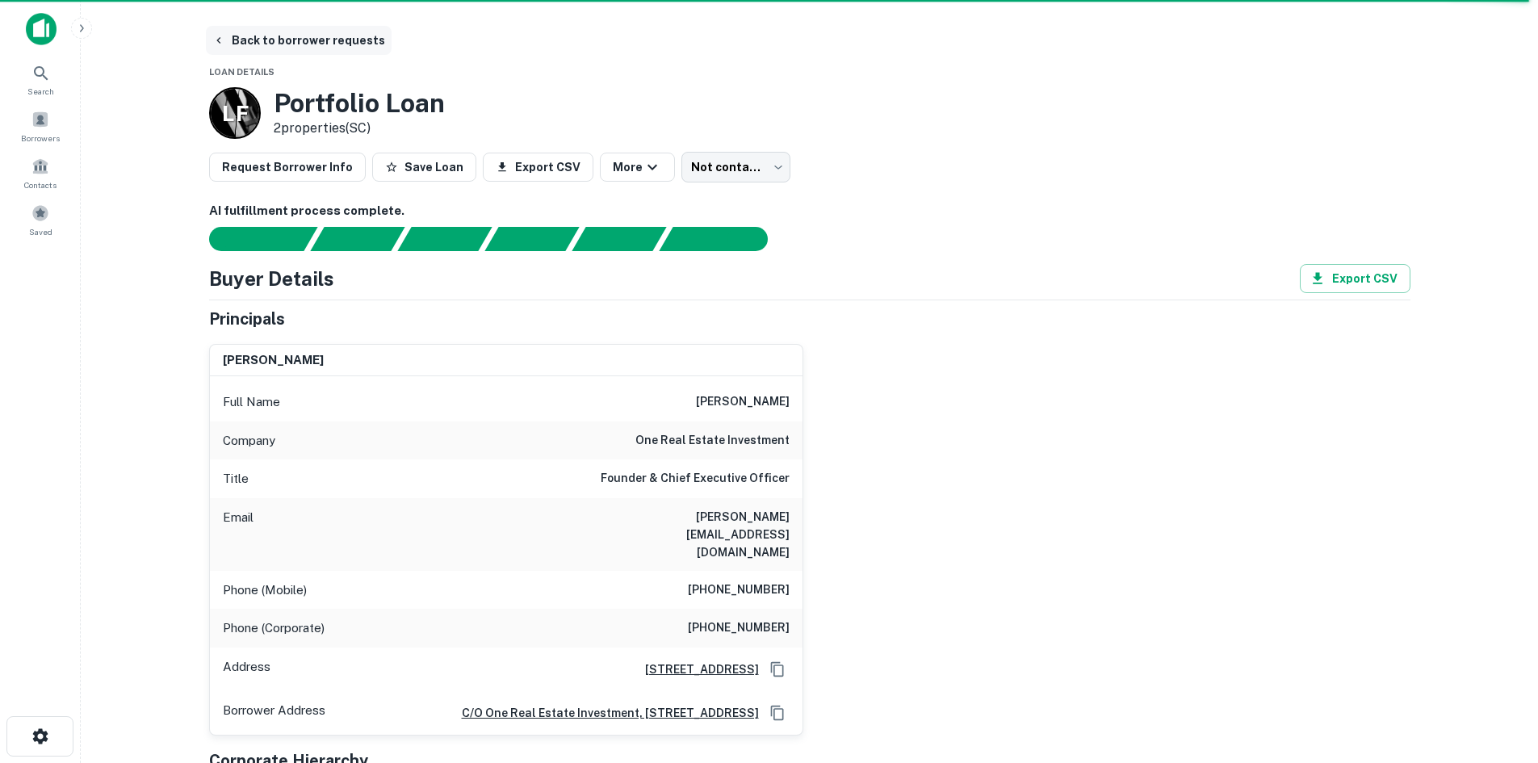
click at [306, 49] on button "Back to borrower requests" at bounding box center [299, 40] width 186 height 29
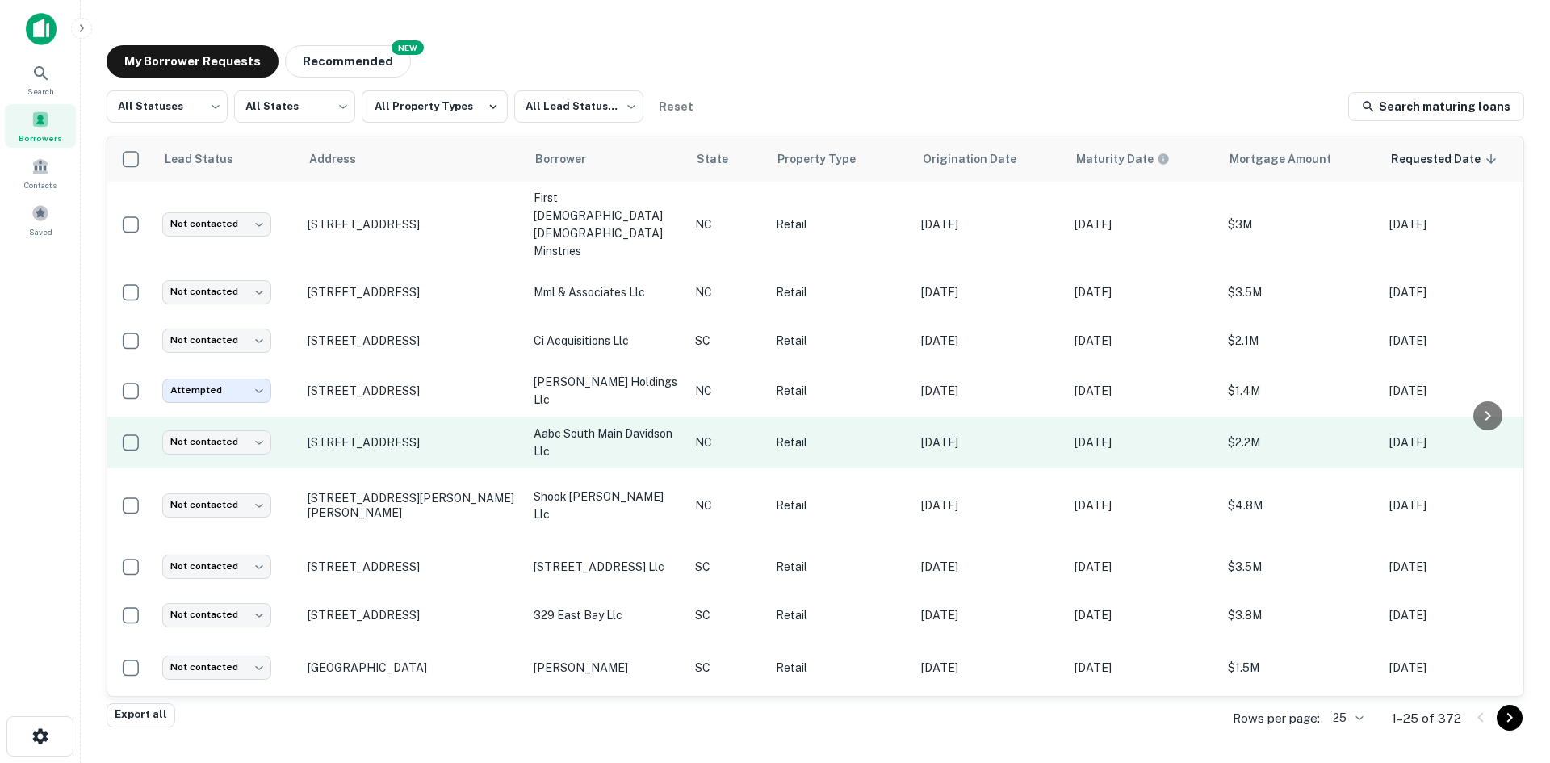
scroll to position [816, 0]
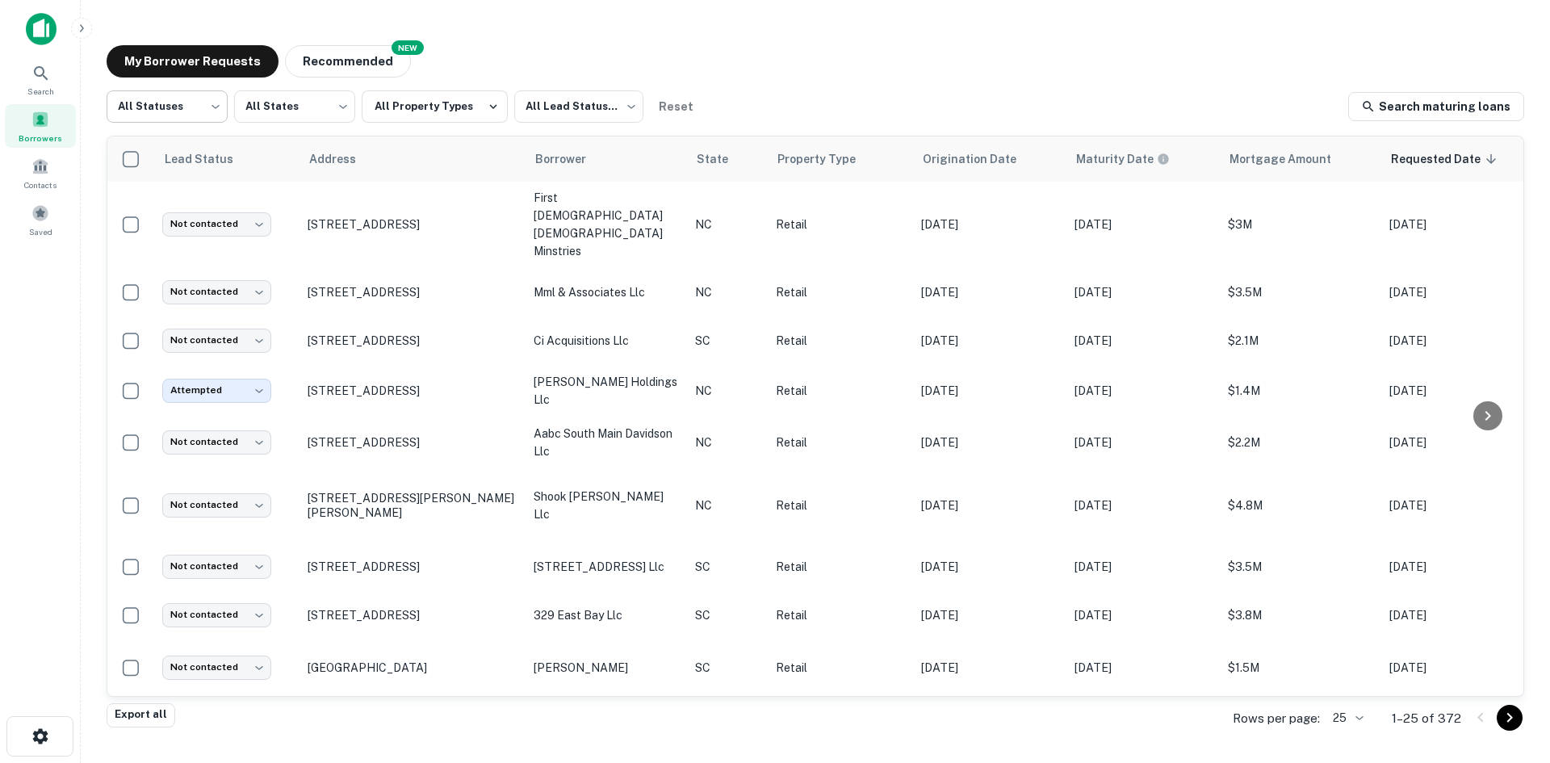
click at [202, 109] on body "Search Borrowers Contacts Saved My Borrower Requests NEW Recommended All Status…" at bounding box center [775, 381] width 1550 height 763
click at [611, 95] on div at bounding box center [775, 381] width 1550 height 763
click at [590, 125] on body "Search Borrowers Contacts Saved My Borrower Requests NEW Recommended All Status…" at bounding box center [775, 381] width 1550 height 763
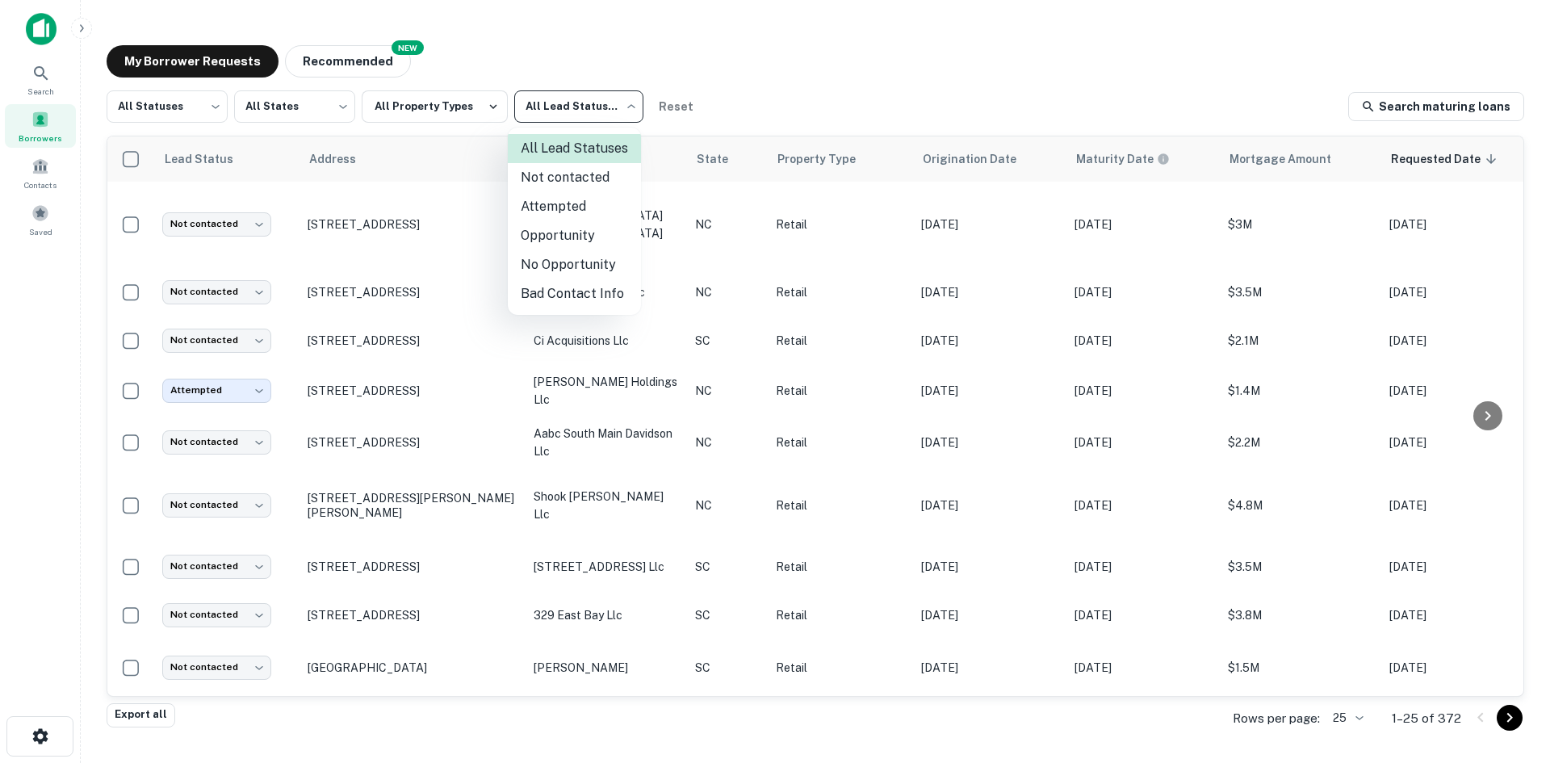
click at [580, 187] on li "Not contacted" at bounding box center [574, 177] width 133 height 29
type input "****"
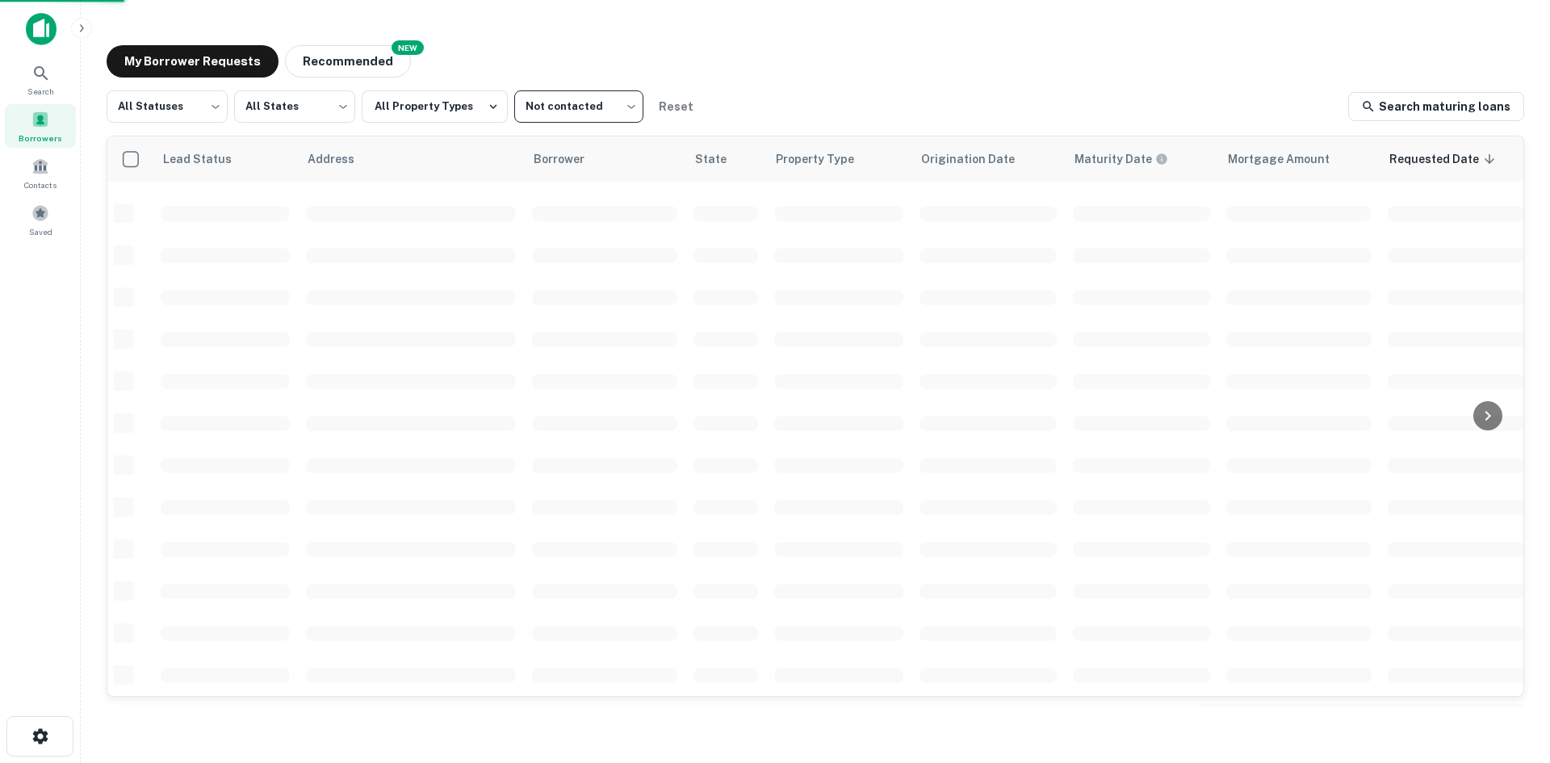
scroll to position [547, 0]
click at [173, 111] on body "Search Borrowers Contacts Saved My Borrower Requests NEW Recommended All Status…" at bounding box center [775, 381] width 1550 height 763
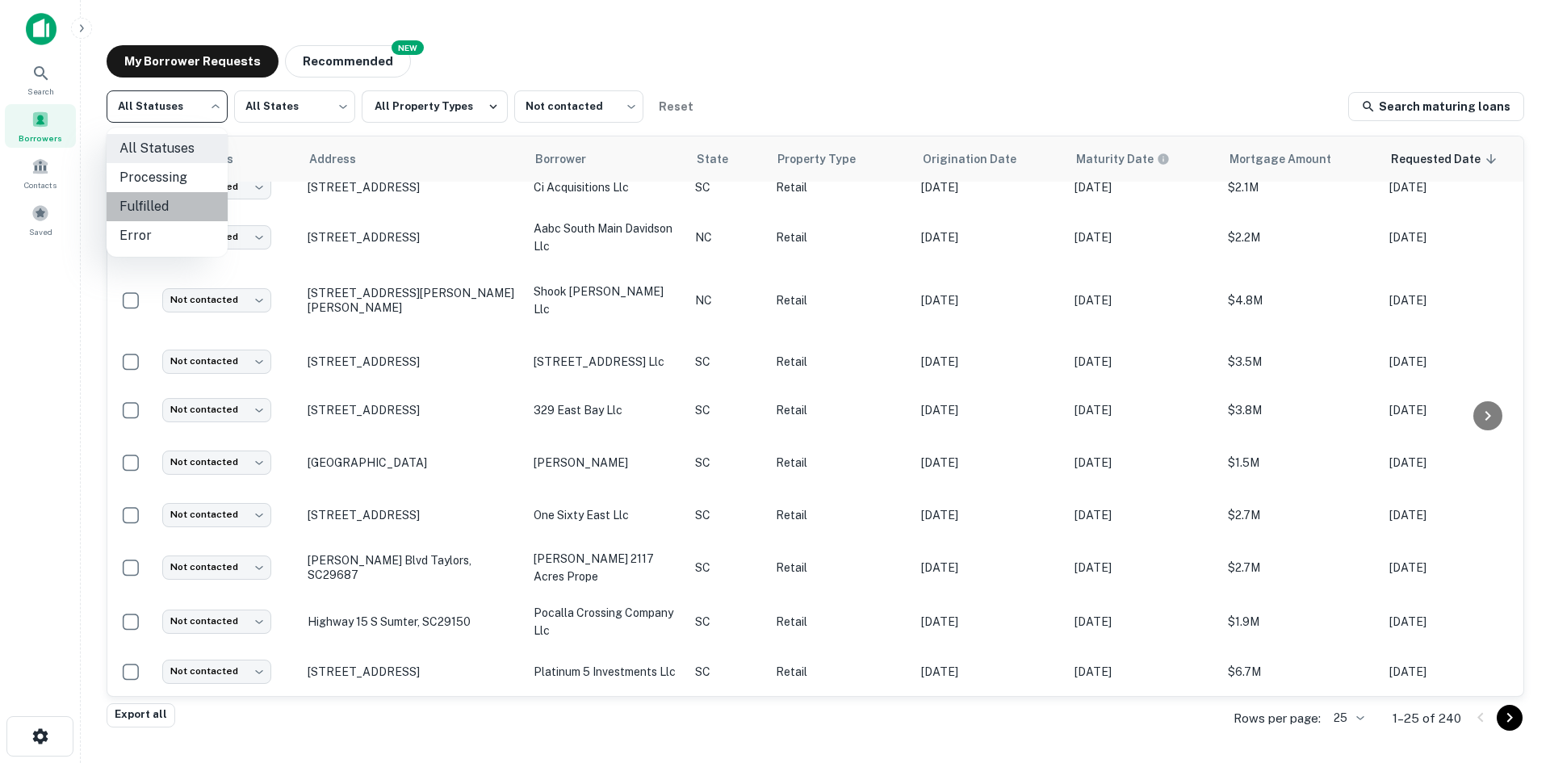
click at [167, 203] on li "Fulfilled" at bounding box center [167, 206] width 121 height 29
type input "*********"
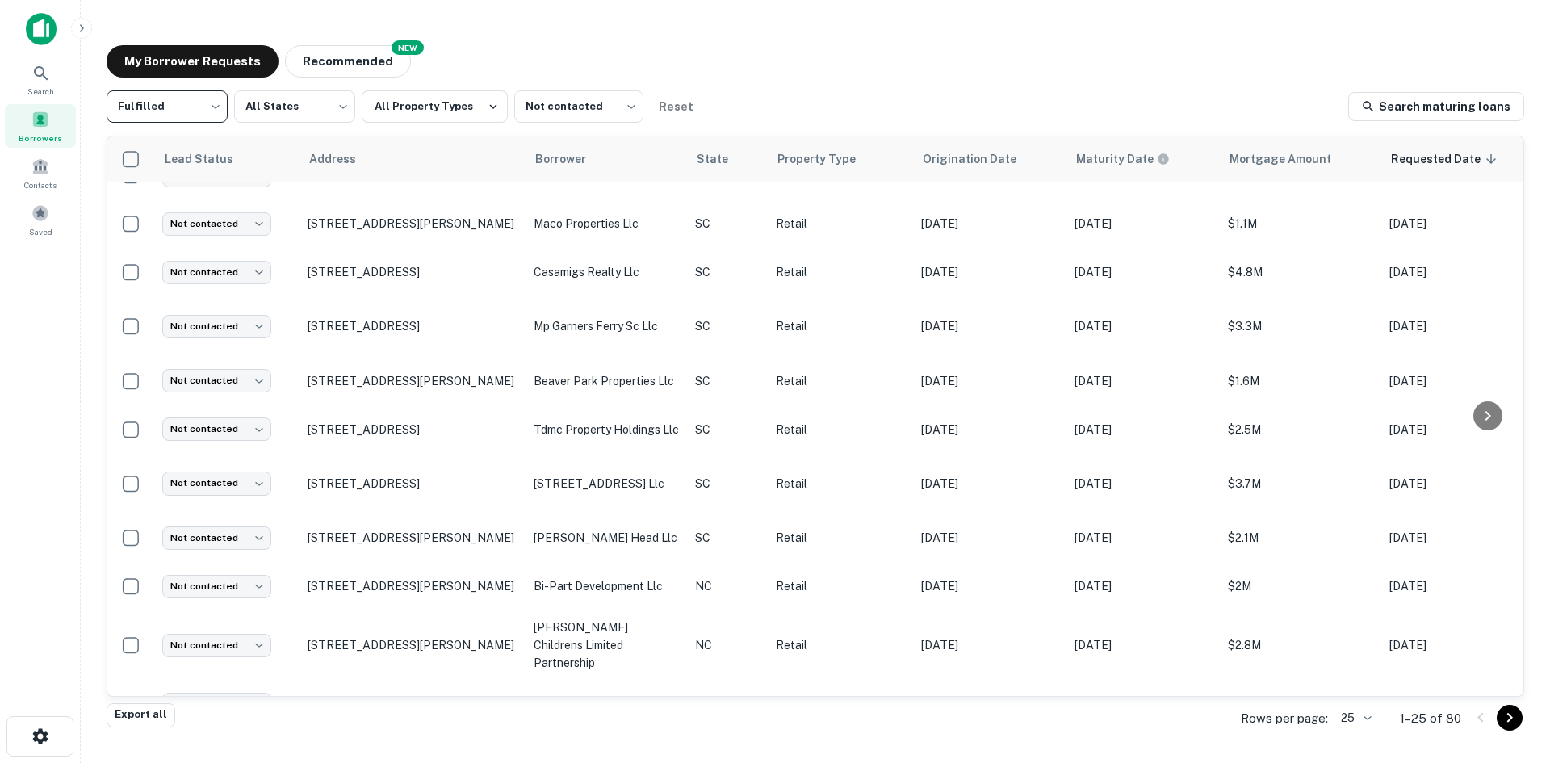
scroll to position [820, 0]
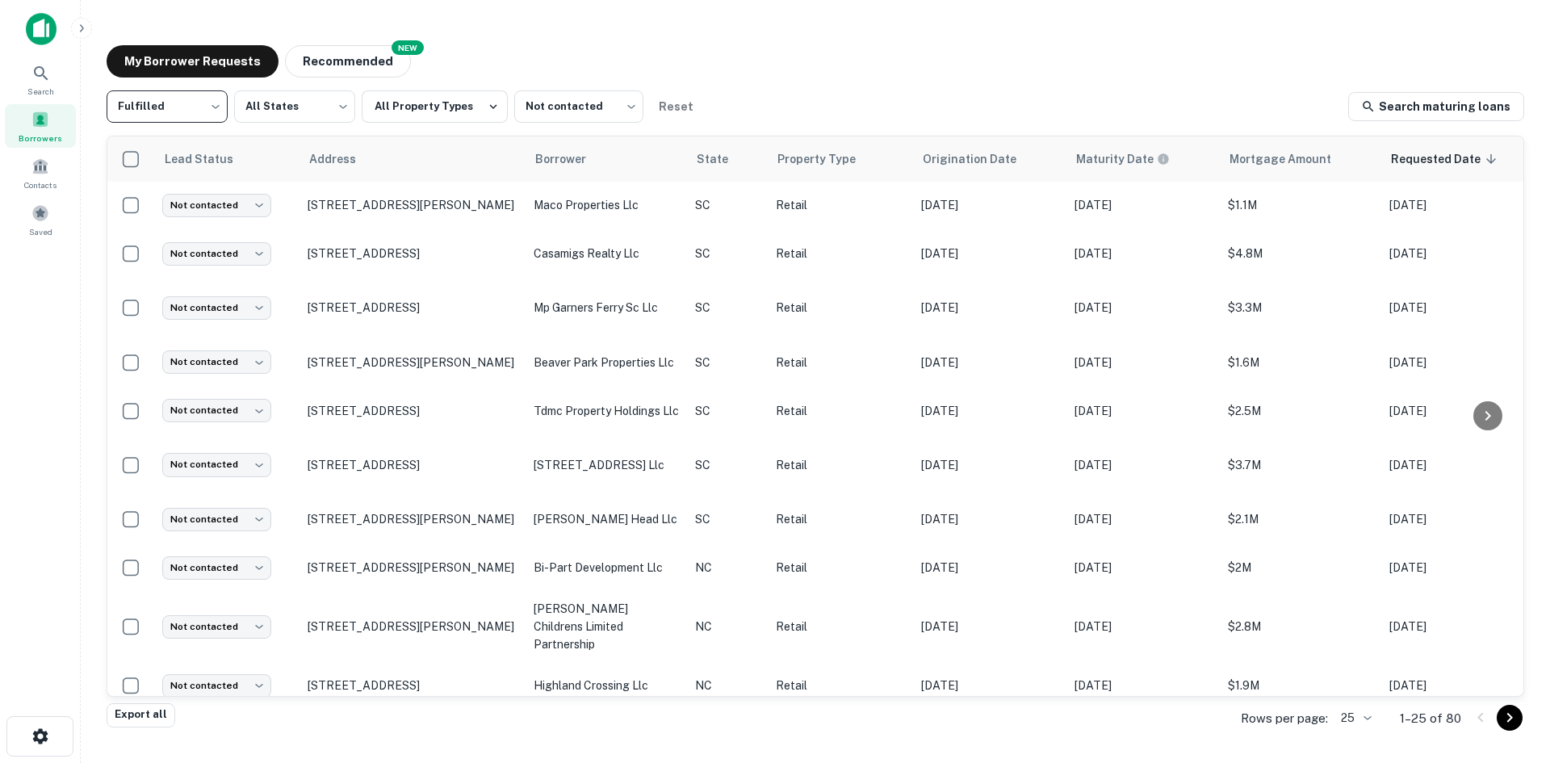
click at [1366, 719] on body "Search Borrowers Contacts Saved My Borrower Requests NEW Recommended Fulfilled …" at bounding box center [775, 381] width 1550 height 763
click at [1362, 734] on li "1000" at bounding box center [1356, 728] width 55 height 29
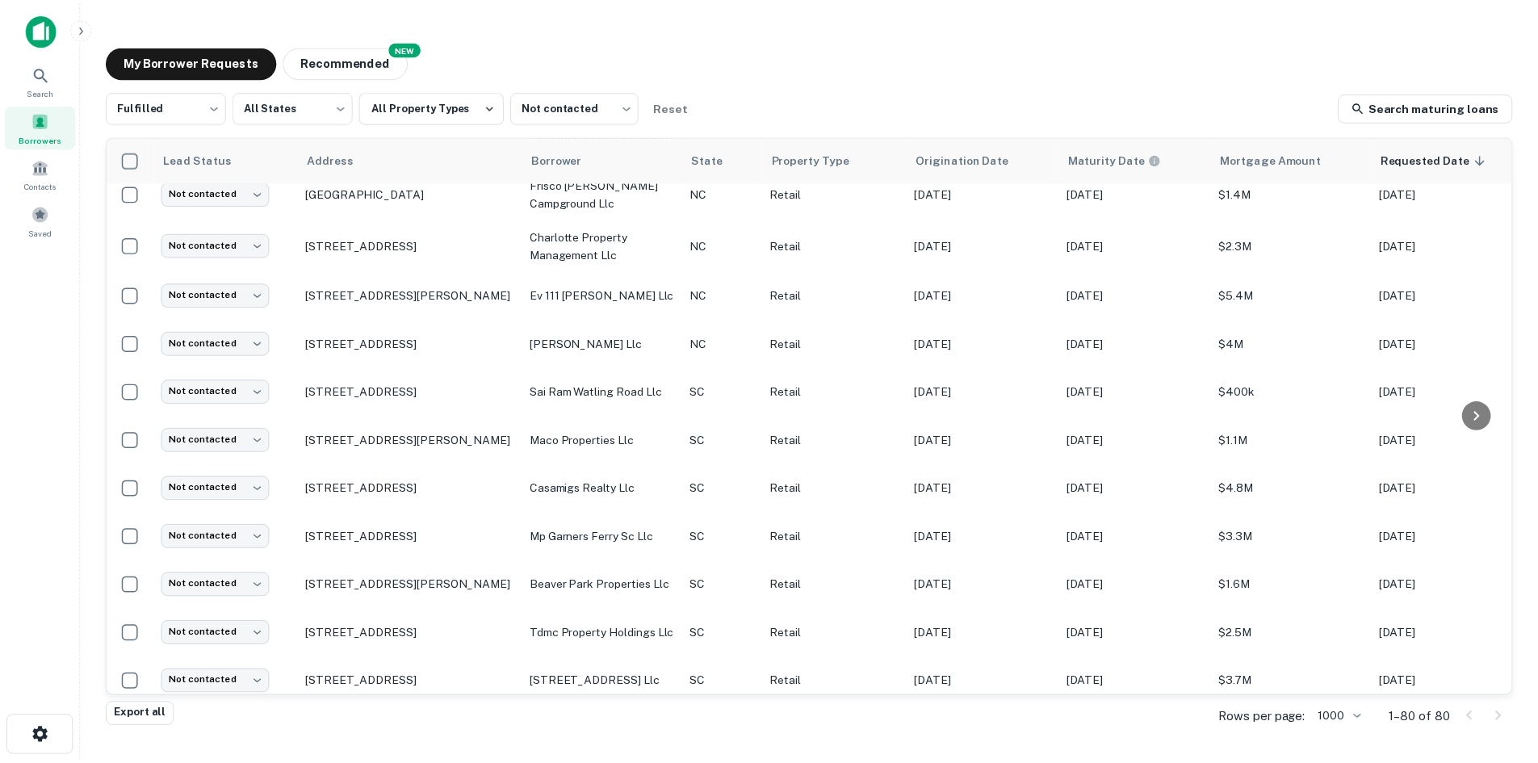
scroll to position [820, 0]
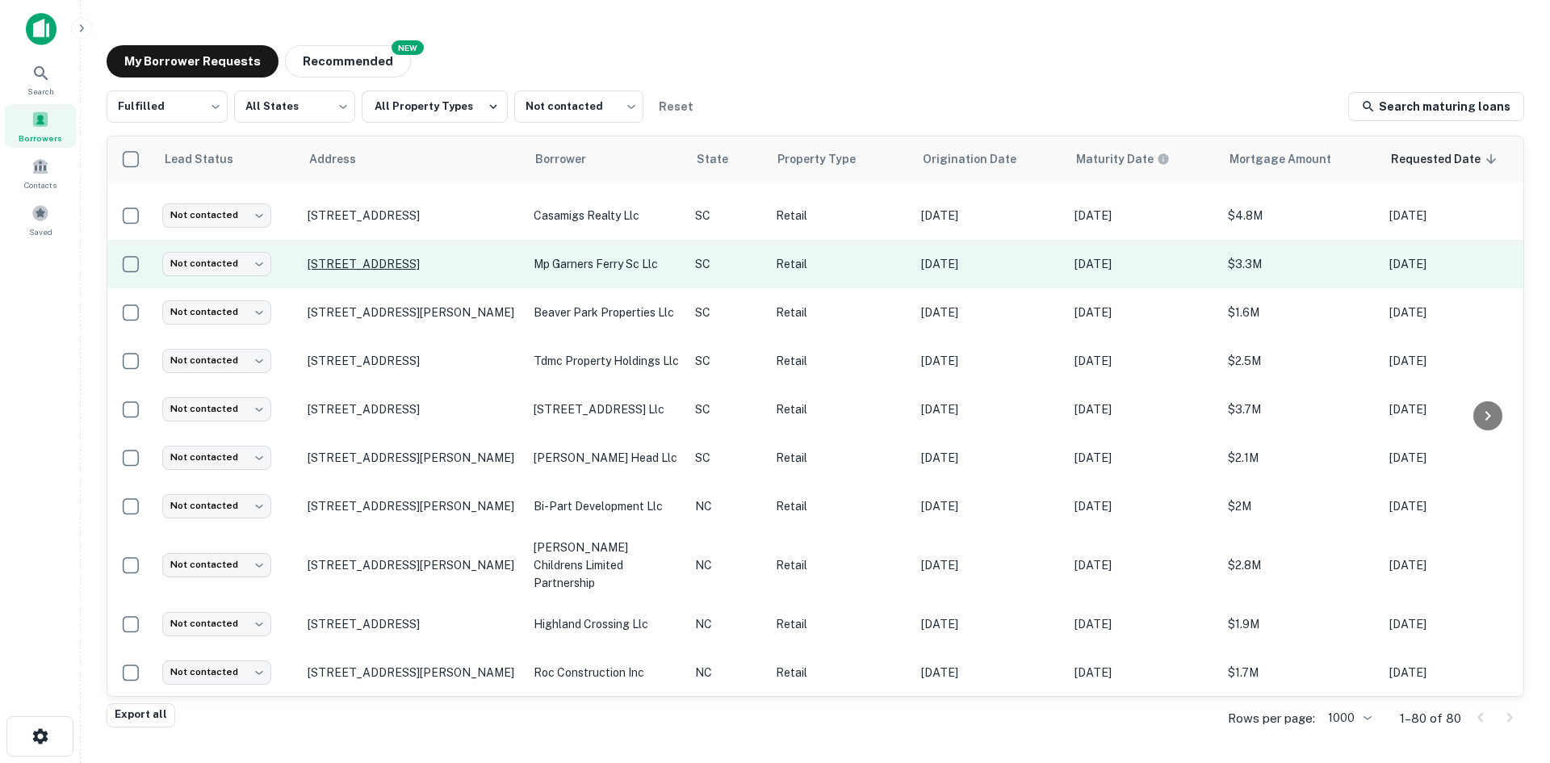
click at [313, 271] on p "7469 Garners Ferry Rd Columbia, SC29209" at bounding box center [413, 264] width 210 height 15
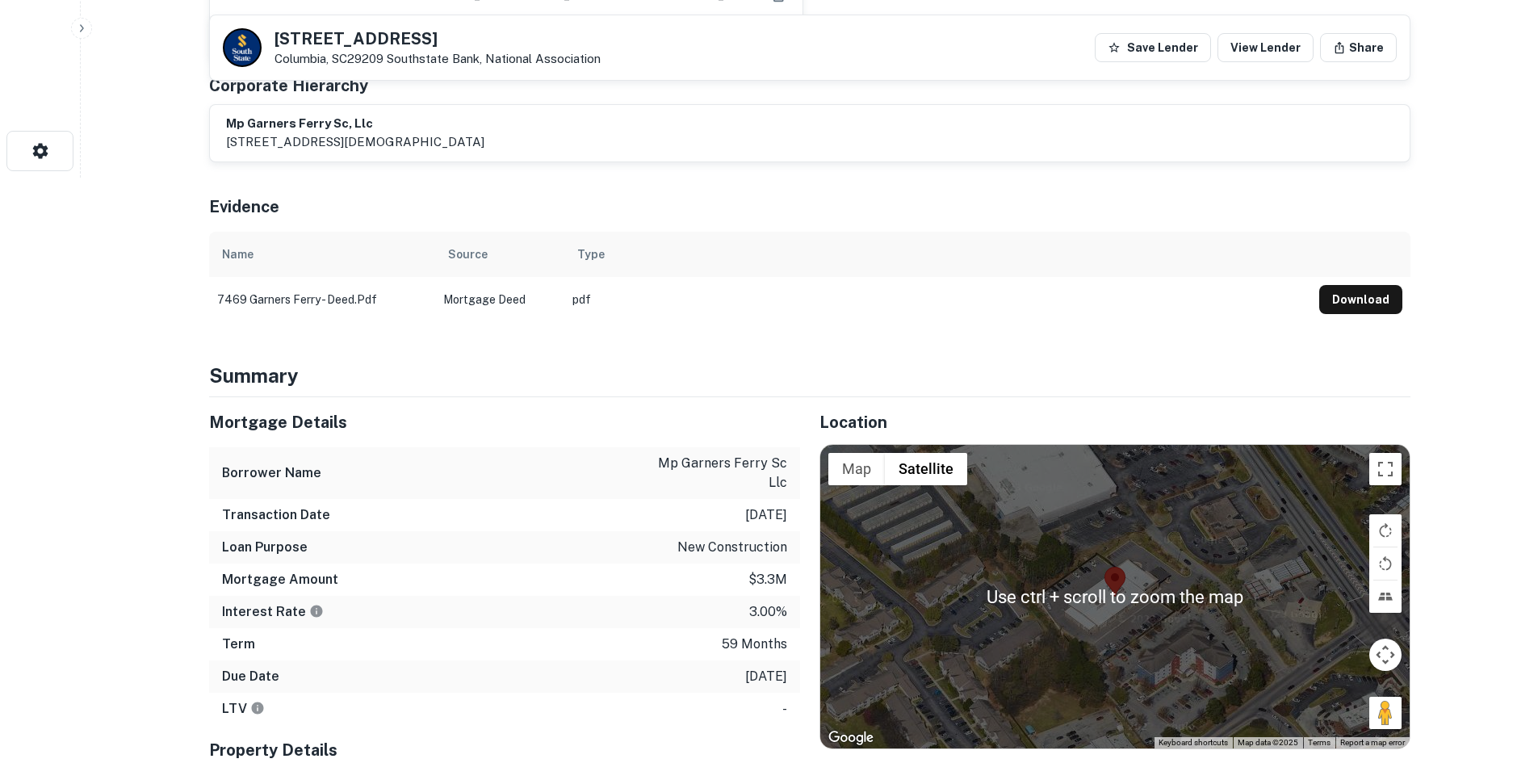
scroll to position [646, 0]
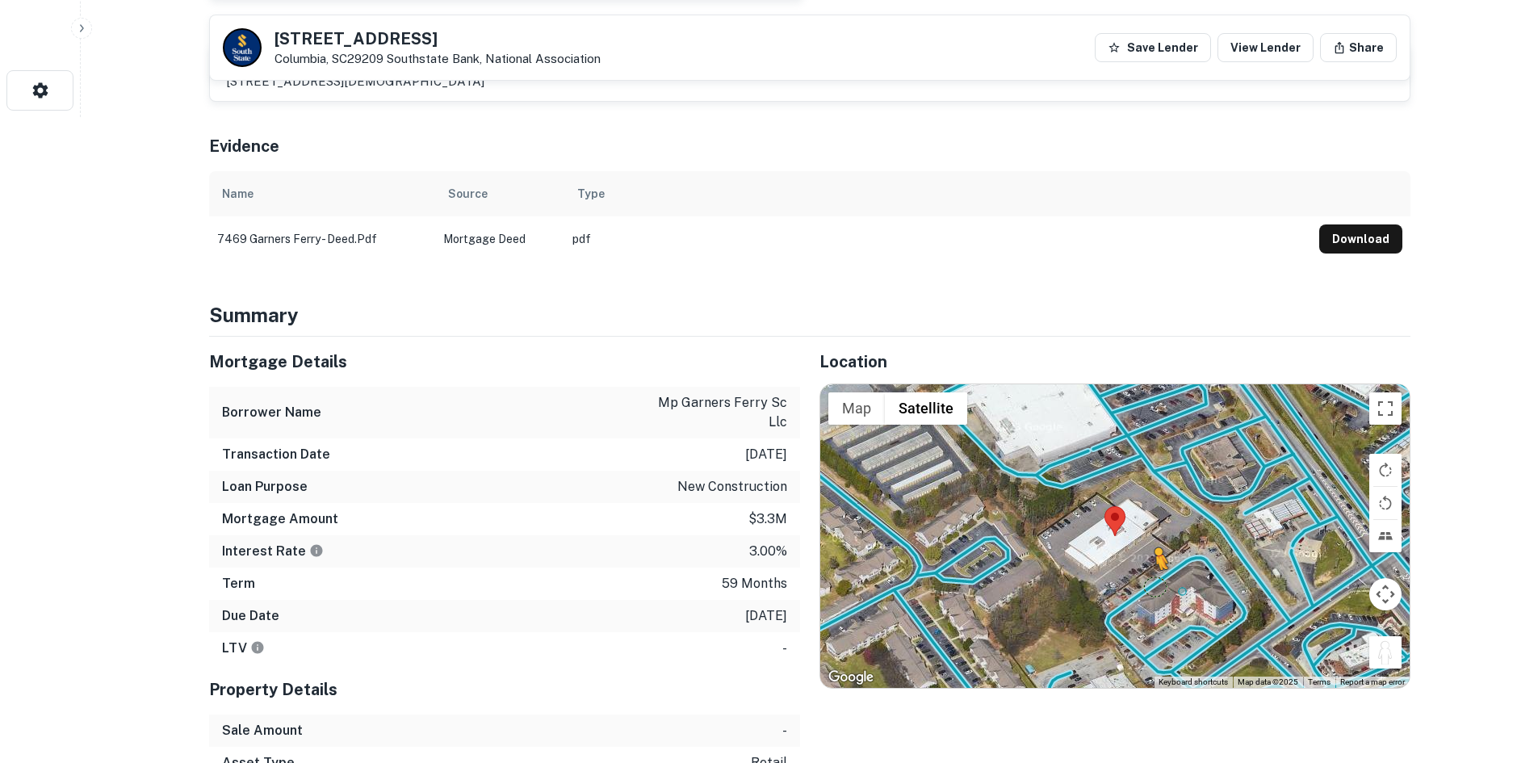
drag, startPoint x: 1379, startPoint y: 626, endPoint x: 1154, endPoint y: 546, distance: 238.7
click at [1154, 546] on div "To activate drag with keyboard, press Alt + Enter. Once in keyboard drag state,…" at bounding box center [1114, 535] width 589 height 303
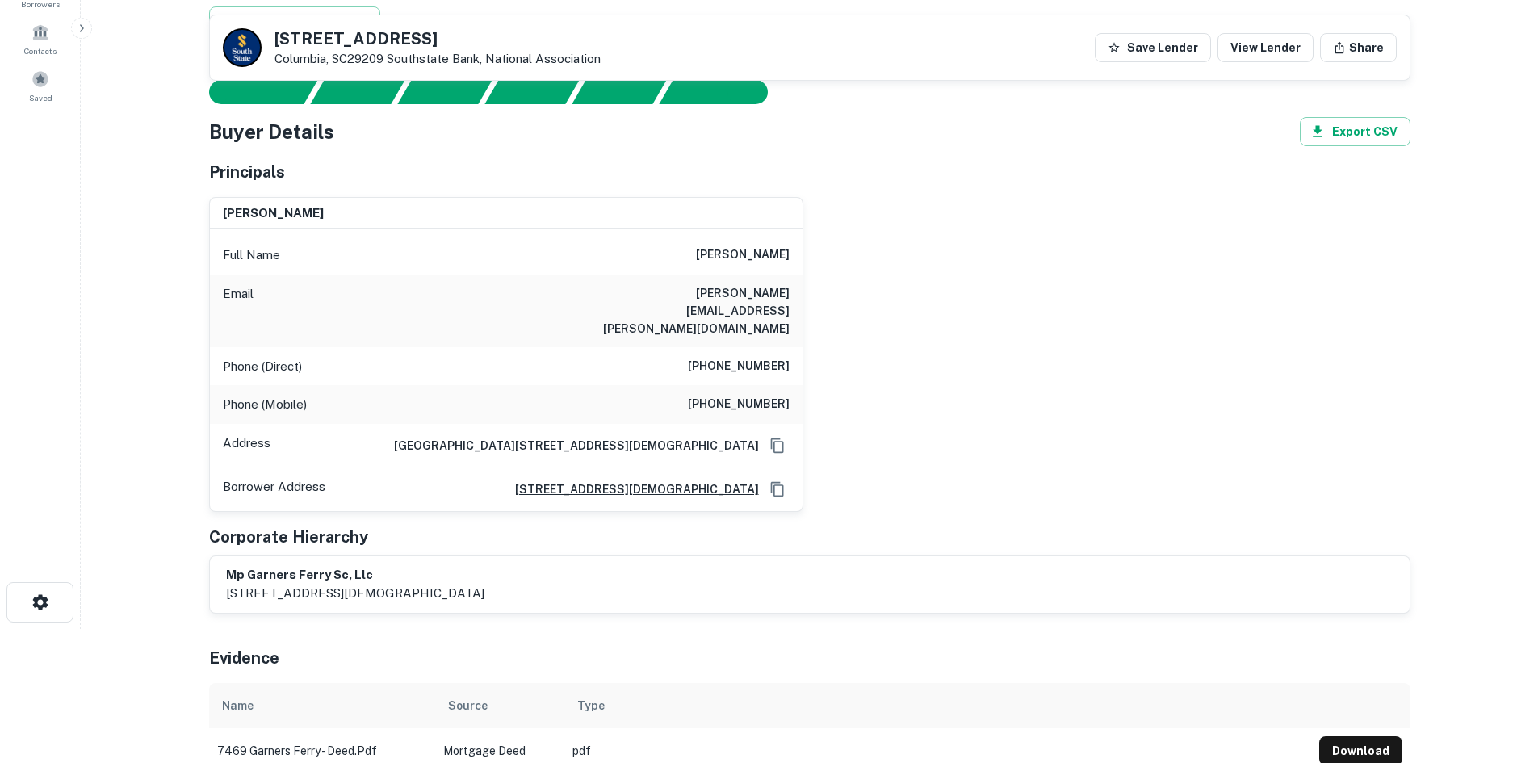
scroll to position [0, 0]
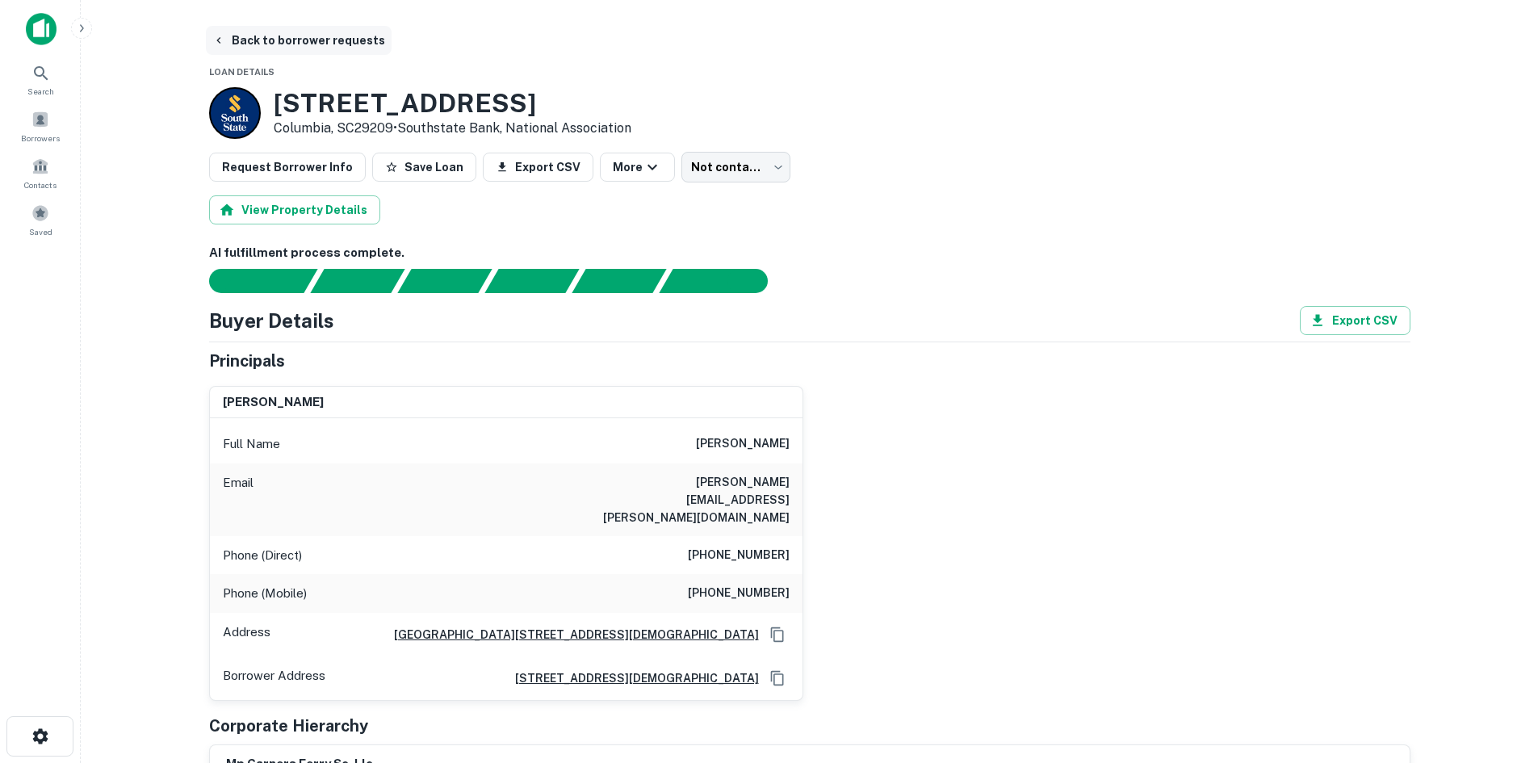
click at [253, 33] on button "Back to borrower requests" at bounding box center [299, 40] width 186 height 29
drag, startPoint x: 636, startPoint y: 481, endPoint x: 786, endPoint y: 494, distance: 150.7
click at [786, 494] on div "Email neel.keenan@colliers.com" at bounding box center [506, 499] width 592 height 73
copy h6 "neel.keenan@colliers.com"
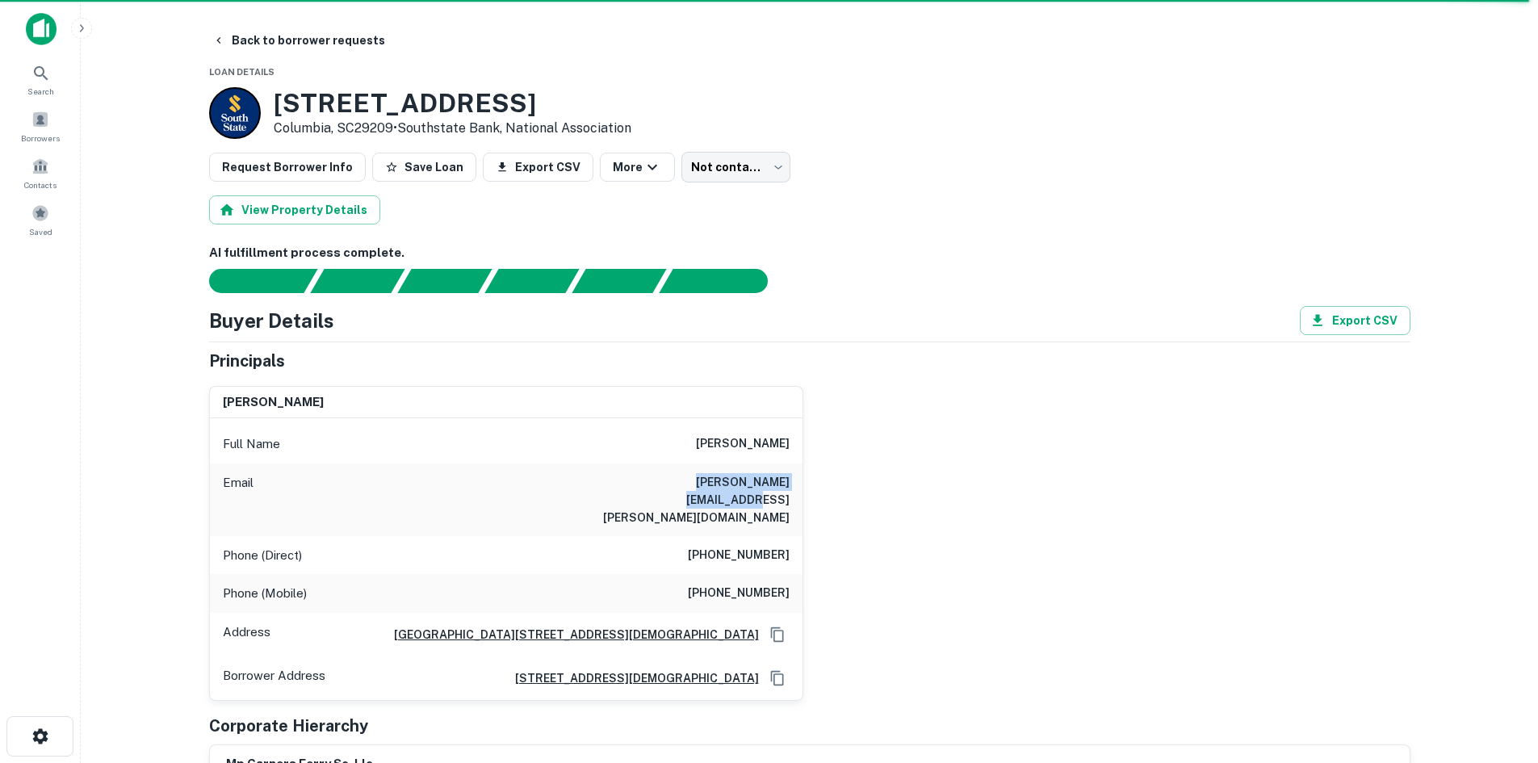
click at [685, 480] on h6 "neel.keenan@colliers.com" at bounding box center [693, 499] width 194 height 53
drag, startPoint x: 650, startPoint y: 476, endPoint x: 788, endPoint y: 471, distance: 138.1
click at [798, 473] on div "Email neel.keenan@colliers.com" at bounding box center [506, 499] width 592 height 73
copy h6 "neel.keenan@colliers.com"
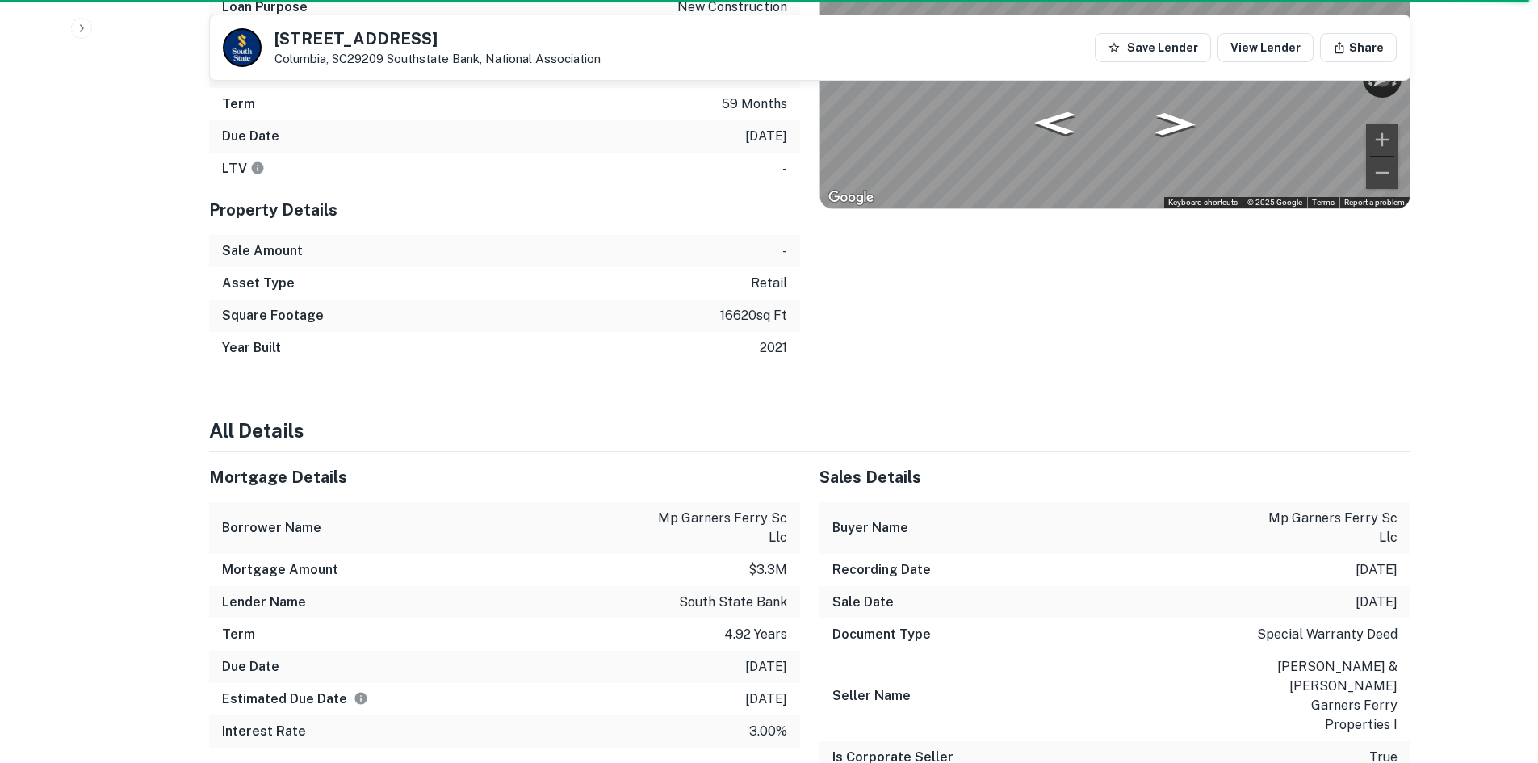
scroll to position [807, 0]
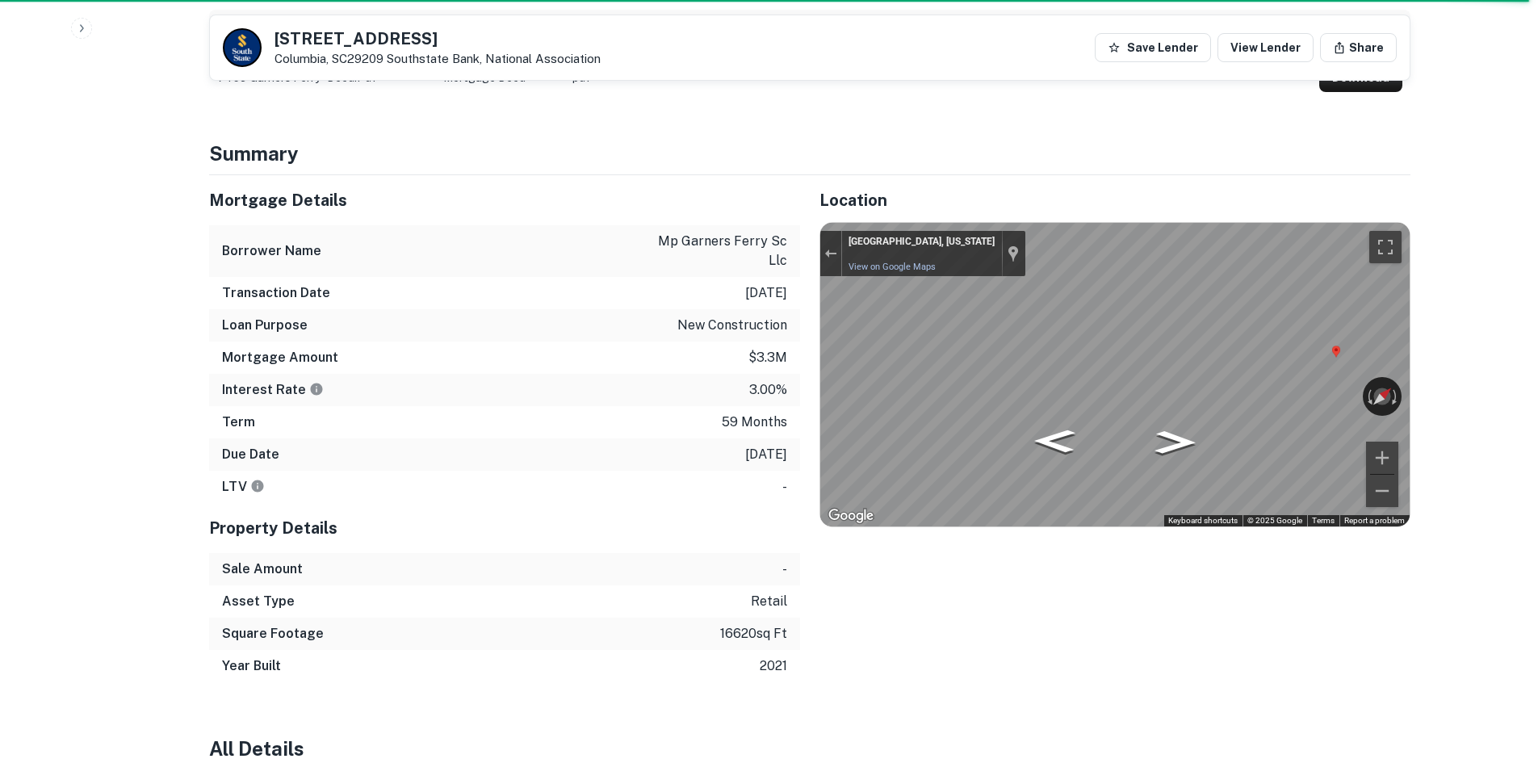
drag, startPoint x: 274, startPoint y: 37, endPoint x: 388, endPoint y: 65, distance: 117.3
click at [388, 65] on div "7469 Garners Ferry Rd Columbia, SC29209 Southstate Bank, National Association" at bounding box center [437, 49] width 326 height 36
copy div "7469 Garners Ferry Rd Columbia, SC29209"
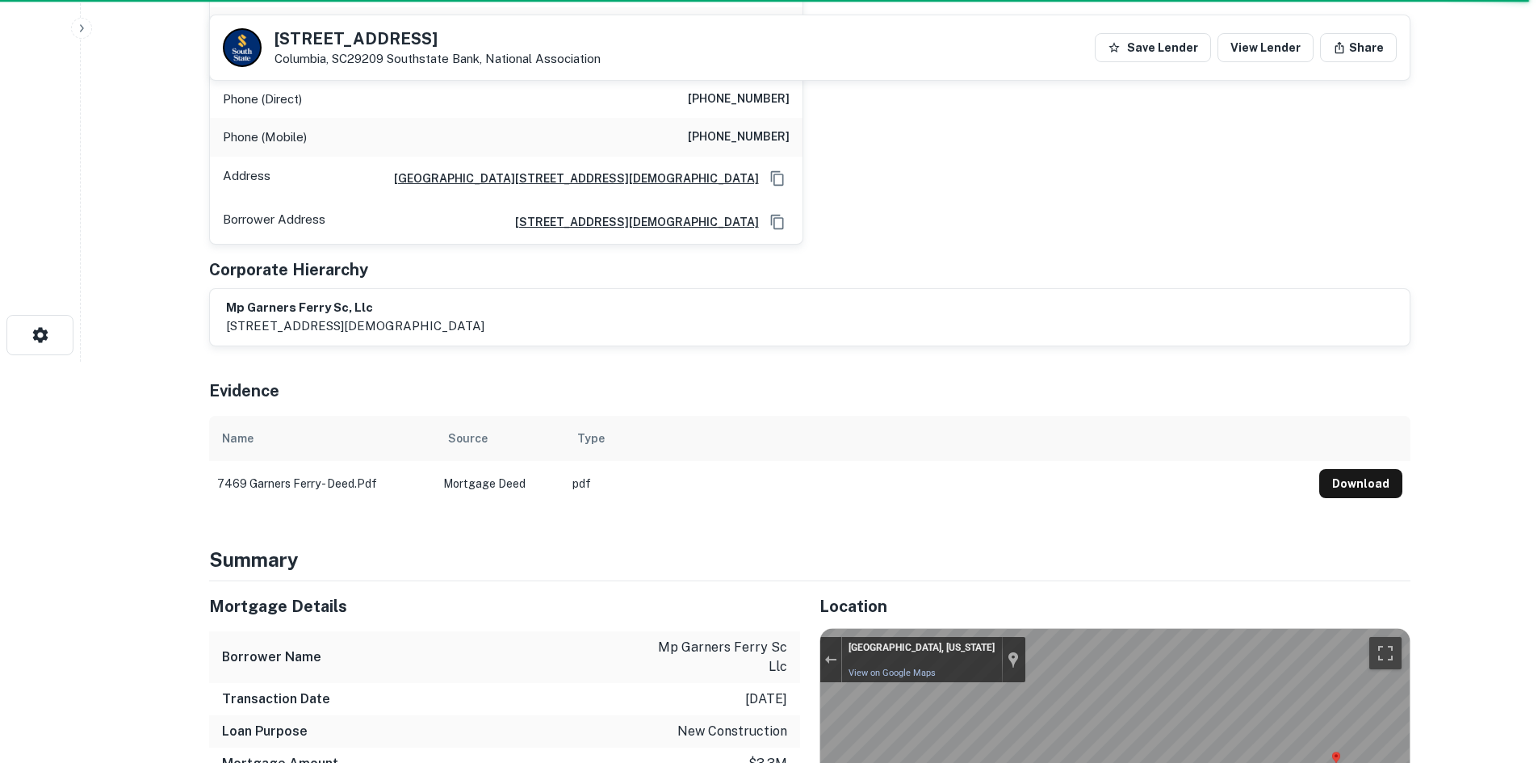
scroll to position [0, 0]
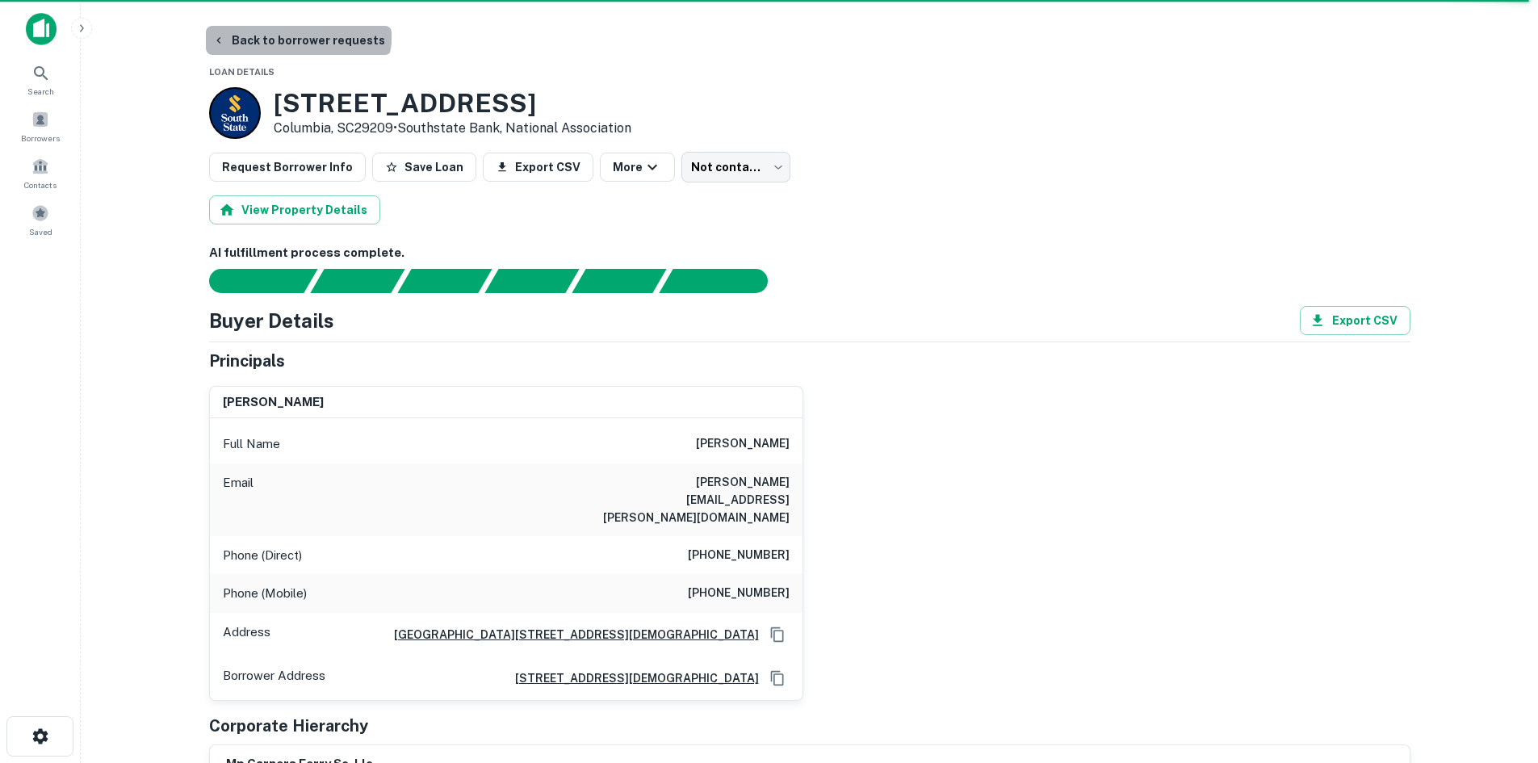
click at [296, 31] on button "Back to borrower requests" at bounding box center [299, 40] width 186 height 29
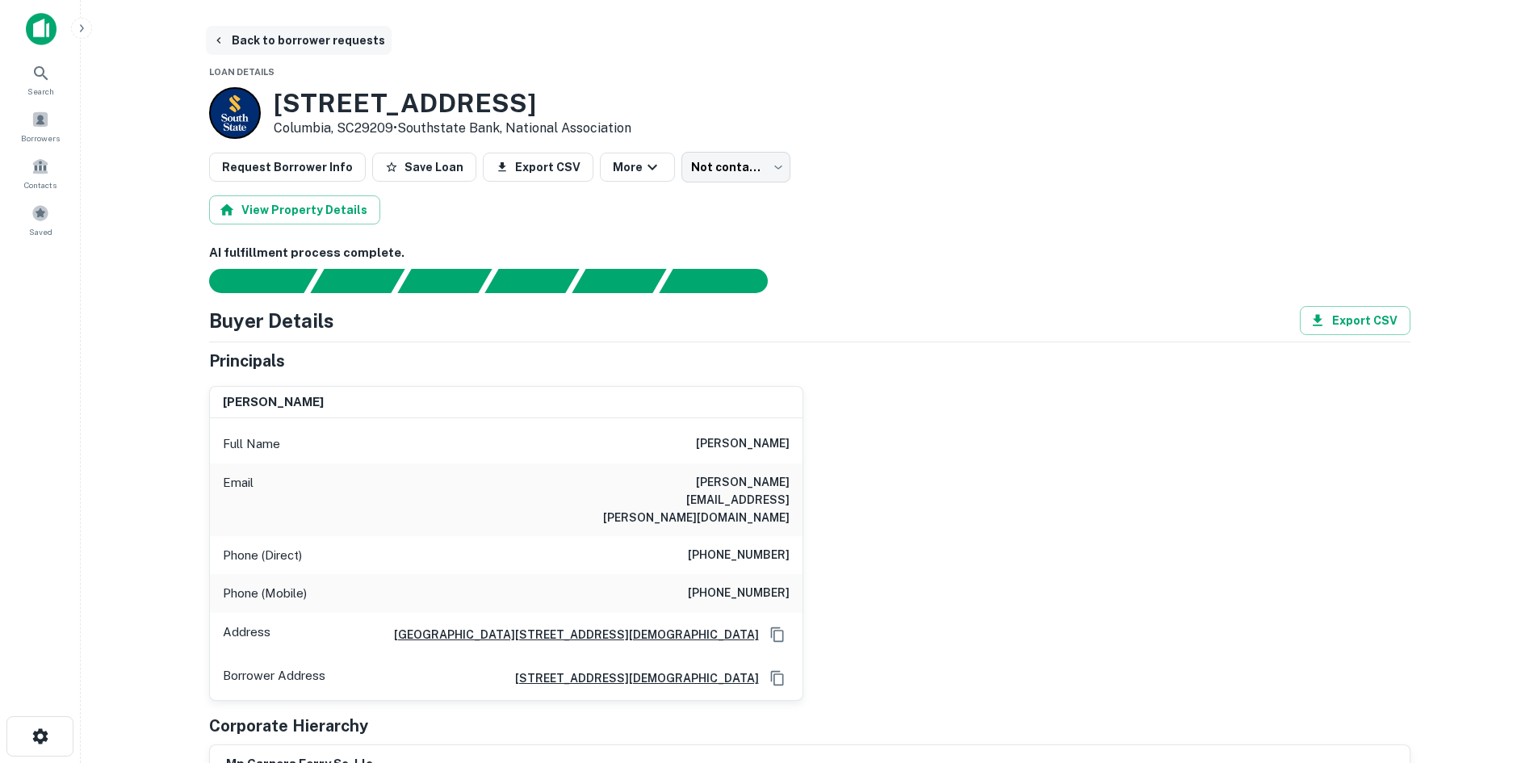
click at [318, 40] on button "Back to borrower requests" at bounding box center [299, 40] width 186 height 29
click at [33, 130] on div "Borrowers" at bounding box center [40, 126] width 71 height 44
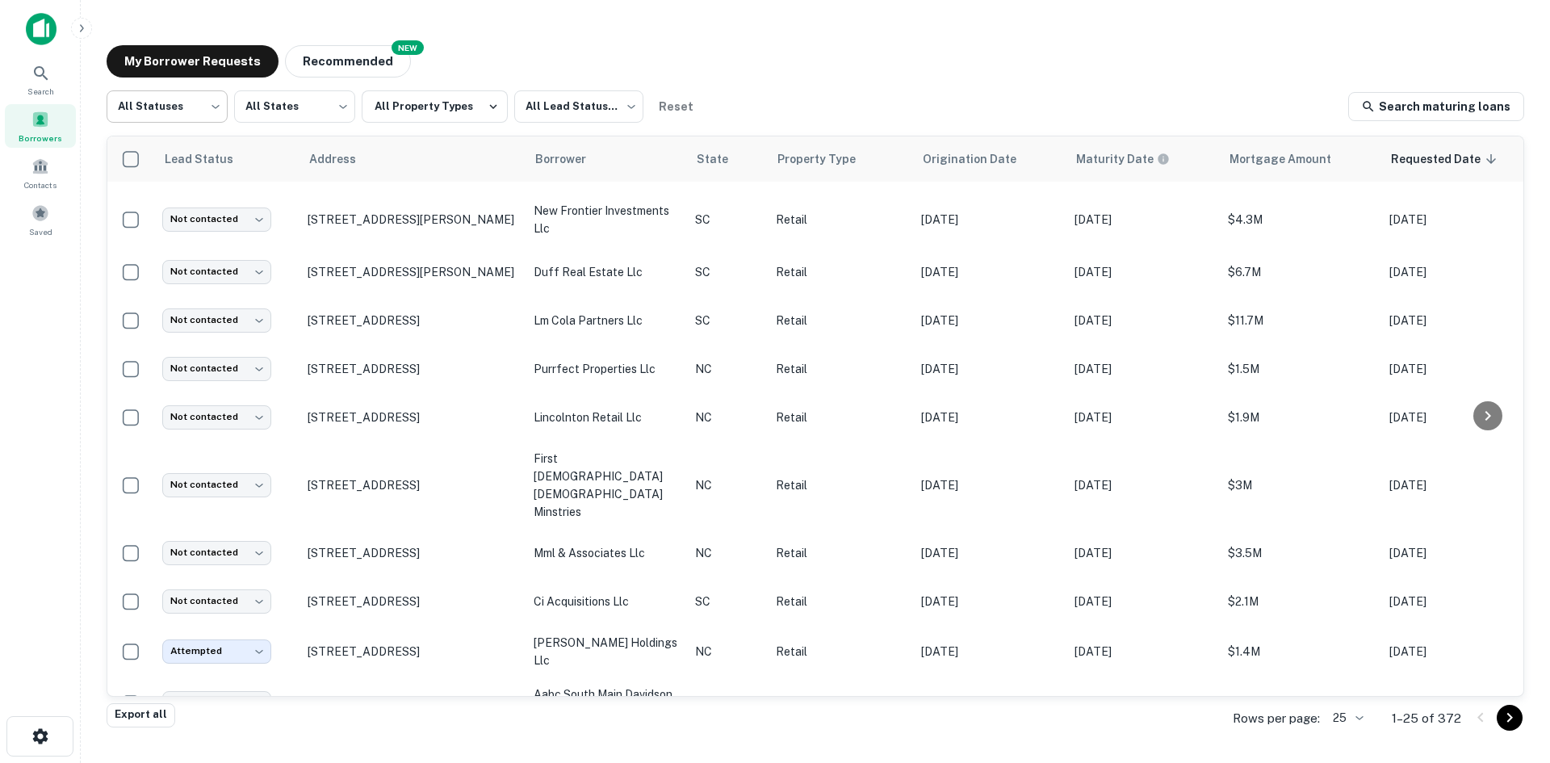
click at [172, 120] on body "Search Borrowers Contacts Saved My Borrower Requests NEW Recommended All Status…" at bounding box center [775, 381] width 1550 height 763
click at [190, 205] on li "Fulfilled" at bounding box center [167, 206] width 121 height 29
type input "*********"
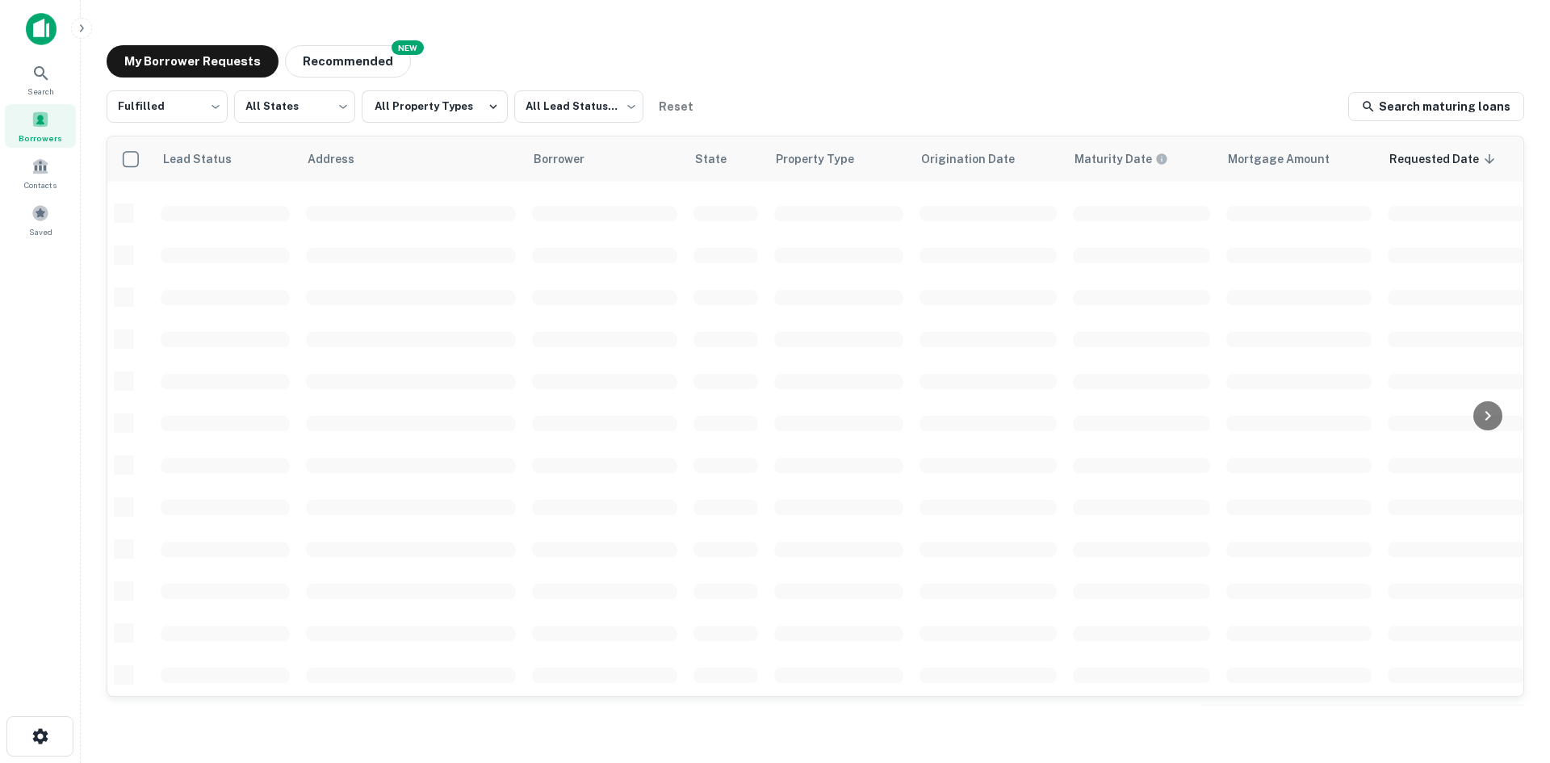
click at [558, 128] on div "Fulfilled ********* ​ All States *** ​ All Property Types All Lead Statuses ***…" at bounding box center [815, 396] width 1417 height 613
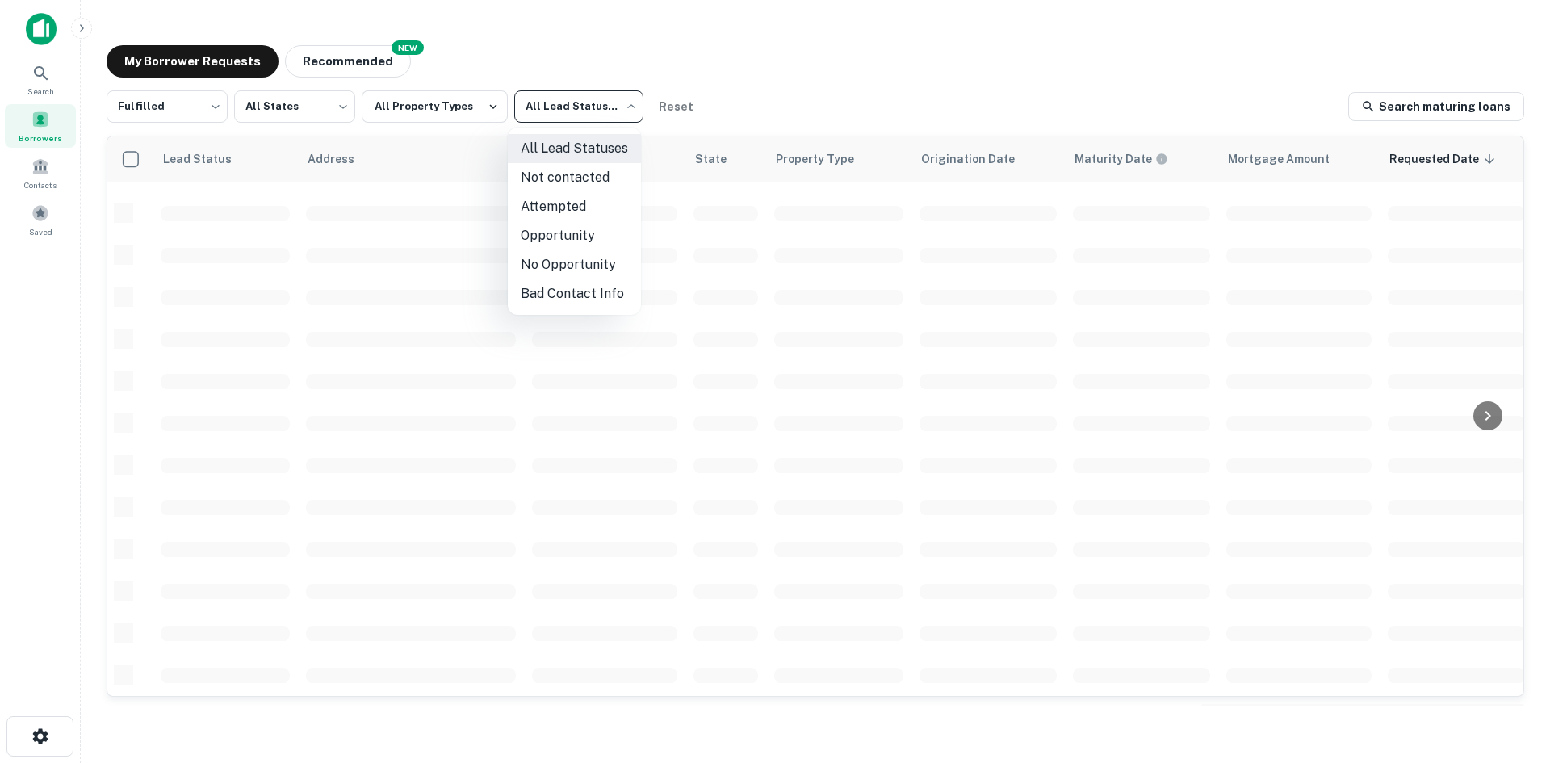
click at [567, 114] on body "Search Borrowers Contacts Saved My Borrower Requests NEW Recommended Fulfilled …" at bounding box center [775, 381] width 1550 height 763
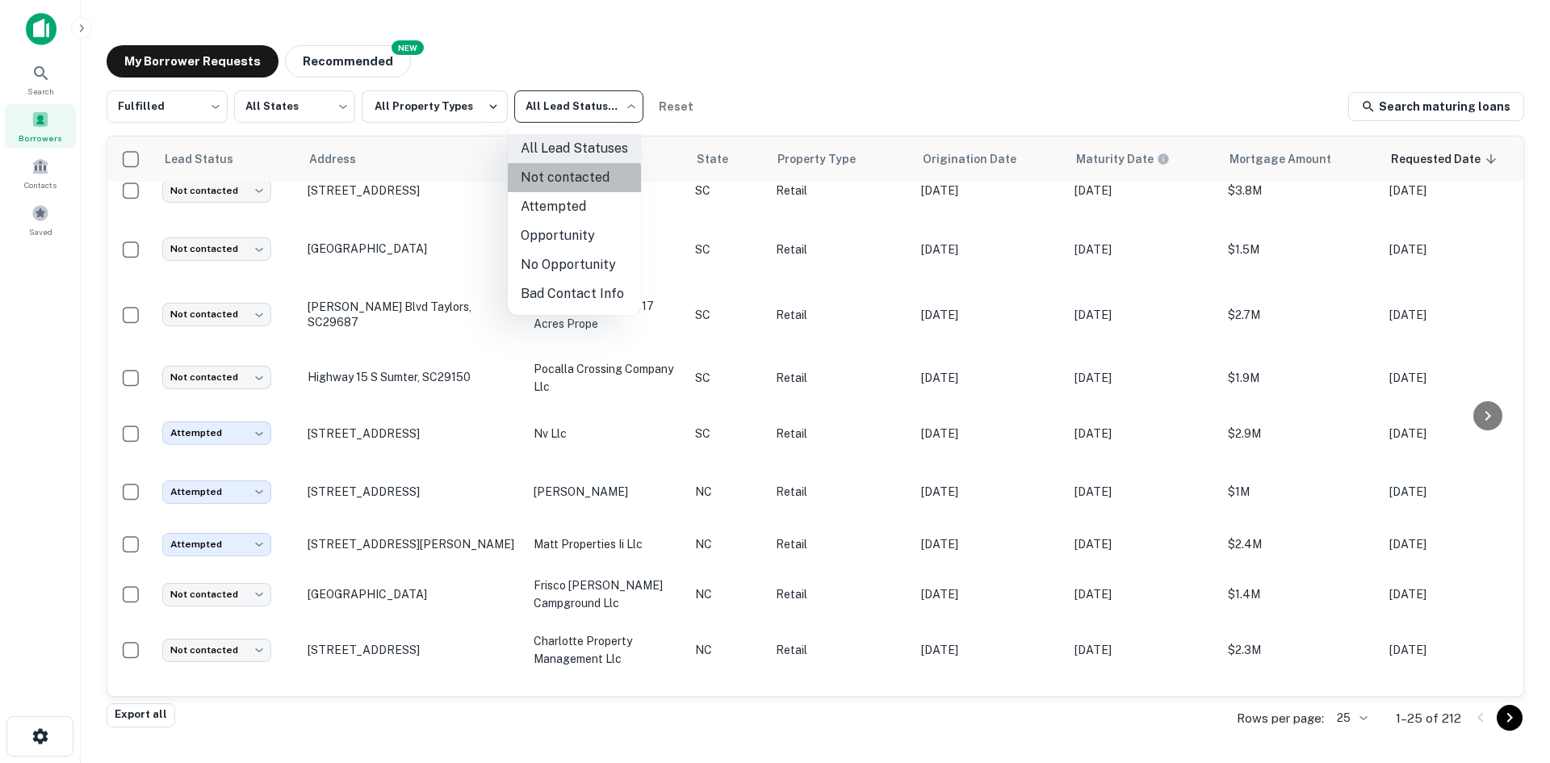
click at [563, 188] on li "Not contacted" at bounding box center [574, 177] width 133 height 29
type input "****"
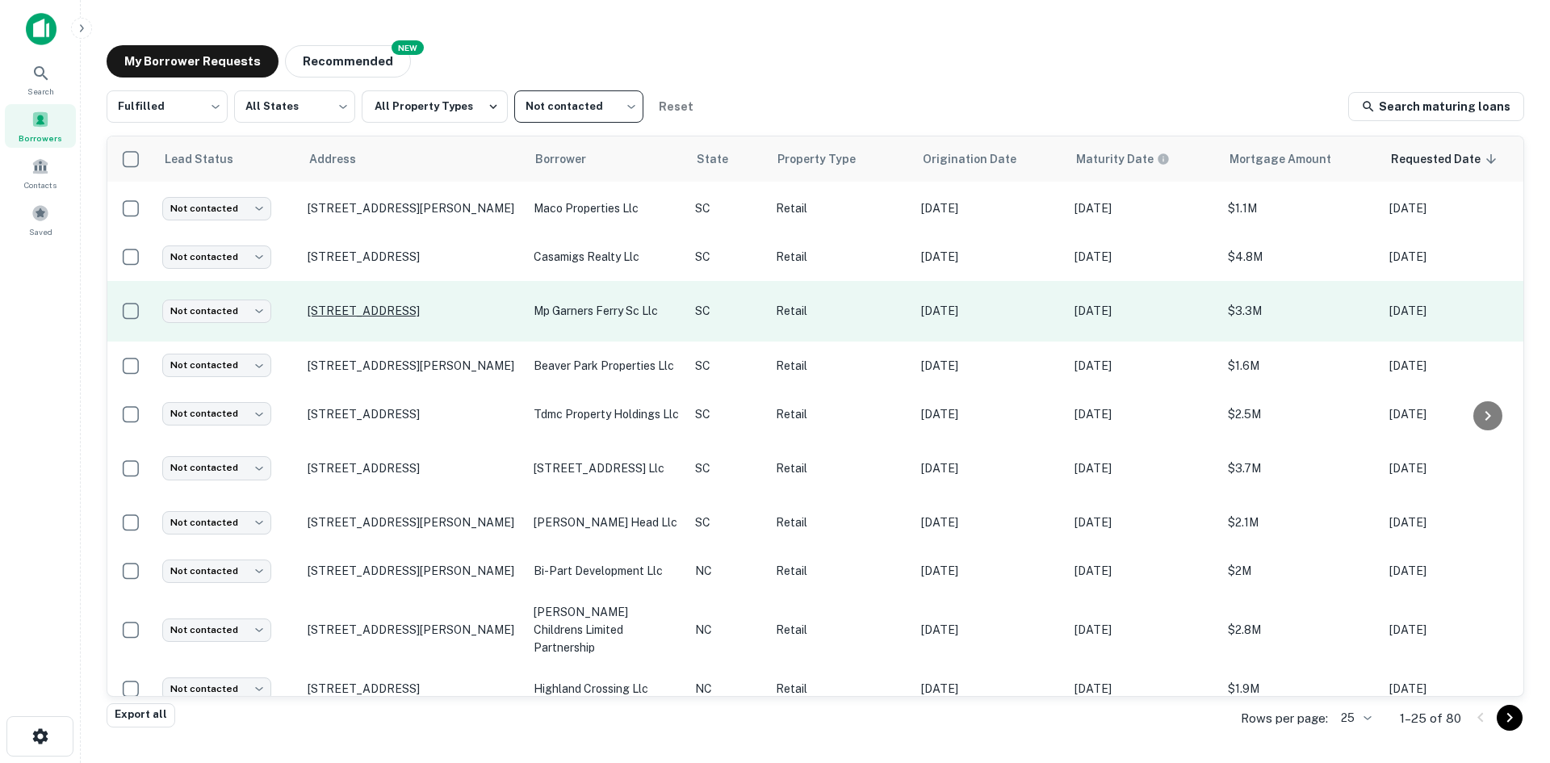
scroll to position [820, 0]
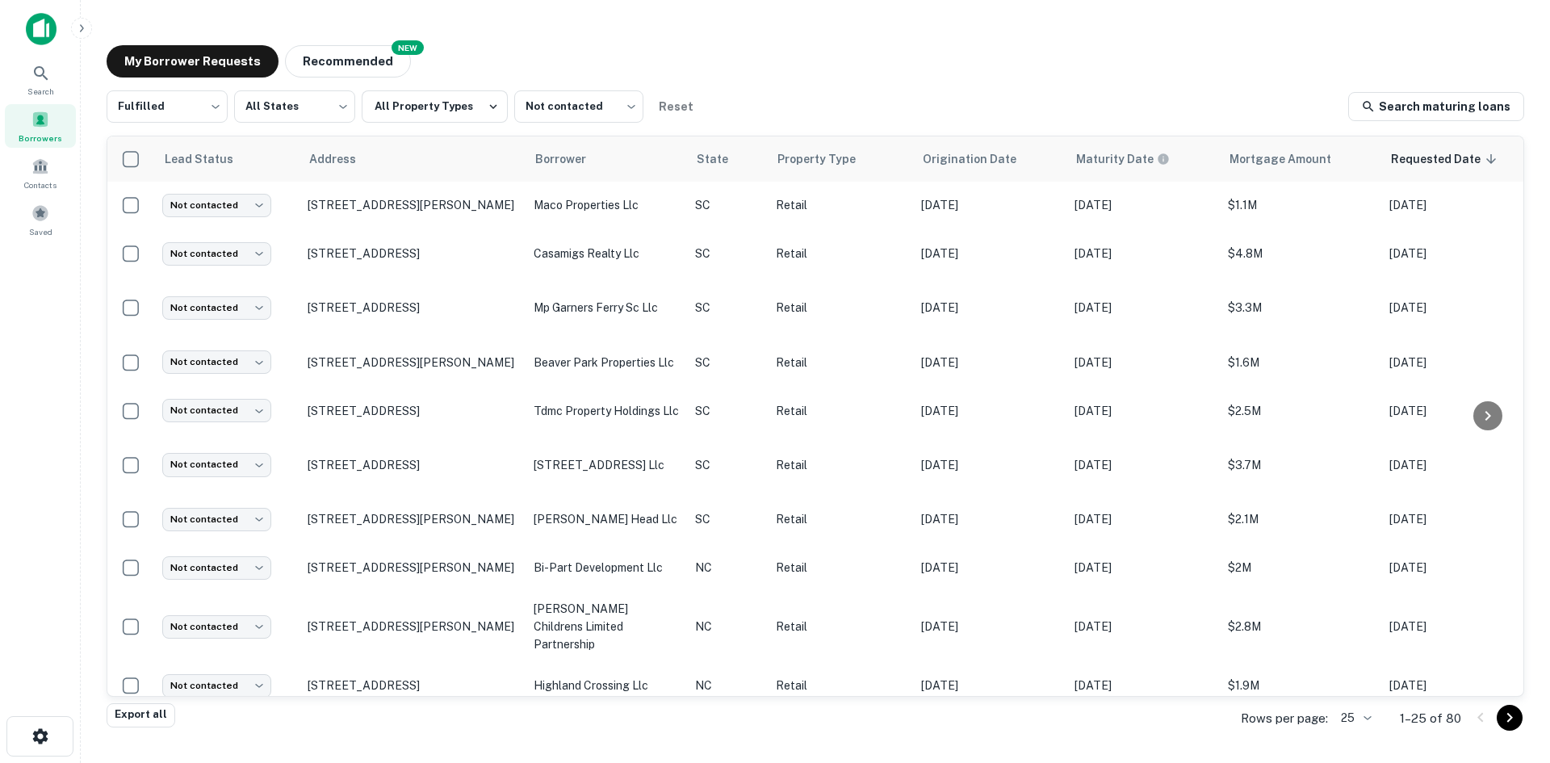
click at [1366, 718] on body "Search Borrowers Contacts Saved My Borrower Requests NEW Recommended Fulfilled …" at bounding box center [775, 381] width 1550 height 763
click at [1333, 720] on li "1000" at bounding box center [1356, 728] width 55 height 29
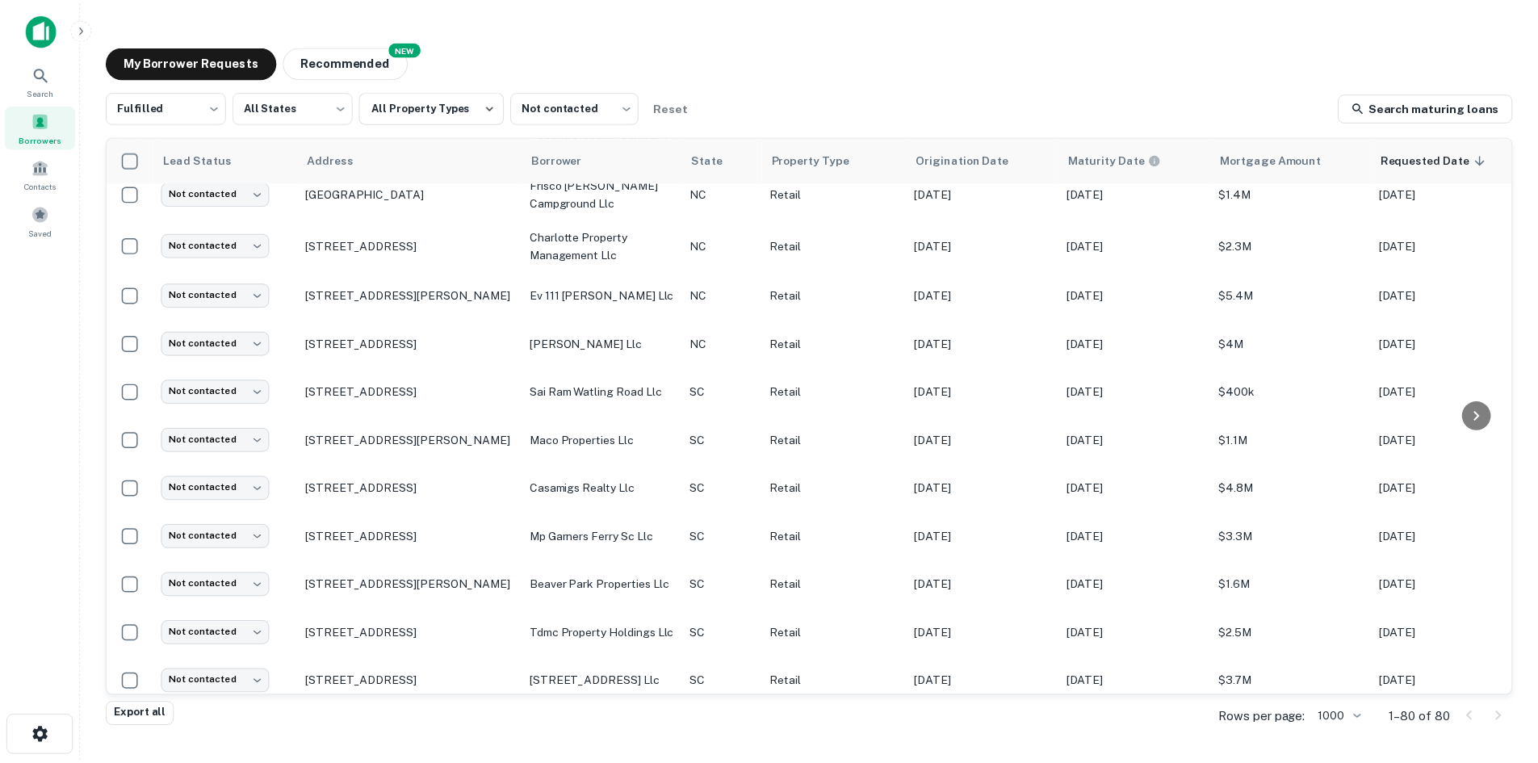
scroll to position [820, 0]
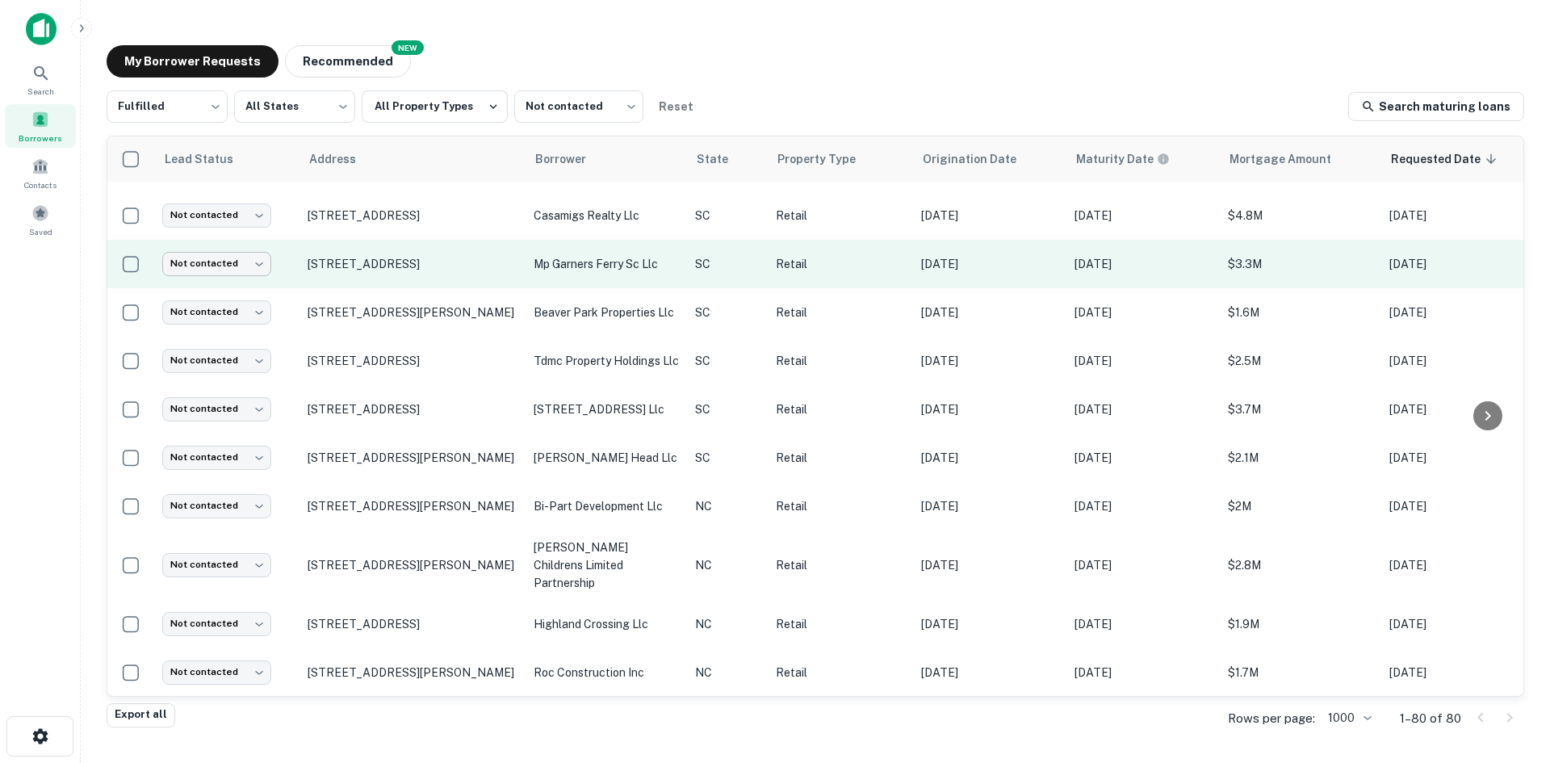
click at [200, 291] on body "Search Borrowers Contacts Saved My Borrower Requests NEW Recommended Fulfilled …" at bounding box center [775, 381] width 1550 height 763
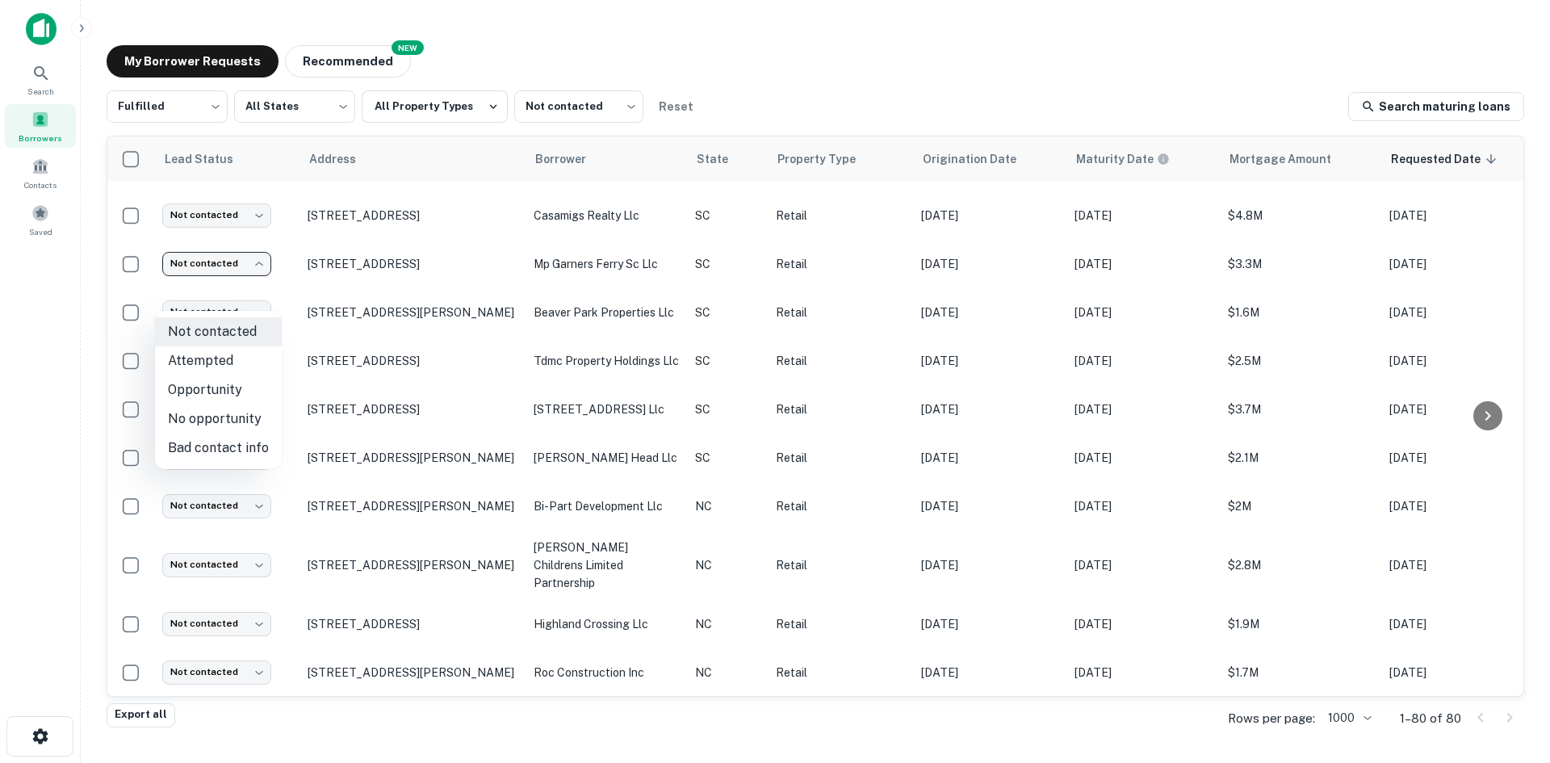
click at [197, 362] on li "Attempted" at bounding box center [218, 360] width 127 height 29
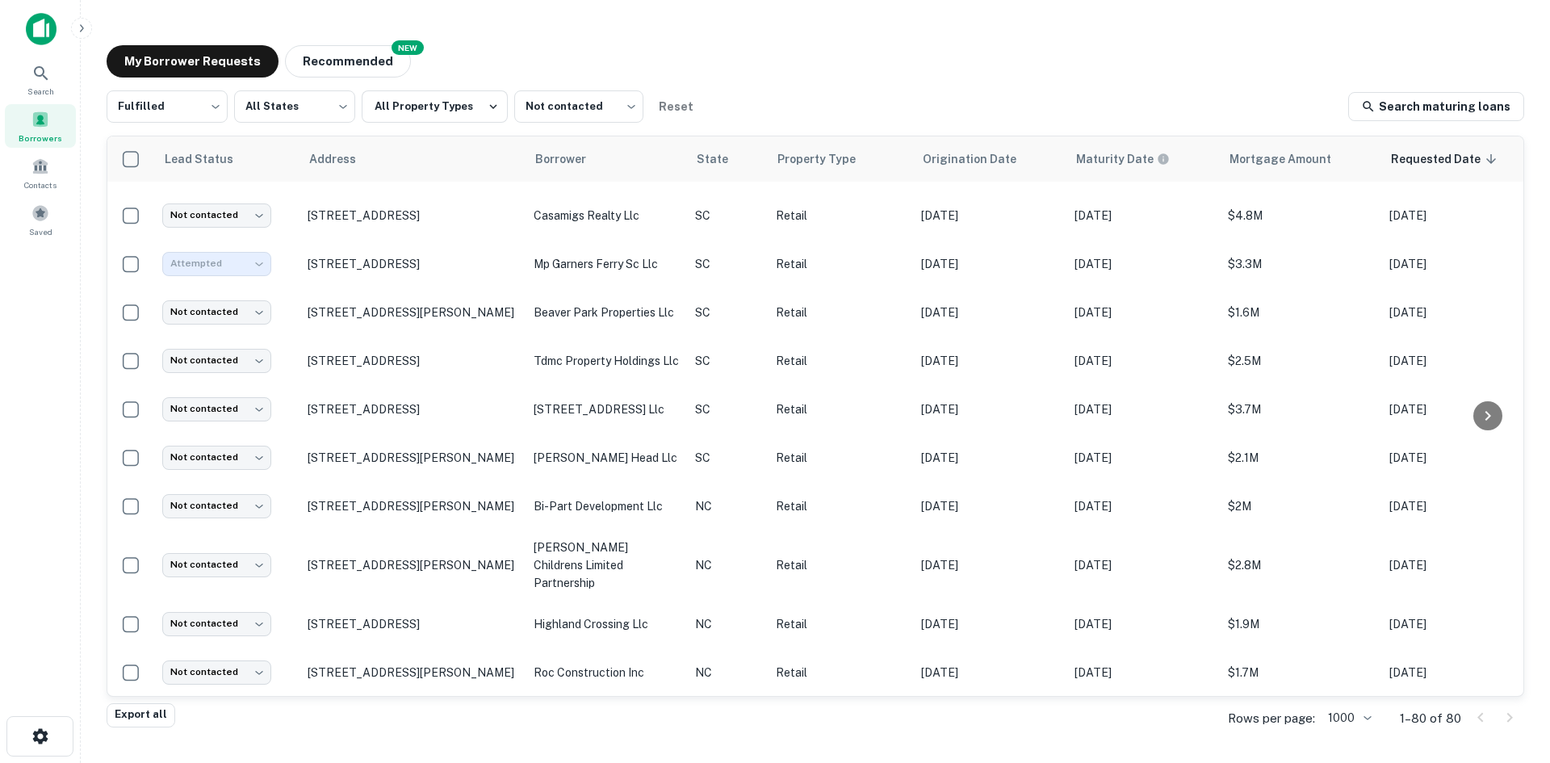
type input "*********"
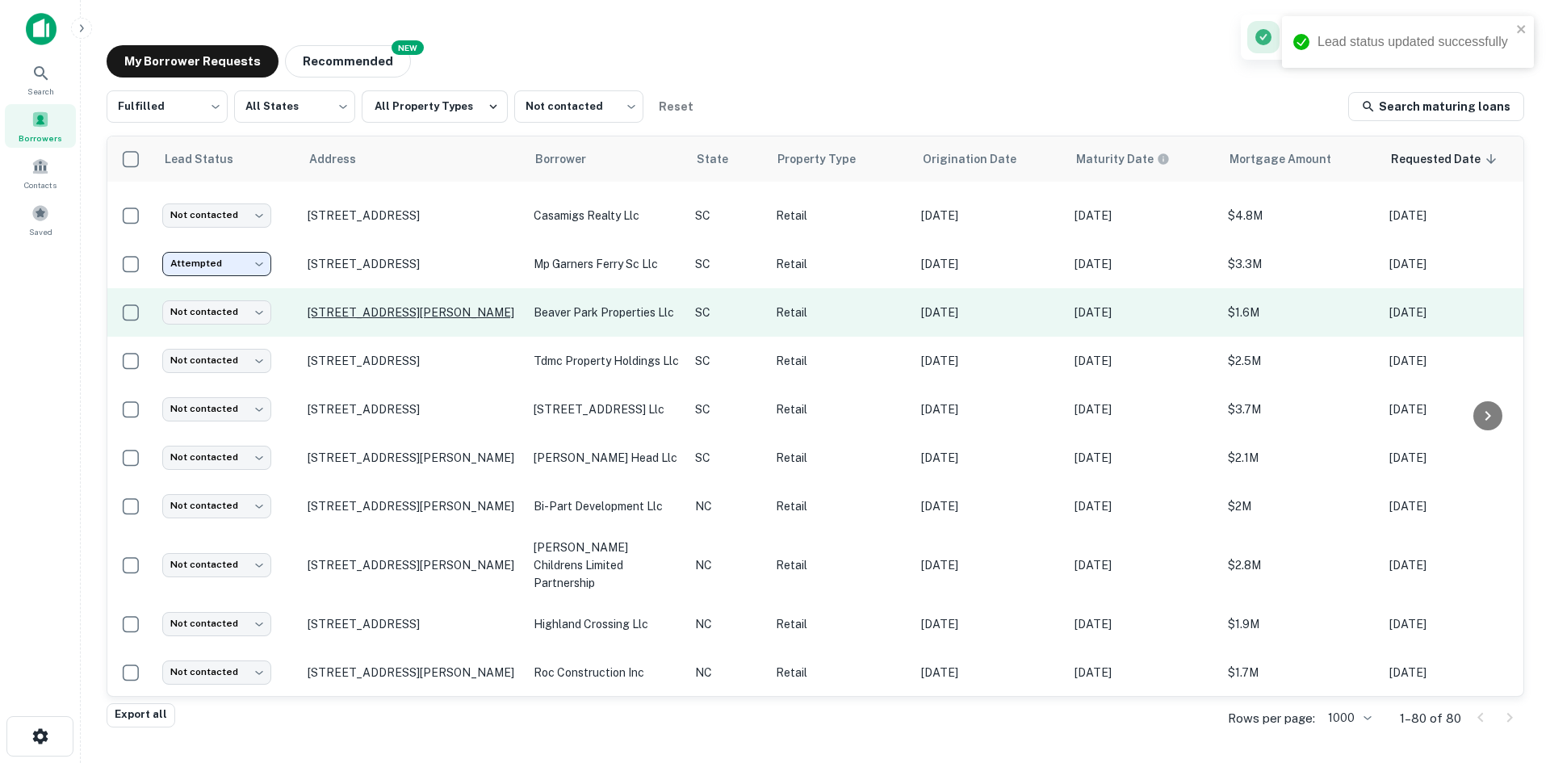
click at [332, 320] on p "151 Greenlawn Dr Columbia, SC29209" at bounding box center [413, 312] width 210 height 15
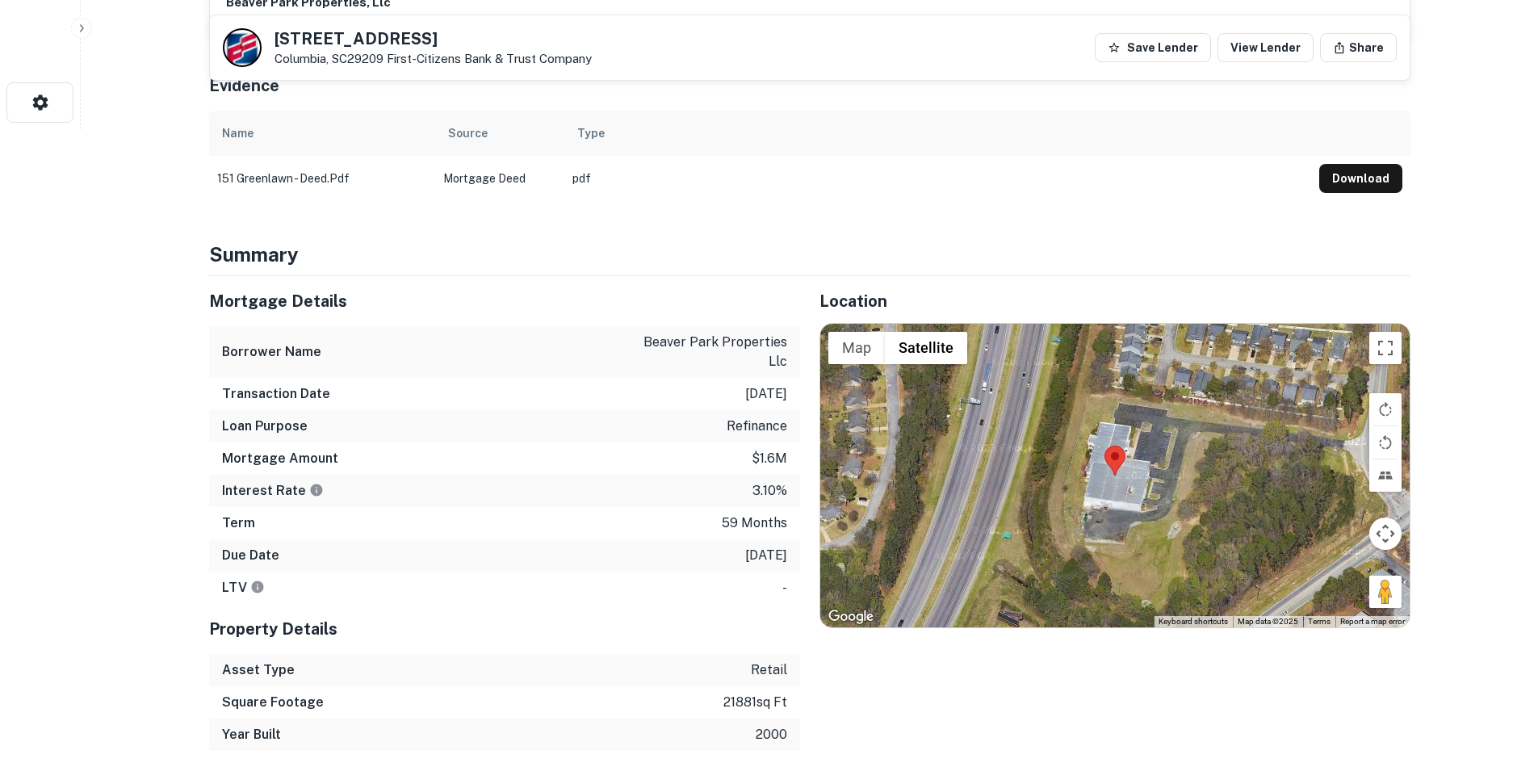
scroll to position [646, 0]
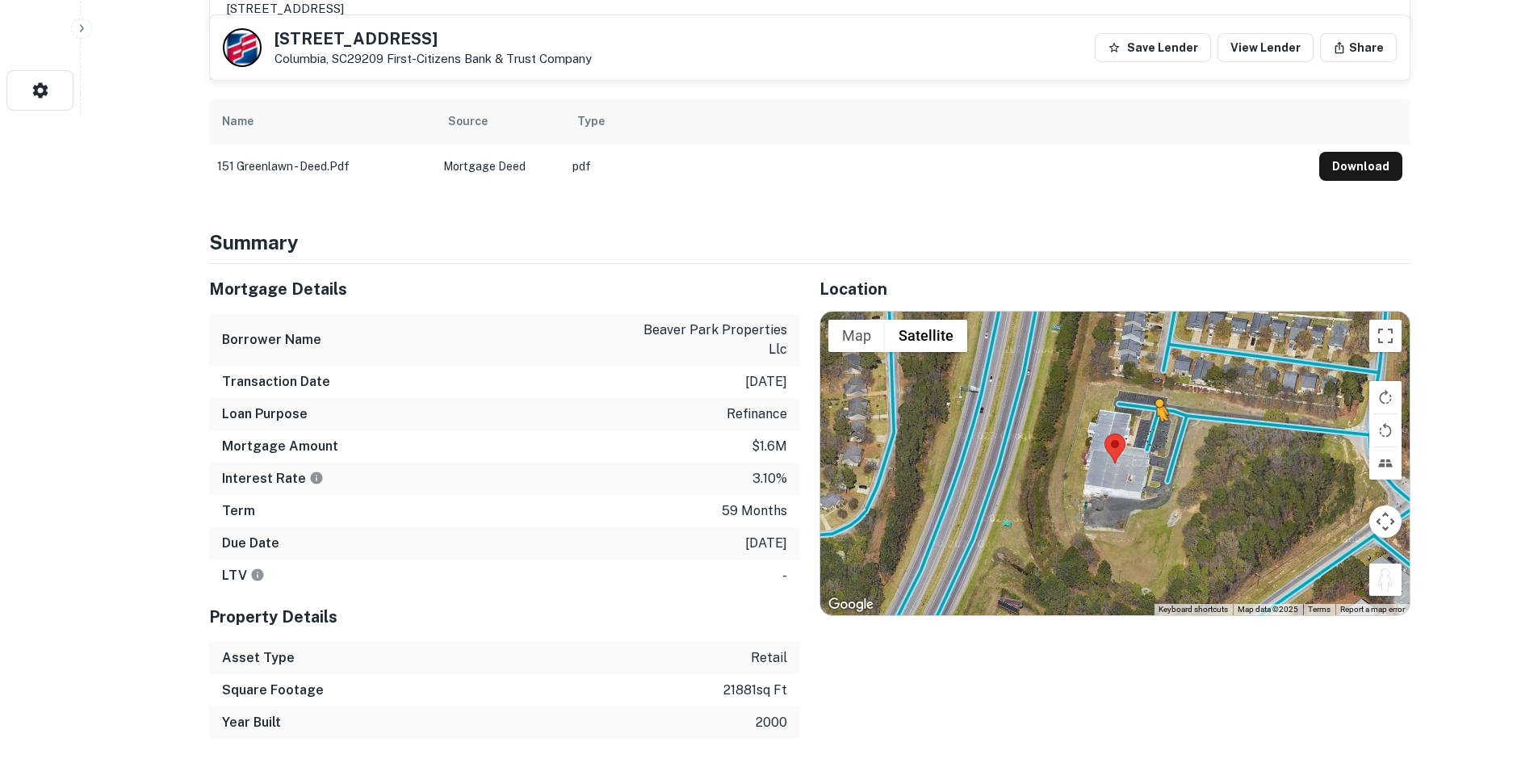
drag, startPoint x: 1377, startPoint y: 584, endPoint x: 1150, endPoint y: 432, distance: 272.9
click at [1150, 432] on div "To activate drag with keyboard, press Alt + Enter. Once in keyboard drag state,…" at bounding box center [1114, 463] width 589 height 303
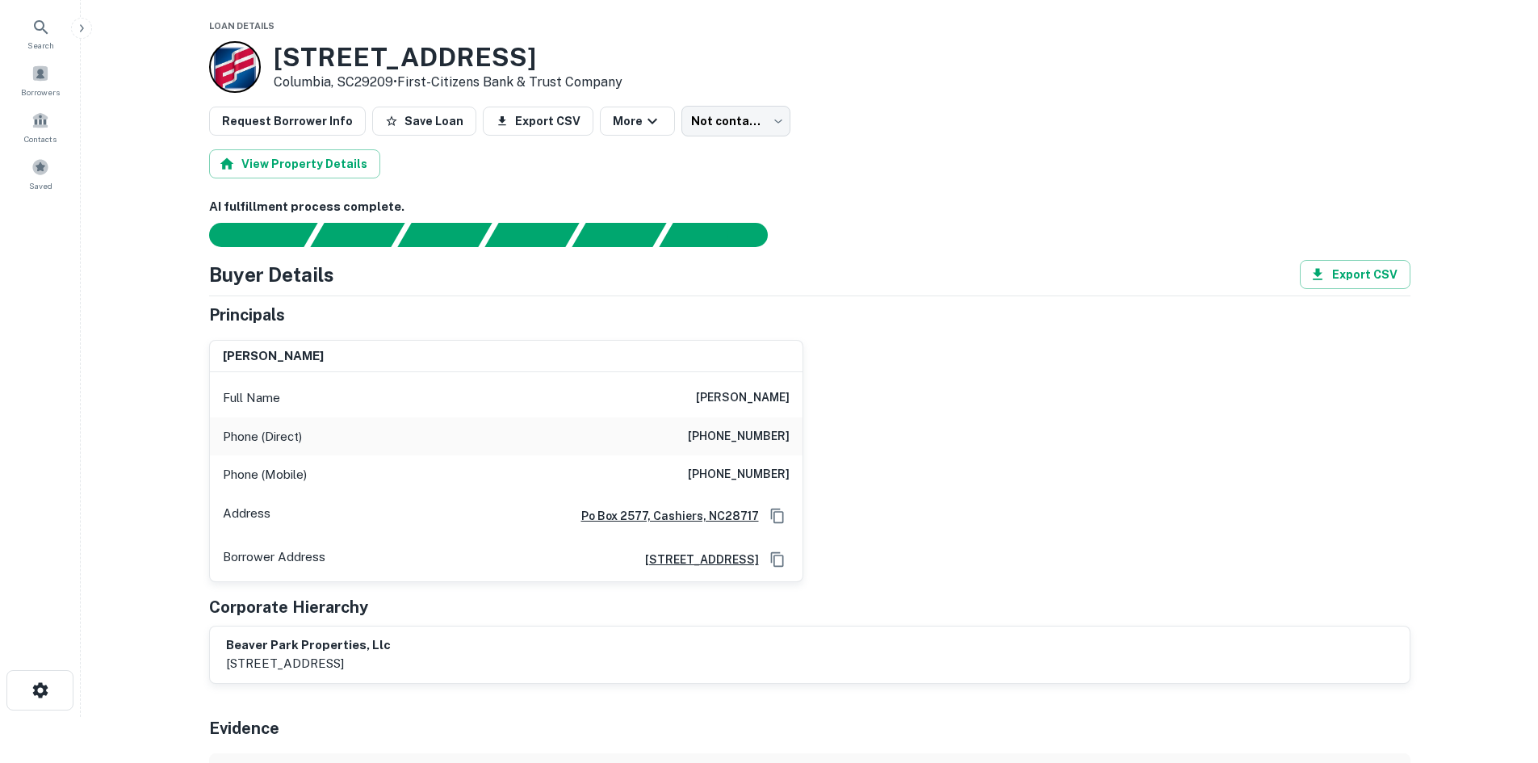
scroll to position [0, 0]
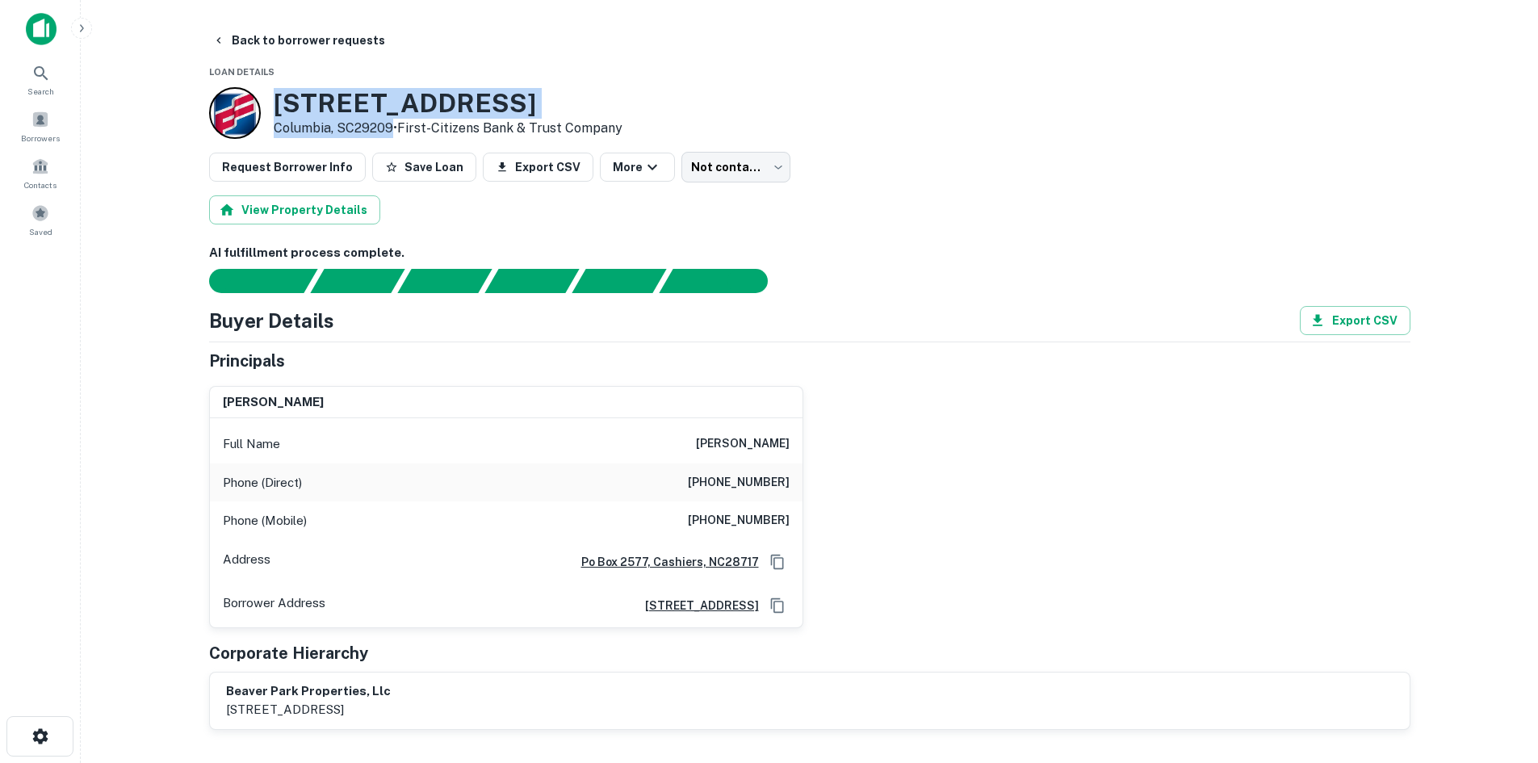
drag, startPoint x: 274, startPoint y: 99, endPoint x: 389, endPoint y: 128, distance: 118.2
click at [389, 128] on div "151 Greenlawn Dr Columbia, SC29209 • First-citizens Bank & Trust Company" at bounding box center [448, 113] width 349 height 50
copy div "151 Greenlawn Dr Columbia, SC29209"
click at [249, 45] on button "Back to borrower requests" at bounding box center [299, 40] width 186 height 29
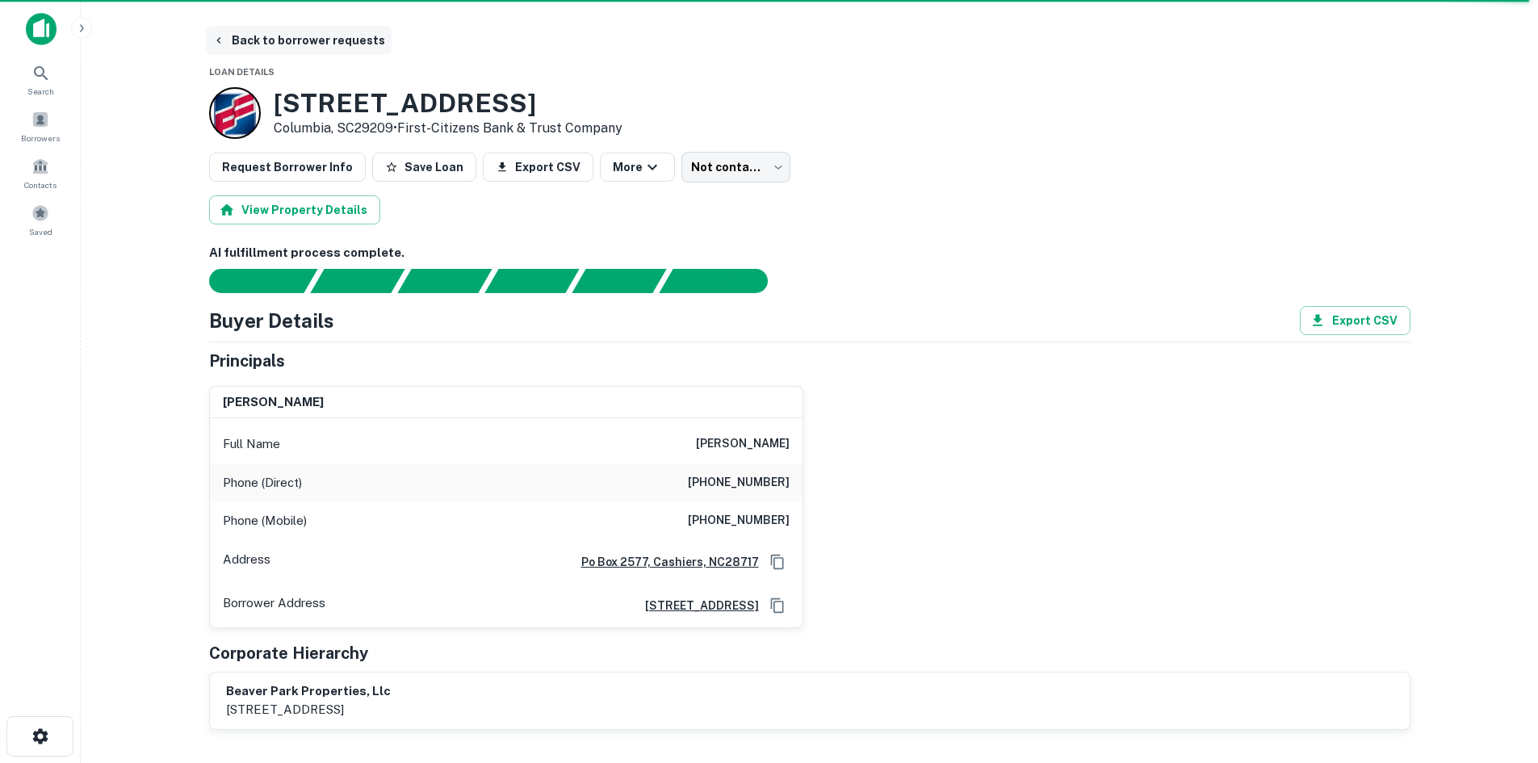
drag, startPoint x: 338, startPoint y: 52, endPoint x: 334, endPoint y: 45, distance: 8.3
click at [337, 47] on button "Back to borrower requests" at bounding box center [299, 40] width 186 height 29
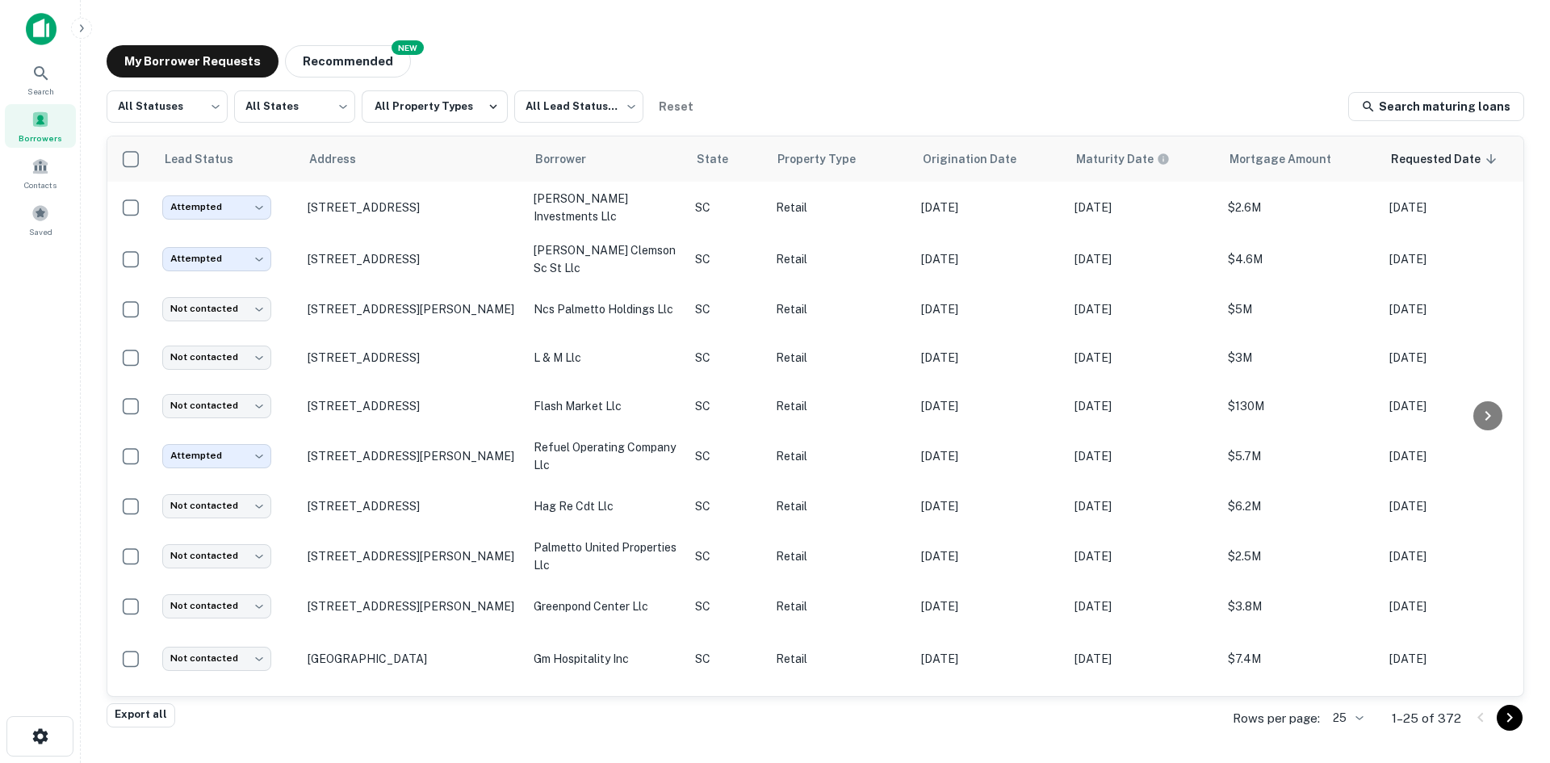
scroll to position [547, 0]
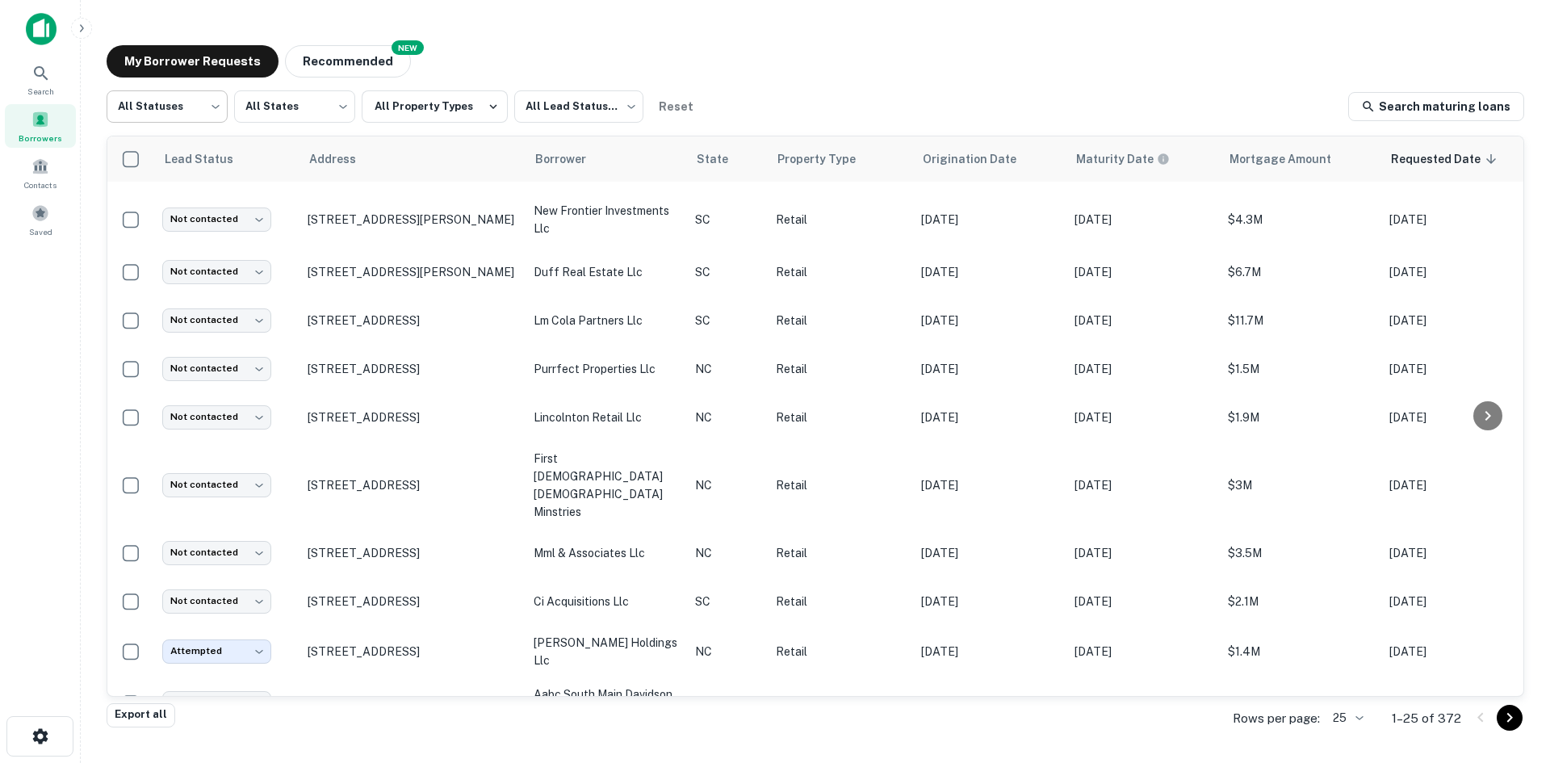
click at [183, 116] on body "Search Borrowers Contacts Saved My Borrower Requests NEW Recommended All Status…" at bounding box center [775, 381] width 1550 height 763
click at [186, 204] on li "Fulfilled" at bounding box center [167, 206] width 121 height 29
type input "*********"
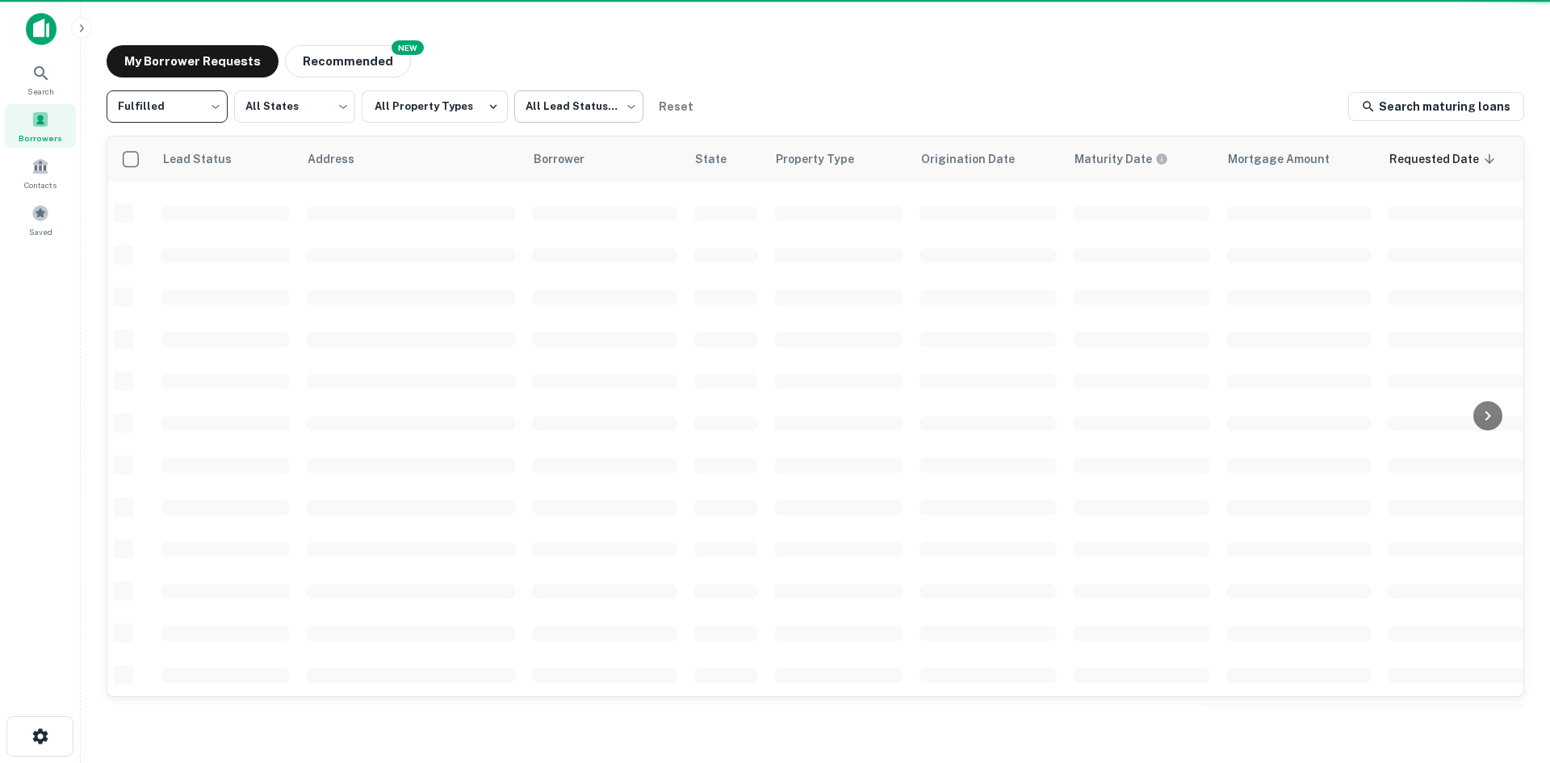
click at [563, 125] on body "Search Borrowers Contacts Saved My Borrower Requests NEW Recommended Fulfilled …" at bounding box center [775, 381] width 1550 height 763
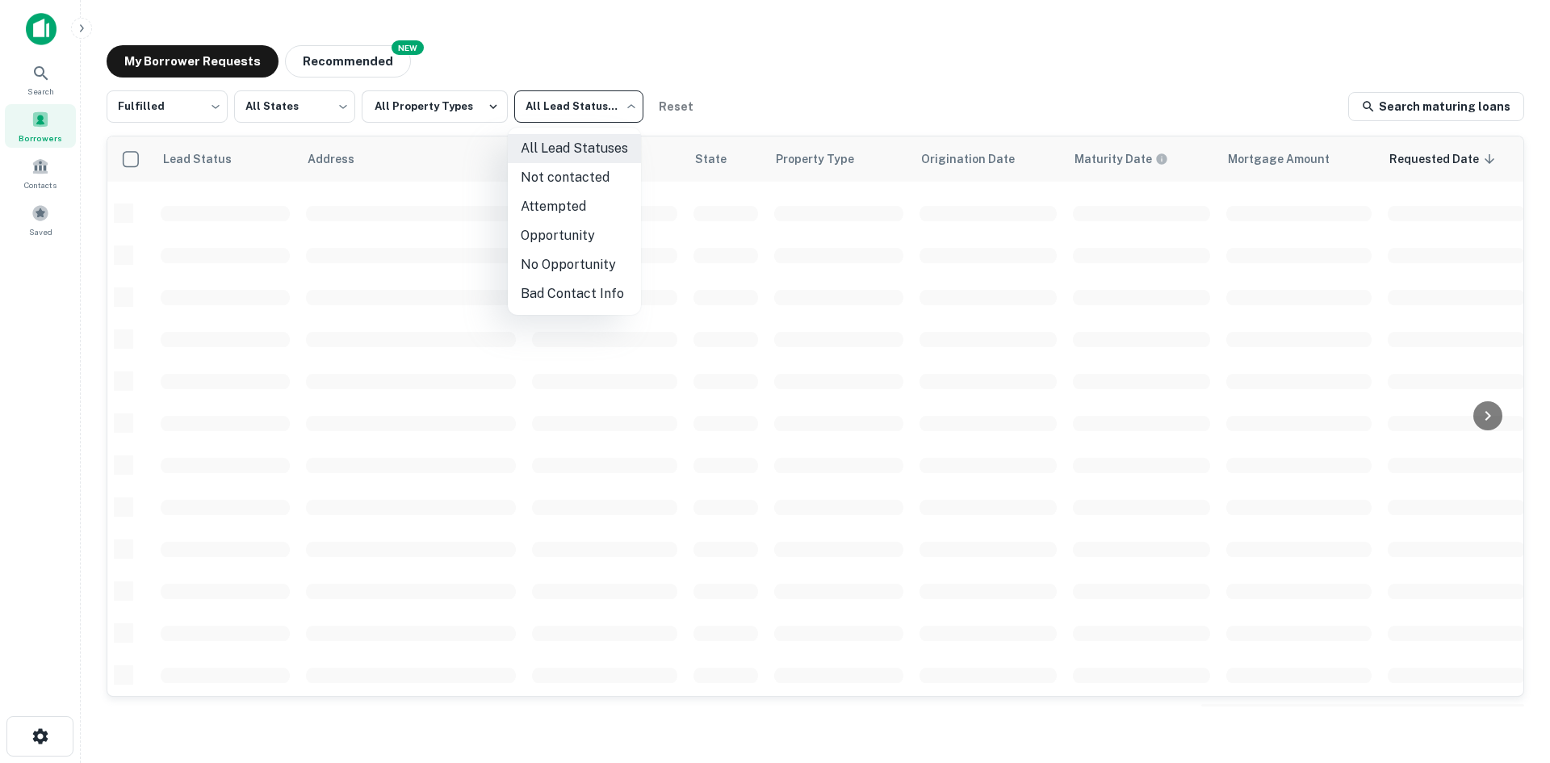
click at [554, 186] on li "Not contacted" at bounding box center [574, 177] width 133 height 29
type input "****"
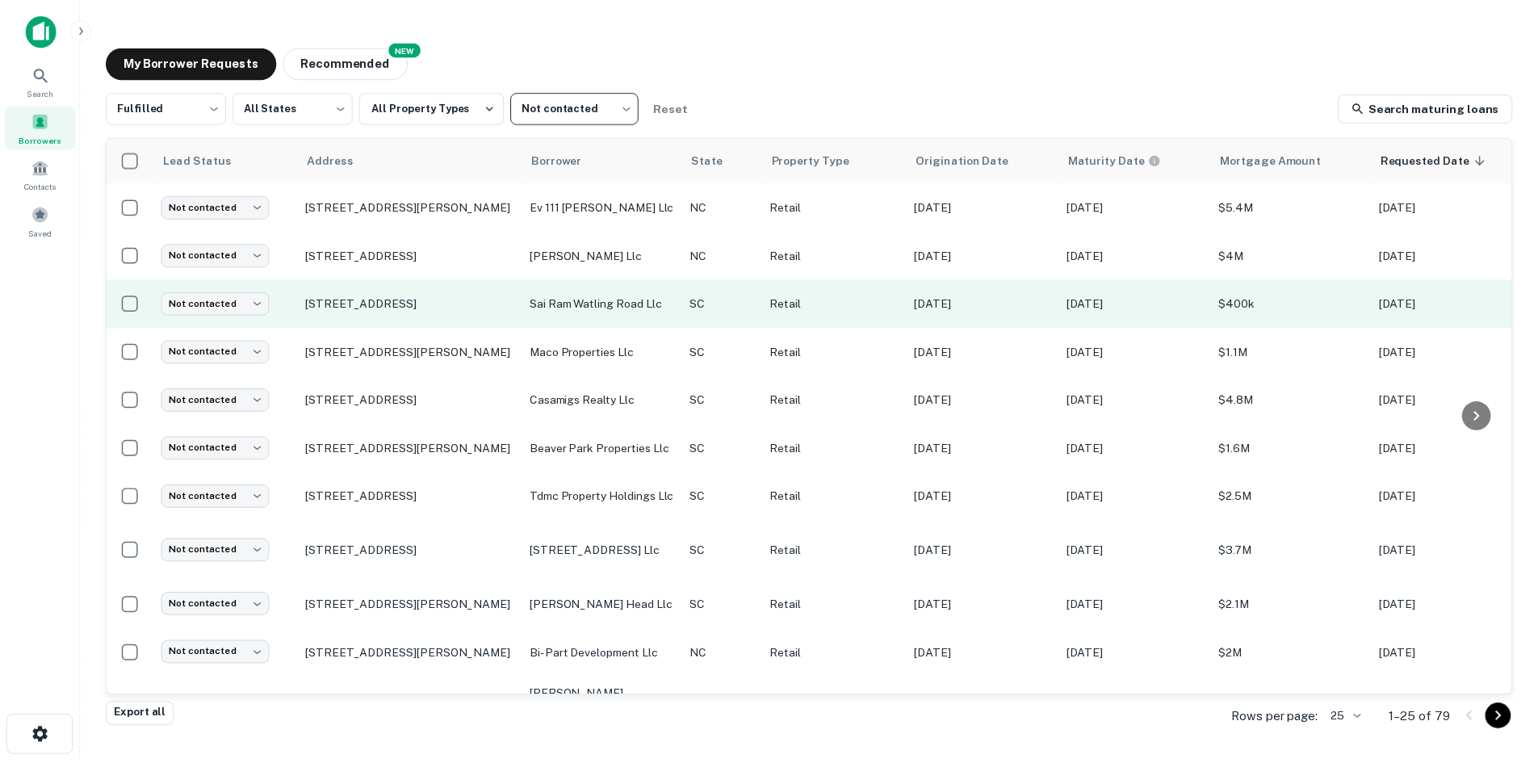
scroll to position [808, 0]
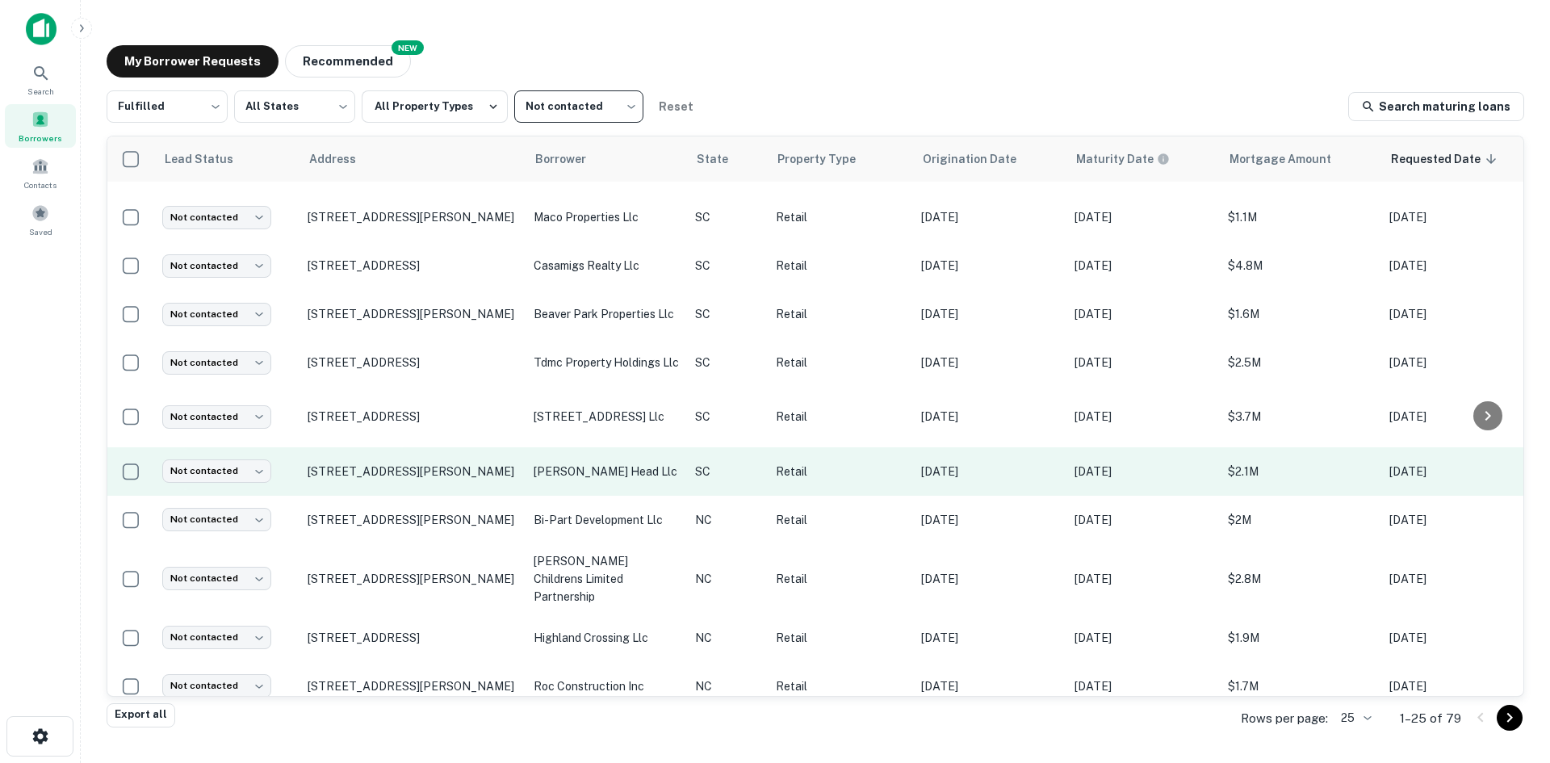
click at [385, 454] on td "[STREET_ADDRESS][PERSON_NAME]" at bounding box center [412, 471] width 226 height 48
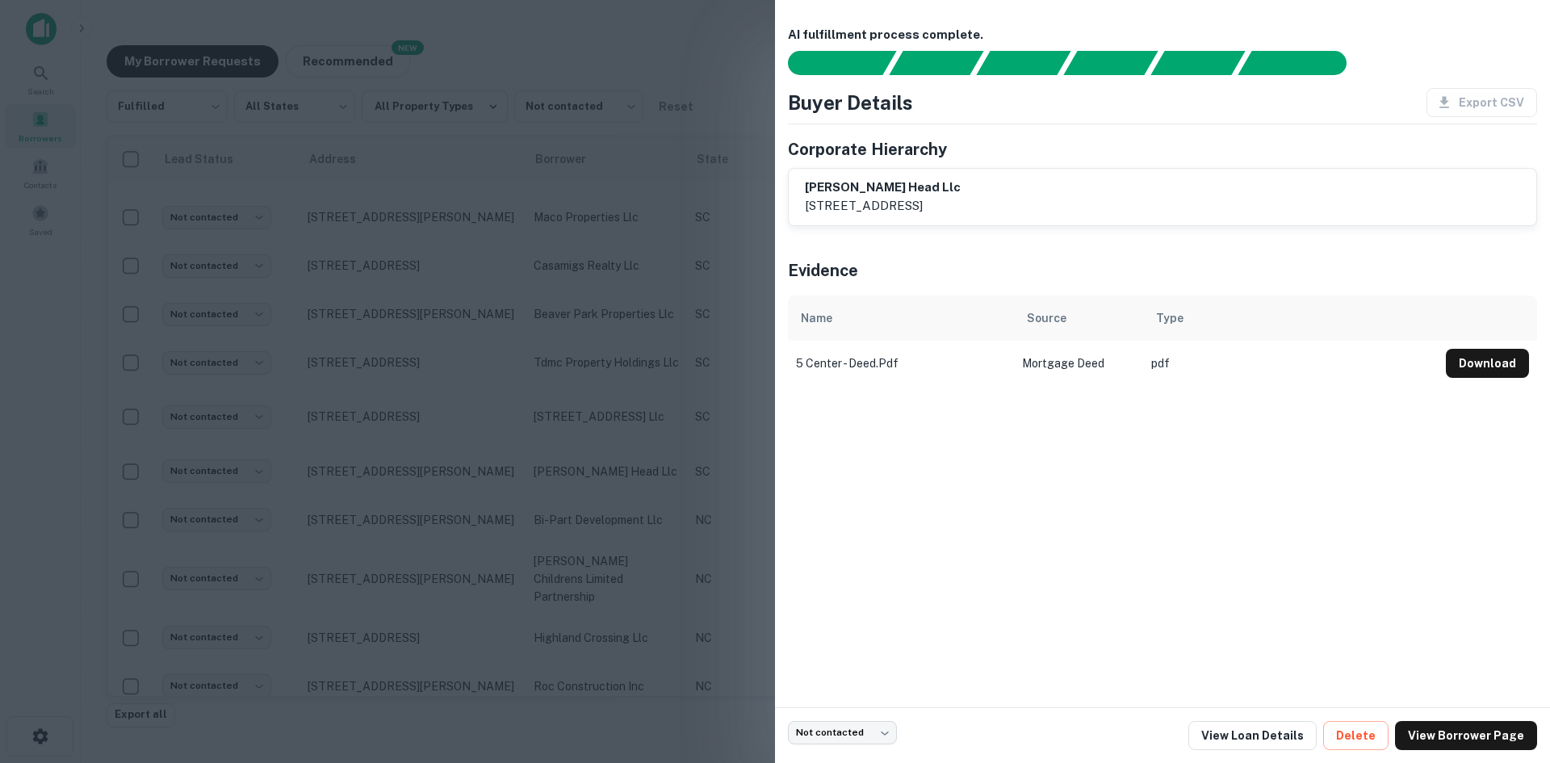
click at [391, 518] on div at bounding box center [775, 381] width 1550 height 763
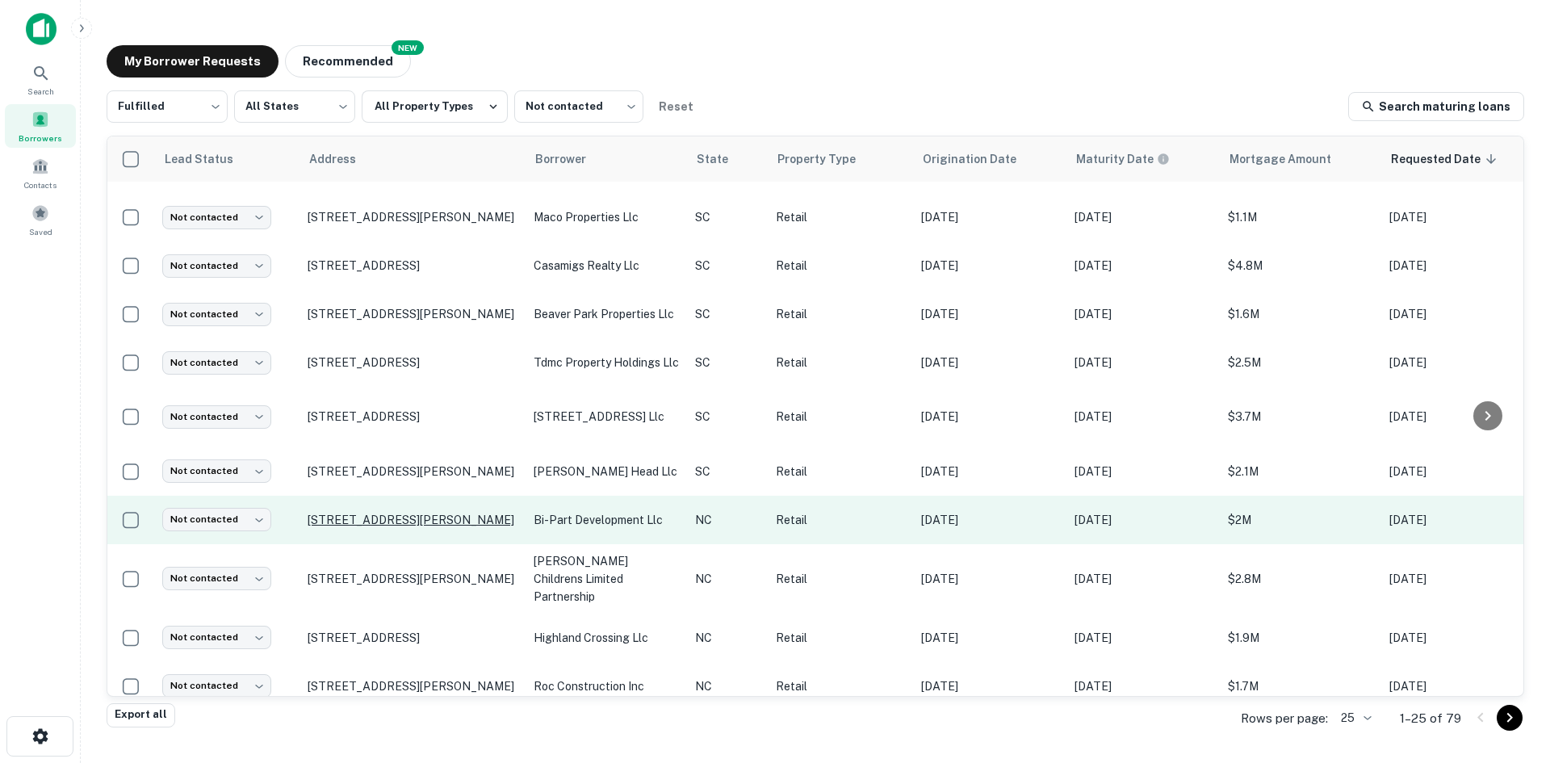
click at [337, 513] on p "[STREET_ADDRESS][PERSON_NAME]" at bounding box center [413, 520] width 210 height 15
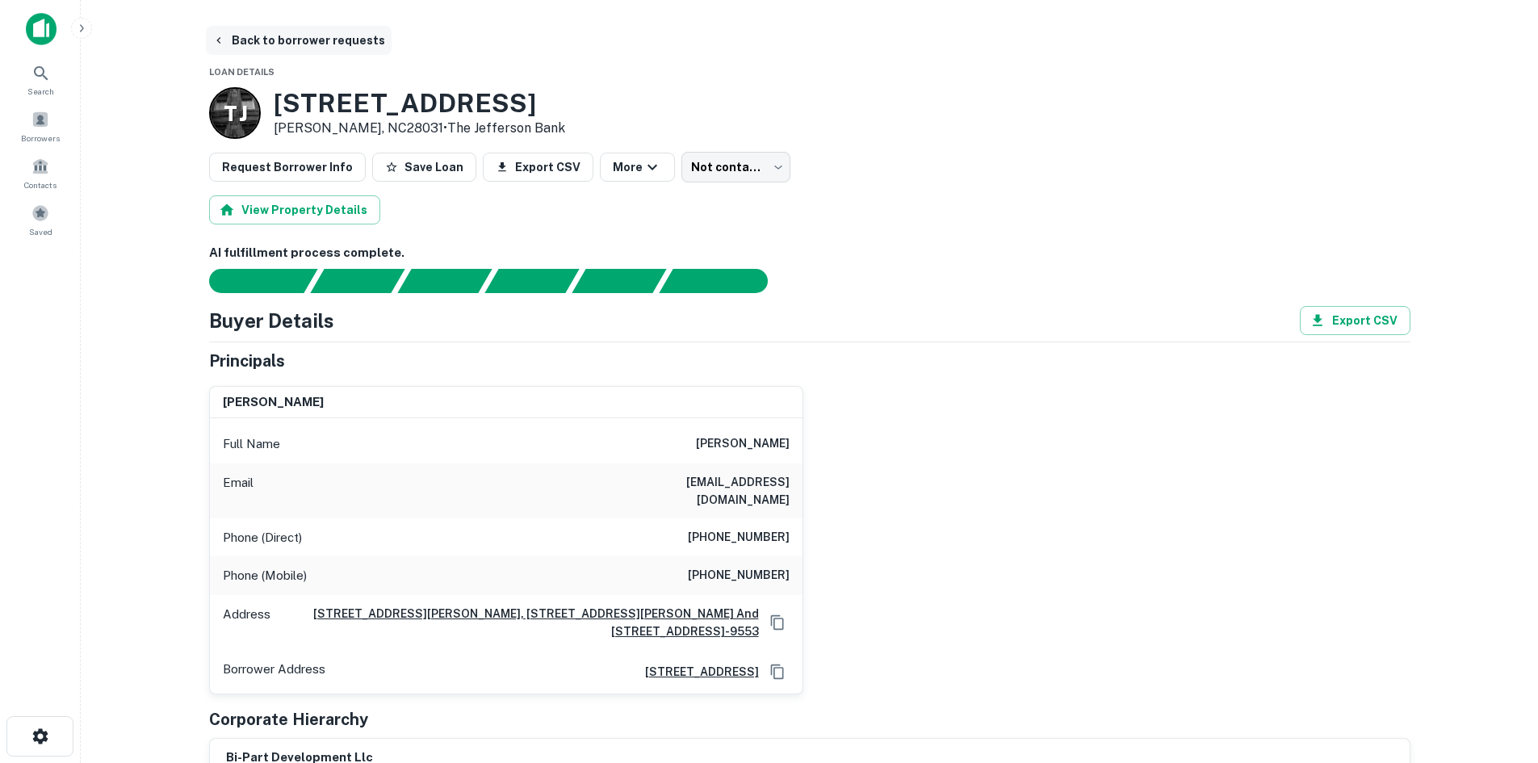
click at [343, 37] on button "Back to borrower requests" at bounding box center [299, 40] width 186 height 29
click at [36, 210] on span at bounding box center [40, 213] width 18 height 18
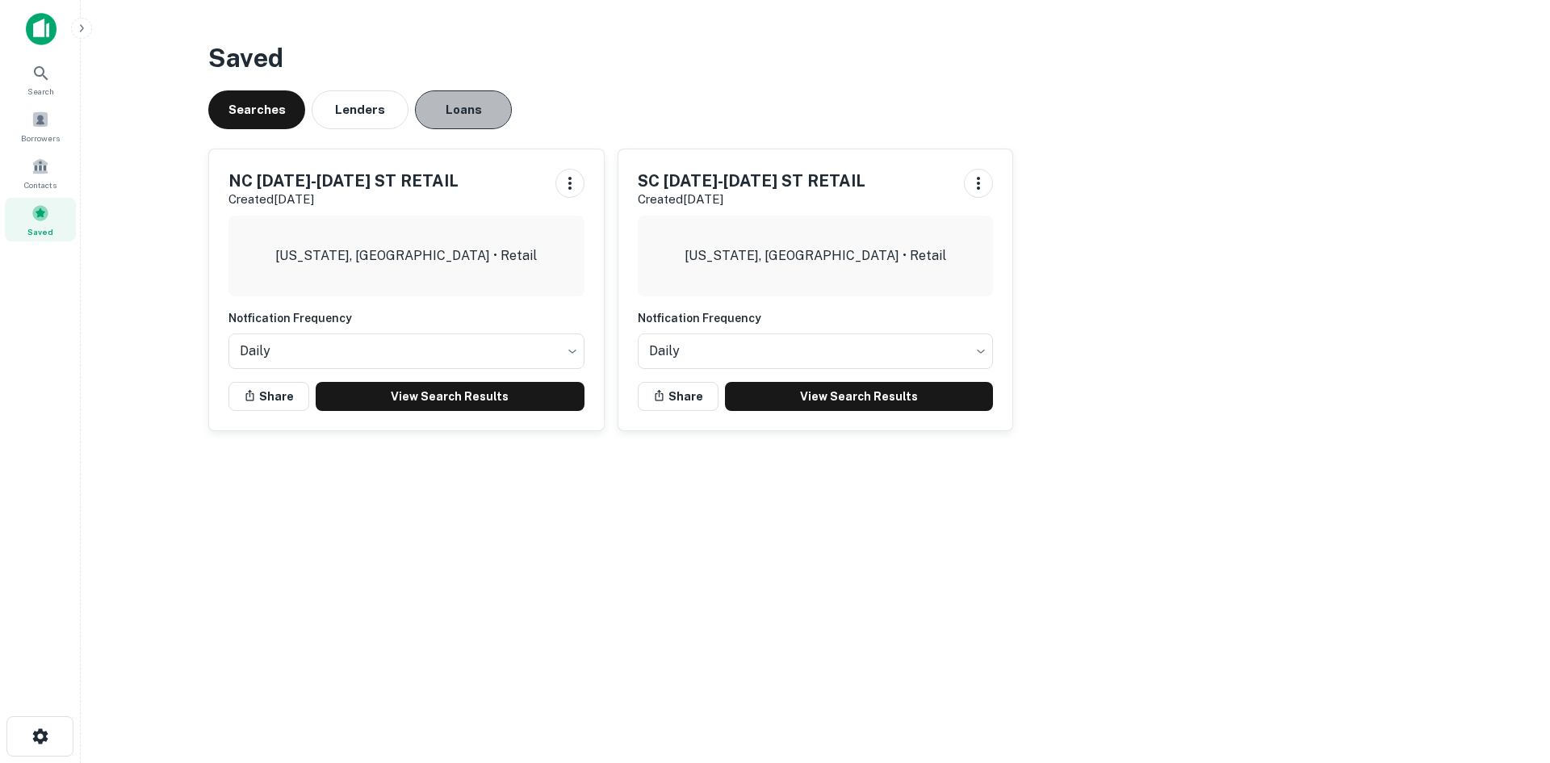
click at [438, 111] on button "Loans" at bounding box center [463, 109] width 97 height 39
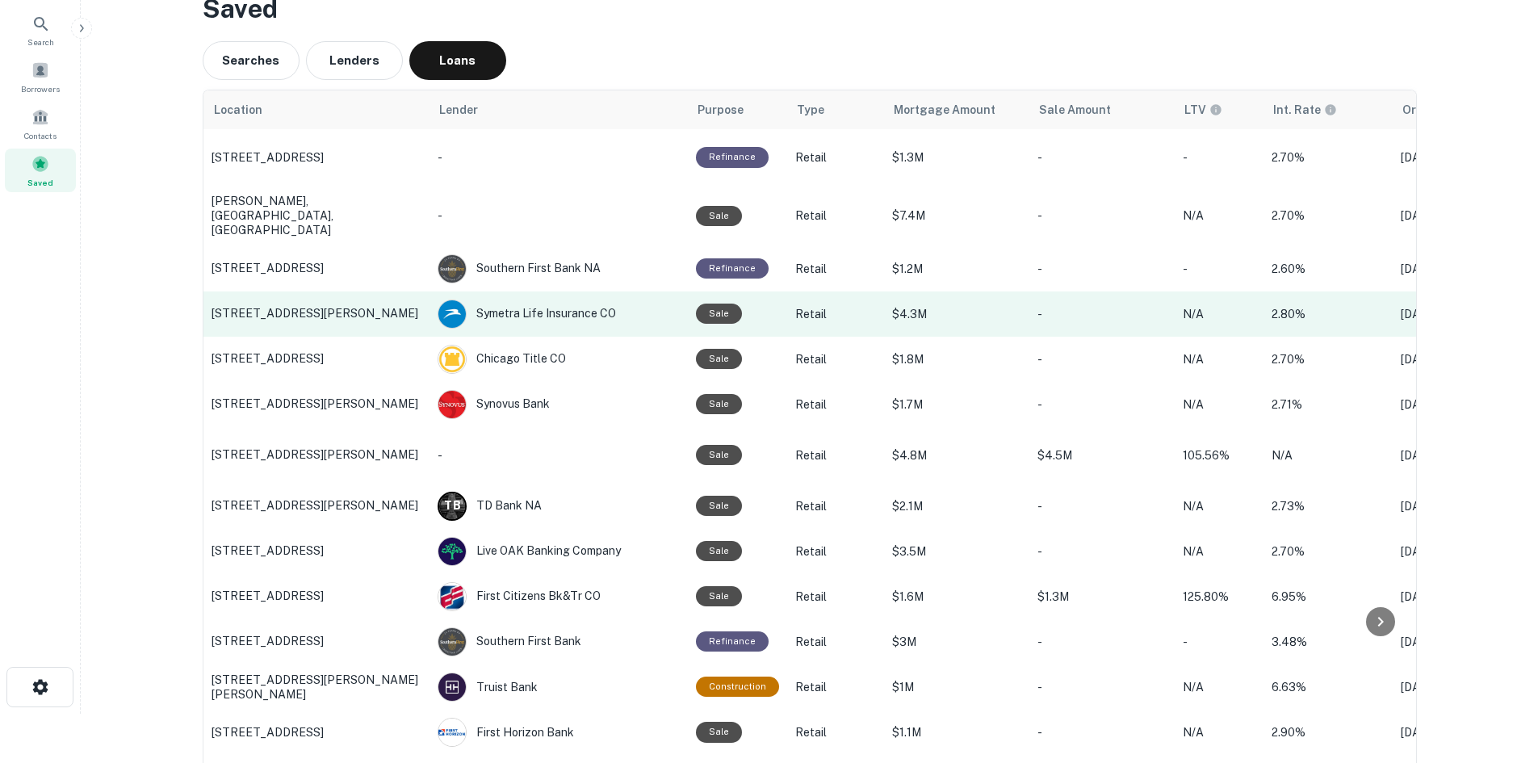
scroll to position [242, 0]
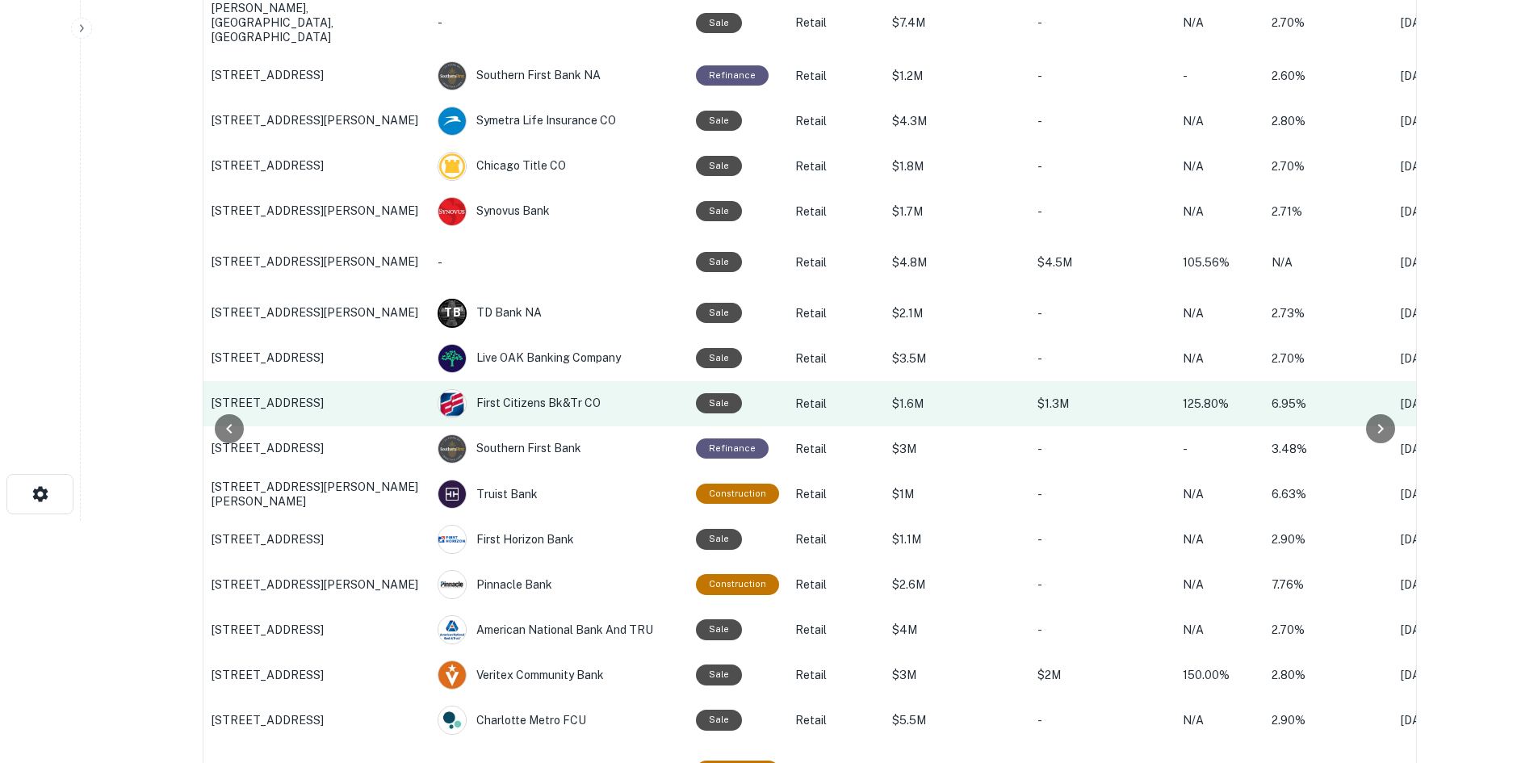
click at [282, 397] on p "[STREET_ADDRESS]" at bounding box center [316, 402] width 210 height 15
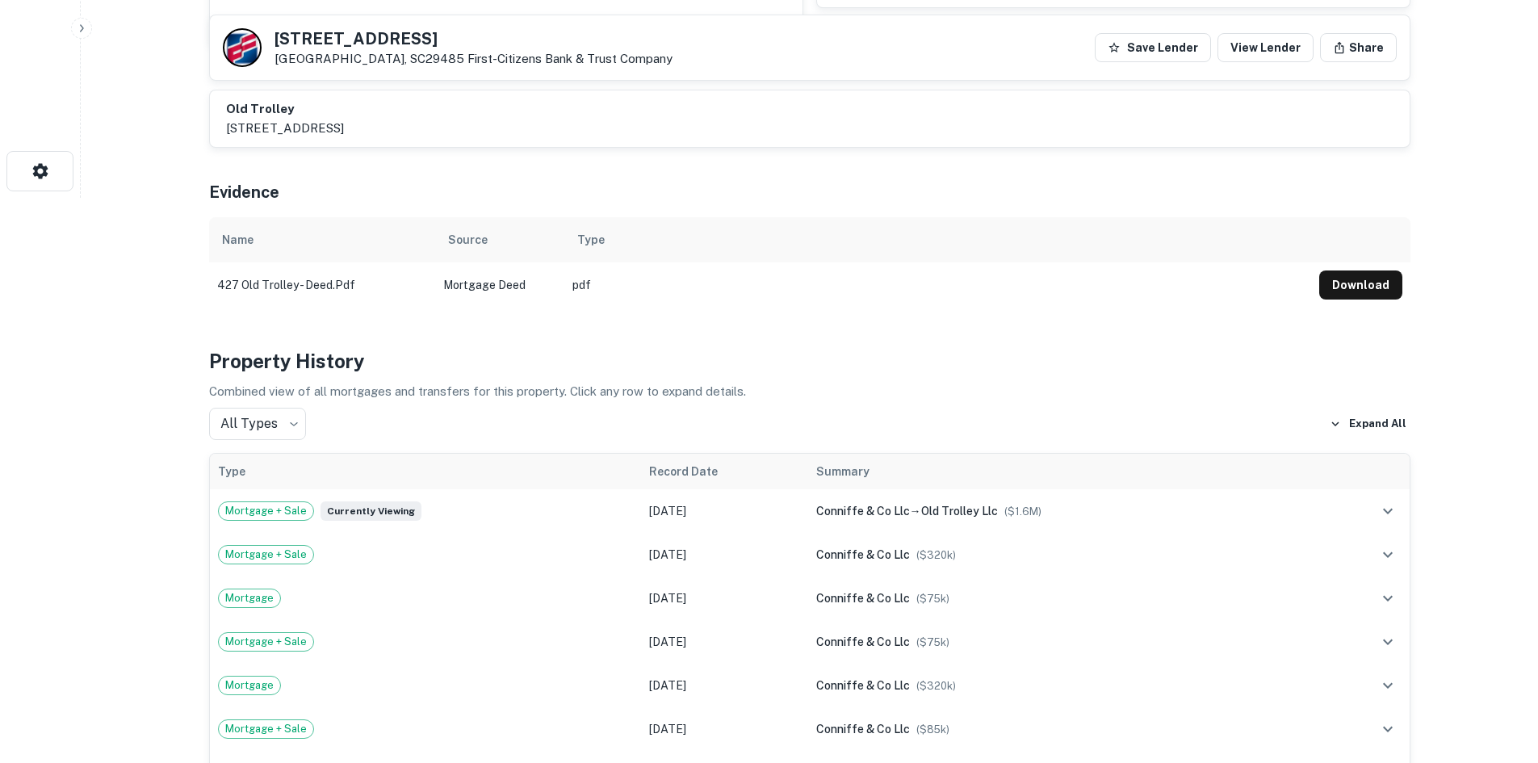
scroll to position [1049, 0]
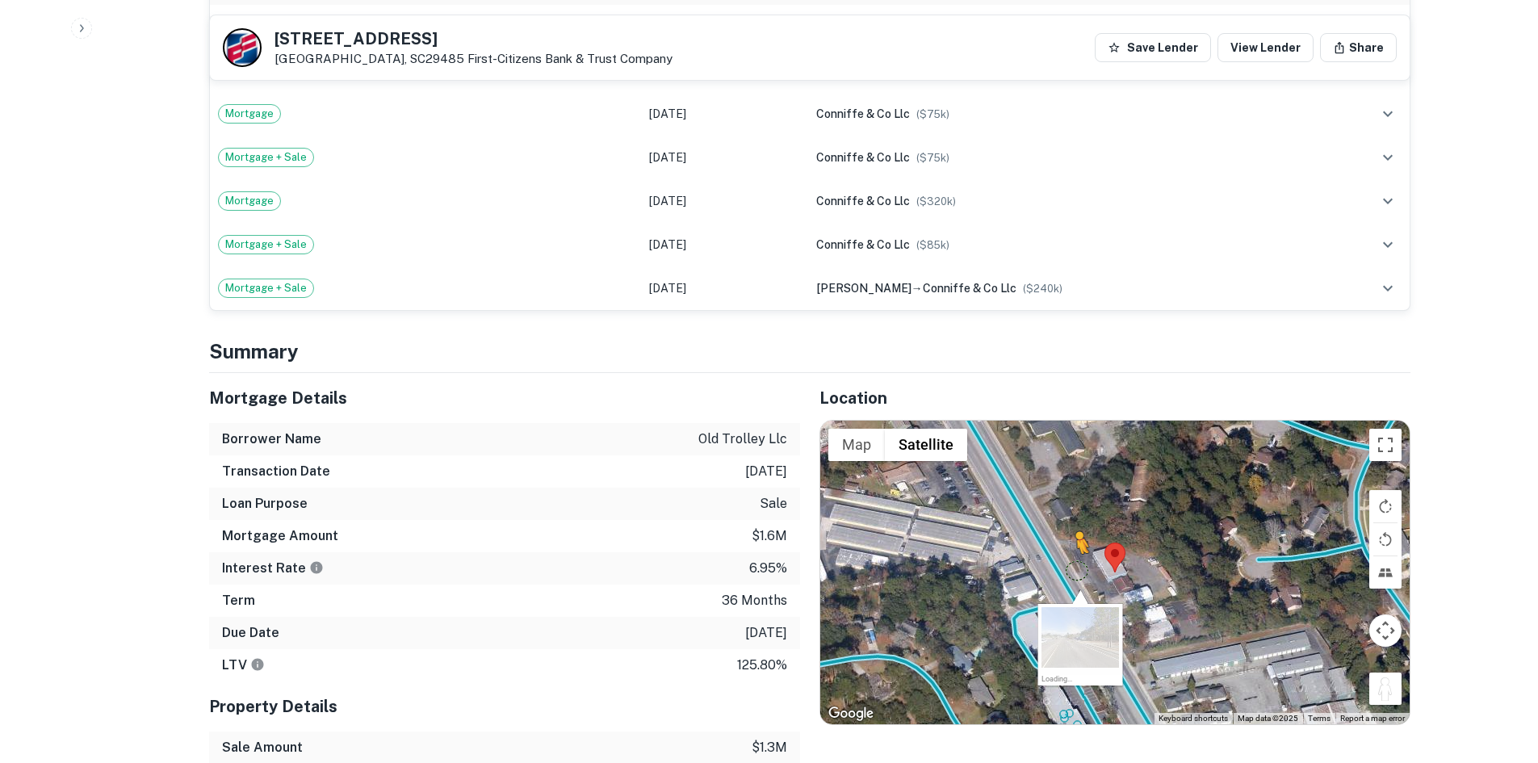
drag, startPoint x: 1391, startPoint y: 689, endPoint x: 1057, endPoint y: 567, distance: 356.0
click at [1057, 567] on div "To activate drag with keyboard, press Alt + Enter. Once in keyboard drag state,…" at bounding box center [1114, 572] width 589 height 303
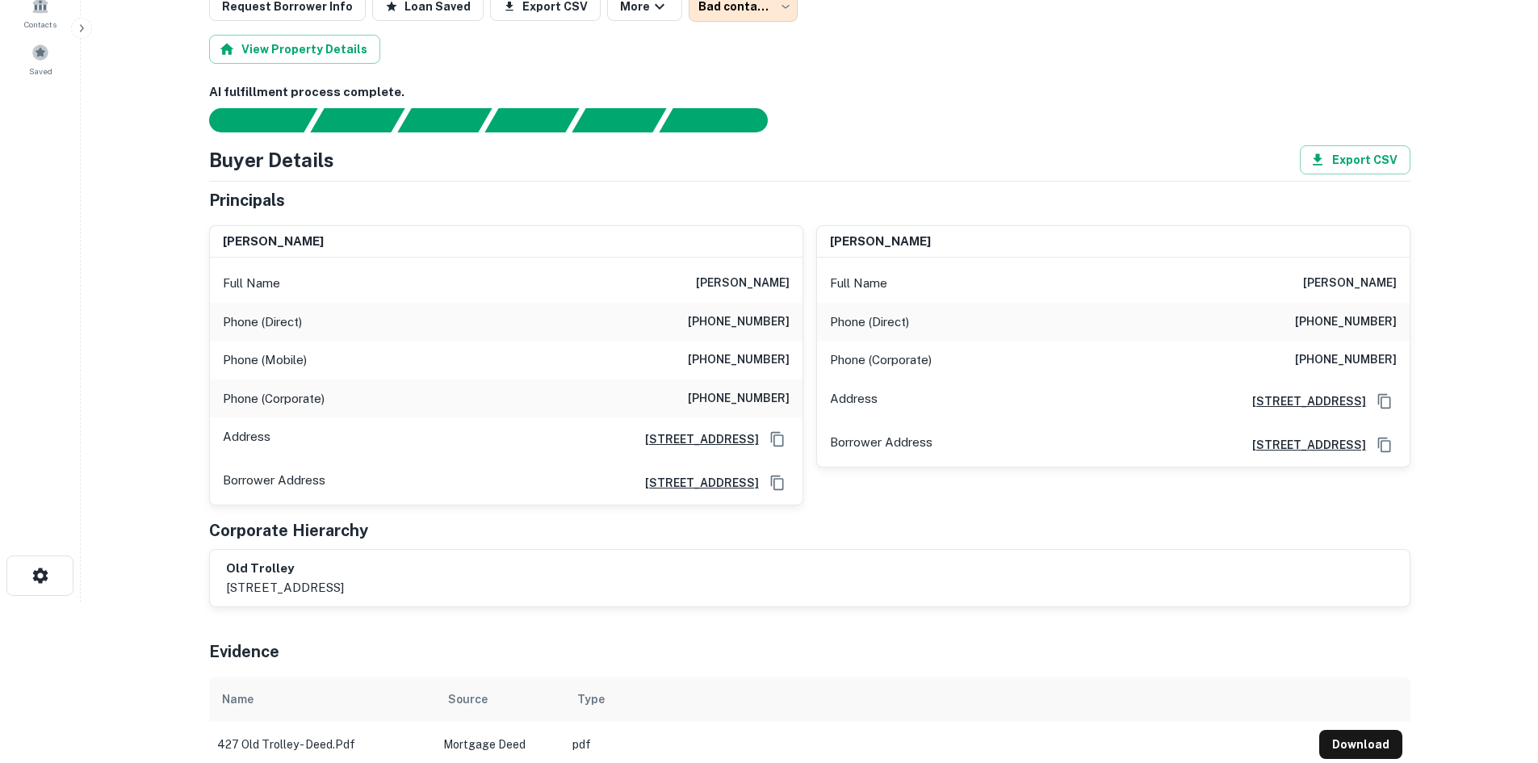
scroll to position [0, 0]
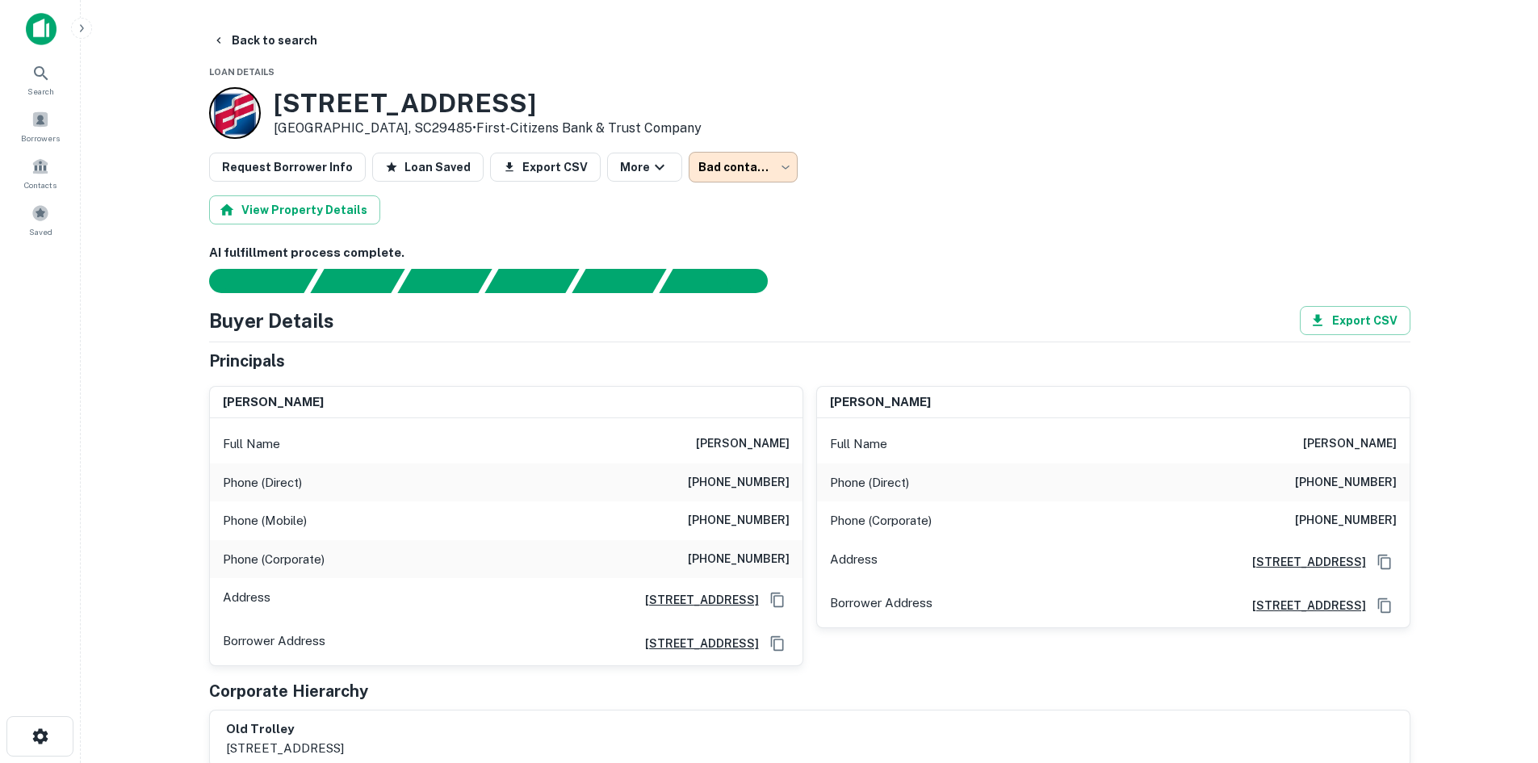
click at [733, 159] on body "**********" at bounding box center [769, 381] width 1538 height 763
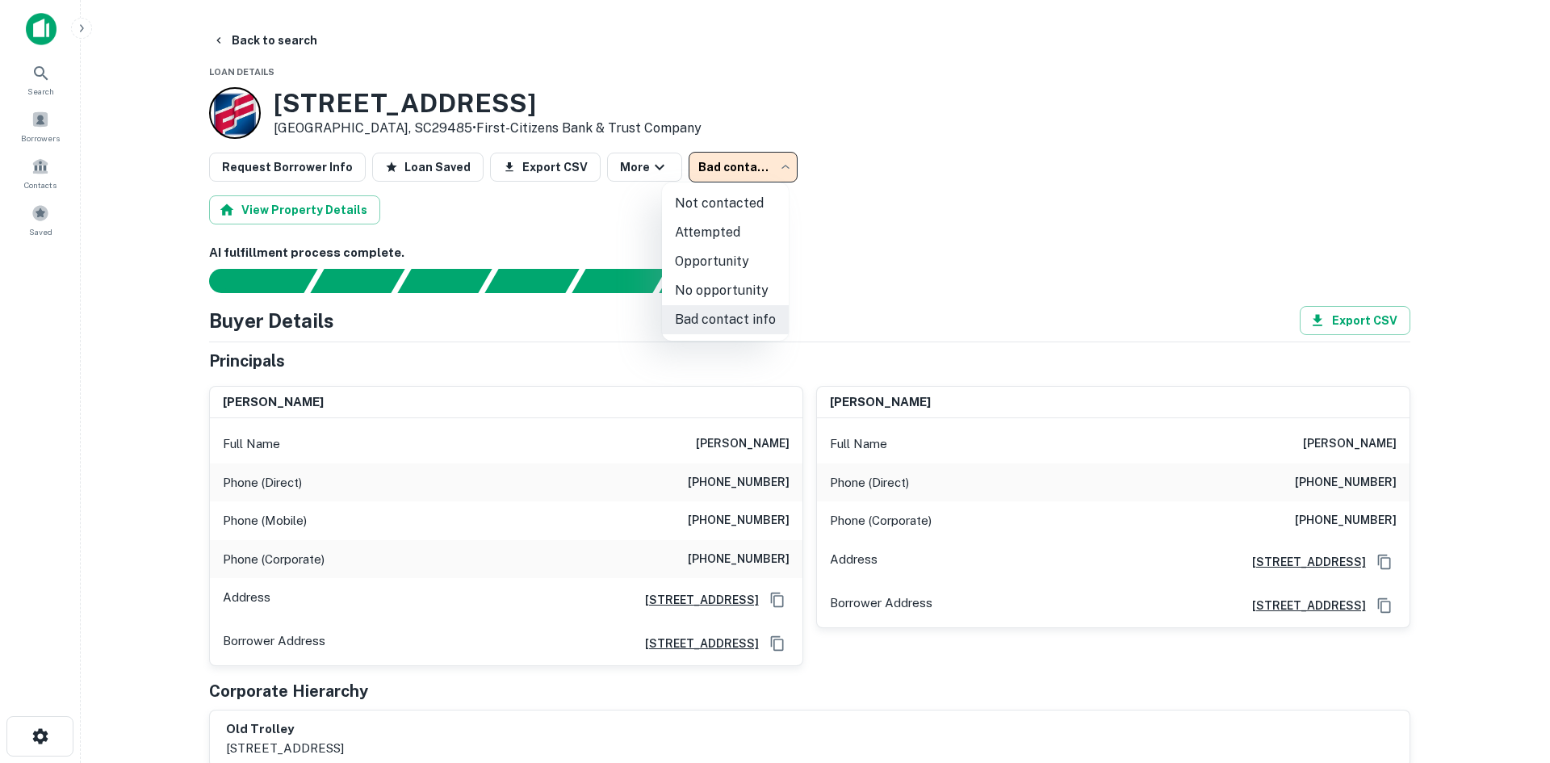
click at [822, 174] on div at bounding box center [775, 381] width 1550 height 763
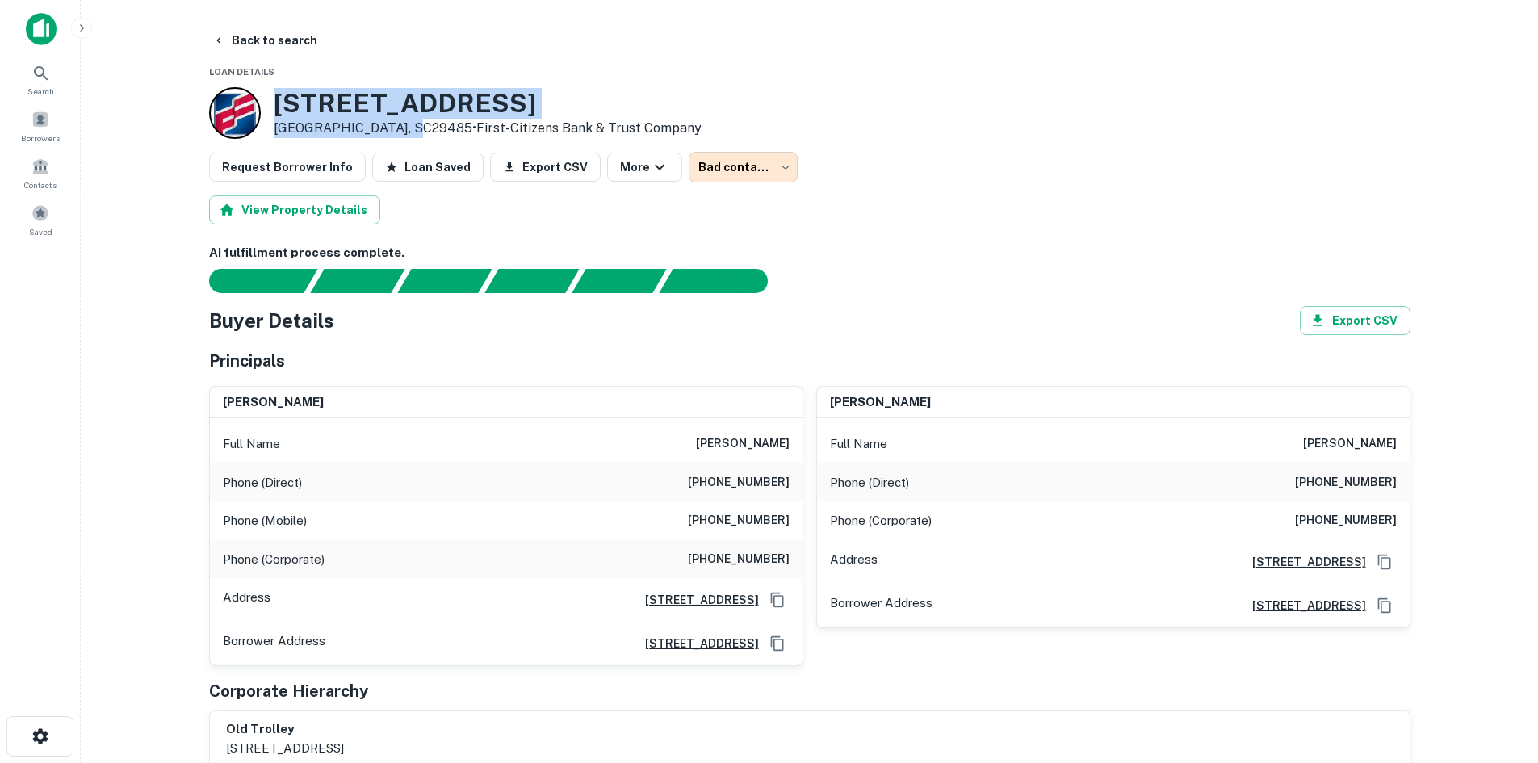
drag, startPoint x: 262, startPoint y: 102, endPoint x: 410, endPoint y: 133, distance: 151.0
click at [410, 133] on div "[STREET_ADDRESS][PERSON_NAME] • First-citizens Bank & Trust Company" at bounding box center [455, 113] width 492 height 52
copy div "[STREET_ADDRESS][PERSON_NAME]"
drag, startPoint x: 1304, startPoint y: 437, endPoint x: 1513, endPoint y: 450, distance: 208.7
click at [1513, 450] on main "**********" at bounding box center [809, 381] width 1457 height 763
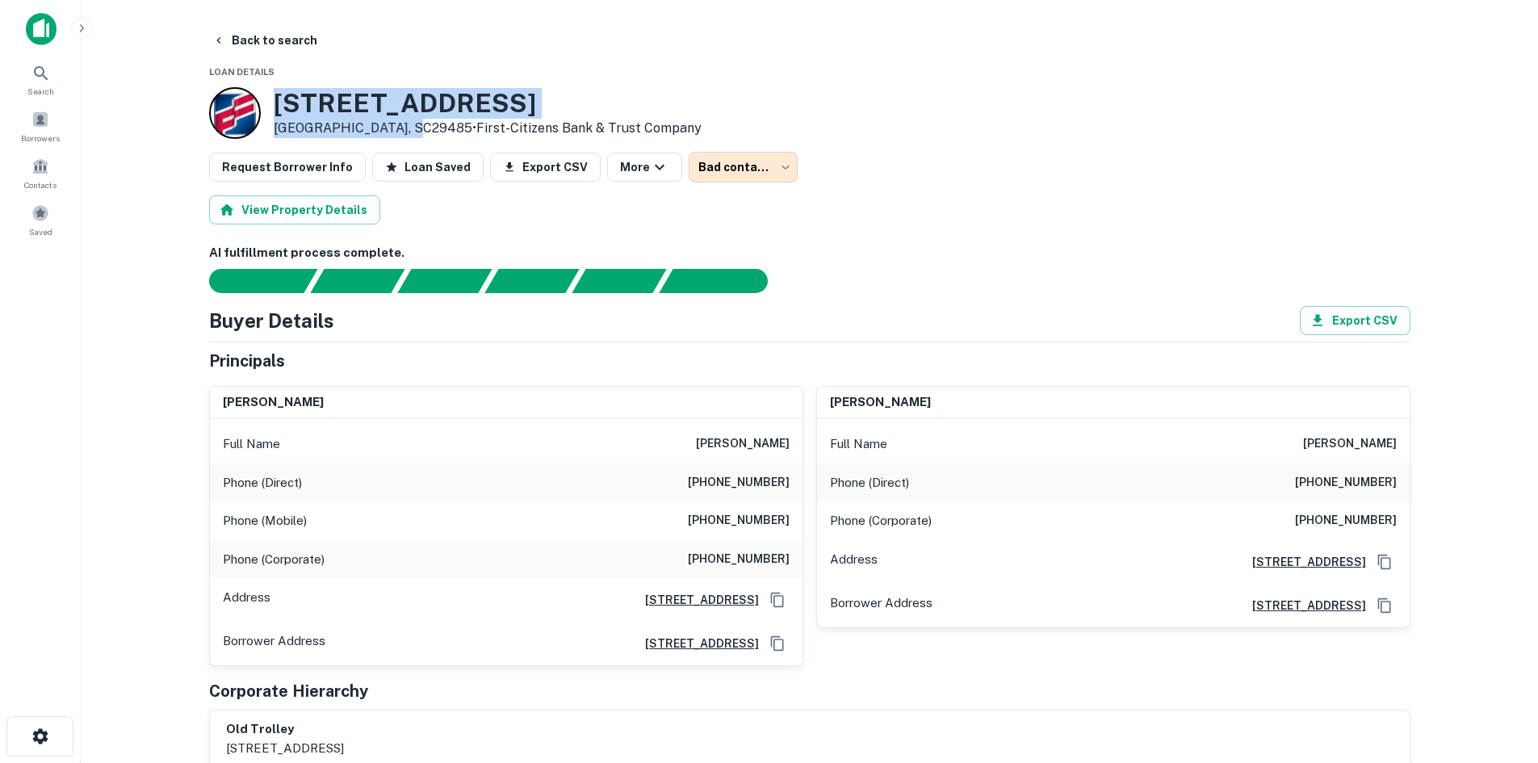
copy h6 "[PERSON_NAME]"
click at [429, 174] on button "Loan Saved" at bounding box center [427, 167] width 111 height 29
click at [269, 46] on button "Back to search" at bounding box center [265, 40] width 118 height 29
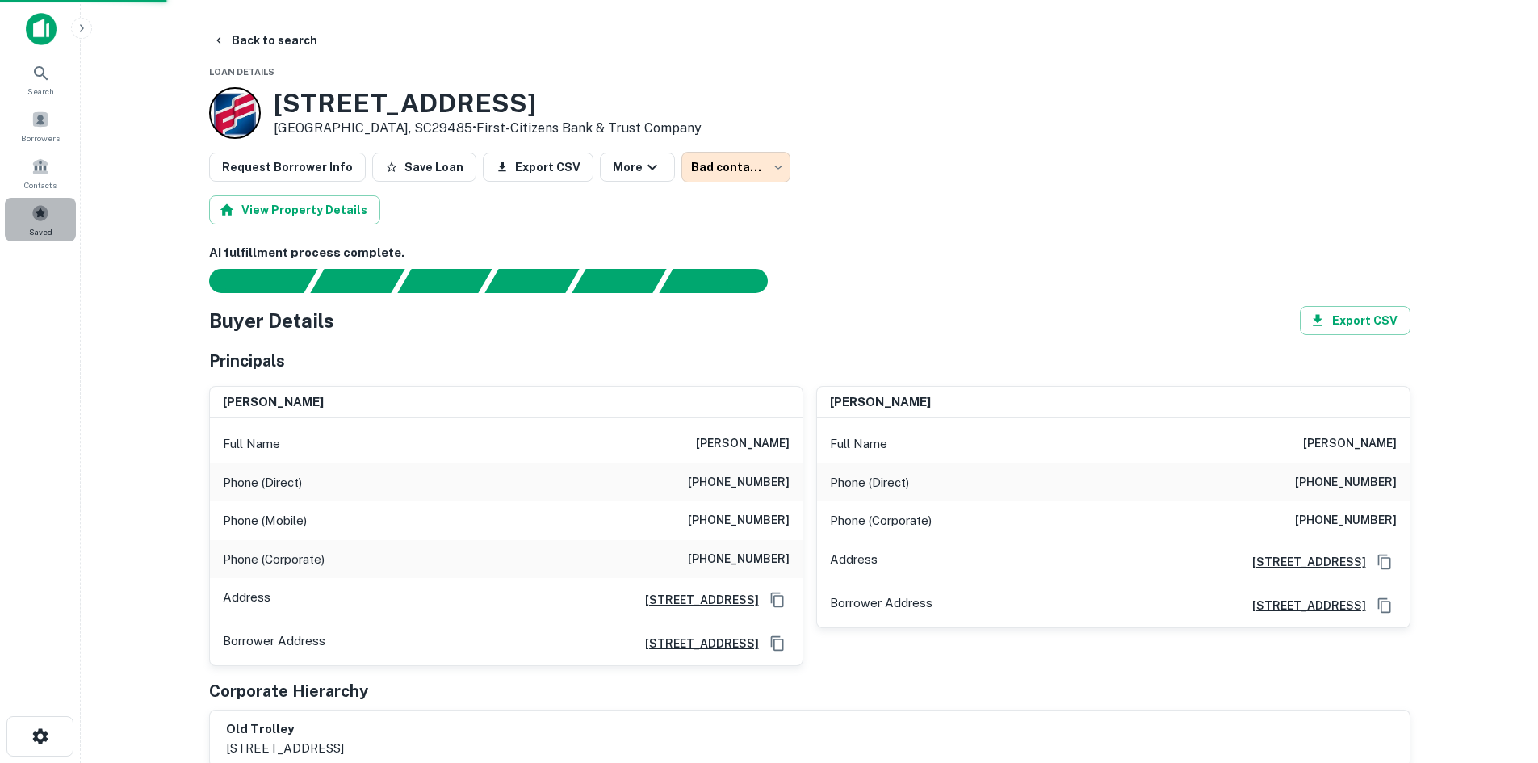
click at [61, 215] on div "Saved" at bounding box center [40, 220] width 71 height 44
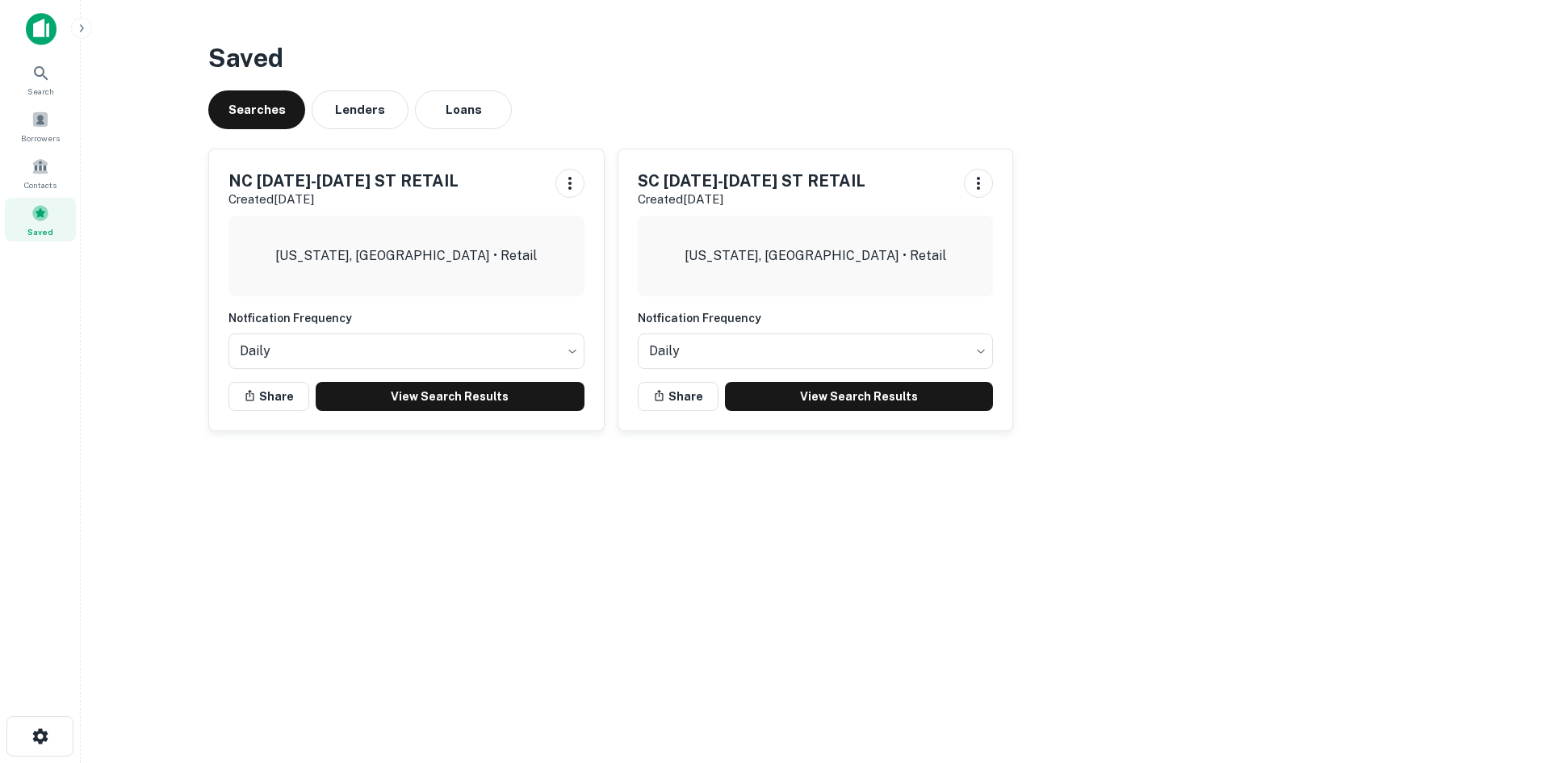
click at [505, 121] on button "Loans" at bounding box center [463, 109] width 97 height 39
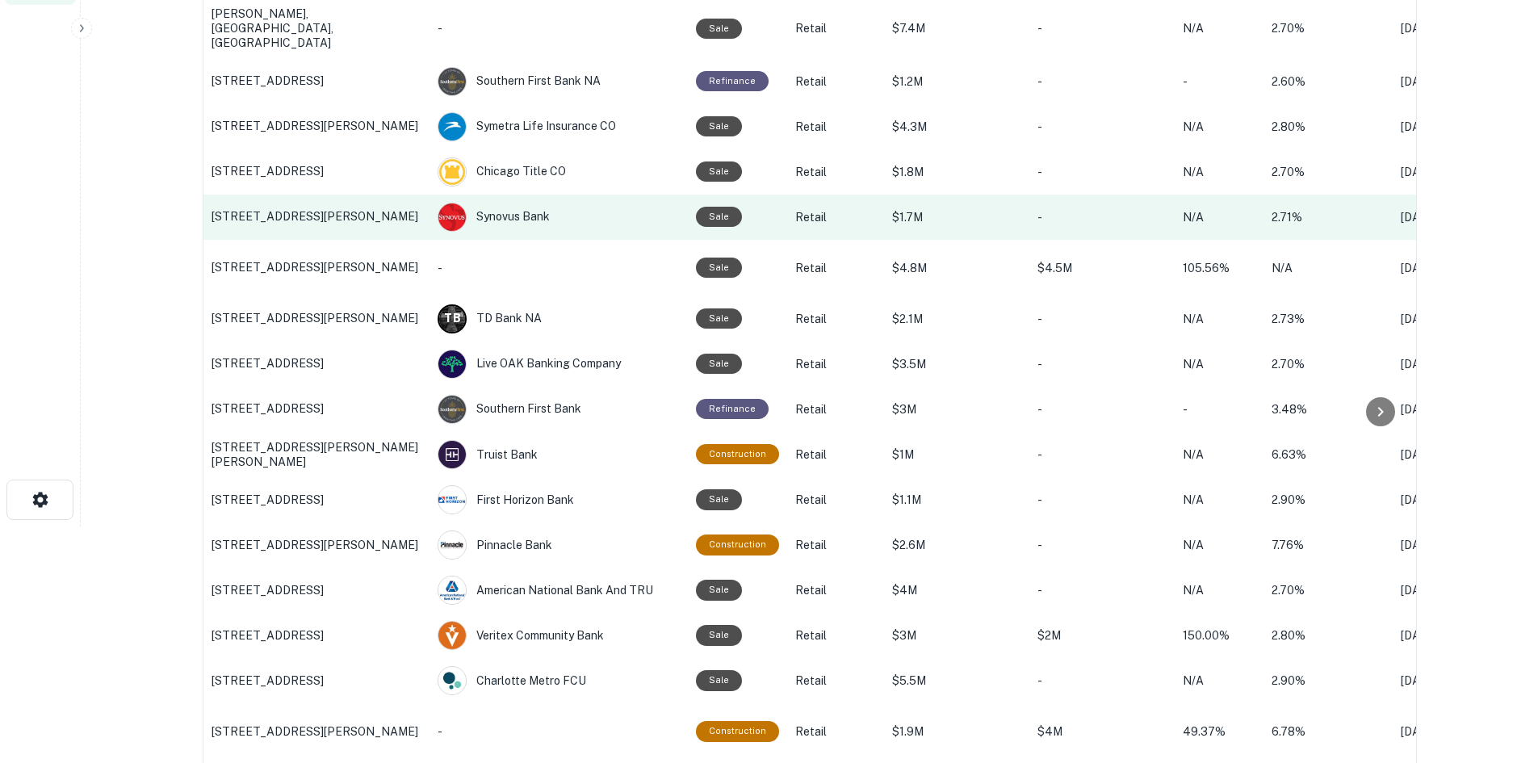
scroll to position [323, 0]
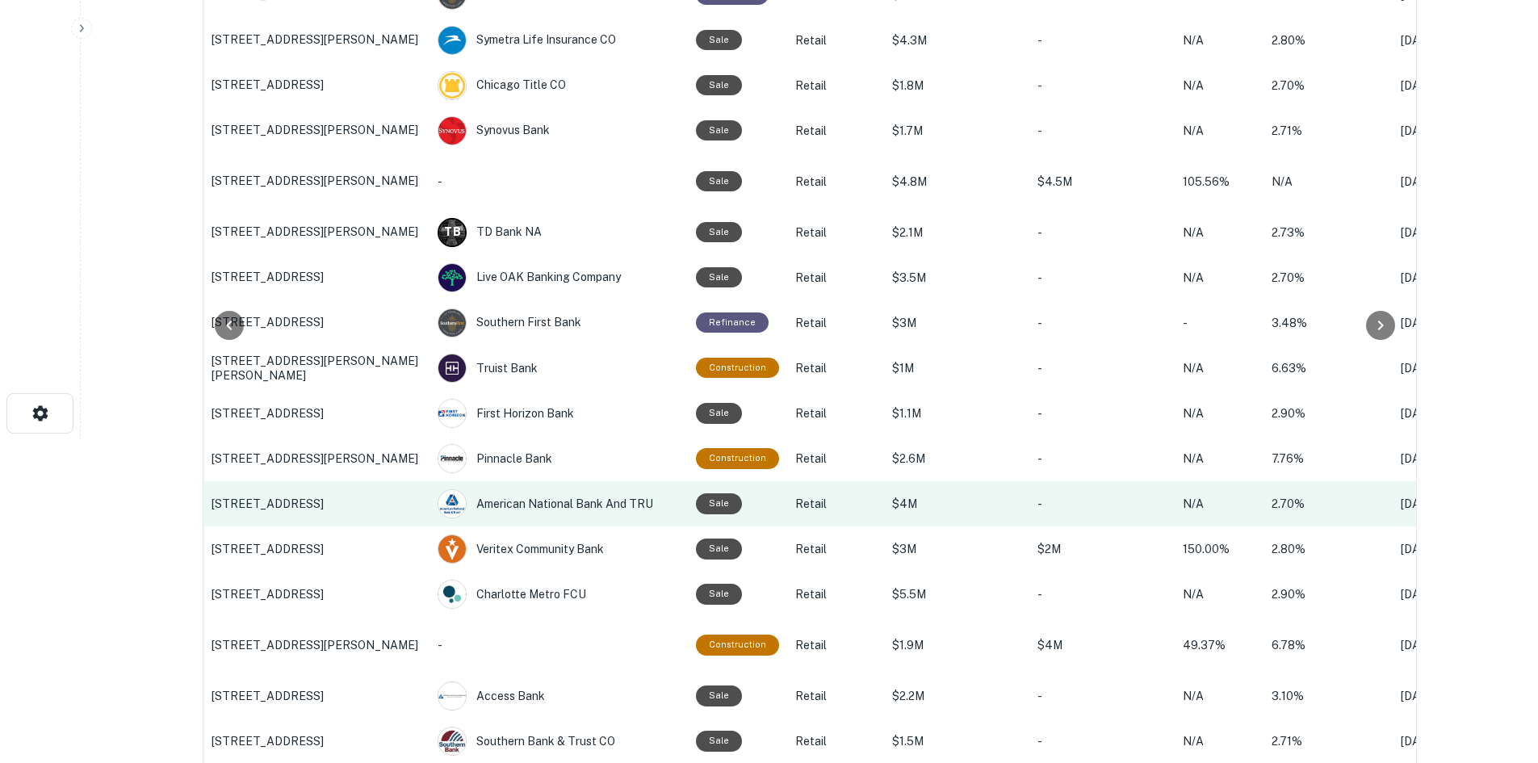
click at [295, 497] on p "[STREET_ADDRESS]" at bounding box center [316, 503] width 210 height 15
